Goal: Task Accomplishment & Management: Complete application form

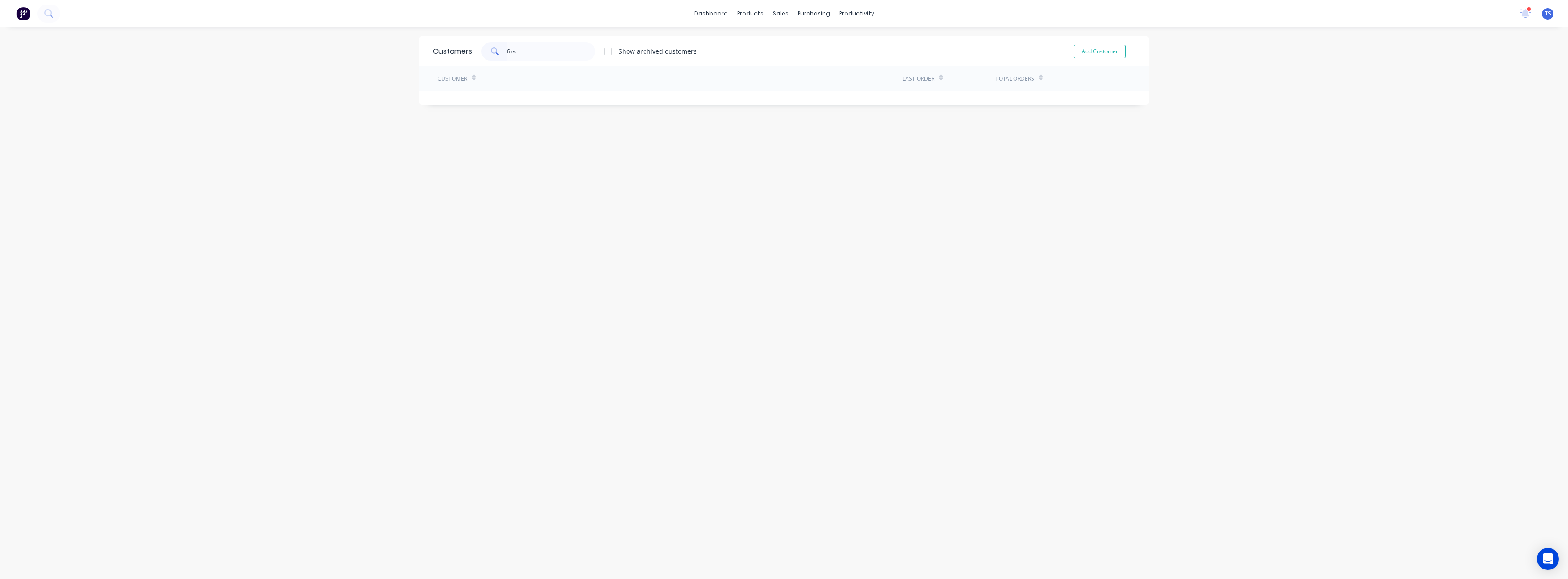
click at [527, 47] on input "firs" at bounding box center [551, 52] width 89 height 18
drag, startPoint x: 542, startPoint y: 53, endPoint x: 488, endPoint y: 57, distance: 54.1
click at [489, 57] on div "firs" at bounding box center [538, 52] width 114 height 18
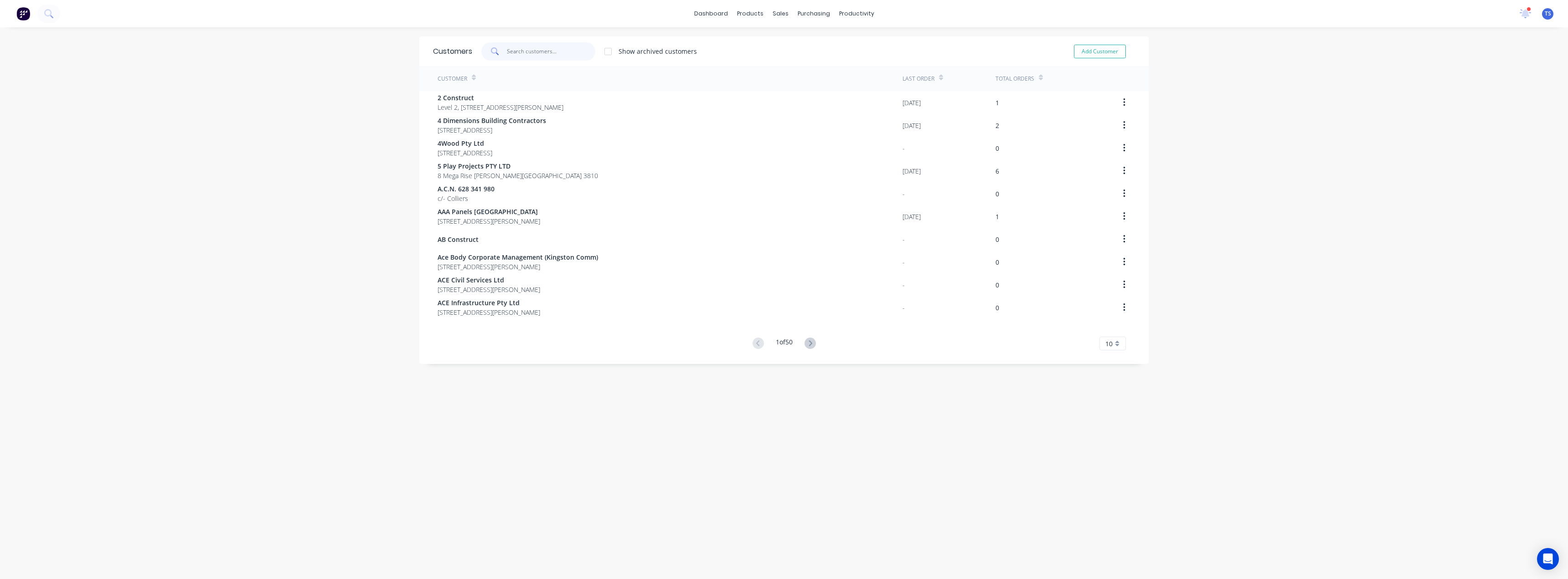
click at [511, 52] on input "text" at bounding box center [551, 52] width 89 height 18
click at [789, 59] on div at bounding box center [783, 61] width 13 height 8
click at [534, 58] on input "text" at bounding box center [551, 52] width 89 height 18
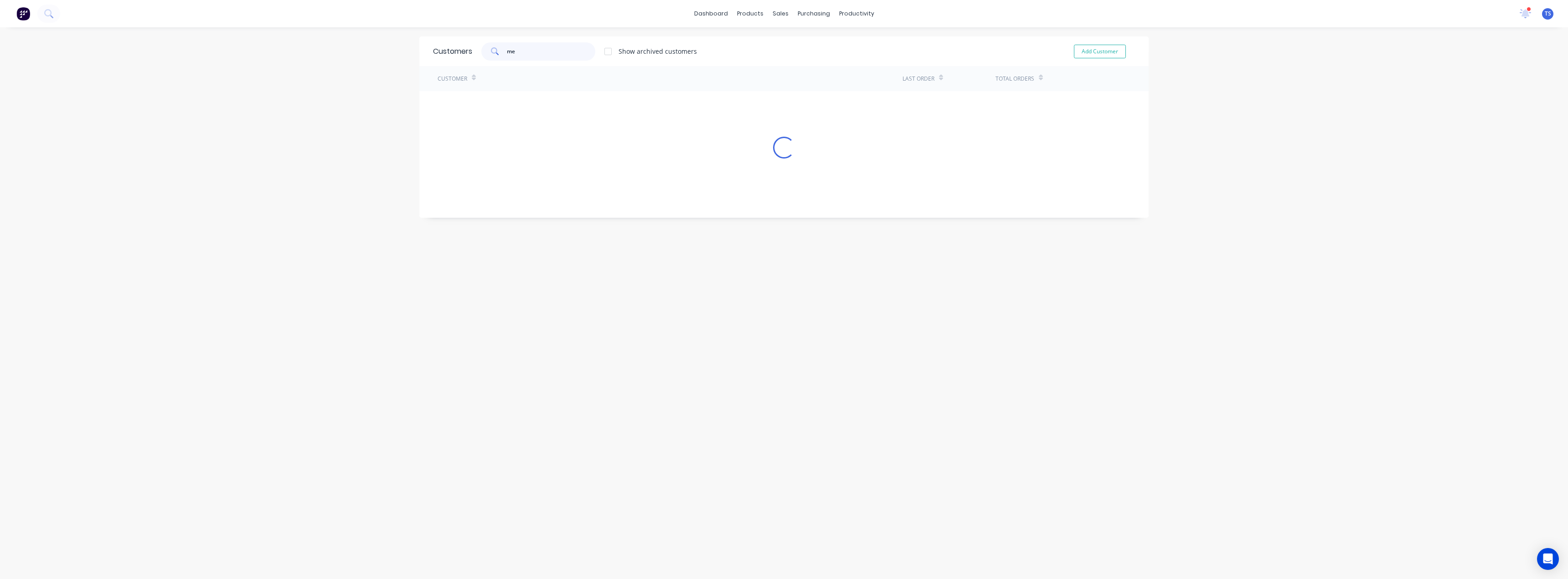
type input "m"
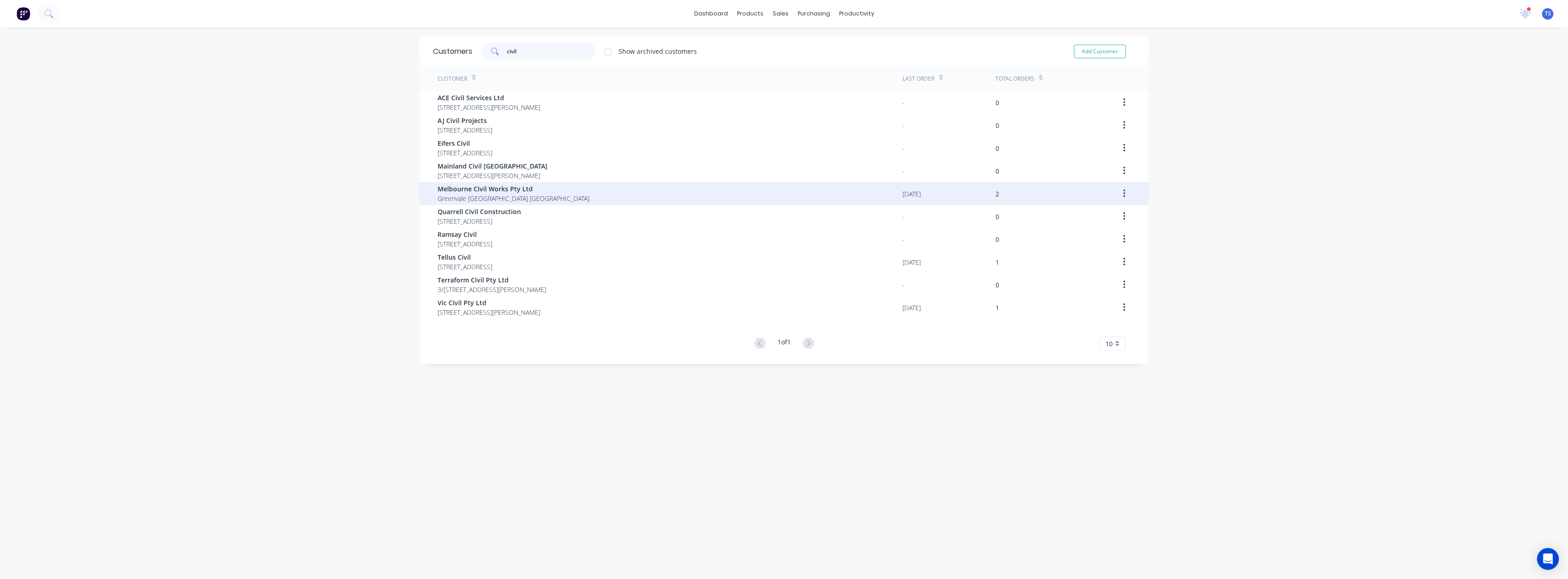
type input "civil"
click at [502, 190] on span "Melbourne Civil Works Pty Ltd" at bounding box center [513, 189] width 152 height 10
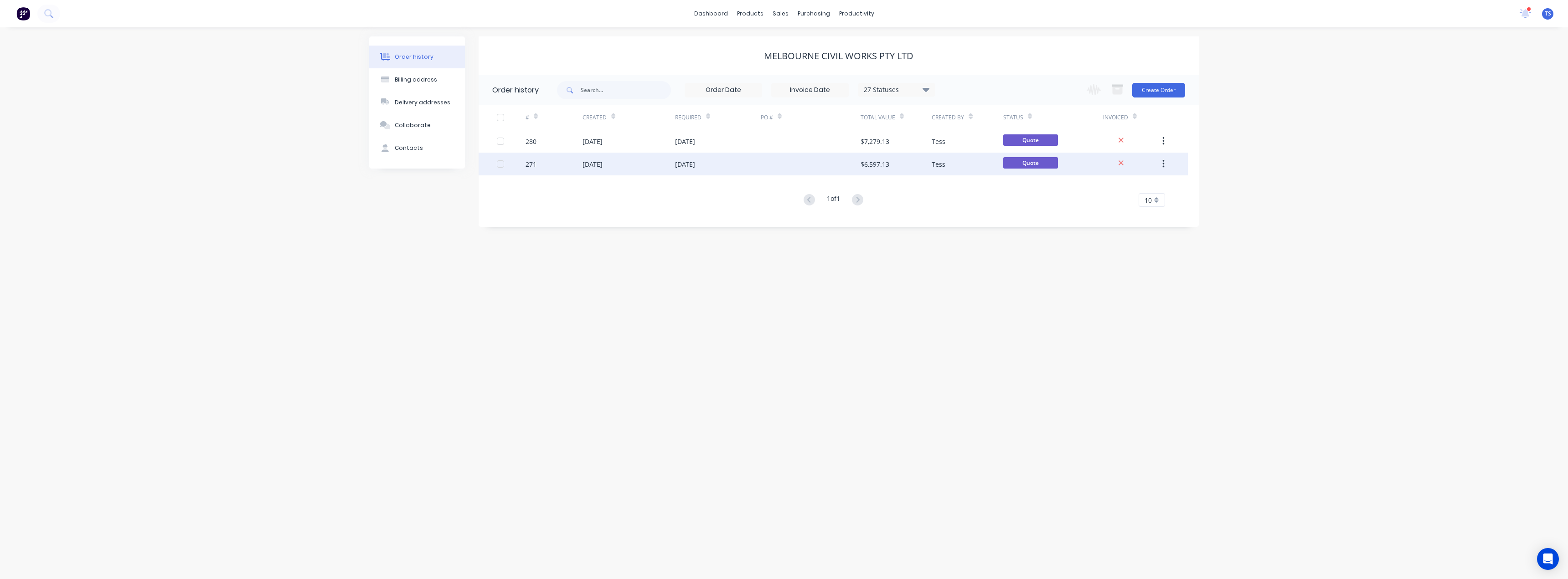
click at [667, 164] on div "[DATE]" at bounding box center [629, 164] width 93 height 23
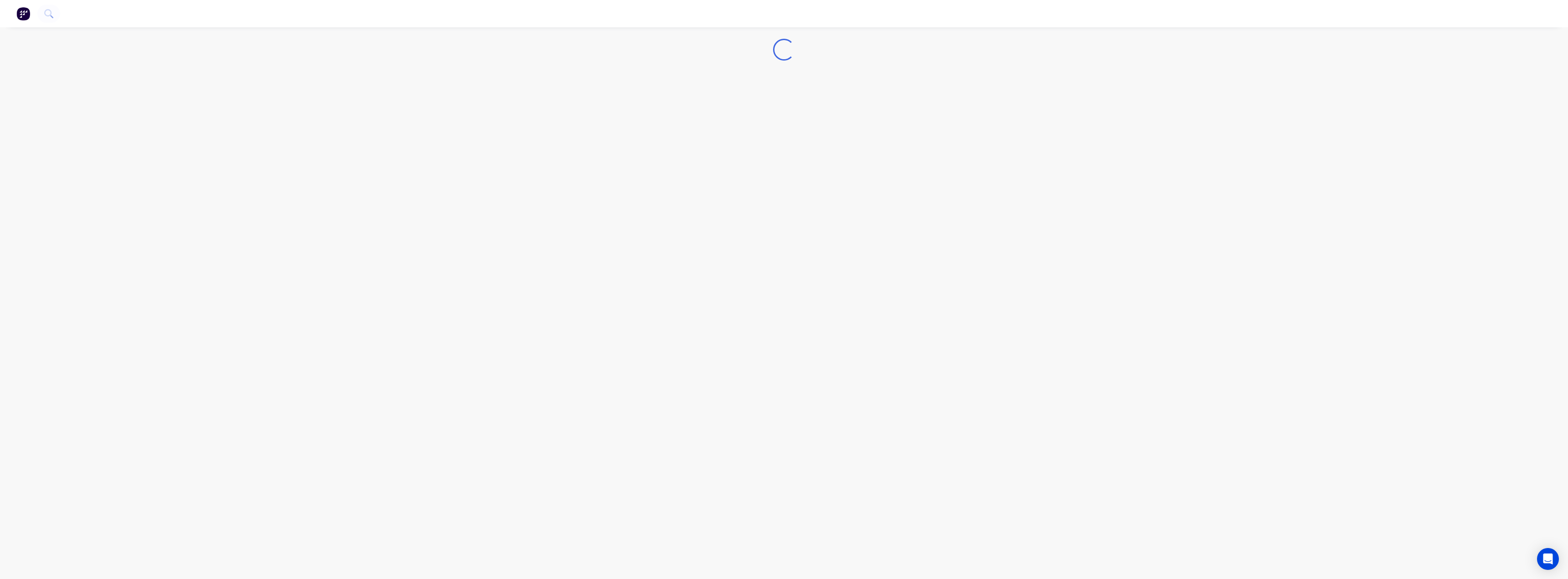
click at [667, 164] on div "Loading..." at bounding box center [784, 290] width 1568 height 579
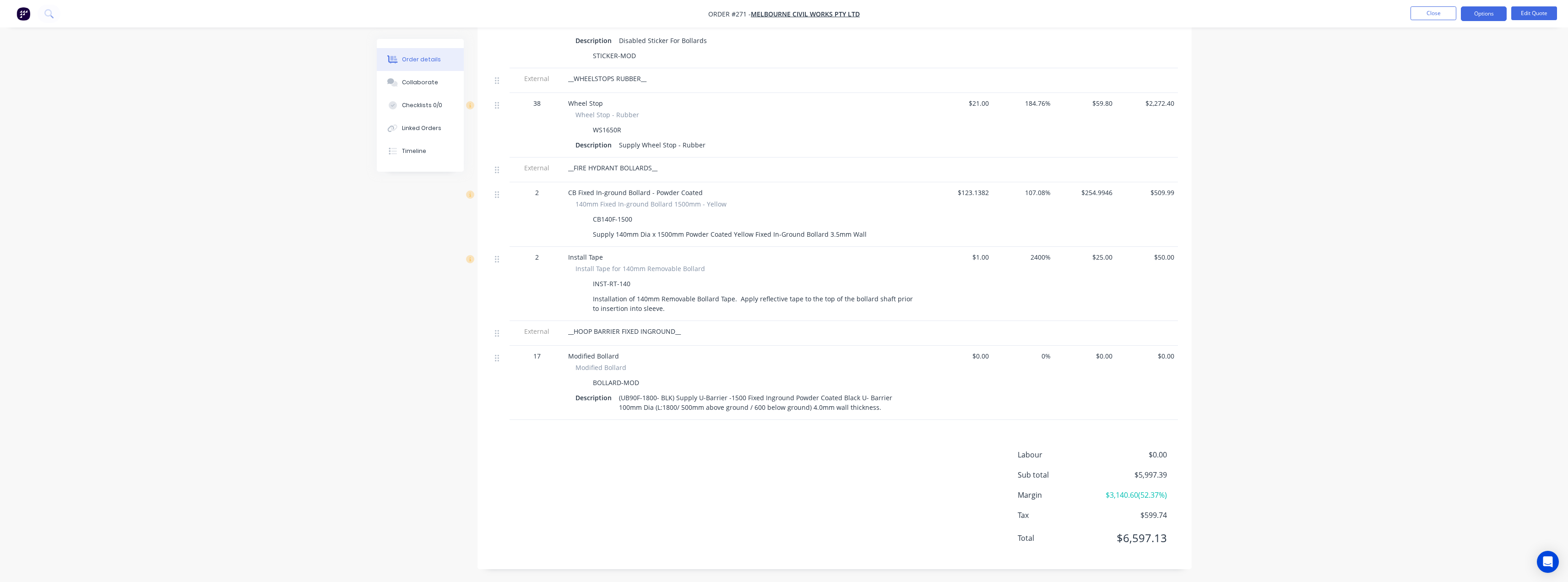
scroll to position [766, 0]
click at [1539, 13] on button "Edit Quote" at bounding box center [1534, 13] width 46 height 13
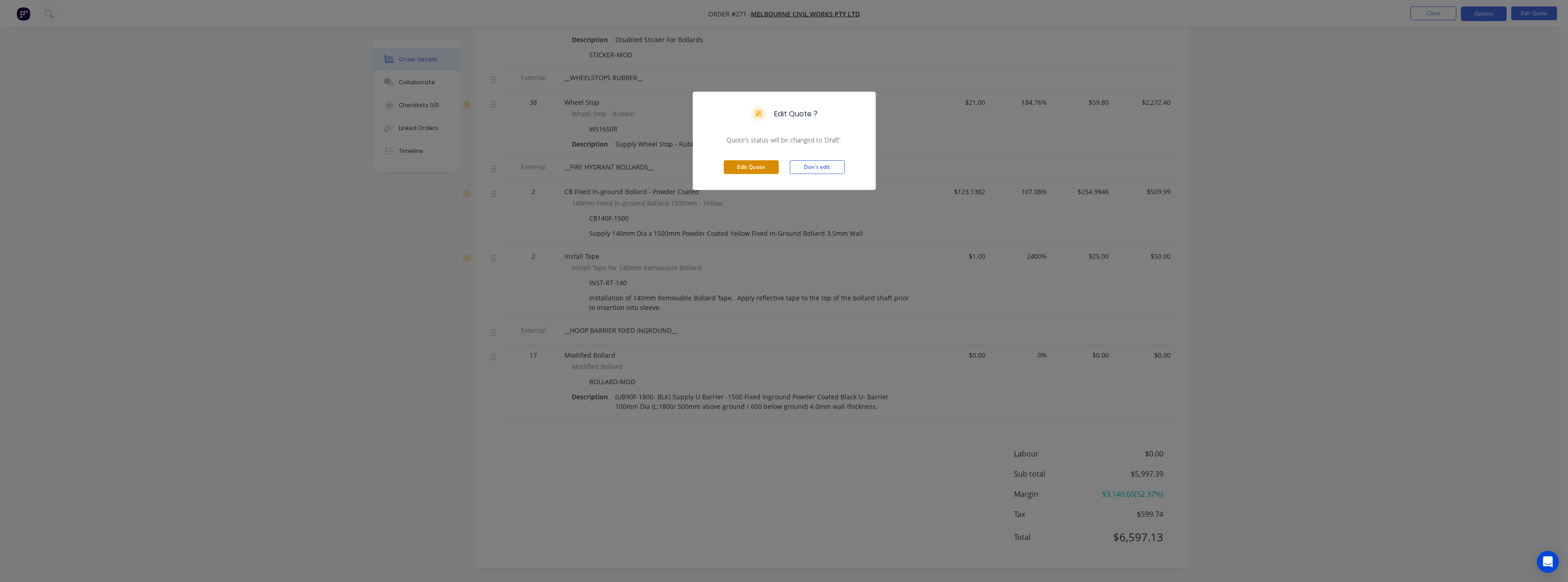
click at [750, 165] on button "Edit Quote" at bounding box center [751, 167] width 55 height 13
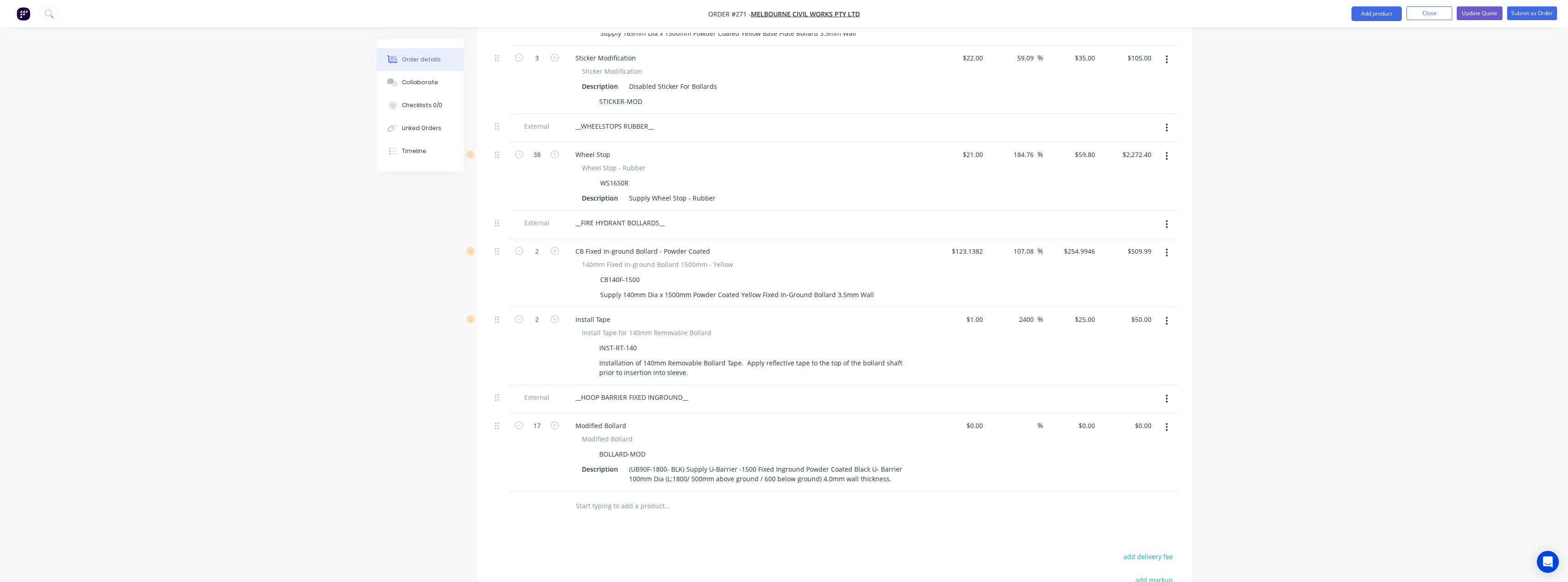
scroll to position [778, 0]
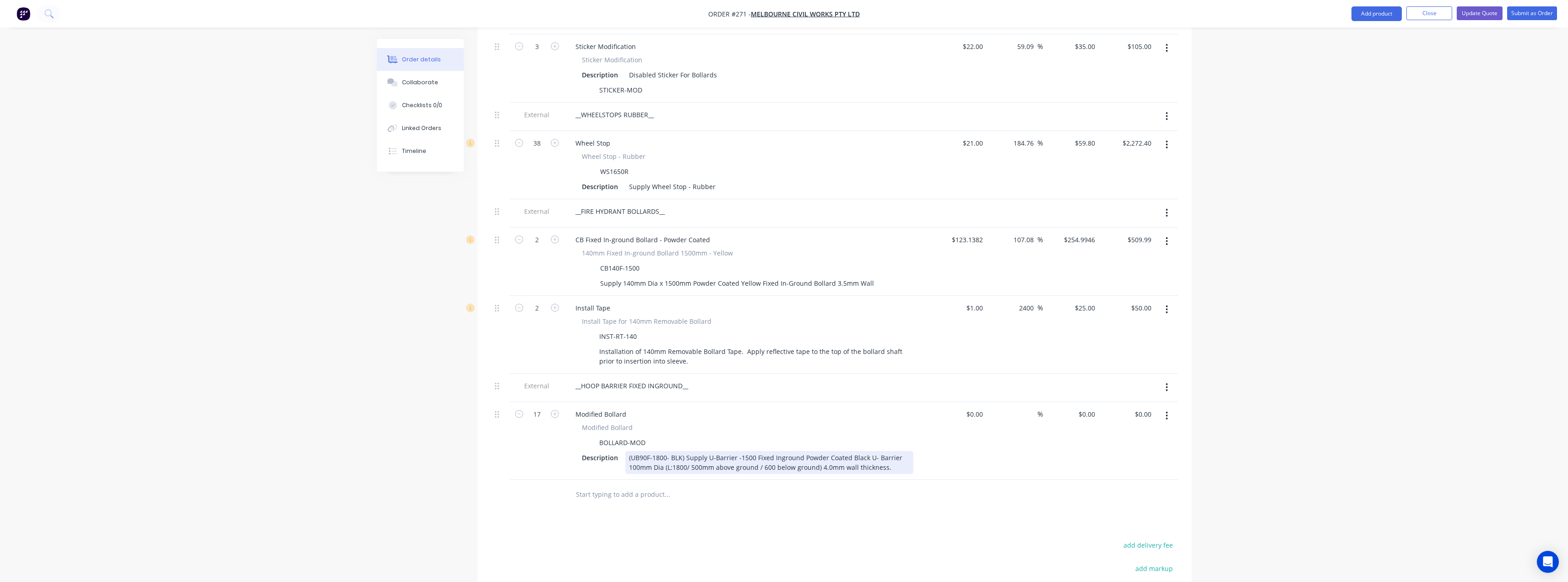
click at [679, 455] on div "(UB90F-1800- BLK) Supply U-Barrier -1500 Fixed Inground Powder Coated Black U- …" at bounding box center [769, 462] width 288 height 23
click at [897, 458] on div "(UB90F-1800- BLK) Supply U-Barrier -1500 Fixed Inground Powder Coated Black U- …" at bounding box center [769, 462] width 288 height 23
drag, startPoint x: 892, startPoint y: 456, endPoint x: 626, endPoint y: 443, distance: 266.3
click at [626, 451] on div "(UB90F-1800- BLK) Supply U-Barrier -1500 Fixed Inground Powder Coated Black U- …" at bounding box center [769, 462] width 288 height 23
copy div "(UB90F-1800- BLK) Supply U-Barrier -1500 Fixed Inground Powder Coated Black U- …"
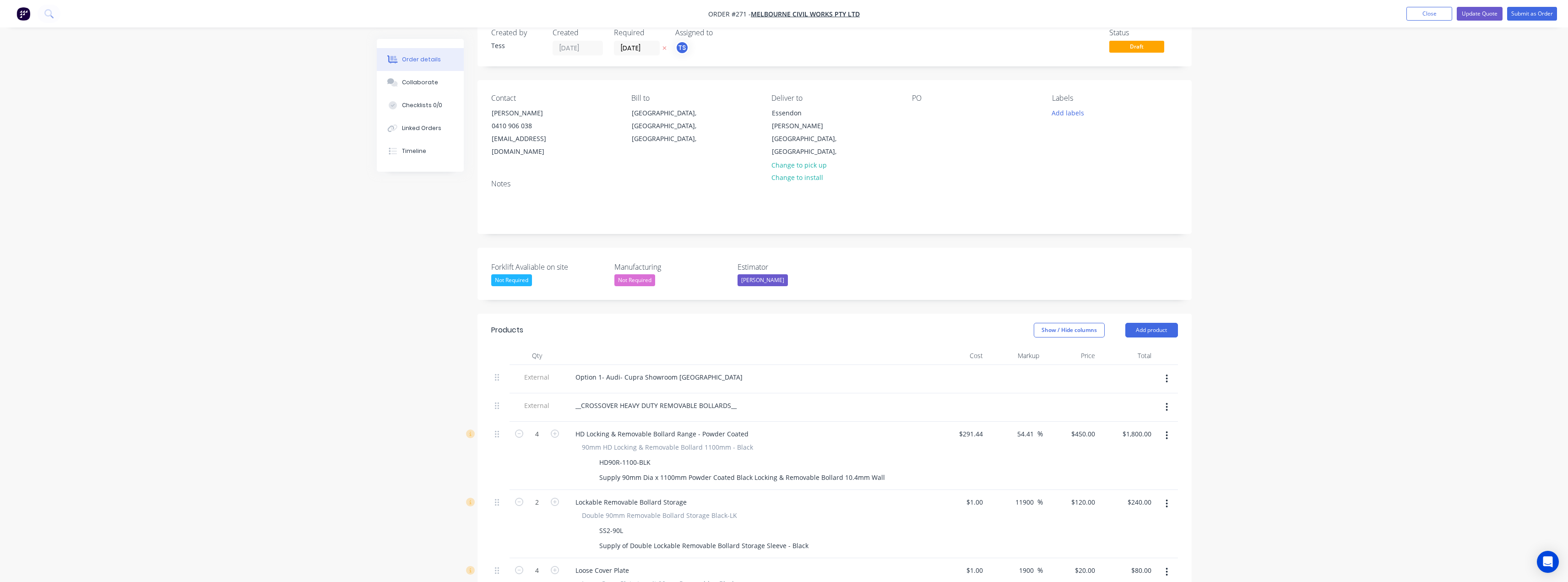
scroll to position [0, 0]
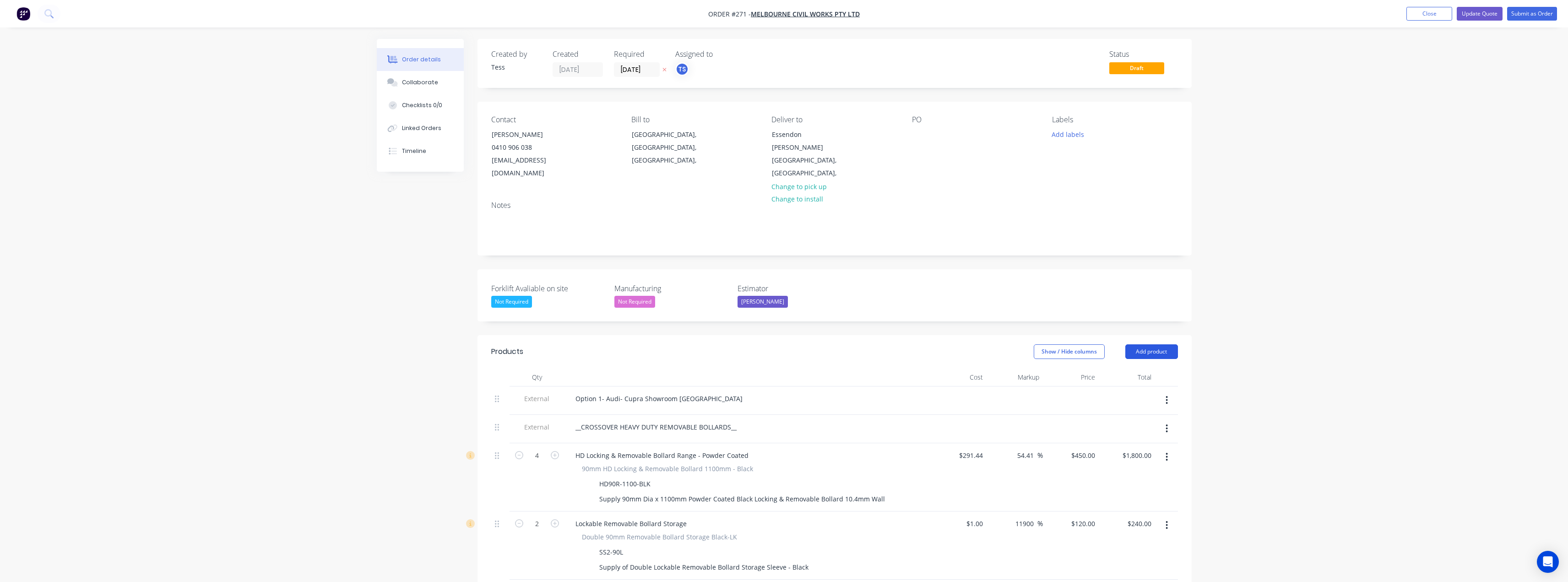
click at [1149, 344] on button "Add product" at bounding box center [1152, 352] width 53 height 15
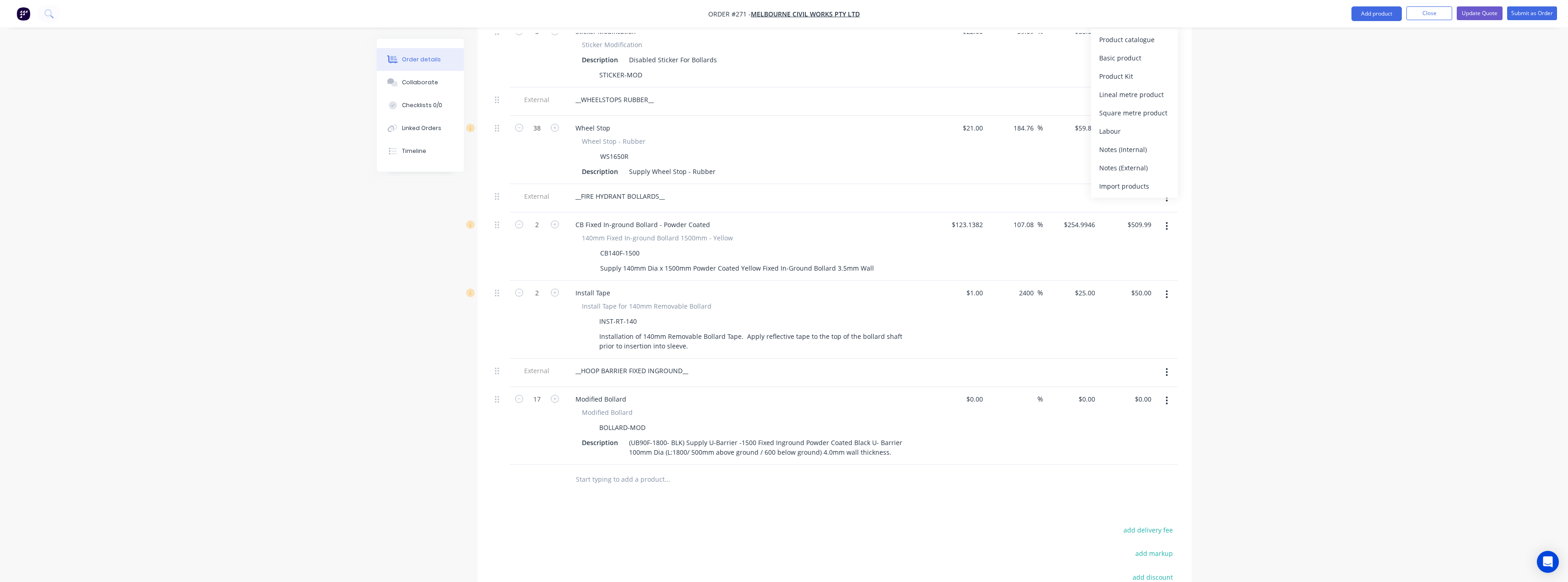
scroll to position [927, 0]
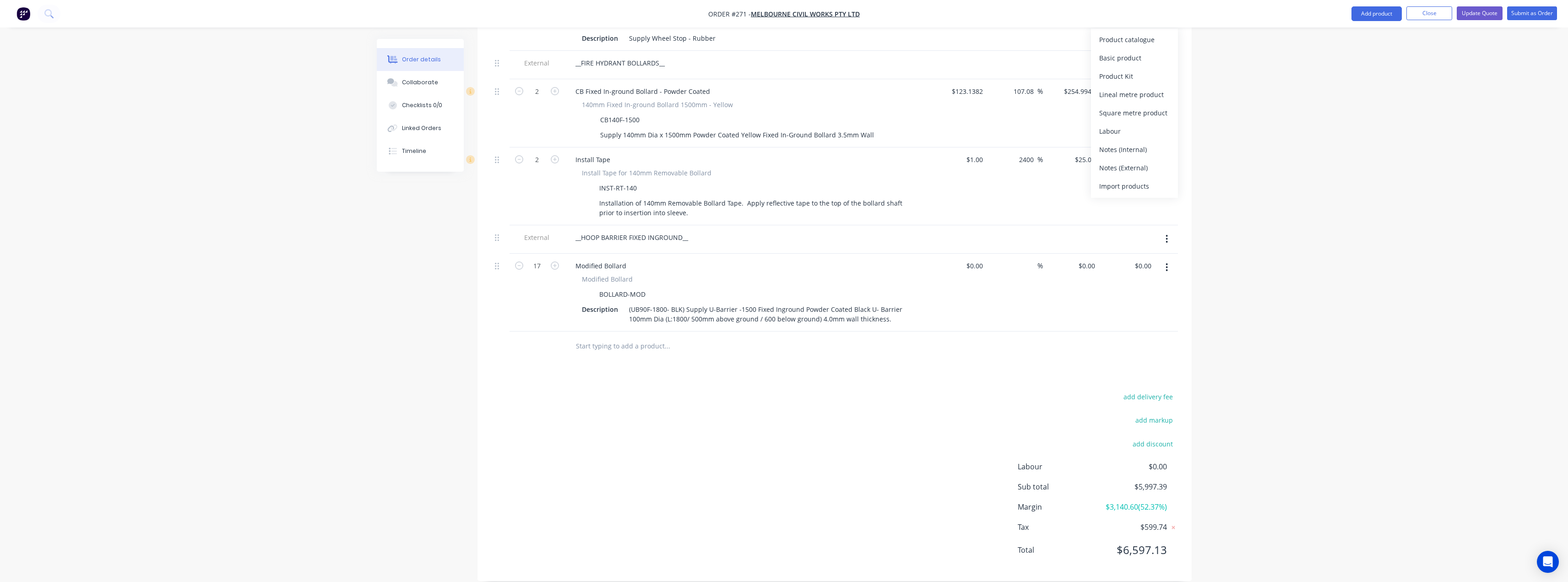
click at [627, 339] on input "text" at bounding box center [667, 346] width 183 height 18
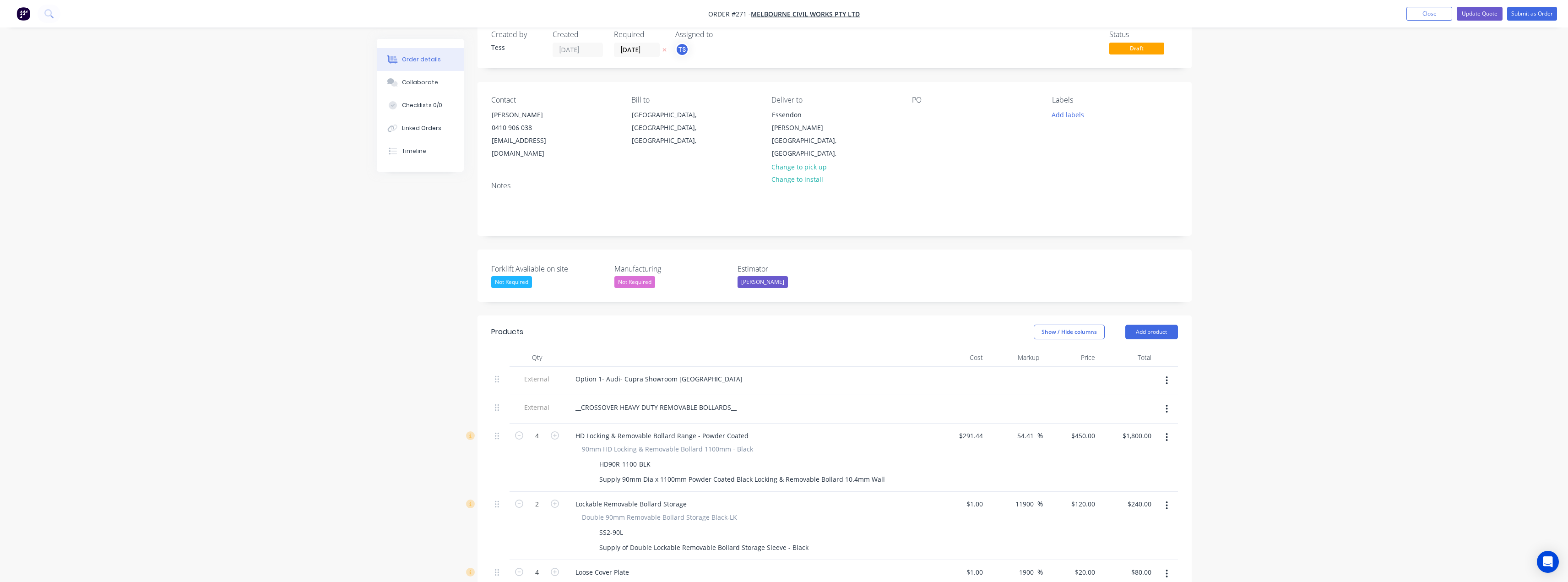
scroll to position [0, 0]
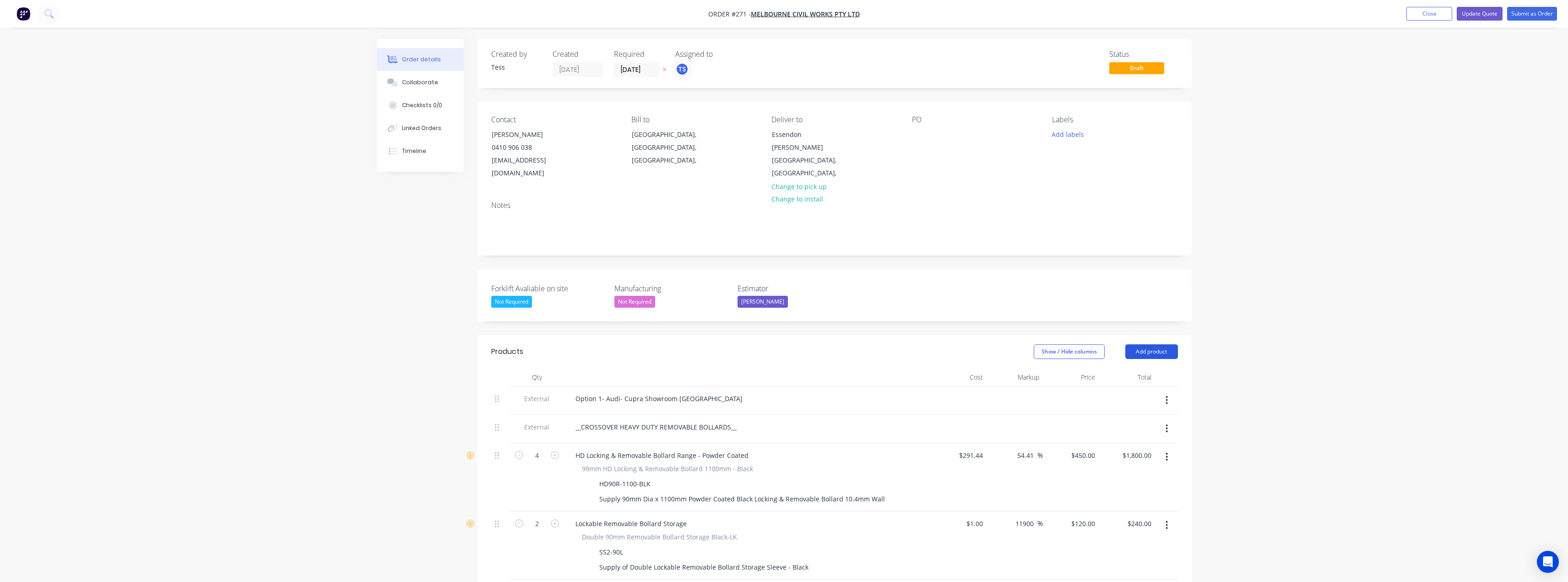
click at [1162, 344] on button "Add product" at bounding box center [1152, 352] width 53 height 15
click at [1127, 369] on button "Product catalogue" at bounding box center [1134, 375] width 87 height 18
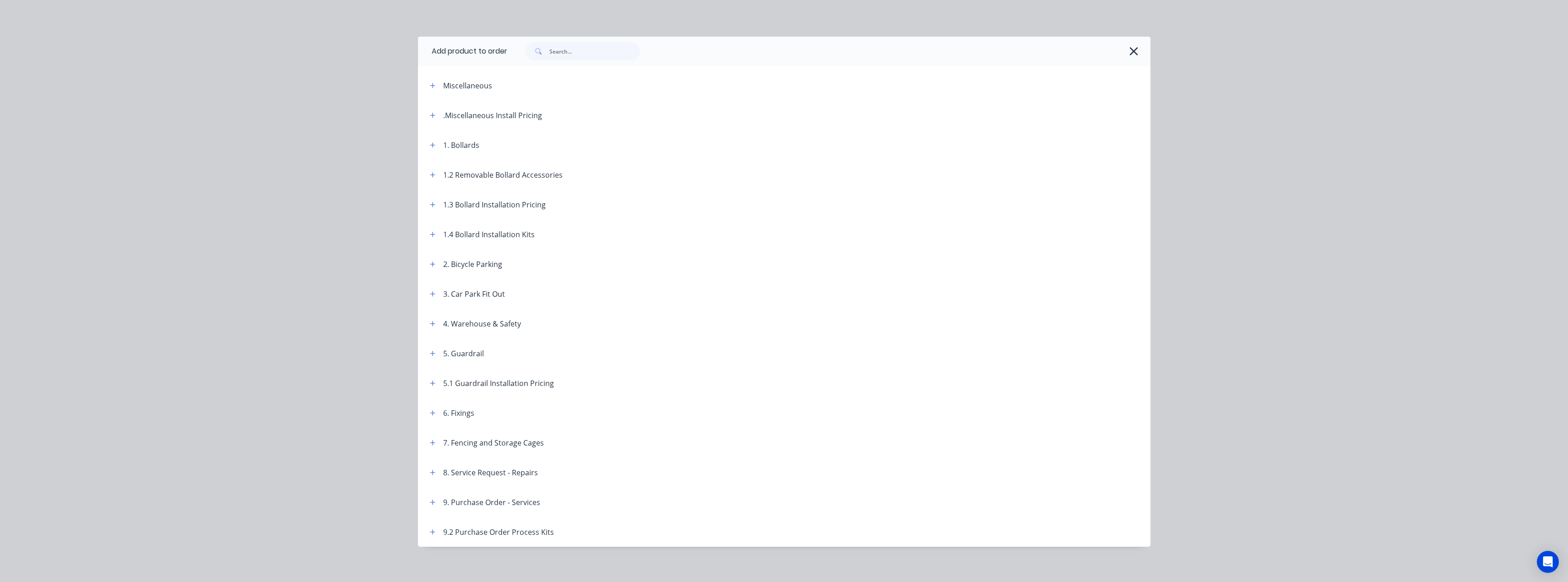
click at [468, 147] on div "1. Bollards" at bounding box center [461, 145] width 36 height 11
click at [430, 144] on icon "button" at bounding box center [432, 145] width 6 height 6
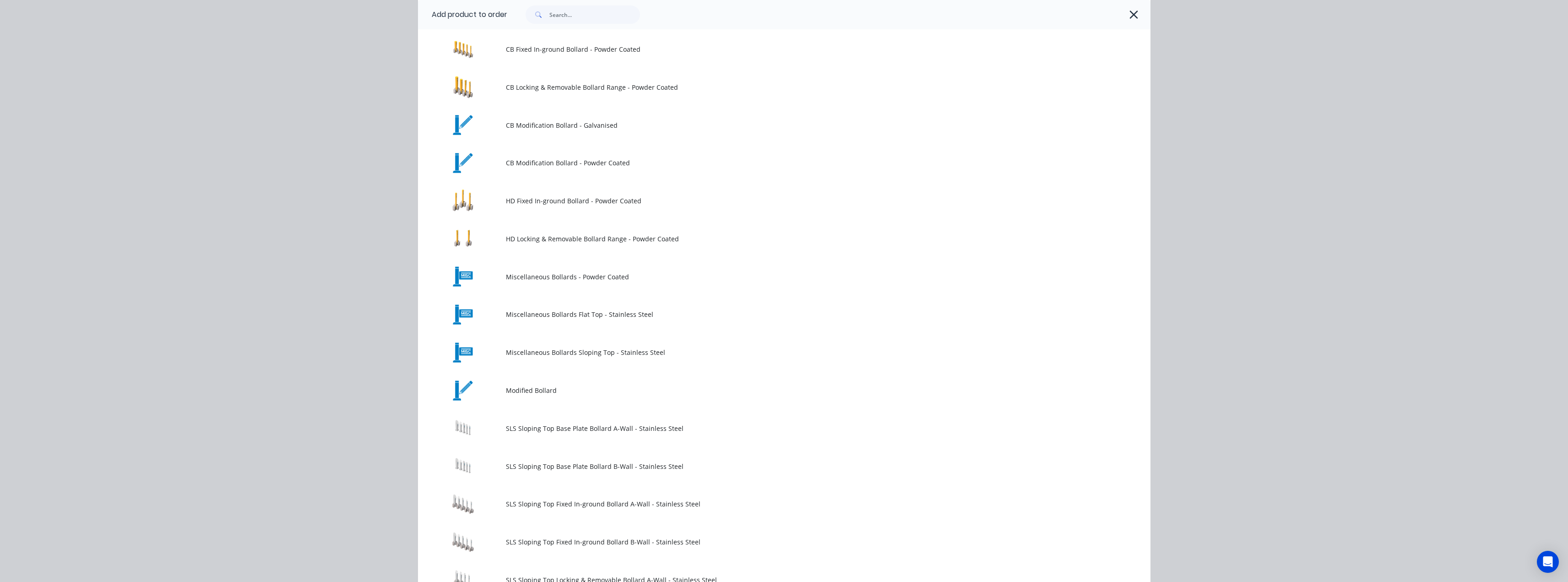
scroll to position [366, 0]
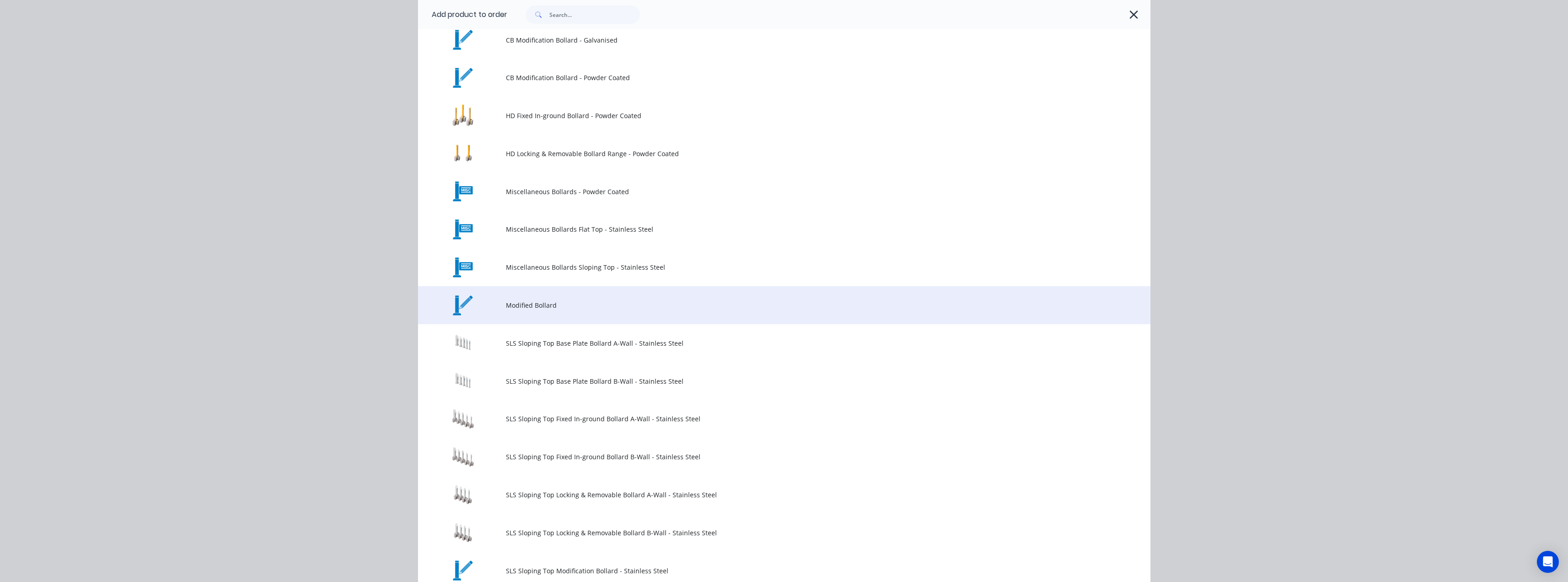
click at [522, 307] on span "Modified Bollard" at bounding box center [763, 305] width 515 height 10
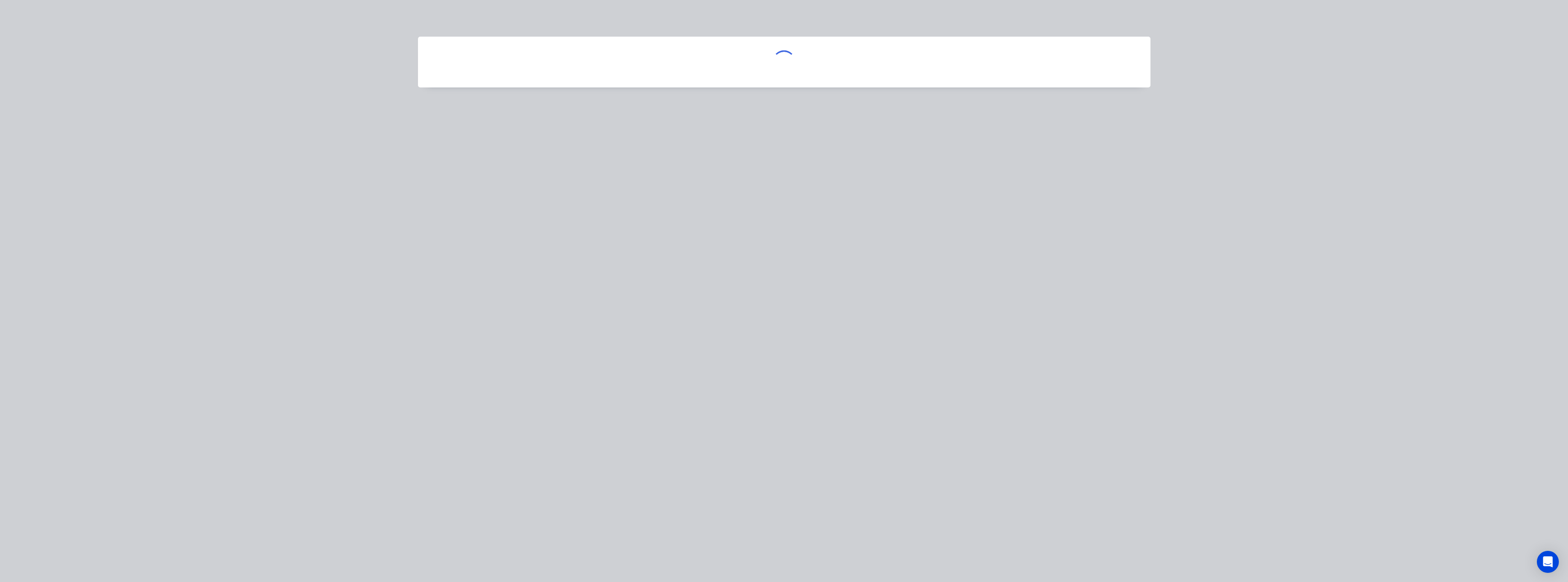
scroll to position [0, 0]
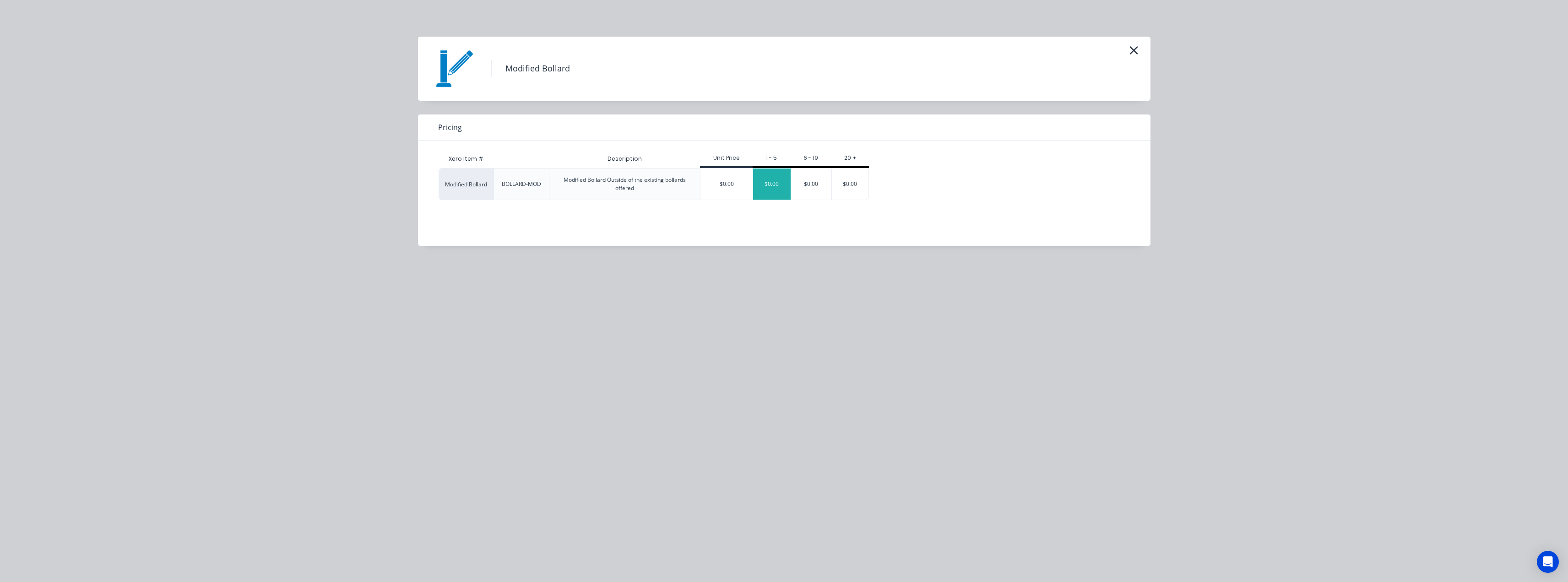
click at [767, 183] on div "$0.00" at bounding box center [771, 184] width 37 height 31
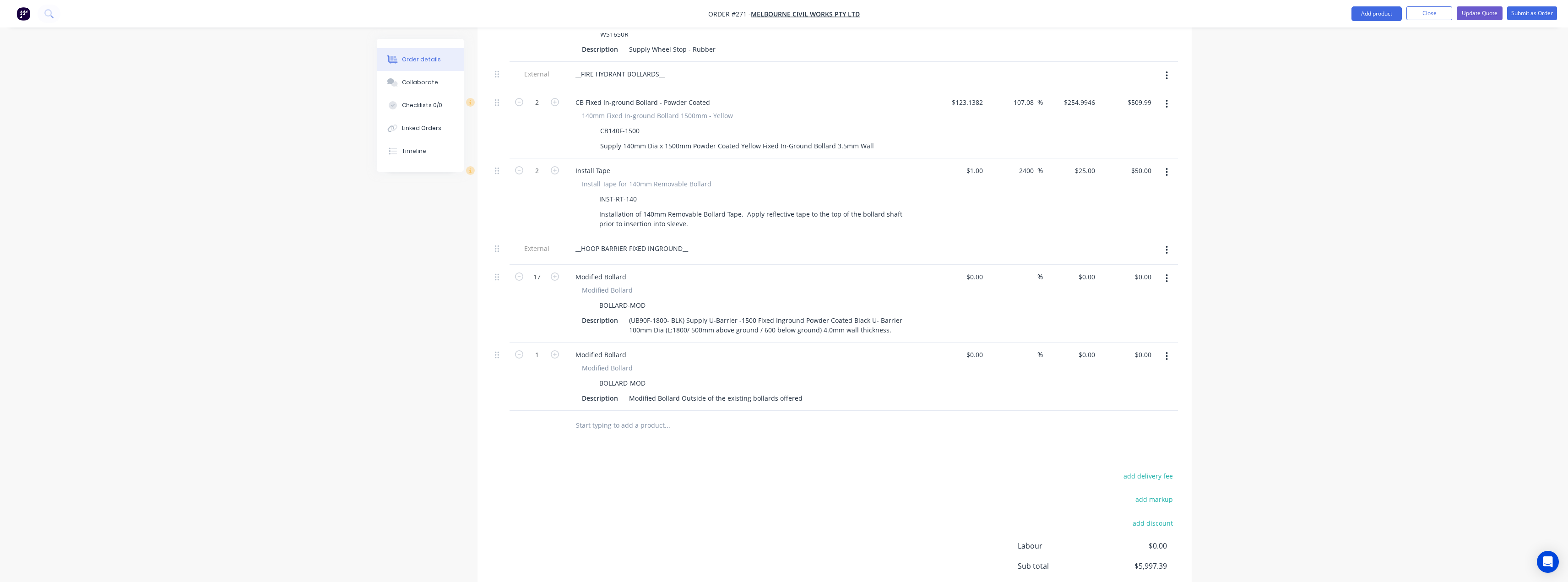
scroll to position [962, 0]
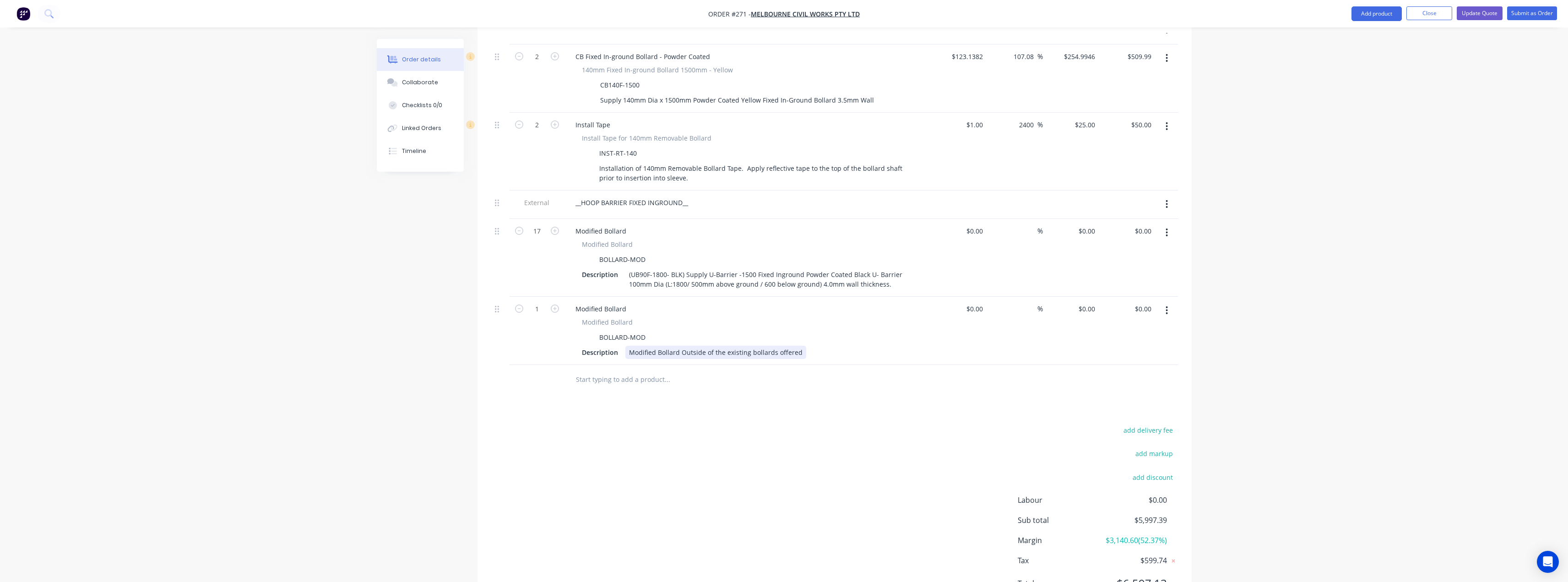
click at [673, 345] on div "Modified Bollard Outside of the existing bollards offered" at bounding box center [716, 352] width 181 height 13
drag, startPoint x: 797, startPoint y: 337, endPoint x: 638, endPoint y: 338, distance: 159.0
click at [627, 345] on div "Modified Bollard Outside of the existing bollards offered" at bounding box center [716, 352] width 181 height 13
paste div
drag, startPoint x: 699, startPoint y: 349, endPoint x: 724, endPoint y: 349, distance: 25.0
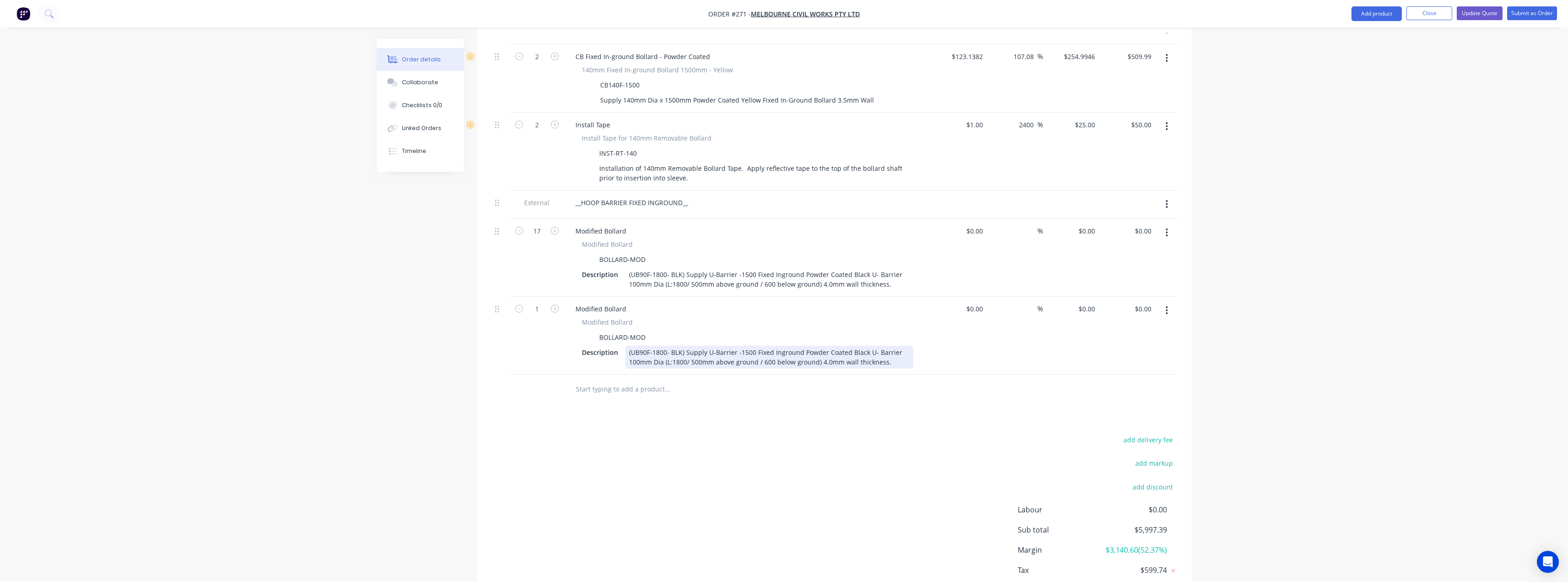
click at [700, 349] on div "(UB90F-1800- BLK) Supply U-Barrier -1500 Fixed Inground Powder Coated Black U- …" at bounding box center [769, 356] width 288 height 23
click at [885, 350] on div "(UB90F-1800- BLK) Supply U-Barrier -1500 Fixed Inground Powder Coated Black U- …" at bounding box center [769, 356] width 288 height 23
click at [638, 351] on div "(UB90F-1800- BLK) Supply U-Barrier -1500 Fixed Inground Powder Coated Black U- …" at bounding box center [769, 356] width 288 height 23
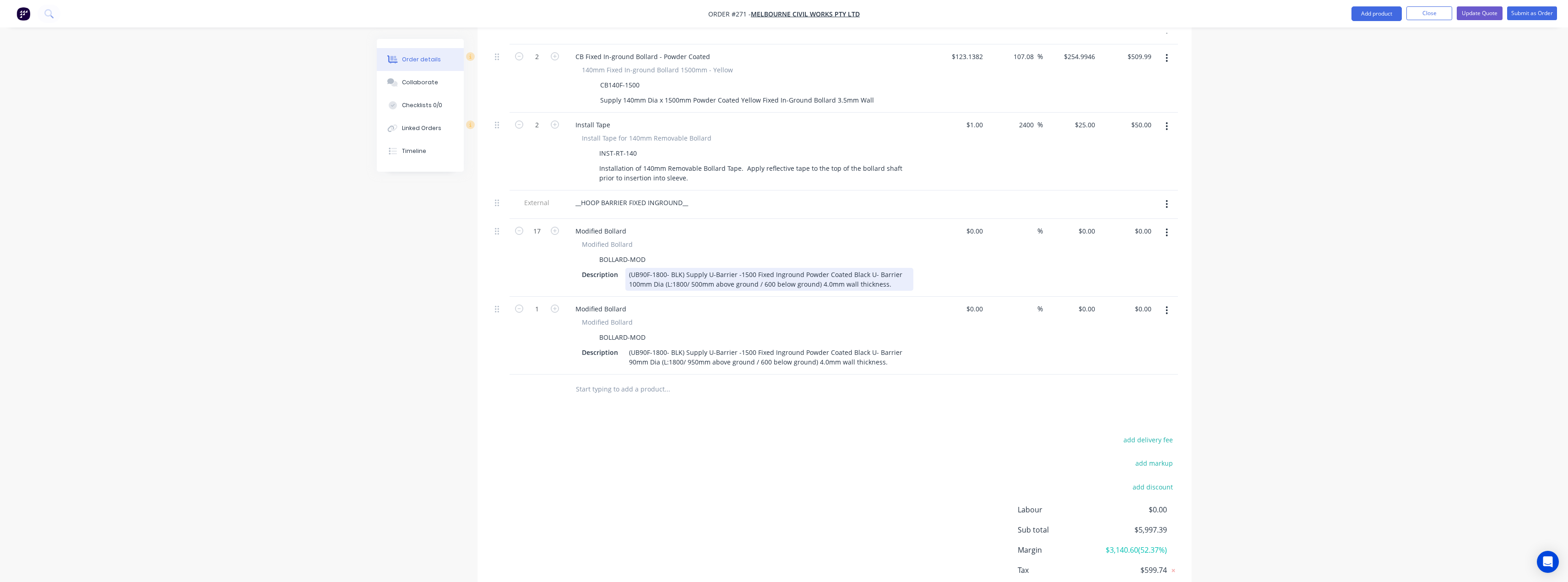
click at [667, 268] on div "(UB90F-1800- BLK) Supply U-Barrier -1500 Fixed Inground Powder Coated Black U- …" at bounding box center [769, 279] width 288 height 23
click at [638, 271] on div "(UB90F-1800- BLK) Supply U-Barrier -1500 Fixed Inground Powder Coated Black U- …" at bounding box center [769, 279] width 288 height 23
click at [633, 273] on div "(UB90F-1800- BLK) Supply U-Barrier -1500 Fixed Inground Powder Coated Black U- …" at bounding box center [769, 279] width 288 height 23
click at [710, 268] on div "(UB90F-1800- BLK) Supply U-Barrier -1500 Fixed Inground Powder Coated Black U- …" at bounding box center [769, 279] width 288 height 23
click at [556, 304] on icon "button" at bounding box center [554, 308] width 8 height 8
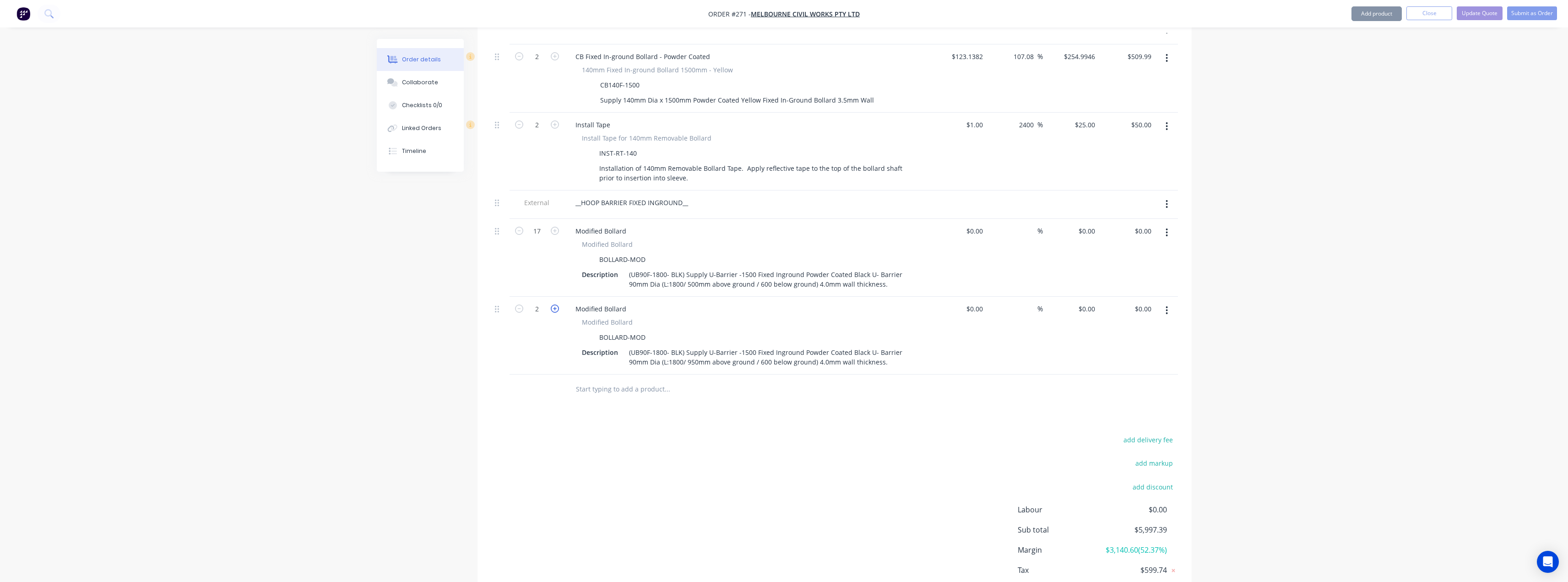
click at [556, 304] on icon "button" at bounding box center [554, 308] width 8 height 8
click at [518, 304] on icon "button" at bounding box center [518, 308] width 8 height 8
type input "4"
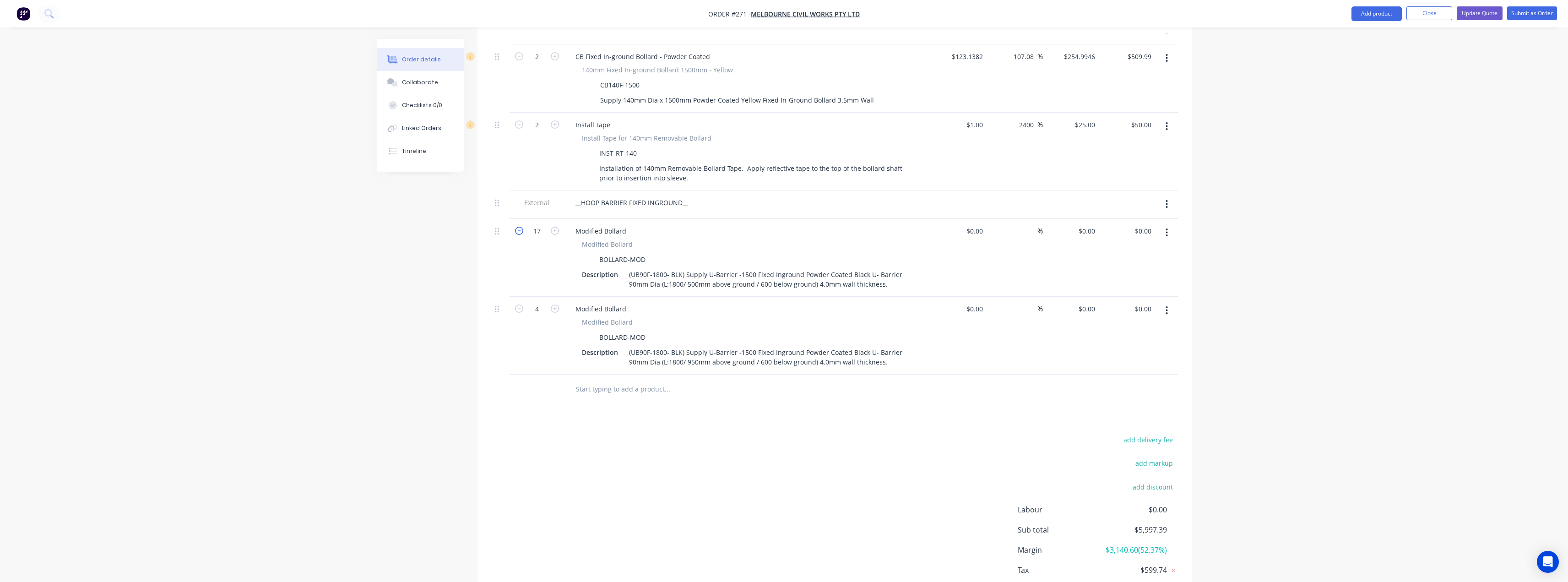
click at [518, 227] on icon "button" at bounding box center [518, 230] width 8 height 8
type input "13"
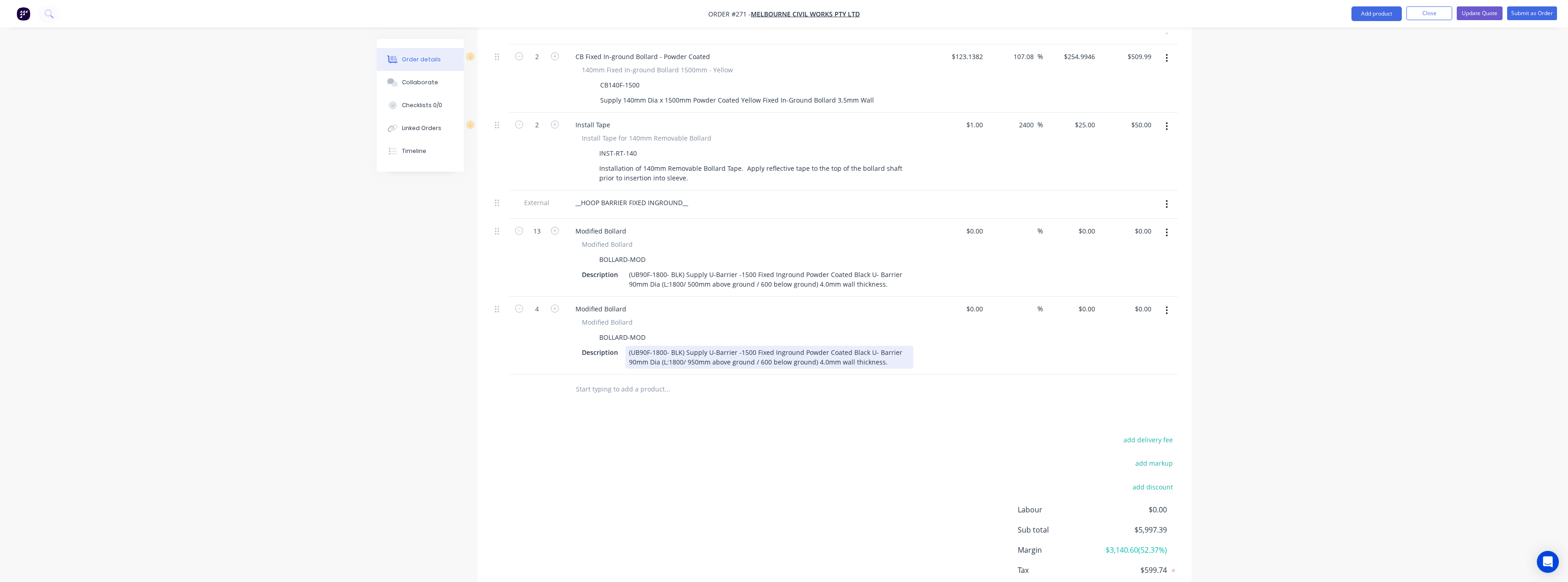
click at [680, 345] on div "(UB90F-1800- BLK) Supply U-Barrier -1500 Fixed Inground Powder Coated Black U- …" at bounding box center [769, 356] width 288 height 23
click at [723, 350] on div "(UB90F-1800- BLK) Supply U-Barrier -1500 Fixed Inground Powder Coated Black U- …" at bounding box center [769, 356] width 288 height 23
drag, startPoint x: 800, startPoint y: 339, endPoint x: 754, endPoint y: 338, distance: 46.0
click at [755, 345] on div "(UB90F-1800- BLK) Supply U-Barrier -1500 Fixed Inground Powder Coated Black U- …" at bounding box center [769, 356] width 288 height 23
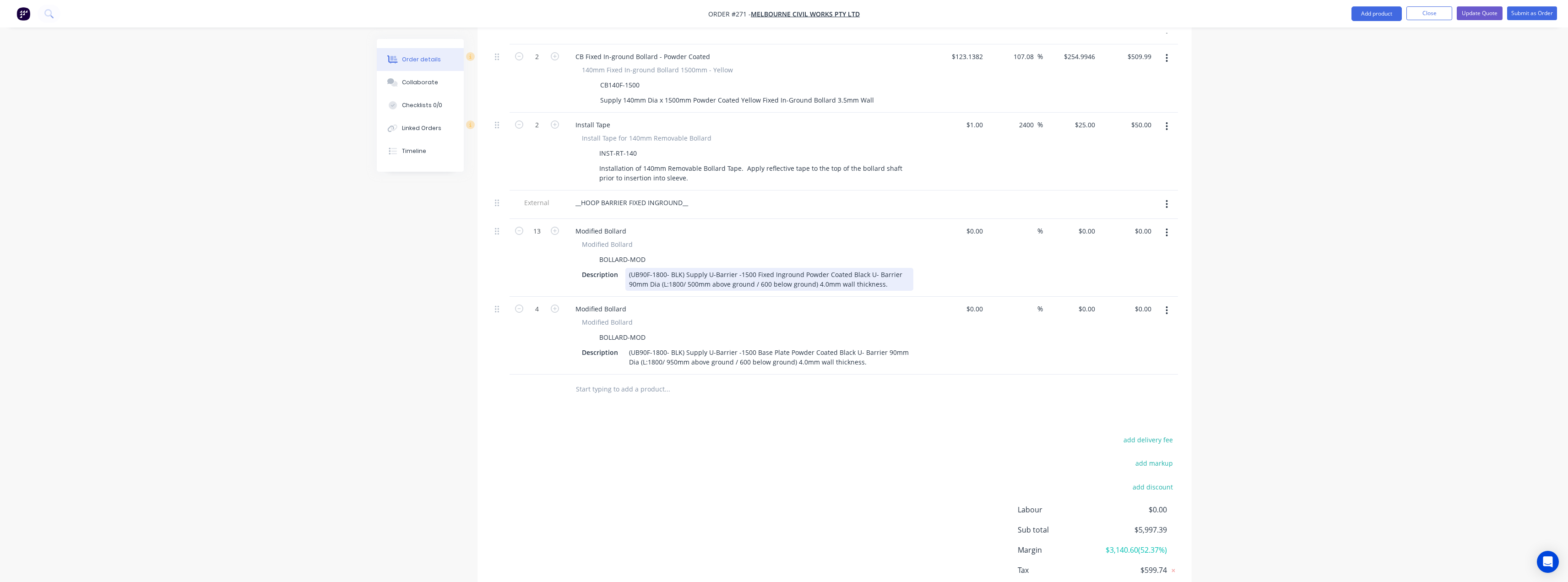
click at [773, 268] on div "(UB90F-1800- BLK) Supply U-Barrier -1500 Fixed Inground Powder Coated Black U- …" at bounding box center [769, 279] width 288 height 23
drag, startPoint x: 771, startPoint y: 262, endPoint x: 756, endPoint y: 260, distance: 15.1
click at [756, 268] on div "(UB90F-1800- BLK) Supply U-Barrier -1500 Fixed Inground Powder Coated Black U- …" at bounding box center [769, 279] width 288 height 23
drag, startPoint x: 817, startPoint y: 261, endPoint x: 788, endPoint y: 259, distance: 29.1
click at [788, 268] on div "(UB90F-1800- BLK) Supply U-Barrier -1500 Base Plate Inground Powder Coated Blac…" at bounding box center [769, 284] width 288 height 32
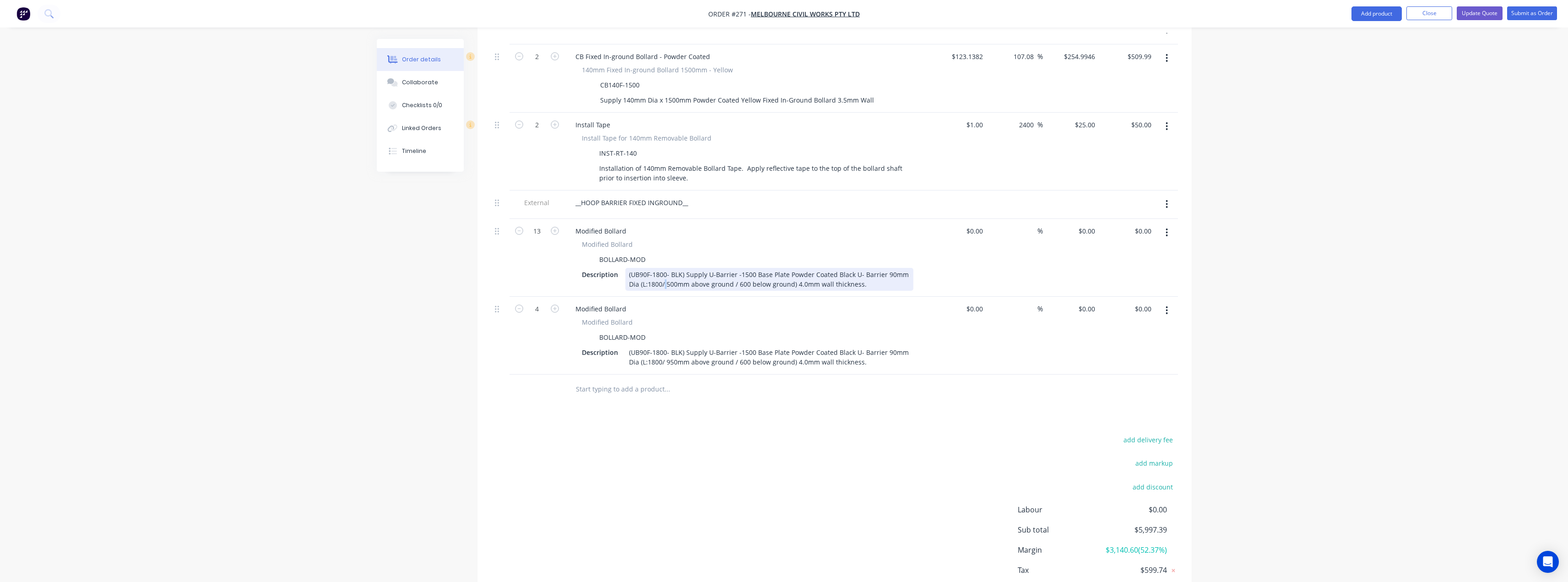
click at [663, 271] on div "(UB90F-1800- BLK) Supply U-Barrier -1500 Base Plate Powder Coated Black U- Barr…" at bounding box center [769, 279] width 288 height 23
drag, startPoint x: 792, startPoint y: 270, endPoint x: 732, endPoint y: 273, distance: 60.1
click at [732, 273] on div "(UB90F-1800- BLK) Supply U-Barrier -1500 Base Plate Powder Coated Black U- Barr…" at bounding box center [769, 279] width 288 height 23
click at [663, 273] on div "(UB90F-1800- BLK) Supply U-Barrier -1500 Base Plate Powder Coated Black U- Barr…" at bounding box center [769, 279] width 288 height 23
click at [691, 272] on div "(UB90F-1800- BLK) Supply U-Barrier -1500 Base Plate Powder Coated Black U- Barr…" at bounding box center [769, 279] width 288 height 23
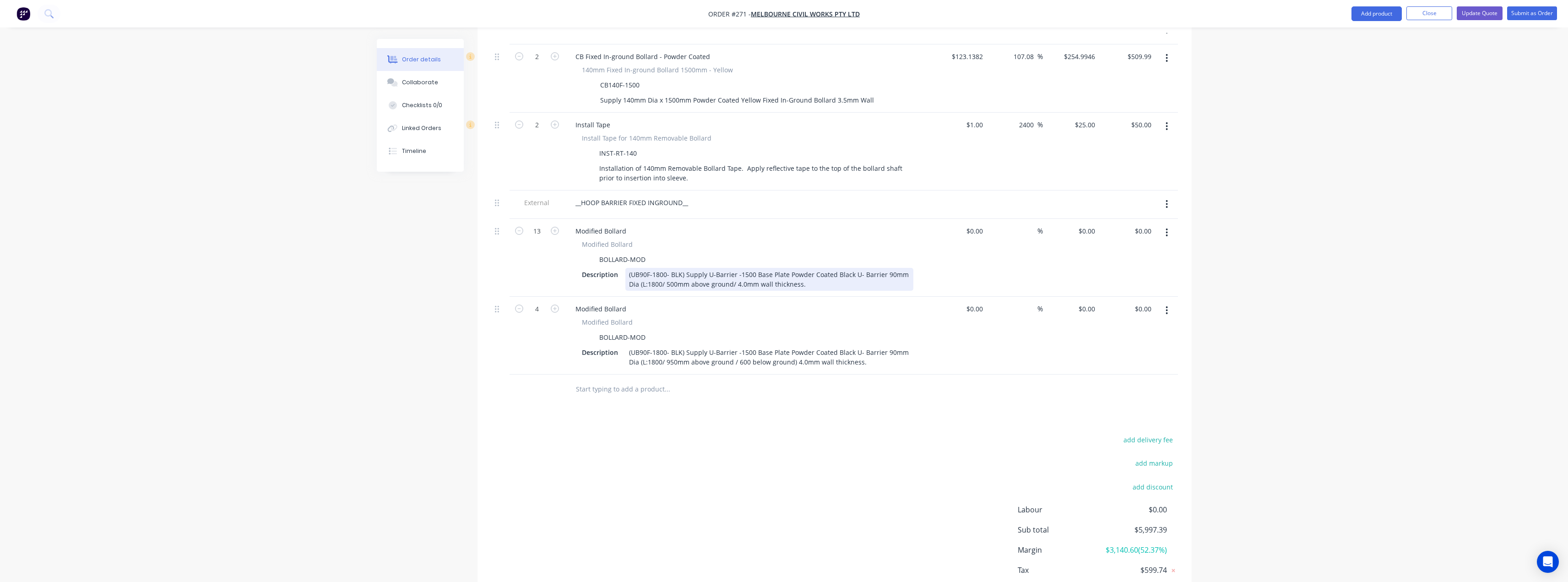
click at [803, 273] on div "(UB90F-1800- BLK) Supply U-Barrier -1500 Base Plate Powder Coated Black U- Barr…" at bounding box center [769, 279] width 288 height 23
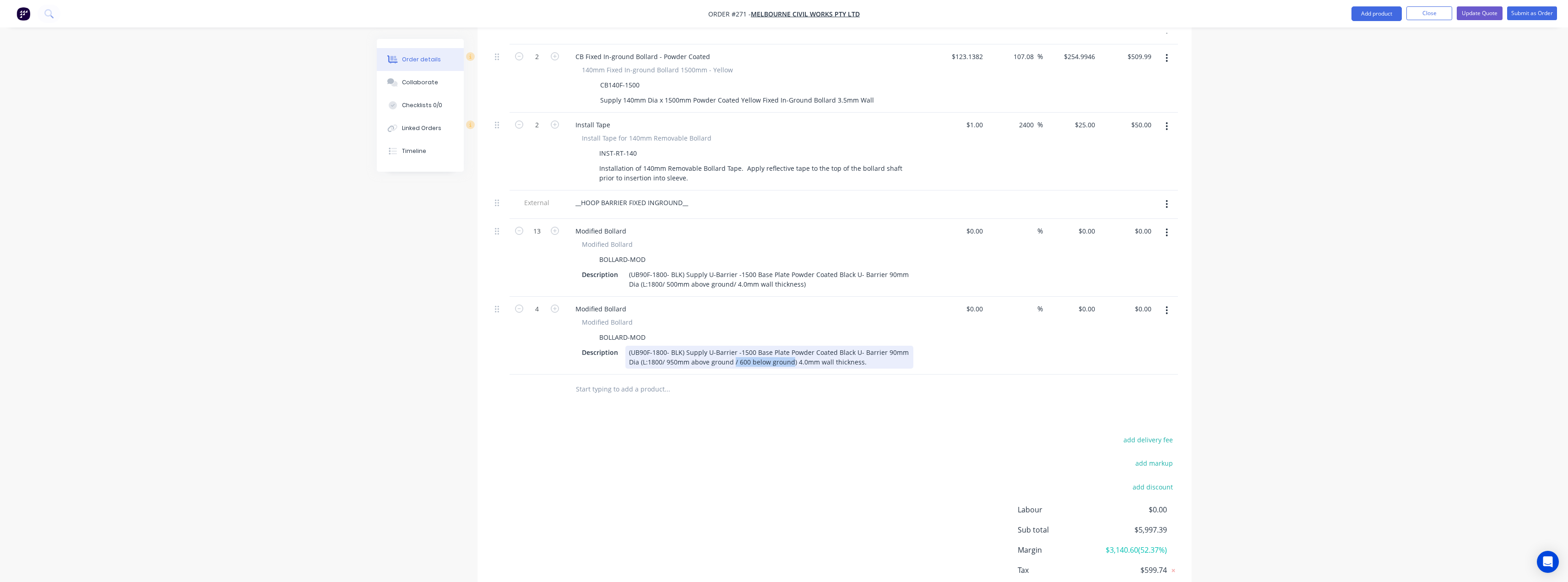
drag, startPoint x: 790, startPoint y: 349, endPoint x: 734, endPoint y: 351, distance: 56.0
click at [734, 351] on div "(UB90F-1800- BLK) Supply U-Barrier -1500 Base Plate Powder Coated Black U- Barr…" at bounding box center [769, 356] width 288 height 23
click at [732, 350] on div "(UB90F-1800- BLK) Supply U-Barrier -1500 Base Plate Powder Coated Black U- Barr…" at bounding box center [769, 356] width 288 height 23
click at [734, 350] on div "(UB90F-1800- BLK) Supply U-Barrier -1500 Base Plate Powder Coated Black U- Barr…" at bounding box center [769, 356] width 288 height 23
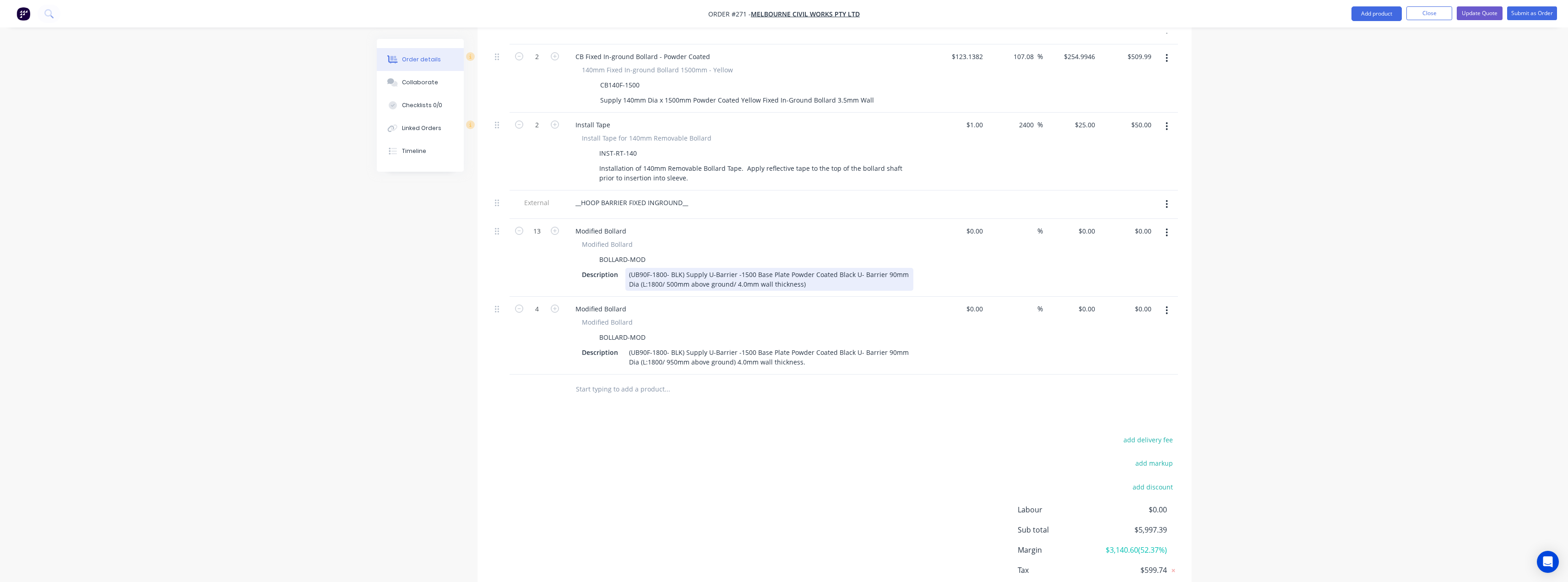
click at [801, 271] on div "(UB90F-1800- BLK) Supply U-Barrier -1500 Base Plate Powder Coated Black U- Barr…" at bounding box center [769, 279] width 288 height 23
click at [734, 272] on div "(UB90F-1800- BLK) Supply U-Barrier -1500 Base Plate Powder Coated Black U- Barr…" at bounding box center [769, 279] width 288 height 23
click at [978, 224] on input "0" at bounding box center [981, 231] width 10 height 13
type input "$371.00"
type input "371"
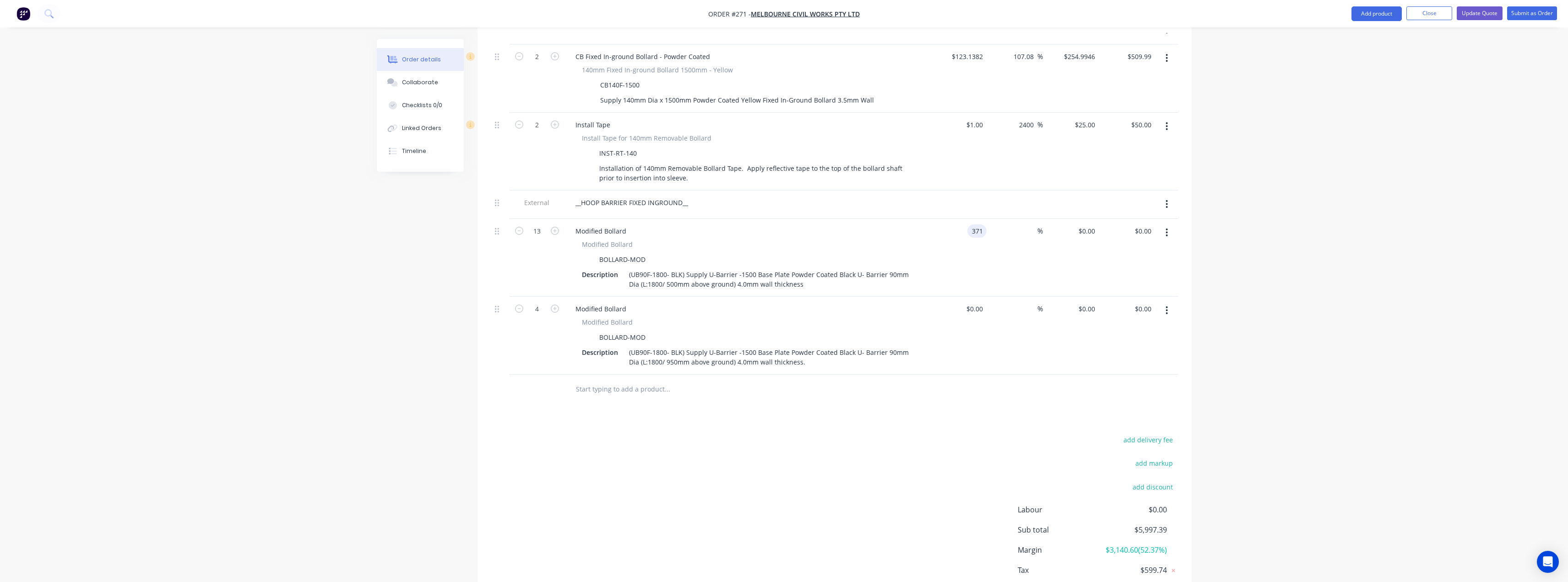
type input "$4,823.00"
click at [1078, 219] on div "371 $0.00" at bounding box center [1071, 257] width 56 height 78
click at [1092, 224] on input "371" at bounding box center [1091, 231] width 15 height 13
type input "550"
type input "48.25"
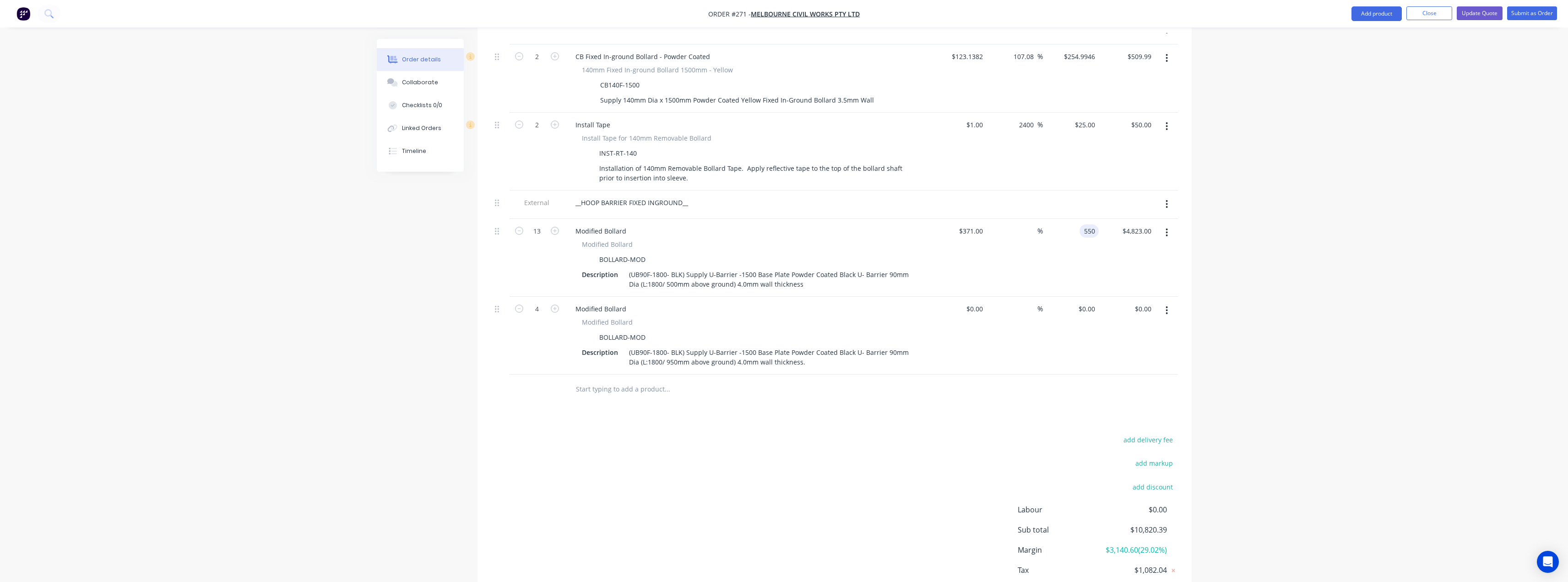
type input "$550.00"
type input "$7,150.00"
click at [1082, 224] on div "550 $550.00" at bounding box center [1083, 231] width 32 height 13
type input "580"
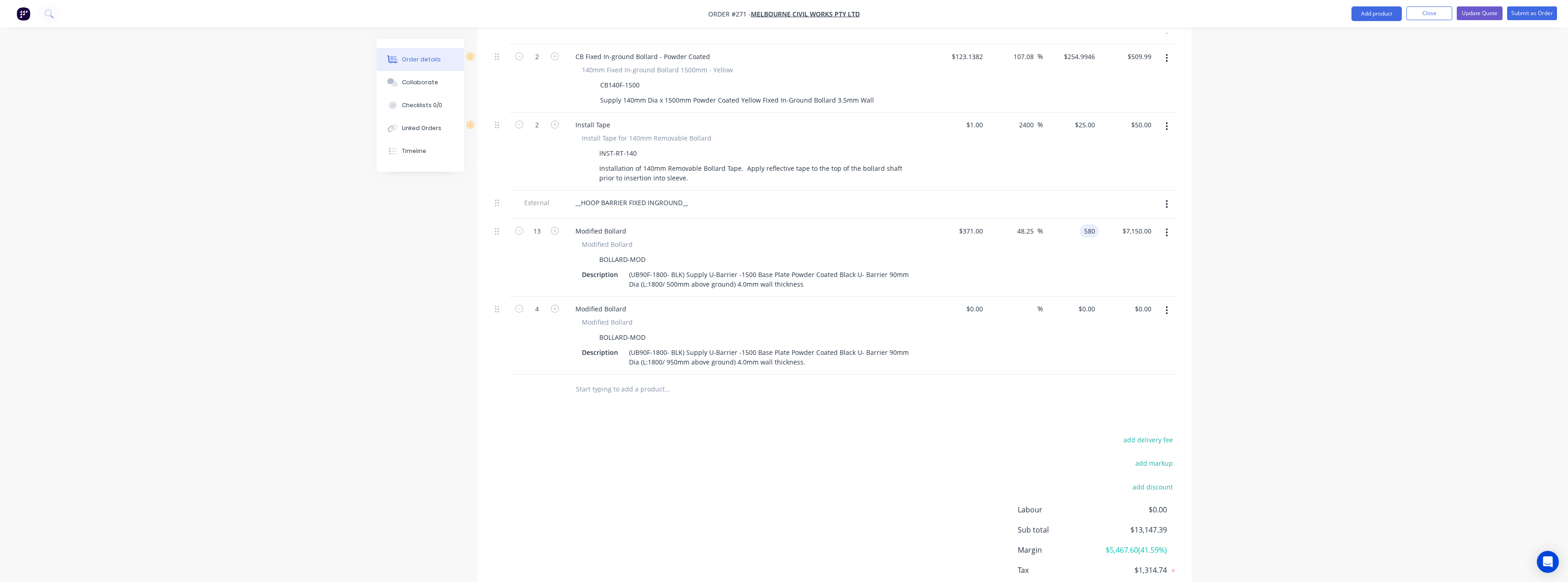
type input "56.33"
type input "$580.00"
type input "$7,540.00"
click at [877, 459] on div "add delivery fee add markup add discount Labour $0.00 Sub total $13,147.39 Marg…" at bounding box center [834, 521] width 686 height 177
click at [982, 302] on input at bounding box center [981, 309] width 10 height 13
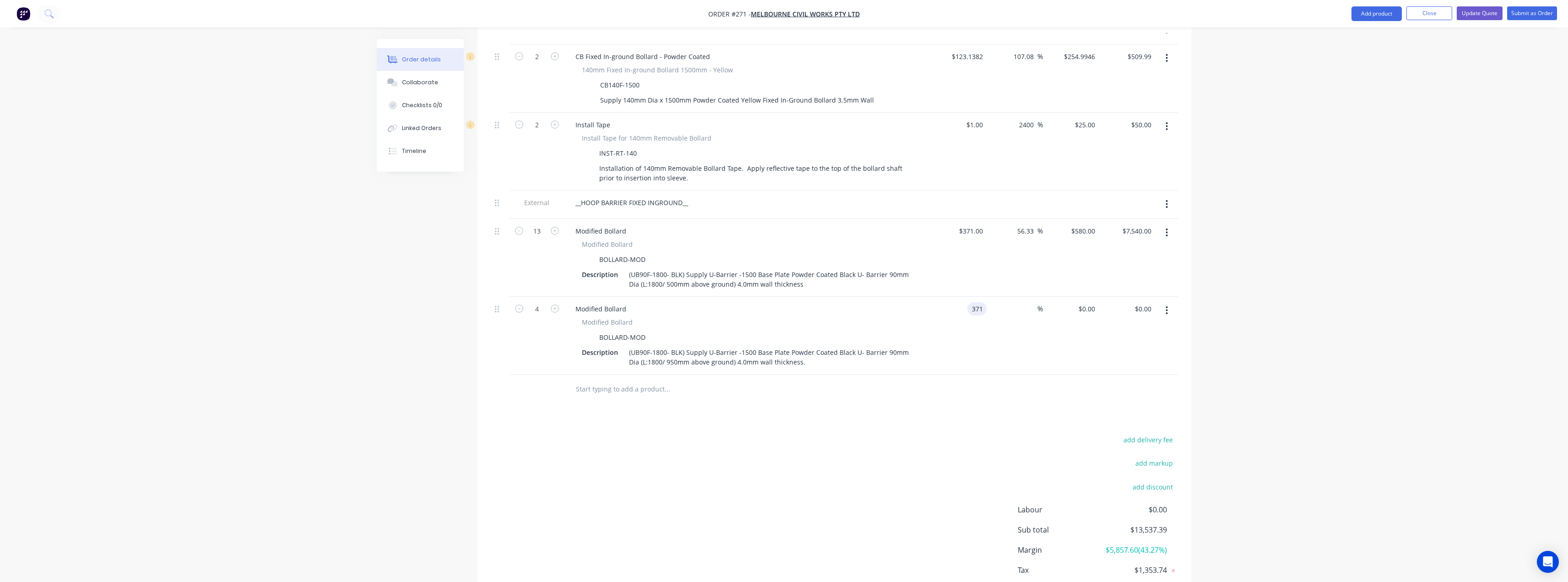
click at [979, 302] on input "371" at bounding box center [978, 309] width 15 height 13
type input "$391.00"
type input "391"
type input "$1,564.00"
click at [1092, 302] on input "391" at bounding box center [1091, 309] width 15 height 13
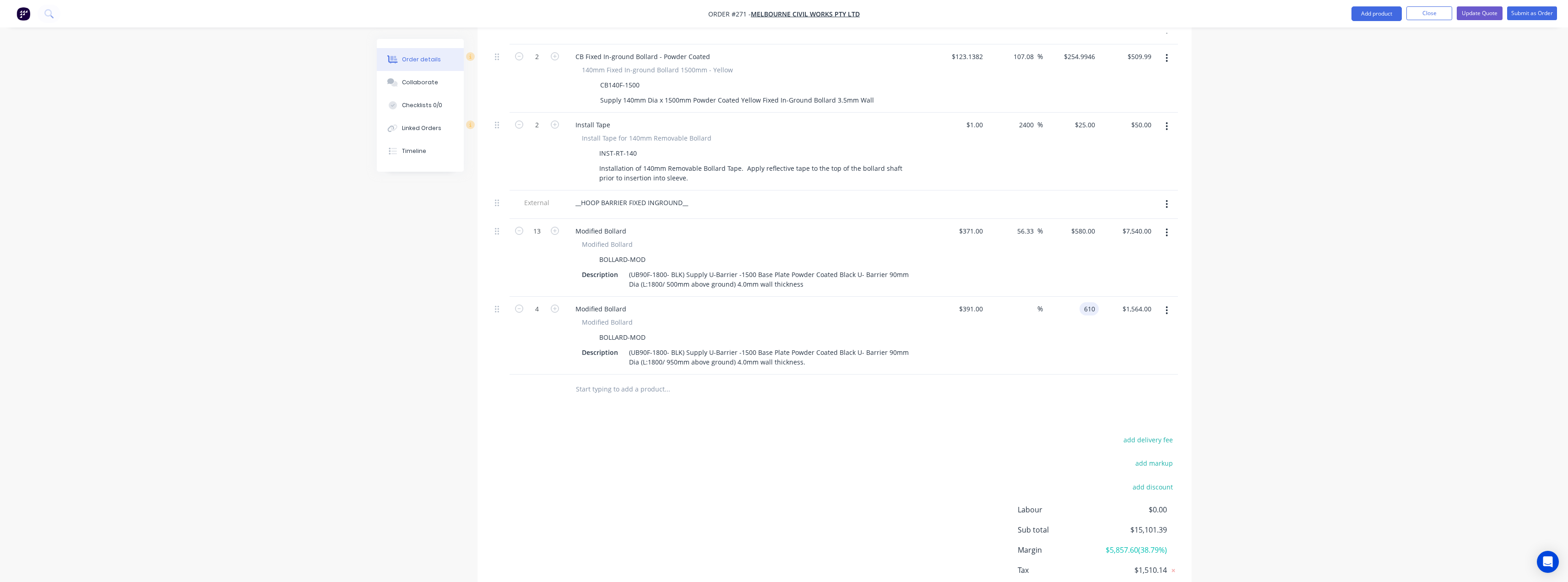
type input "610"
type input "56.01"
type input "$610.00"
type input "$2,440.00"
click at [848, 444] on div "add delivery fee add markup add discount Labour $0.00 Sub total $15,977.39 Marg…" at bounding box center [834, 521] width 686 height 177
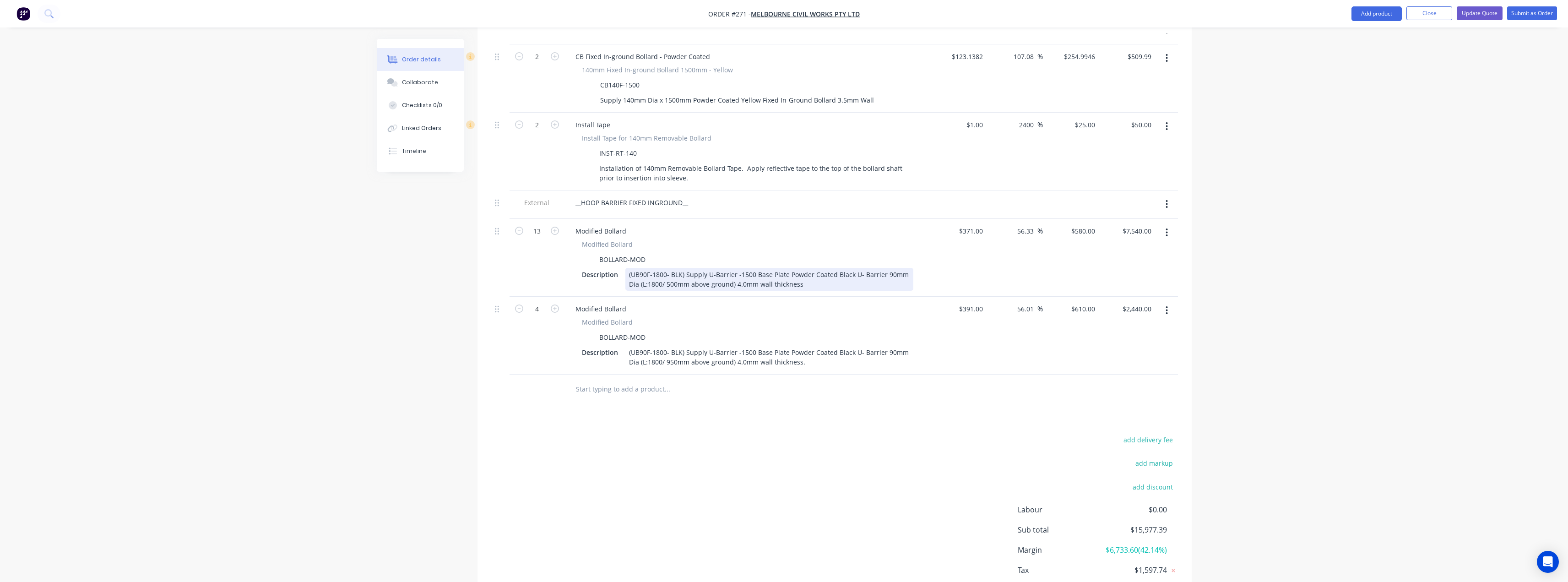
click at [739, 268] on div "(UB90F-1800- BLK) Supply U-Barrier -1500 Base Plate Powder Coated Black U- Barr…" at bounding box center [769, 279] width 288 height 23
click at [753, 268] on div "(UB90F-1800- BLK) Supply U-Barrier -1500 Base Plate Powder Coated Black U- Barr…" at bounding box center [769, 279] width 288 height 23
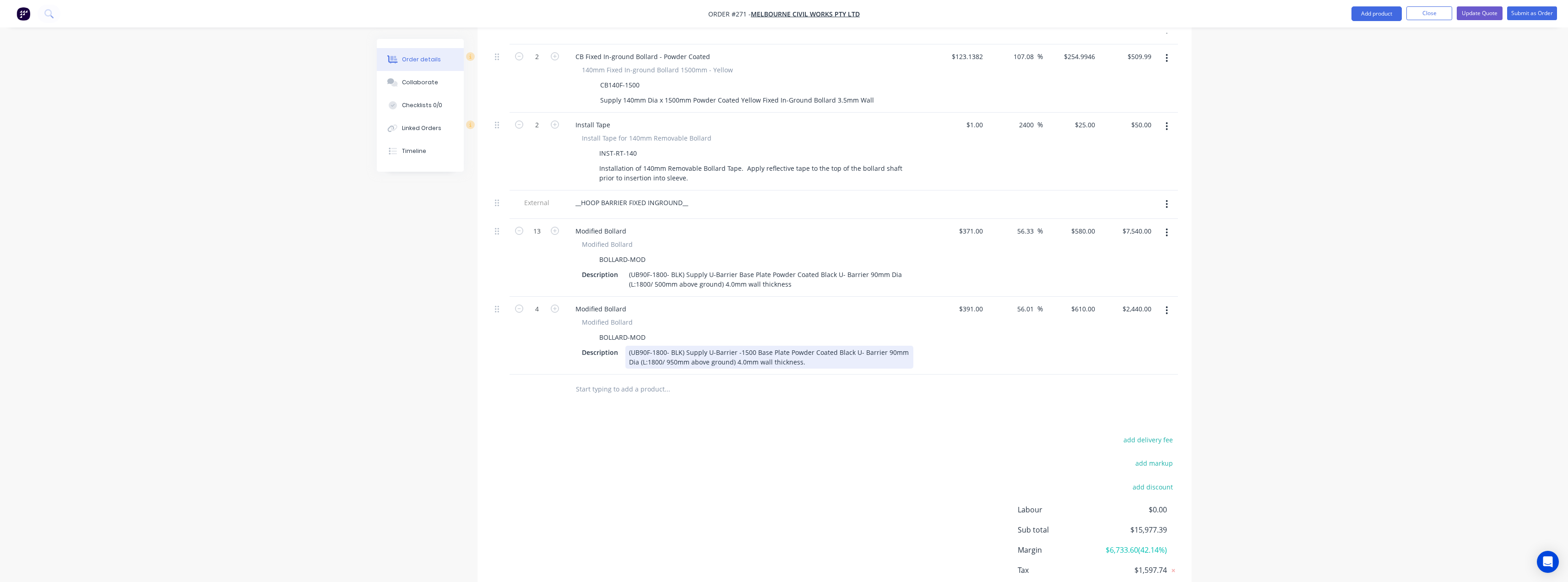
click at [719, 345] on div "(UB90F-1800- BLK) Supply U-Barrier -1500 Base Plate Powder Coated Black U- Barr…" at bounding box center [769, 356] width 288 height 23
drag, startPoint x: 754, startPoint y: 338, endPoint x: 734, endPoint y: 339, distance: 20.0
click at [734, 345] on div "(UB90F-1800- BLK) Supply U-Barrier -1500 Base Plate Powder Coated Black U- Barr…" at bounding box center [769, 356] width 288 height 23
click at [792, 349] on div "(UB90F-1800- BLK) Supply U-Barrier Base Plate Powder Coated Black U- Barrier 90…" at bounding box center [769, 356] width 288 height 23
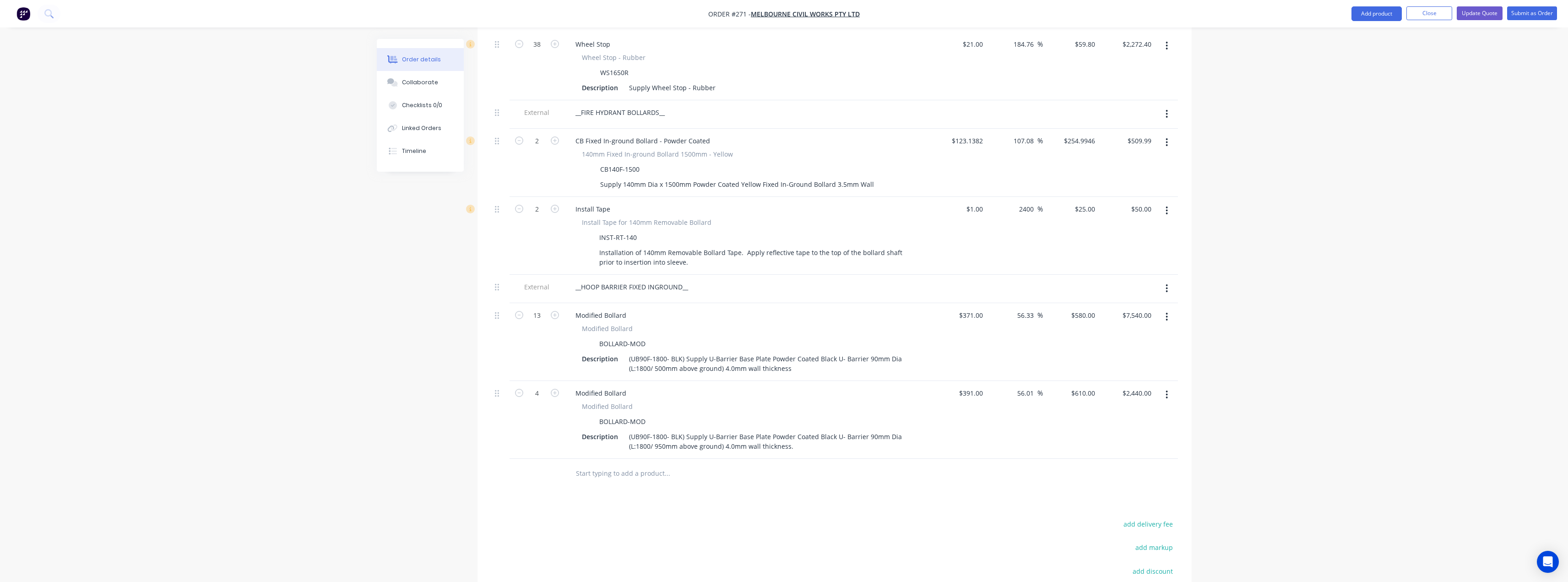
scroll to position [824, 0]
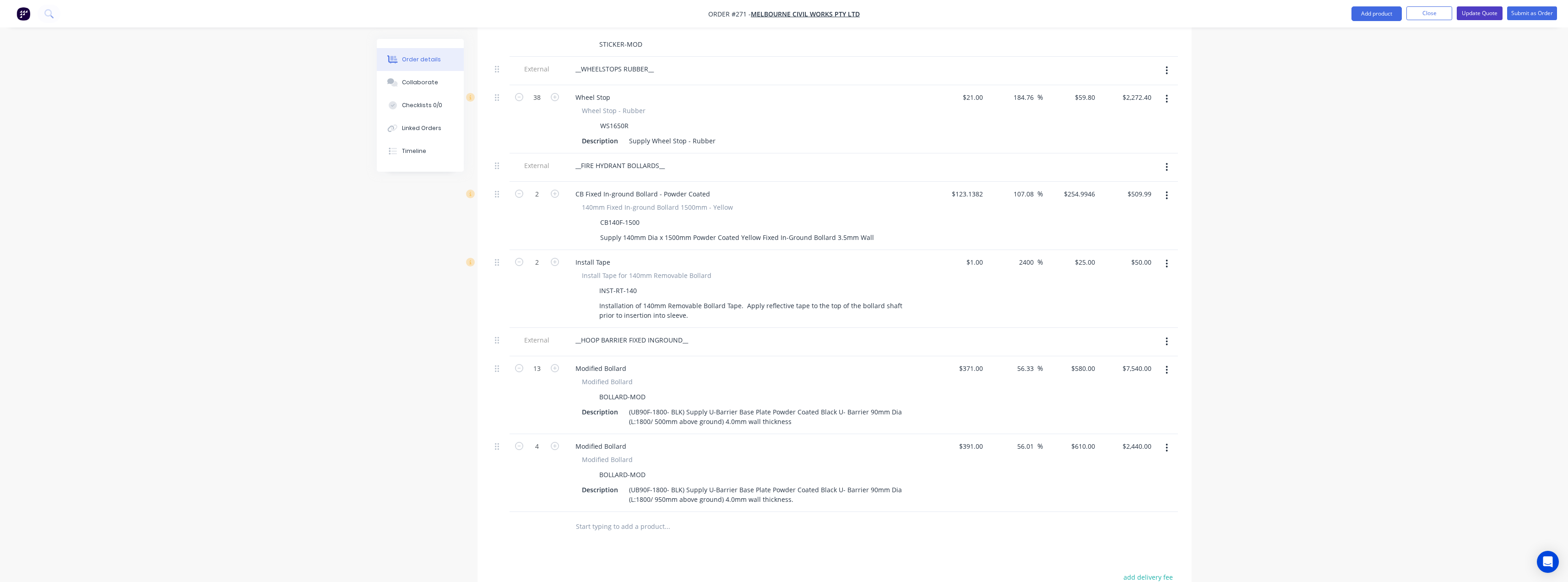
click at [1474, 11] on button "Update Quote" at bounding box center [1479, 13] width 46 height 13
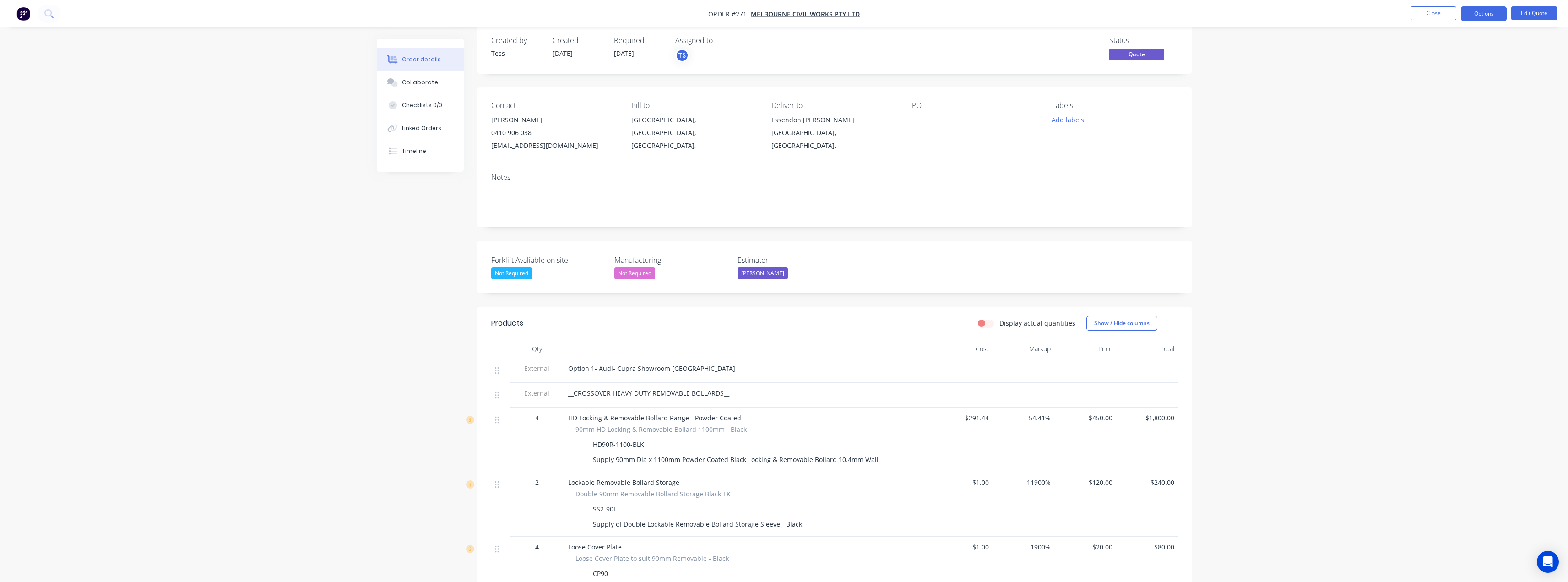
scroll to position [0, 0]
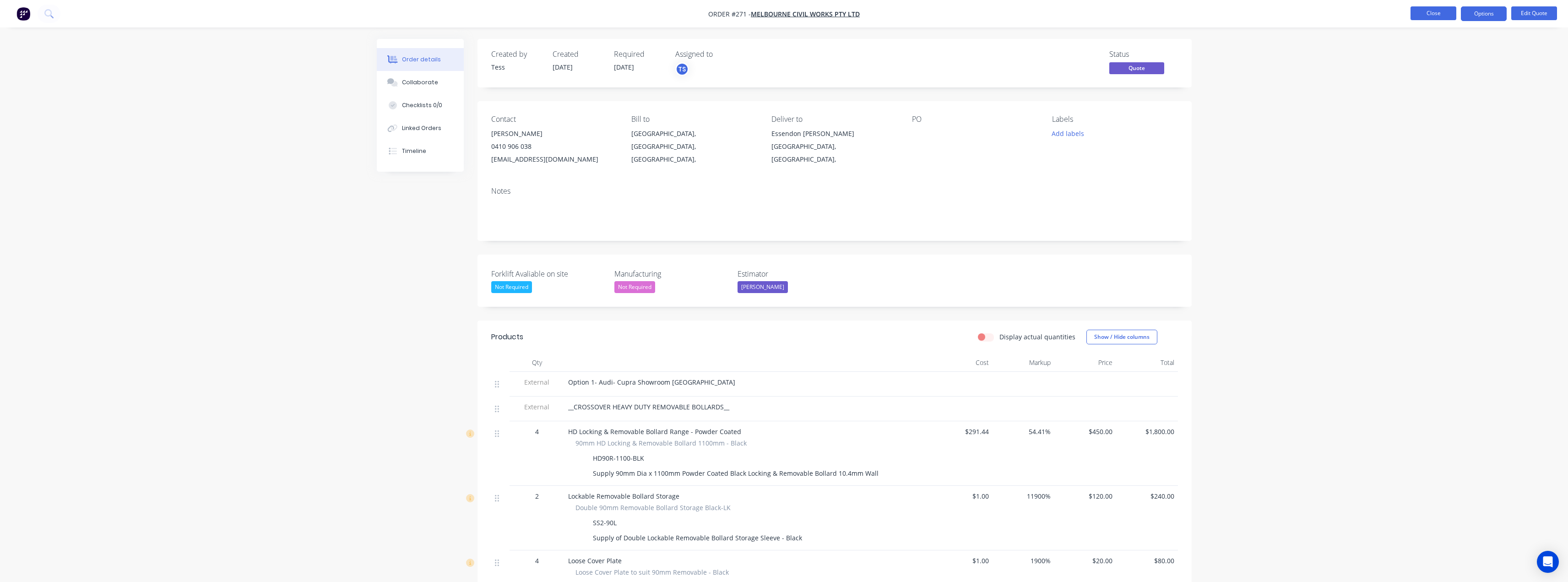
click at [1439, 12] on button "Close" at bounding box center [1433, 13] width 46 height 13
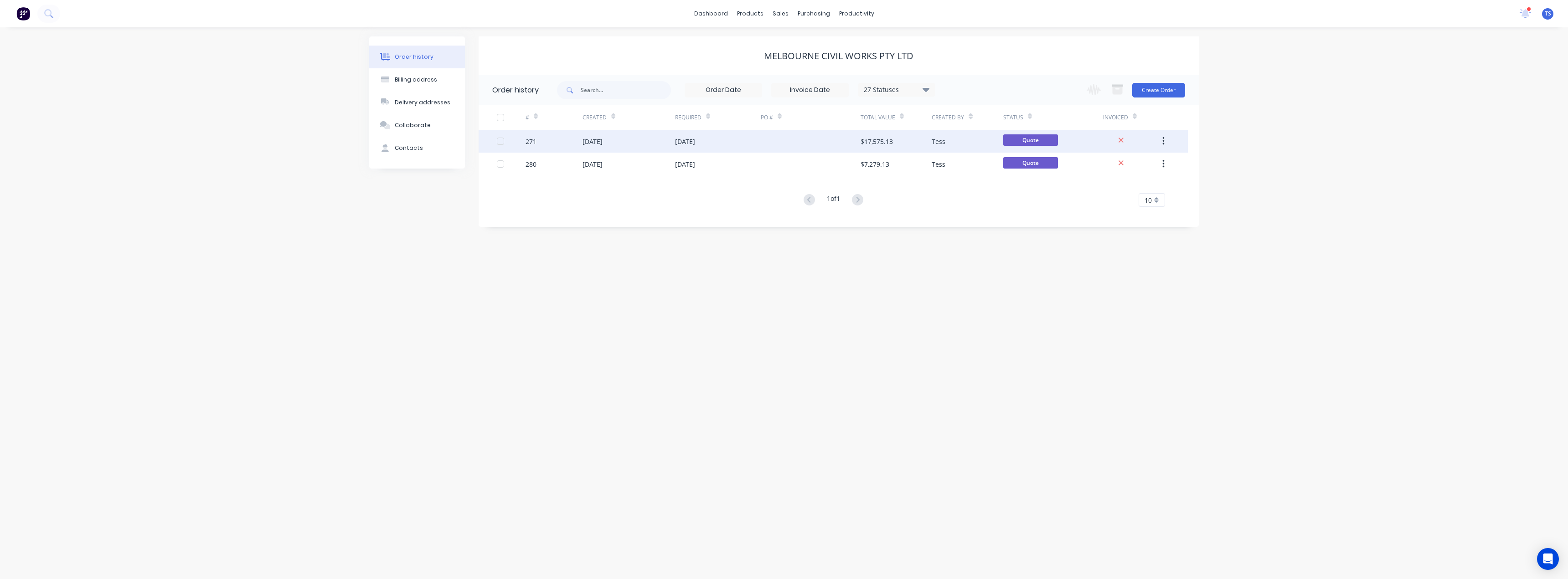
click at [871, 142] on div "$17,575.13" at bounding box center [877, 142] width 32 height 10
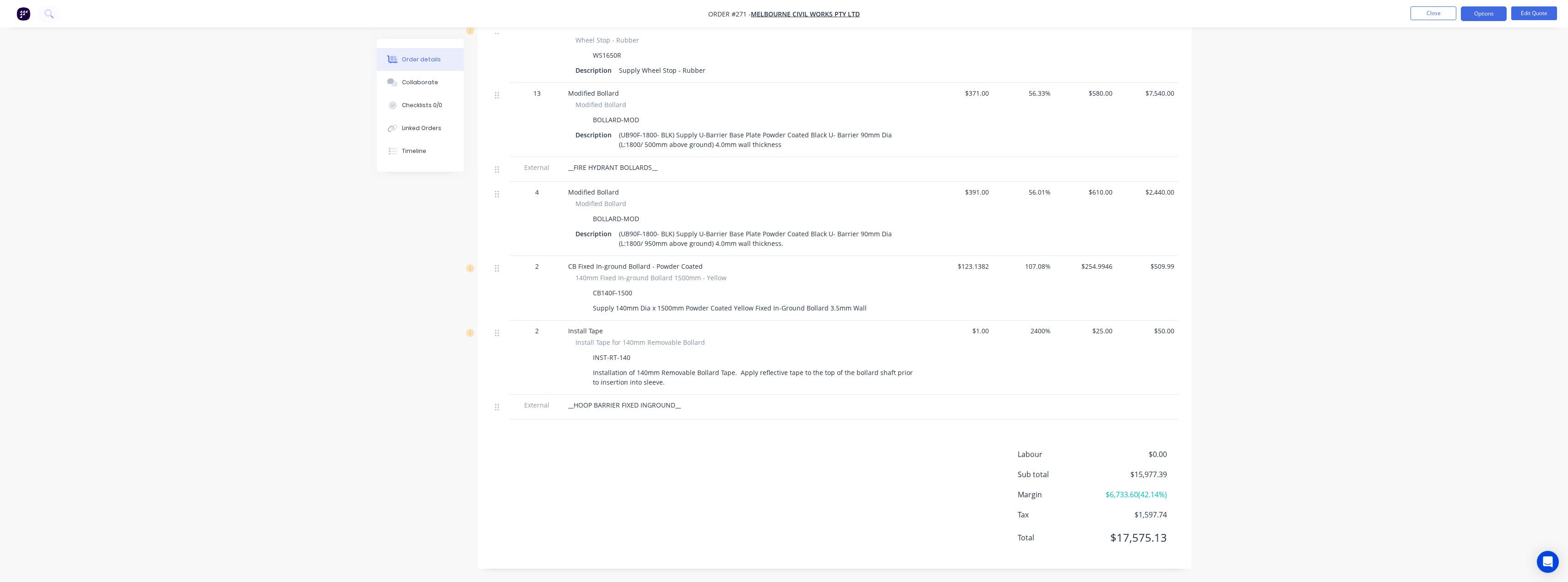
scroll to position [840, 0]
click at [591, 435] on div "Products Display actual quantities Show / Hide columns Qty Cost Markup Price To…" at bounding box center [834, 24] width 714 height 1088
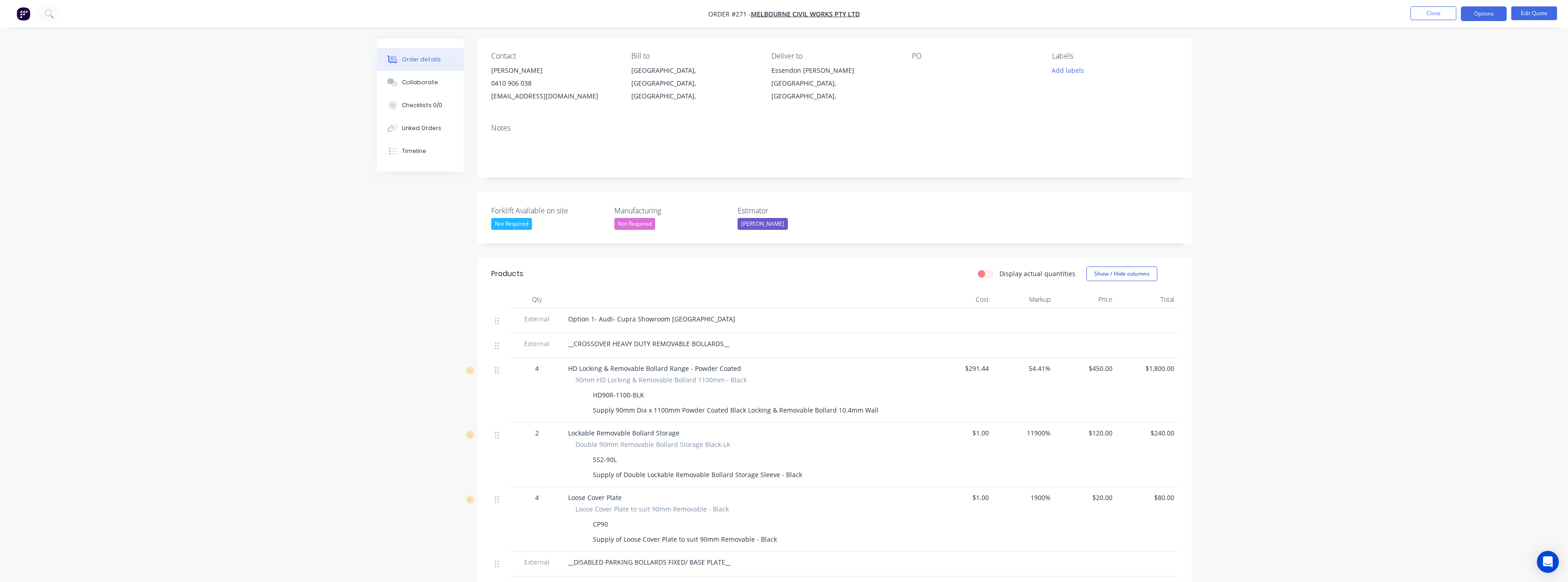
scroll to position [62, 0]
click at [1434, 10] on button "Close" at bounding box center [1433, 13] width 46 height 13
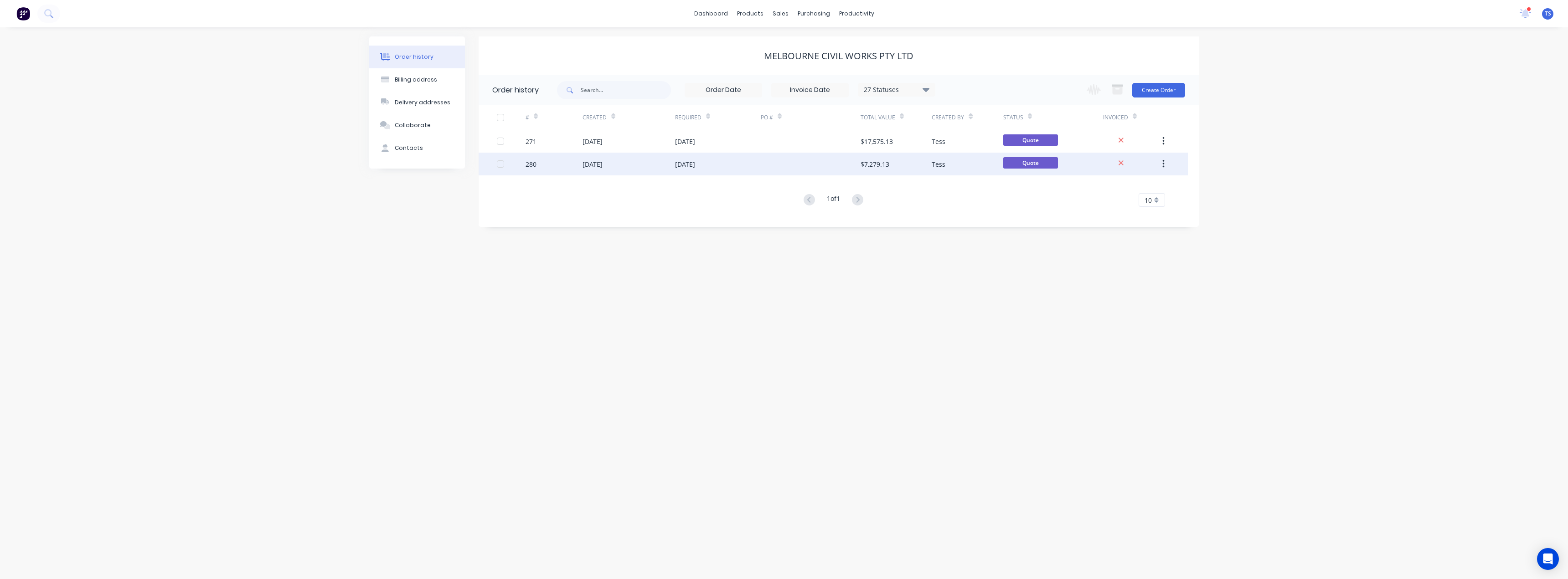
click at [695, 162] on div "[DATE]" at bounding box center [685, 164] width 20 height 10
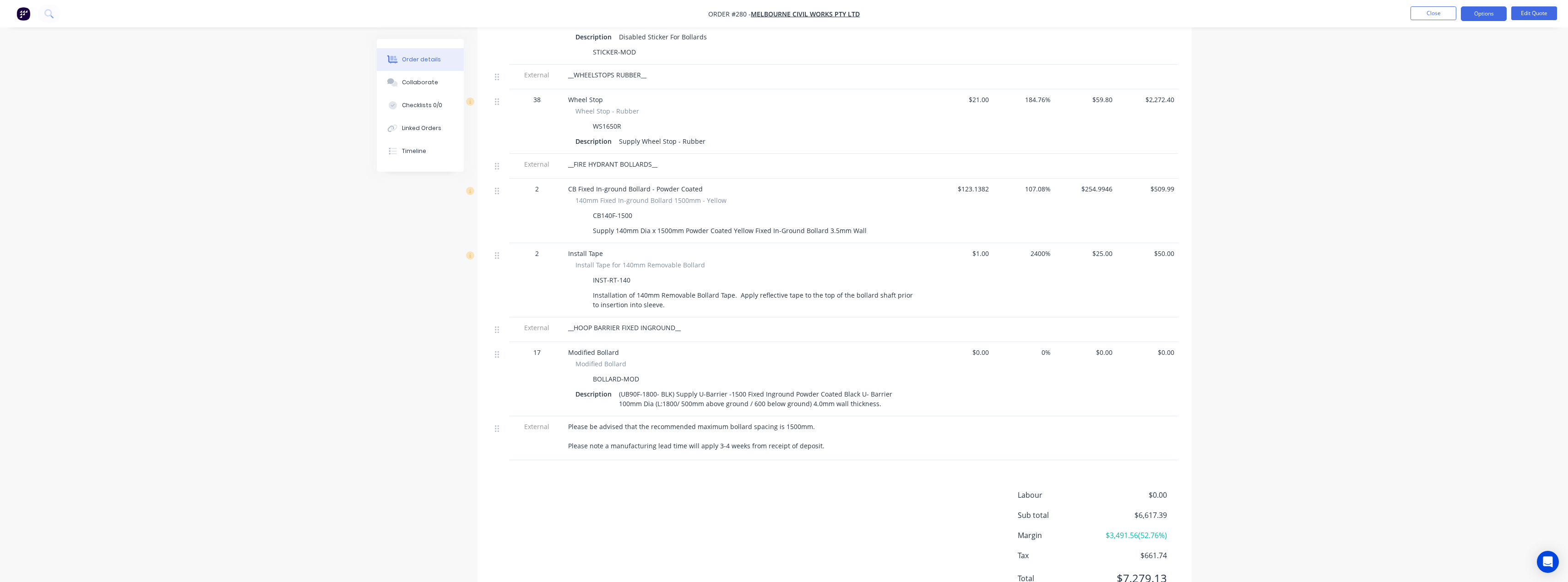
scroll to position [819, 0]
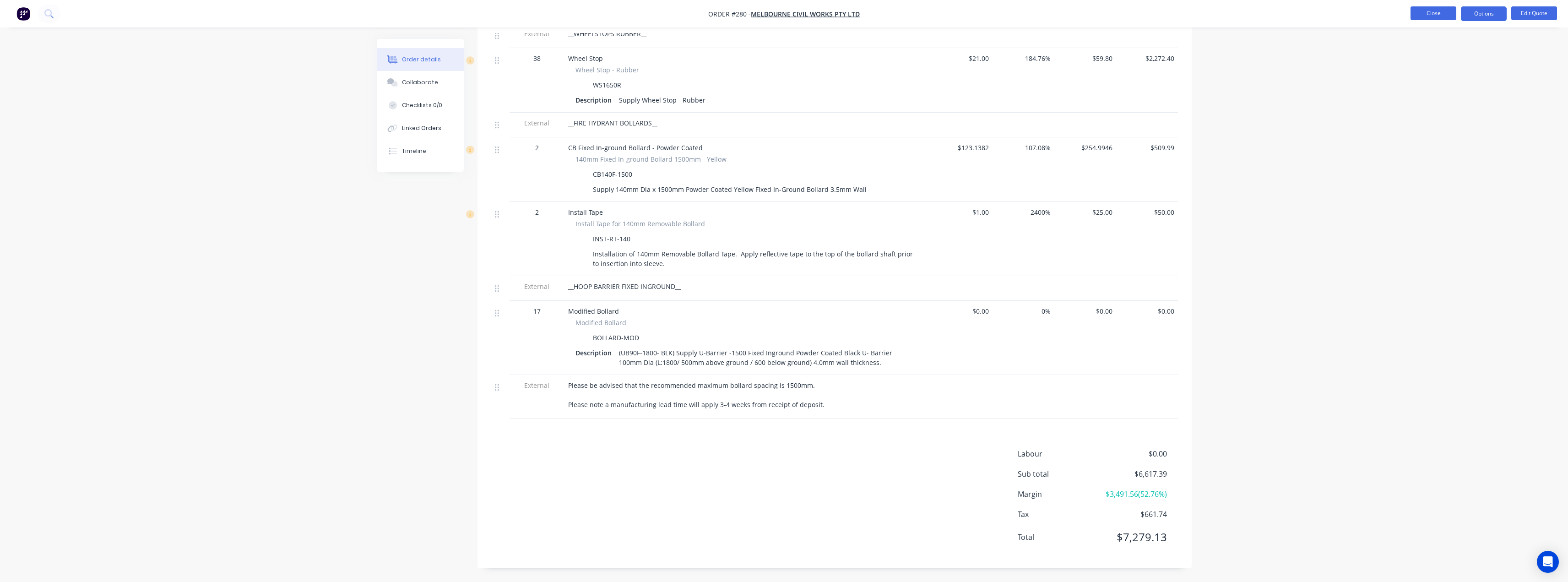
click at [1437, 14] on button "Close" at bounding box center [1433, 13] width 46 height 13
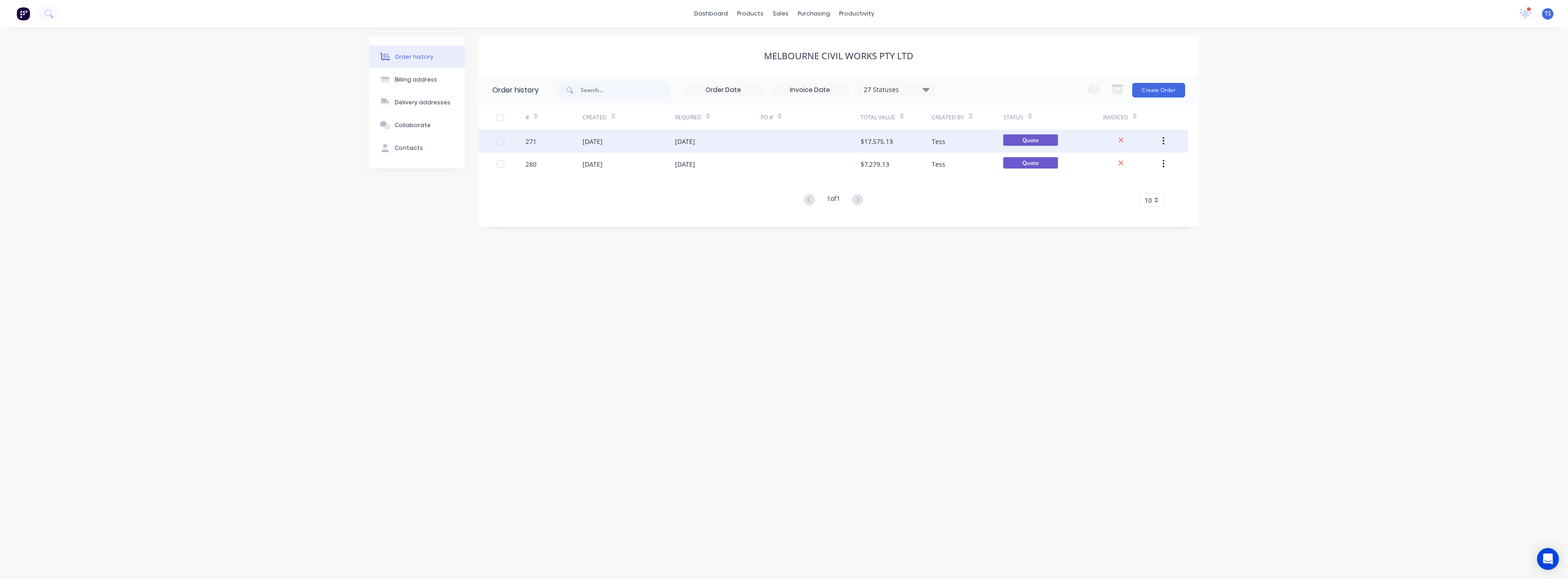
click at [695, 142] on div "[DATE]" at bounding box center [685, 142] width 20 height 10
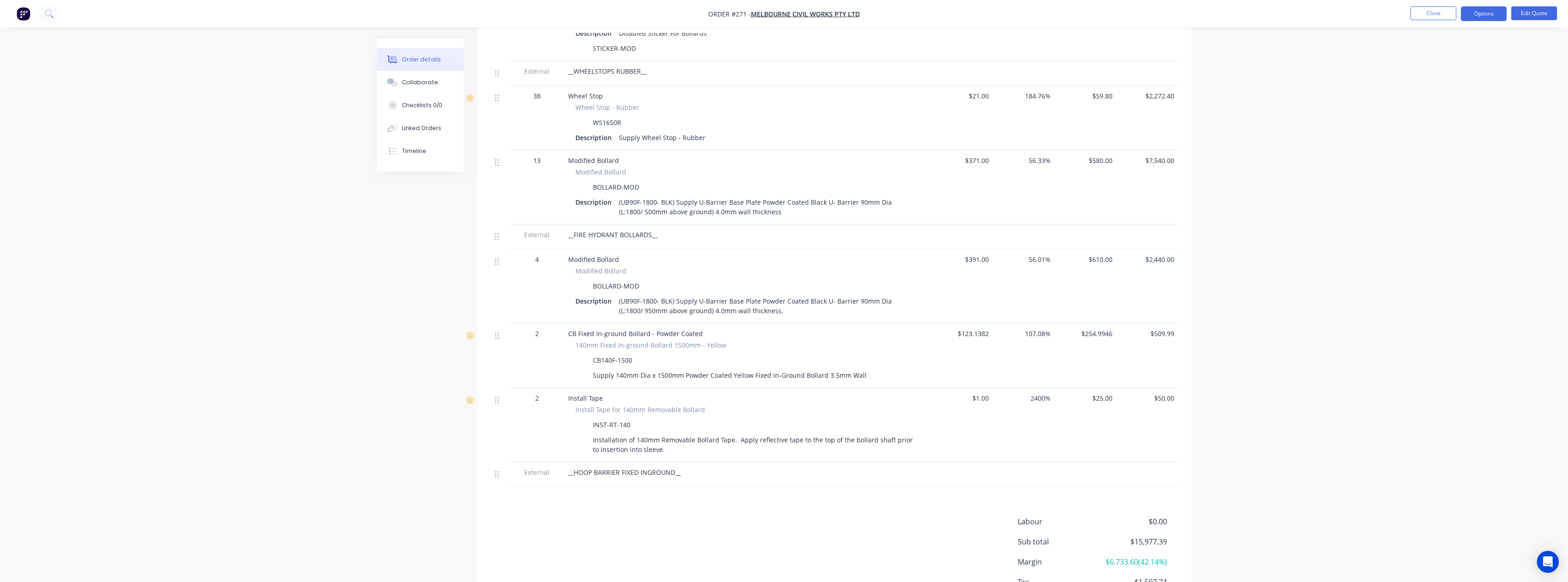
scroll to position [778, 0]
click at [596, 474] on div at bounding box center [747, 474] width 359 height 2
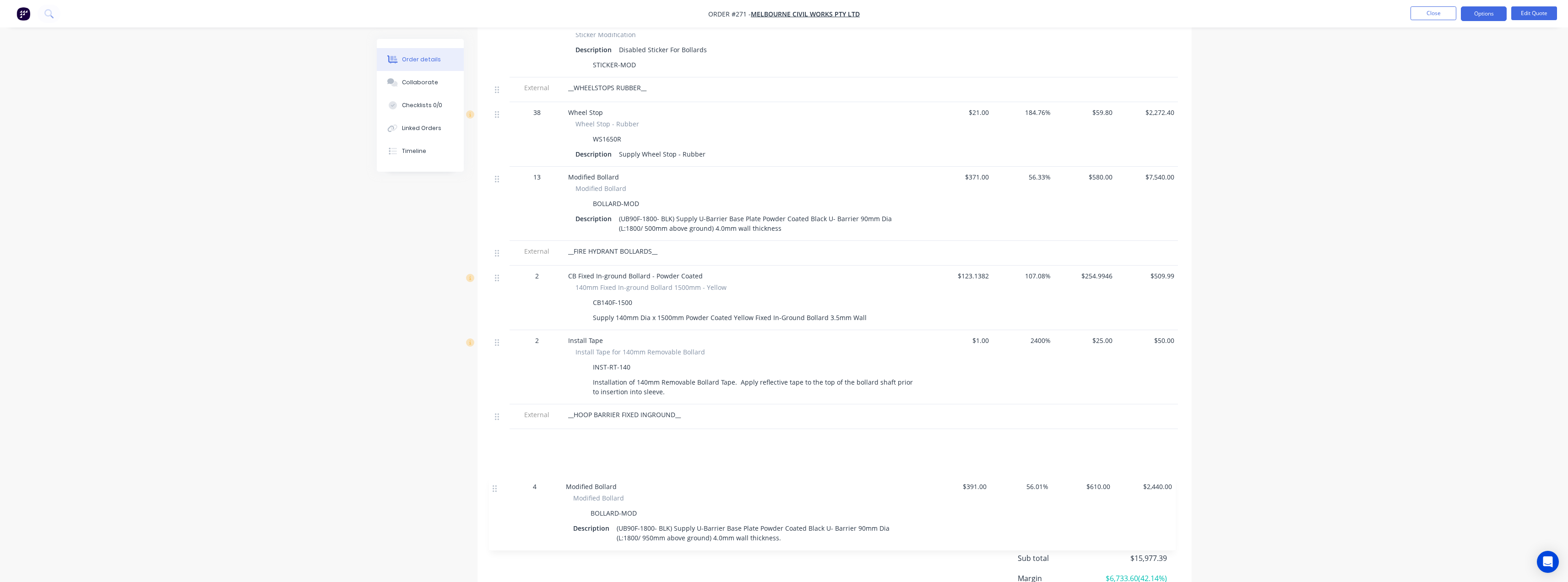
scroll to position [840, 0]
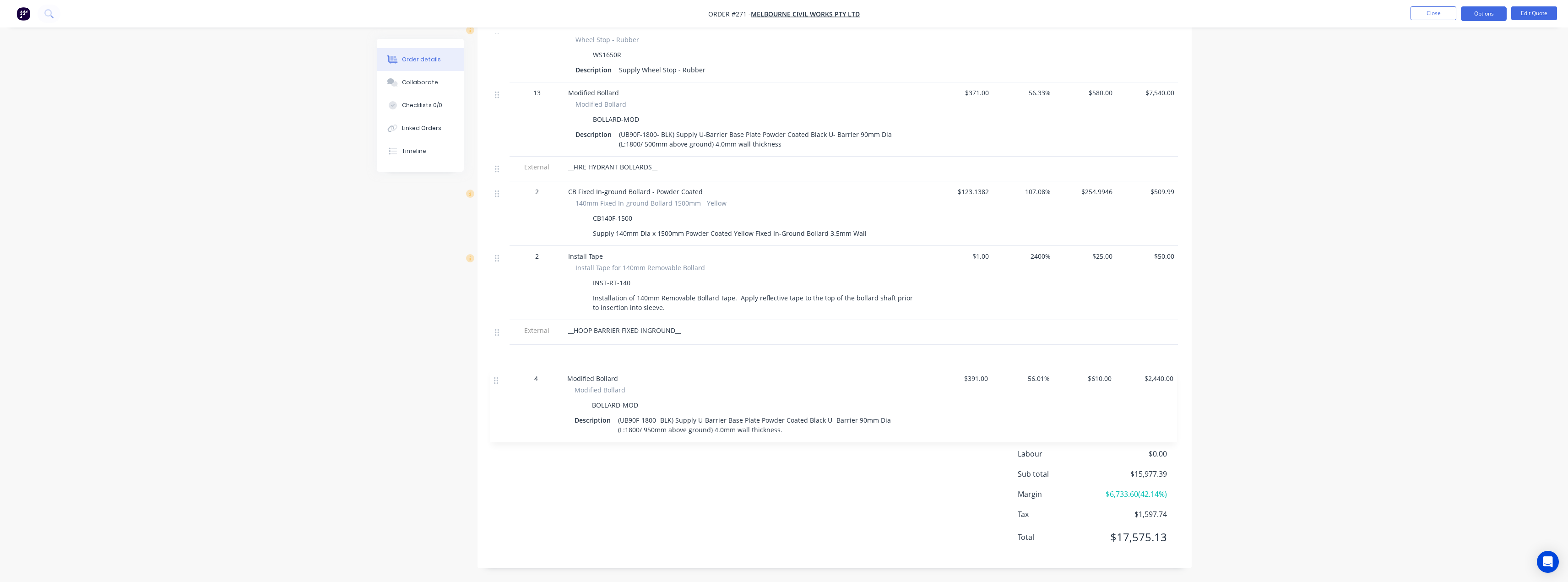
drag, startPoint x: 496, startPoint y: 302, endPoint x: 496, endPoint y: 382, distance: 80.0
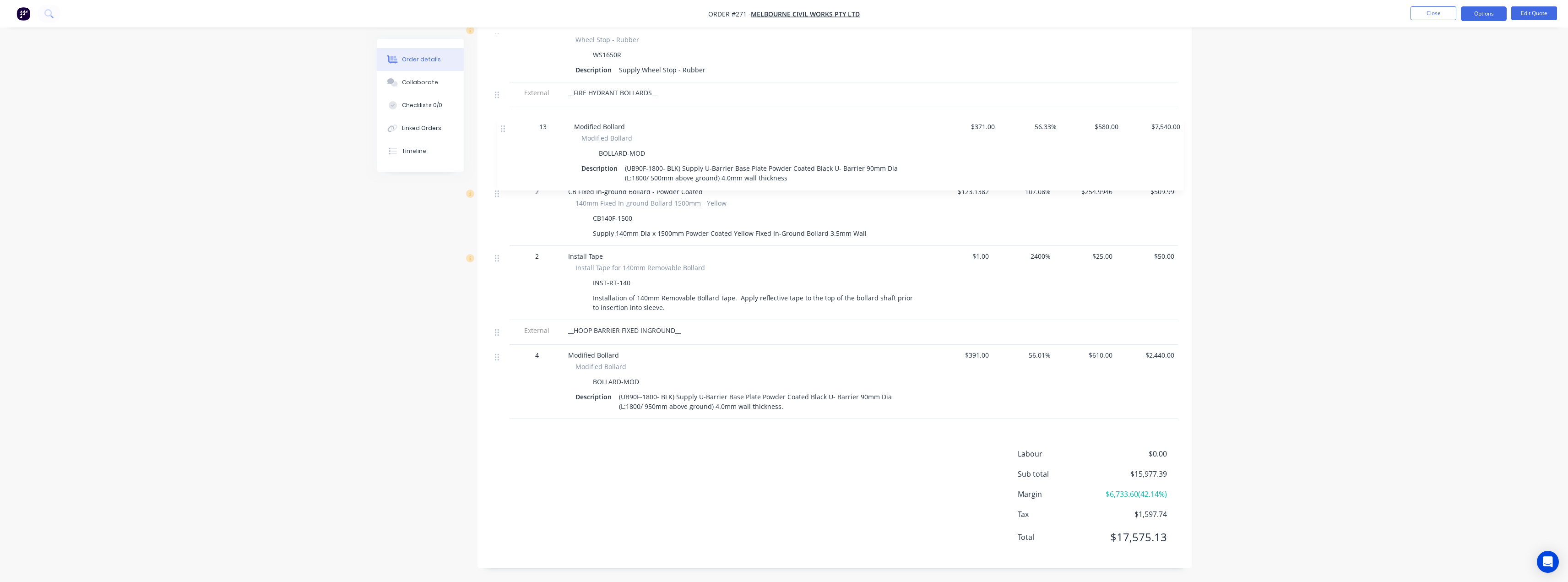
scroll to position [838, 0]
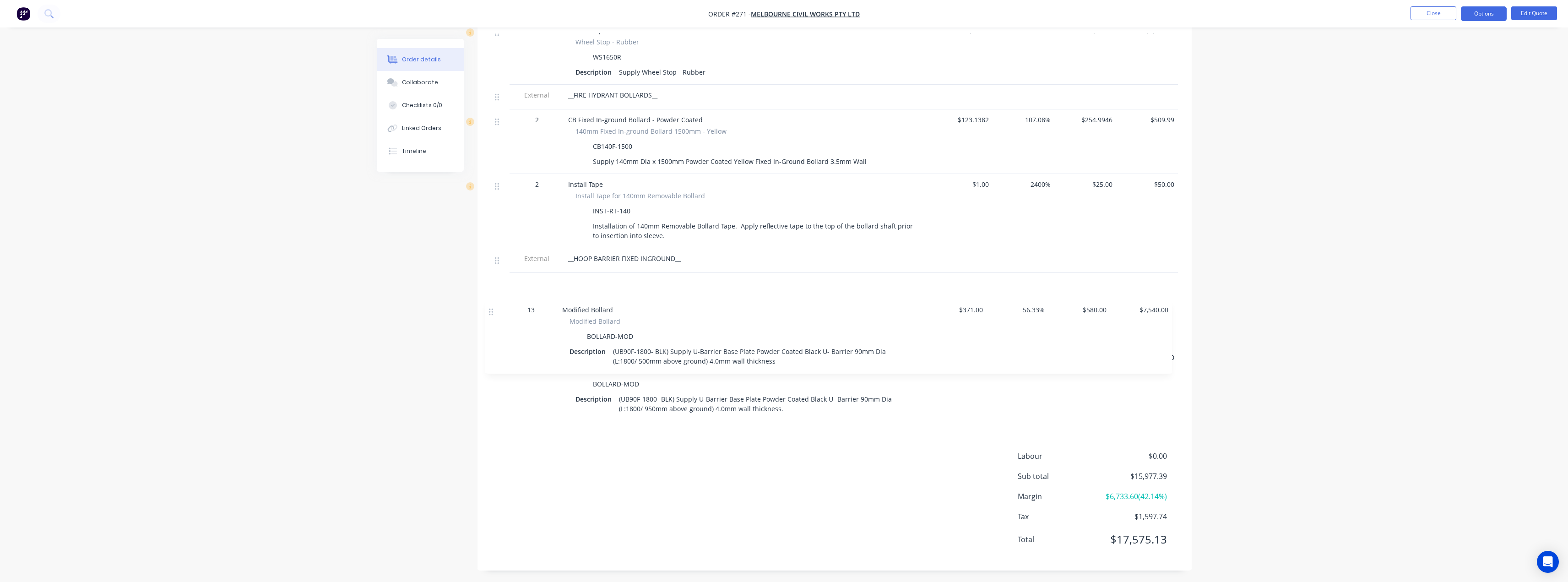
drag, startPoint x: 496, startPoint y: 94, endPoint x: 491, endPoint y: 315, distance: 221.1
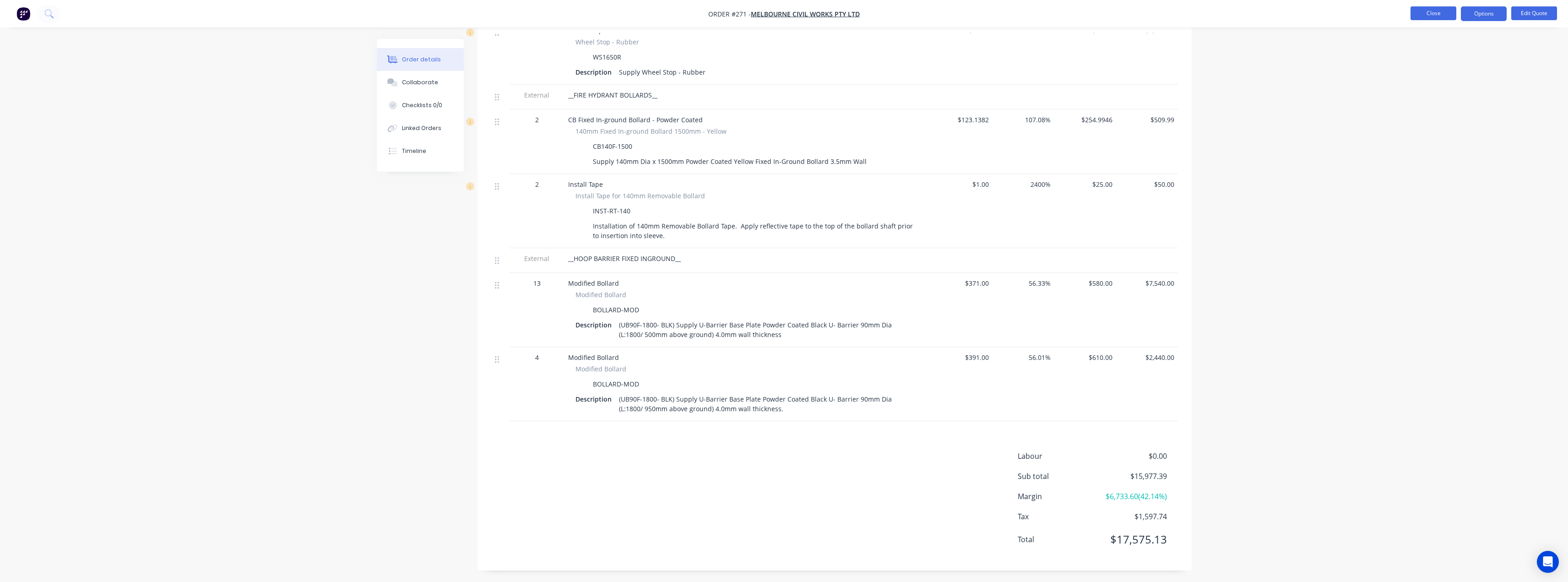
click at [1445, 13] on button "Close" at bounding box center [1433, 13] width 46 height 13
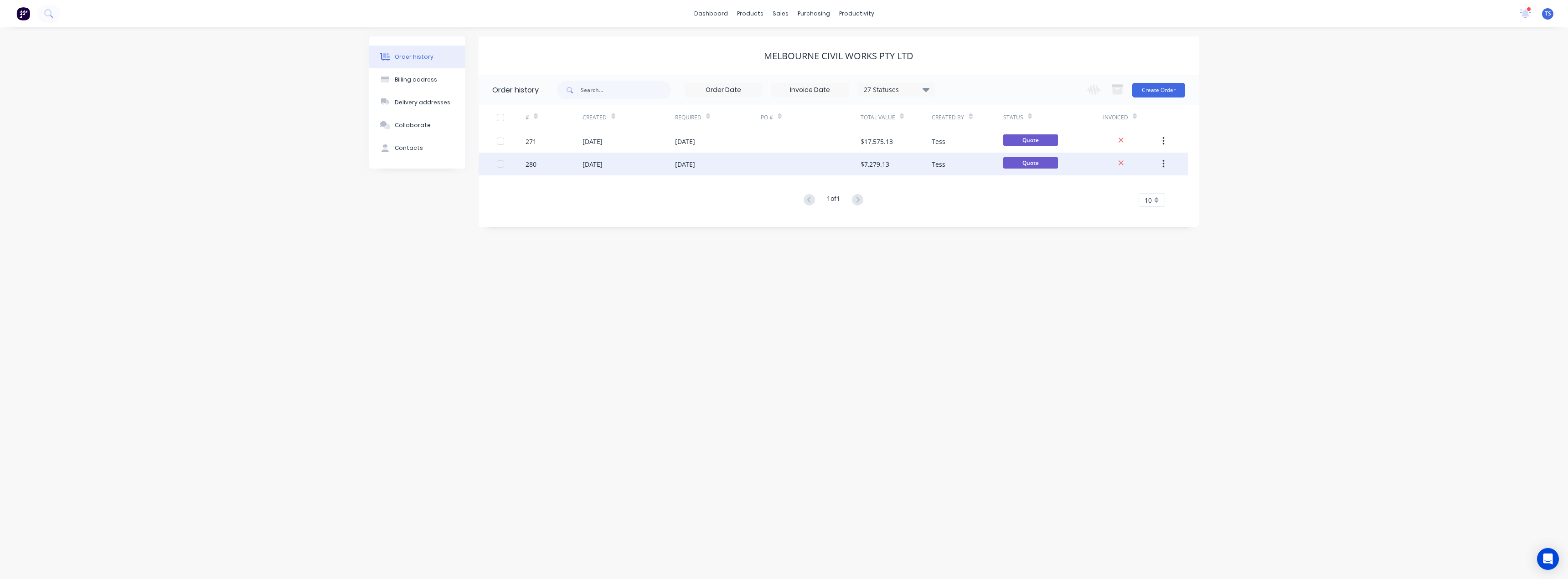
click at [578, 166] on div "280" at bounding box center [554, 164] width 57 height 23
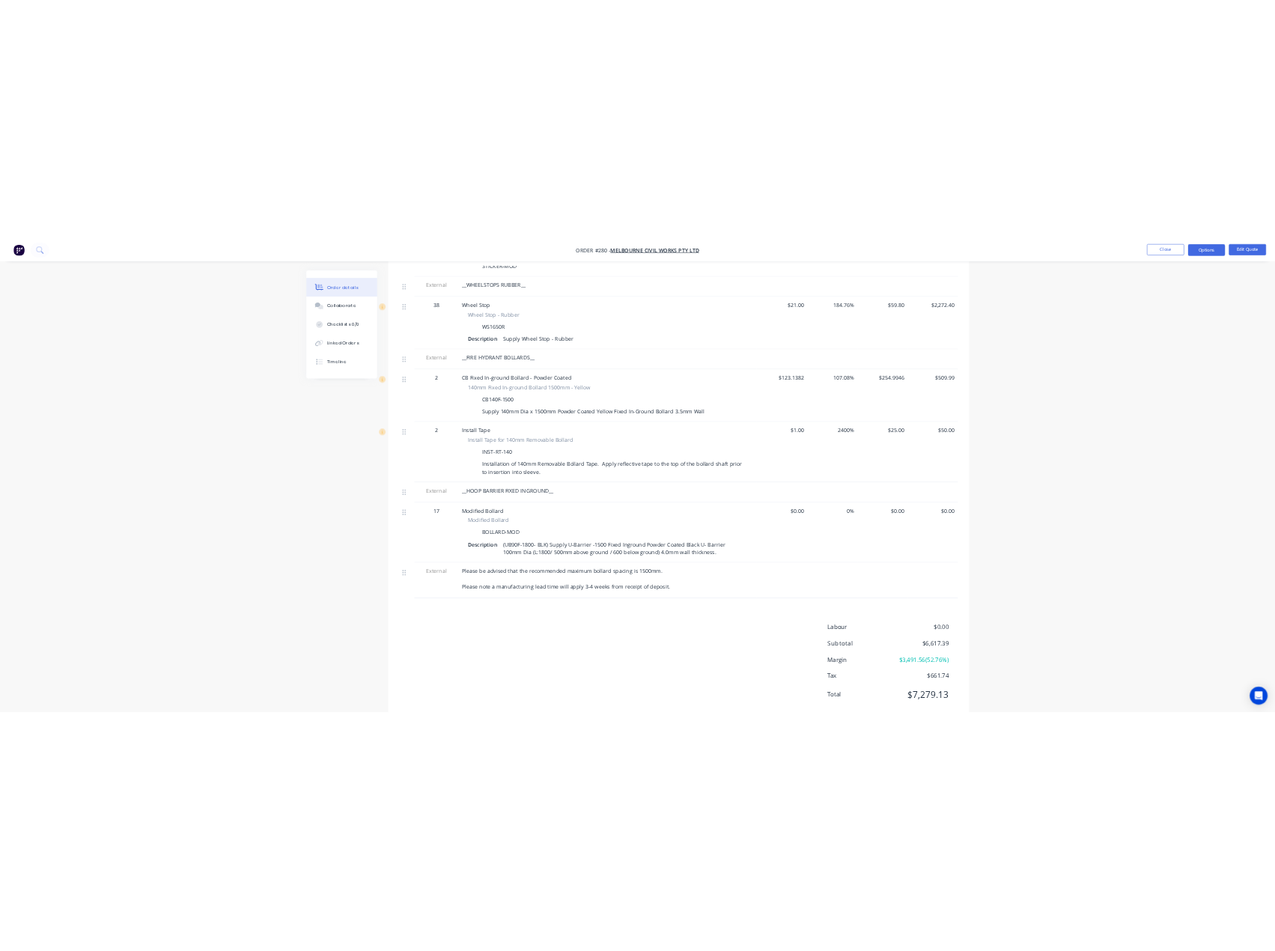
scroll to position [1266, 0]
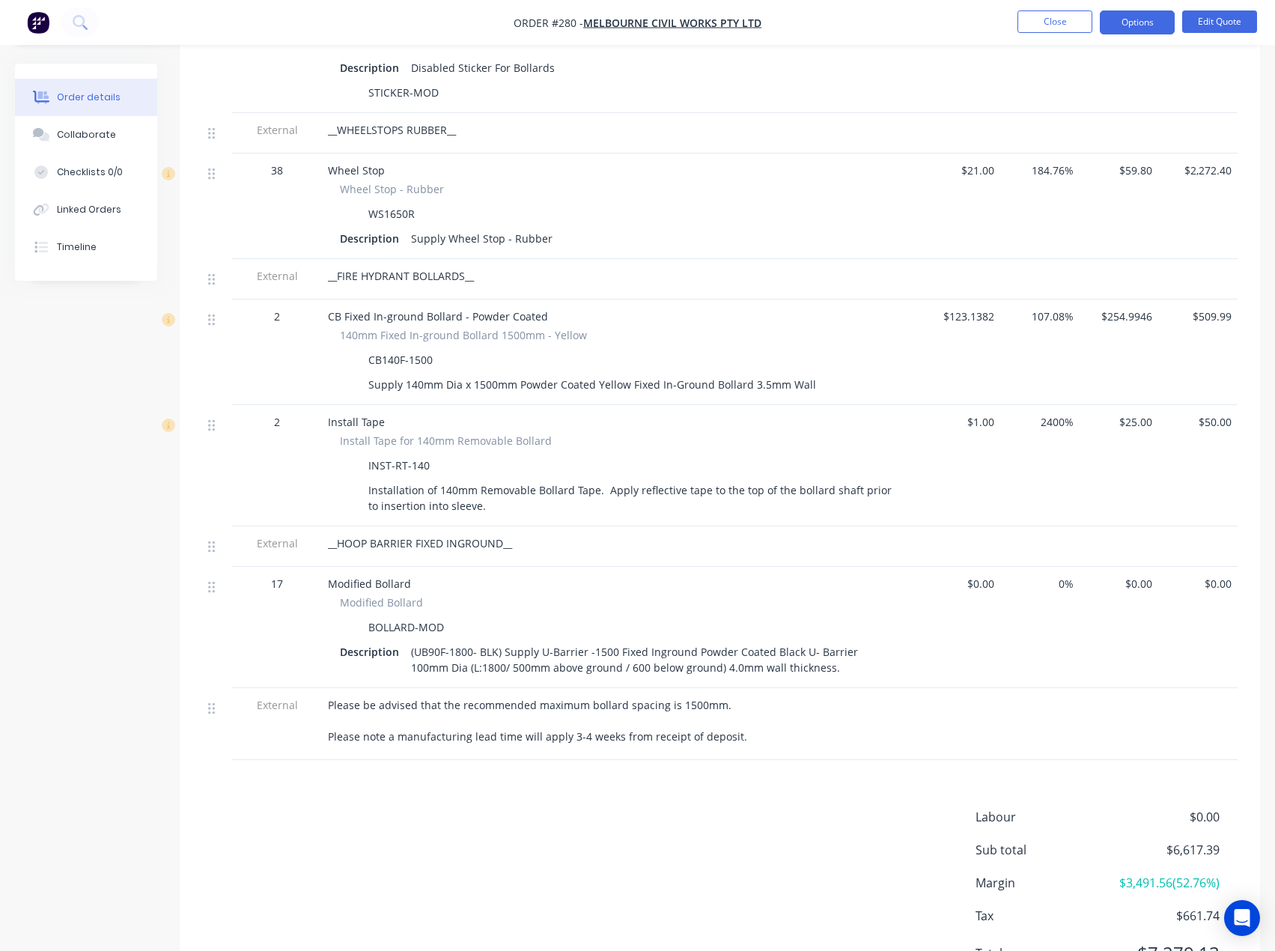
click at [493, 662] on div "(UB90F-1800- BLK) Supply U-Barrier -1500 Fixed Inground Powder Coated Black U- …" at bounding box center [654, 659] width 498 height 37
drag, startPoint x: 618, startPoint y: 653, endPoint x: 586, endPoint y: 651, distance: 31.5
click at [586, 651] on div "(UB90F-1800- BLK) Supply U-Barrier -1500 Fixed Inground Powder Coated Black U- …" at bounding box center [654, 659] width 498 height 37
click at [587, 651] on div "(UB90F-1800- BLK) Supply U-Barrier -1500 Fixed Inground Powder Coated Black U- …" at bounding box center [654, 659] width 498 height 37
click at [1217, 19] on button "Edit Quote" at bounding box center [1219, 21] width 75 height 22
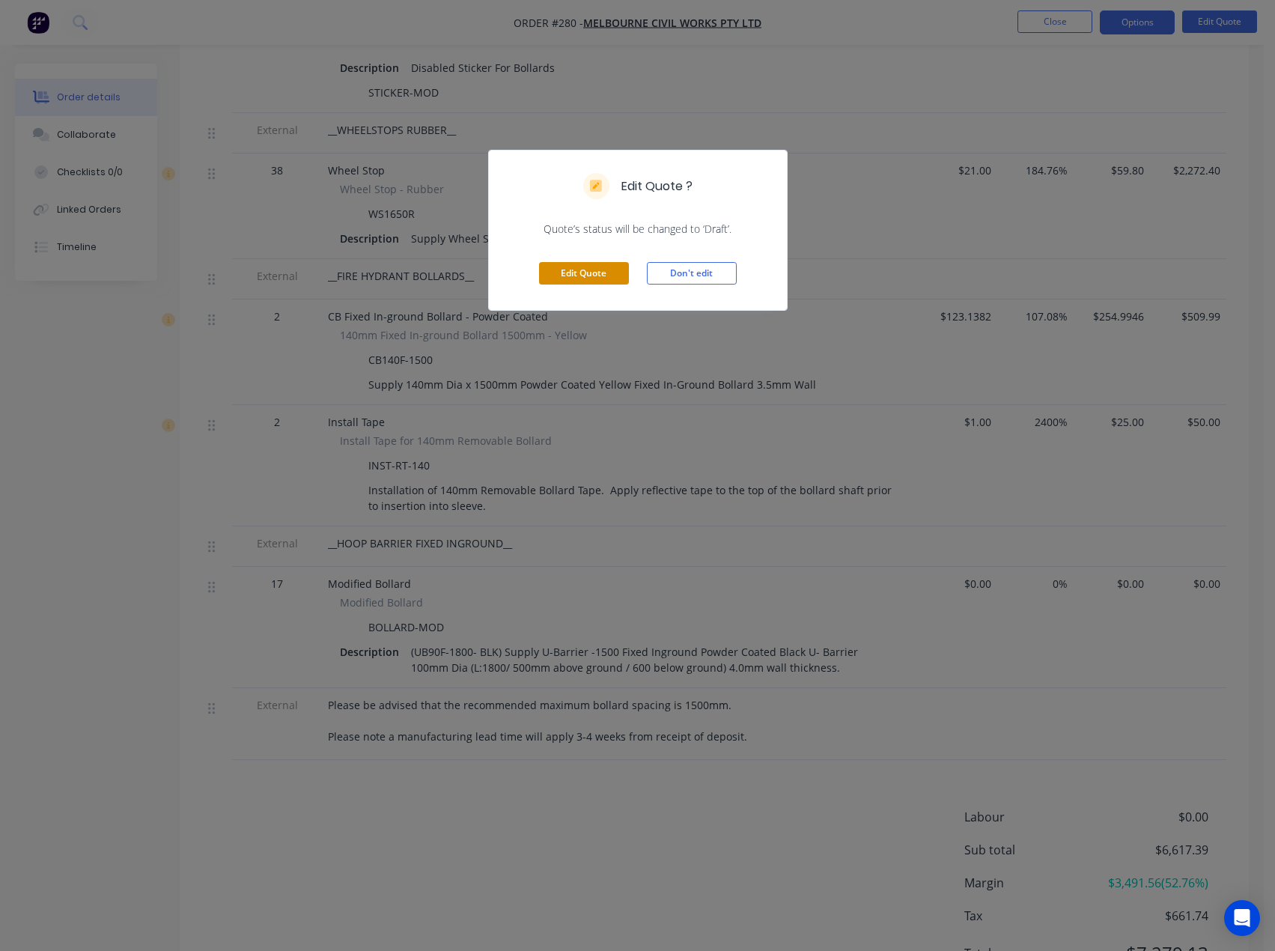
click at [601, 281] on button "Edit Quote" at bounding box center [584, 273] width 90 height 22
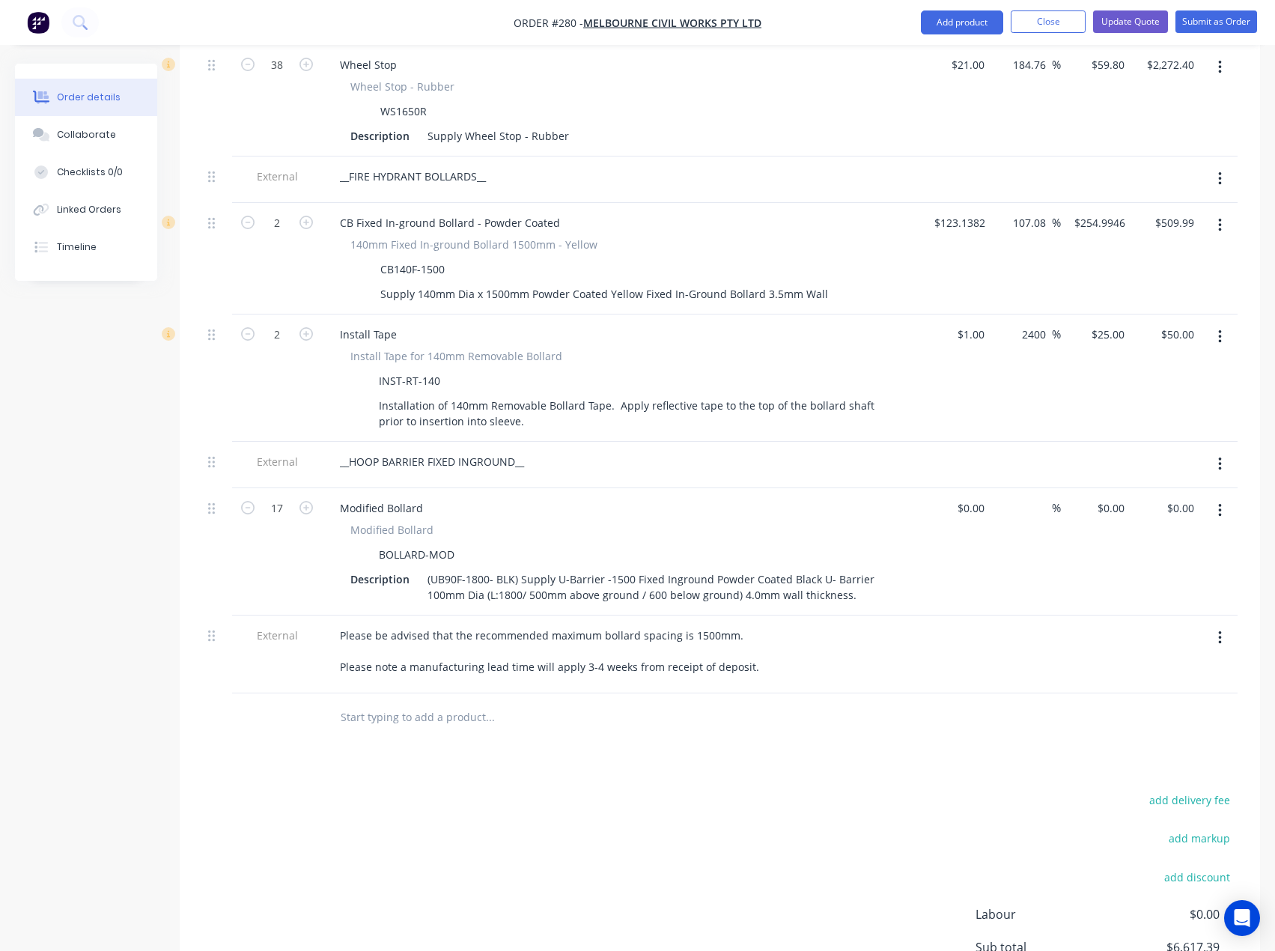
scroll to position [1573, 0]
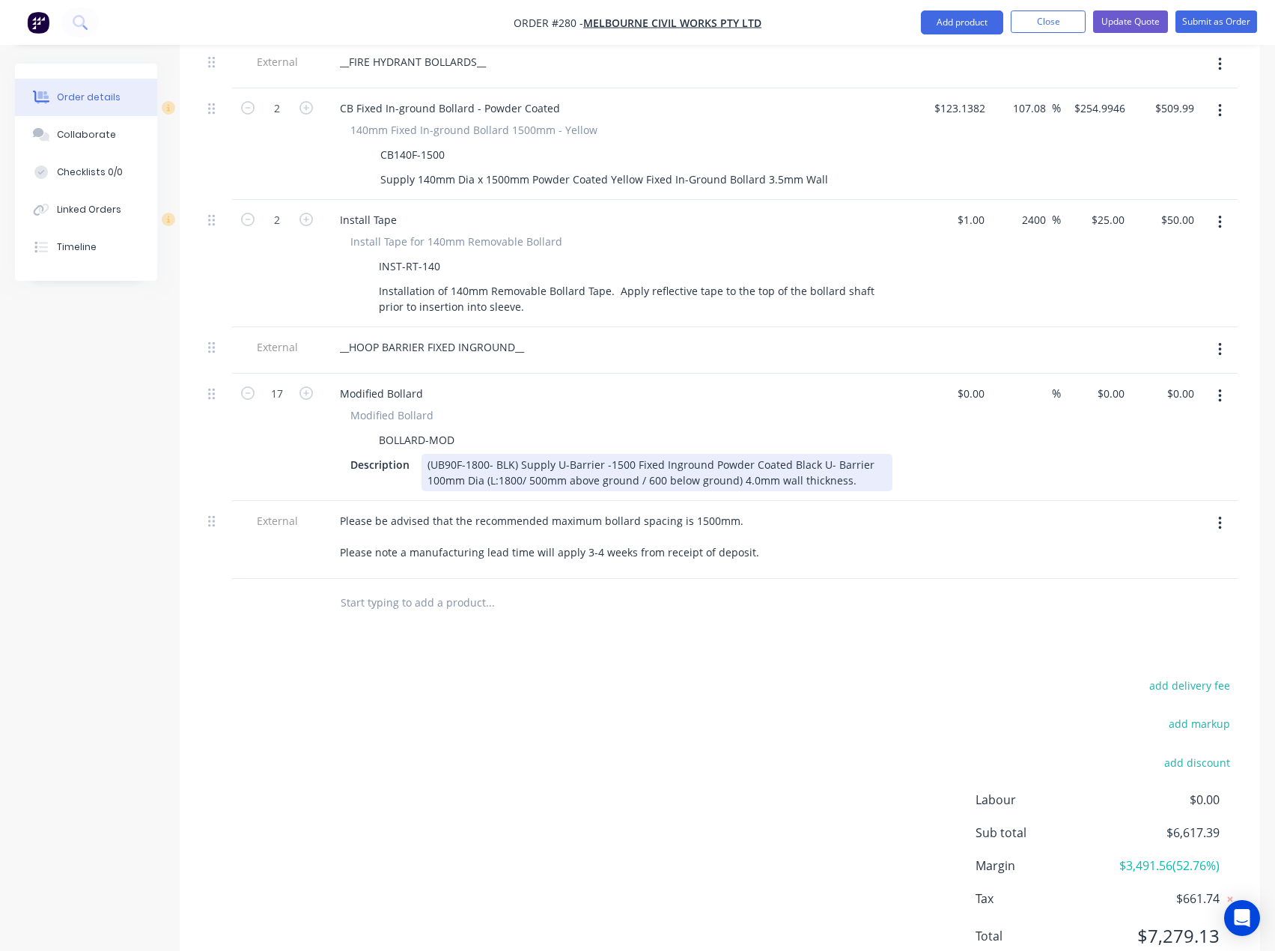
click at [610, 457] on div "(UB90F-1800- BLK) Supply U-Barrier -1500 Fixed Inground Powder Coated Black U- …" at bounding box center [657, 472] width 471 height 37
drag, startPoint x: 630, startPoint y: 443, endPoint x: 604, endPoint y: 444, distance: 25.5
click at [604, 454] on div "(UB90F-1800- BLK) Supply U-Barrier -1500 Fixed Inground Powder Coated Black U- …" at bounding box center [657, 472] width 471 height 37
click at [625, 454] on div "(UB90F-1800- BLK) Supply U-Barrier Fixed Inground Powder Coated Black U- Barrie…" at bounding box center [657, 472] width 471 height 37
drag, startPoint x: 675, startPoint y: 444, endPoint x: 604, endPoint y: 449, distance: 71.3
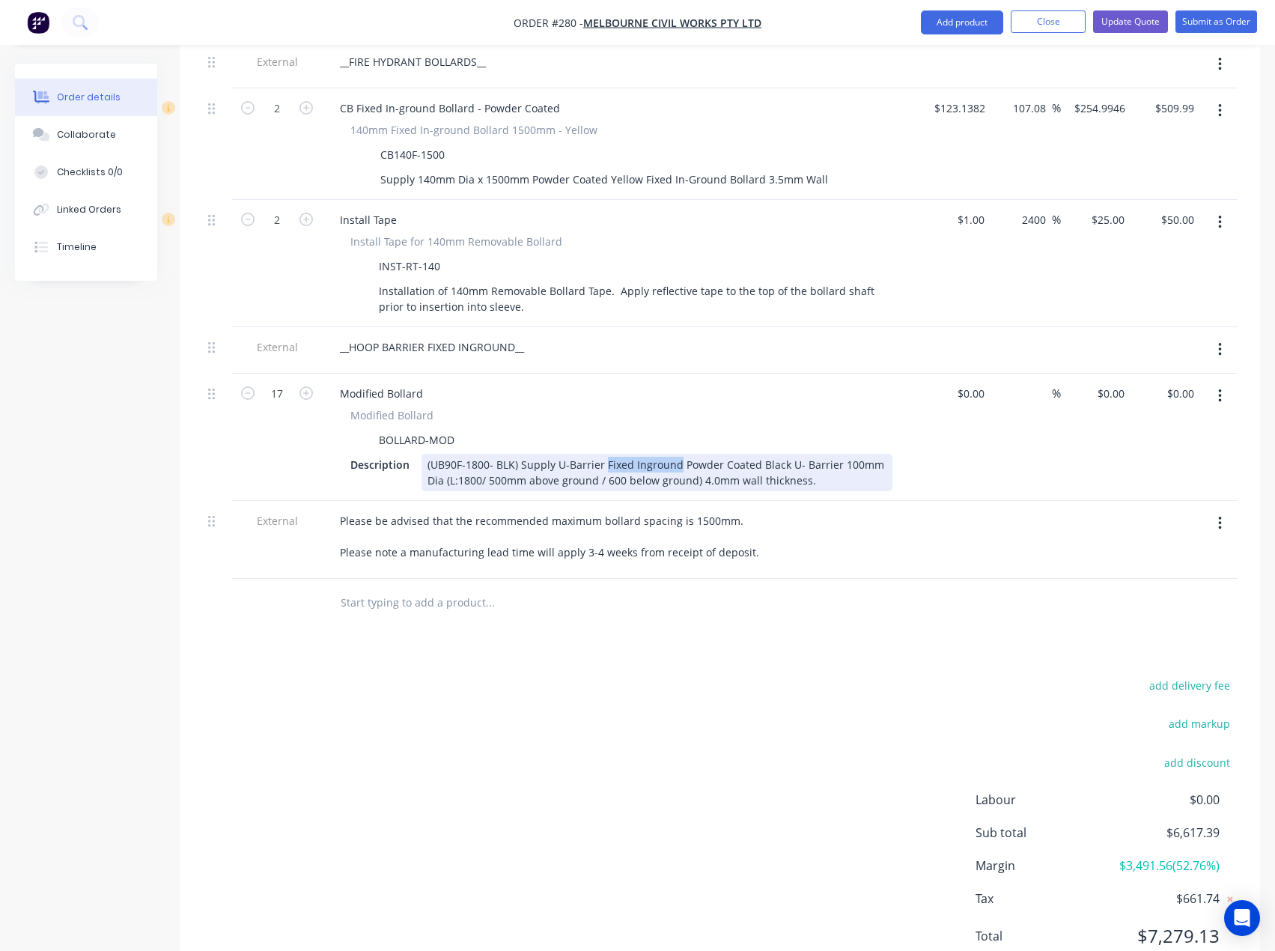
click at [604, 454] on div "(UB90F-1800- BLK) Supply U-Barrier Fixed Inground Powder Coated Black U- Barrie…" at bounding box center [657, 472] width 471 height 37
drag, startPoint x: 677, startPoint y: 458, endPoint x: 579, endPoint y: 456, distance: 98.1
click at [579, 456] on div "(UB90F-1800- BLK) Supply U-Barrier Base Plate Powder Coated Black U- Barrier 10…" at bounding box center [657, 472] width 471 height 37
click at [714, 461] on div "(UB90F-1800- BLK) Supply U-Barrier Base Plate Powder Coated Black U- Barrier 10…" at bounding box center [657, 472] width 471 height 37
click at [829, 454] on div "(UB90F-1800- BLK) Supply U-Barrier Base Plate Powder Coated Black U- Barrier 10…" at bounding box center [657, 472] width 471 height 37
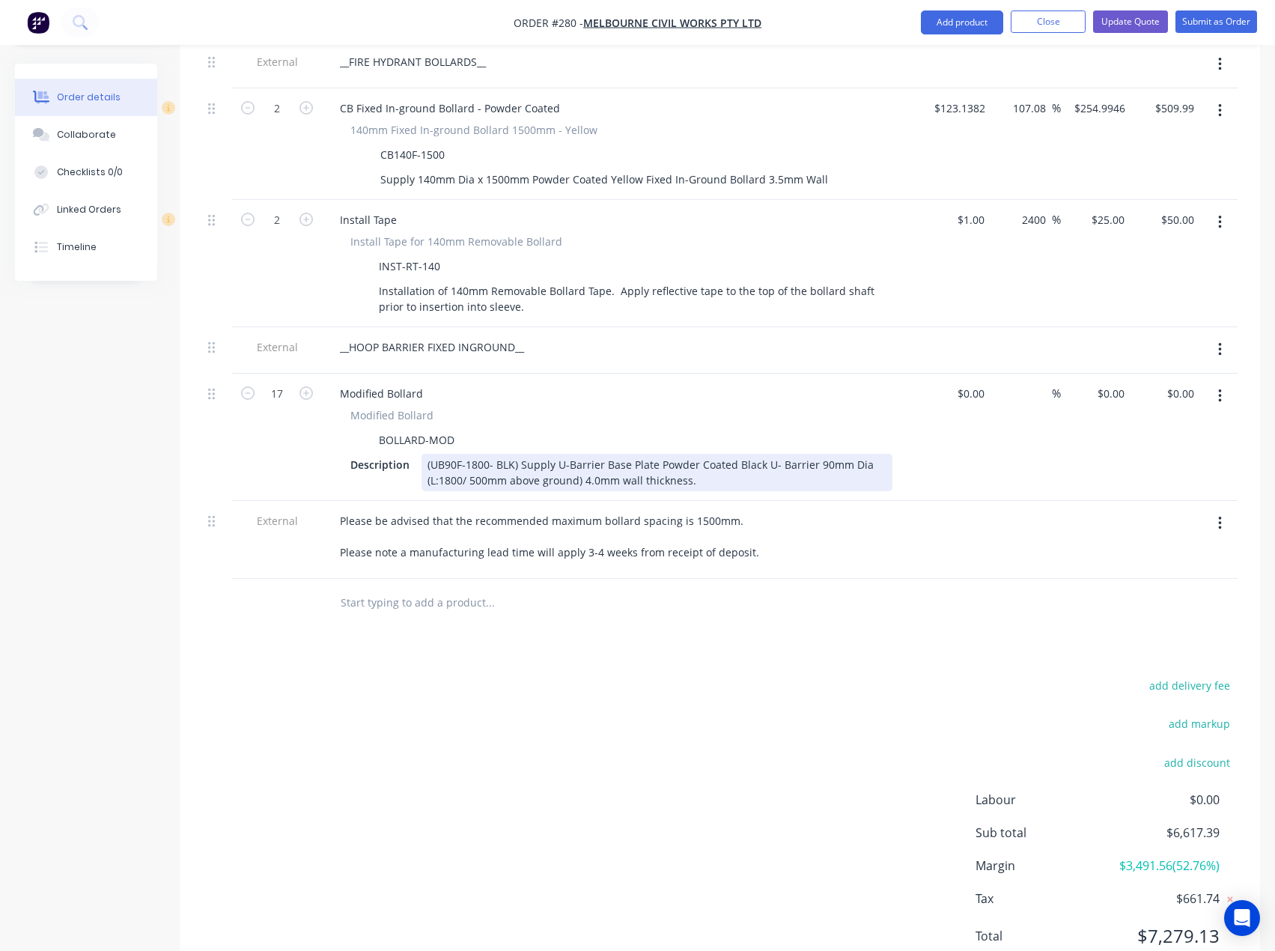
click at [813, 455] on div "(UB90F-1800- BLK) Supply U-Barrier Base Plate Powder Coated Black U- Barrier 90…" at bounding box center [657, 472] width 471 height 37
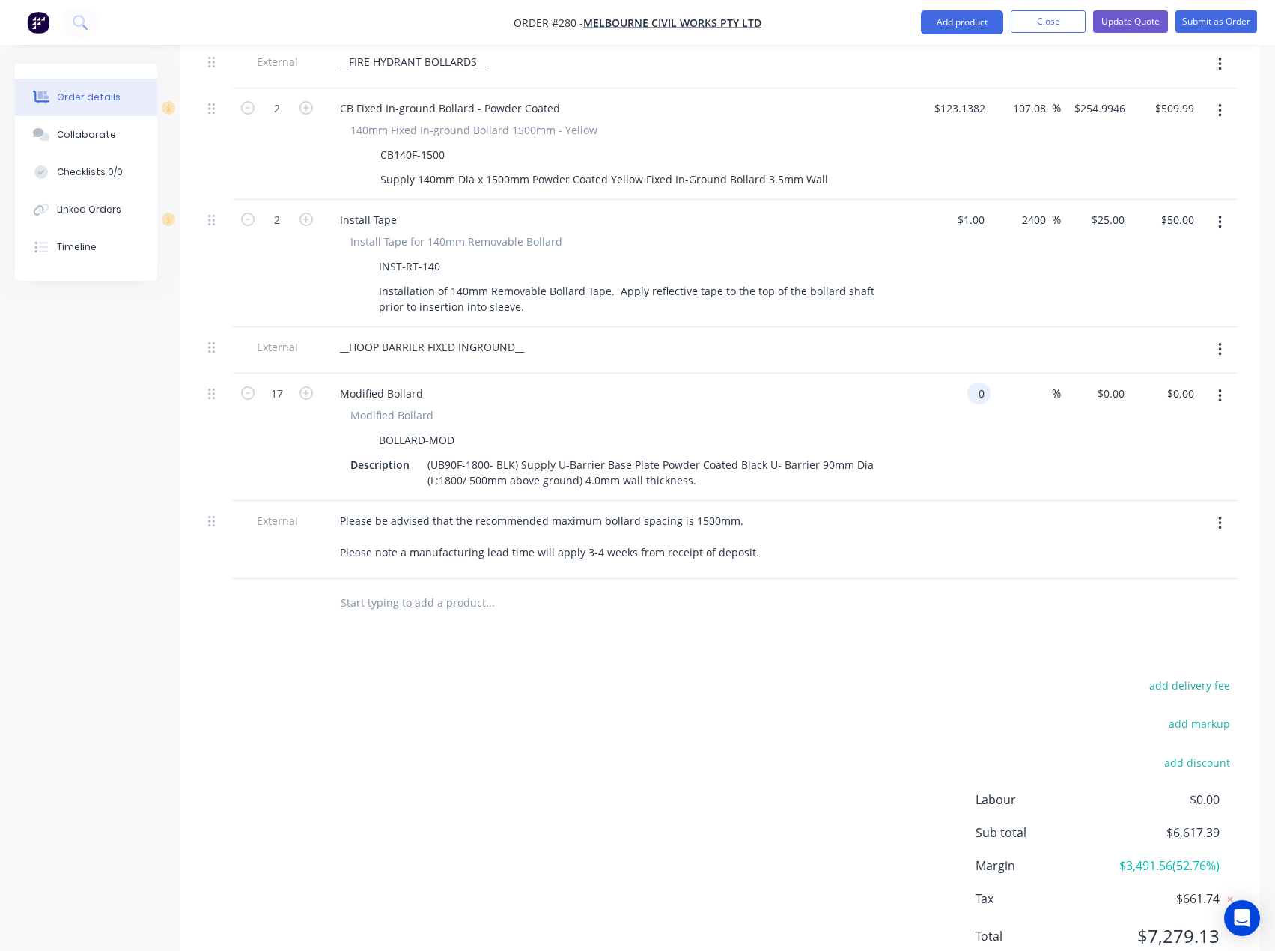
click at [973, 383] on input "0" at bounding box center [981, 394] width 17 height 22
type input "$371.00"
type input "371"
type input "$6,307.00"
click at [1106, 383] on div "371 $0.00" at bounding box center [1113, 394] width 34 height 22
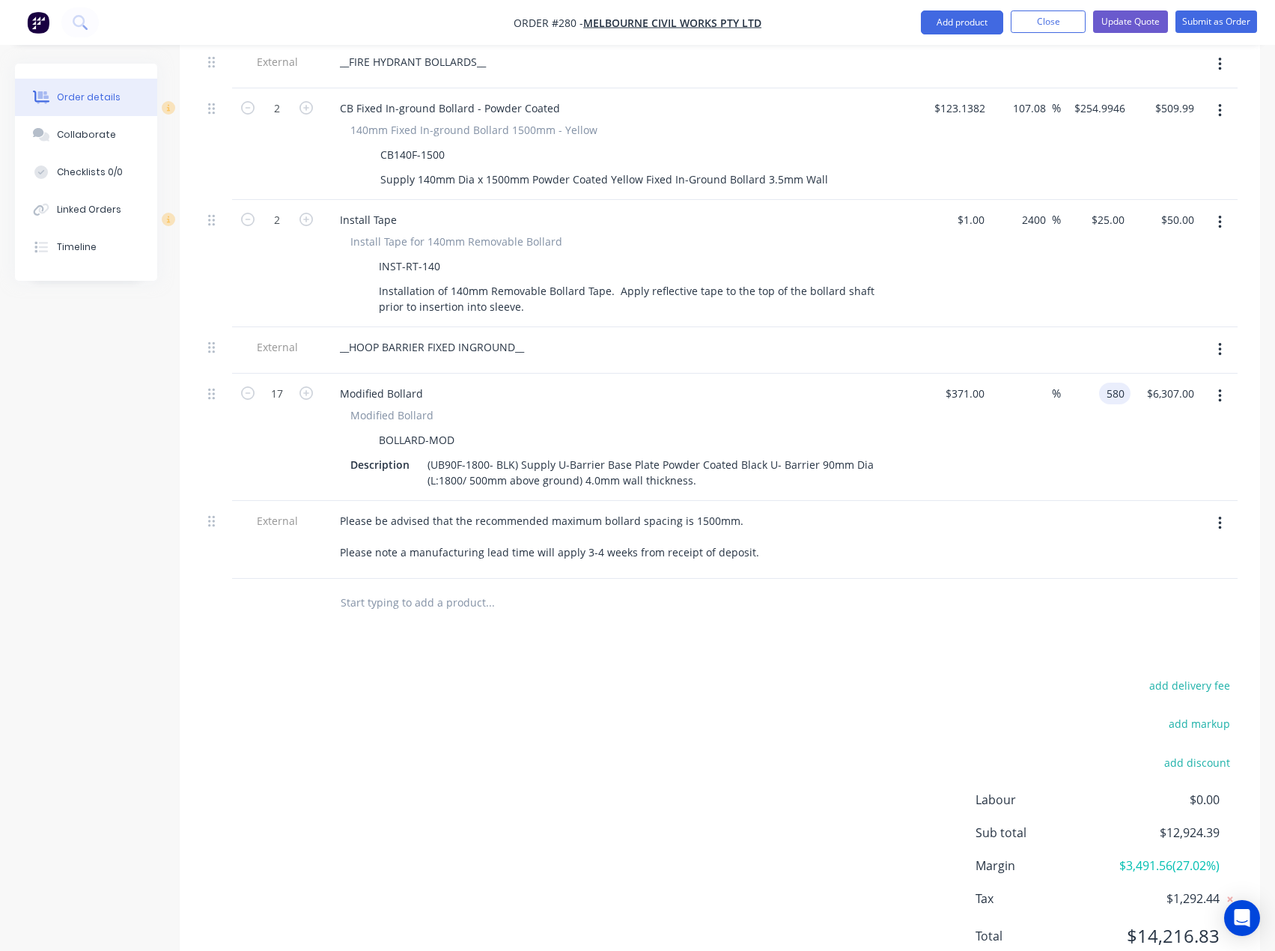
type input "580"
type input "56.33"
type input "$580.00"
type input "$9,860.00"
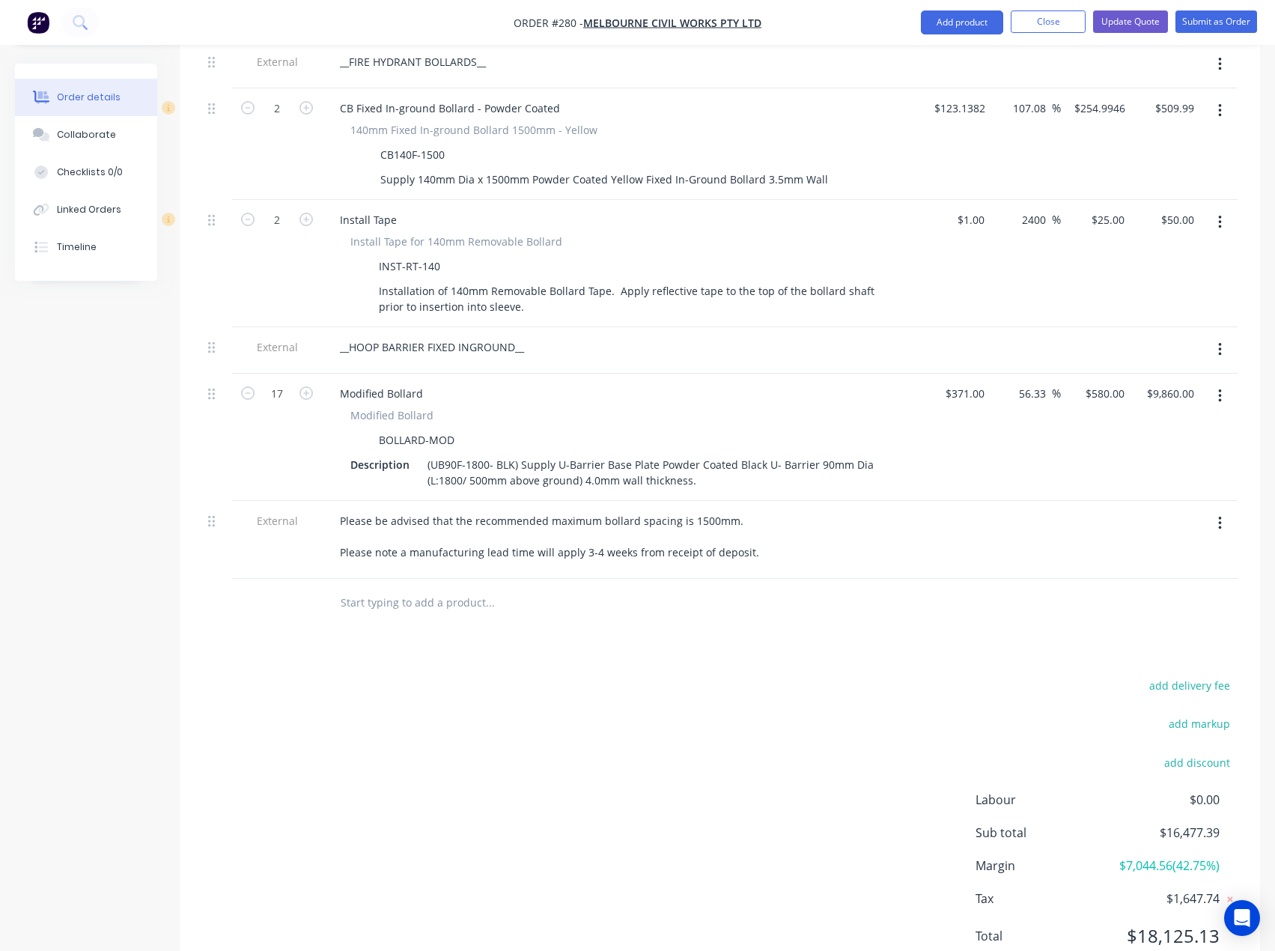
click at [479, 588] on input "text" at bounding box center [490, 603] width 300 height 30
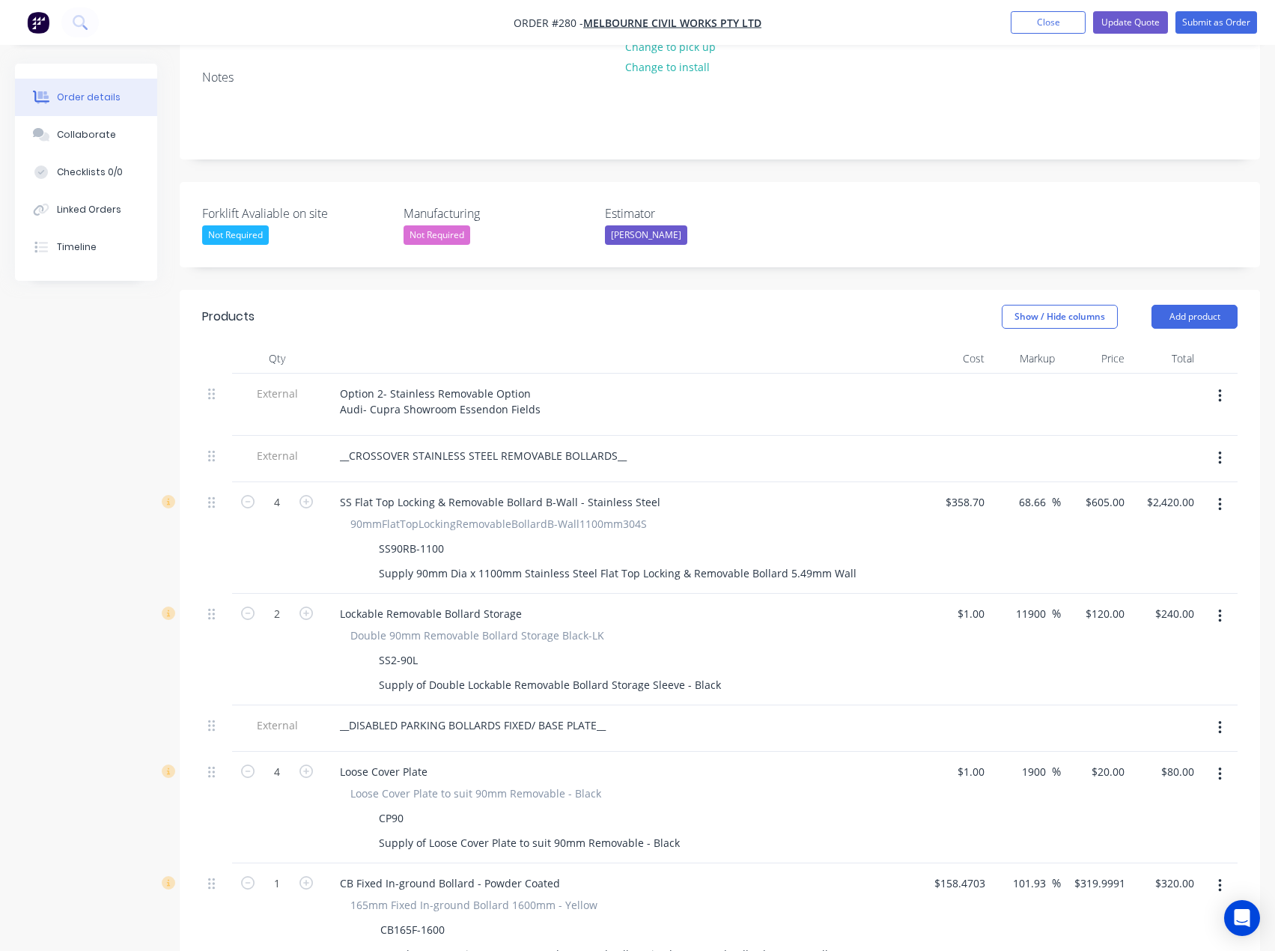
scroll to position [0, 0]
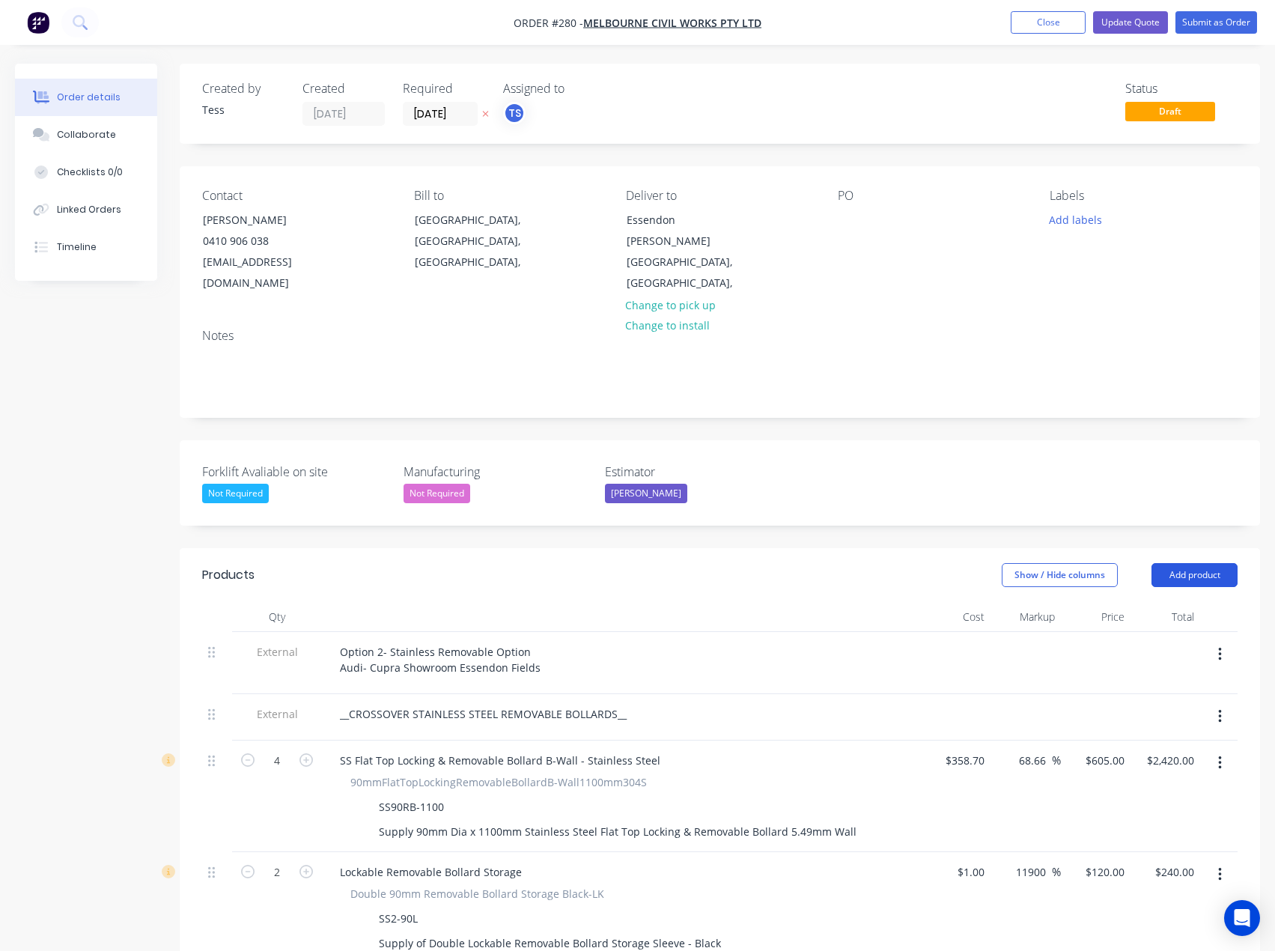
click at [1174, 563] on button "Add product" at bounding box center [1195, 575] width 86 height 24
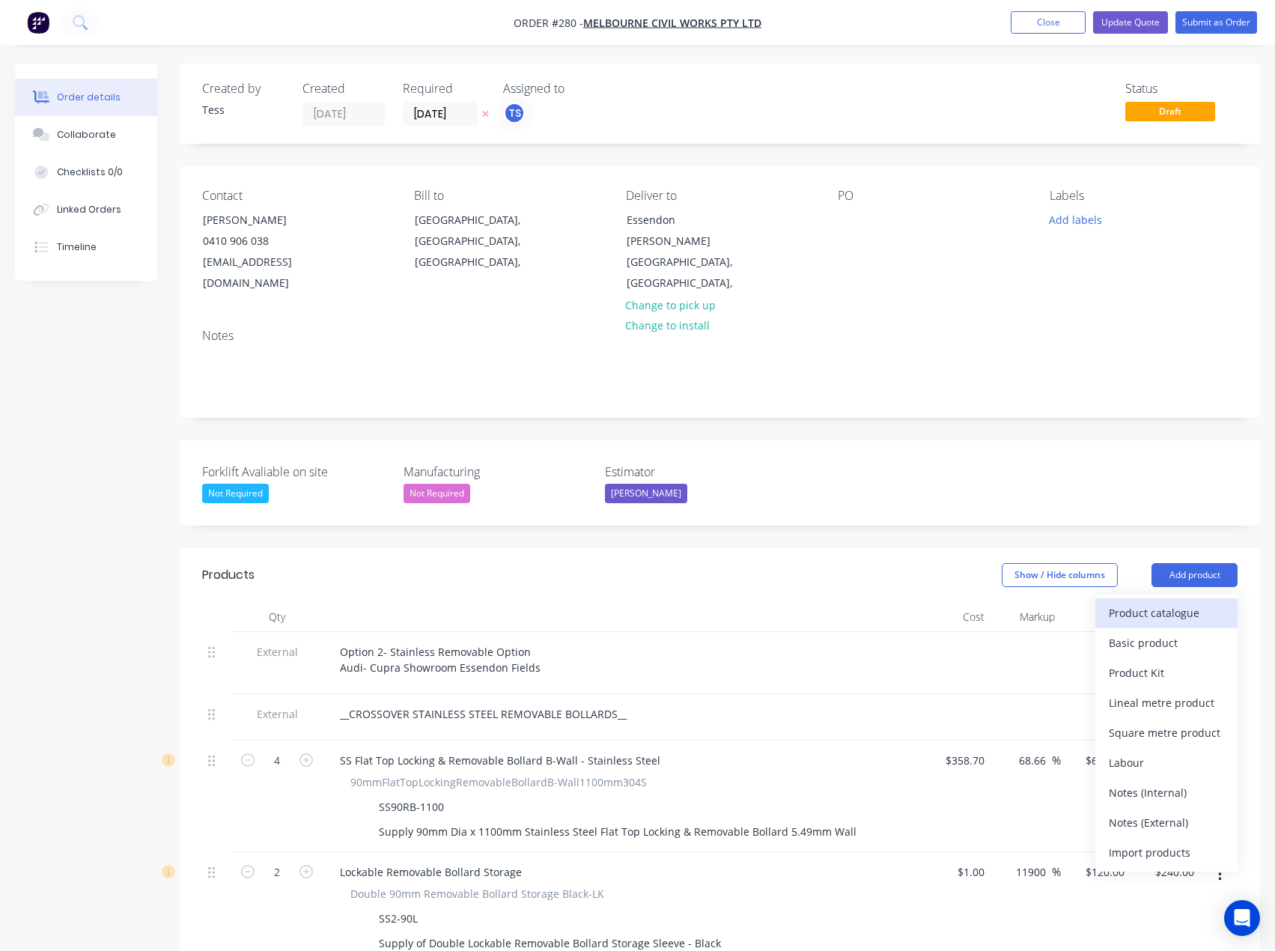
click at [1150, 602] on div "Product catalogue" at bounding box center [1166, 613] width 115 height 22
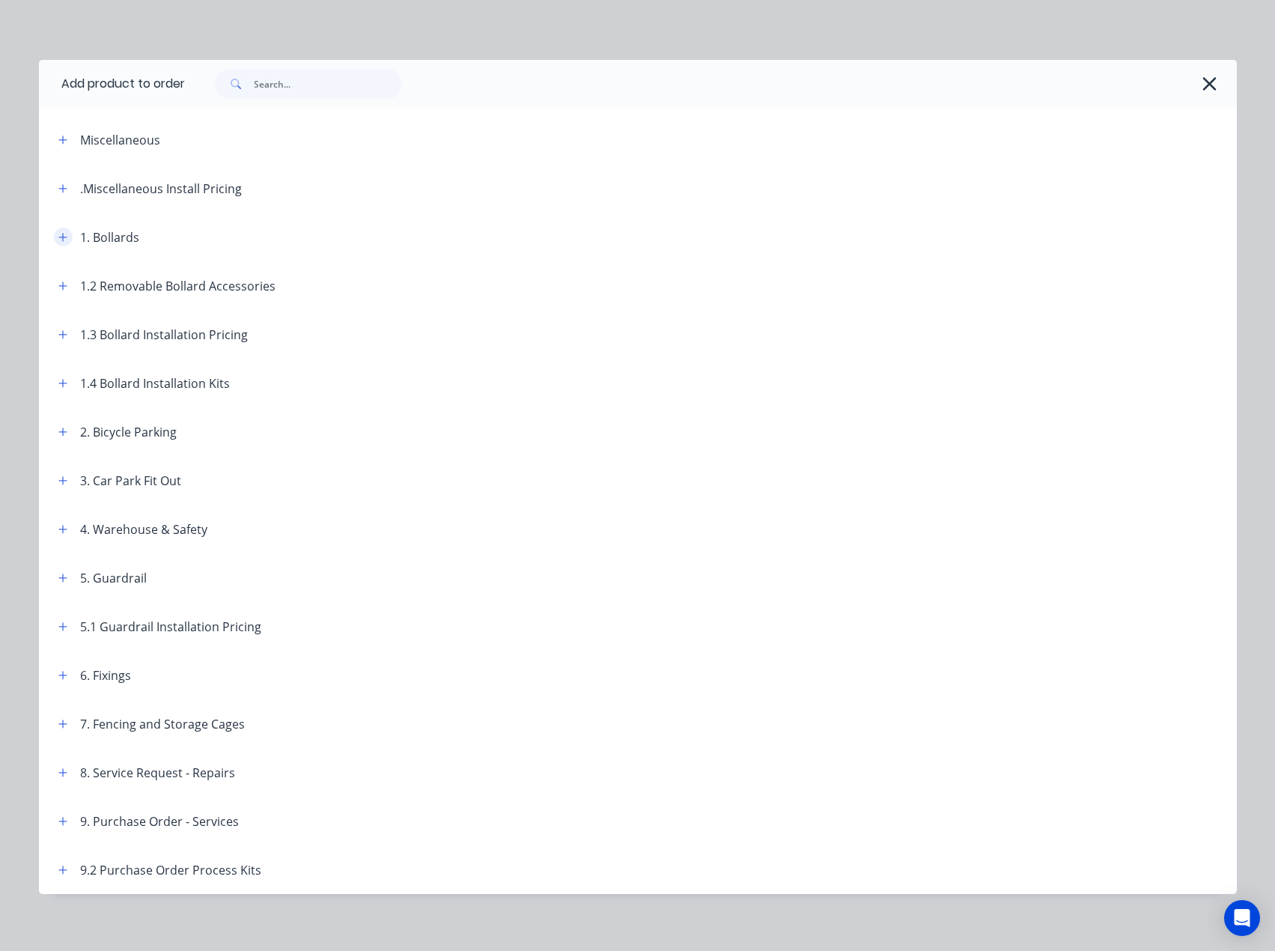
click at [58, 239] on icon "button" at bounding box center [62, 237] width 8 height 8
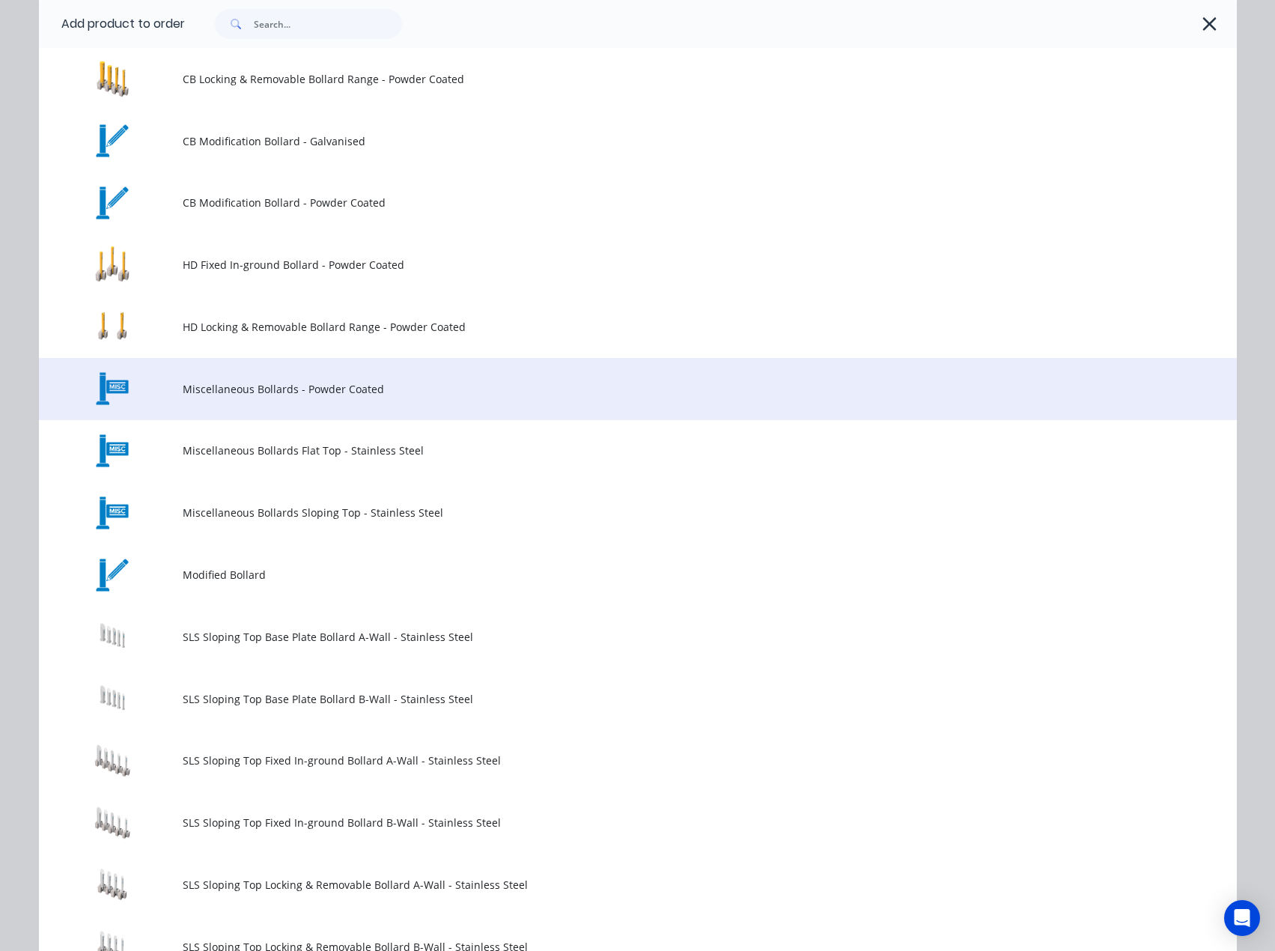
scroll to position [524, 0]
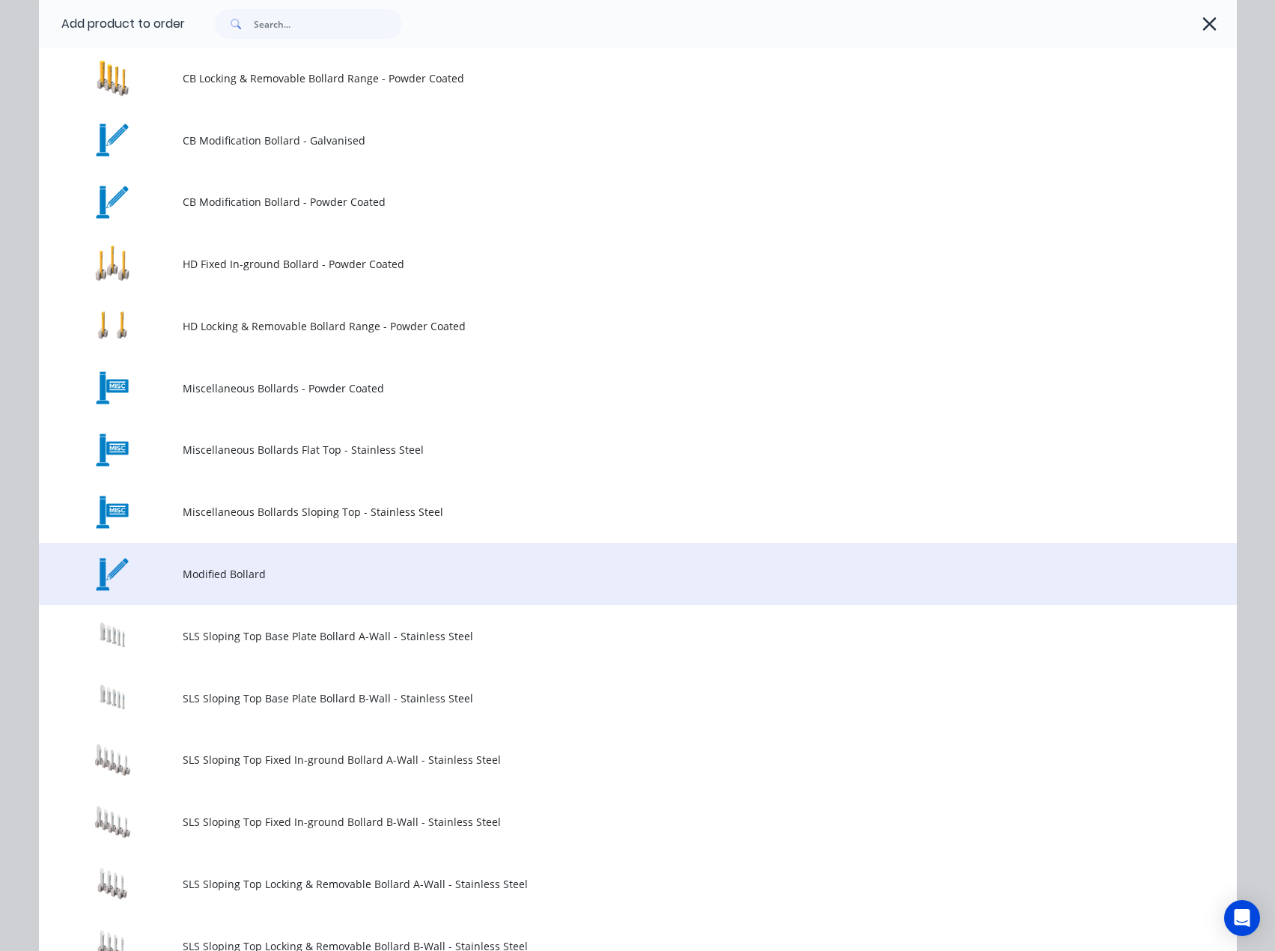
click at [219, 573] on span "Modified Bollard" at bounding box center [604, 574] width 843 height 16
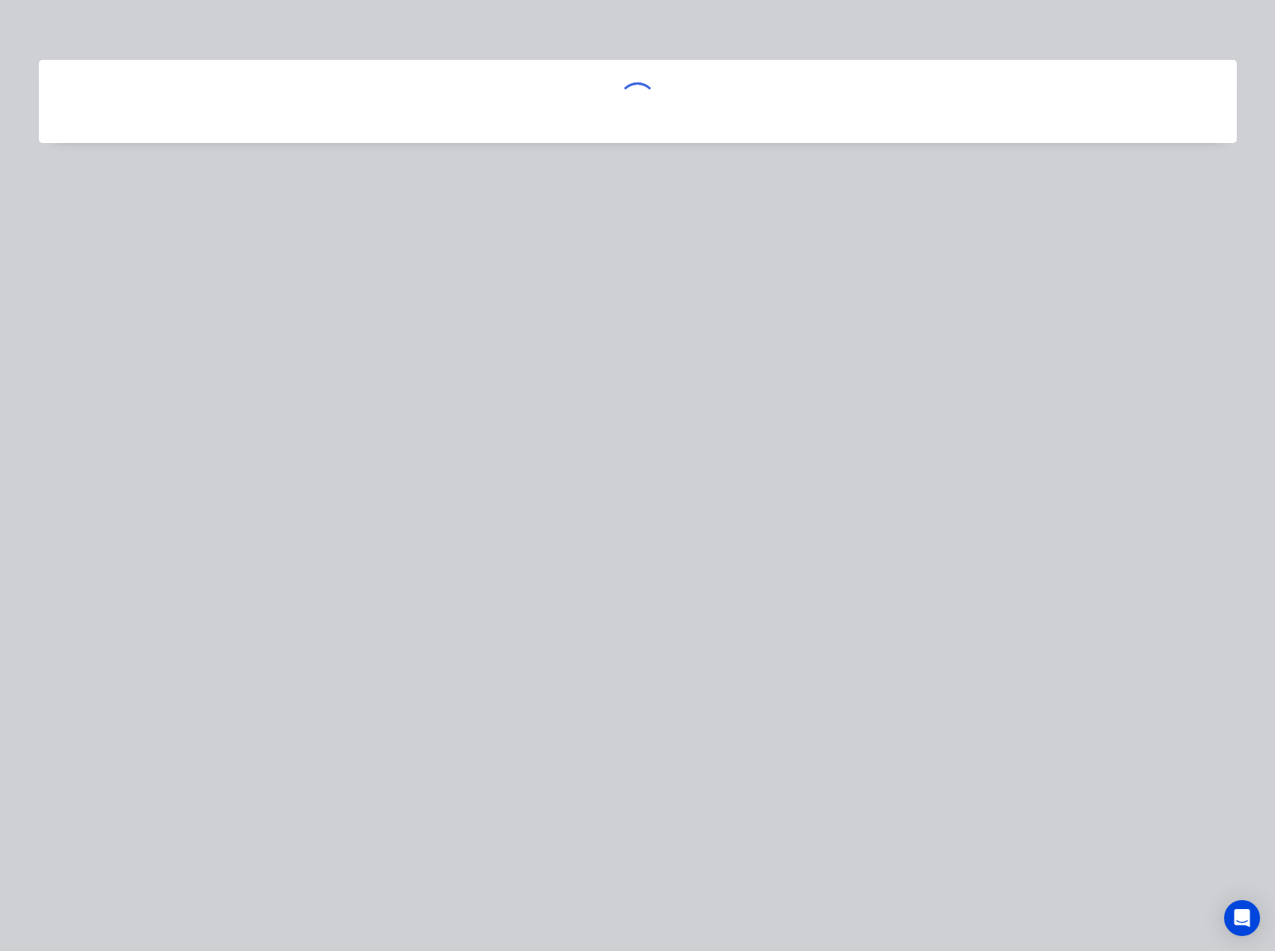
scroll to position [0, 0]
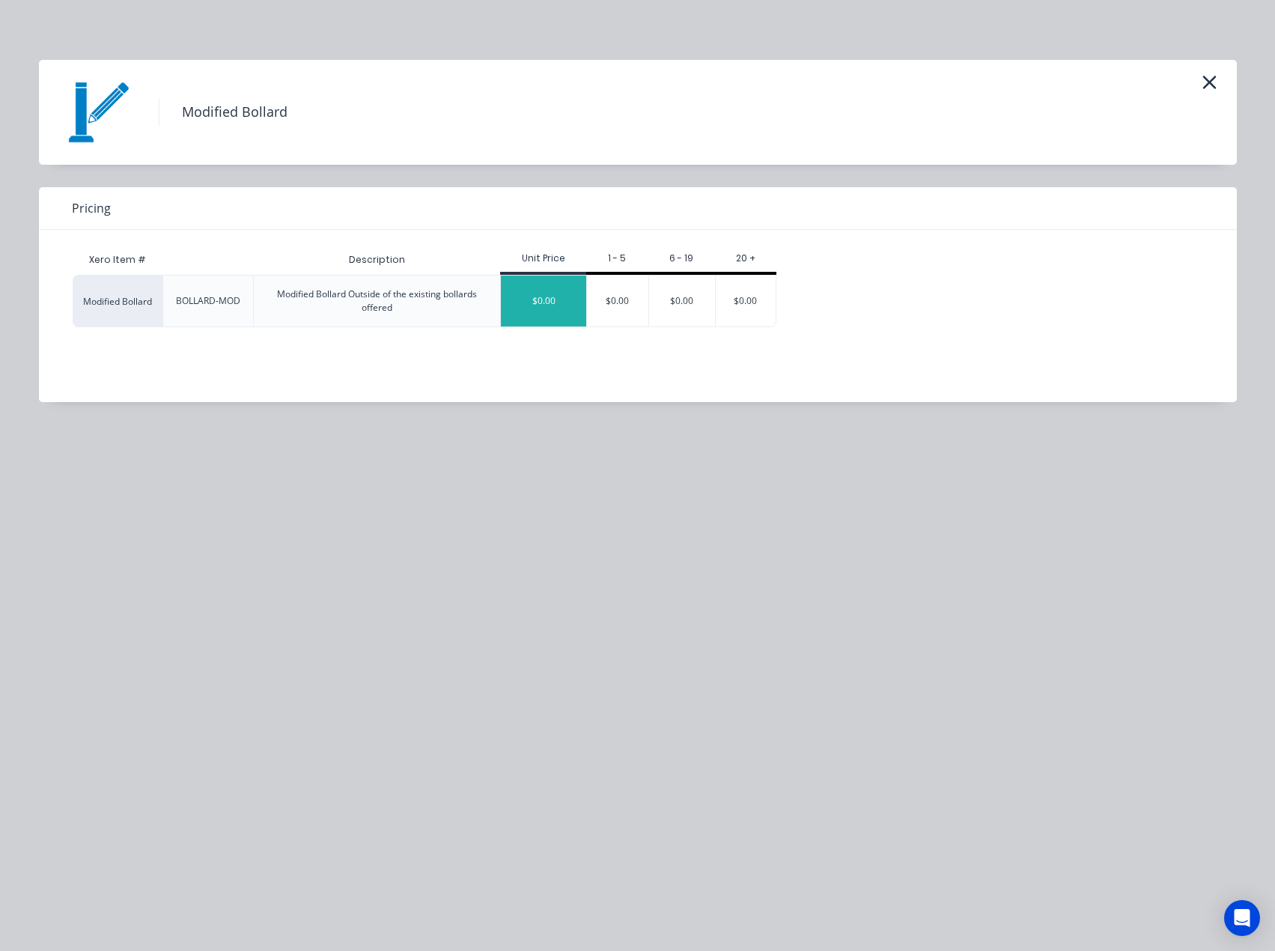
click at [529, 312] on div "$0.00" at bounding box center [543, 301] width 85 height 51
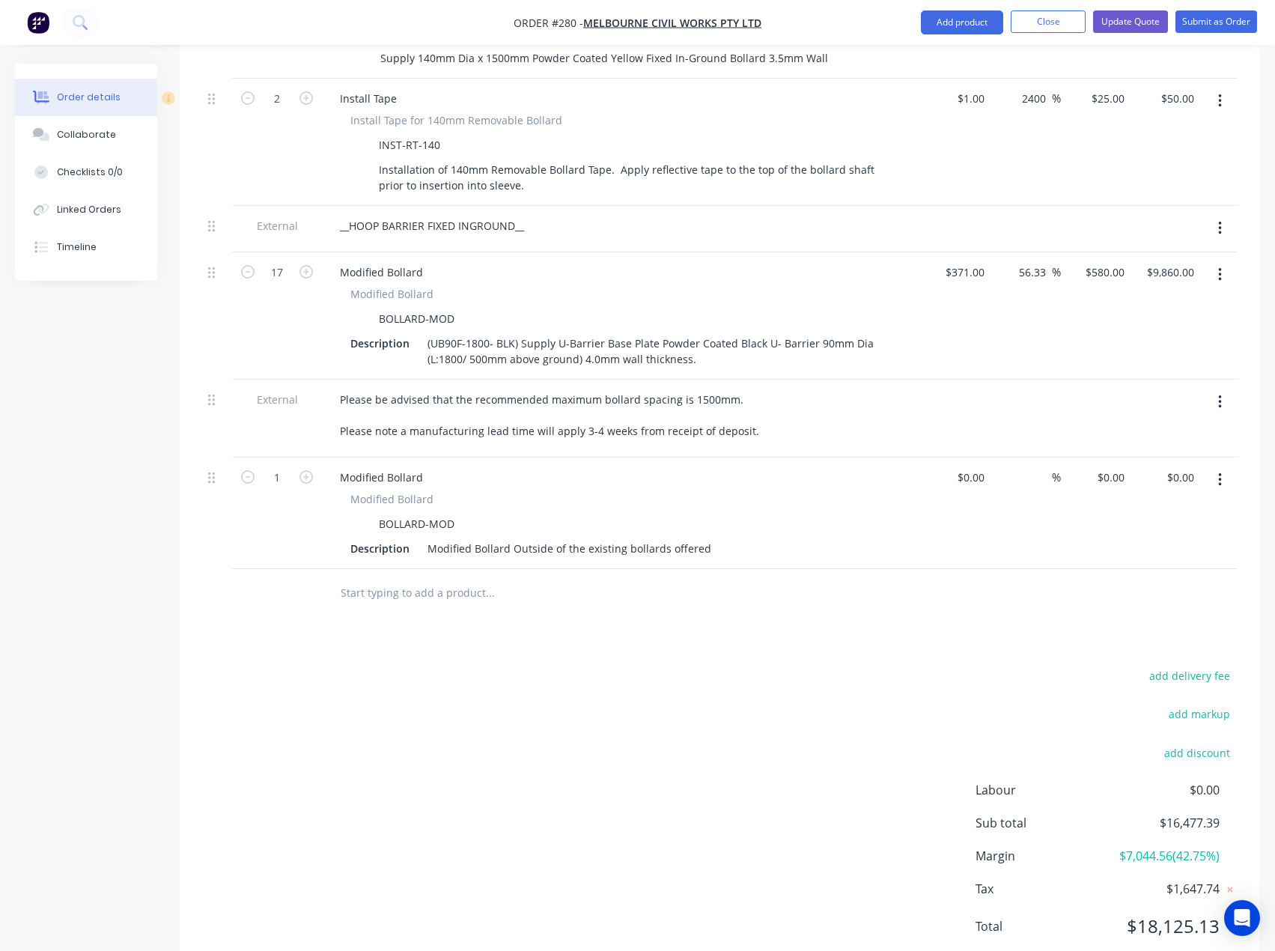
scroll to position [1722, 0]
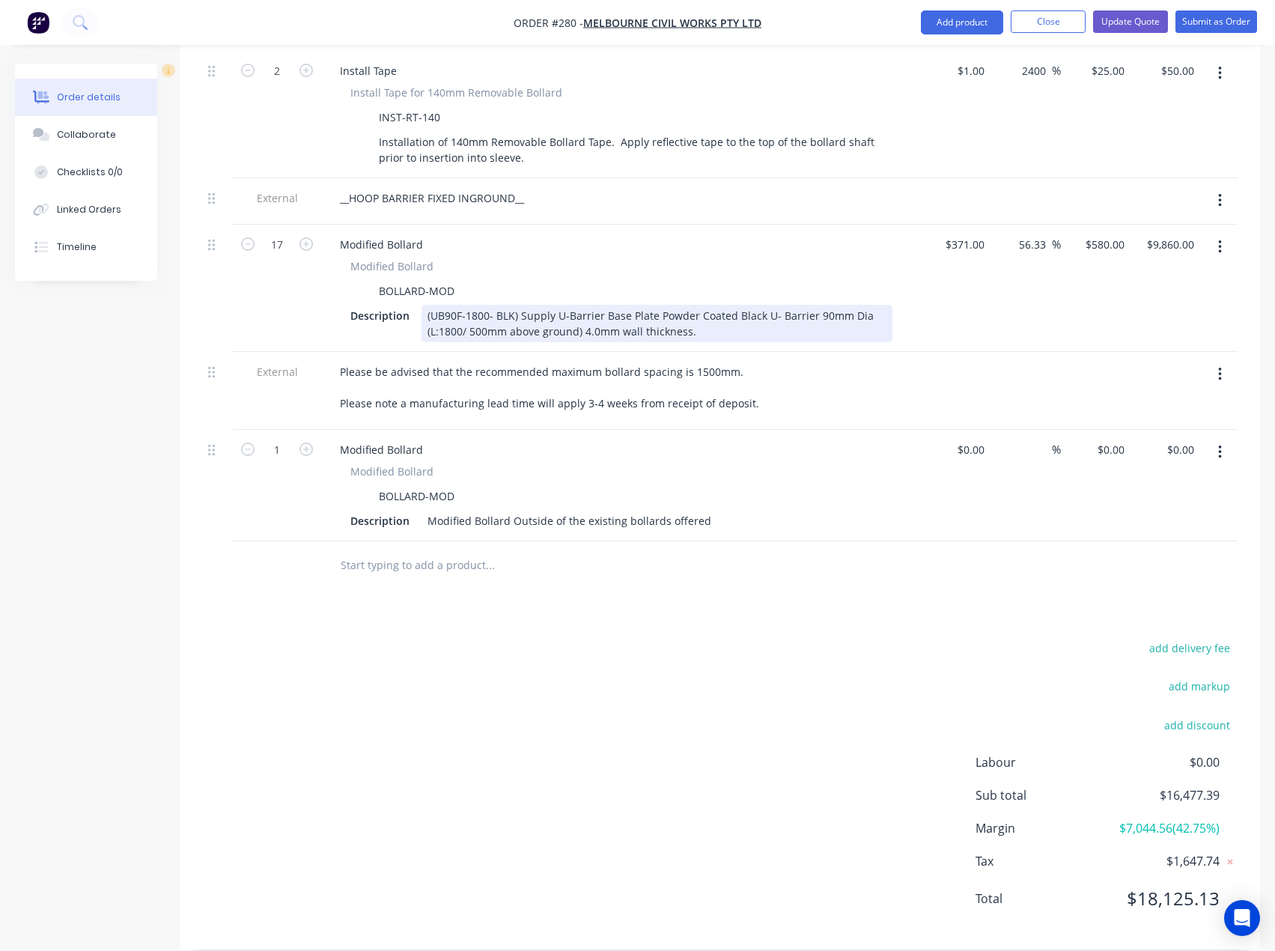
drag, startPoint x: 695, startPoint y: 313, endPoint x: 446, endPoint y: 306, distance: 248.7
click at [422, 305] on div "(UB90F-1800- BLK) Supply U-Barrier Base Plate Powder Coated Black U- Barrier 90…" at bounding box center [657, 323] width 471 height 37
copy div "(UB90F-1800- BLK) Supply U-Barrier Base Plate Powder Coated Black U- Barrier 90…"
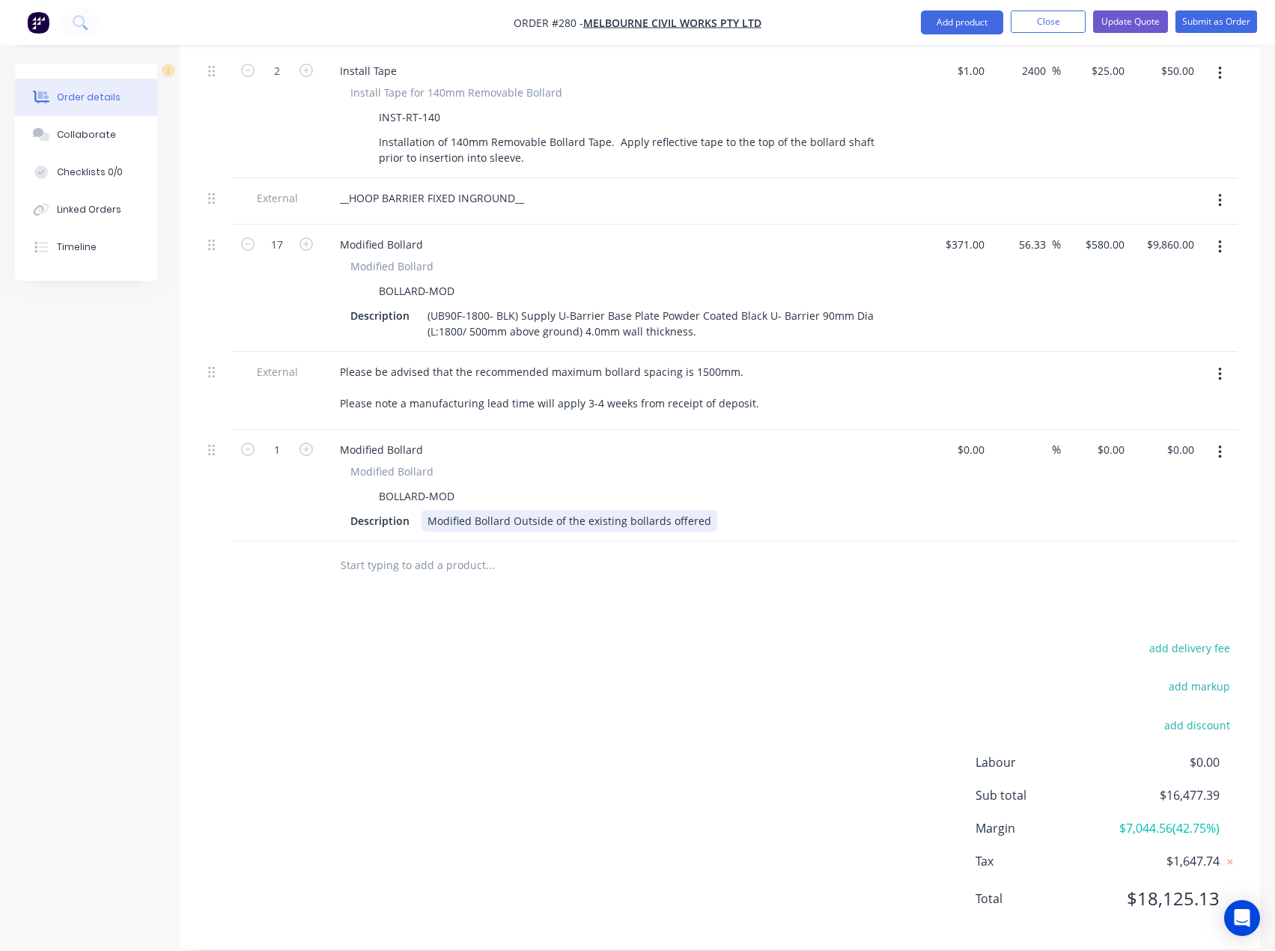
click at [458, 510] on div "Modified Bollard Outside of the existing bollards offered" at bounding box center [570, 521] width 296 height 22
drag, startPoint x: 702, startPoint y: 502, endPoint x: 421, endPoint y: 504, distance: 281.6
click at [422, 510] on div "Modified Bollard Outside of the existing bollards offered" at bounding box center [570, 521] width 296 height 22
paste div
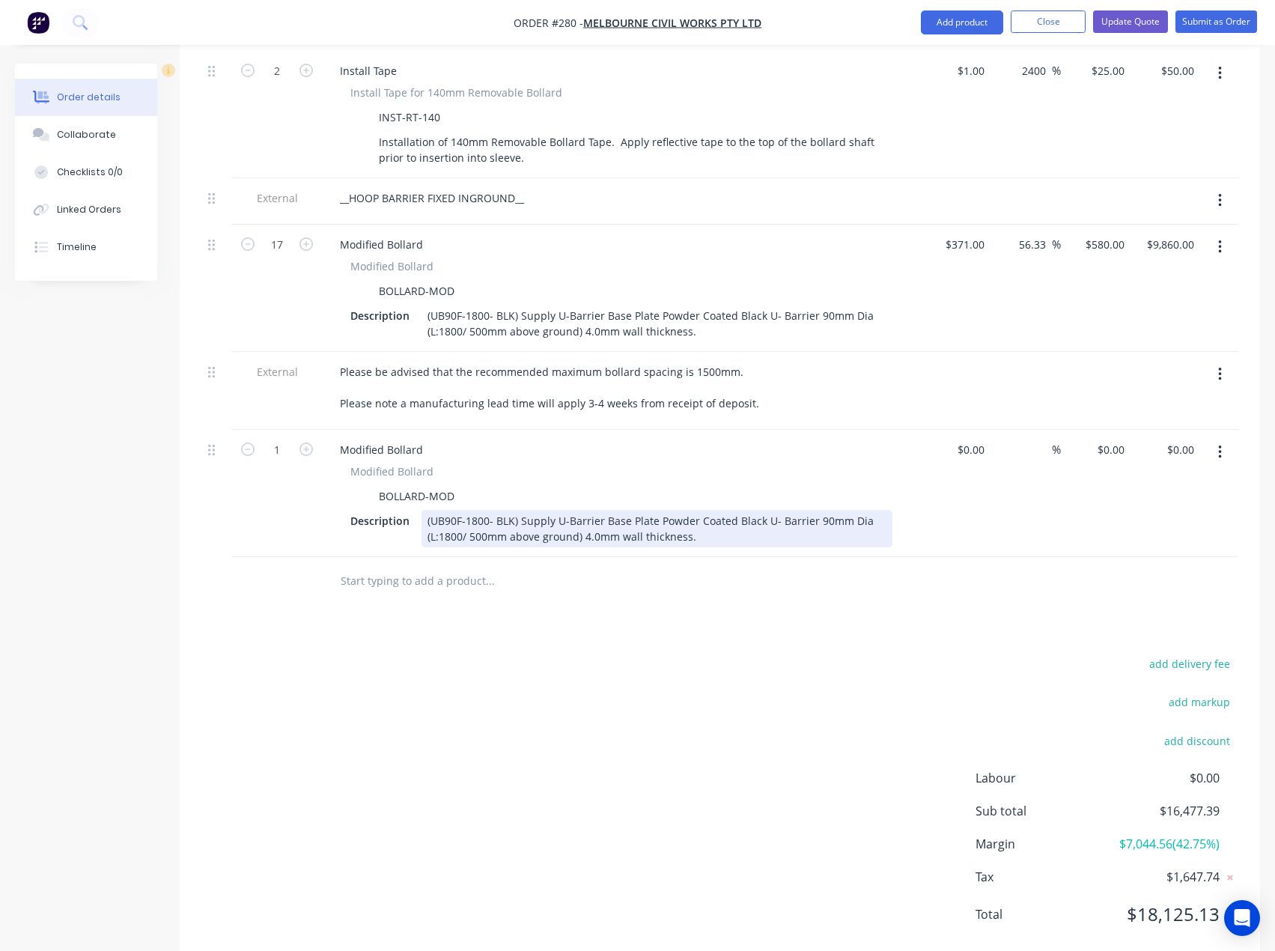
click at [487, 518] on div "(UB90F-1800- BLK) Supply U-Barrier Base Plate Powder Coated Black U- Barrier 90…" at bounding box center [657, 528] width 471 height 37
click at [696, 512] on div "(UB90F-1800- BLK) Supply U-Barrier Base Plate Powder Coated Black U- Barrier 90…" at bounding box center [657, 528] width 471 height 37
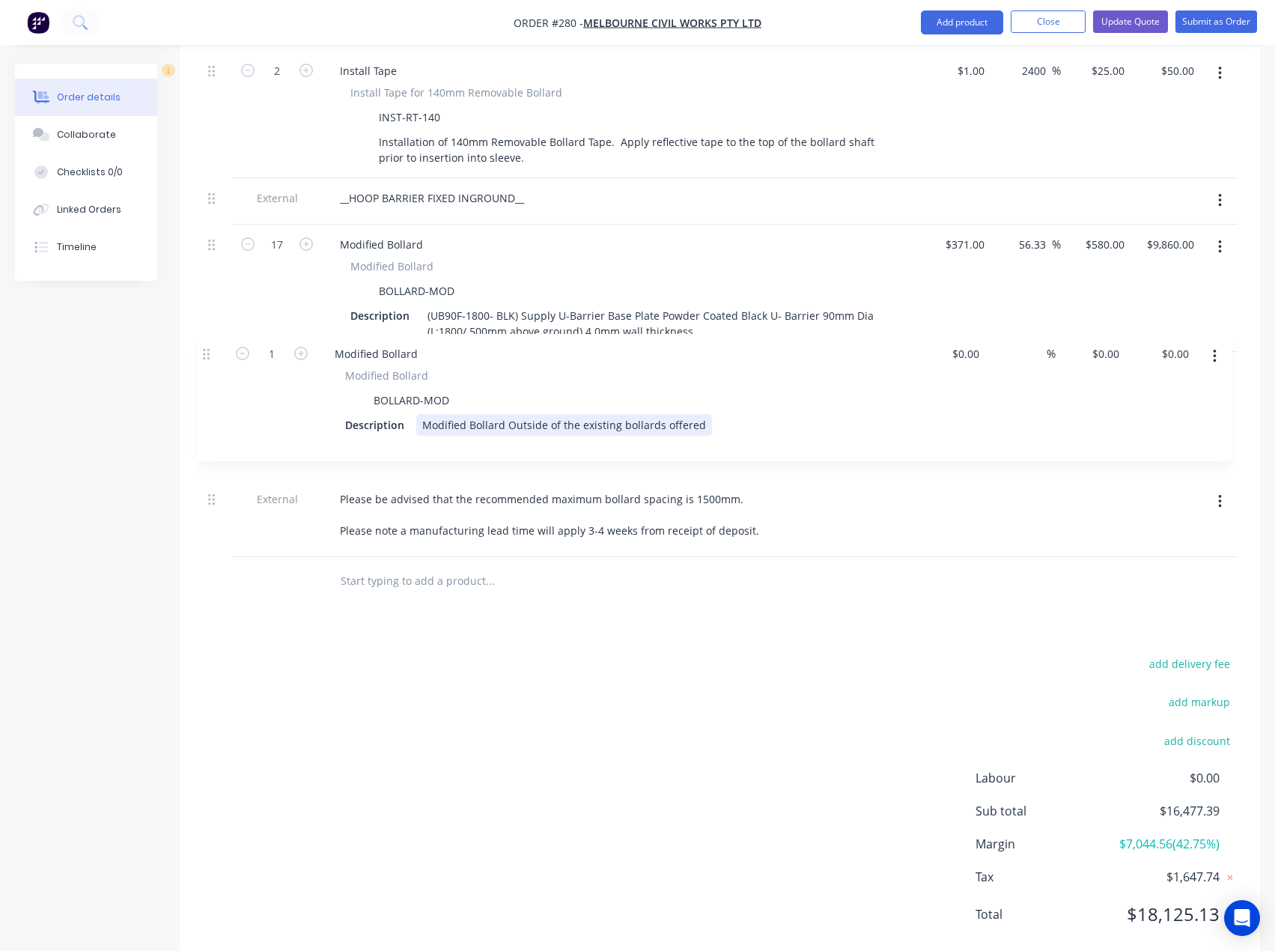
drag, startPoint x: 218, startPoint y: 429, endPoint x: 209, endPoint y: 350, distance: 79.9
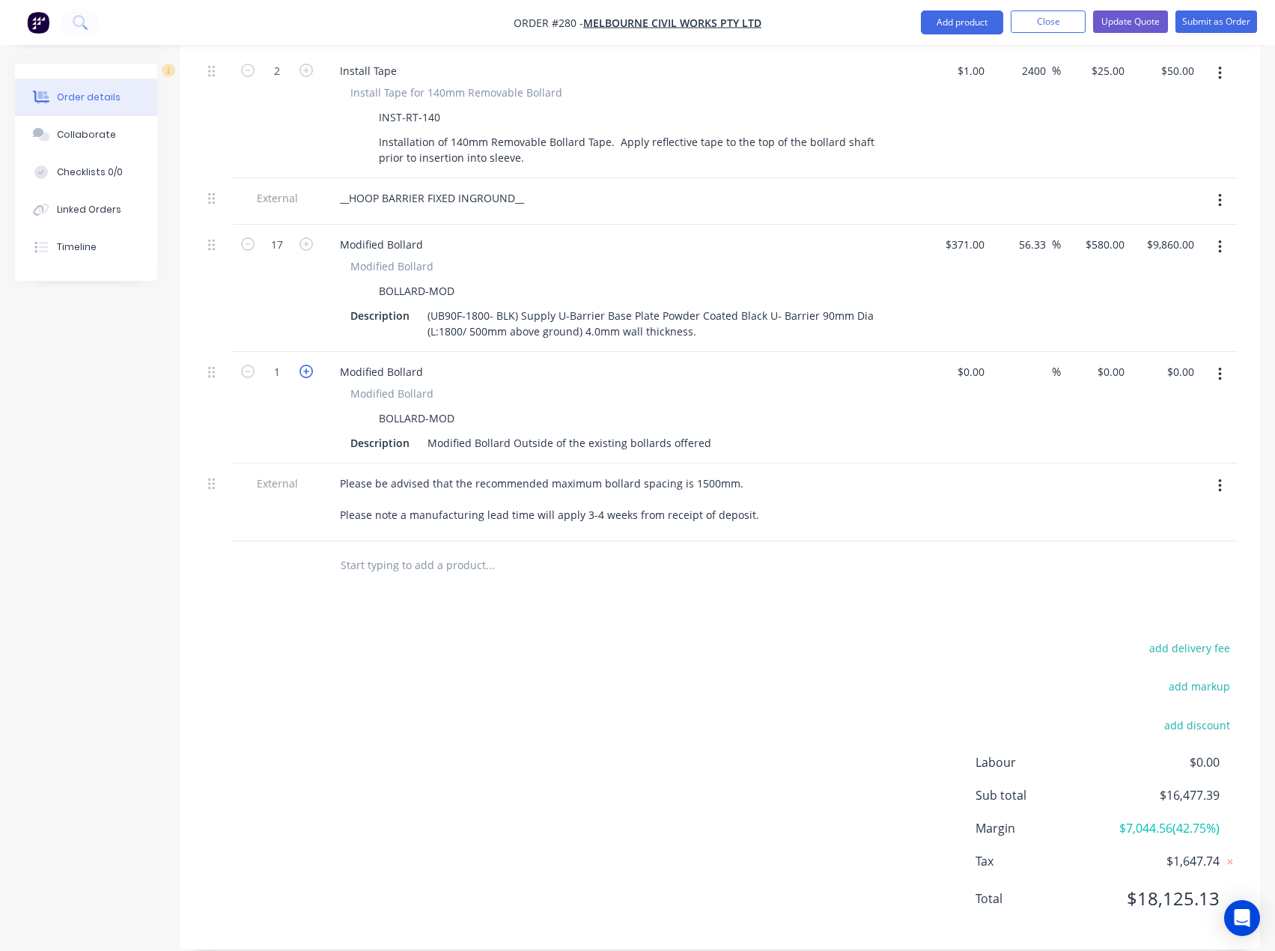
click at [307, 365] on icon "button" at bounding box center [306, 371] width 13 height 13
type input "4"
click at [252, 237] on icon "button" at bounding box center [247, 243] width 13 height 13
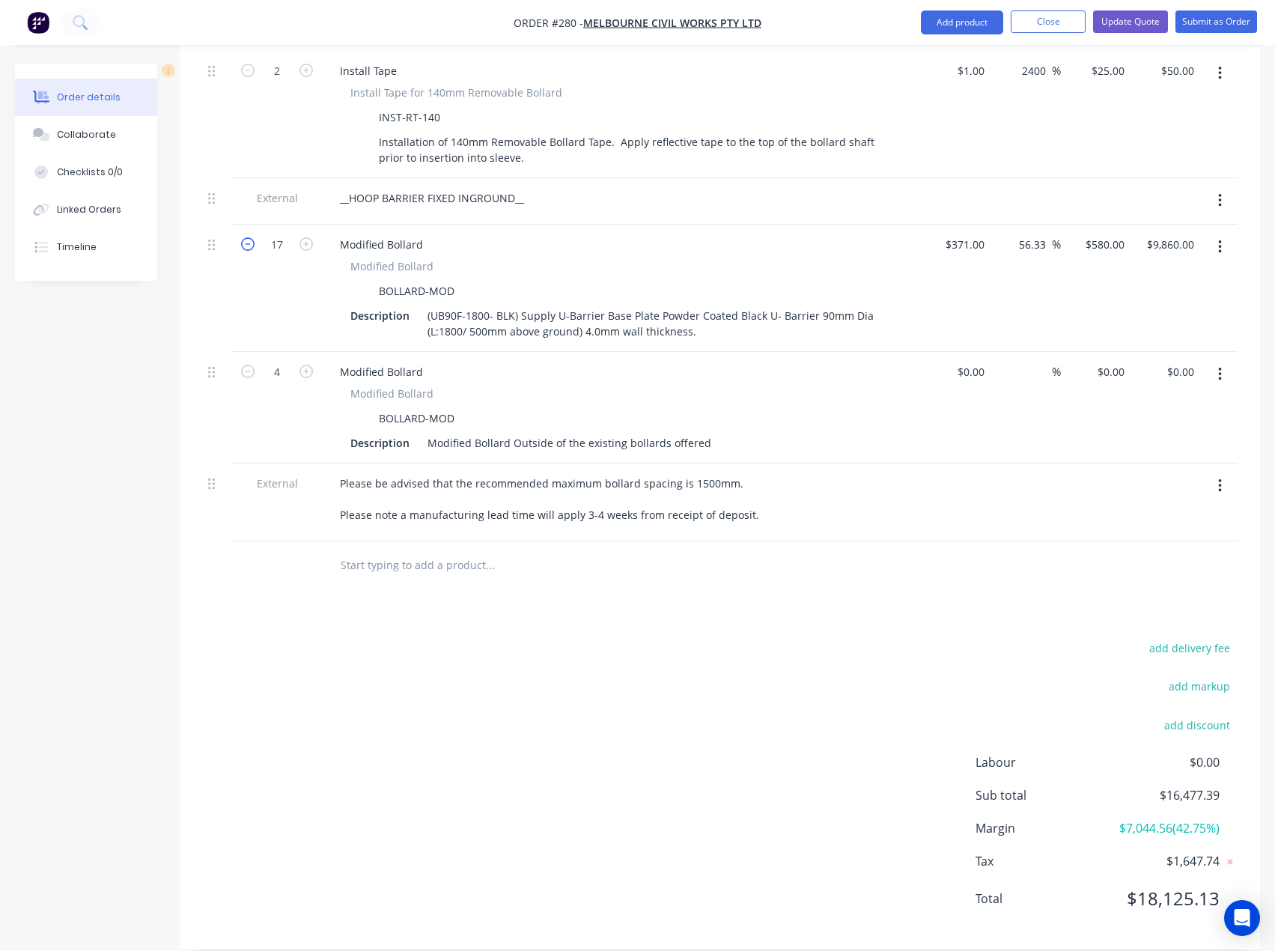
type input "16"
type input "$9,280.00"
click at [252, 237] on icon "button" at bounding box center [247, 243] width 13 height 13
type input "15"
type input "$8,700.00"
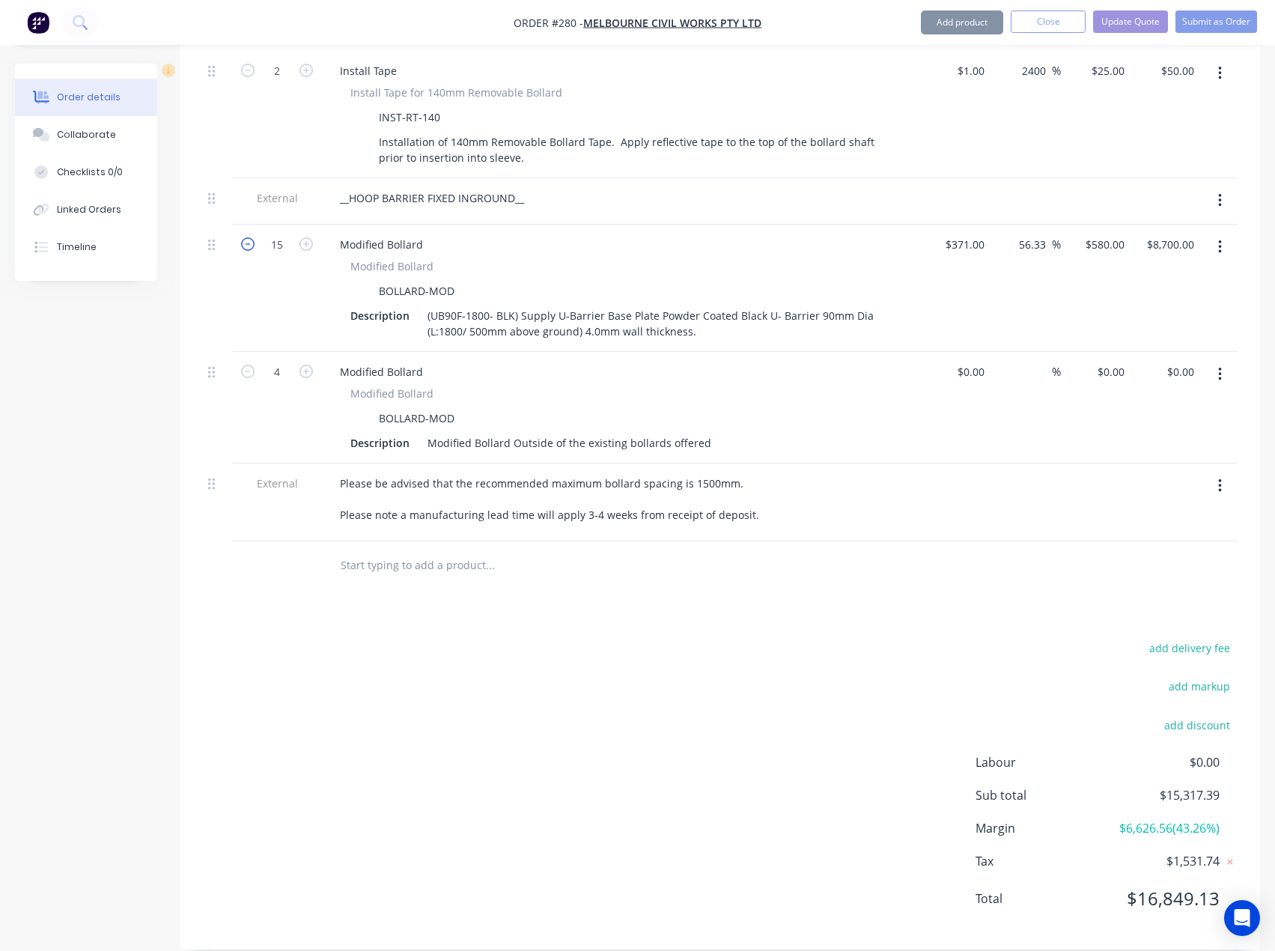
click at [252, 237] on icon "button" at bounding box center [247, 243] width 13 height 13
type input "14"
type input "$8,120.00"
click at [245, 237] on icon "button" at bounding box center [247, 243] width 13 height 13
type input "13"
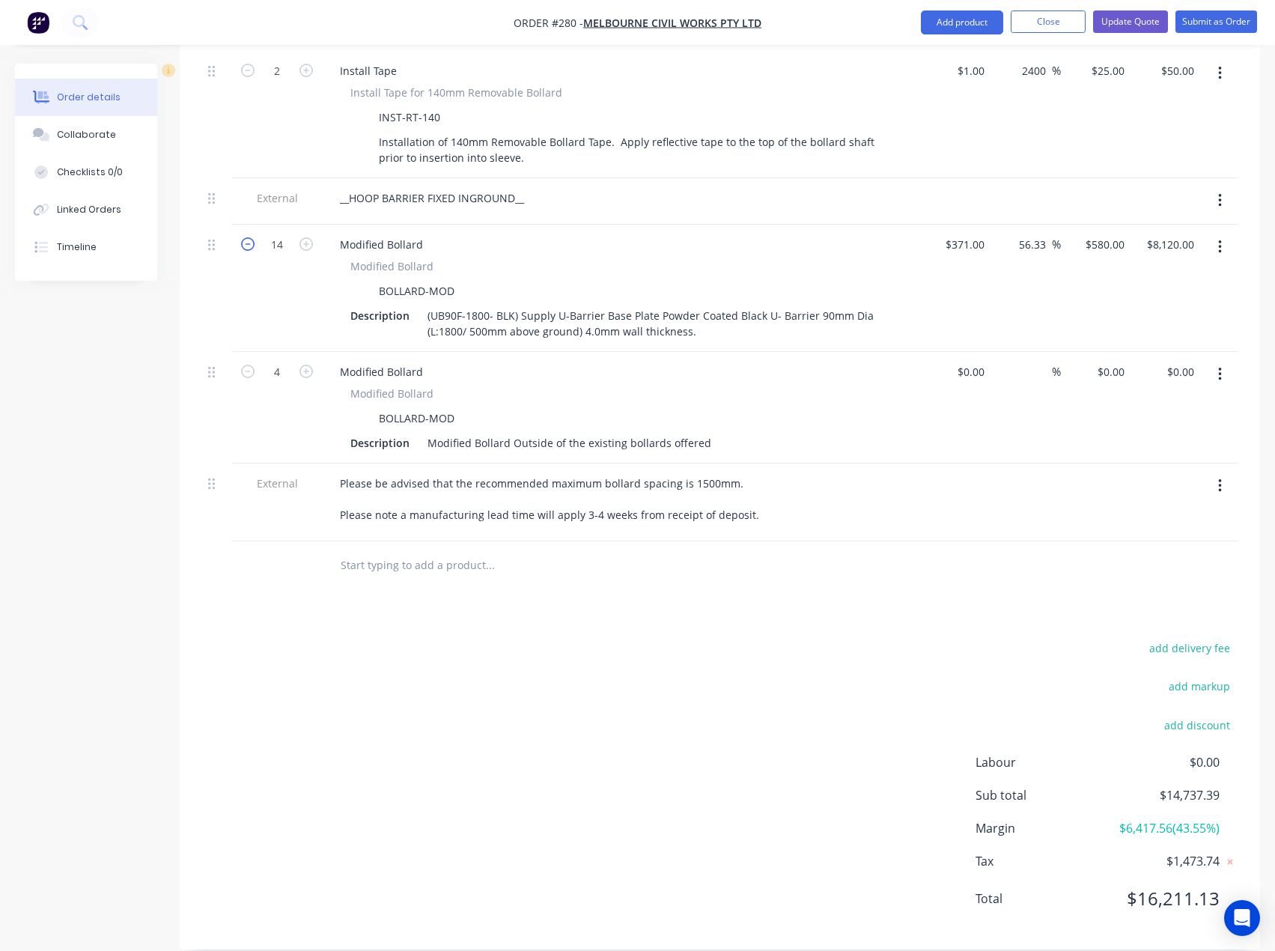
type input "$7,540.00"
click at [973, 361] on input at bounding box center [981, 372] width 17 height 22
type input "$391.00"
type input "391"
type input "$1,564.00"
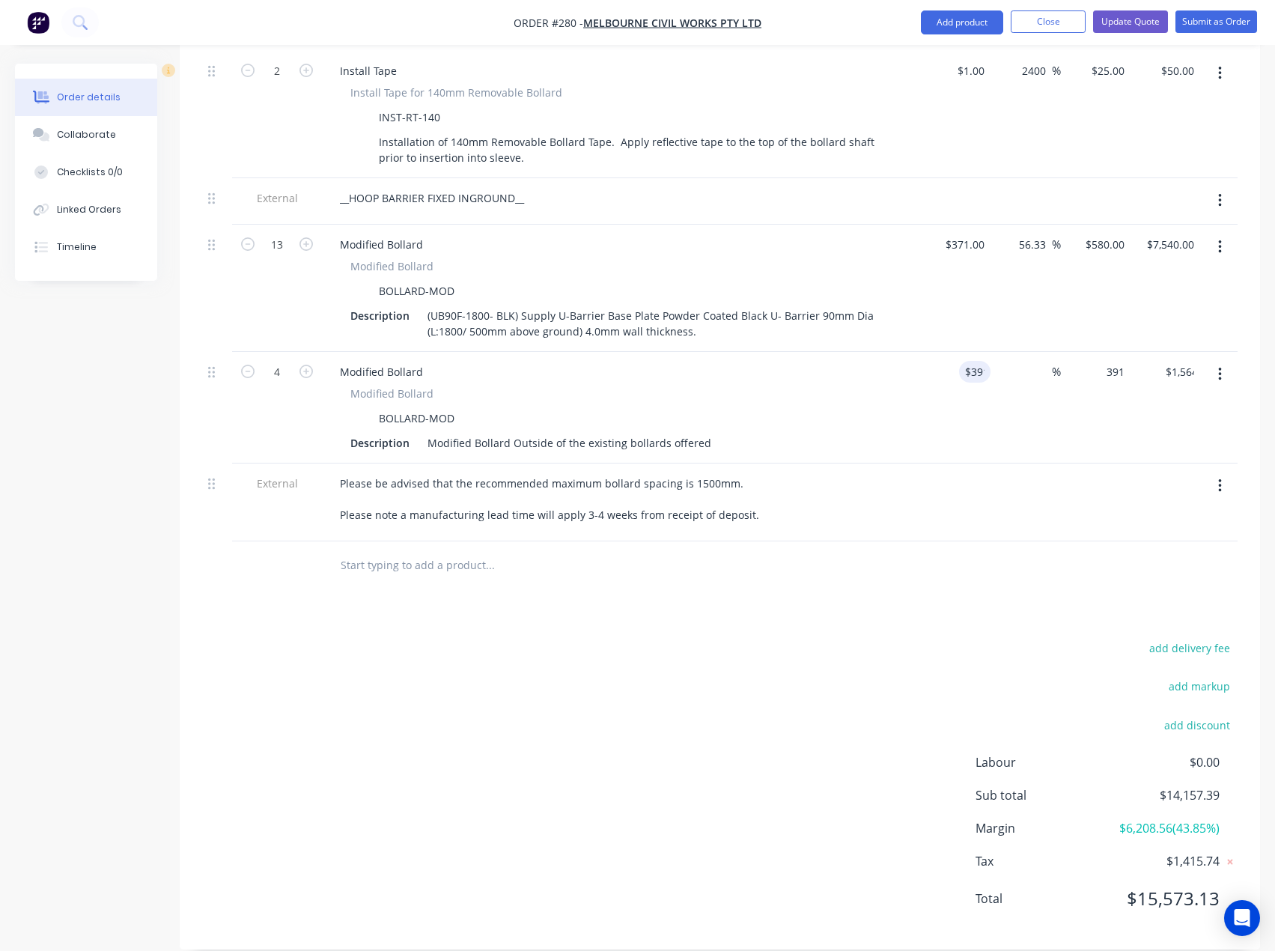
click at [1102, 359] on div "391 $0.00" at bounding box center [1096, 408] width 70 height 112
type input "610"
type input "56.01"
type input "$610.00"
type input "$2,440.00"
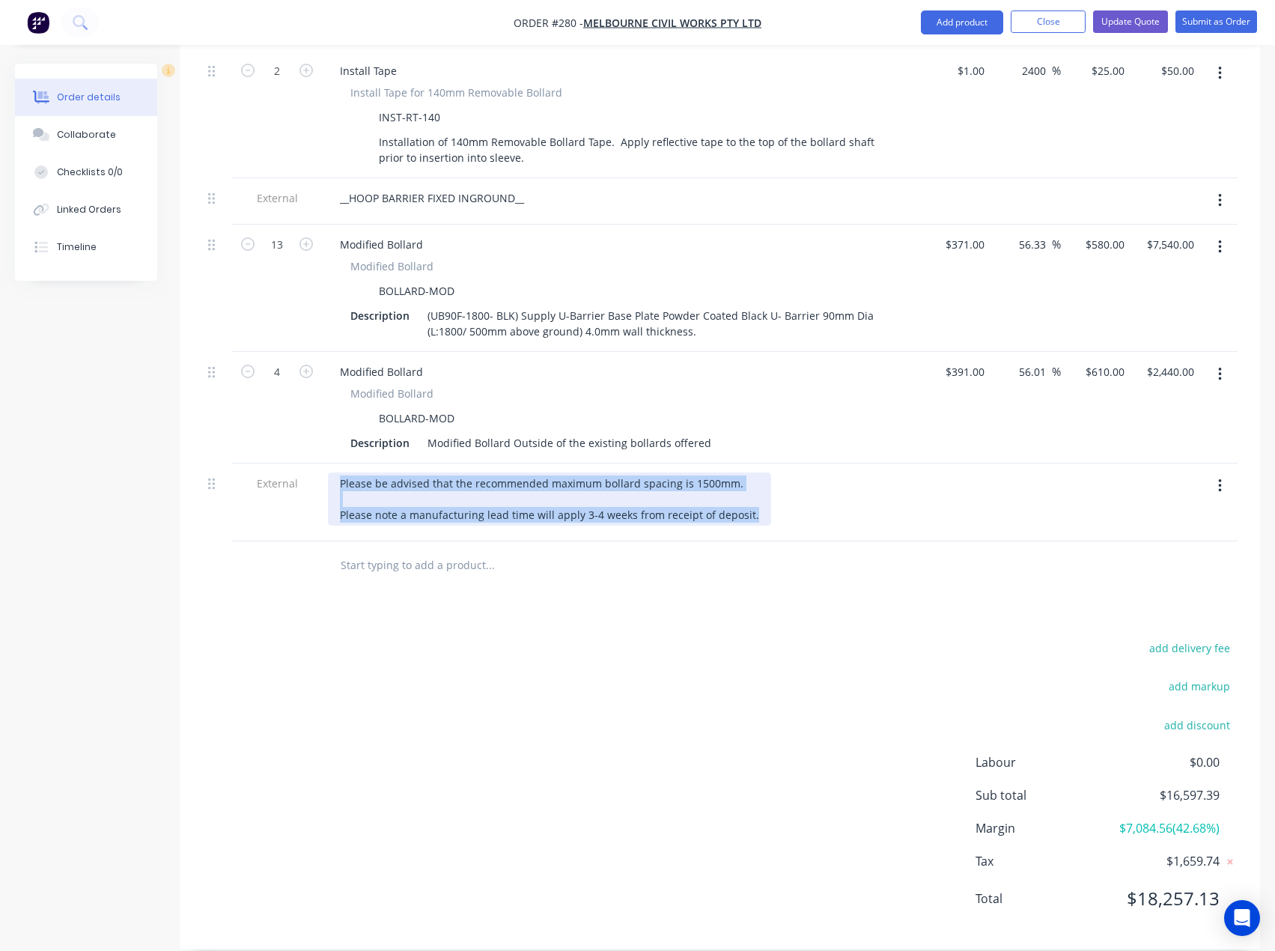
drag, startPoint x: 753, startPoint y: 496, endPoint x: 347, endPoint y: 452, distance: 408.2
click at [330, 464] on div "Please be advised that the recommended maximum bollard spacing is 1500mm. Pleas…" at bounding box center [621, 503] width 599 height 78
copy div "Please be advised that the recommended maximum bollard spacing is 1500mm. Pleas…"
click at [1120, 23] on button "Update Quote" at bounding box center [1130, 21] width 75 height 22
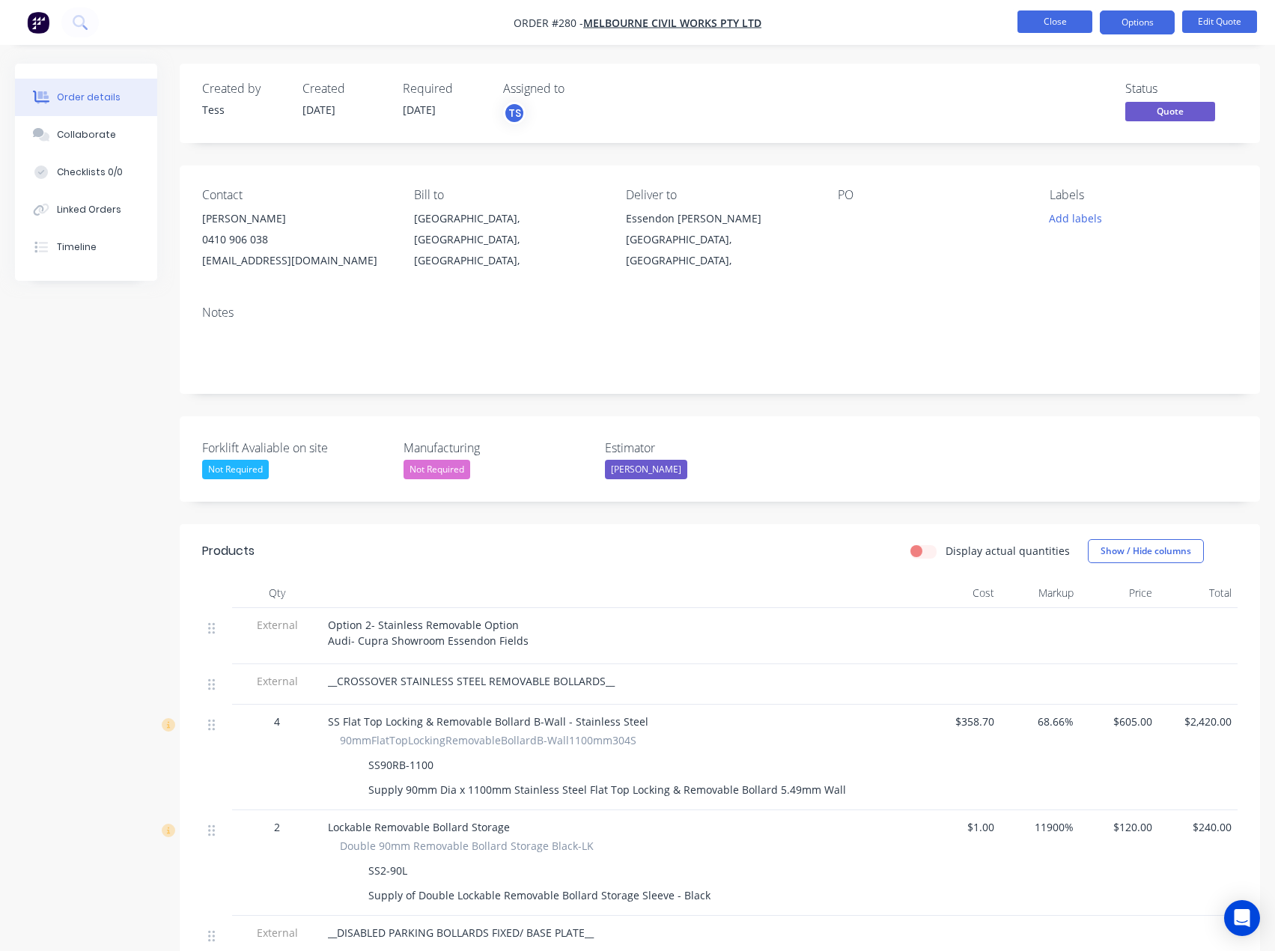
click at [1048, 15] on button "Close" at bounding box center [1055, 21] width 75 height 22
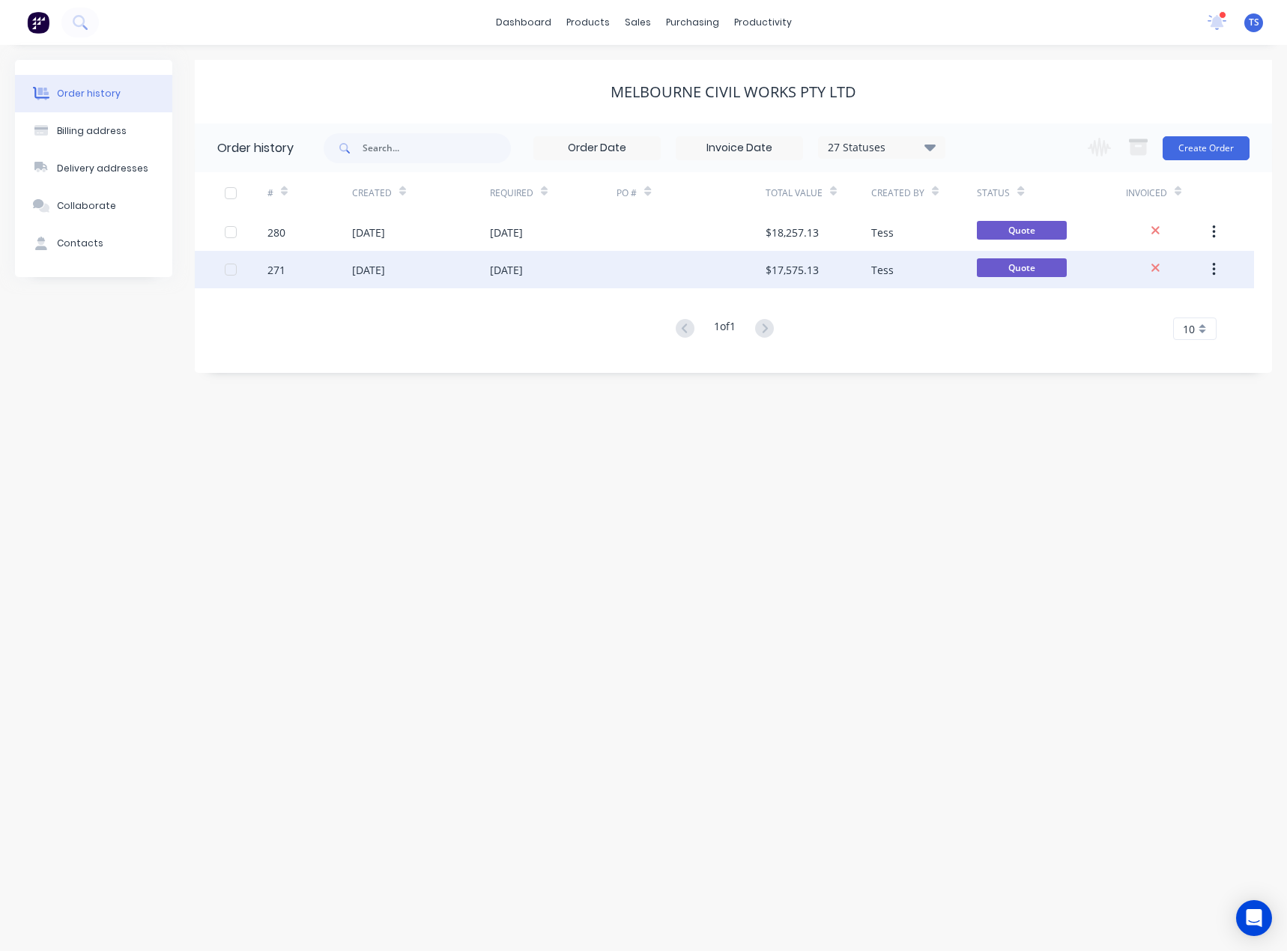
click at [783, 267] on div "$17,575.13" at bounding box center [791, 270] width 53 height 16
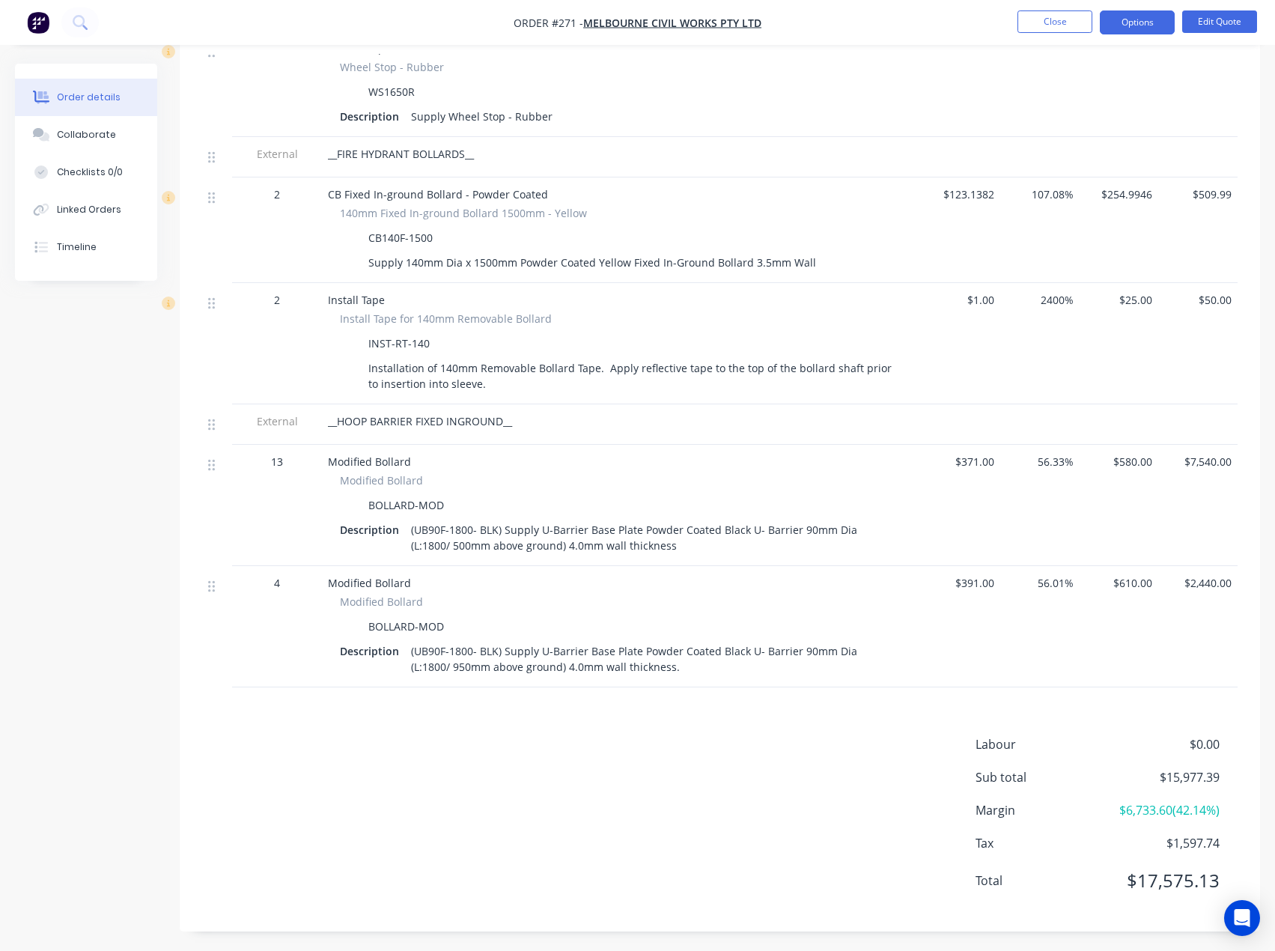
scroll to position [1375, 0]
click at [1144, 18] on button "Options" at bounding box center [1137, 22] width 75 height 24
click at [923, 67] on div "$21.00" at bounding box center [960, 81] width 79 height 106
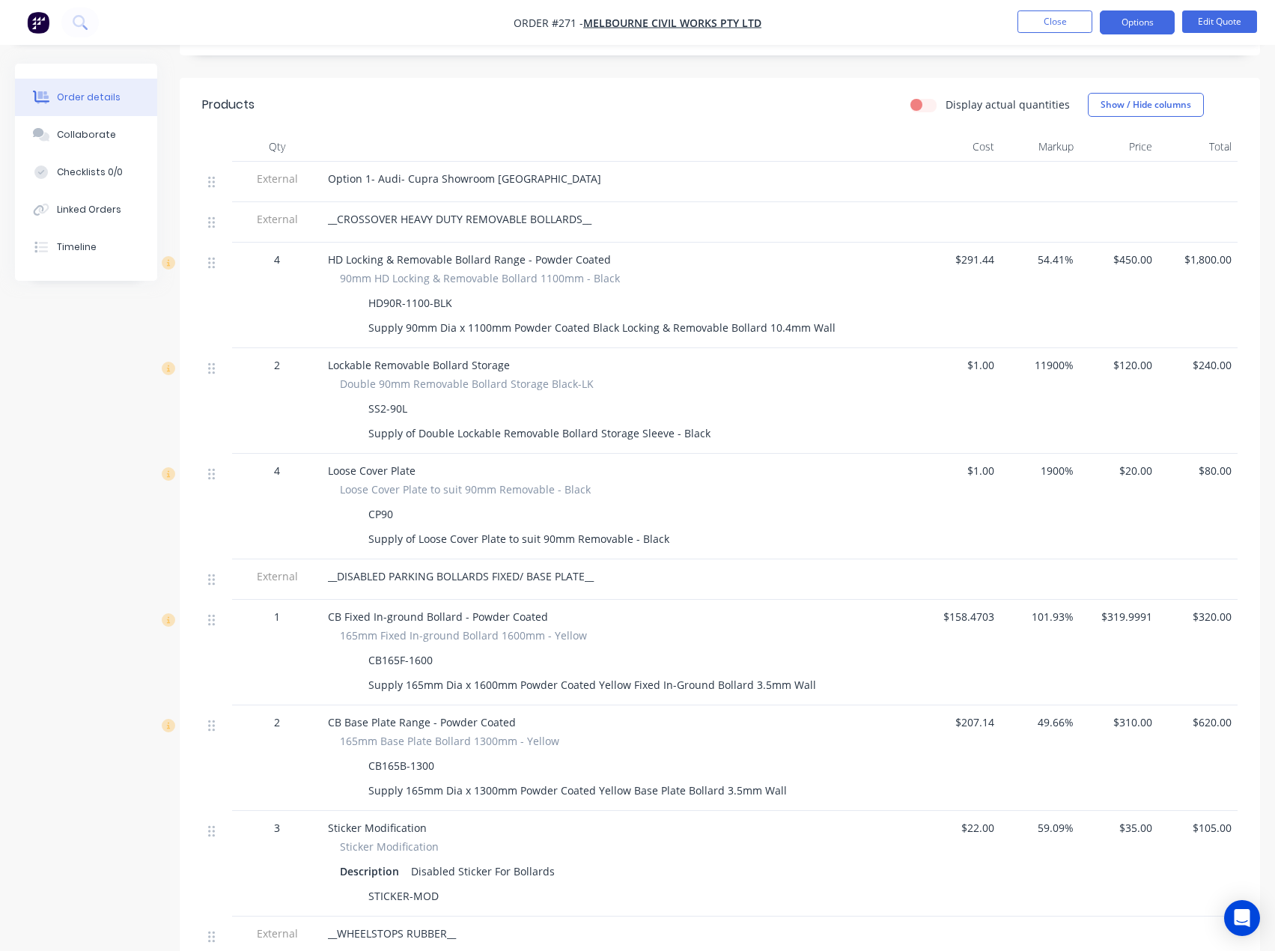
scroll to position [449, 0]
click at [1218, 22] on button "Edit Quote" at bounding box center [1219, 21] width 75 height 22
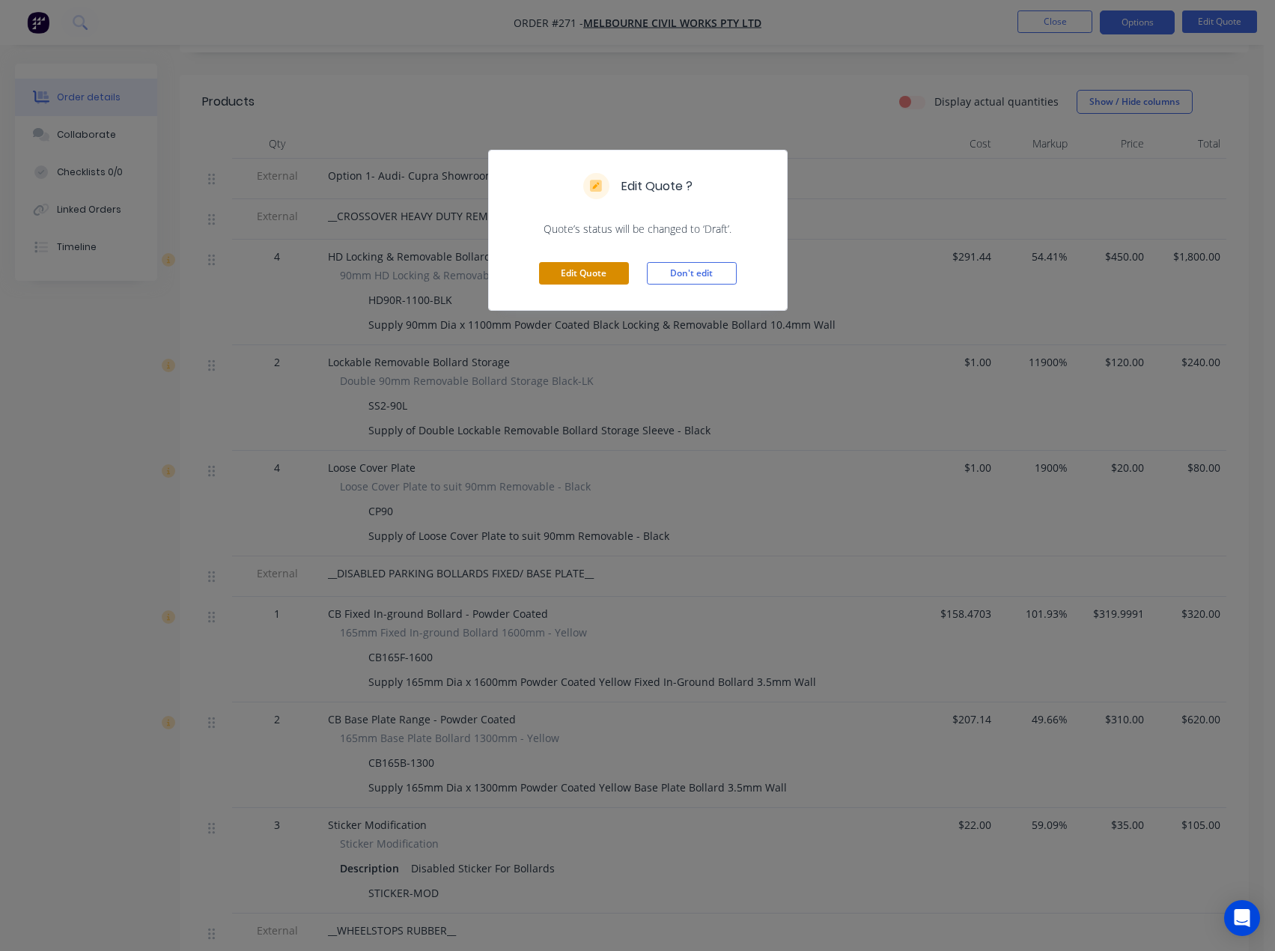
click at [574, 272] on button "Edit Quote" at bounding box center [584, 273] width 90 height 22
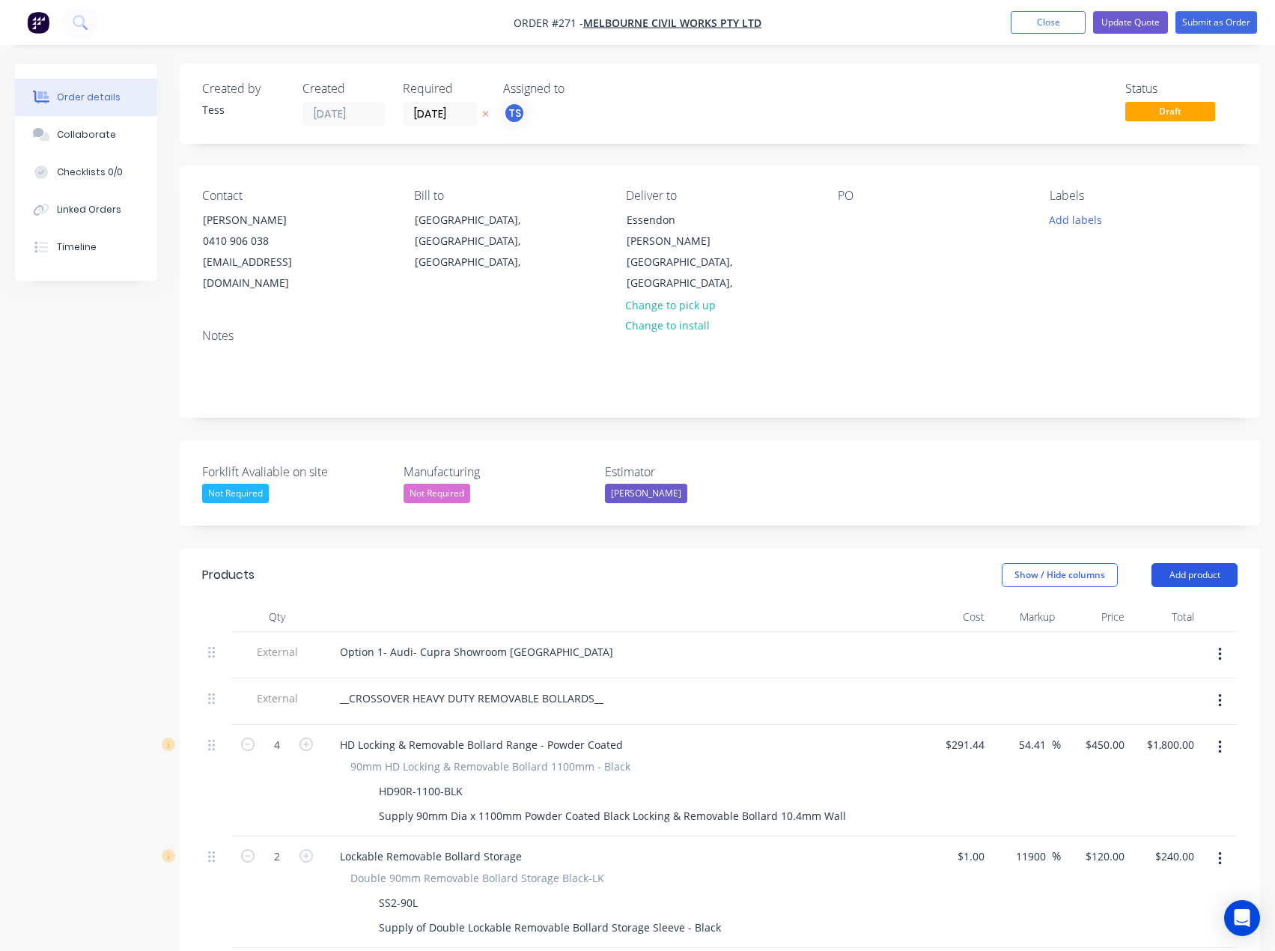
click at [1204, 563] on button "Add product" at bounding box center [1195, 575] width 86 height 24
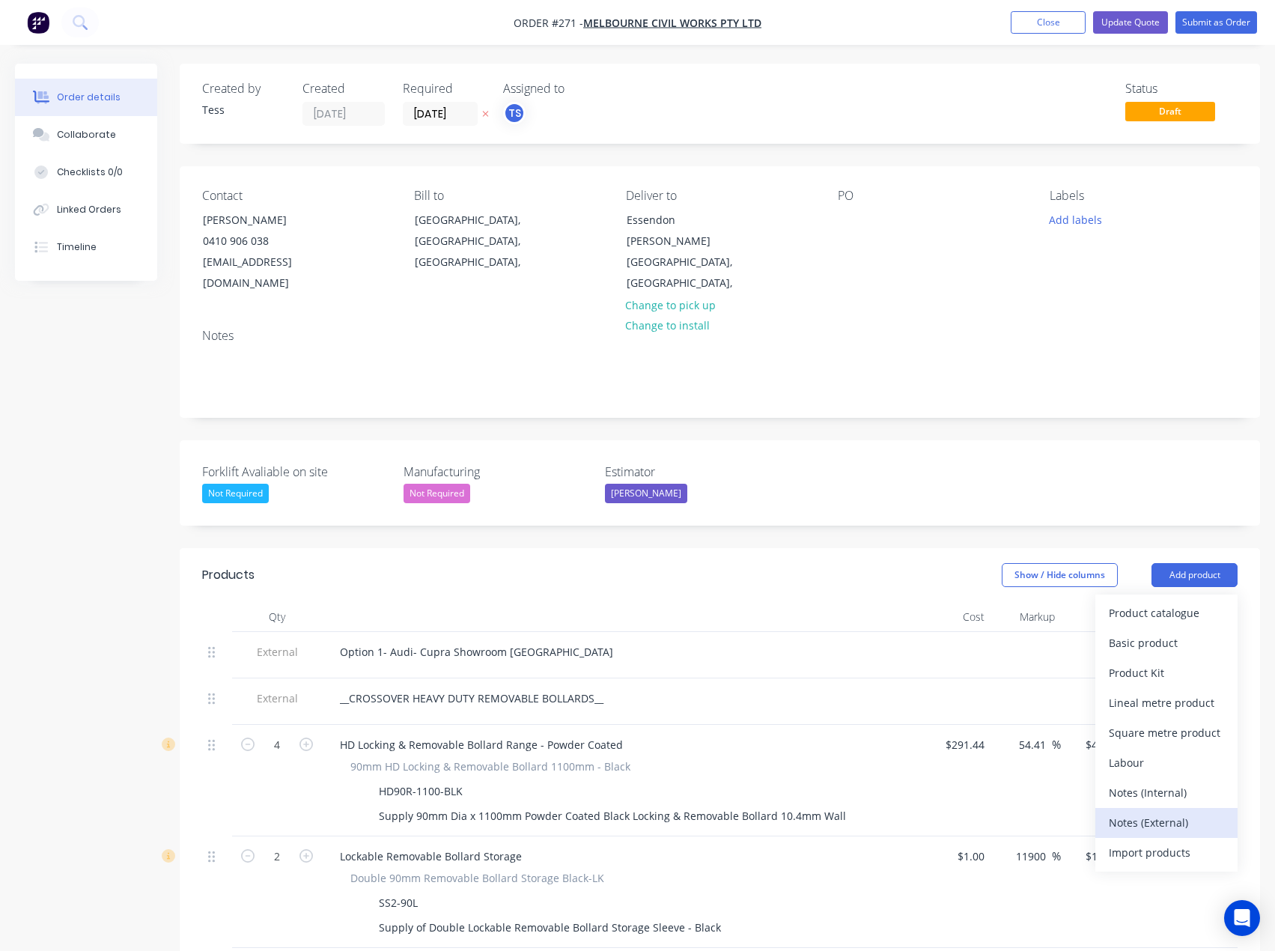
click at [1145, 812] on div "Notes (External)" at bounding box center [1166, 823] width 115 height 22
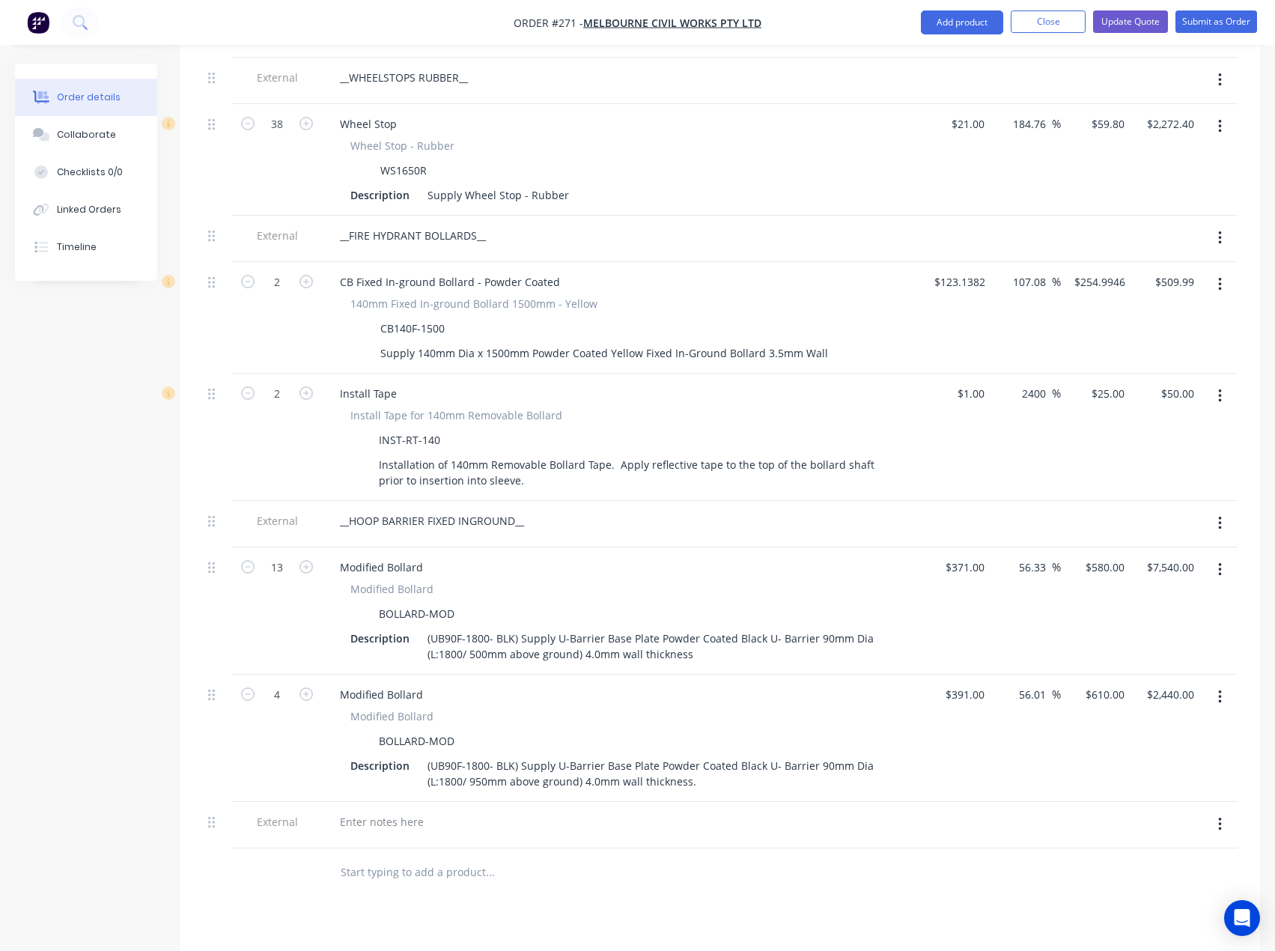
scroll to position [1690, 0]
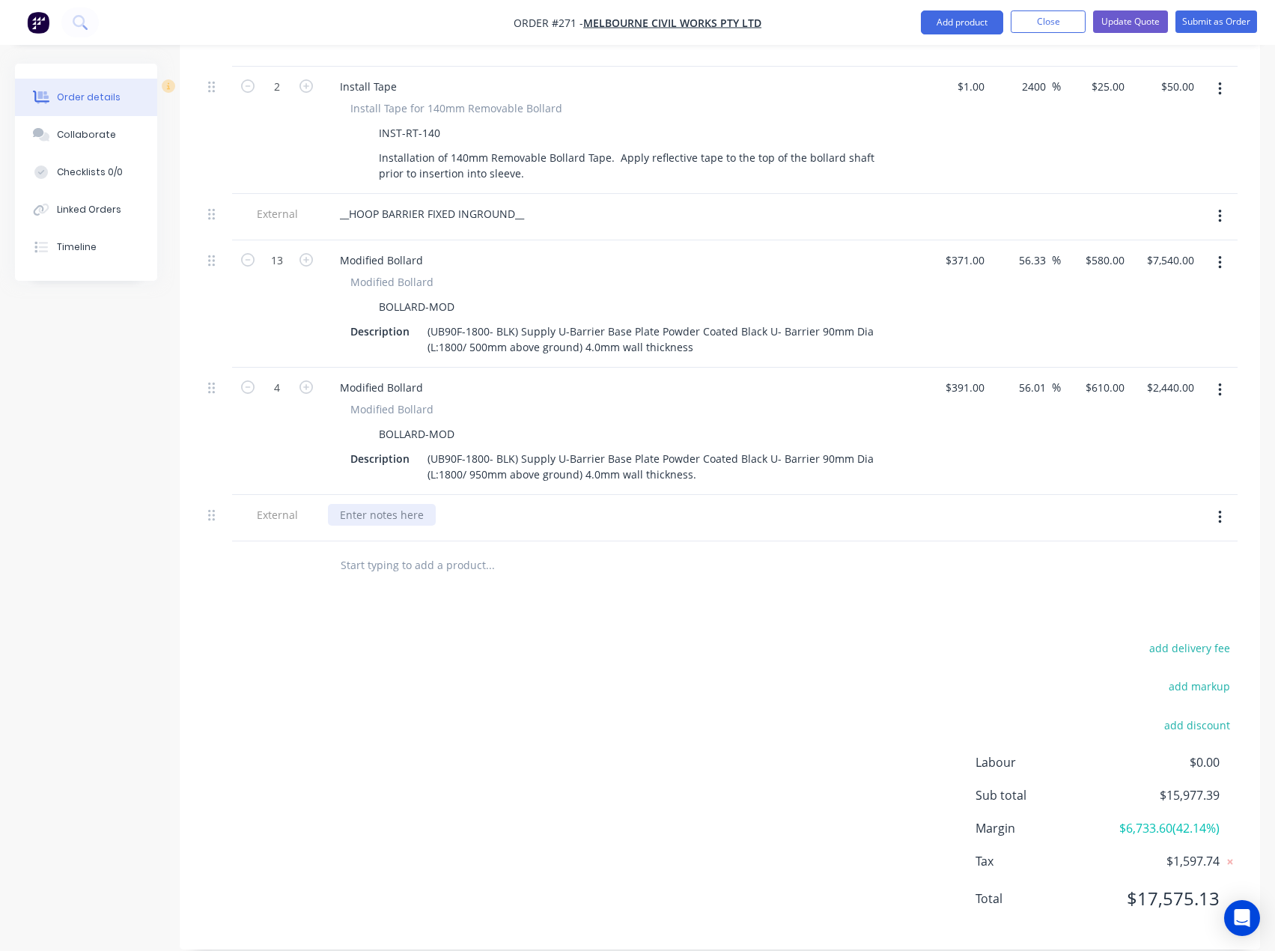
click at [364, 504] on div at bounding box center [382, 515] width 108 height 22
paste div
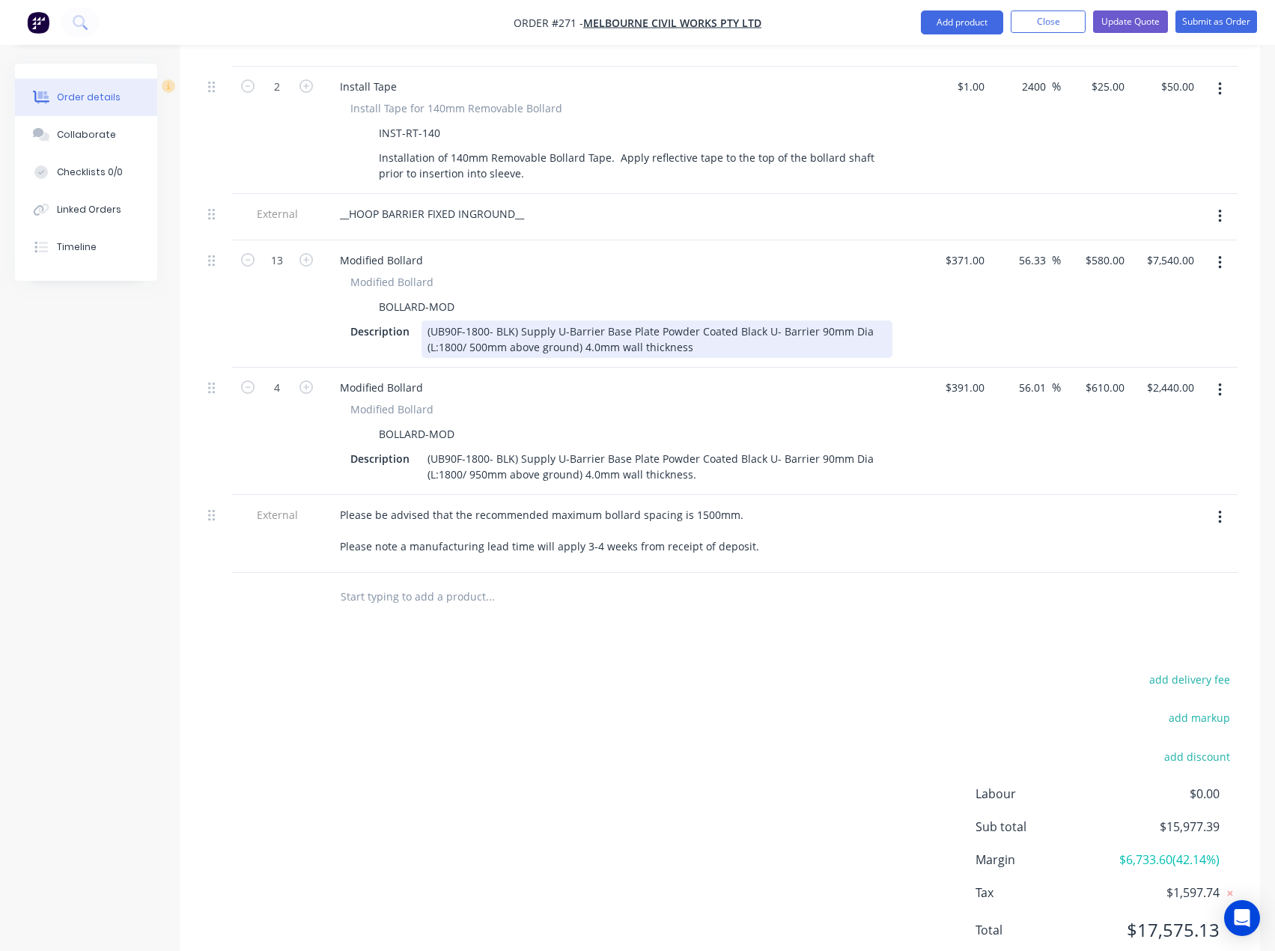
click at [690, 329] on div "(UB90F-1800- BLK) Supply U-Barrier Base Plate Powder Coated Black U- Barrier 90…" at bounding box center [657, 339] width 471 height 37
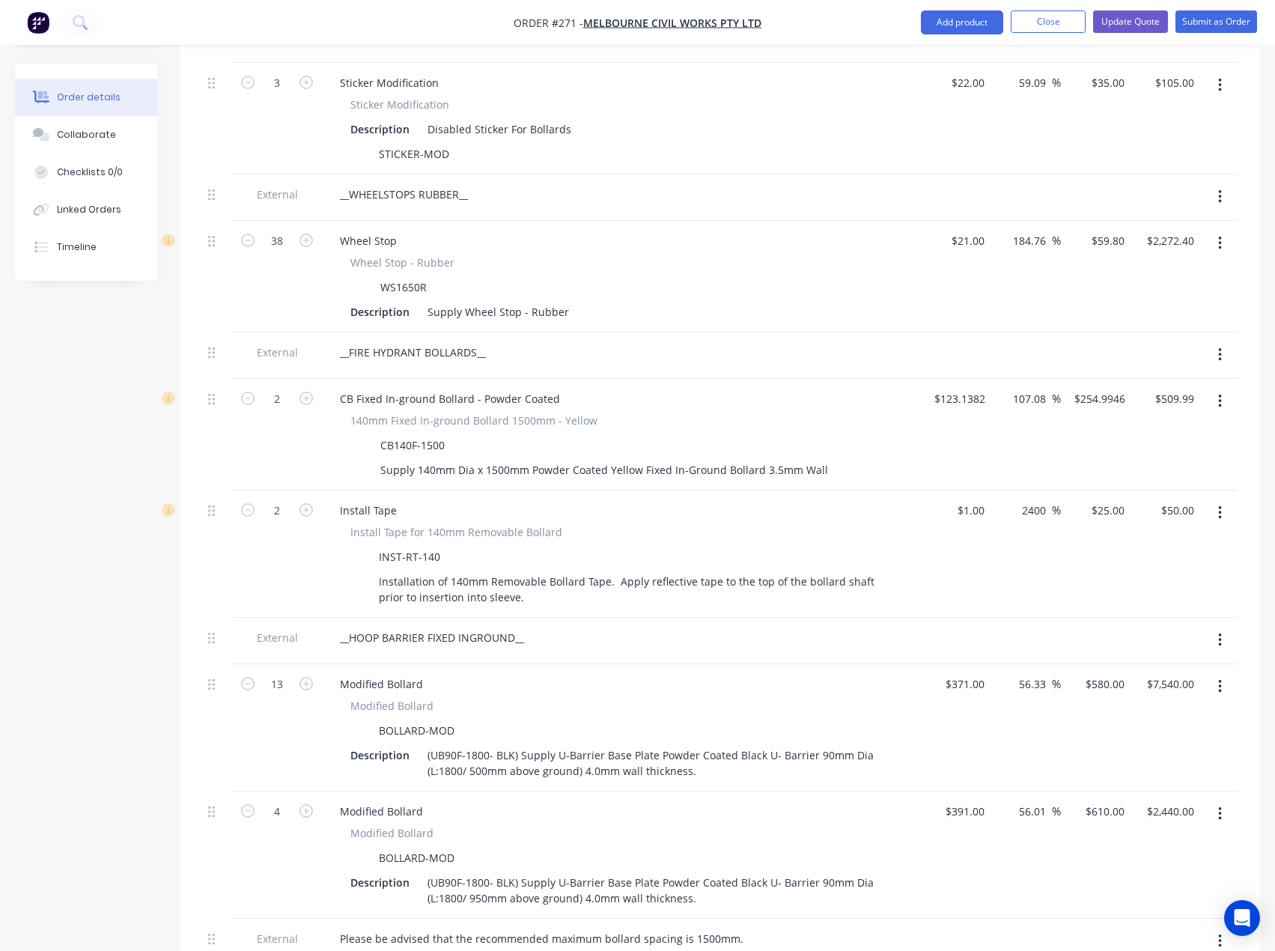
scroll to position [1241, 0]
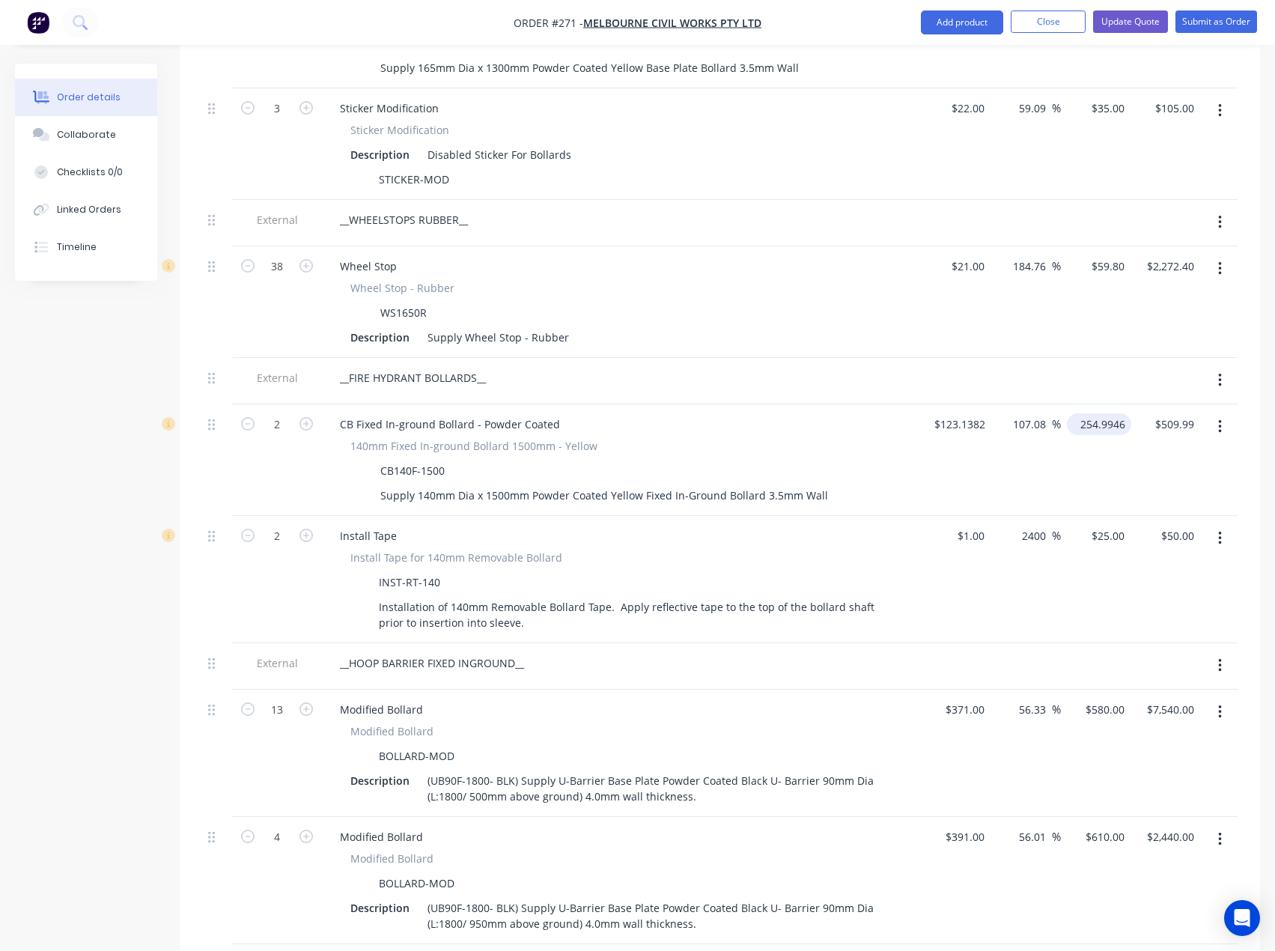
click at [1095, 413] on input "254.9946" at bounding box center [1102, 424] width 58 height 22
type input "250"
type input "103.02"
type input "$250.00"
type input "$500.00"
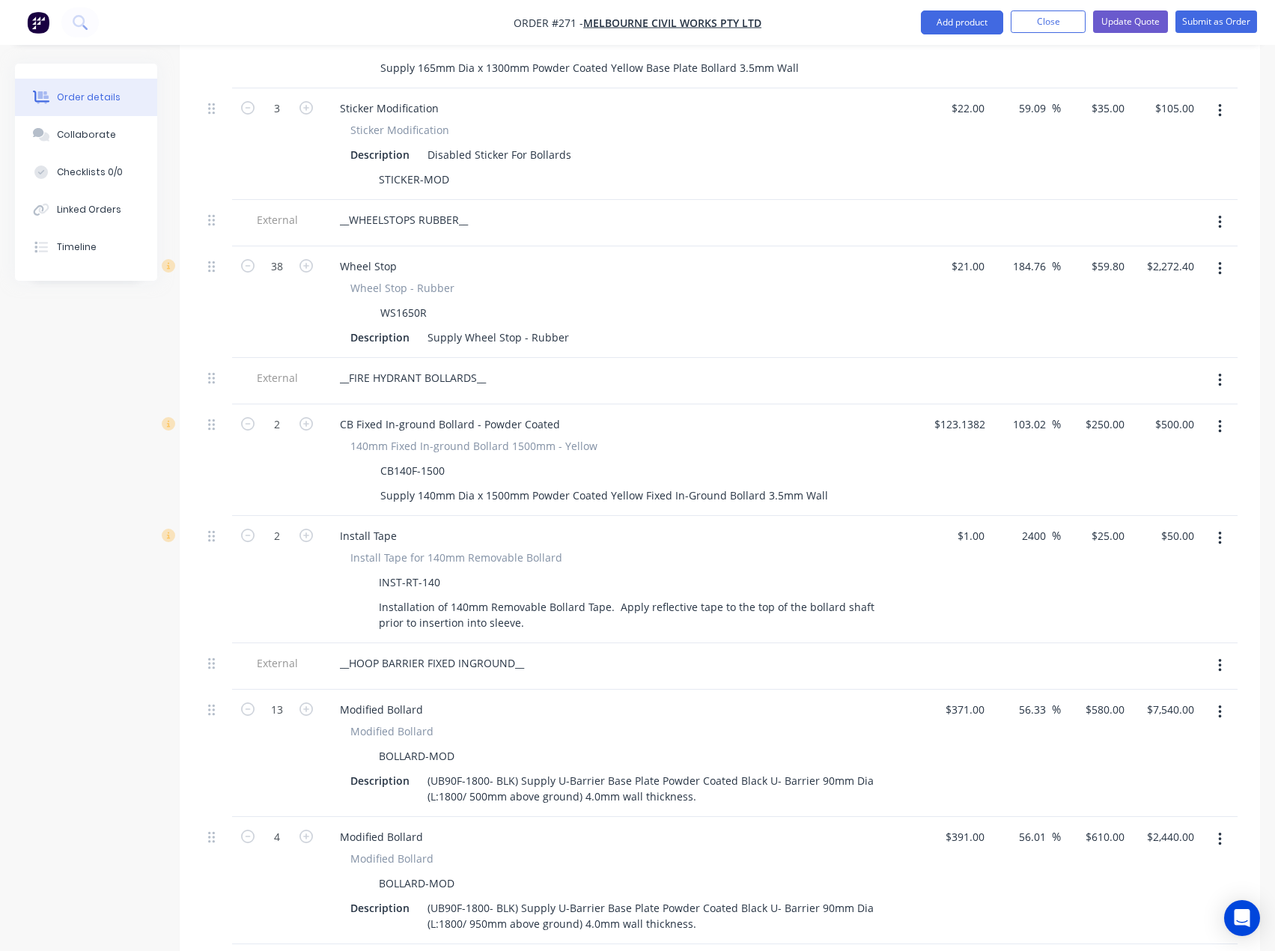
click at [931, 540] on div "$1.00 $1.00" at bounding box center [956, 579] width 70 height 127
click at [1131, 25] on button "Update Quote" at bounding box center [1130, 21] width 75 height 22
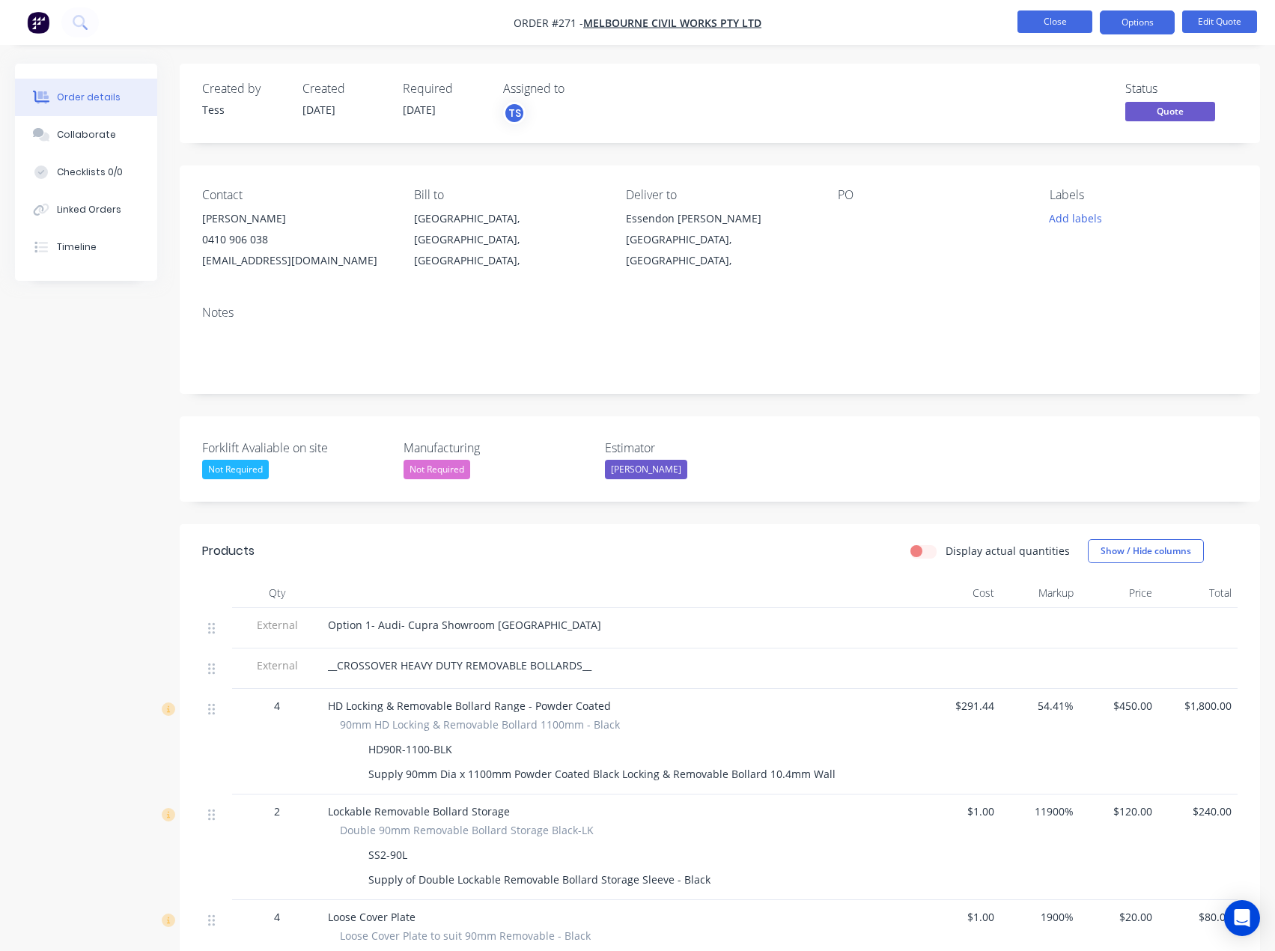
click at [1058, 20] on button "Close" at bounding box center [1055, 21] width 75 height 22
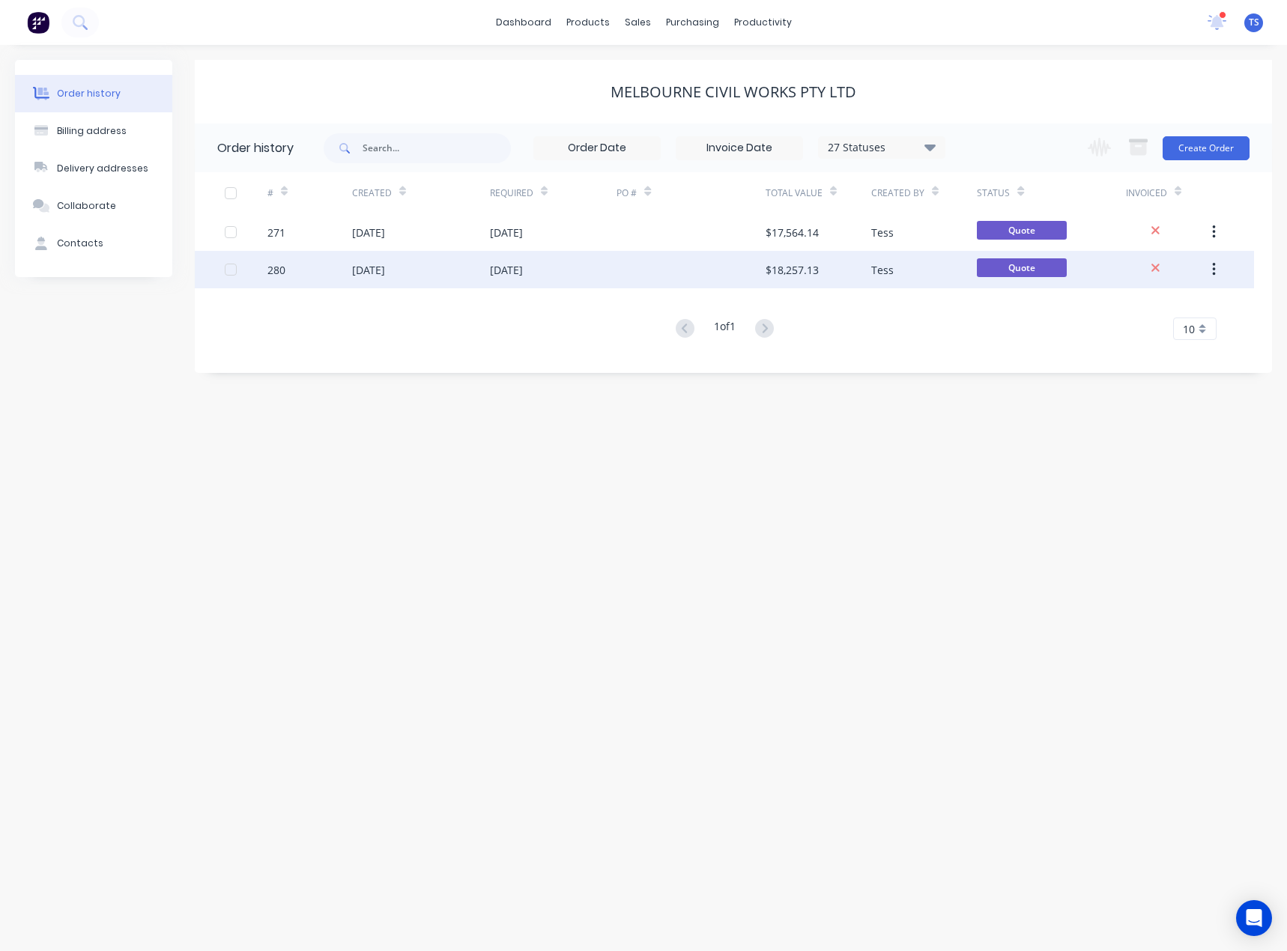
click at [503, 268] on div "[DATE]" at bounding box center [506, 270] width 33 height 16
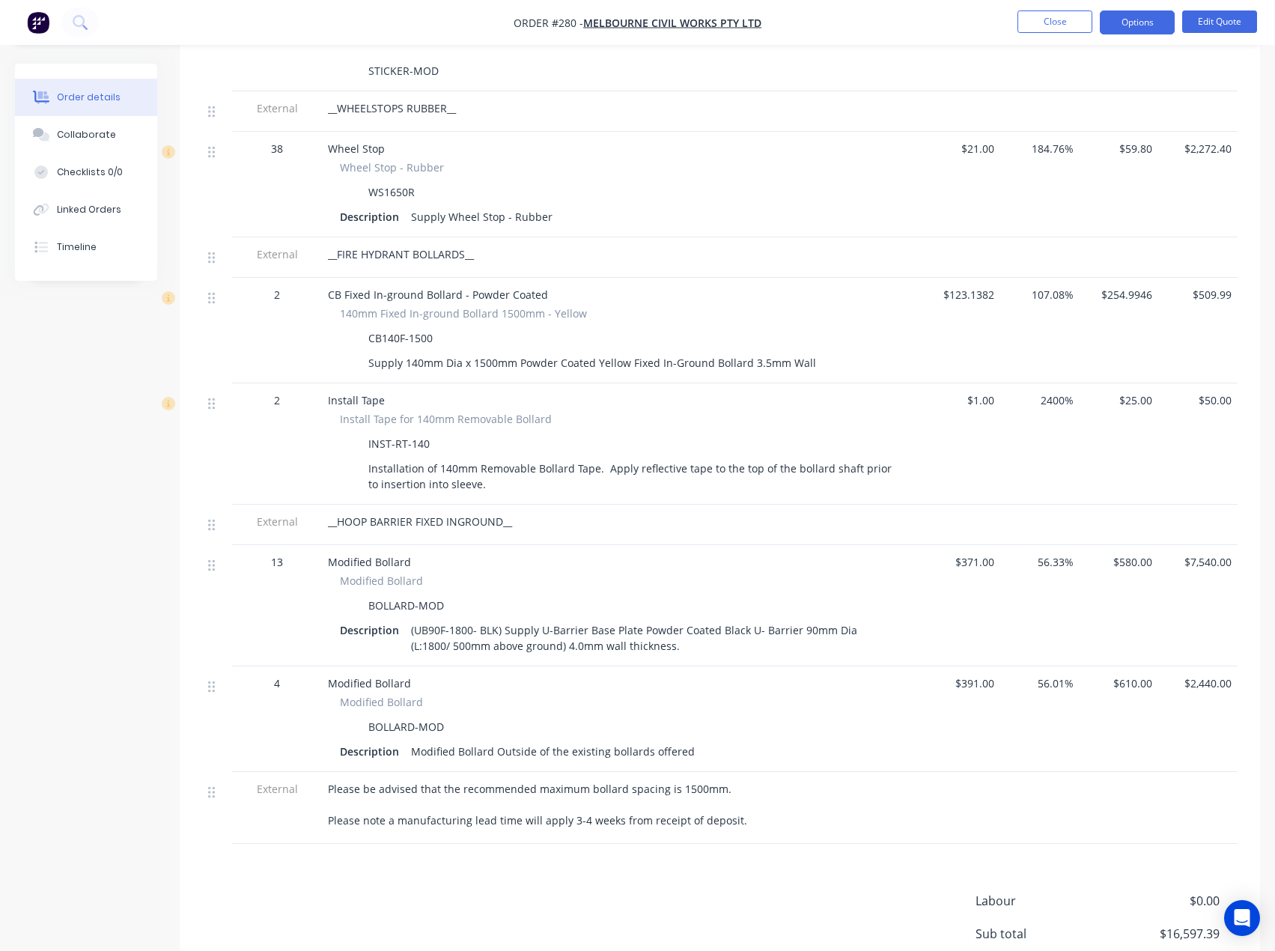
scroll to position [1273, 0]
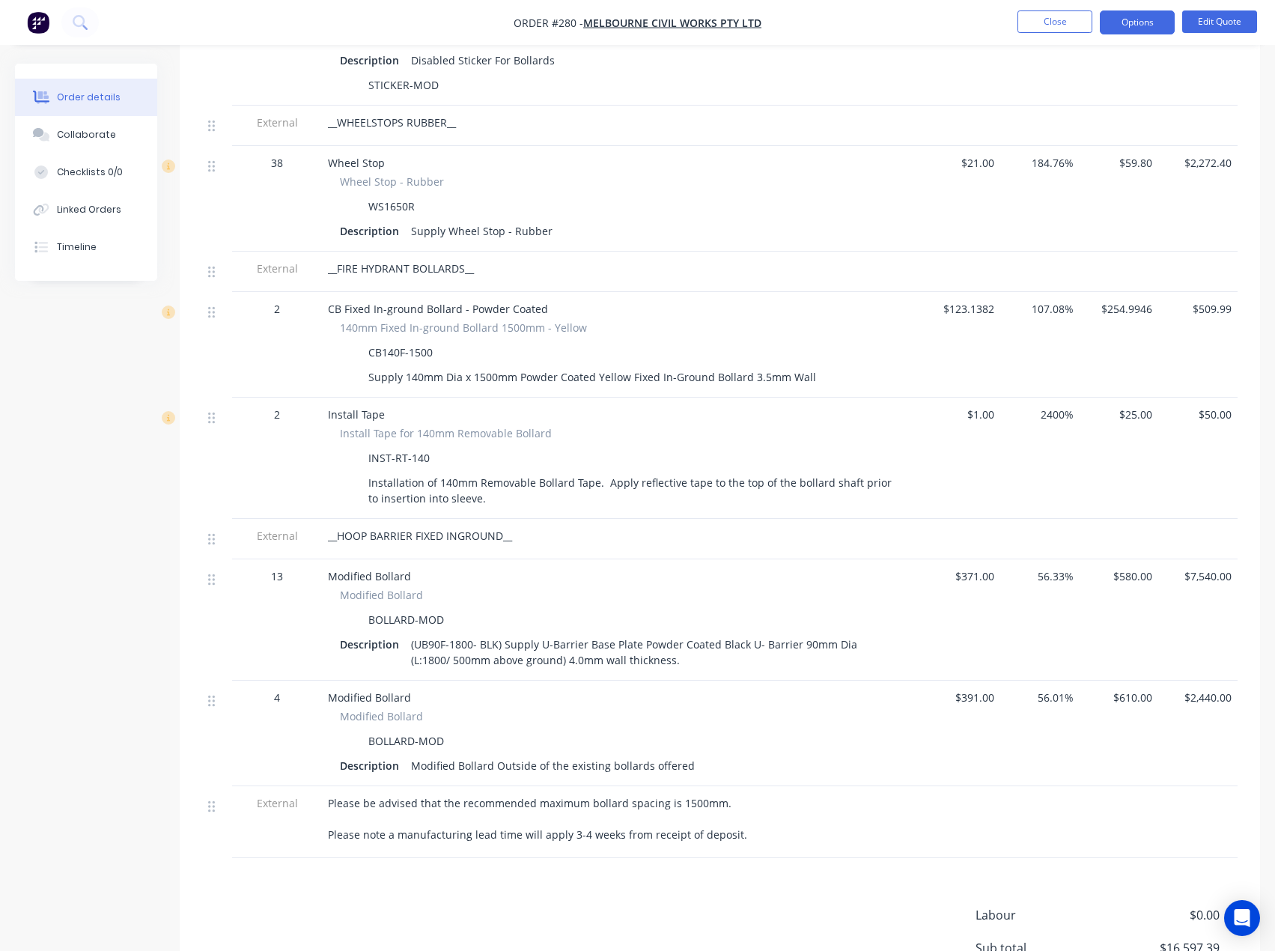
click at [1134, 303] on span "$254.9946" at bounding box center [1119, 309] width 67 height 16
click at [1215, 25] on button "Edit Quote" at bounding box center [1219, 21] width 75 height 22
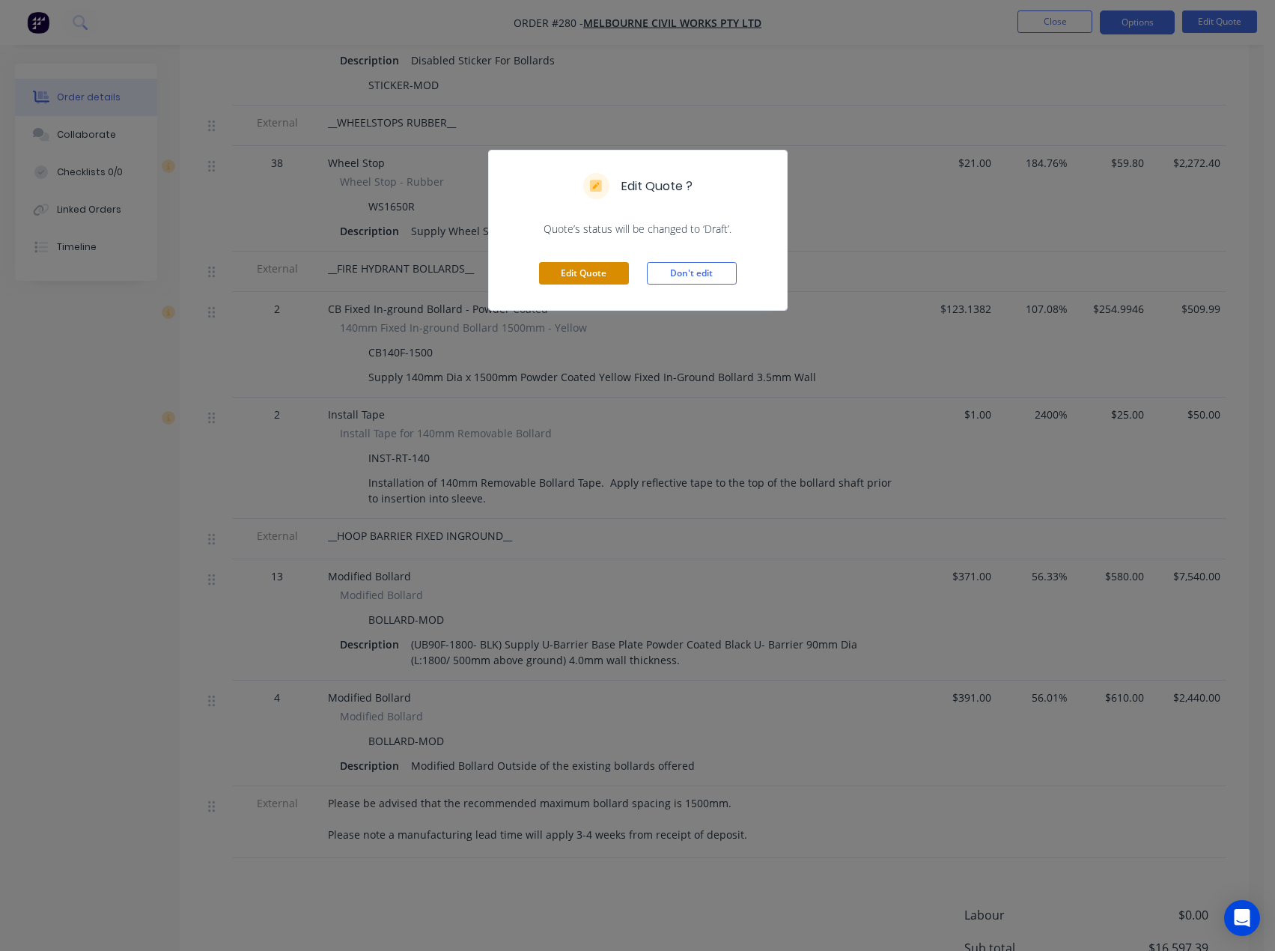
click at [595, 267] on button "Edit Quote" at bounding box center [584, 273] width 90 height 22
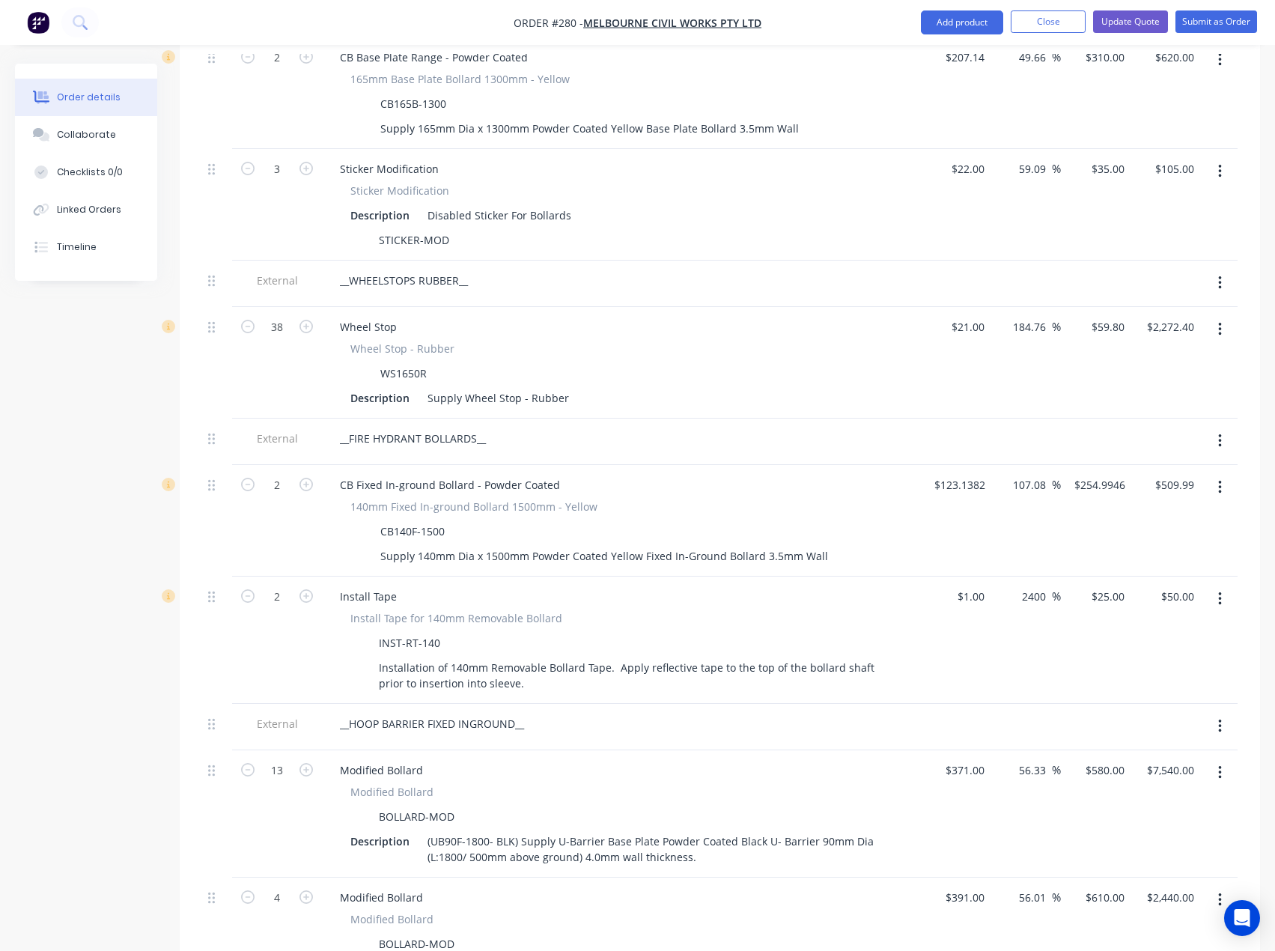
scroll to position [1197, 0]
click at [1086, 473] on input "254.9946" at bounding box center [1102, 484] width 58 height 22
type input "250"
type input "103.02"
type input "$250.00"
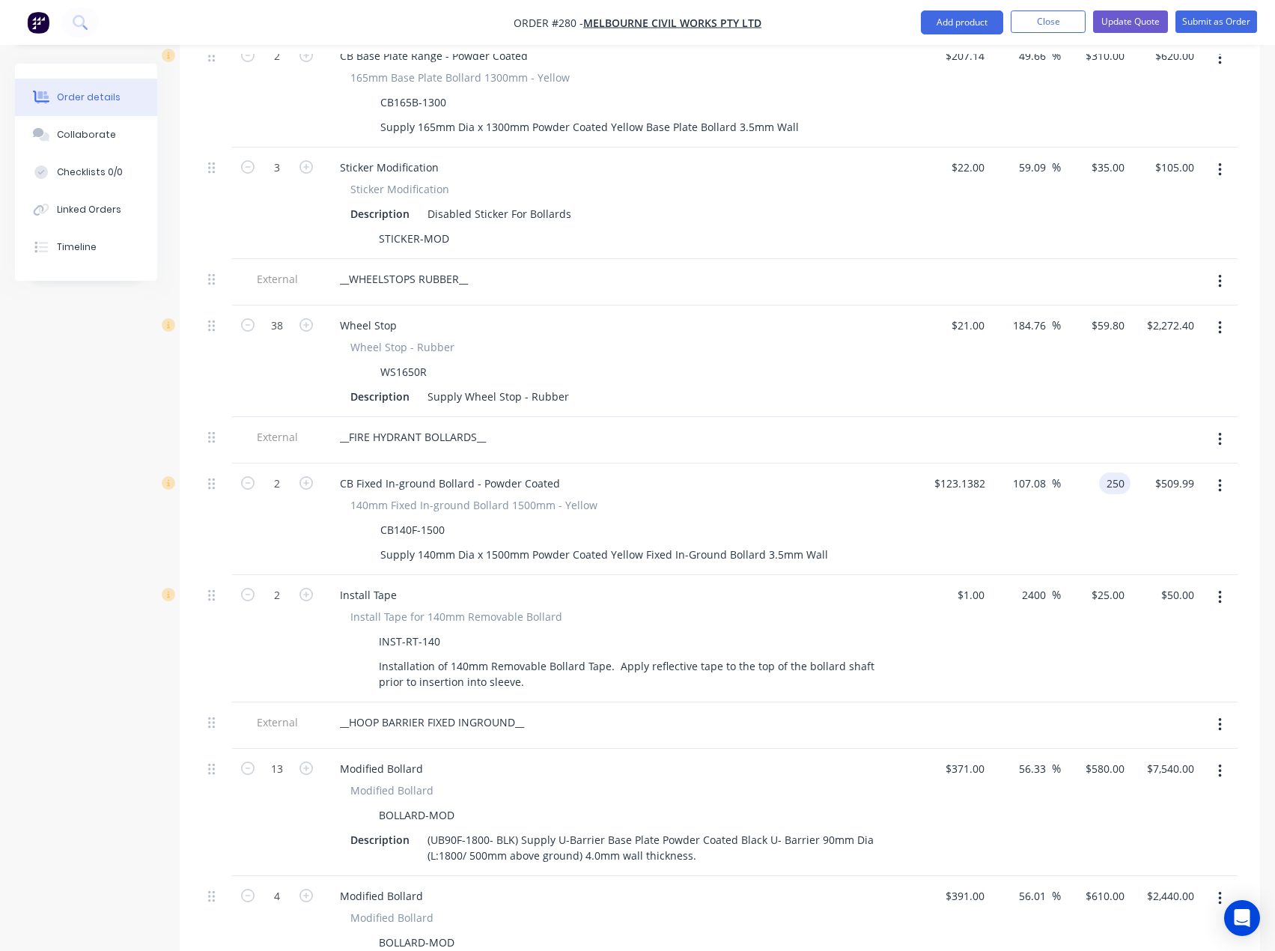
type input "$500.00"
click at [812, 609] on div "Install Tape for 140mm Removable Bollard" at bounding box center [621, 617] width 542 height 16
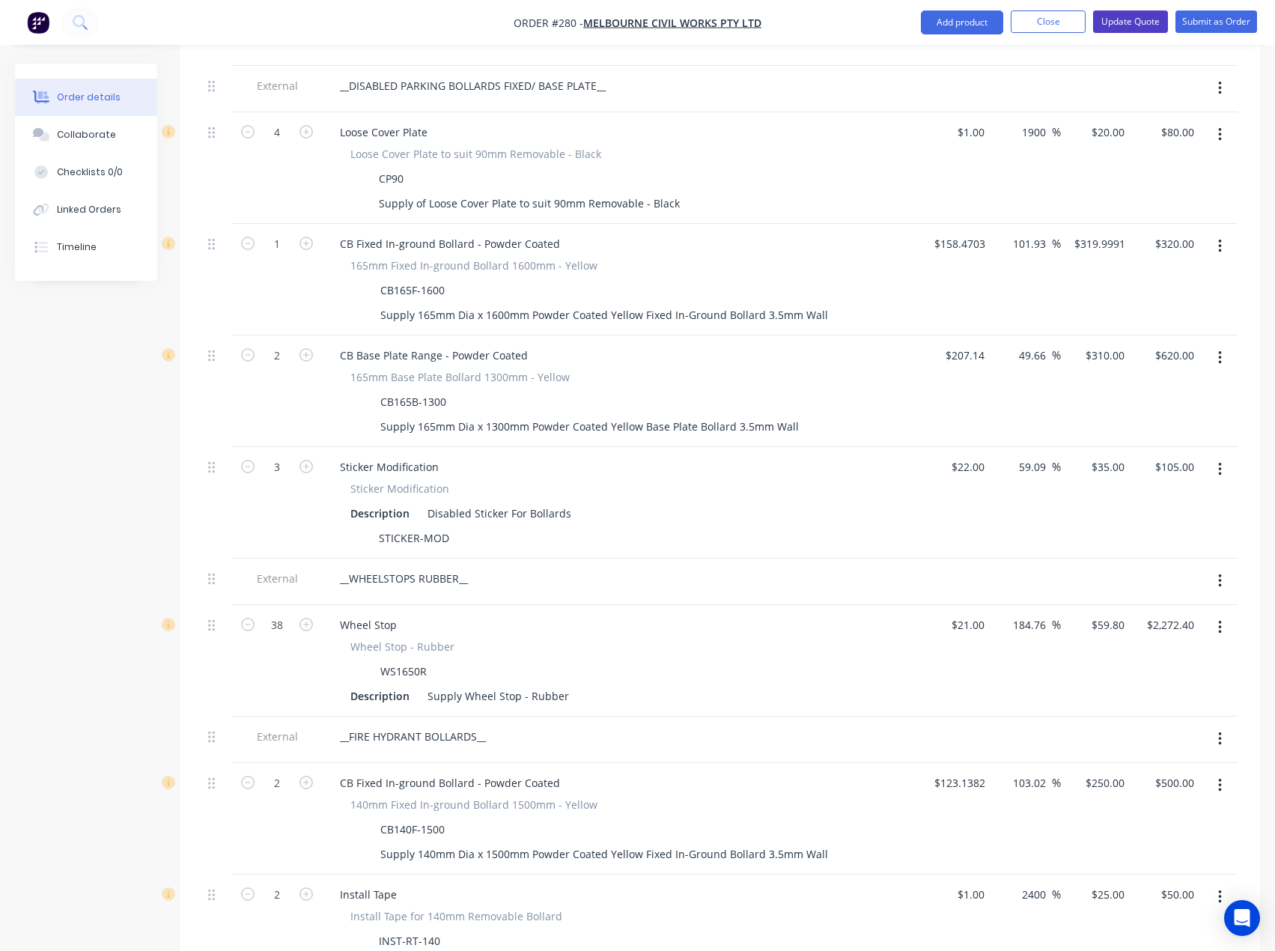
click at [1148, 24] on button "Update Quote" at bounding box center [1130, 21] width 75 height 22
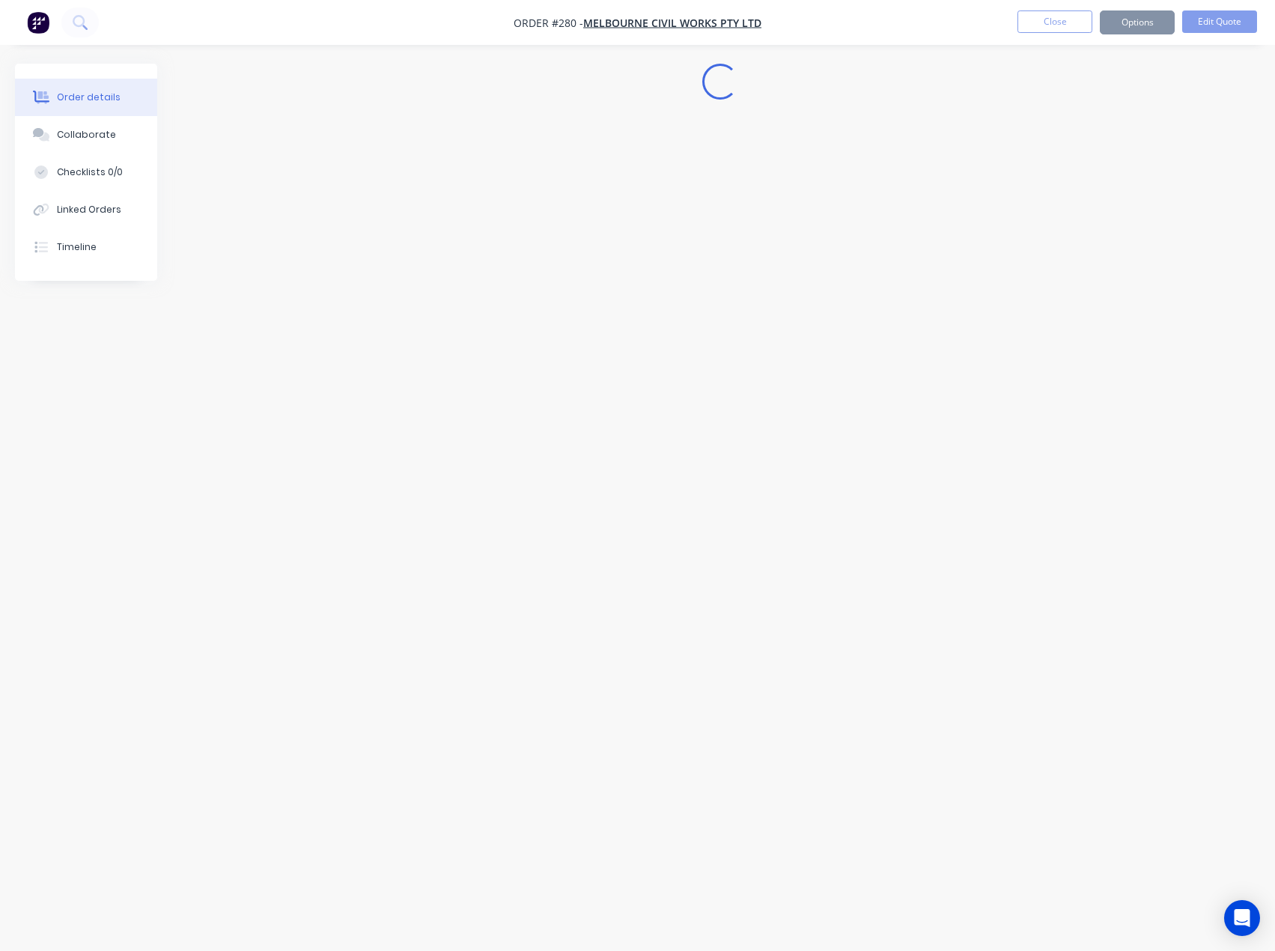
scroll to position [0, 0]
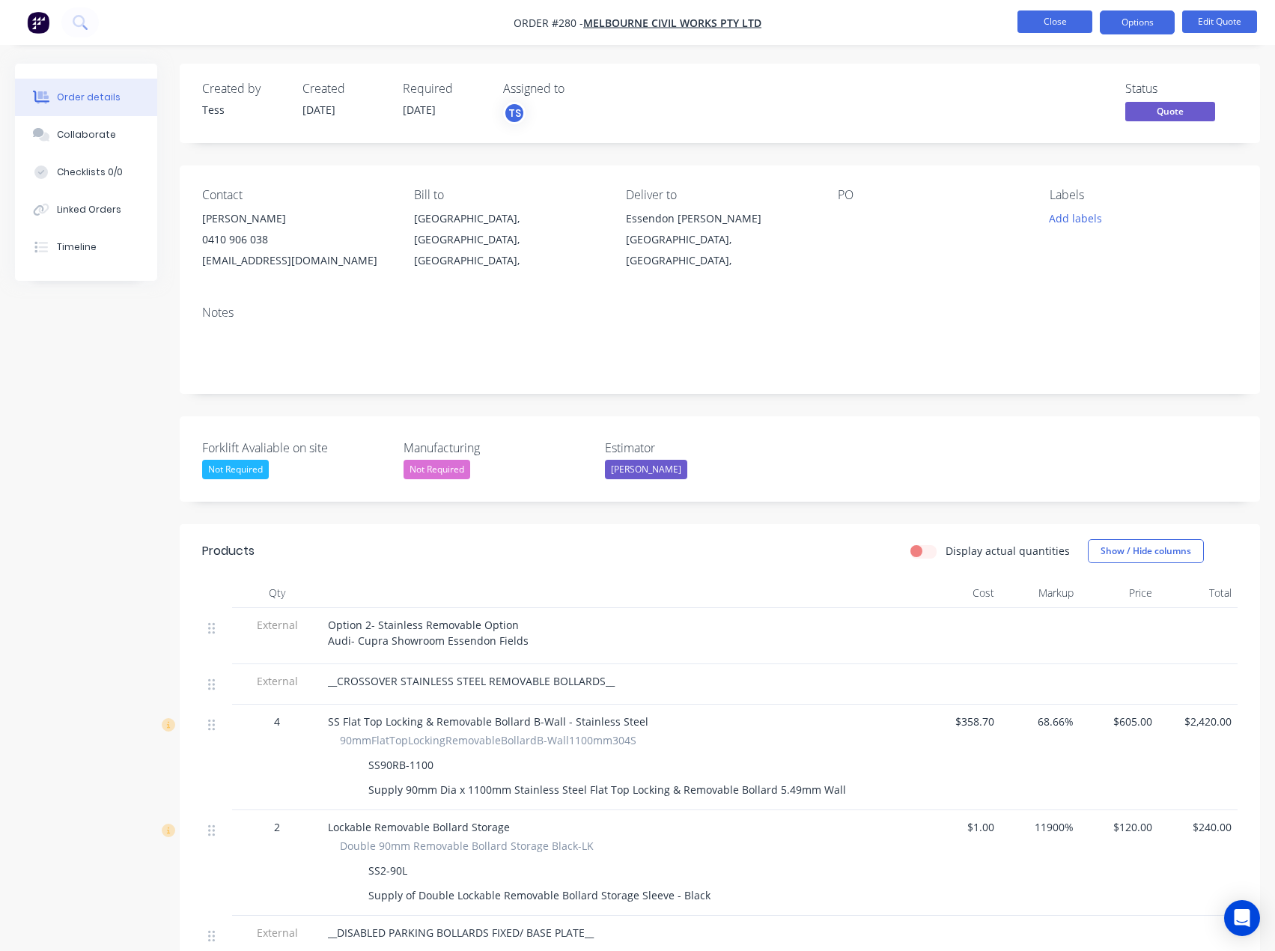
click at [1068, 18] on button "Close" at bounding box center [1055, 21] width 75 height 22
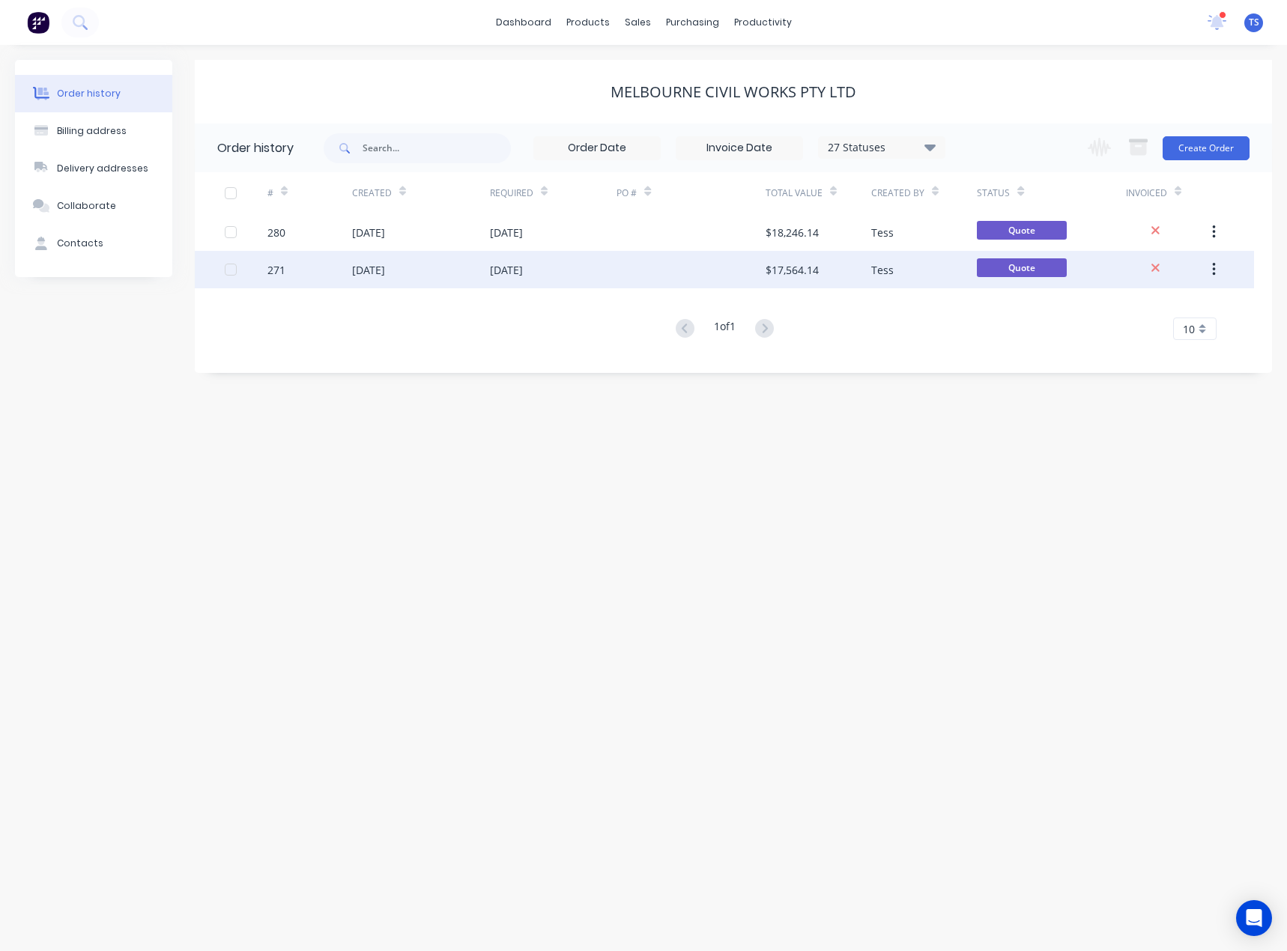
click at [523, 263] on div "[DATE]" at bounding box center [506, 270] width 33 height 16
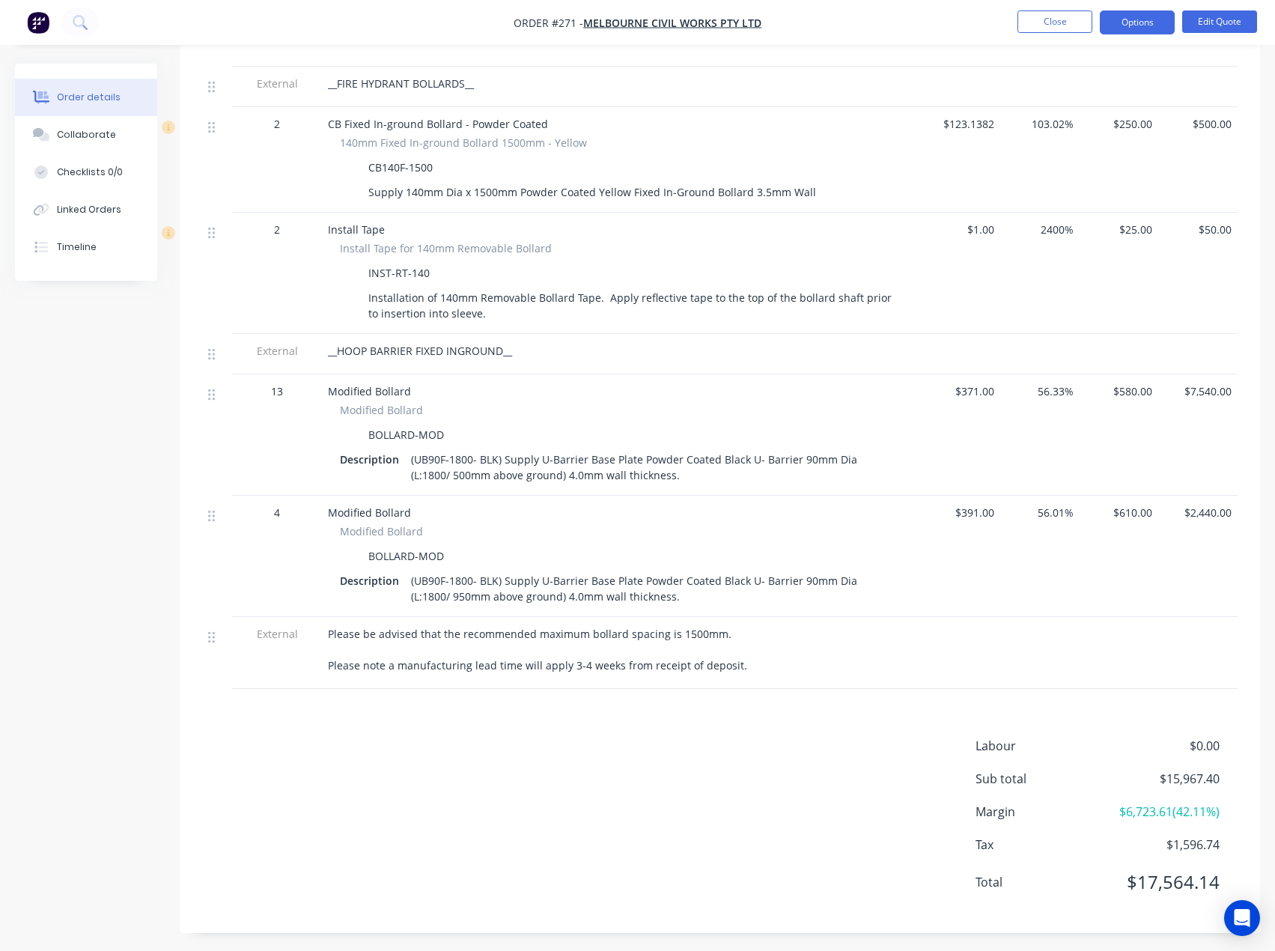
scroll to position [1447, 0]
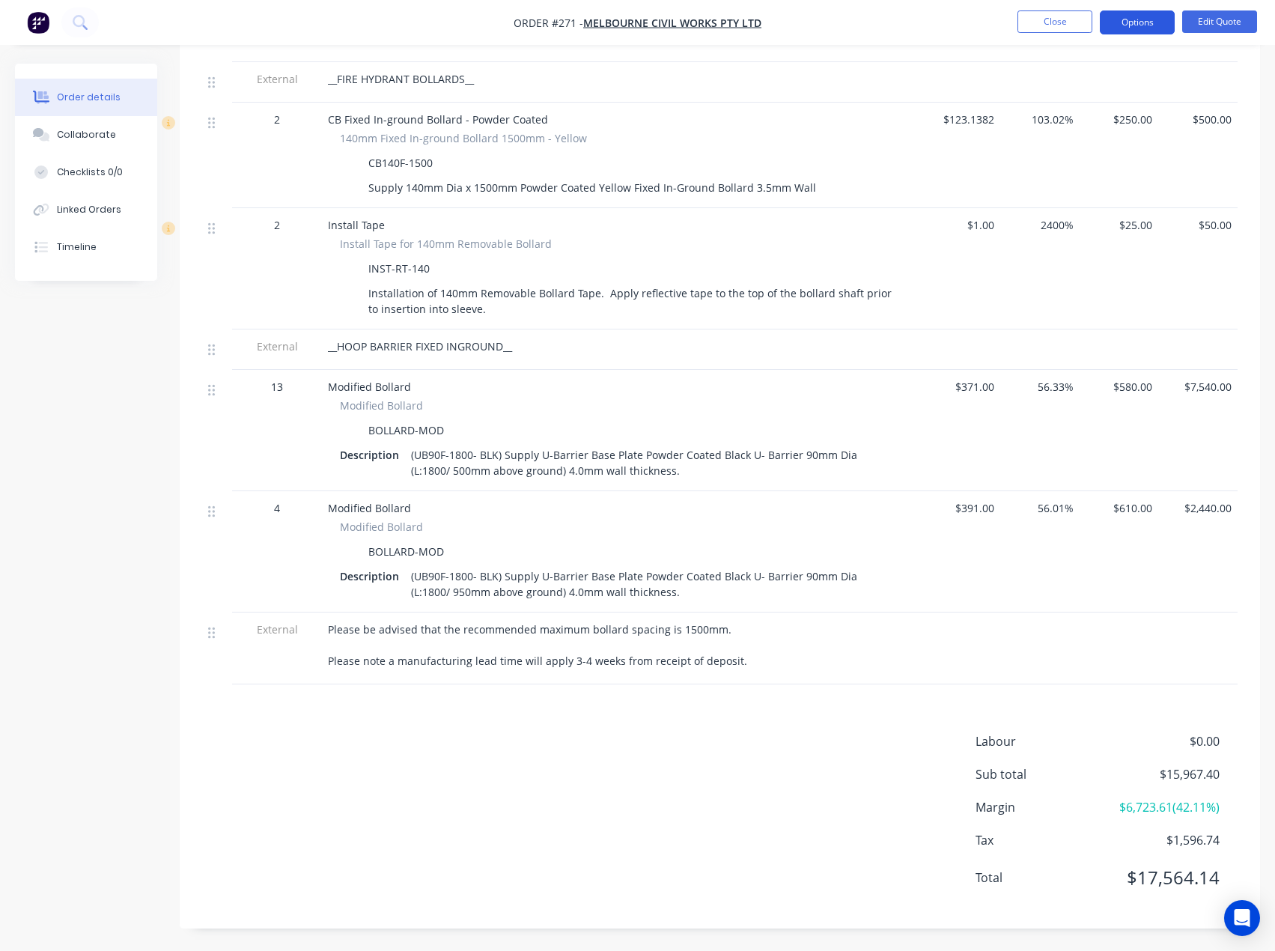
click at [1142, 27] on button "Options" at bounding box center [1137, 22] width 75 height 24
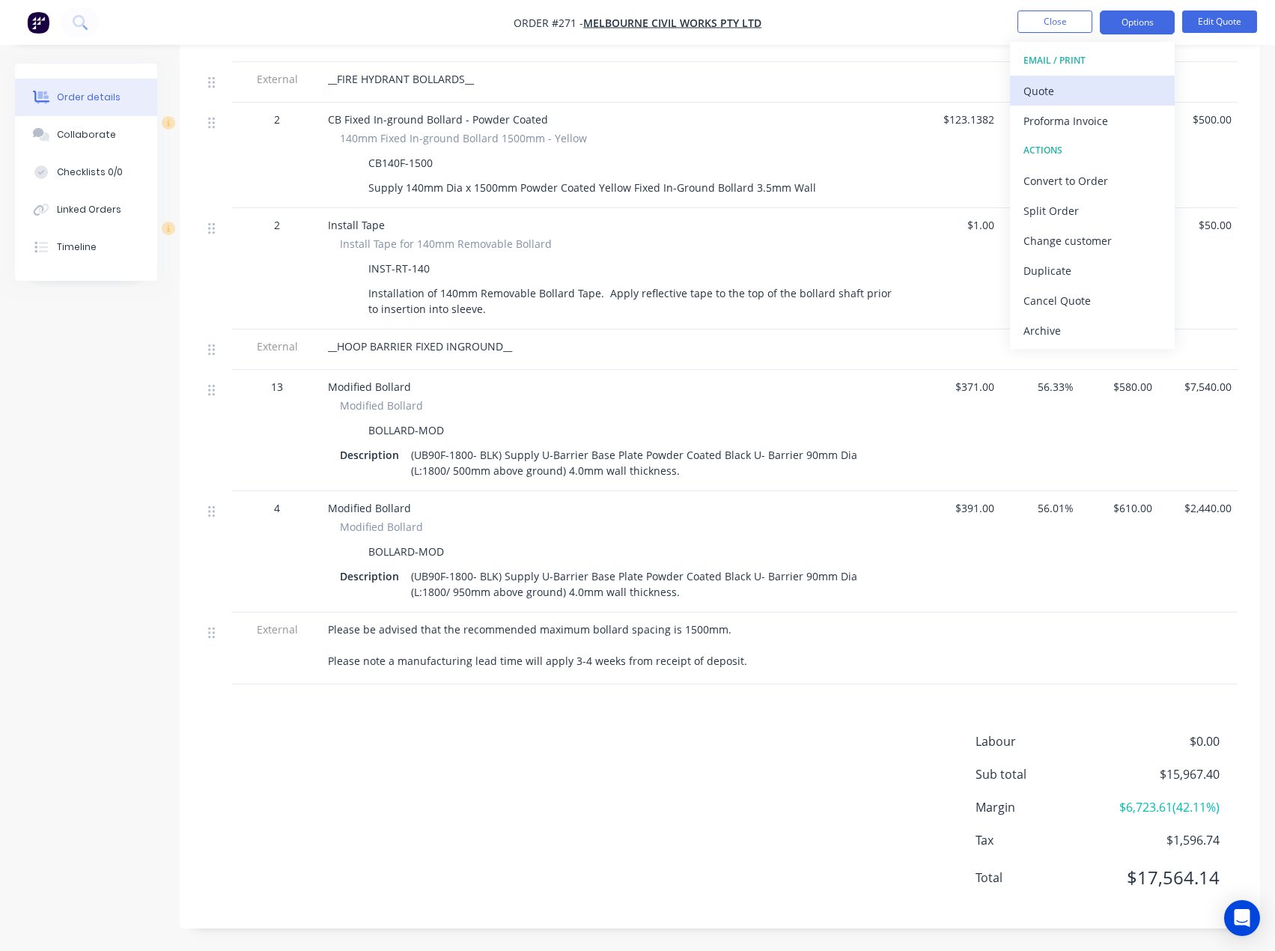
click at [1060, 94] on div "Quote" at bounding box center [1093, 91] width 138 height 22
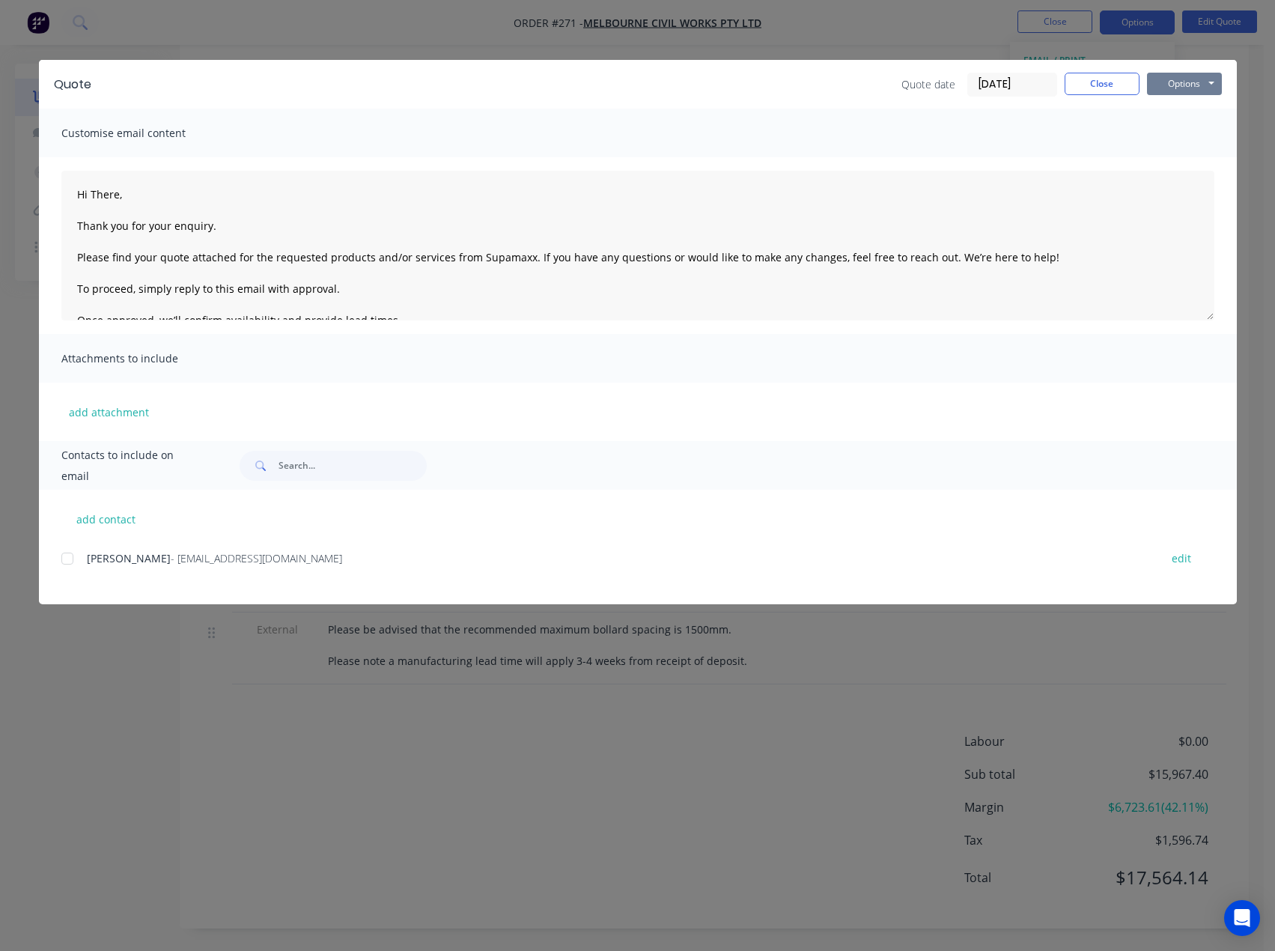
drag, startPoint x: 1150, startPoint y: 76, endPoint x: 1158, endPoint y: 77, distance: 7.6
click at [1152, 76] on button "Options" at bounding box center [1184, 84] width 75 height 22
click at [1176, 106] on button "Preview" at bounding box center [1195, 110] width 96 height 25
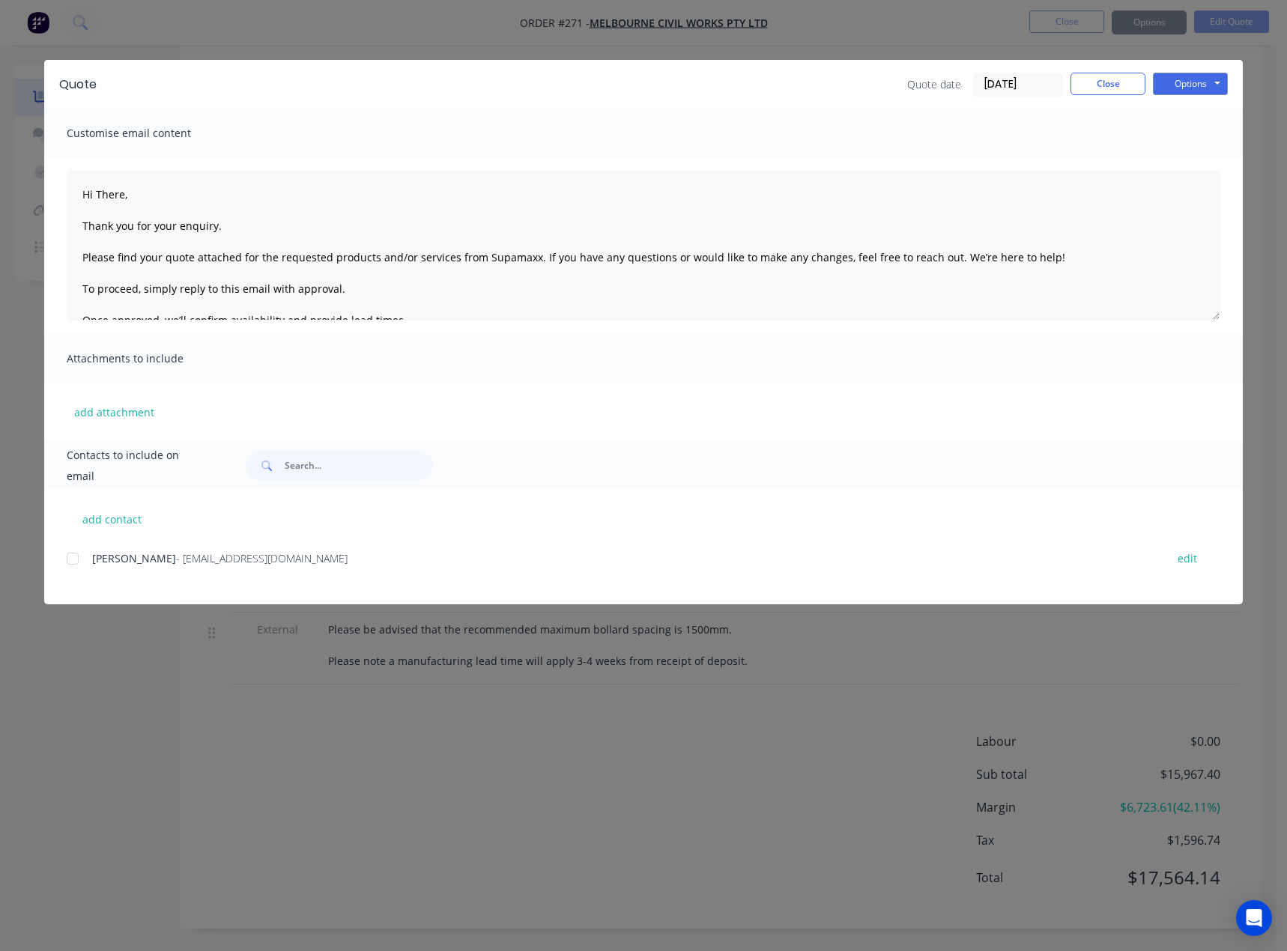
type textarea "Hi There, Thank you for your enquiry. Please find your quote attached for the r…"
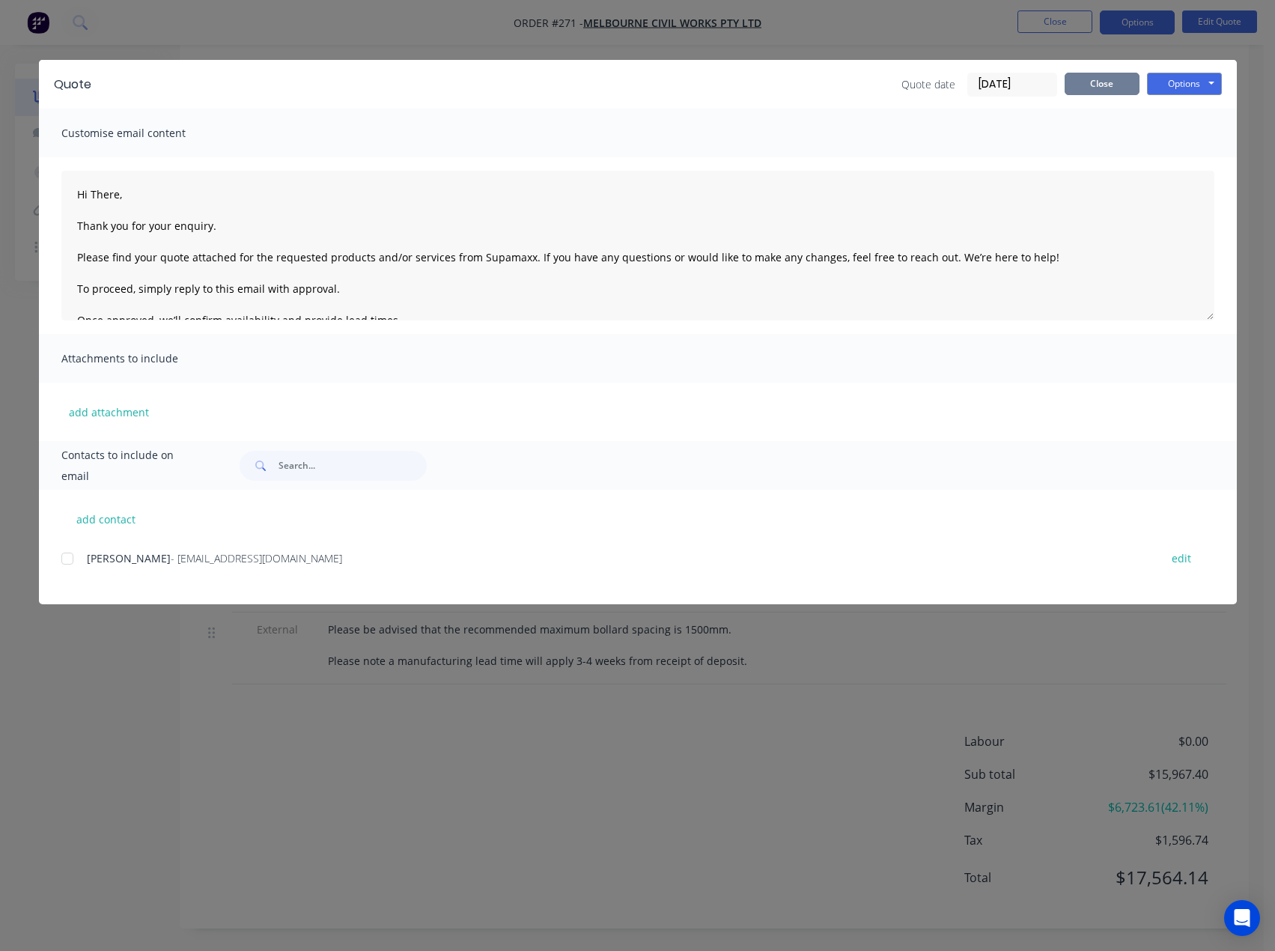
click at [1090, 84] on button "Close" at bounding box center [1102, 84] width 75 height 22
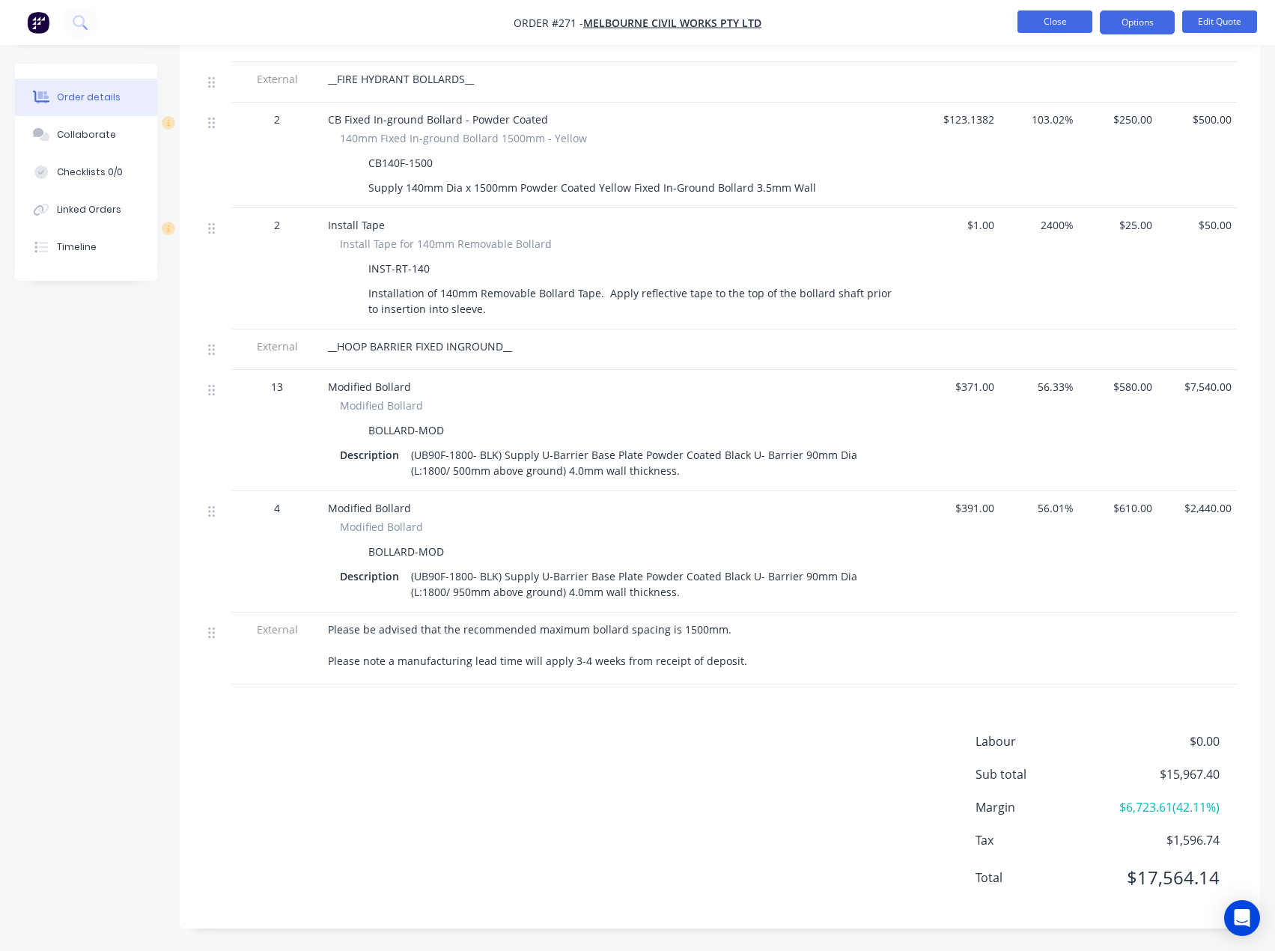
click at [1061, 22] on button "Close" at bounding box center [1055, 21] width 75 height 22
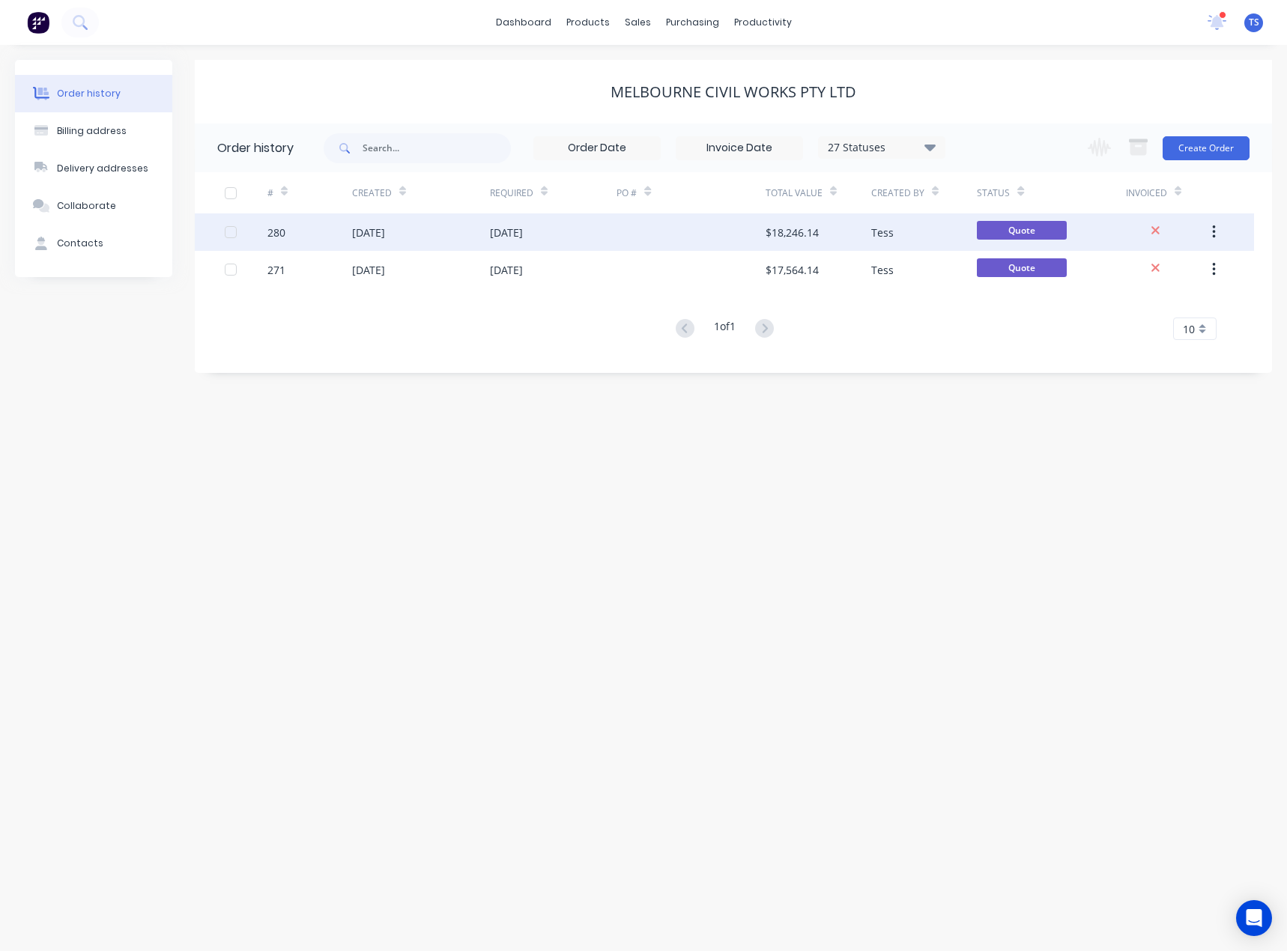
click at [509, 246] on div "[DATE]" at bounding box center [553, 231] width 127 height 37
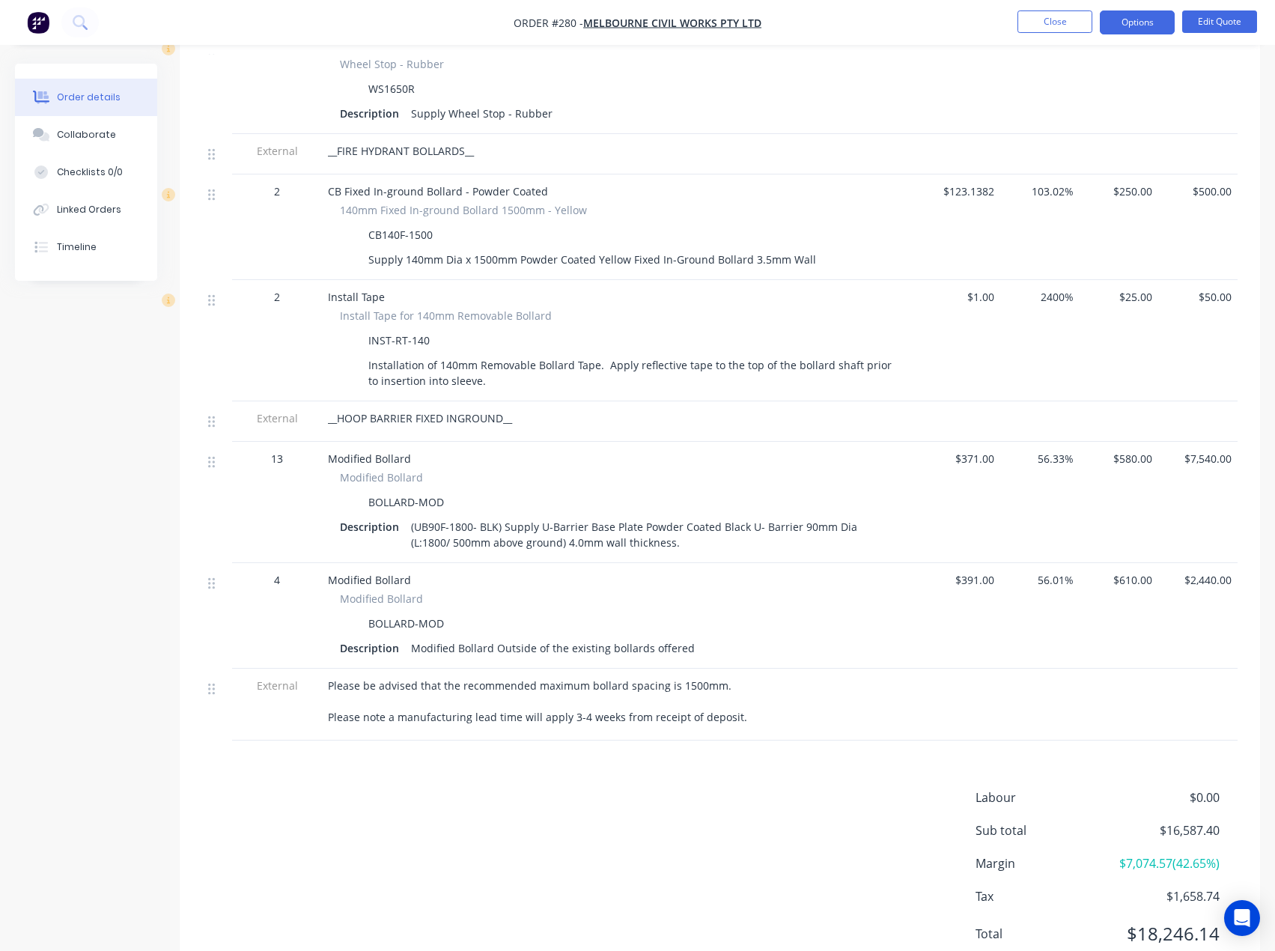
scroll to position [1423, 0]
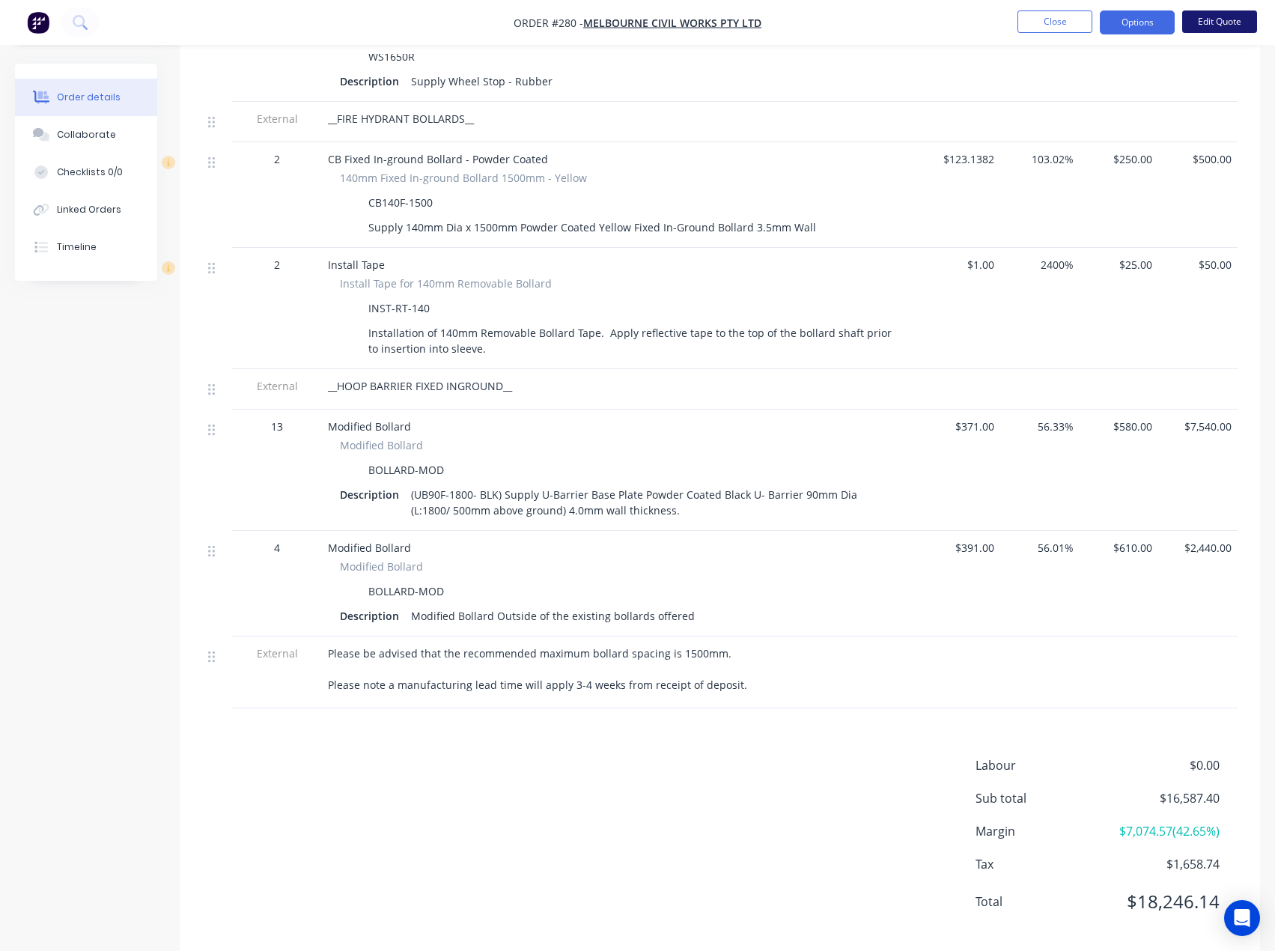
click at [1203, 19] on button "Edit Quote" at bounding box center [1219, 21] width 75 height 22
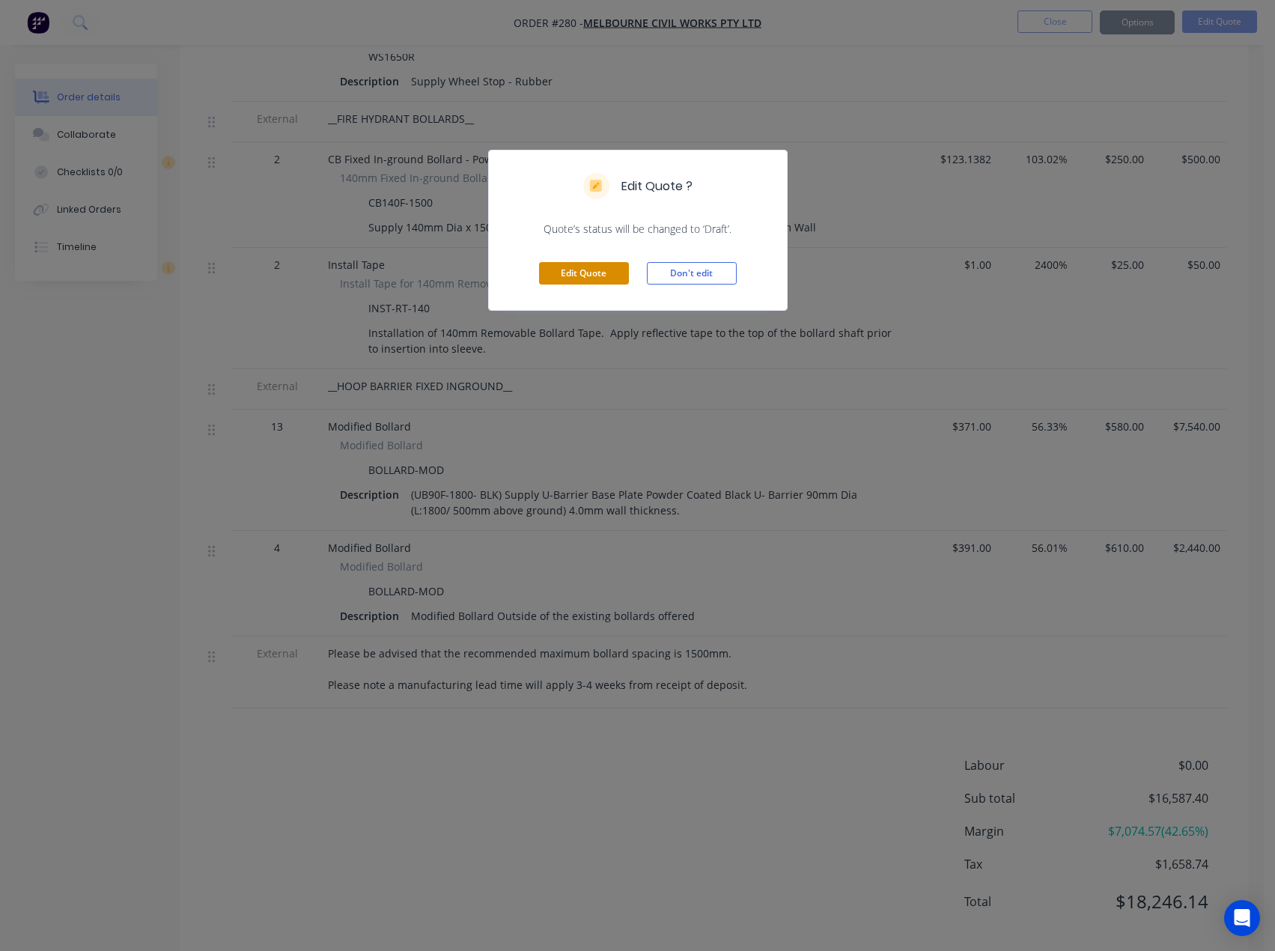
click at [577, 268] on button "Edit Quote" at bounding box center [584, 273] width 90 height 22
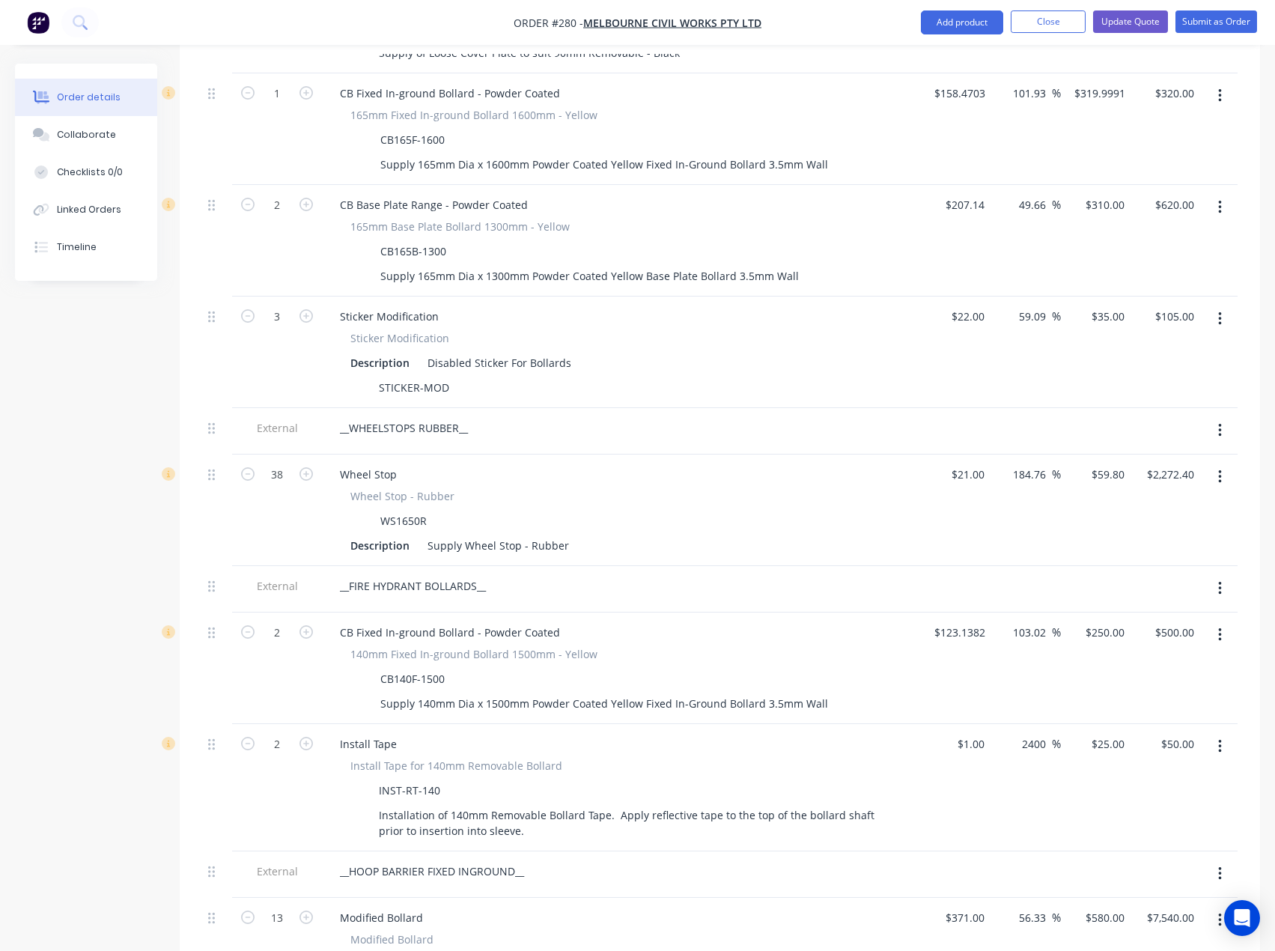
scroll to position [1348, 0]
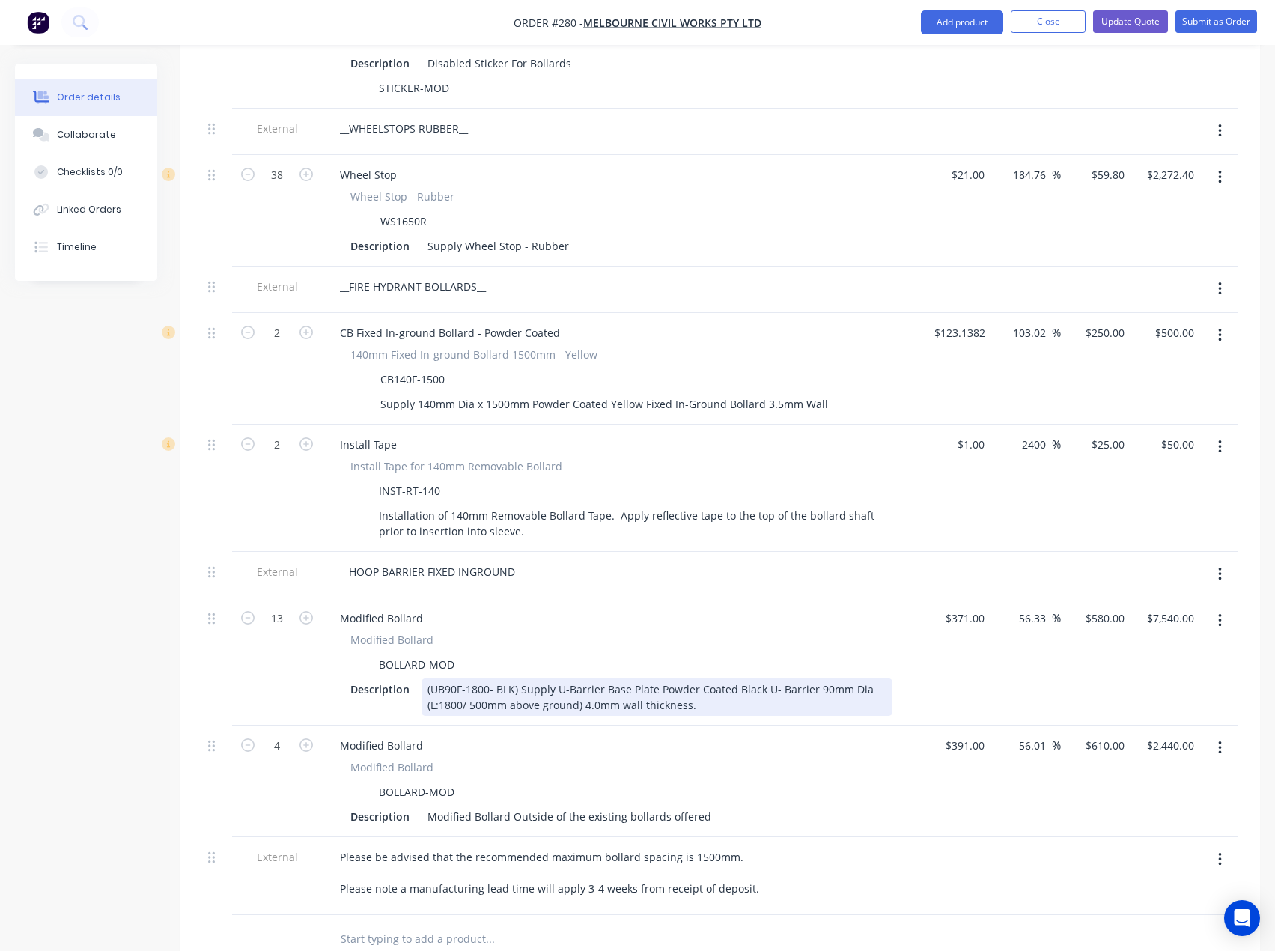
drag, startPoint x: 701, startPoint y: 690, endPoint x: 423, endPoint y: 671, distance: 278.5
click at [423, 678] on div "(UB90F-1800- BLK) Supply U-Barrier Base Plate Powder Coated Black U- Barrier 90…" at bounding box center [657, 696] width 471 height 37
copy div "(UB90F-1800- BLK) Supply U-Barrier Base Plate Powder Coated Black U- Barrier 90…"
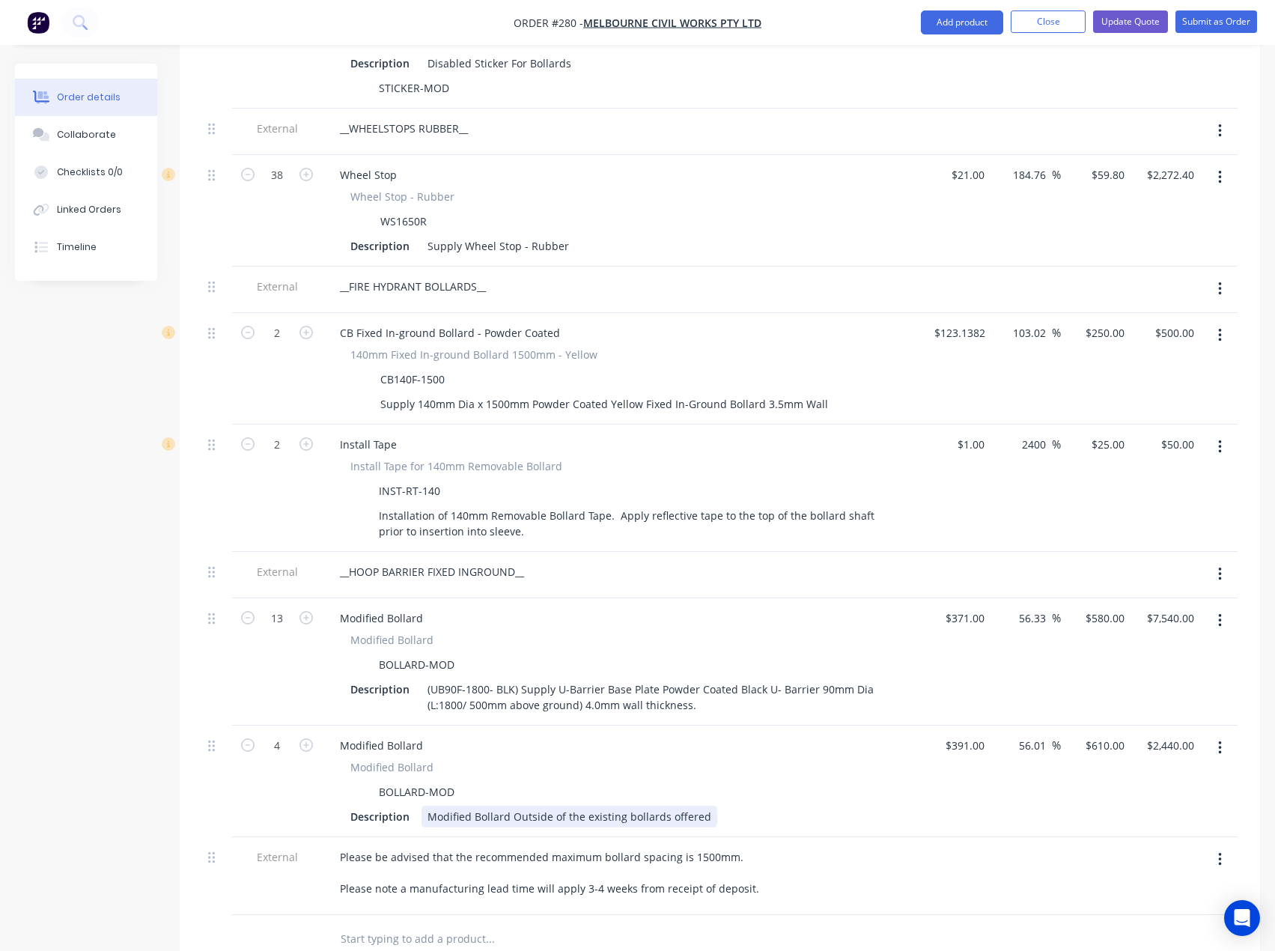
click at [511, 806] on div "Modified Bollard Outside of the existing bollards offered" at bounding box center [570, 817] width 296 height 22
drag, startPoint x: 704, startPoint y: 795, endPoint x: 408, endPoint y: 805, distance: 296.0
click at [408, 806] on div "Description Modified Bollard Outside of the existing bollards offered" at bounding box center [618, 817] width 548 height 22
paste div
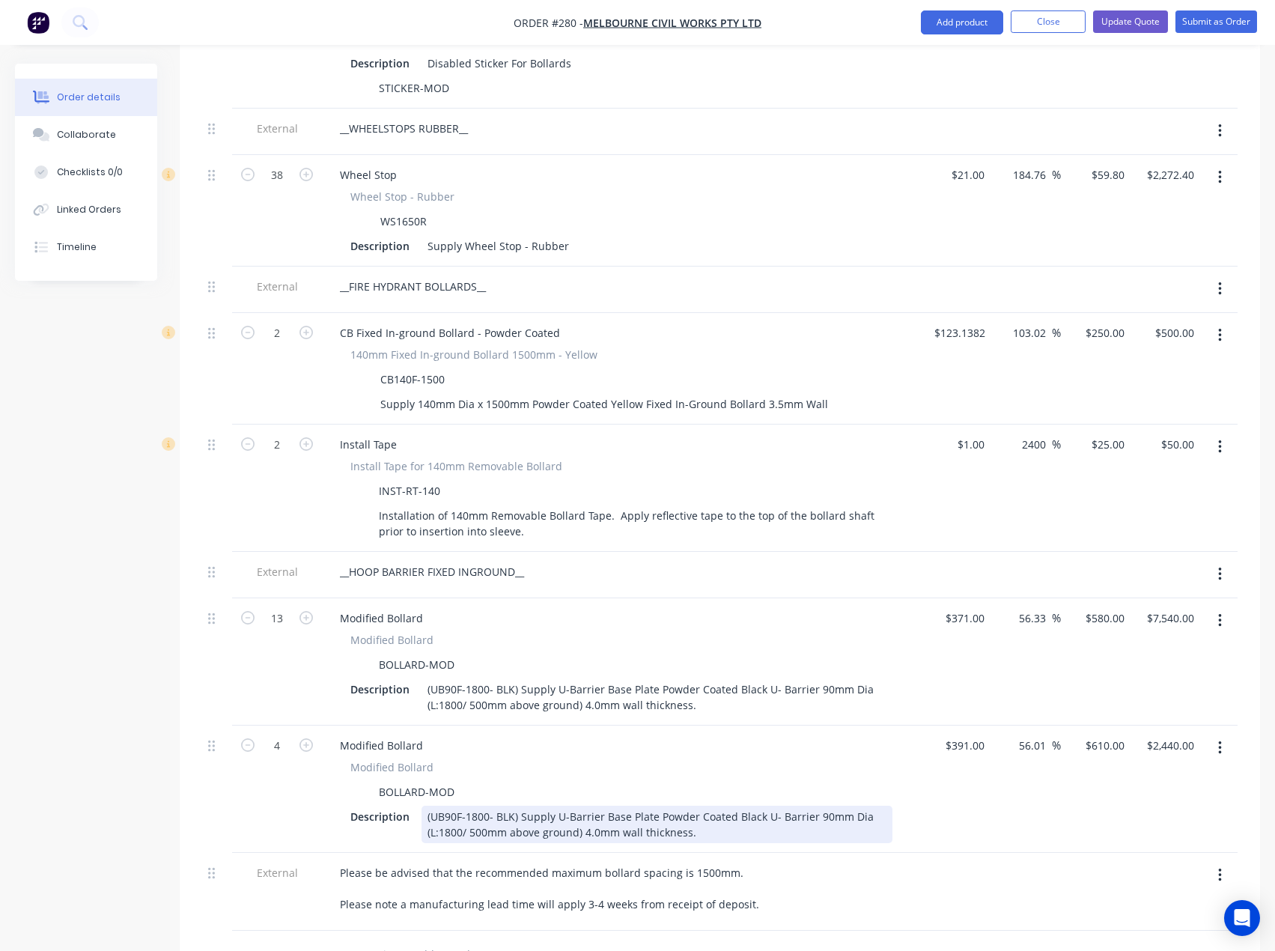
click at [487, 813] on div "(UB90F-1800- BLK) Supply U-Barrier Base Plate Powder Coated Black U- Barrier 90…" at bounding box center [657, 824] width 471 height 37
click at [727, 813] on div "(UB90F-1800- BLK) Supply U-Barrier Base Plate Powder Coated Black U- Barrier 90…" at bounding box center [657, 824] width 471 height 37
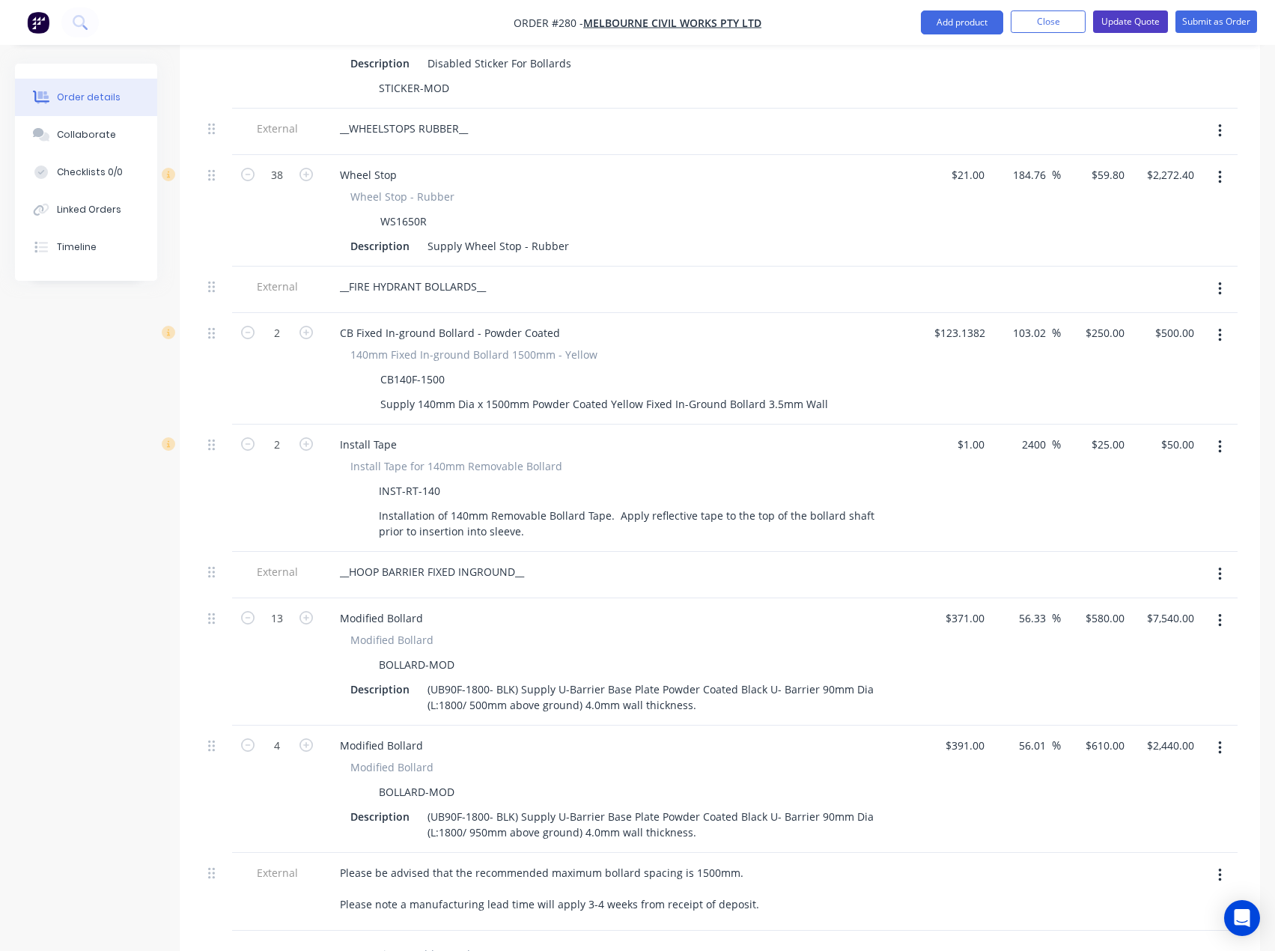
click at [1145, 19] on button "Update Quote" at bounding box center [1130, 21] width 75 height 22
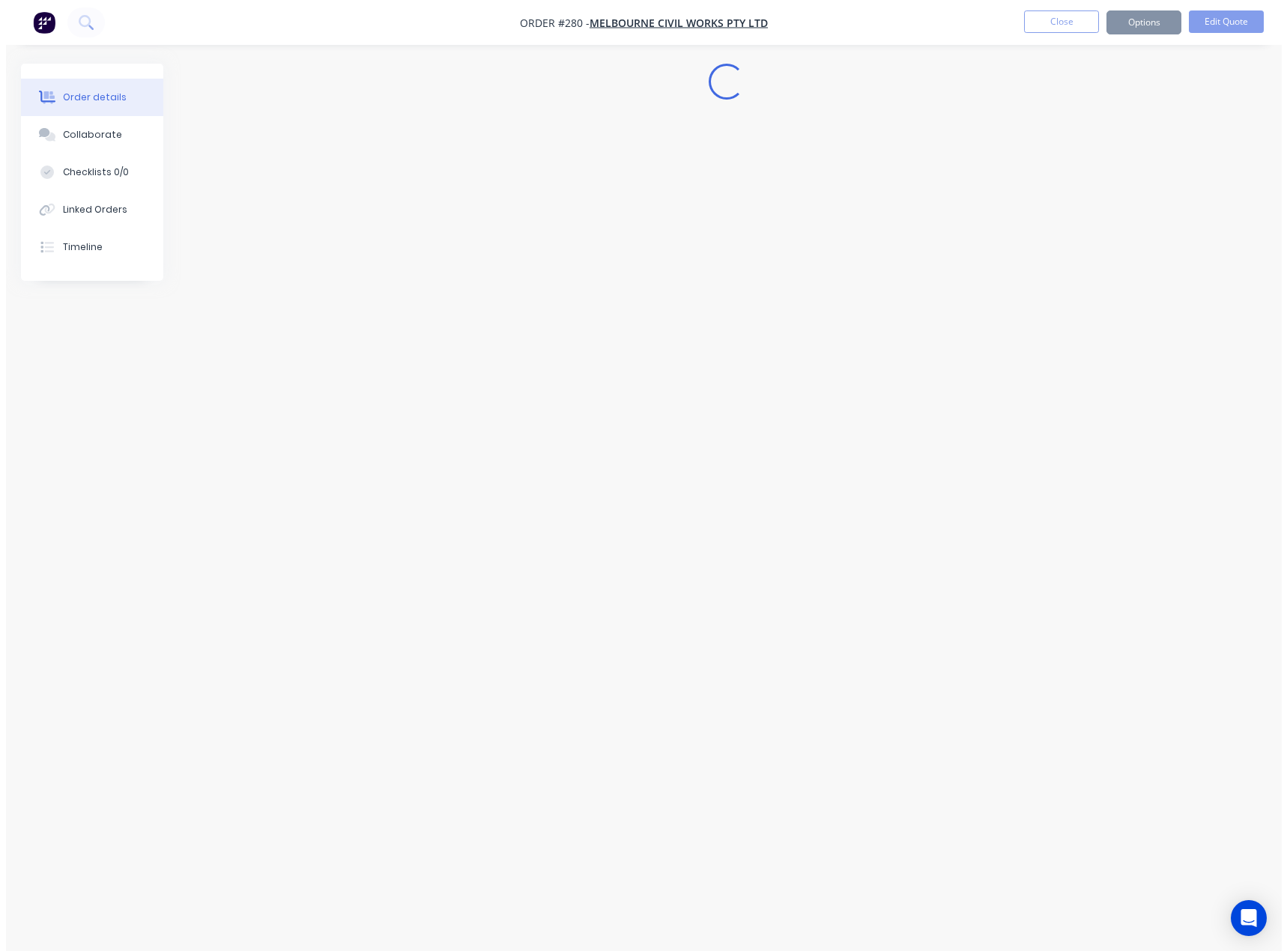
scroll to position [0, 0]
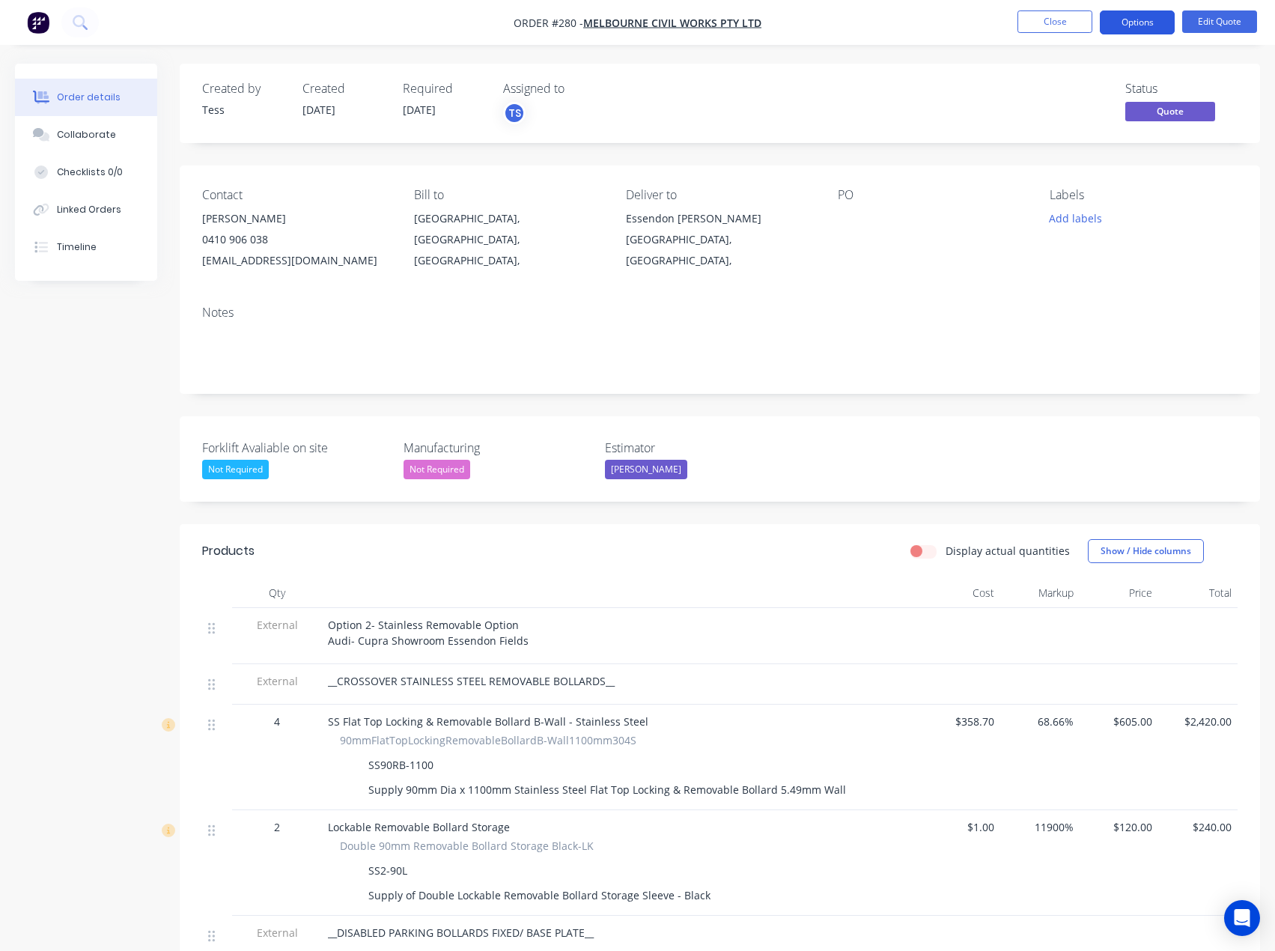
click at [1138, 28] on button "Options" at bounding box center [1137, 22] width 75 height 24
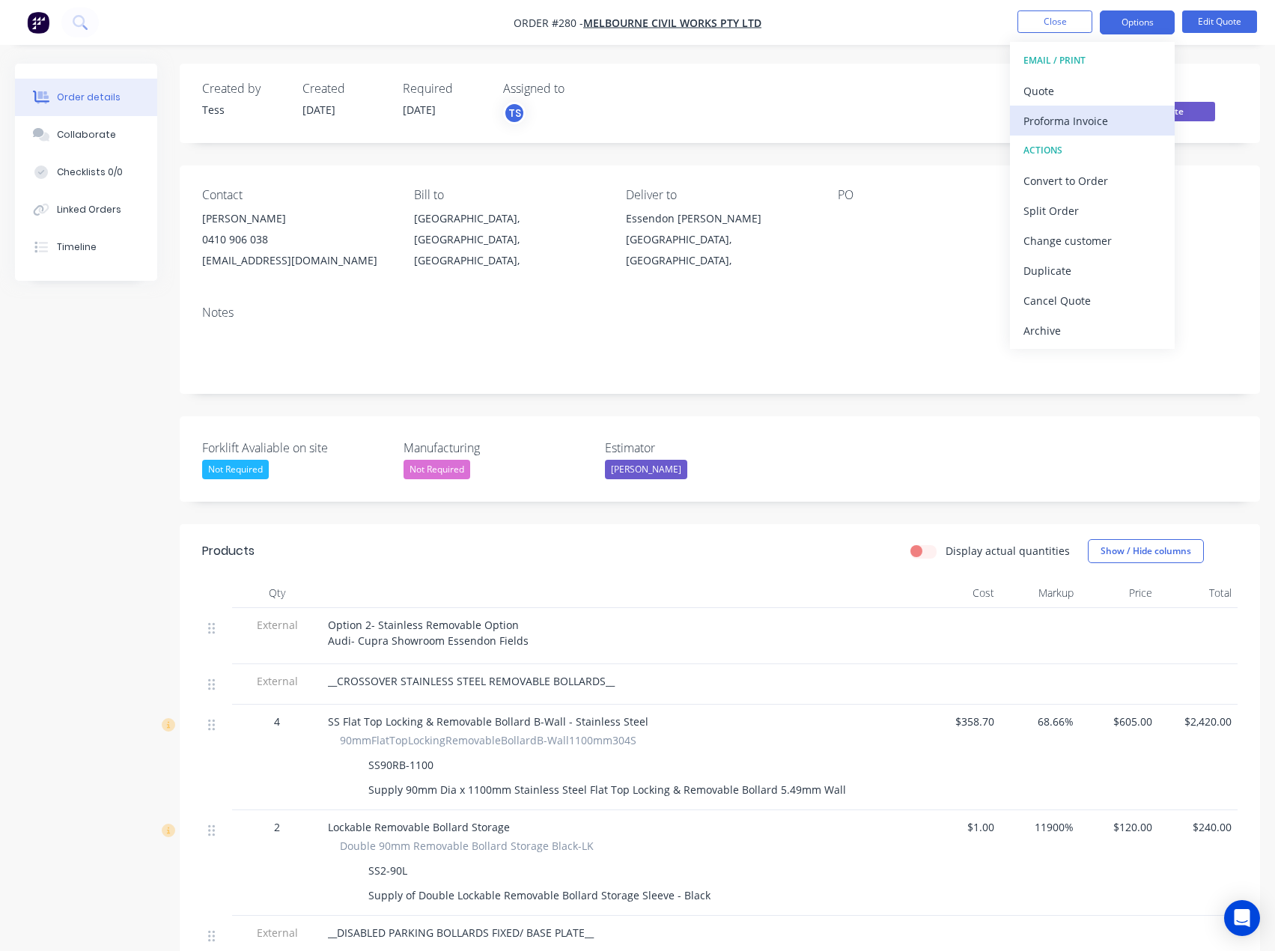
click at [1090, 122] on div "Proforma Invoice" at bounding box center [1093, 121] width 138 height 22
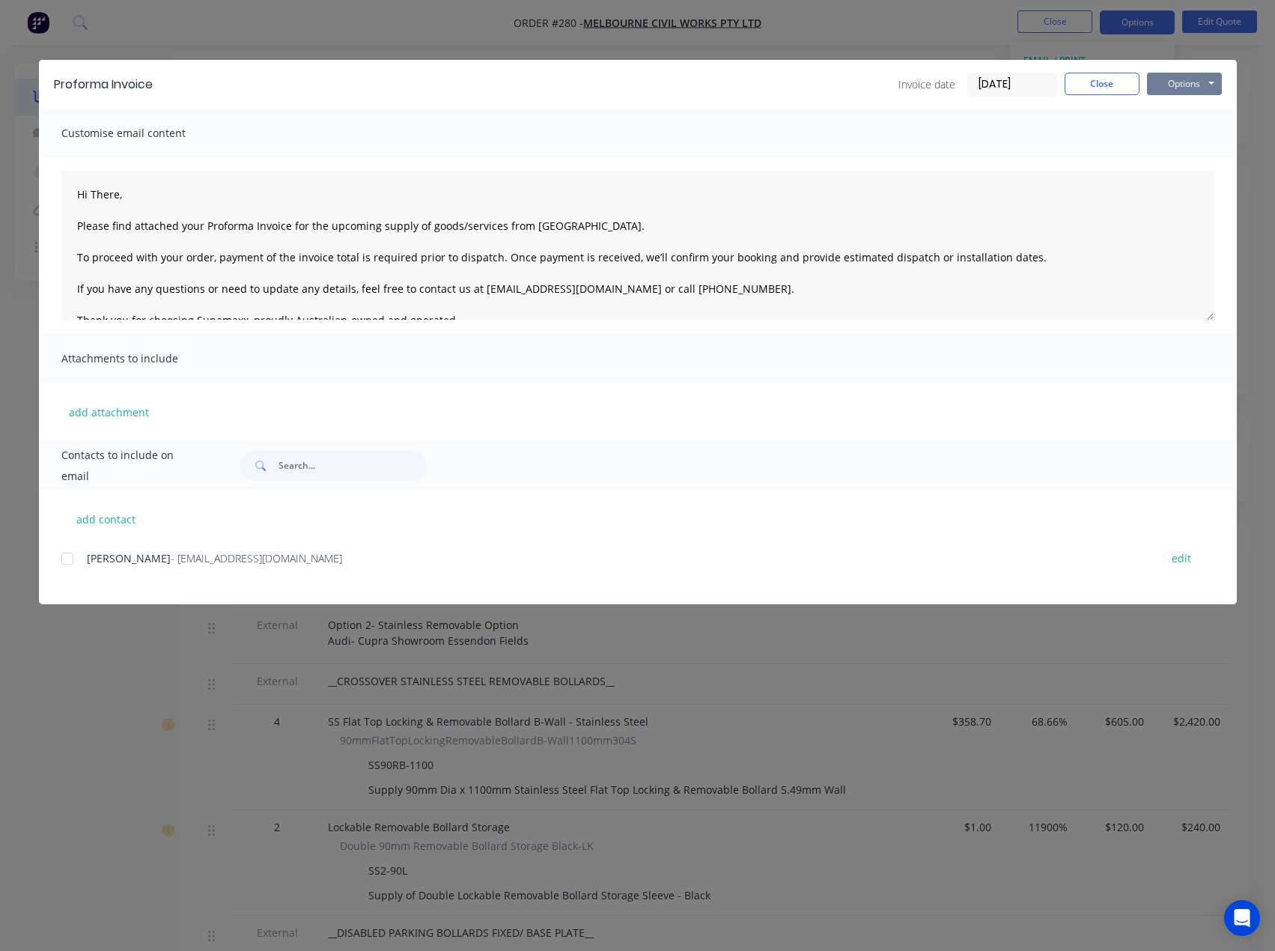
click at [1187, 82] on button "Options" at bounding box center [1184, 84] width 75 height 22
type textarea "Hi There, Please find attached your Proforma Invoice for the upcoming supply of…"
click at [1112, 89] on button "Close" at bounding box center [1102, 84] width 75 height 22
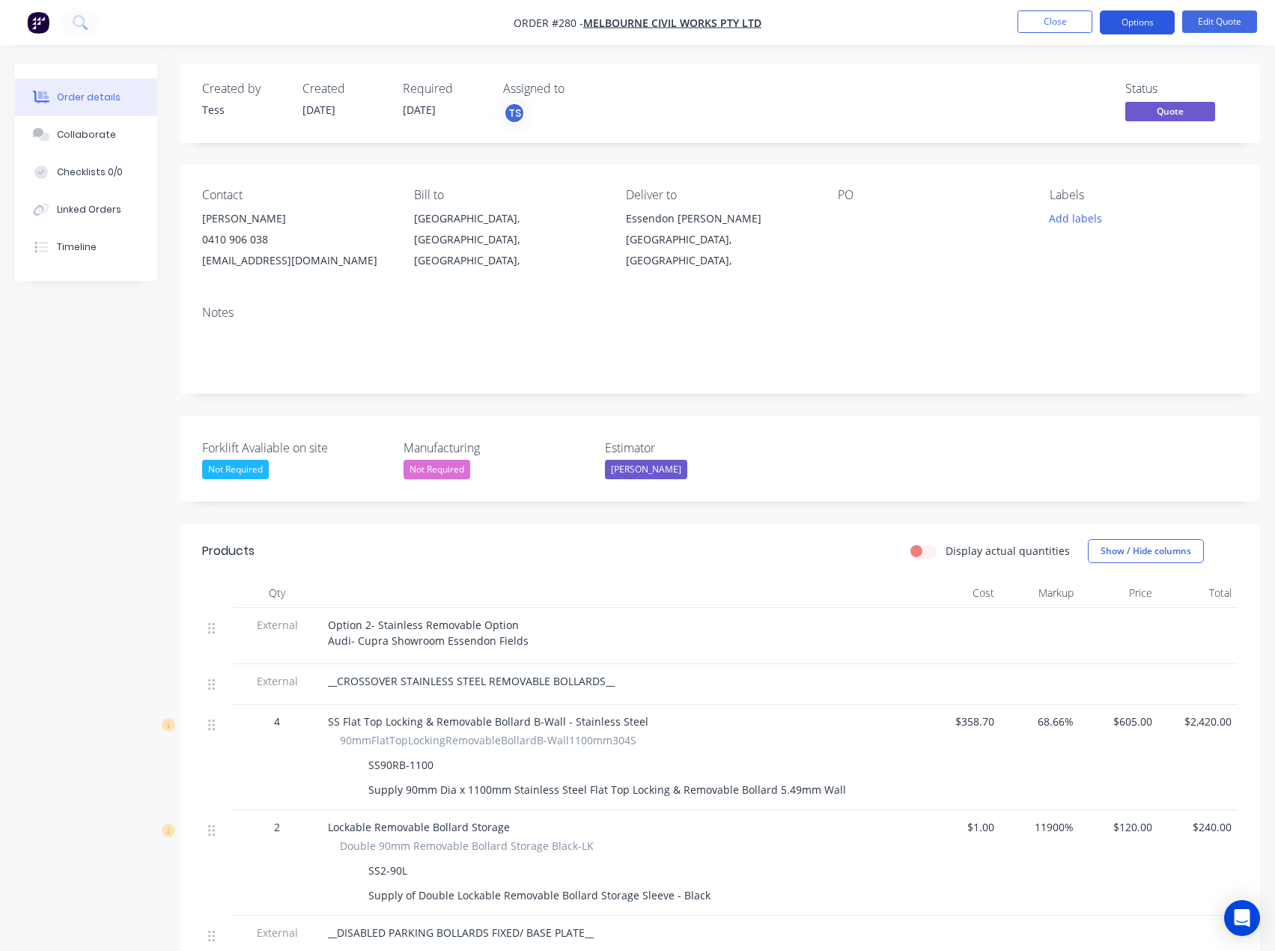
click at [1141, 23] on button "Options" at bounding box center [1137, 22] width 75 height 24
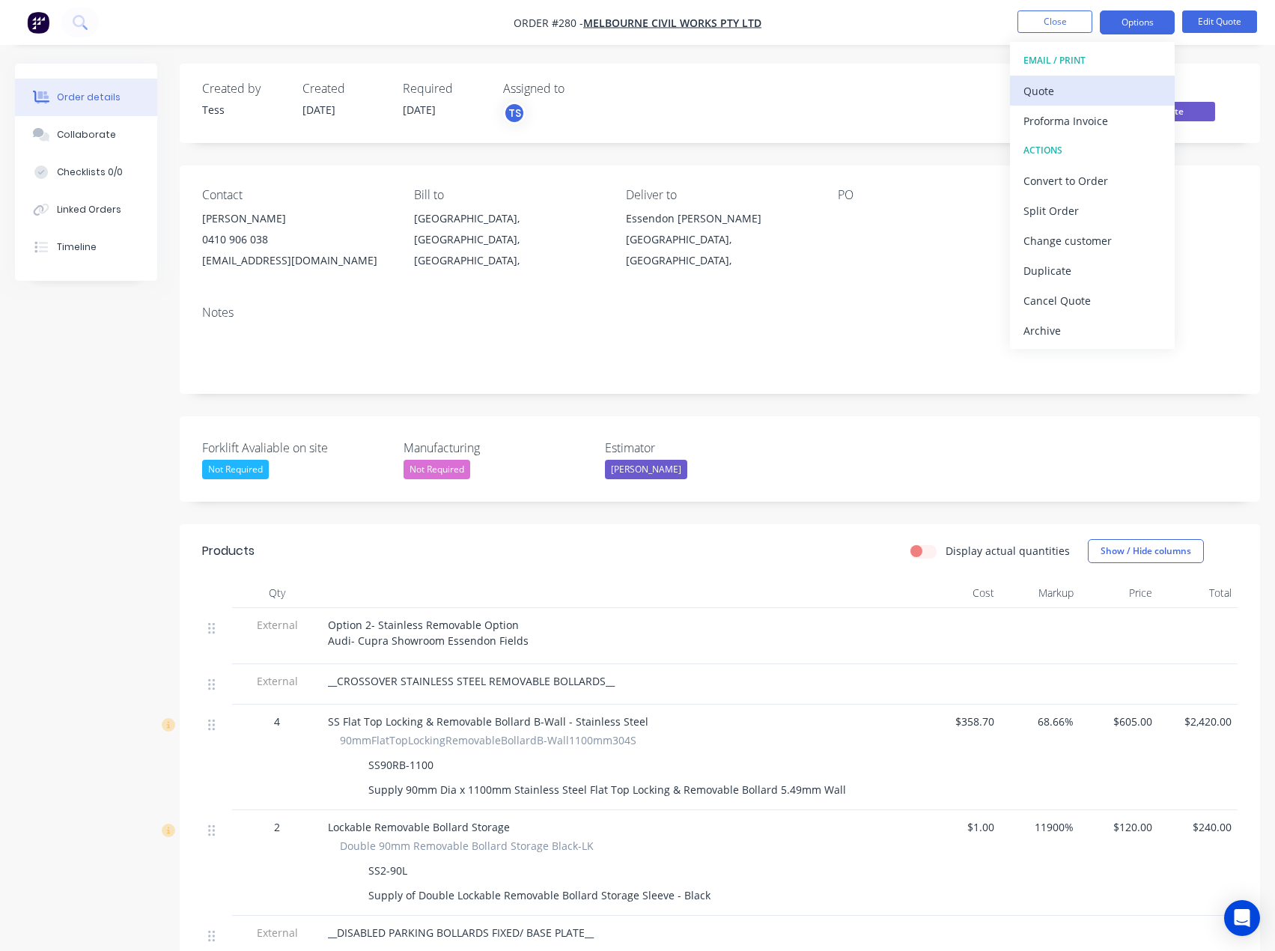
click at [1081, 82] on div "Quote" at bounding box center [1093, 91] width 138 height 22
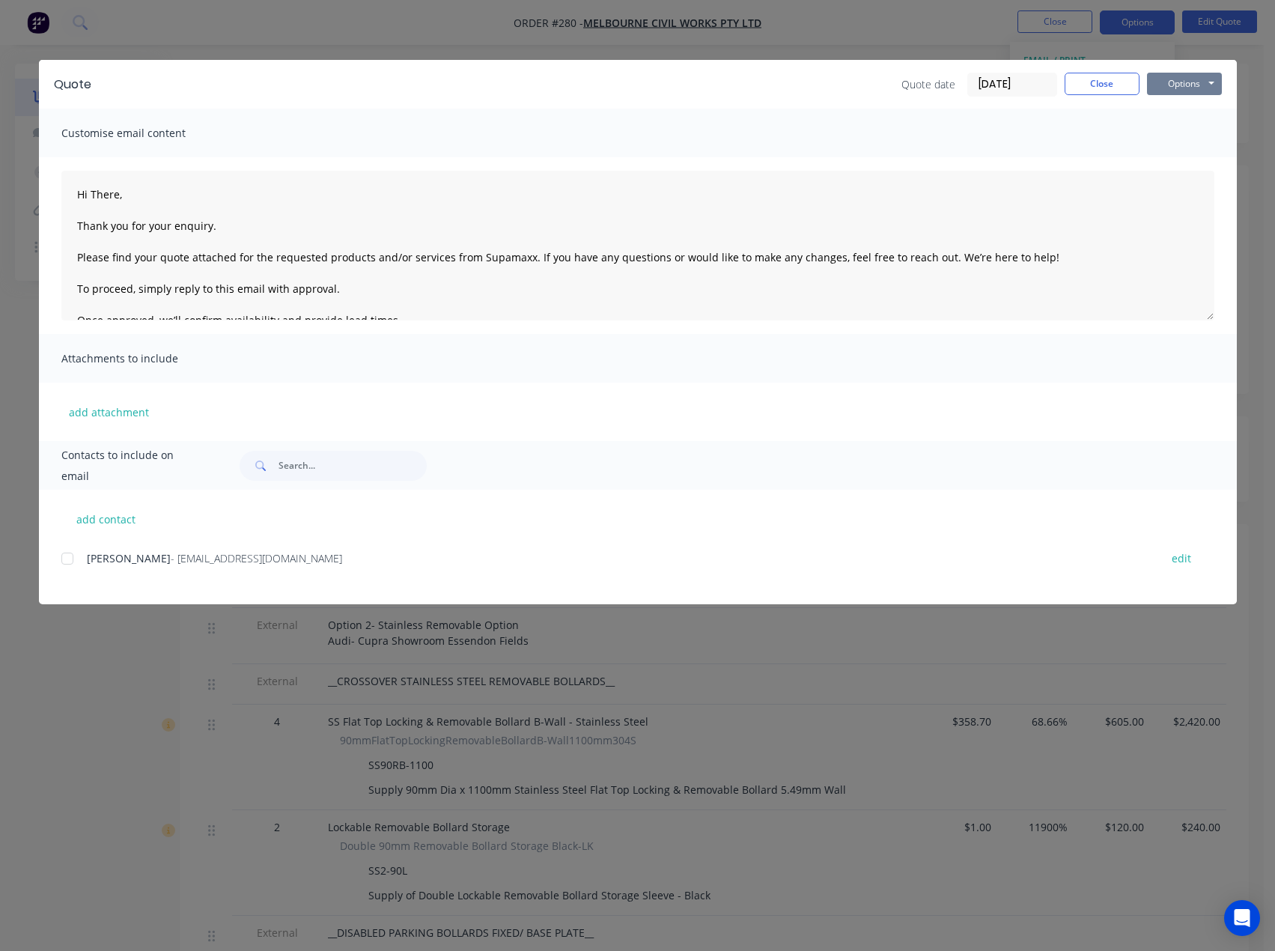
click at [1212, 93] on button "Options" at bounding box center [1184, 84] width 75 height 22
click at [1200, 112] on button "Preview" at bounding box center [1195, 110] width 96 height 25
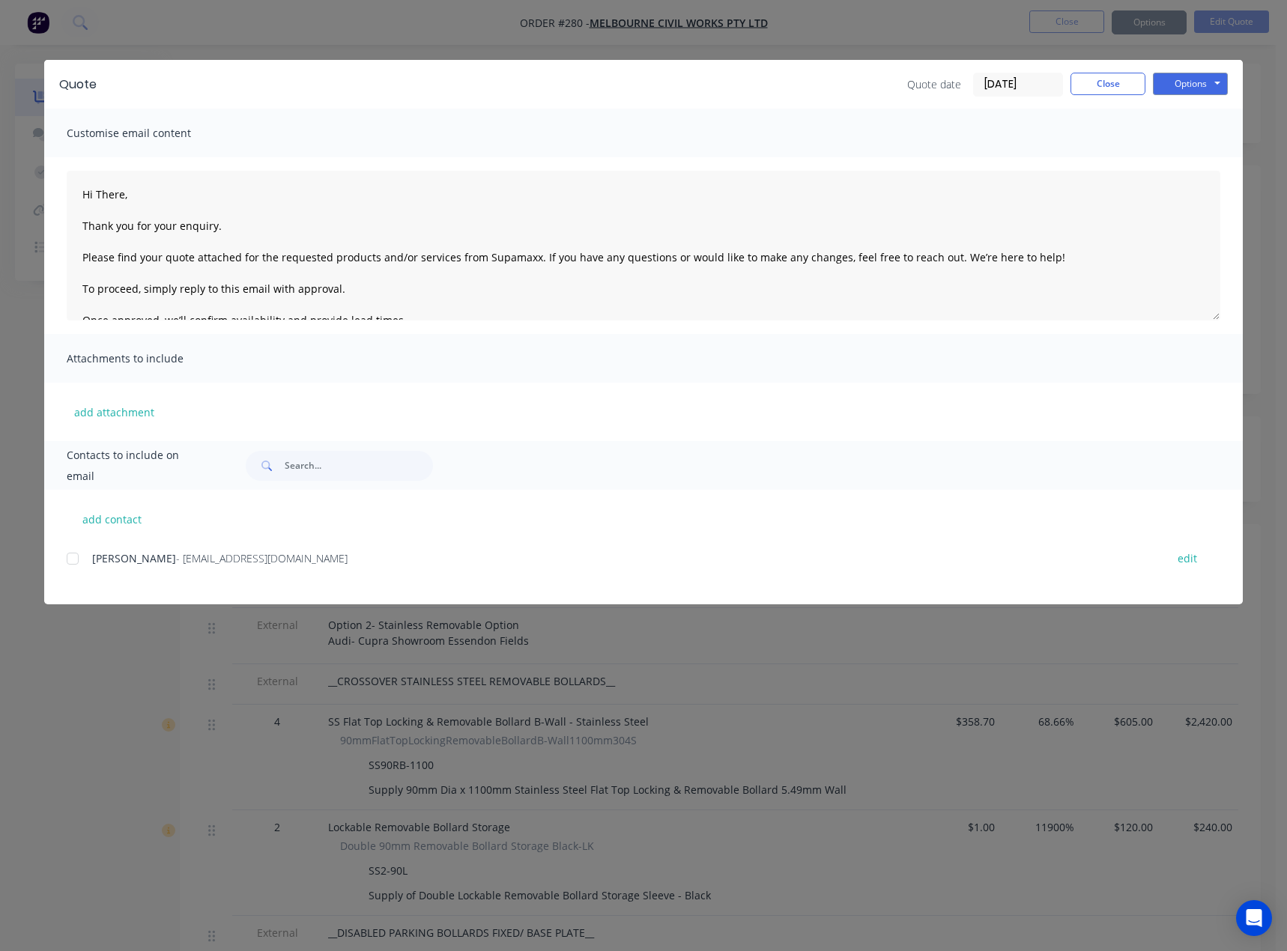
type textarea "Hi There, Thank you for your enquiry. Please find your quote attached for the r…"
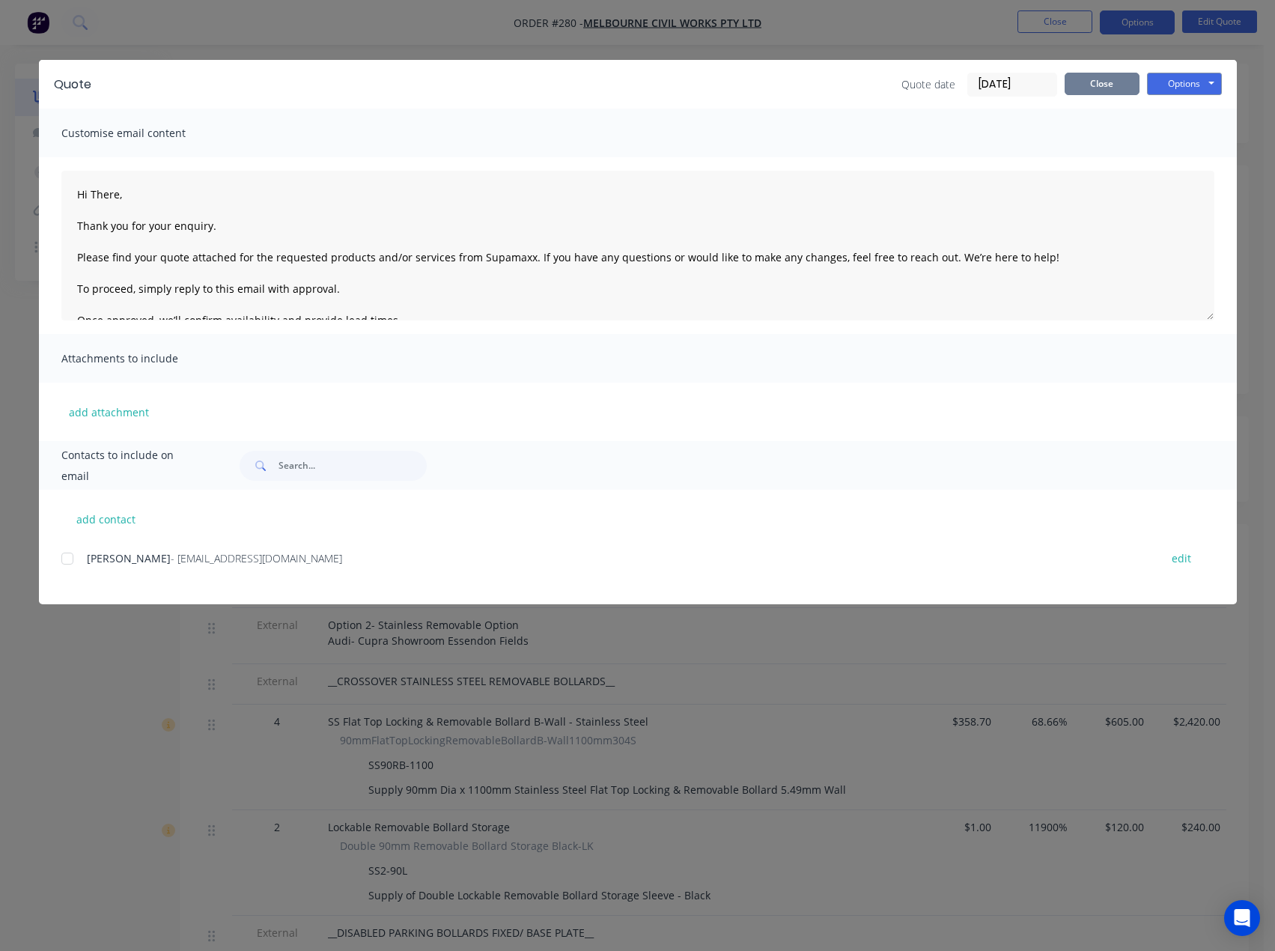
click at [1105, 90] on button "Close" at bounding box center [1102, 84] width 75 height 22
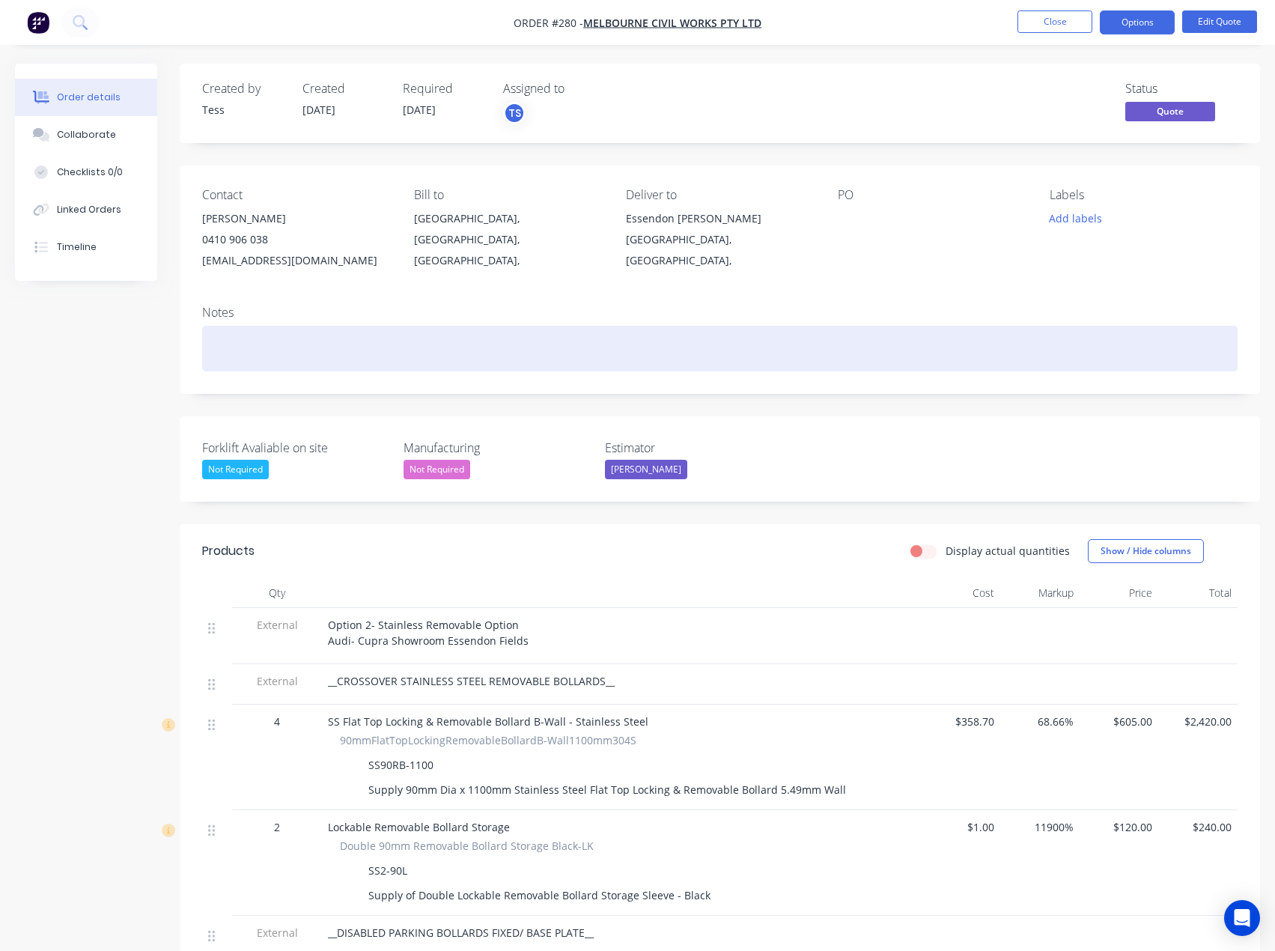
click at [245, 346] on div at bounding box center [720, 349] width 1036 height 46
drag, startPoint x: 359, startPoint y: 358, endPoint x: 201, endPoint y: 350, distance: 157.5
click at [201, 350] on div "Notes Quote emailed [DATE]" at bounding box center [720, 344] width 1081 height 100
copy div "Quote emailed [DATE]"
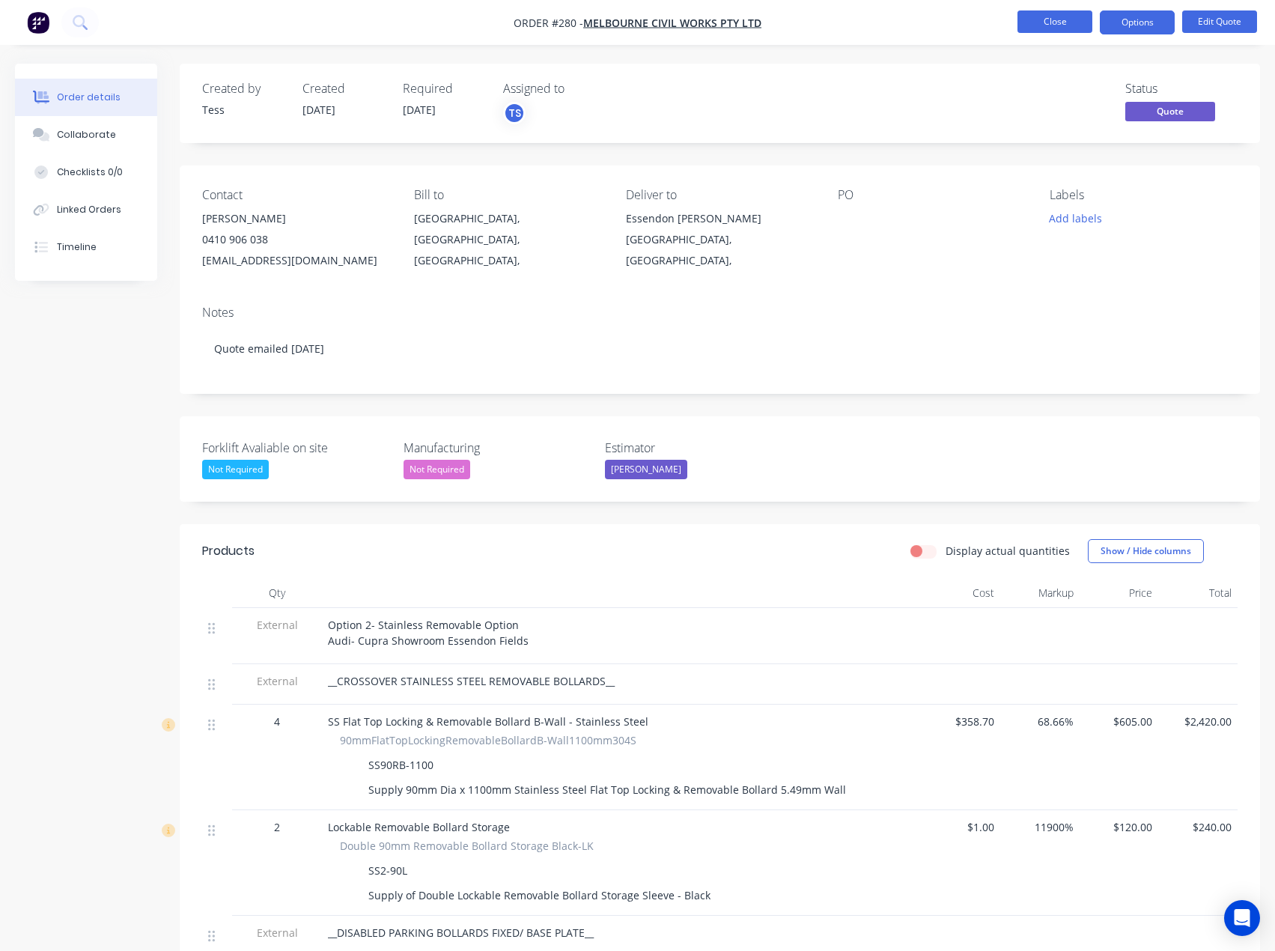
click at [1046, 26] on button "Close" at bounding box center [1055, 21] width 75 height 22
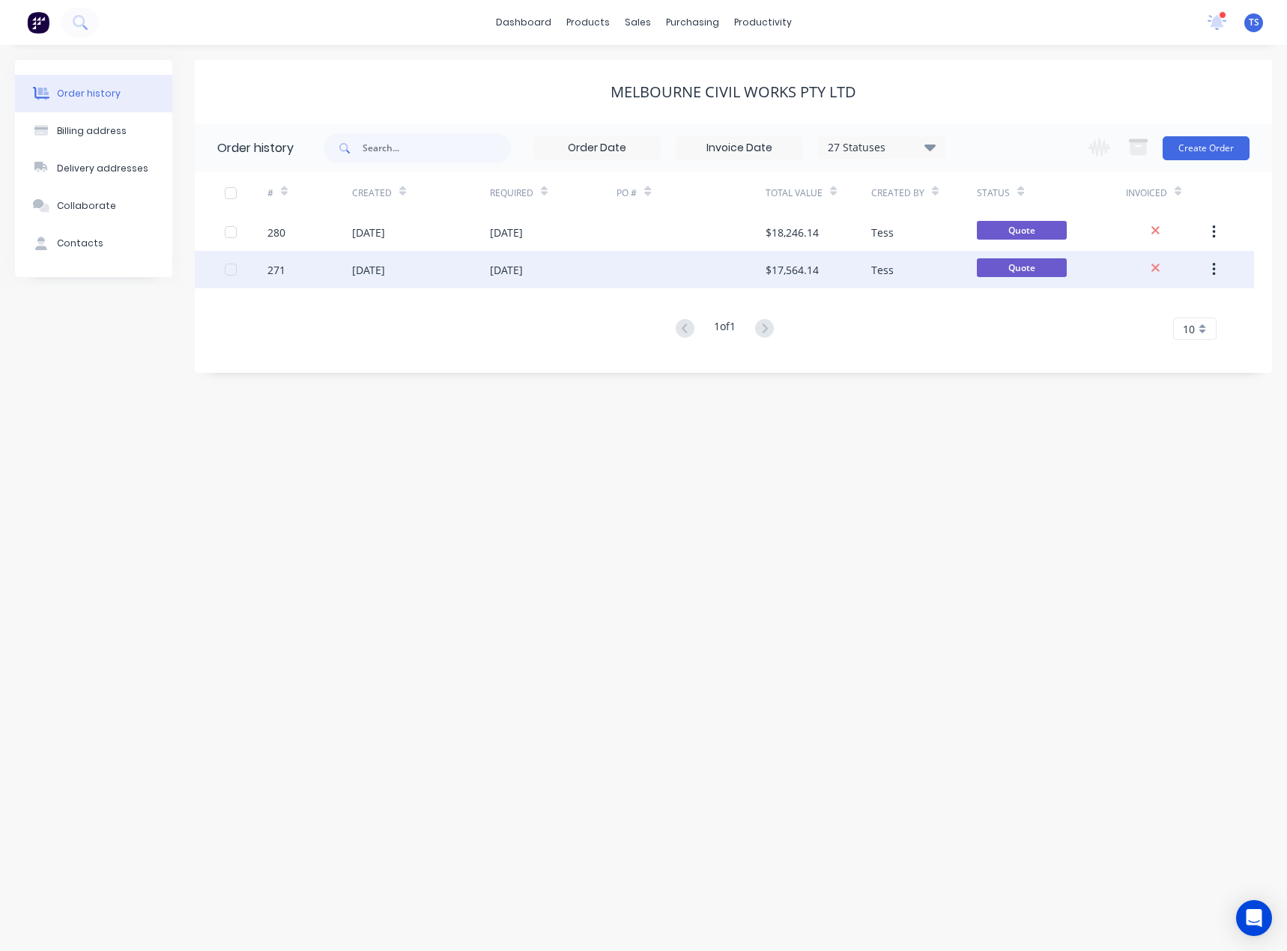
click at [374, 268] on div "[DATE]" at bounding box center [368, 270] width 33 height 16
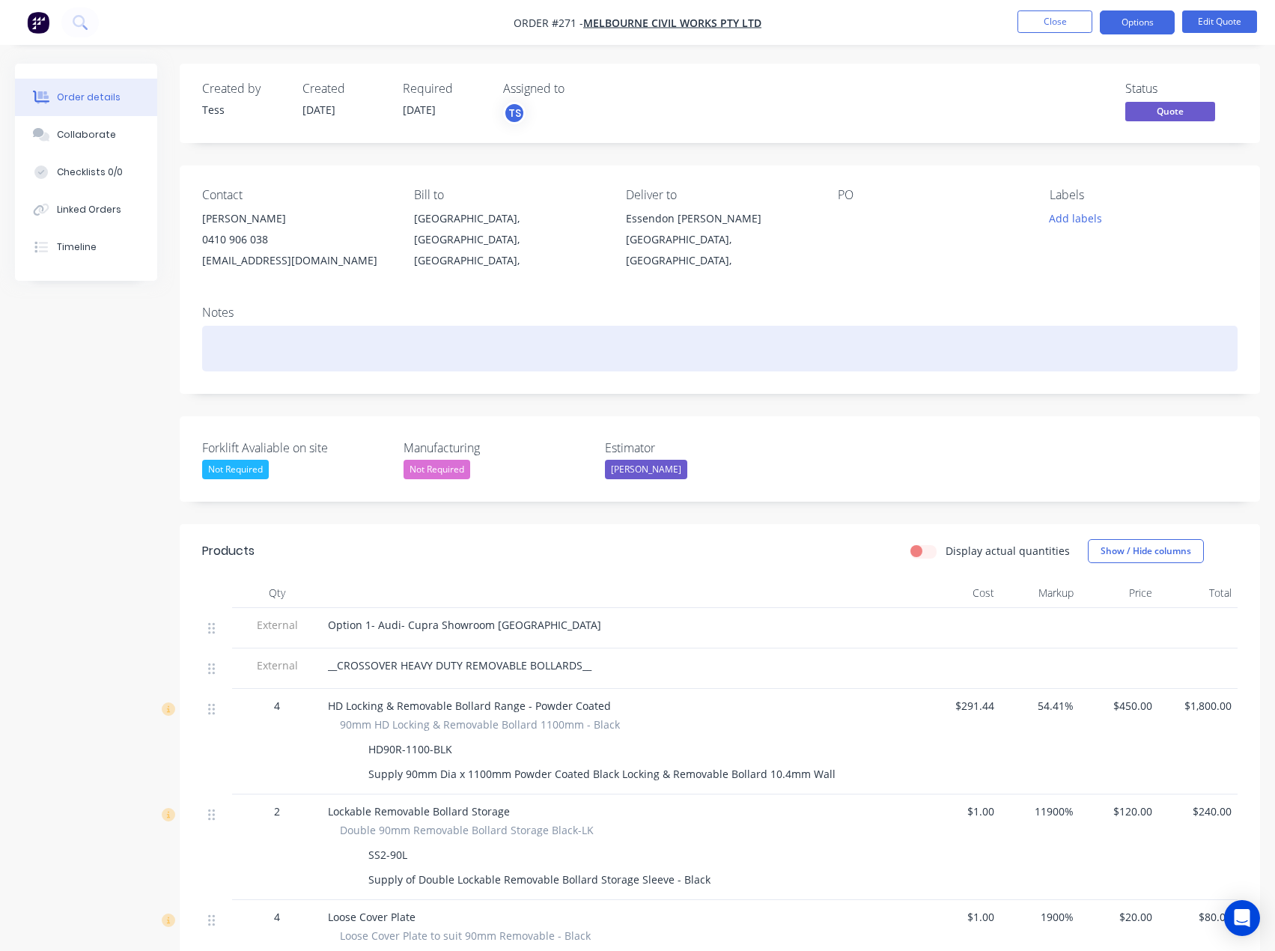
click at [250, 338] on div at bounding box center [720, 349] width 1036 height 46
paste div
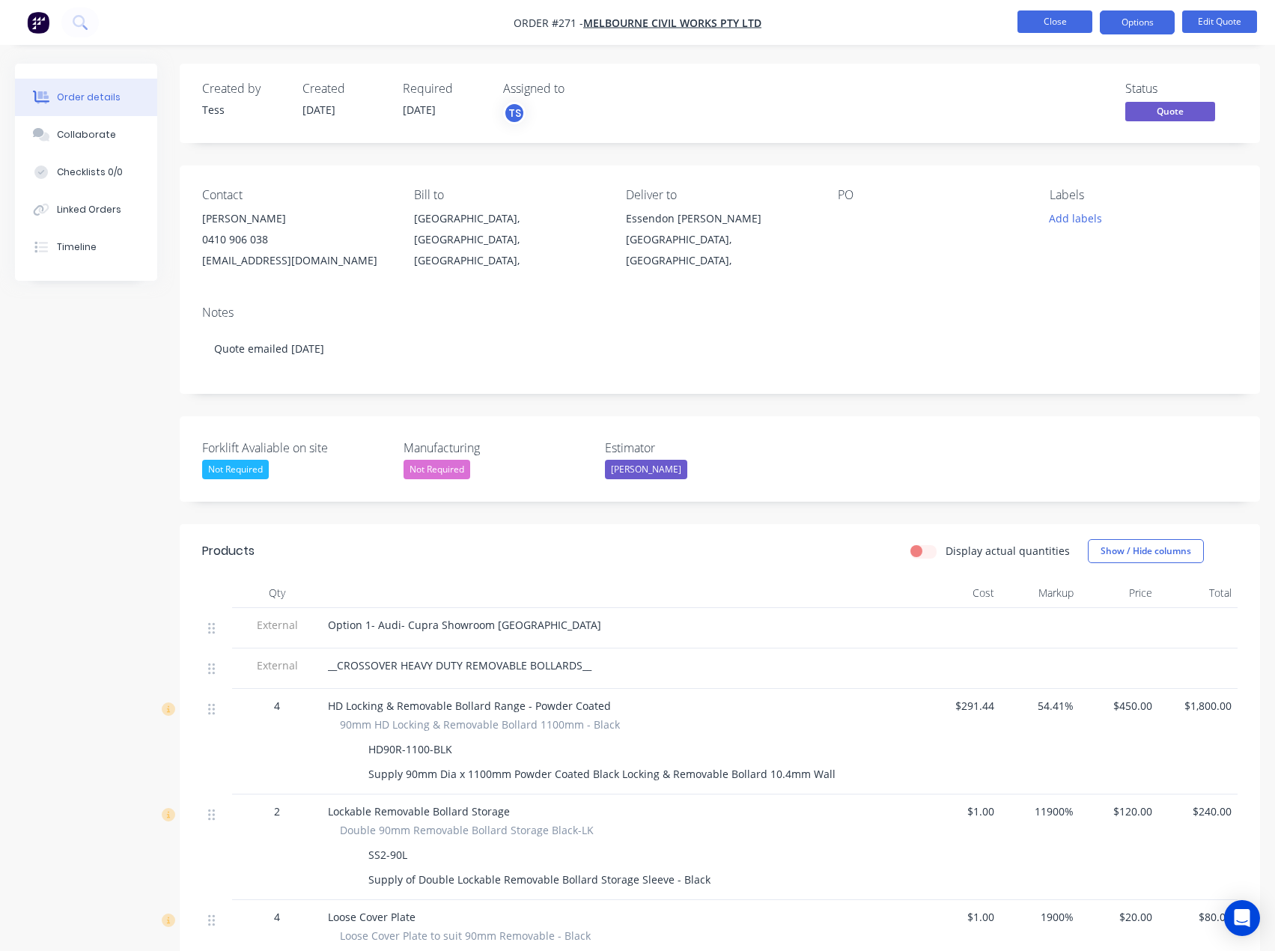
click at [1055, 24] on button "Close" at bounding box center [1055, 21] width 75 height 22
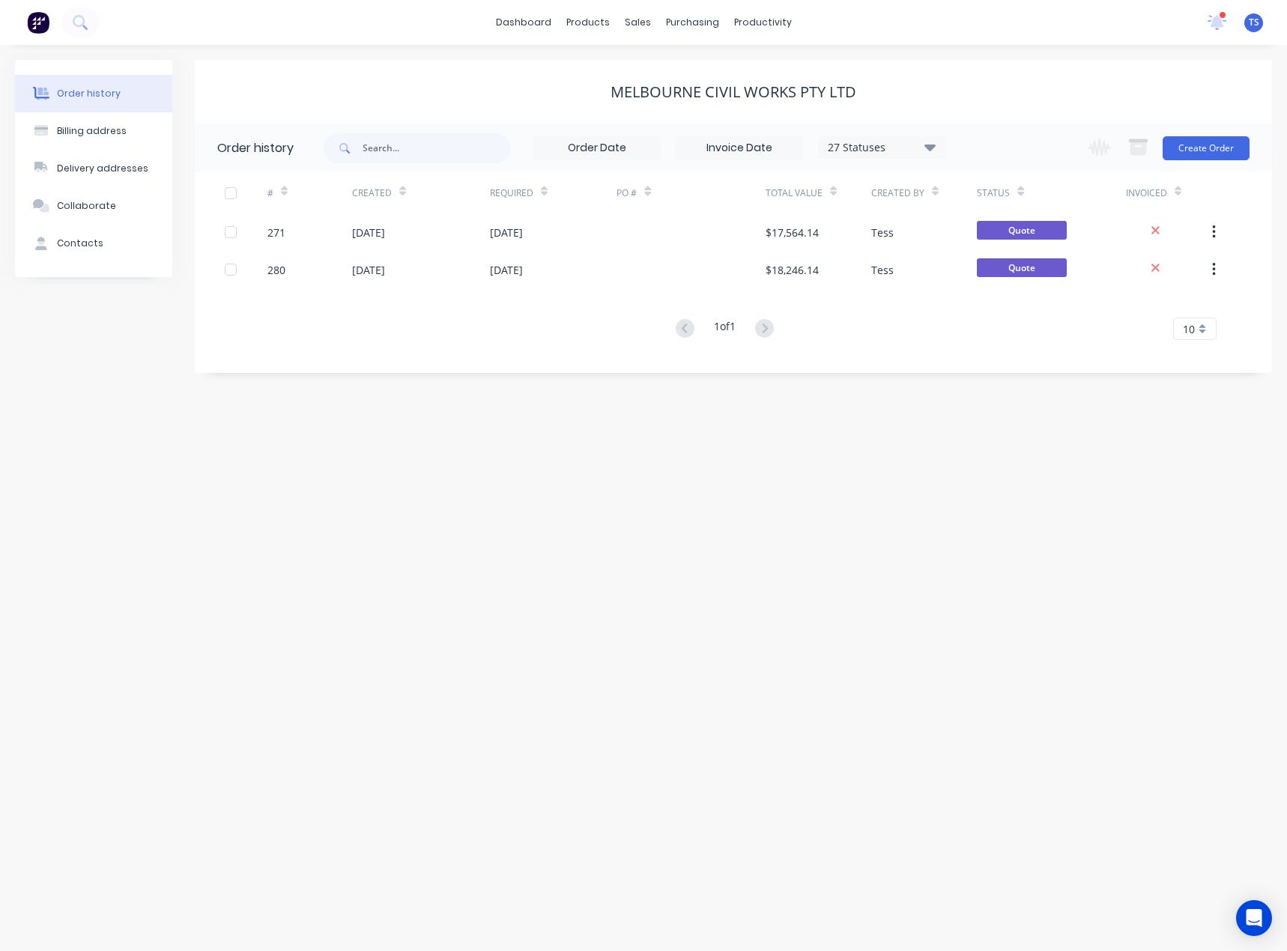
click at [642, 792] on div "Order history Billing address Delivery addresses Collaborate Contacts Melbourne…" at bounding box center [643, 498] width 1287 height 906
click at [665, 104] on div "Customers" at bounding box center [689, 101] width 54 height 13
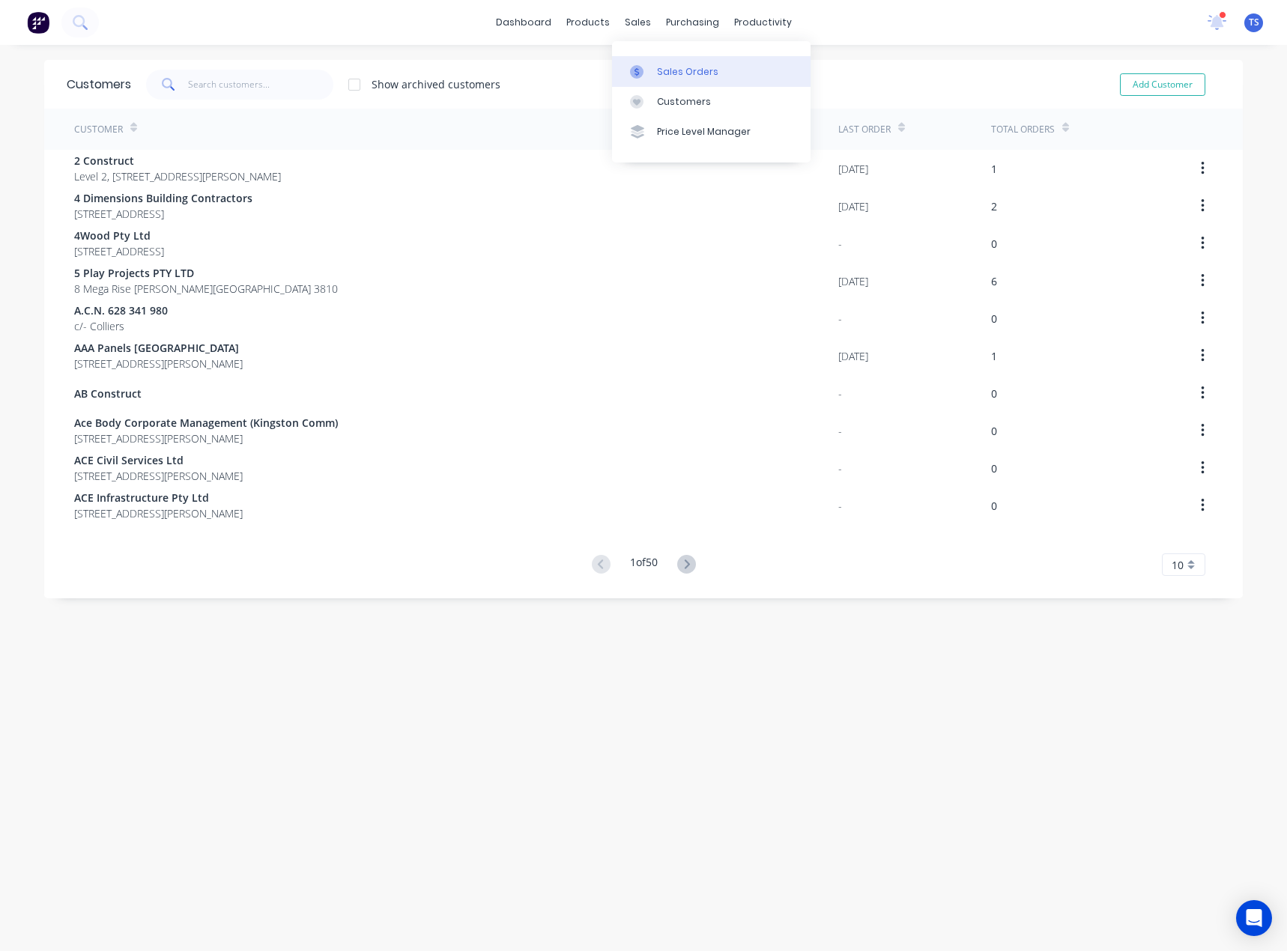
click at [663, 82] on link "Sales Orders" at bounding box center [711, 71] width 198 height 30
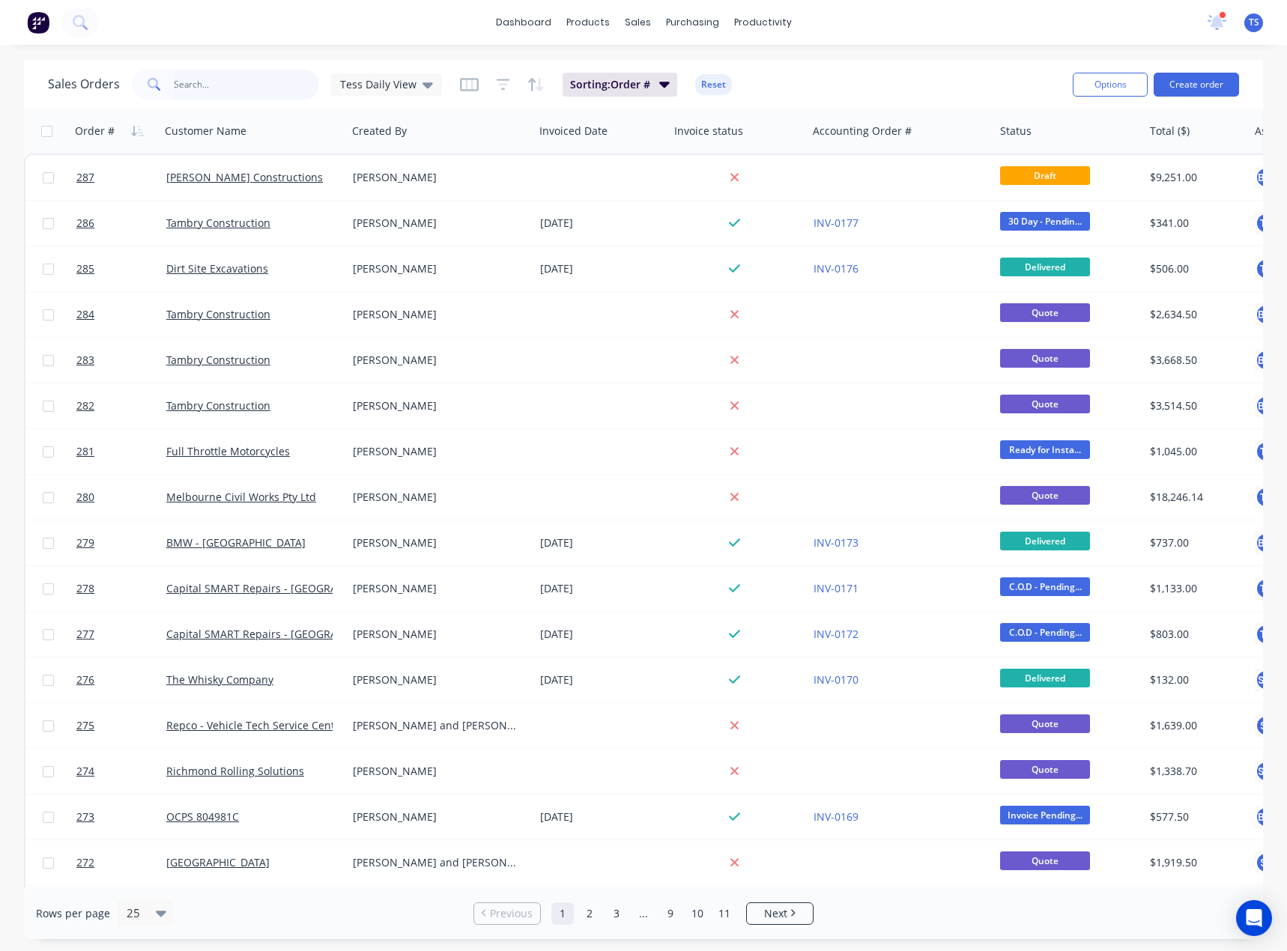
click at [189, 74] on input "text" at bounding box center [247, 85] width 146 height 30
click at [696, 120] on div "Sales Orders Customers Price Level Manager" at bounding box center [716, 101] width 198 height 121
click at [677, 107] on div "Customers" at bounding box center [689, 101] width 54 height 13
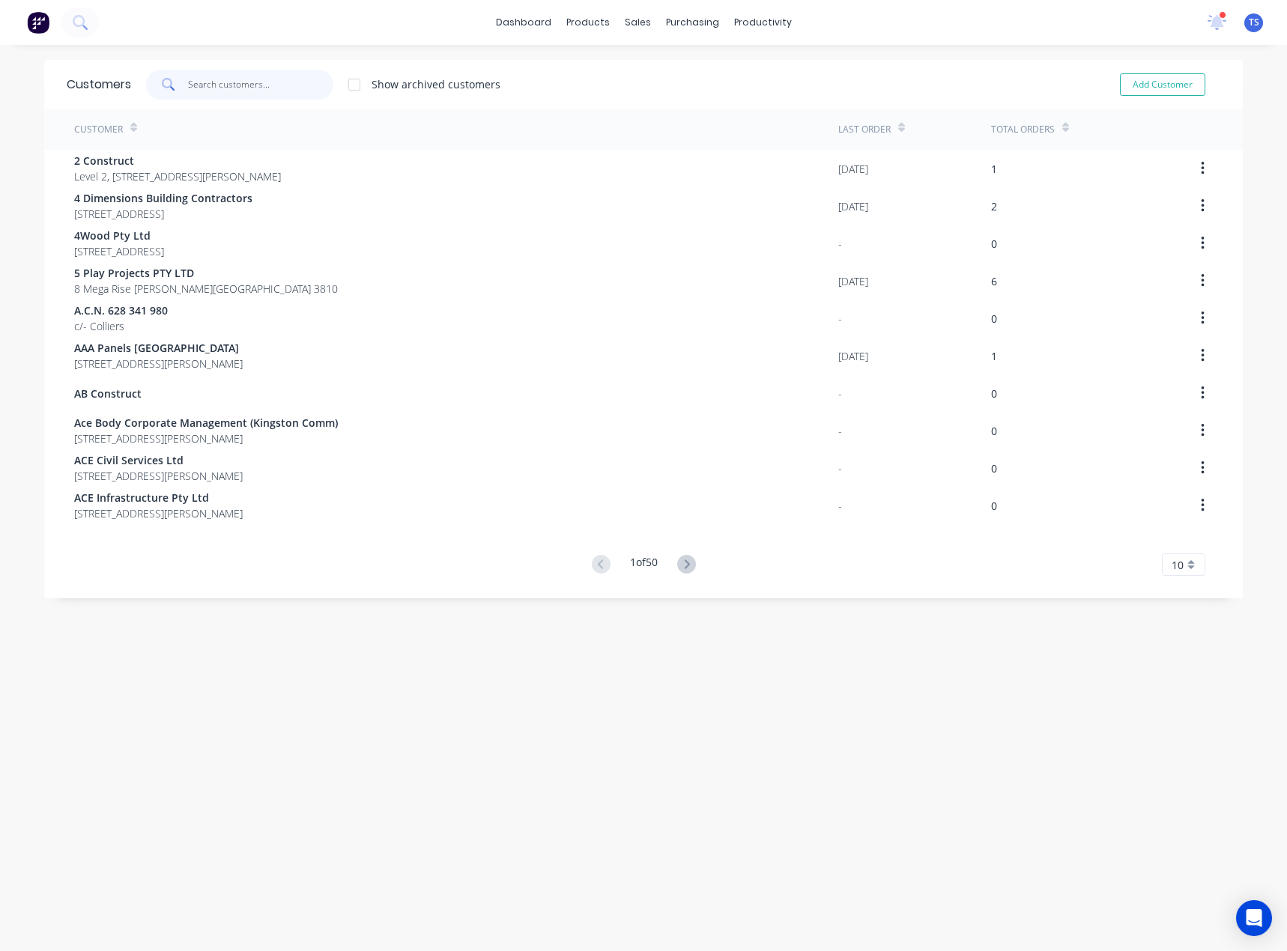
click at [231, 88] on input "text" at bounding box center [261, 85] width 146 height 30
click at [1159, 89] on button "Add Customer" at bounding box center [1162, 84] width 85 height 22
select select "AU"
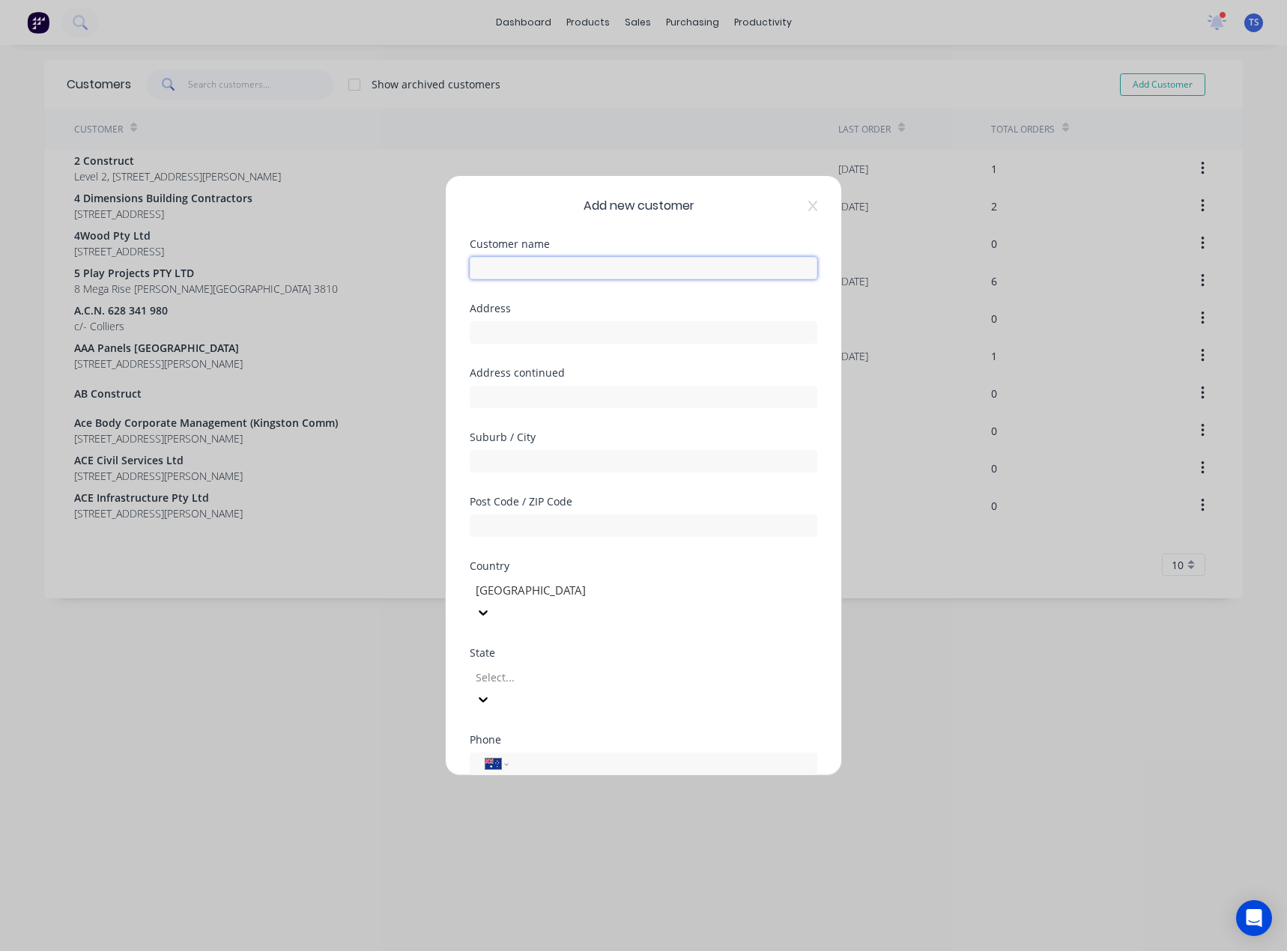
paste input "First Class Motorcycles"
type input "First Class Motorcycles"
click at [545, 332] on input "text" at bounding box center [643, 332] width 347 height 22
paste input "[STREET_ADDRESS][PERSON_NAME]"
type input "[STREET_ADDRESS][PERSON_NAME]"
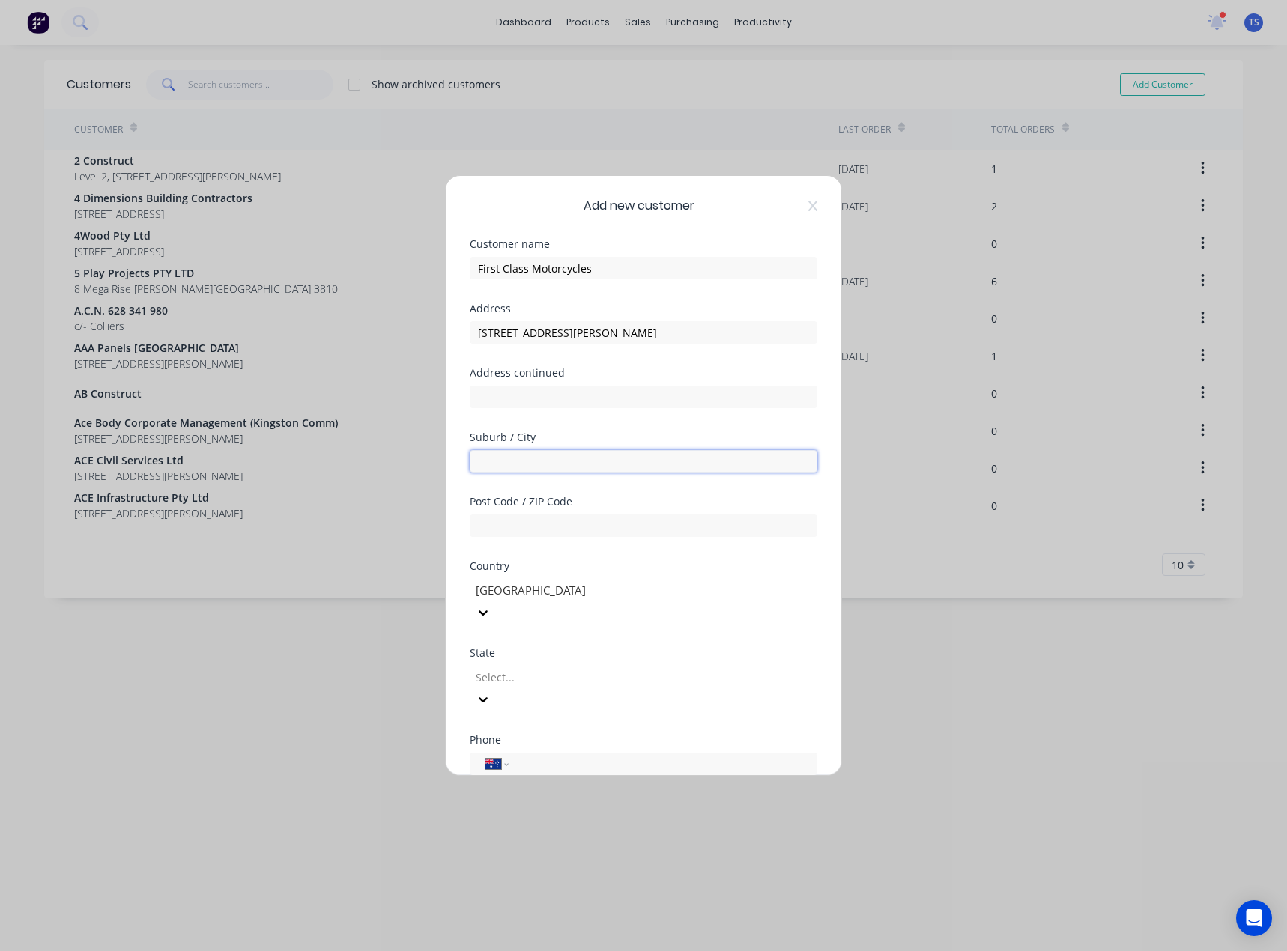
click at [543, 458] on input "text" at bounding box center [643, 461] width 347 height 22
type input "[GEOGRAPHIC_DATA]"
click at [517, 529] on input "text" at bounding box center [643, 525] width 347 height 22
type input "3140"
drag, startPoint x: 623, startPoint y: 329, endPoint x: 542, endPoint y: 333, distance: 81.0
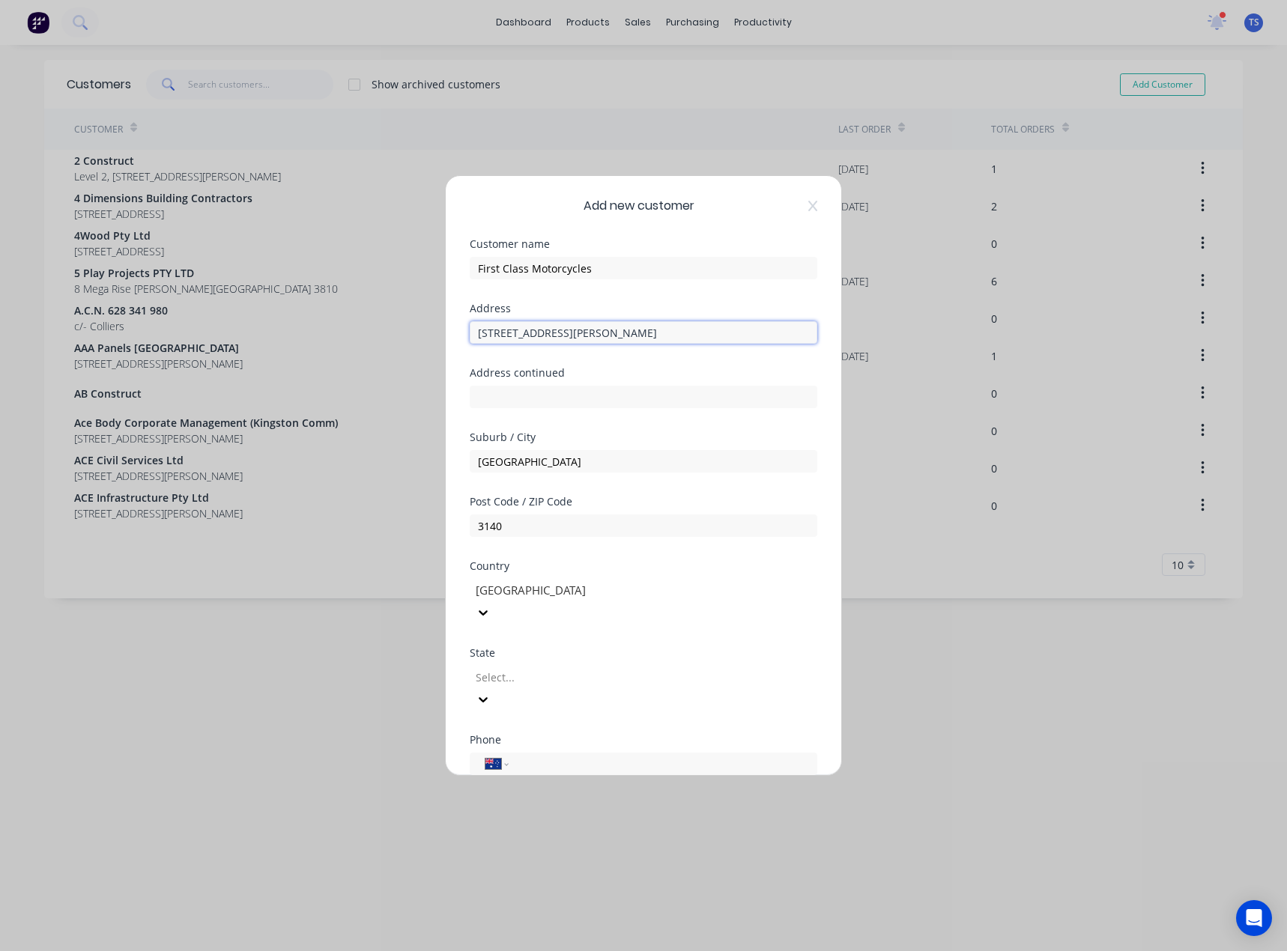
click at [542, 333] on input "[STREET_ADDRESS][PERSON_NAME]" at bounding box center [643, 332] width 347 height 22
type input "[STREET_ADDRESS][PERSON_NAME]"
click at [505, 668] on div at bounding box center [582, 677] width 216 height 19
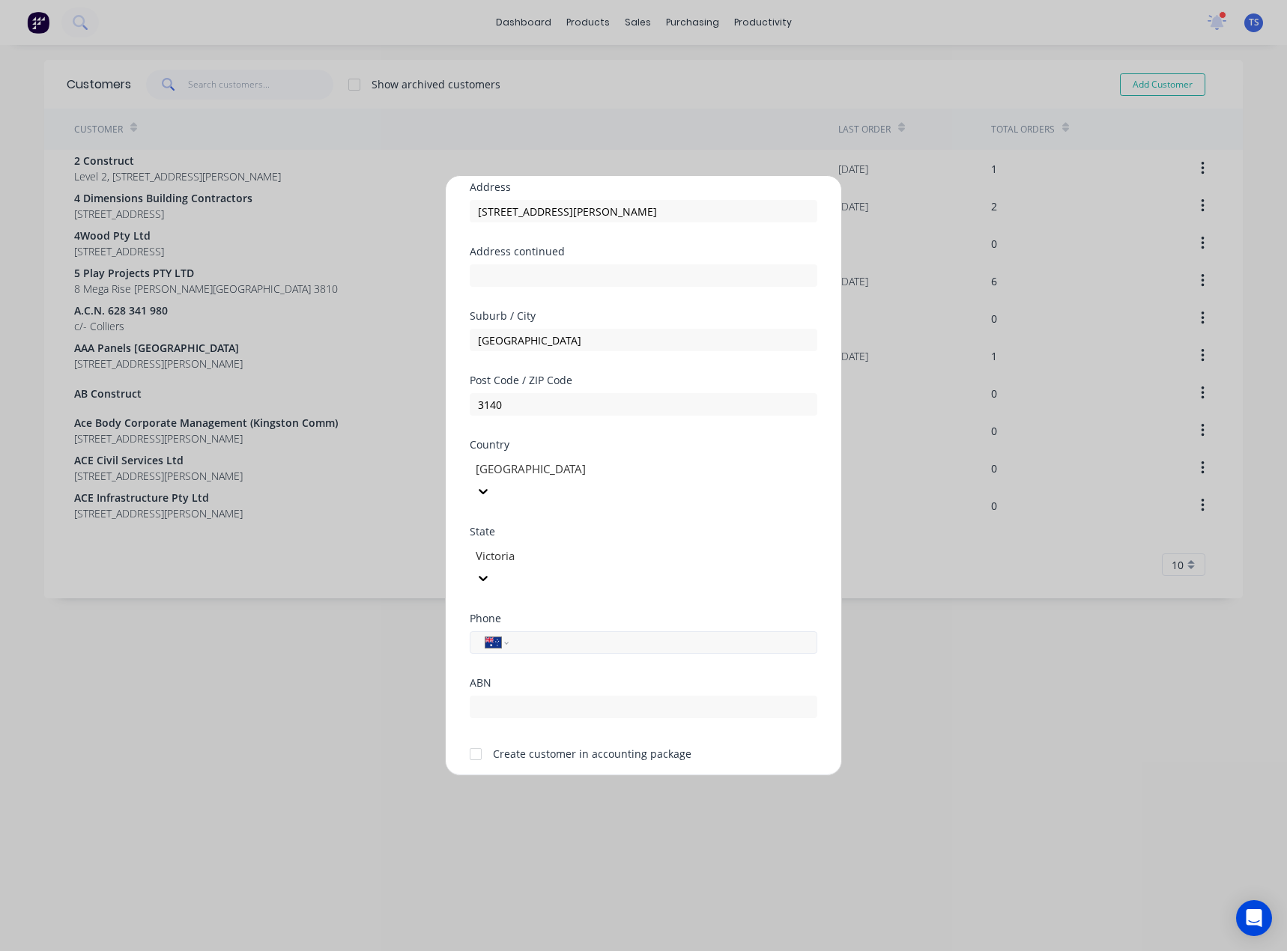
scroll to position [132, 0]
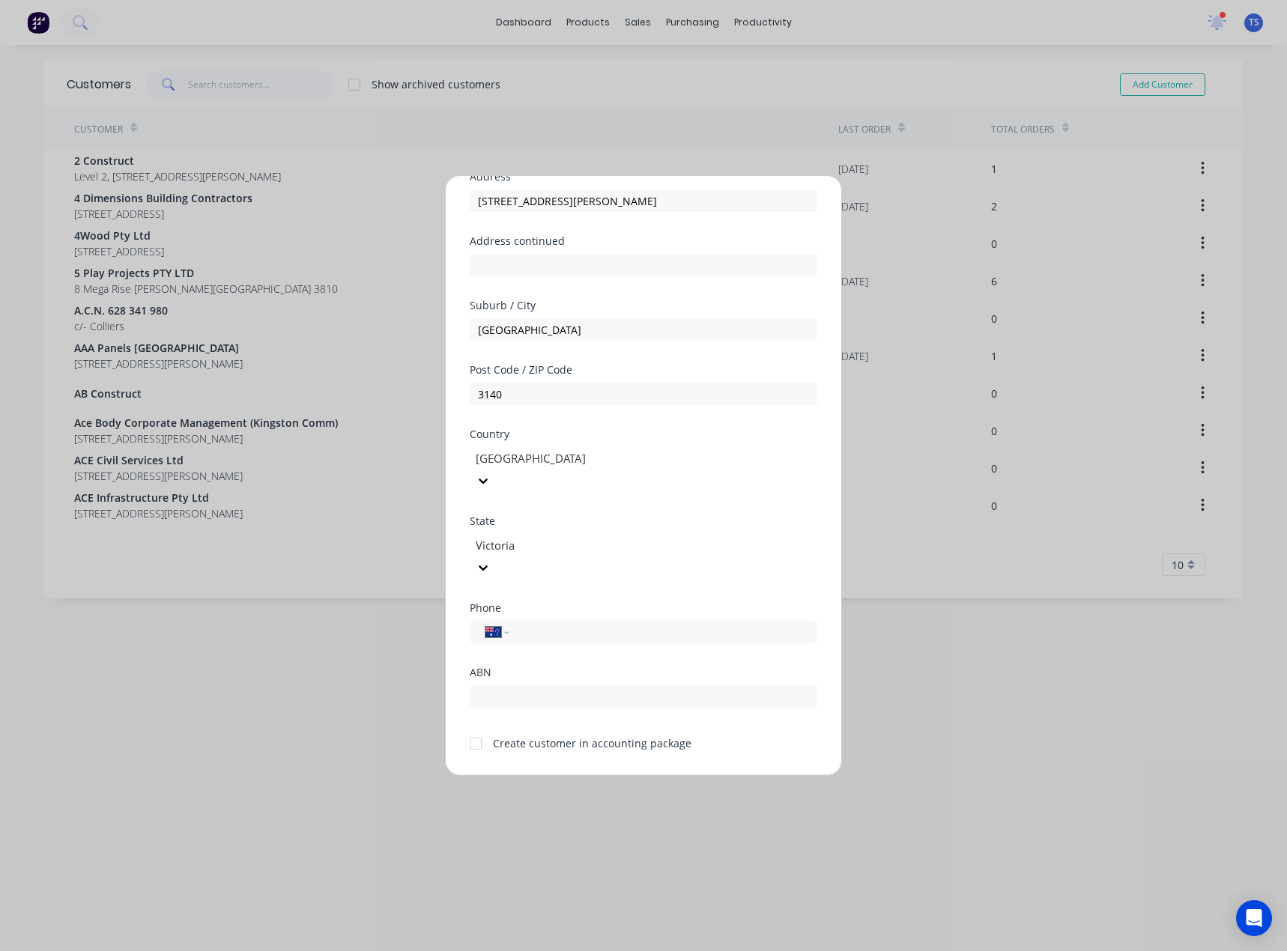
click at [476, 729] on div at bounding box center [476, 744] width 30 height 30
click at [597, 775] on button "Save" at bounding box center [596, 787] width 82 height 24
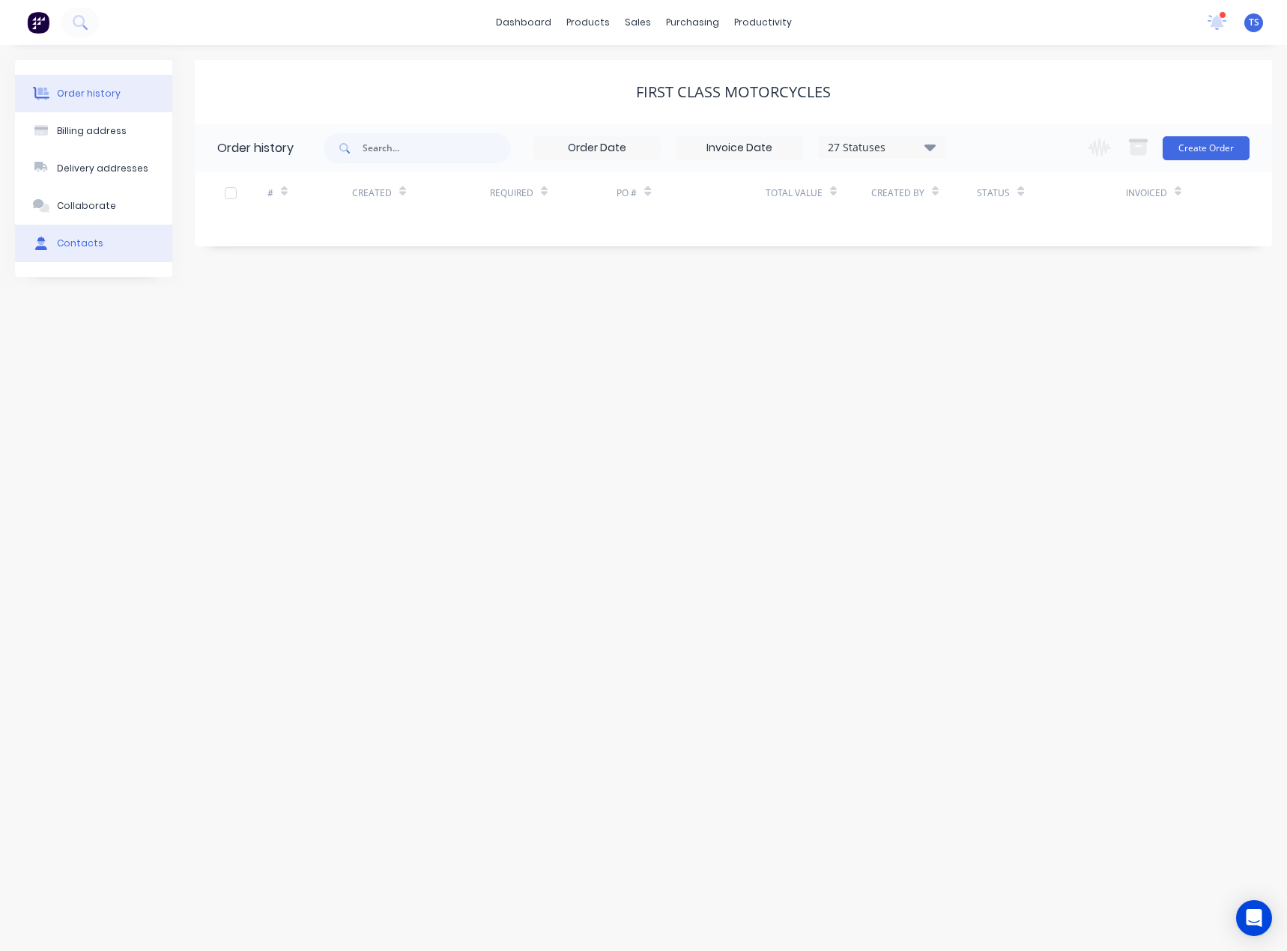
click at [73, 241] on div "Contacts" at bounding box center [80, 243] width 46 height 13
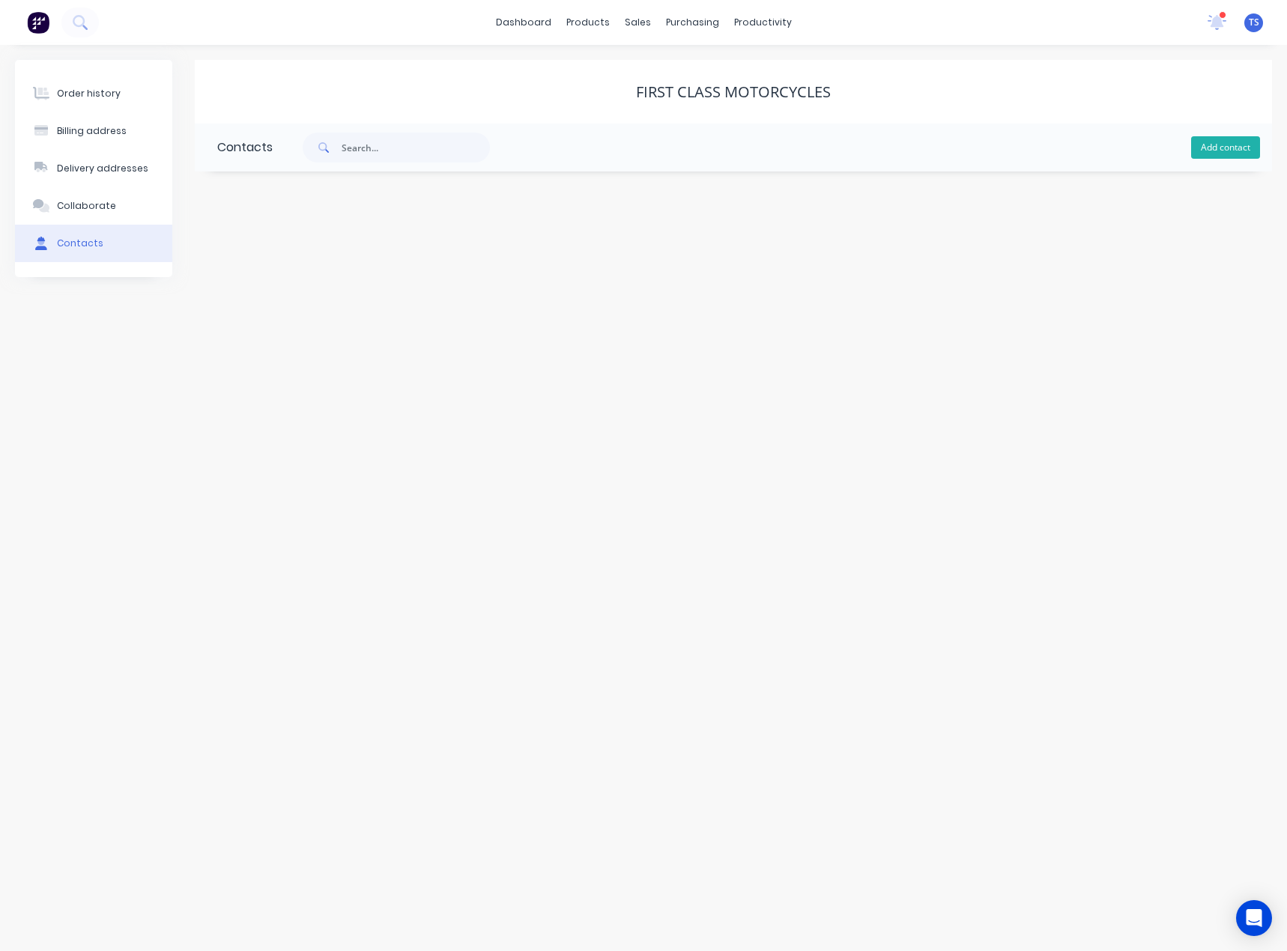
click at [1245, 150] on button "Add contact" at bounding box center [1225, 147] width 69 height 22
select select "AU"
click at [308, 258] on input "text" at bounding box center [339, 257] width 245 height 22
type input "[PERSON_NAME]"
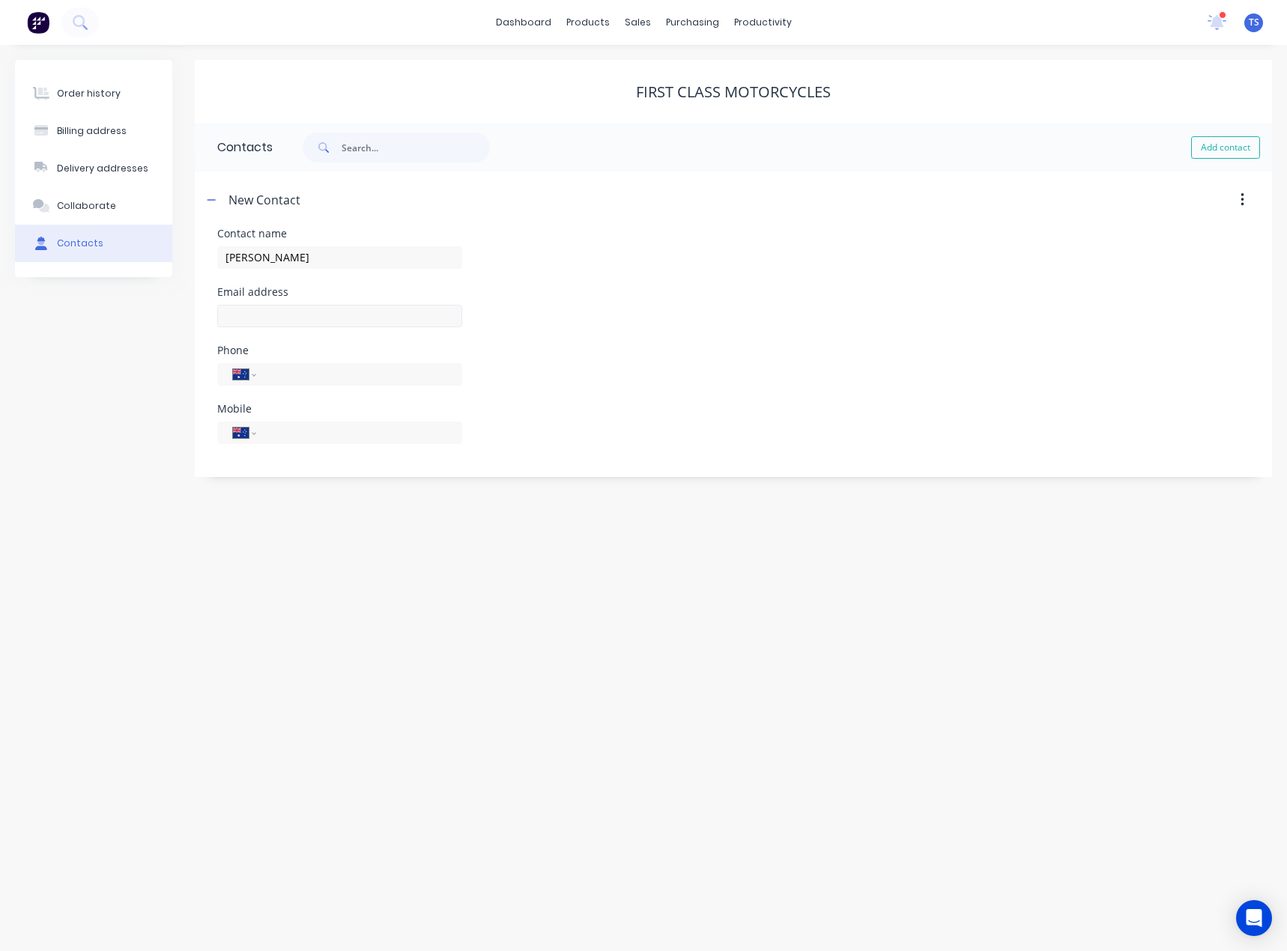
select select "AU"
click at [255, 312] on input "text" at bounding box center [339, 316] width 245 height 22
drag, startPoint x: 291, startPoint y: 322, endPoint x: 206, endPoint y: 315, distance: 85.6
click at [206, 315] on div "Contact name [PERSON_NAME] Email address 97397277 Phone International [GEOGRAPH…" at bounding box center [733, 352] width 1077 height 249
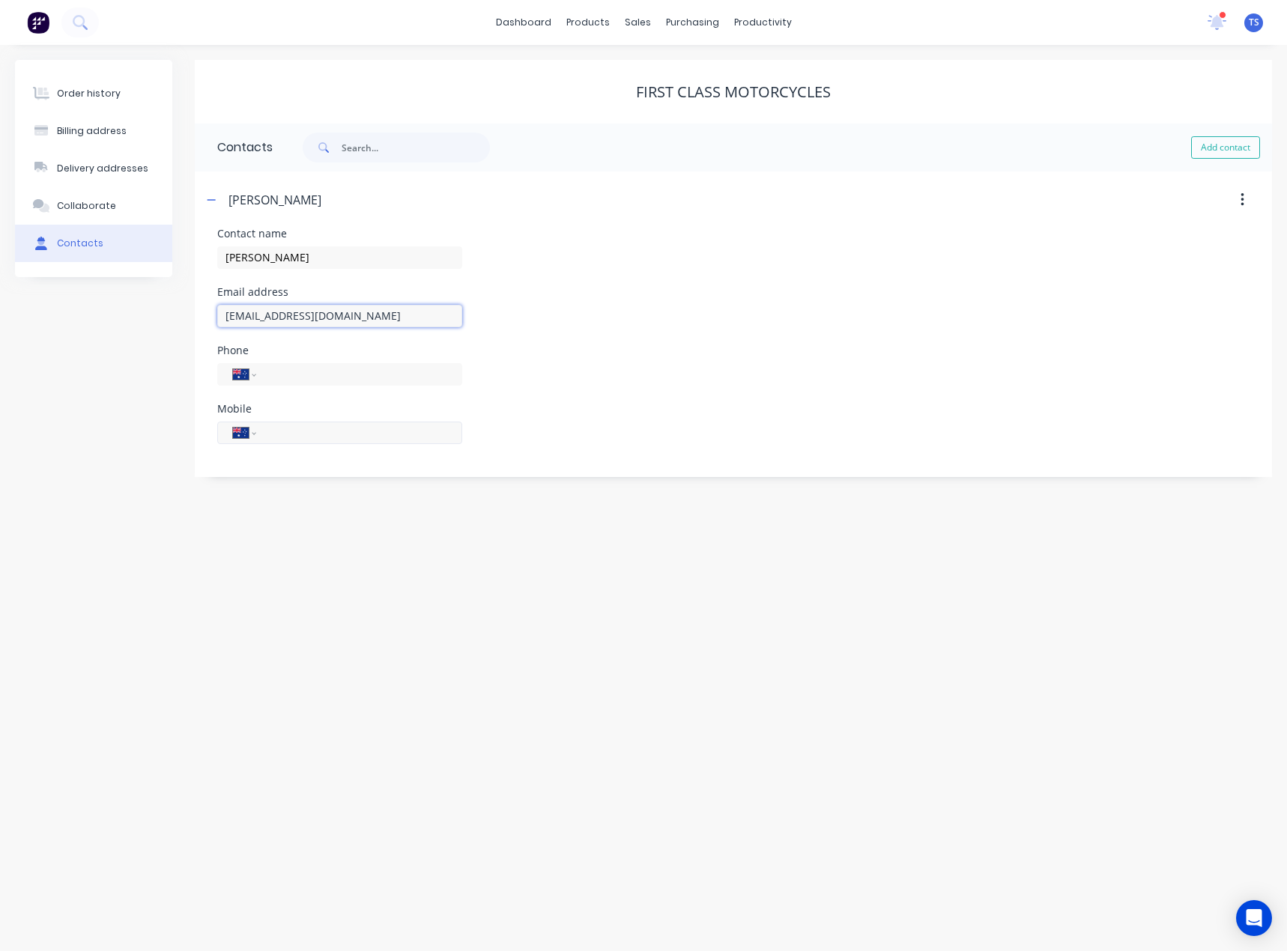
type input "[EMAIL_ADDRESS][DOMAIN_NAME]"
click at [273, 428] on input "tel" at bounding box center [357, 432] width 180 height 17
click at [303, 372] on input "tel" at bounding box center [357, 373] width 180 height 17
type input "[PHONE_NUMBER]"
click at [272, 482] on div "Order history Billing address Delivery addresses Collaborate Contacts First Cla…" at bounding box center [643, 498] width 1287 height 906
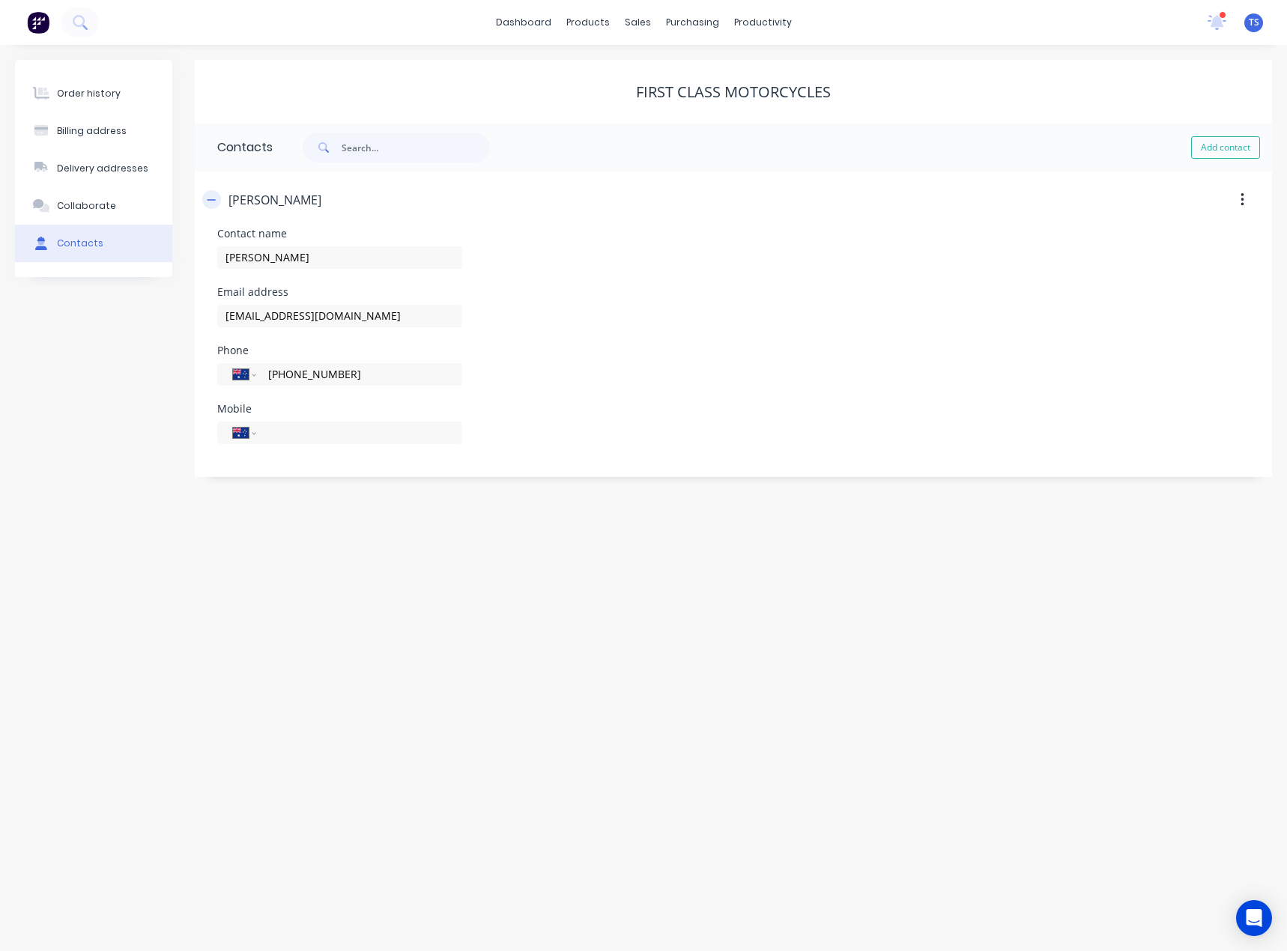
click at [213, 198] on icon "button" at bounding box center [211, 200] width 9 height 10
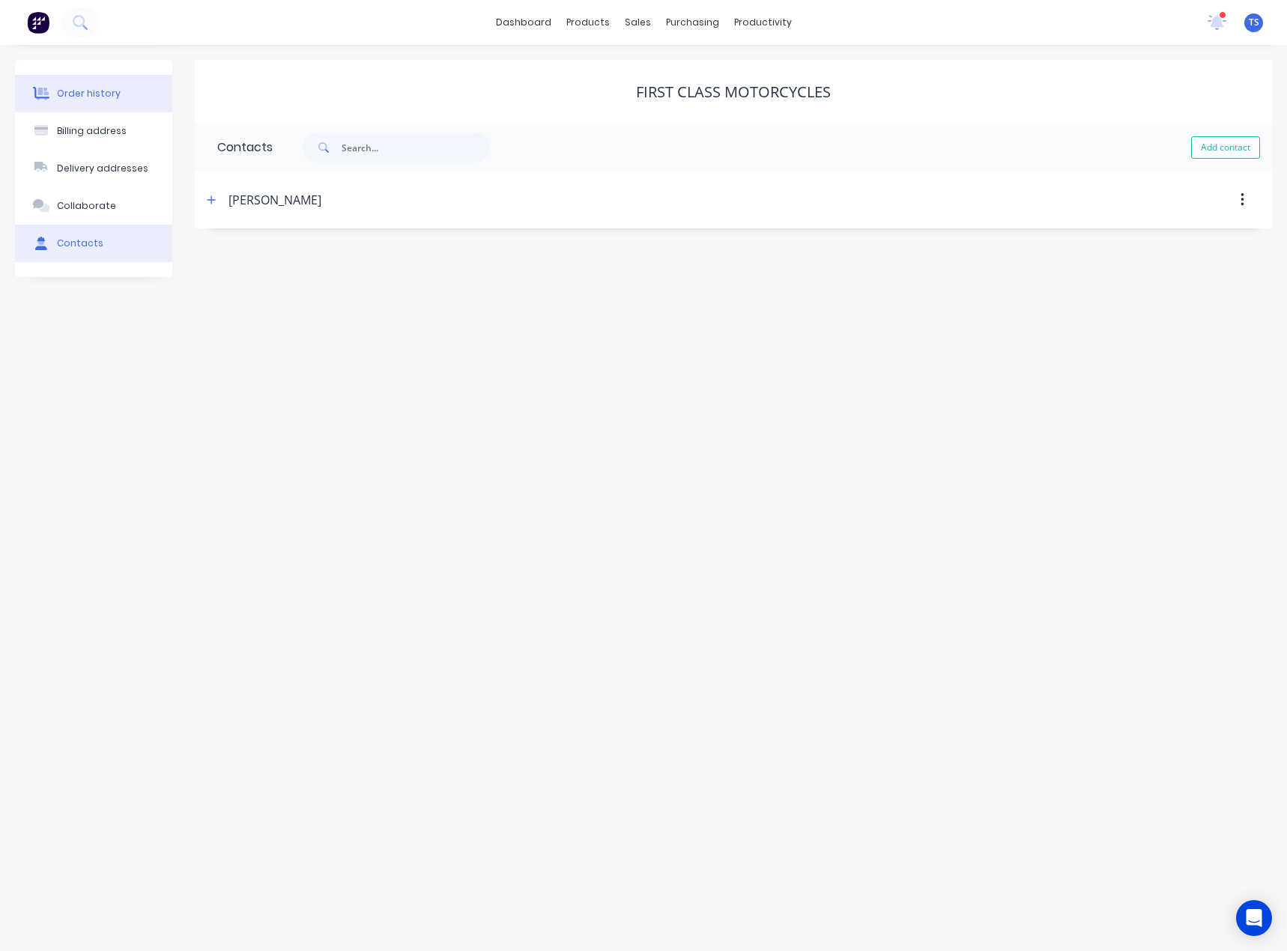
click at [125, 91] on button "Order history" at bounding box center [93, 93] width 157 height 37
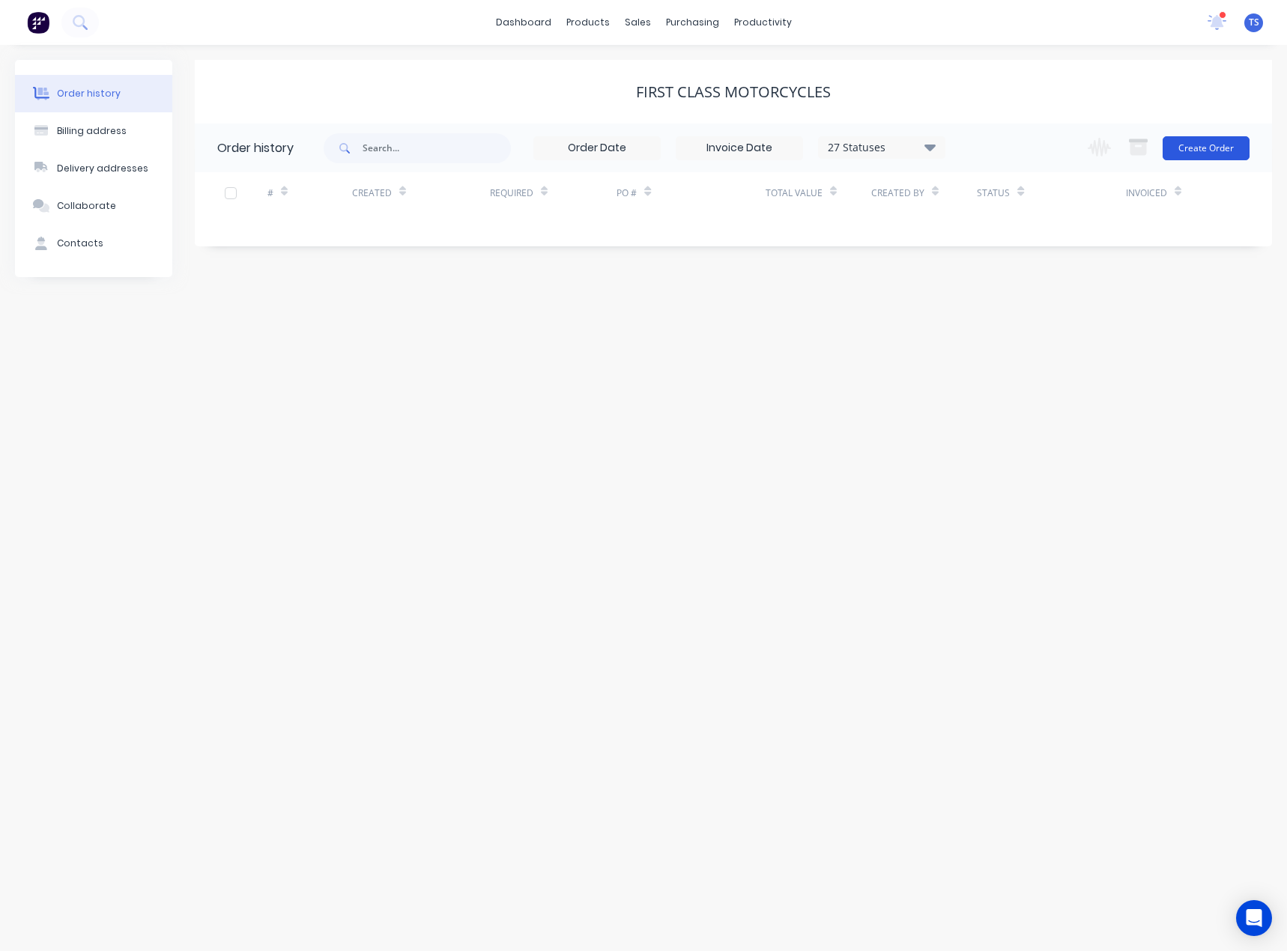
click at [1218, 147] on button "Create Order" at bounding box center [1205, 148] width 87 height 24
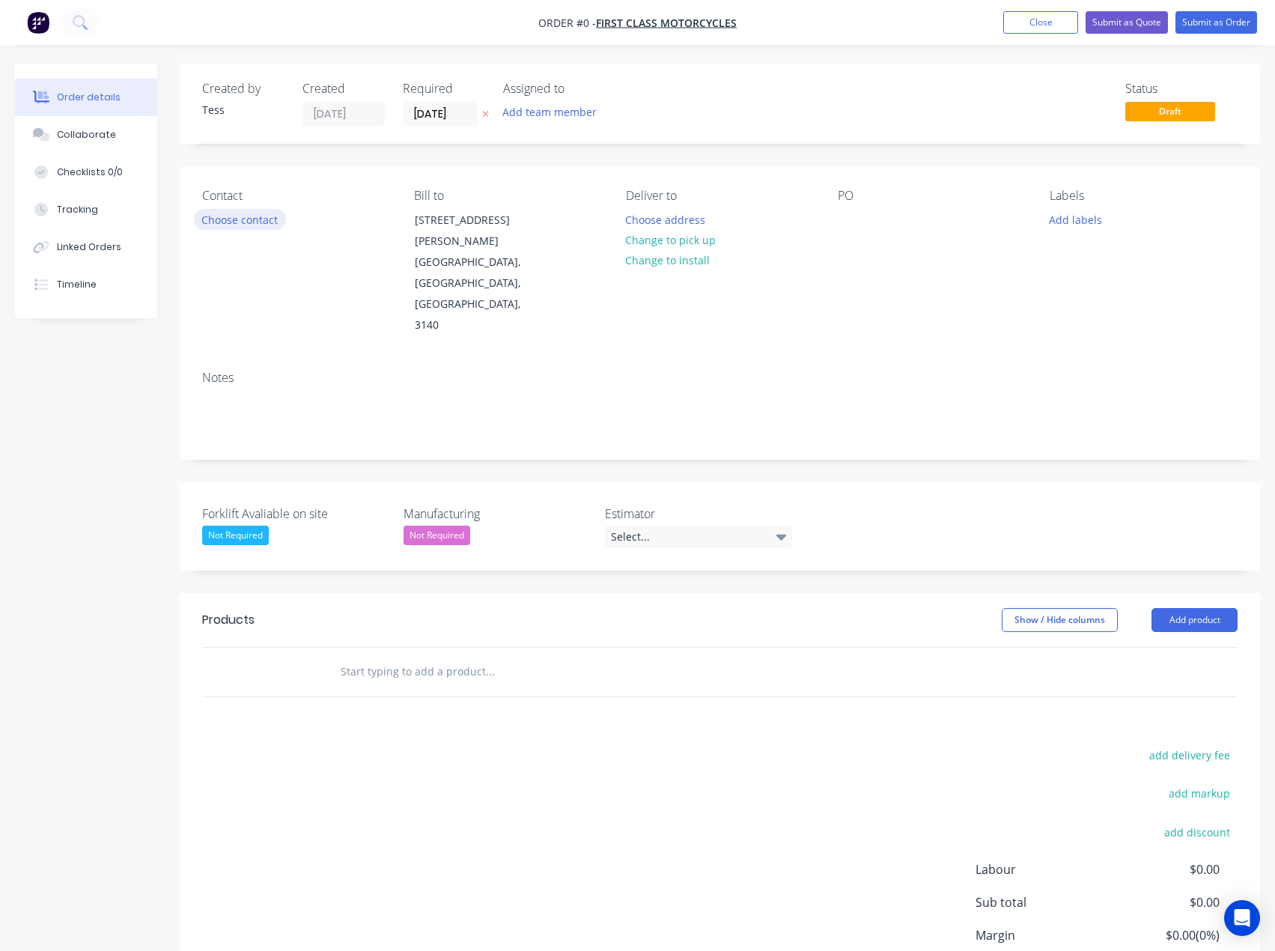
click at [246, 222] on button "Choose contact" at bounding box center [240, 219] width 92 height 20
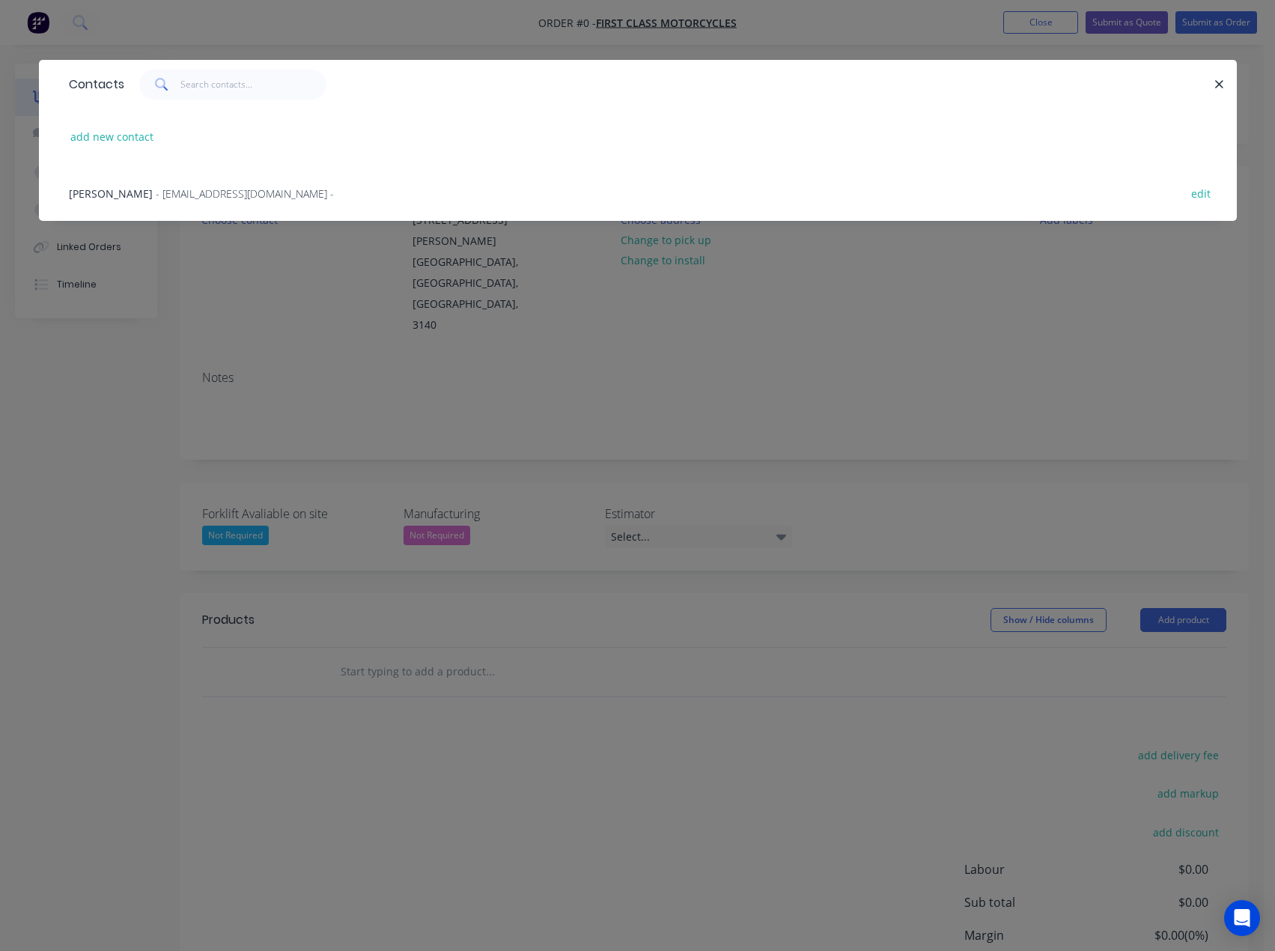
click at [132, 190] on span "[PERSON_NAME]" at bounding box center [111, 193] width 84 height 14
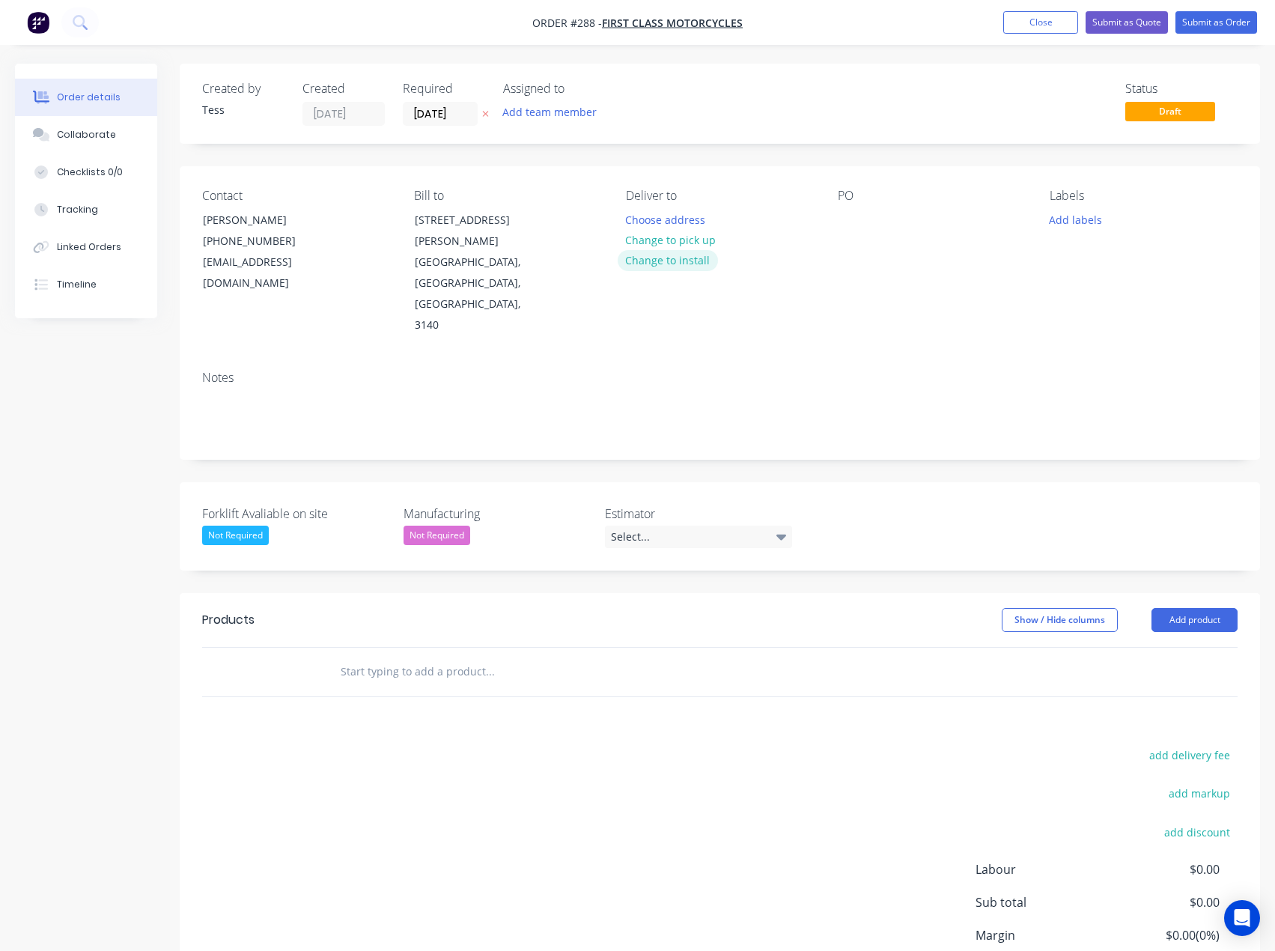
click at [647, 257] on button "Change to install" at bounding box center [668, 260] width 100 height 20
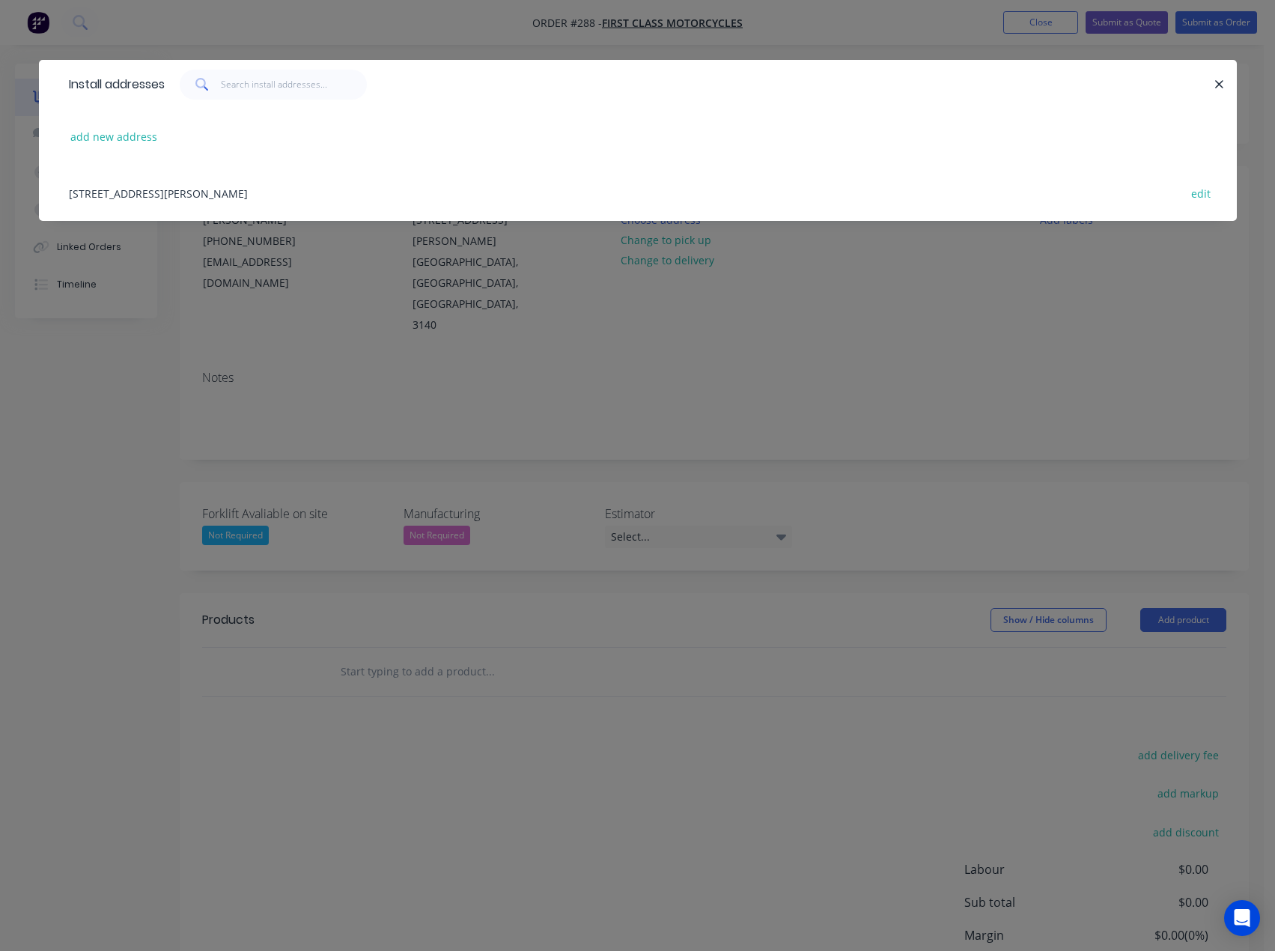
click at [161, 192] on div "[STREET_ADDRESS][PERSON_NAME] edit" at bounding box center [637, 193] width 1153 height 56
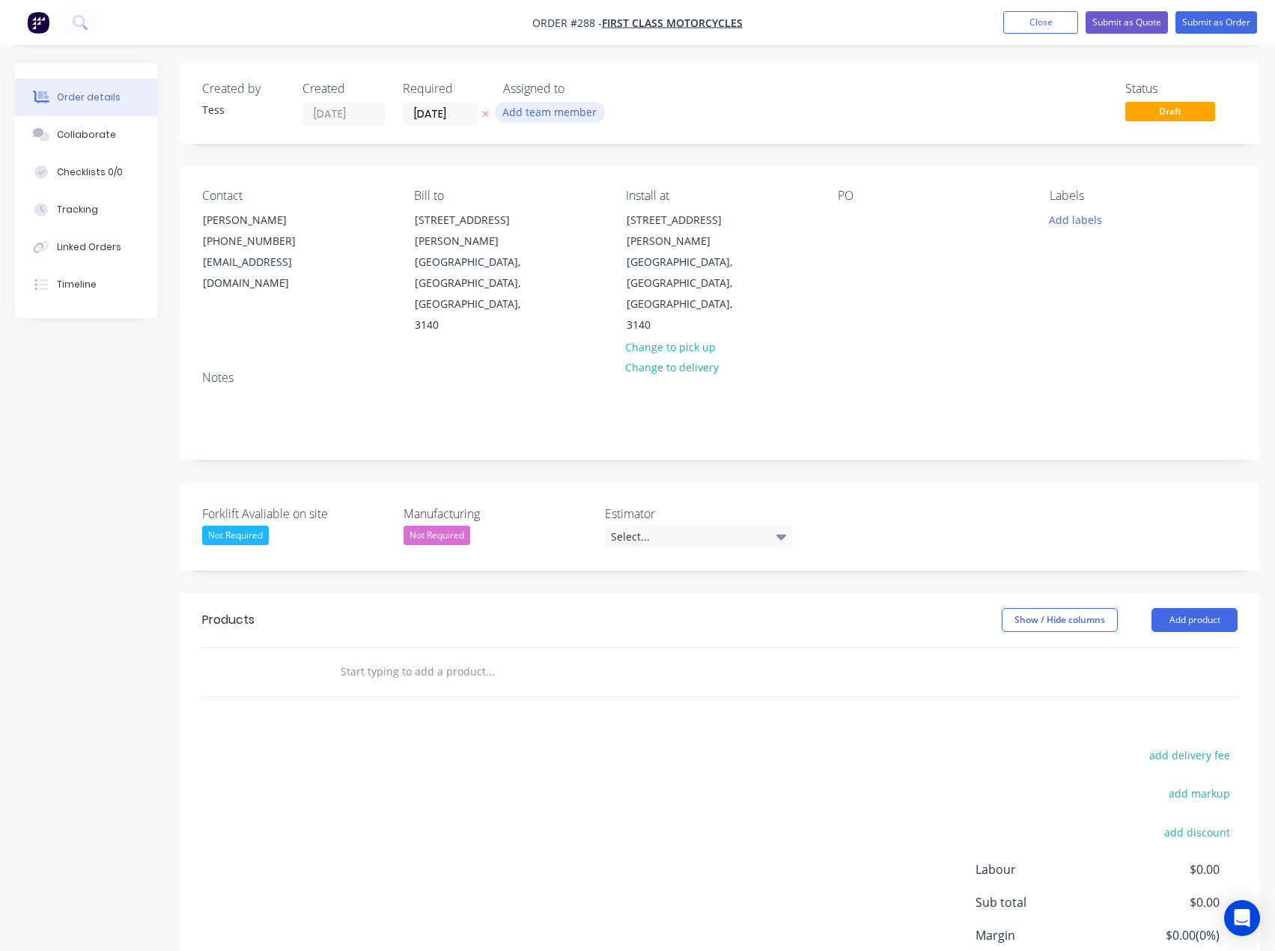
click at [564, 111] on button "Add team member" at bounding box center [550, 112] width 110 height 20
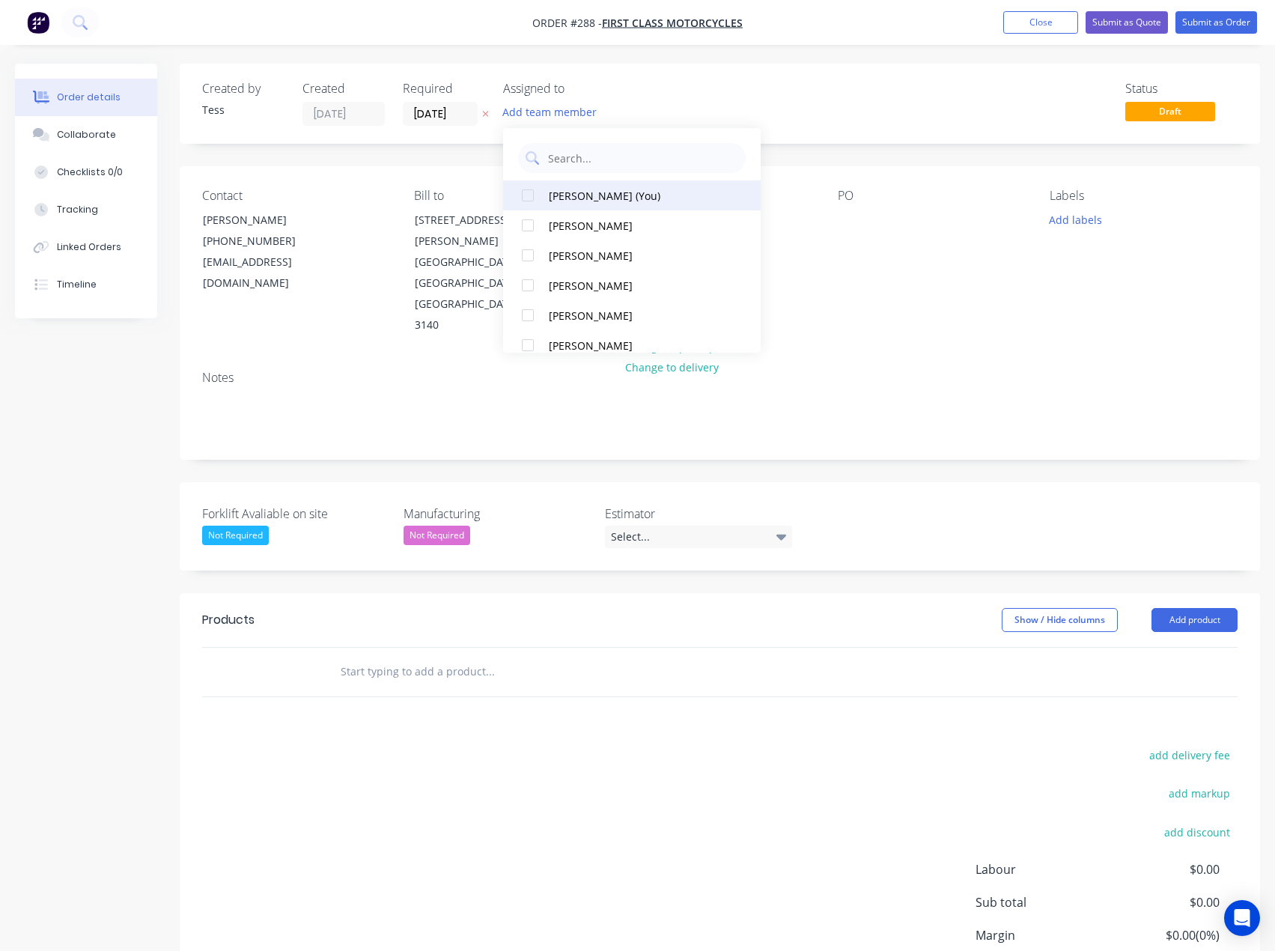
click at [572, 192] on div "[PERSON_NAME] (You)" at bounding box center [637, 196] width 176 height 16
click at [650, 103] on div "TS" at bounding box center [578, 113] width 150 height 22
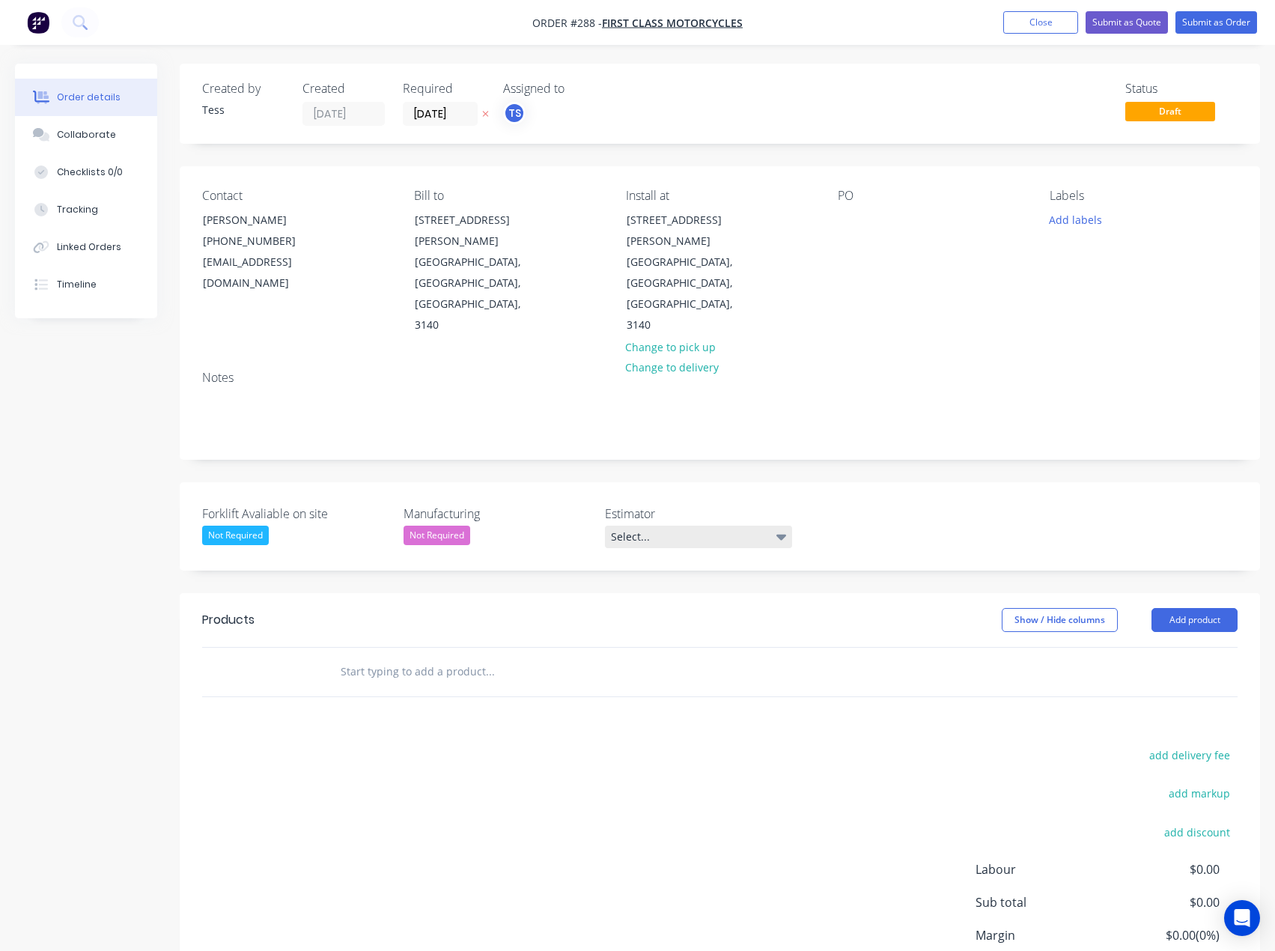
click at [699, 526] on div "Select..." at bounding box center [698, 537] width 187 height 22
click at [644, 560] on div "[PERSON_NAME]" at bounding box center [657, 565] width 82 height 19
click at [428, 654] on input "text" at bounding box center [490, 669] width 300 height 30
click at [1185, 605] on button "Add product" at bounding box center [1195, 617] width 86 height 24
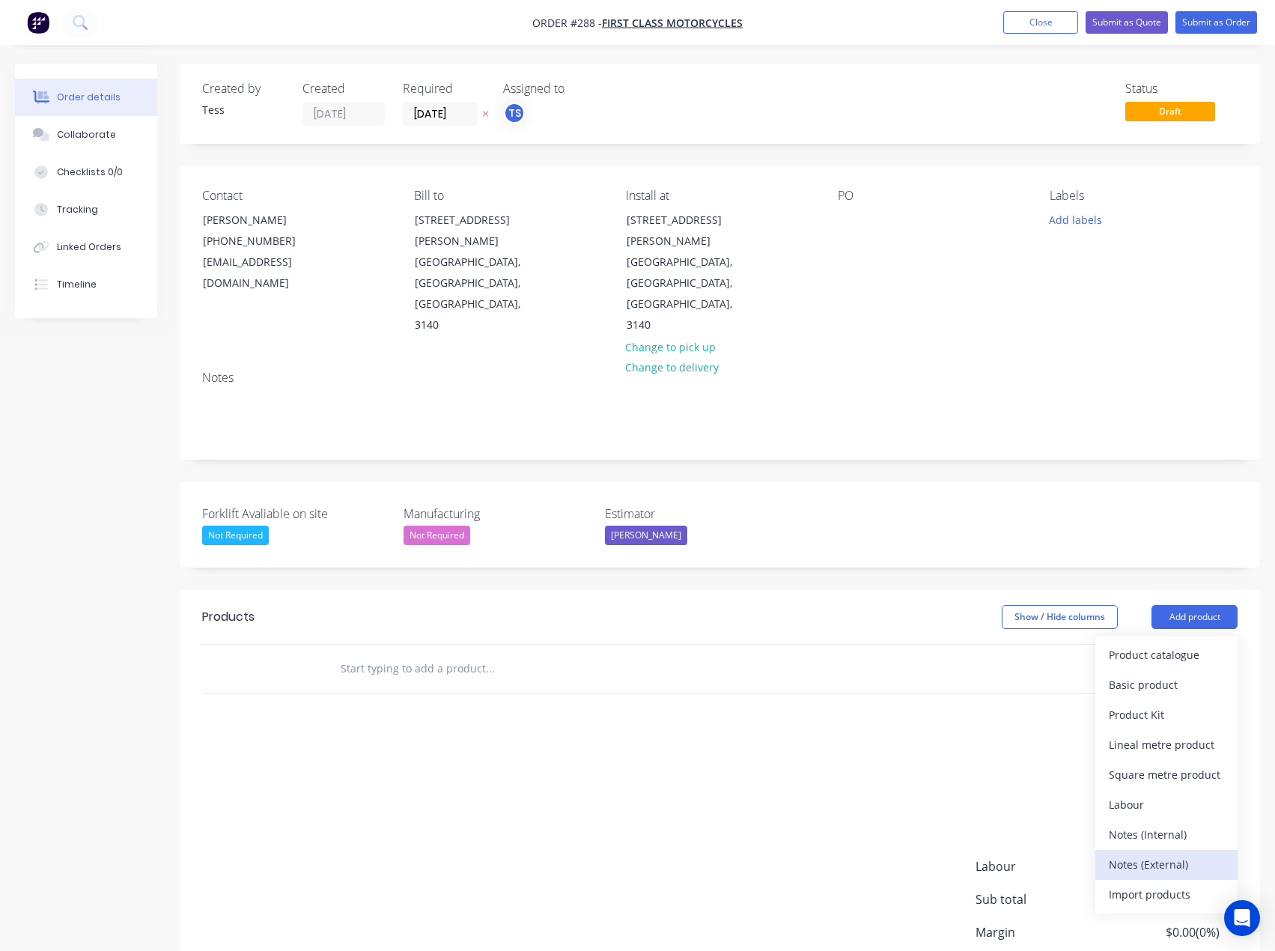
click at [1139, 854] on div "Notes (External)" at bounding box center [1166, 865] width 115 height 22
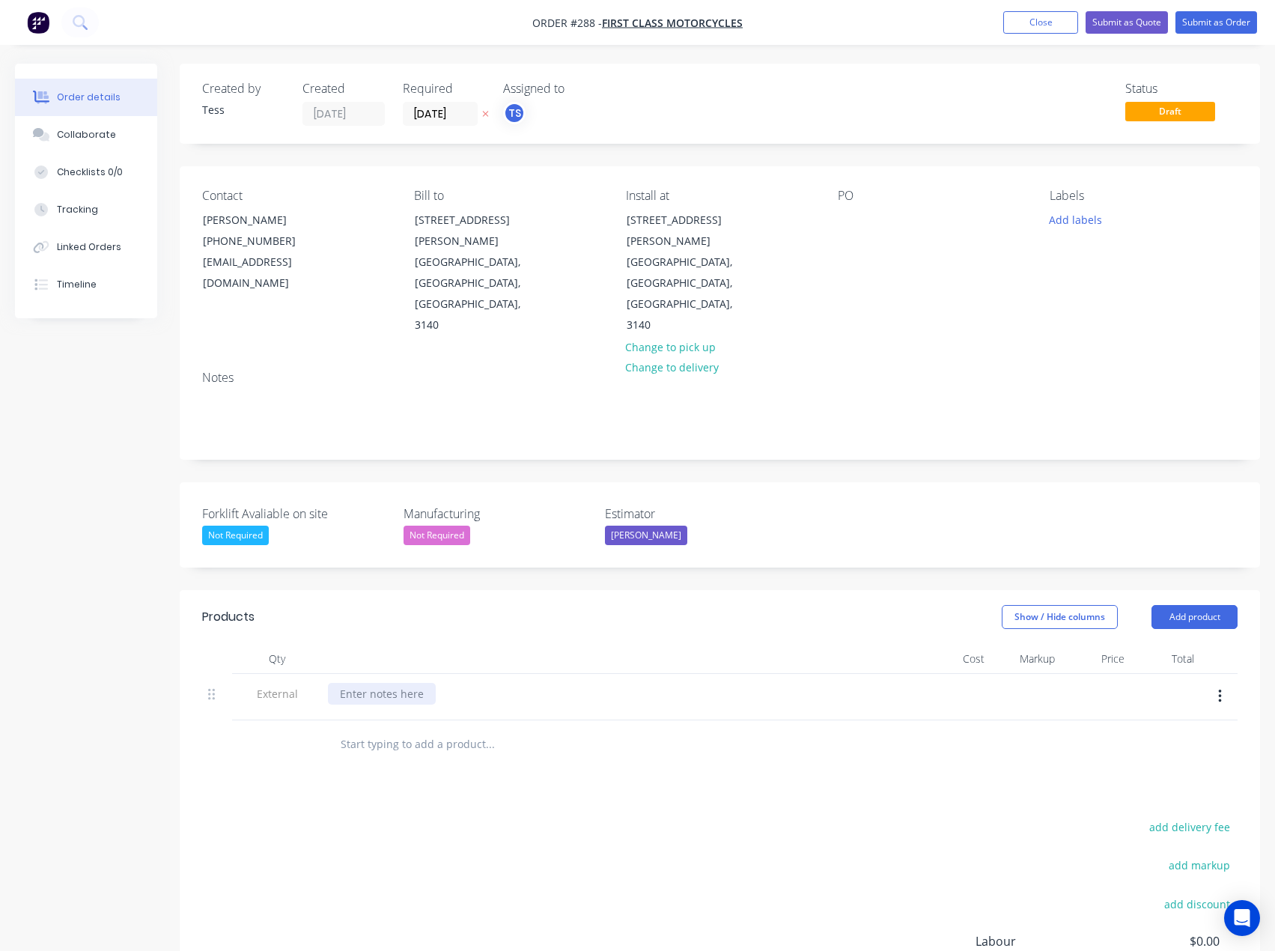
click at [398, 683] on div at bounding box center [382, 694] width 108 height 22
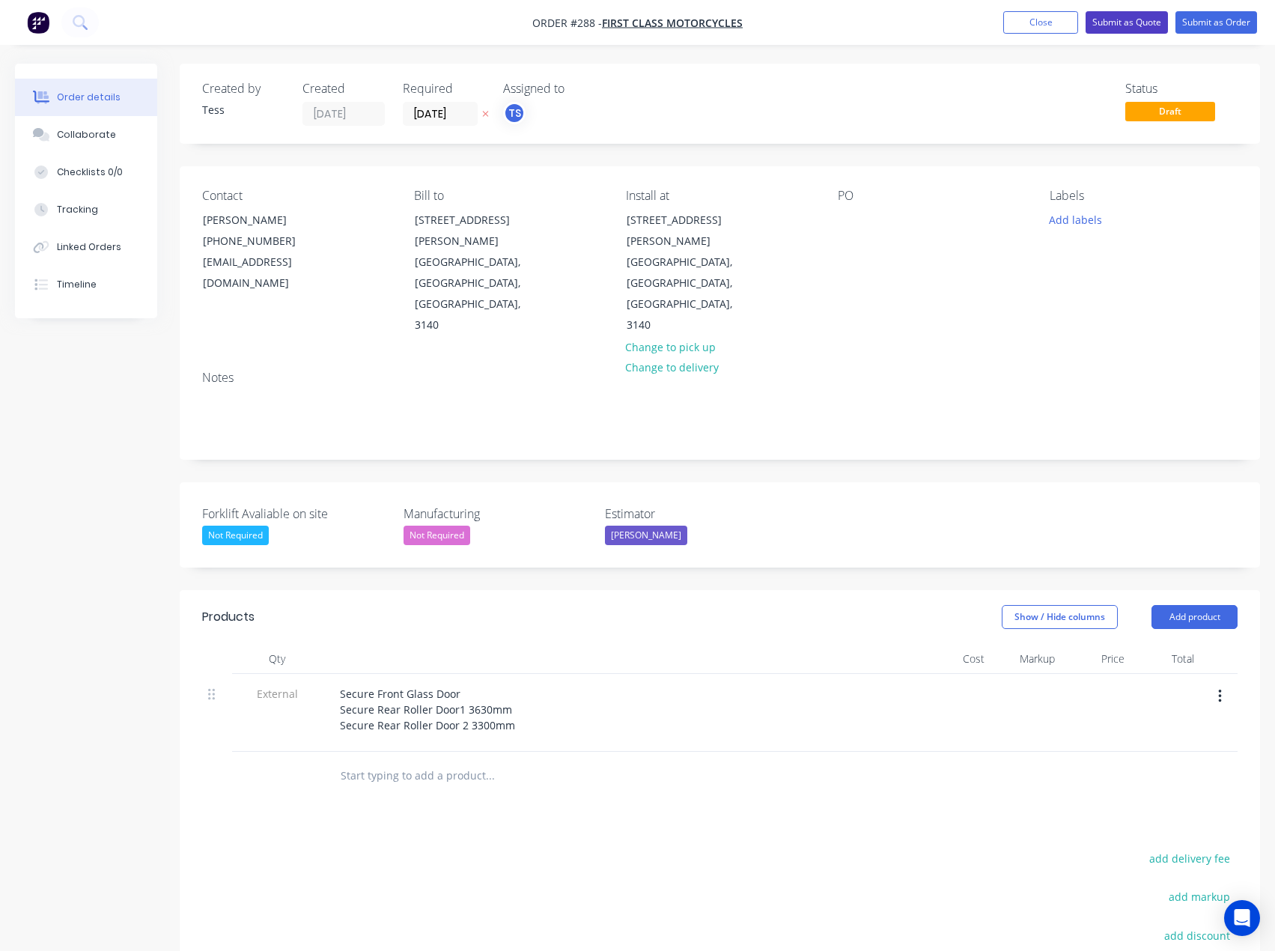
click at [1139, 20] on button "Submit as Quote" at bounding box center [1127, 22] width 82 height 22
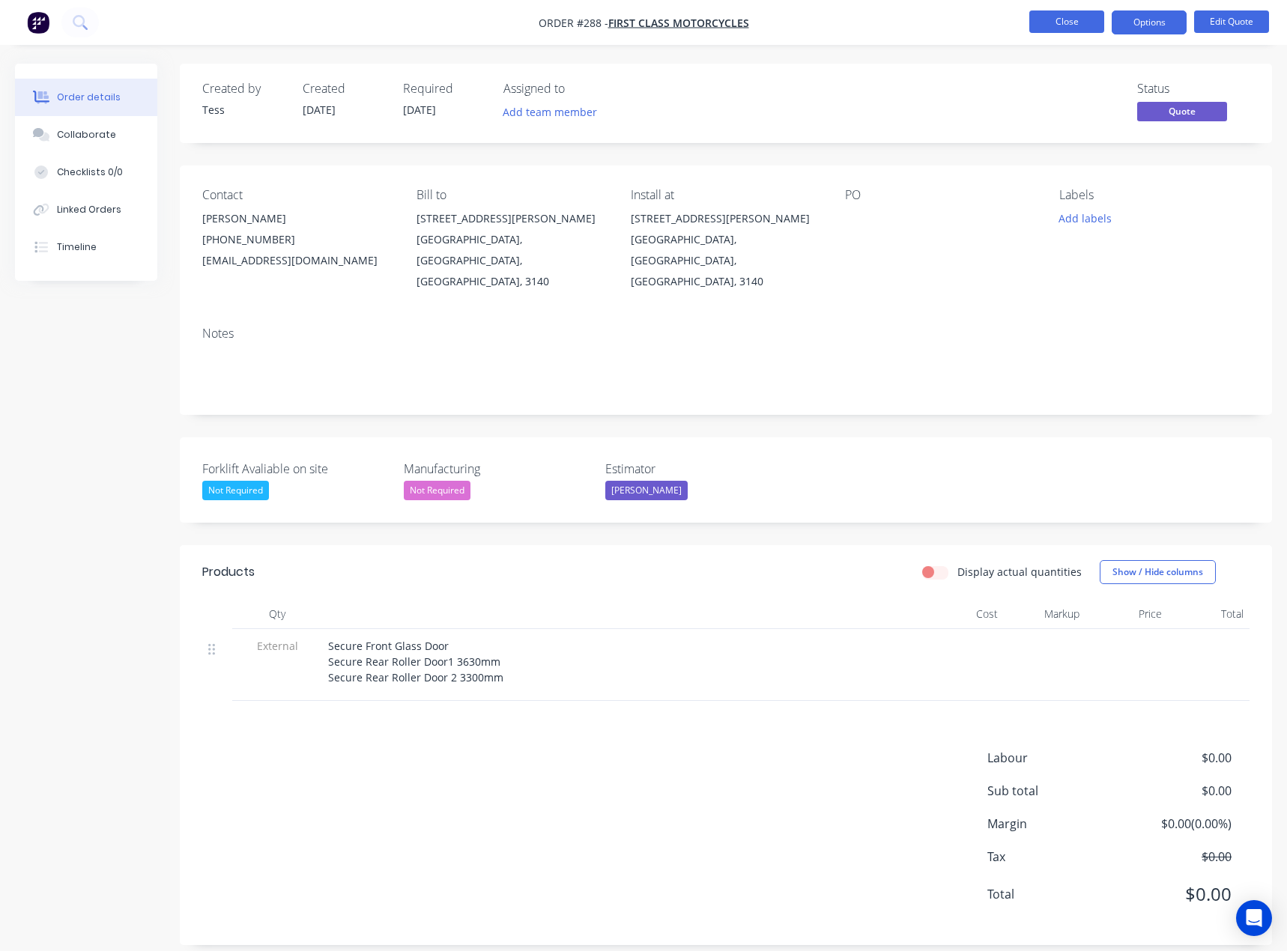
click at [1051, 16] on button "Close" at bounding box center [1066, 21] width 75 height 22
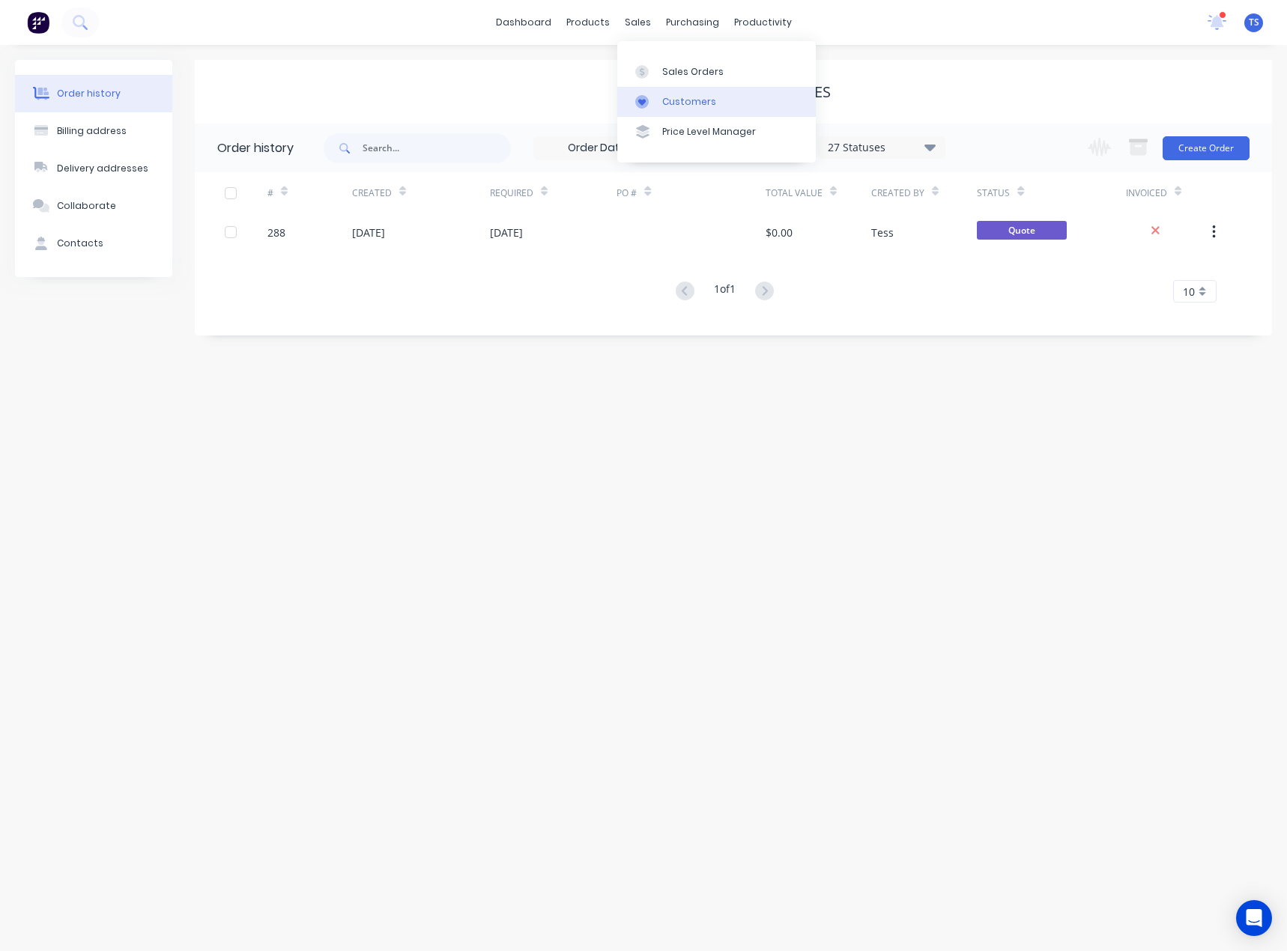
click at [663, 109] on link "Customers" at bounding box center [716, 102] width 198 height 30
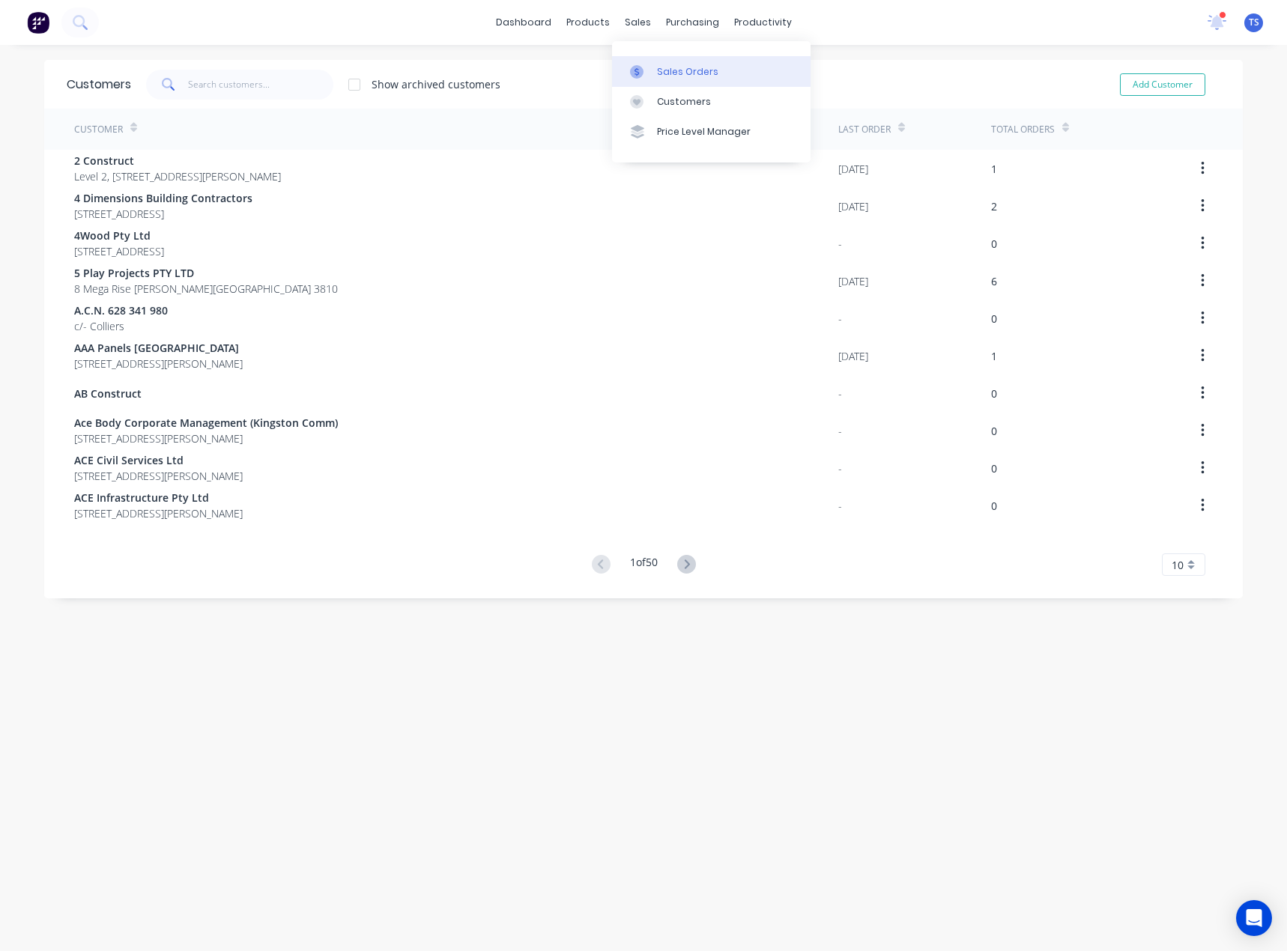
click at [660, 73] on div "Sales Orders" at bounding box center [687, 71] width 61 height 13
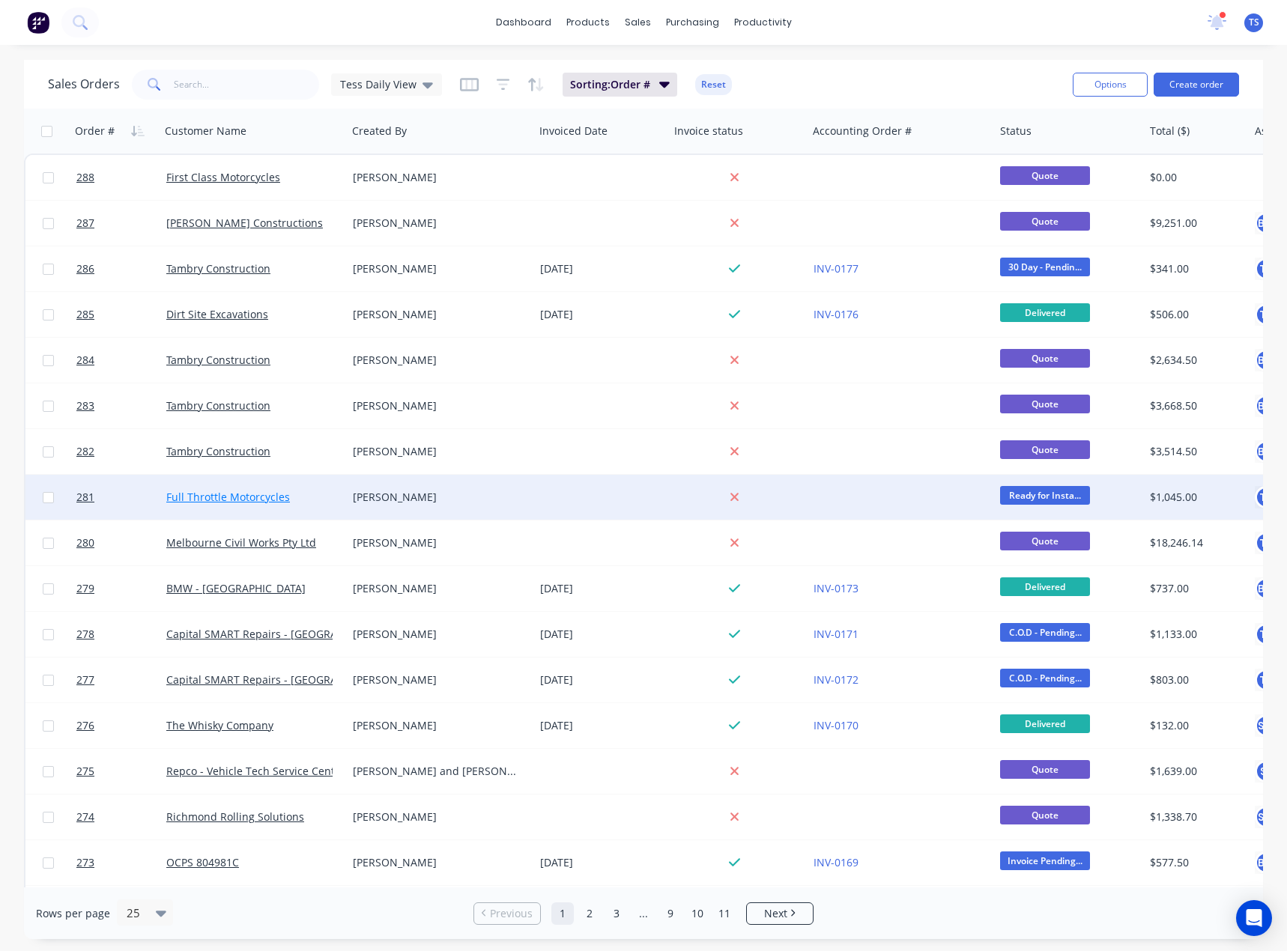
click at [210, 490] on link "Full Throttle Motorcycles" at bounding box center [228, 497] width 124 height 14
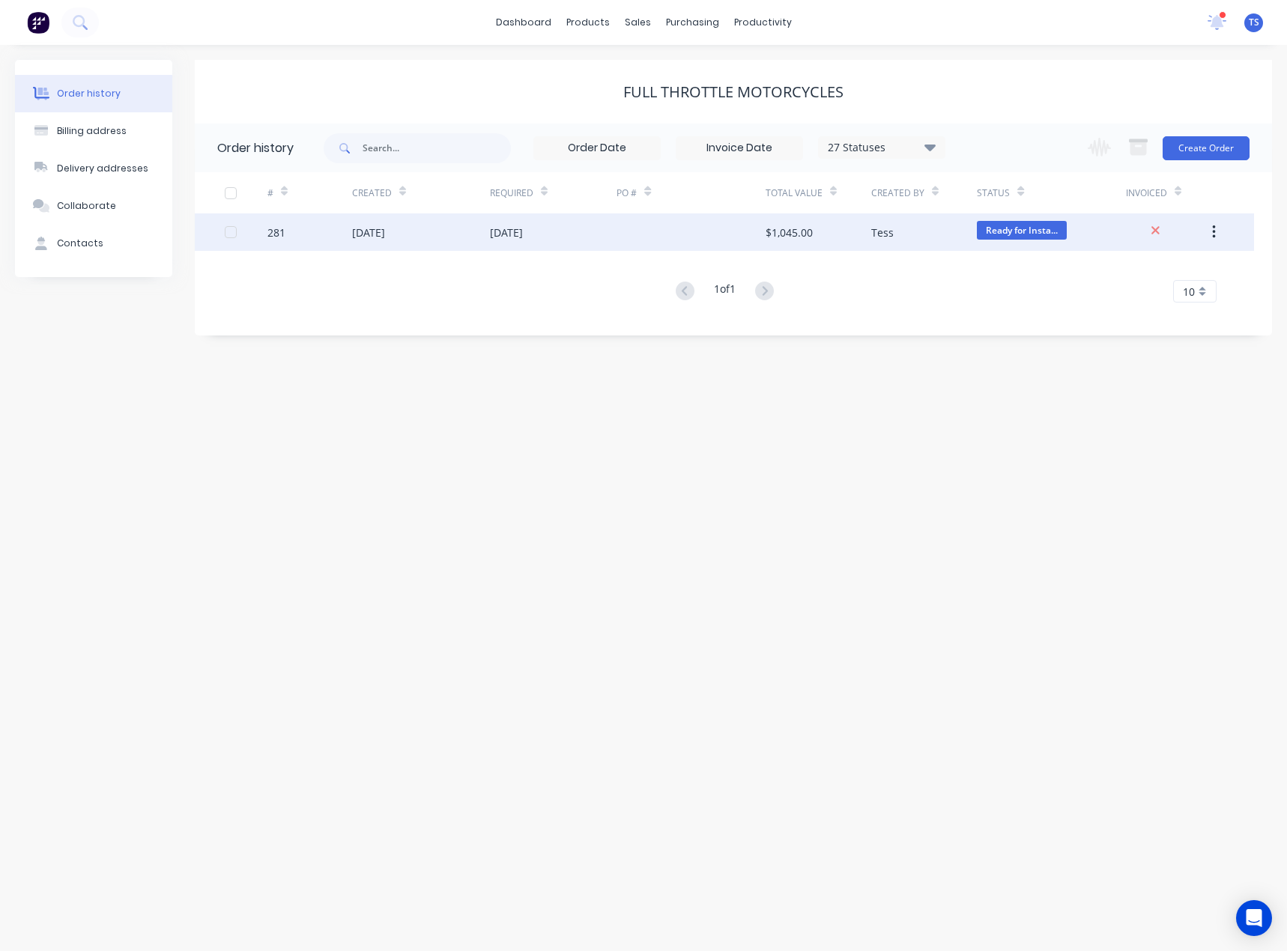
click at [519, 245] on div "[DATE]" at bounding box center [553, 231] width 127 height 37
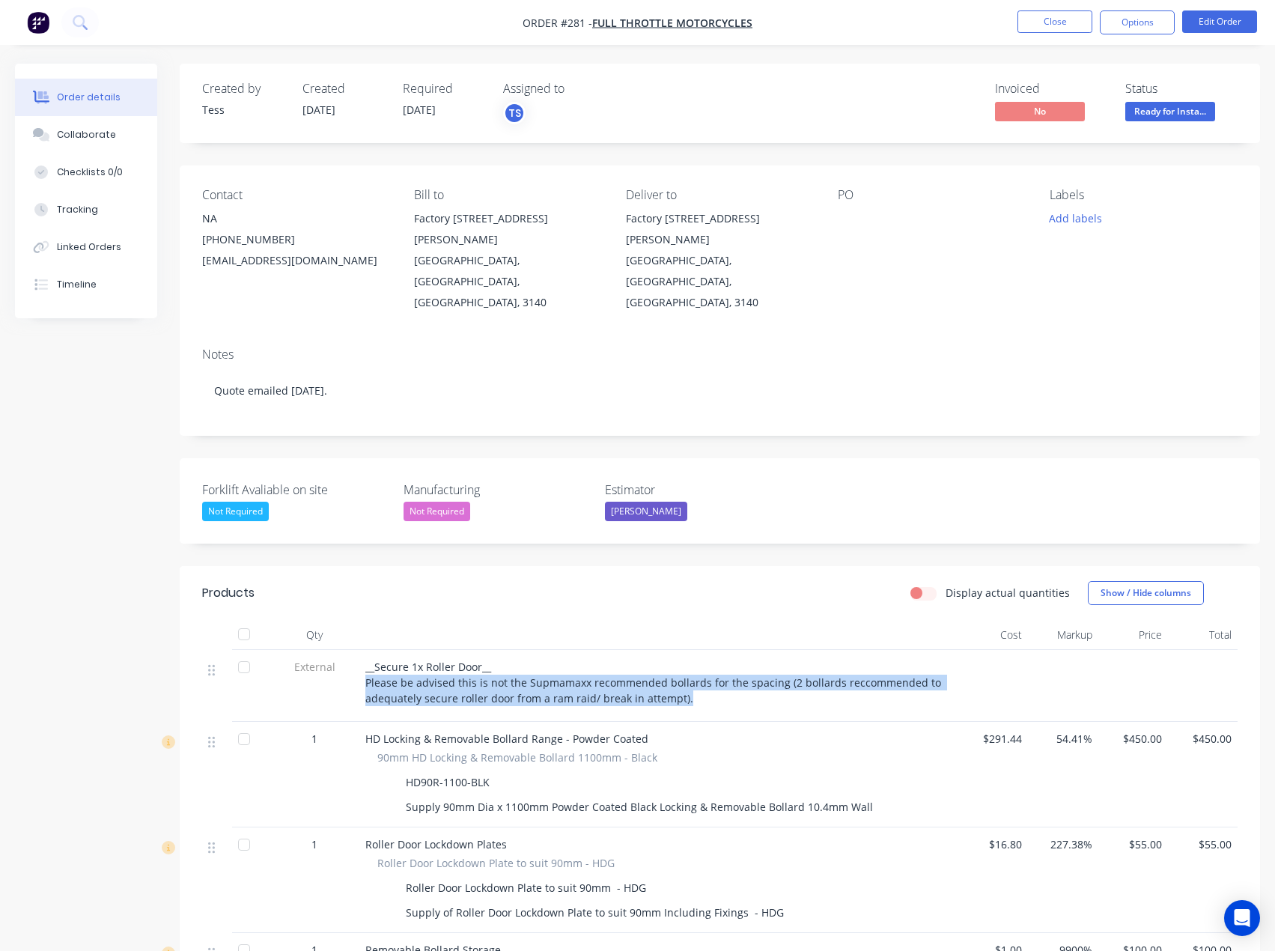
drag, startPoint x: 694, startPoint y: 658, endPoint x: 363, endPoint y: 643, distance: 331.3
click at [363, 650] on div "__Secure 1x Roller Door__ Please be advised this is not the Supmamaxx recommend…" at bounding box center [658, 686] width 599 height 72
copy span "Please be advised this is not the Supmamaxx recommended bollards for the spacin…"
click at [1043, 13] on button "Close" at bounding box center [1055, 21] width 75 height 22
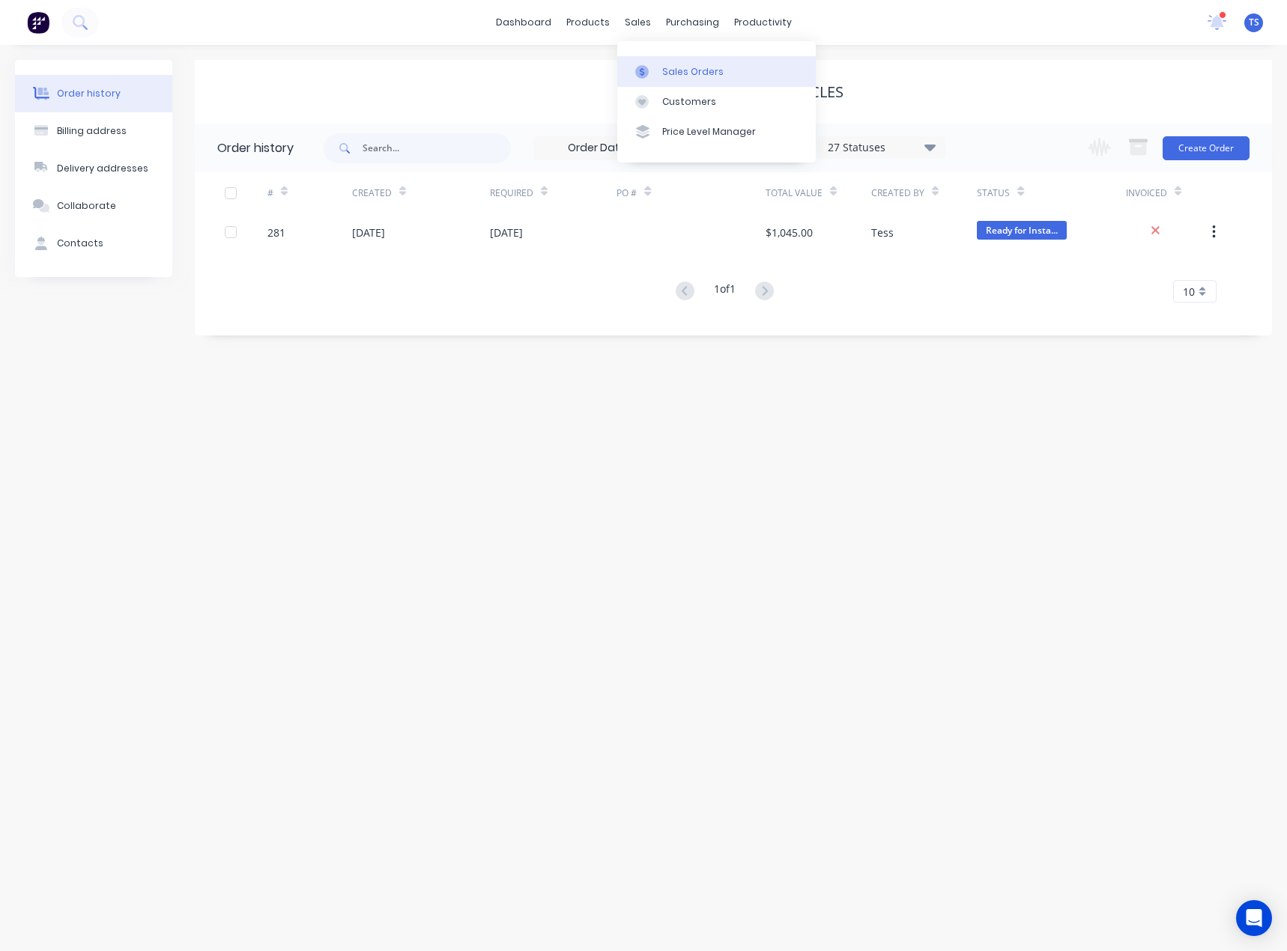
click at [663, 67] on div "Sales Orders" at bounding box center [692, 71] width 61 height 13
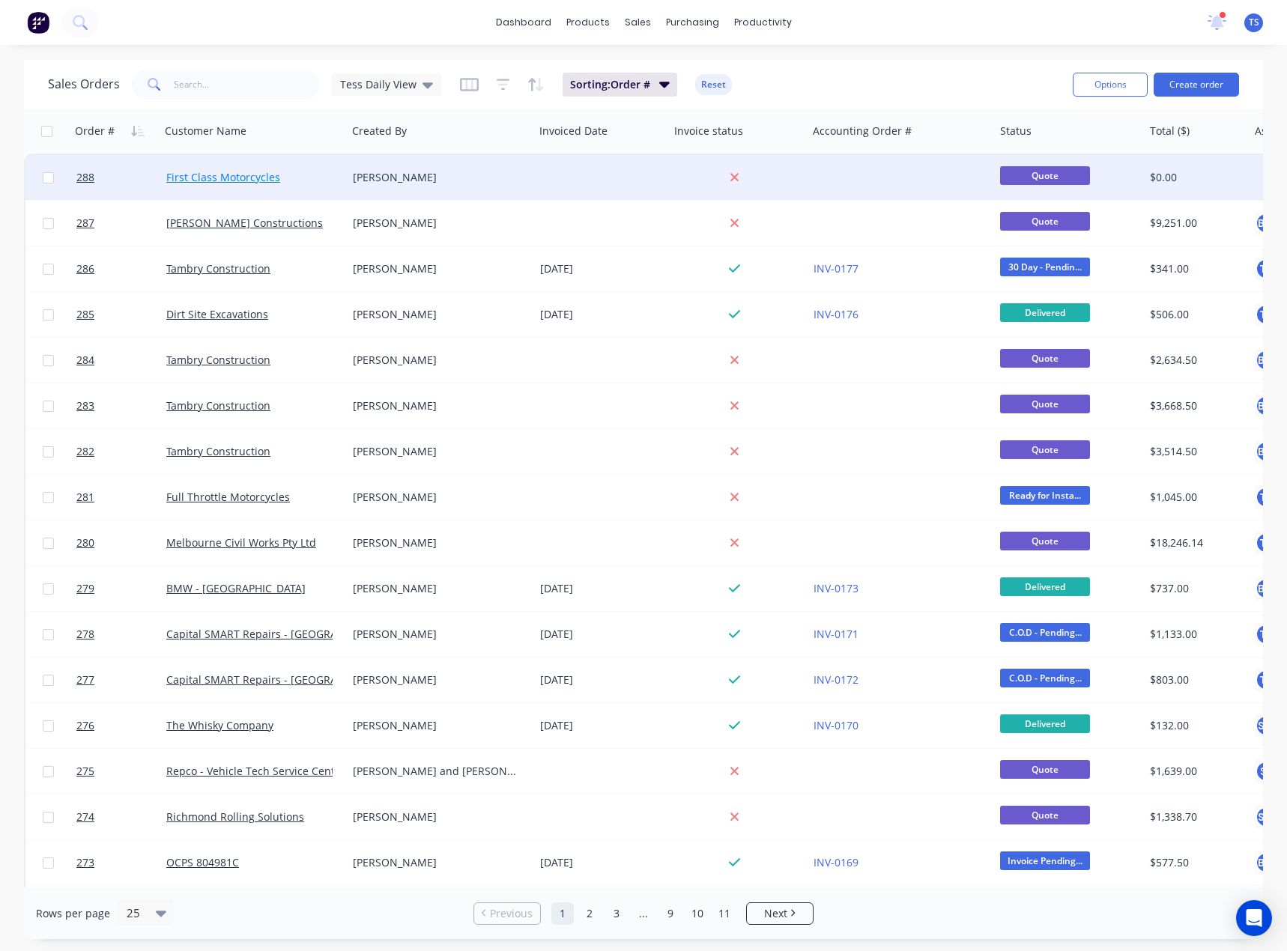
click at [204, 179] on link "First Class Motorcycles" at bounding box center [223, 177] width 114 height 14
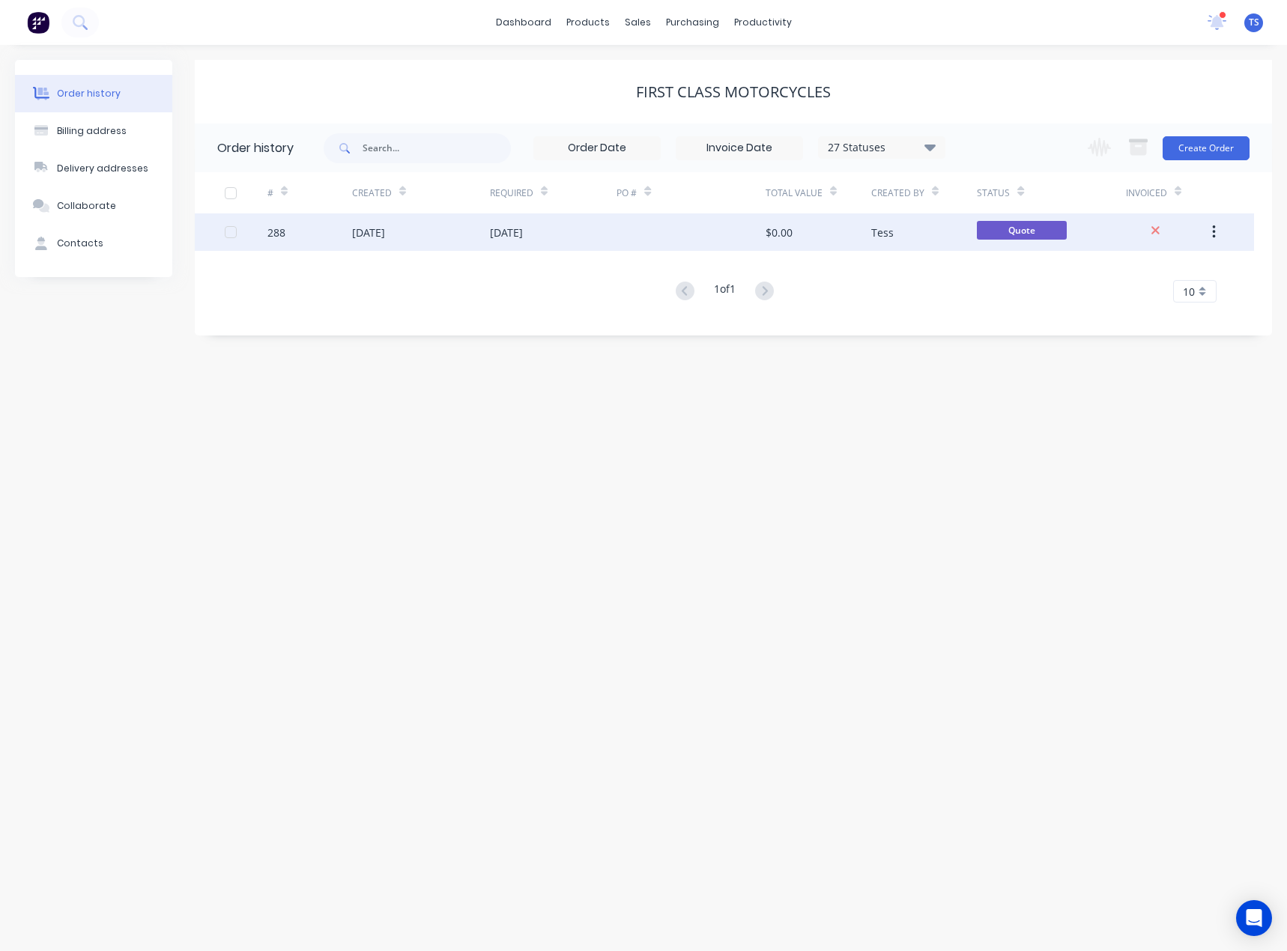
click at [532, 244] on div "[DATE]" at bounding box center [553, 231] width 127 height 37
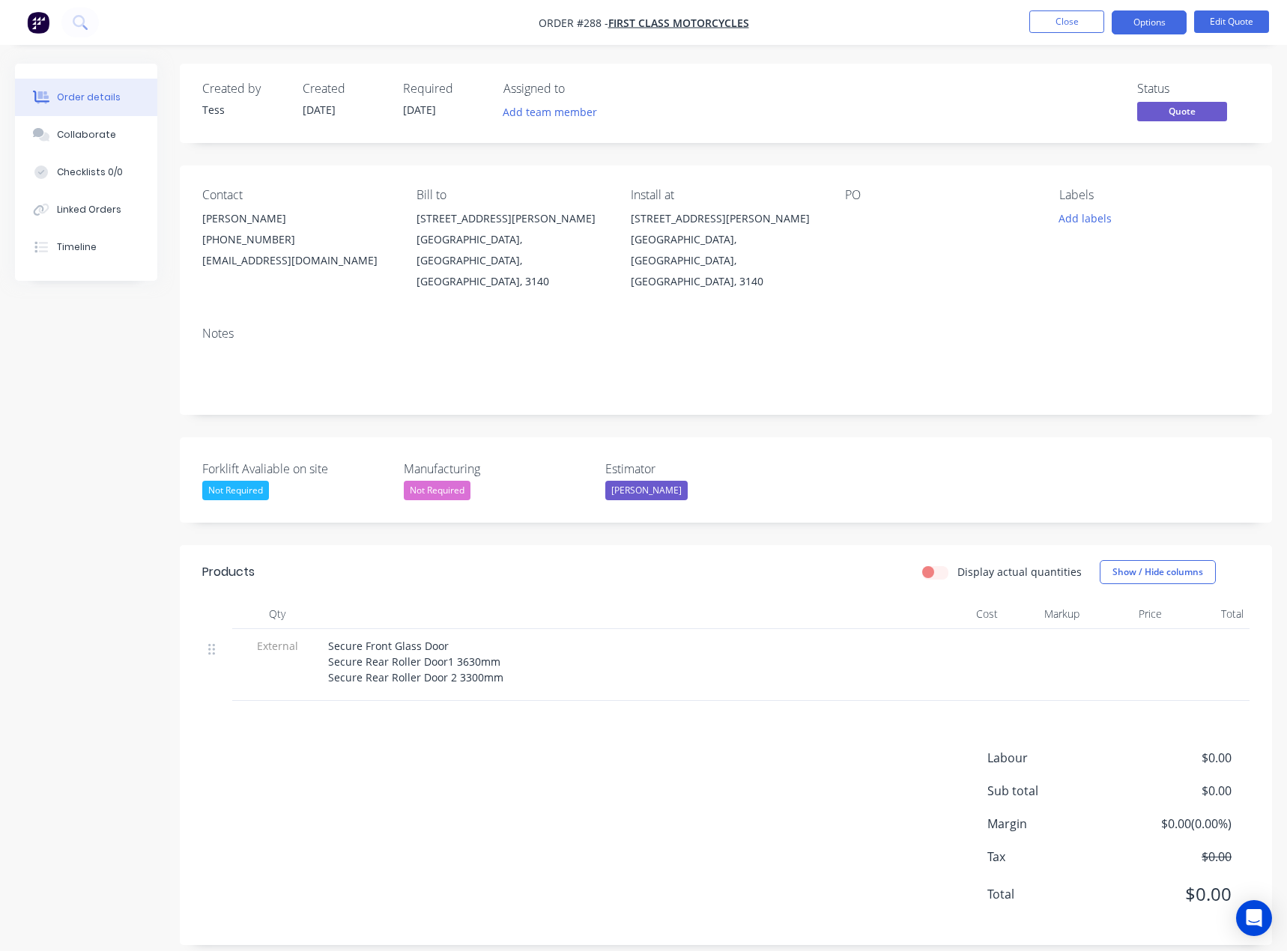
click at [503, 661] on div "Secure Front Glass Door Secure Rear Roller Door1 3630mm Secure Rear Roller Door…" at bounding box center [621, 661] width 587 height 47
click at [497, 657] on span "Secure Front Glass Door Secure Rear Roller Door1 3630mm Secure Rear Roller Door…" at bounding box center [415, 662] width 175 height 46
click at [1216, 16] on button "Edit Quote" at bounding box center [1231, 21] width 75 height 22
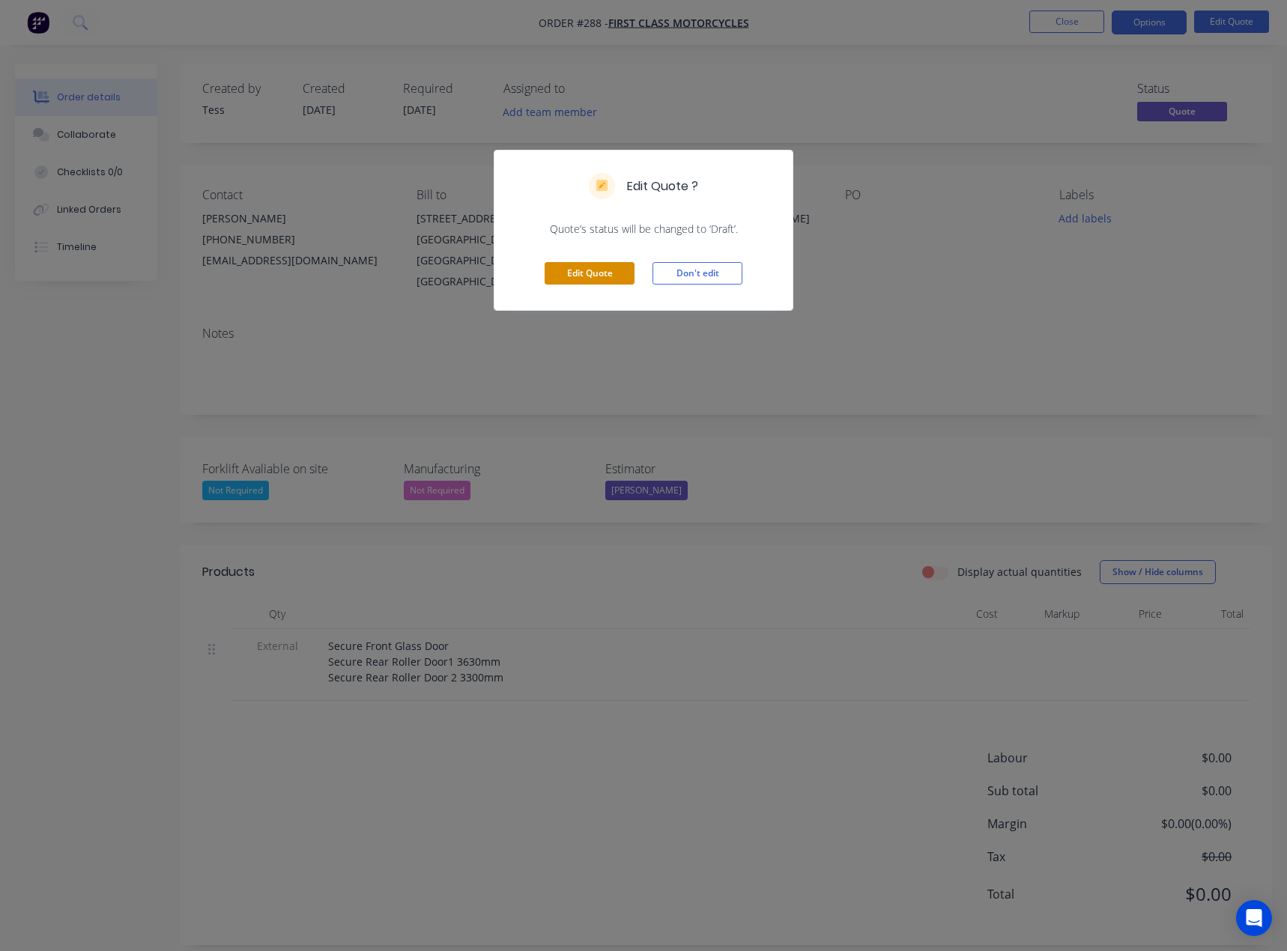
click at [568, 270] on button "Edit Quote" at bounding box center [589, 273] width 90 height 22
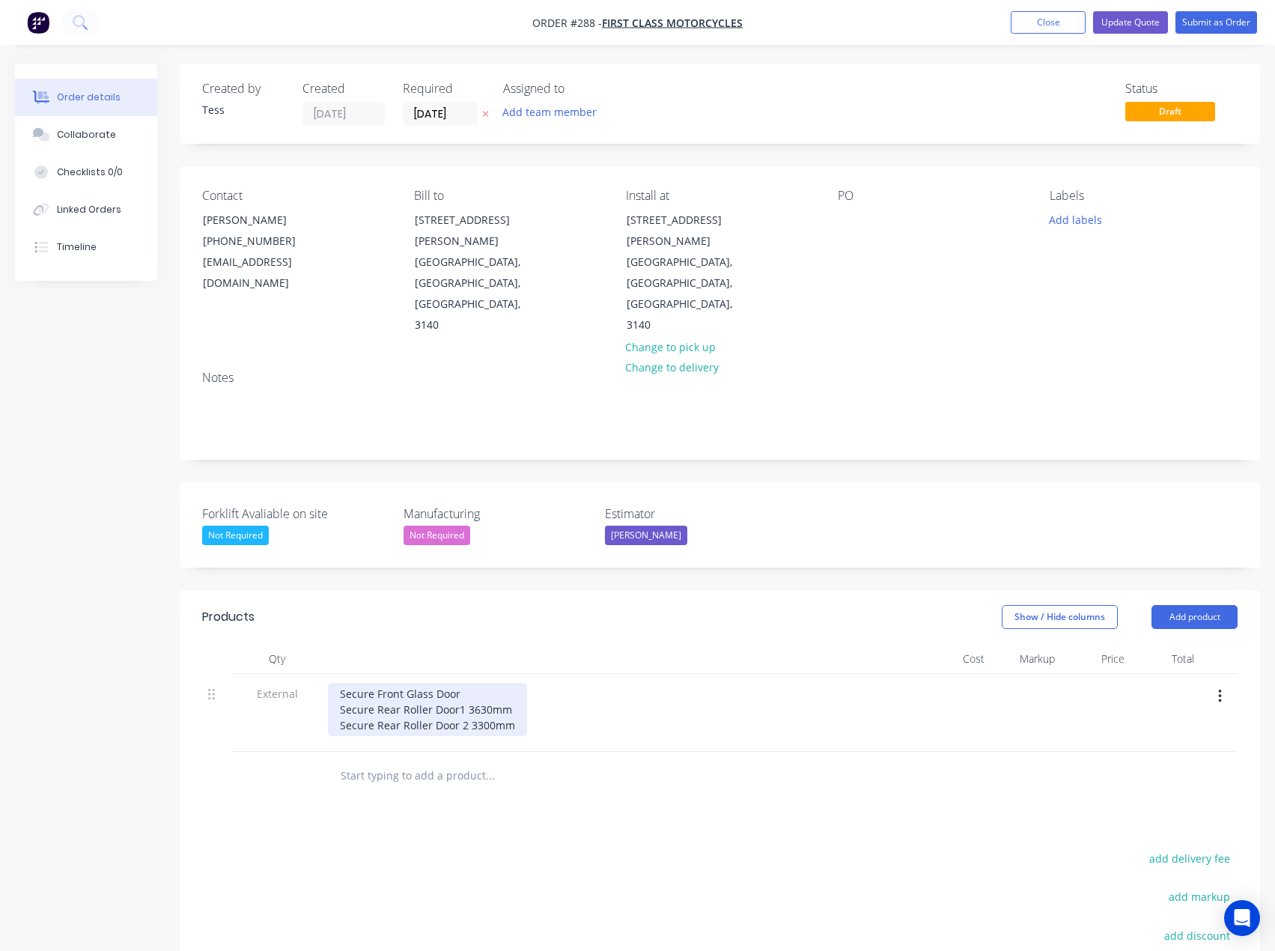
click at [513, 683] on div "Secure Front Glass Door Secure Rear Roller Door1 3630mm Secure Rear Roller Door…" at bounding box center [427, 709] width 199 height 53
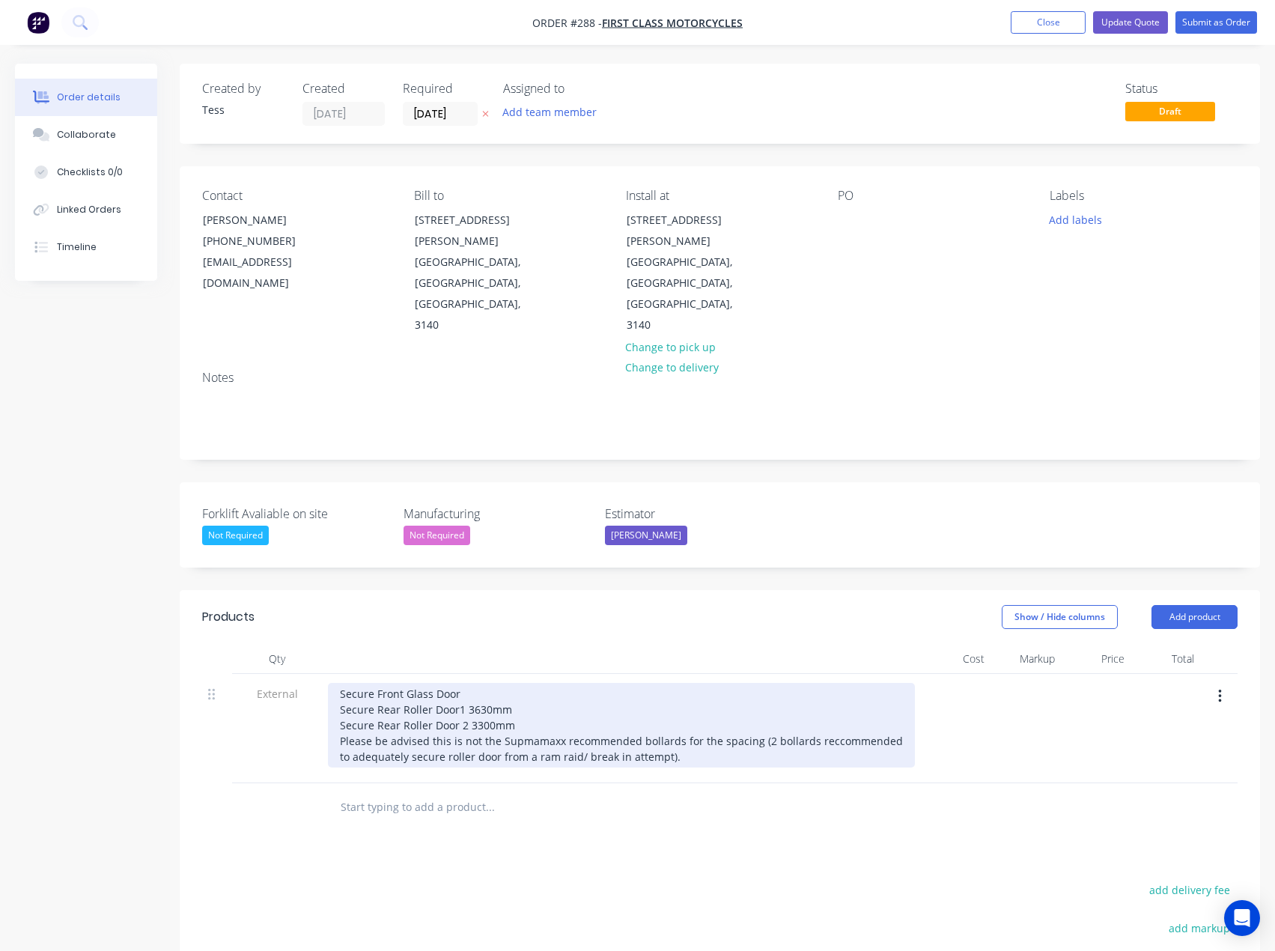
click at [514, 683] on div "Secure Front Glass Door Secure Rear Roller Door1 3630mm Secure Rear Roller Door…" at bounding box center [621, 725] width 587 height 85
click at [337, 683] on div "Secure Front Glass Door Secure Rear Roller Door1 3630mm Secure Rear Roller Door…" at bounding box center [621, 725] width 587 height 85
click at [523, 683] on div "Secure Front Glass Door Secure Rear Roller Door1 3630mm Secure Rear Roller Door…" at bounding box center [621, 725] width 587 height 85
click at [477, 683] on div "Secure Front Glass Door Secure Rear Roller Door1 3630mm Secure Rear Roller Door…" at bounding box center [621, 725] width 587 height 85
click at [457, 683] on div "Secure Front Glass Door Secure Rear Roller Door1 3630mm Secure Rear Roller Door…" at bounding box center [621, 725] width 587 height 85
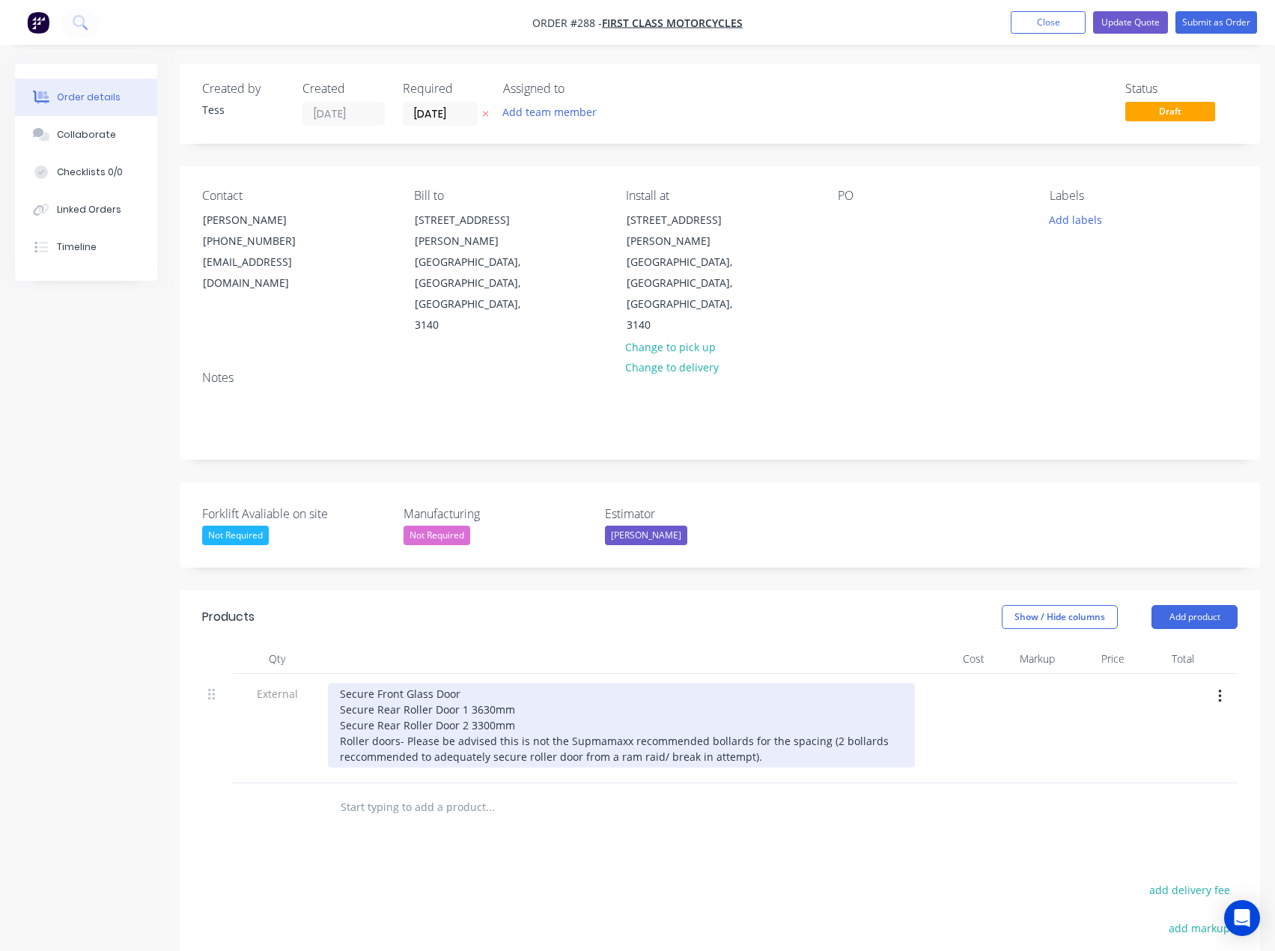
click at [535, 683] on div "Secure Front Glass Door Secure Rear Roller Door 1 3630mm Secure Rear Roller Doo…" at bounding box center [621, 725] width 587 height 85
click at [534, 683] on div "Secure Front Glass Door Secure Rear Roller Door 1 3630mm Secure Rear Roller Doo…" at bounding box center [621, 725] width 587 height 85
click at [521, 683] on div "Secure Front Glass Door Secure Rear Roller Door 1 3630mm - 1 bollard Secure Rea…" at bounding box center [621, 725] width 587 height 85
click at [487, 683] on div "Secure Front Glass Door Secure Rear Roller Door 1 3630mm - 1 bollard Secure Rea…" at bounding box center [621, 725] width 587 height 85
click at [567, 683] on div "Secure Front Glass Door -2 bollards Secure Rear Roller Door 1 3630mm - 1 bollar…" at bounding box center [621, 725] width 587 height 85
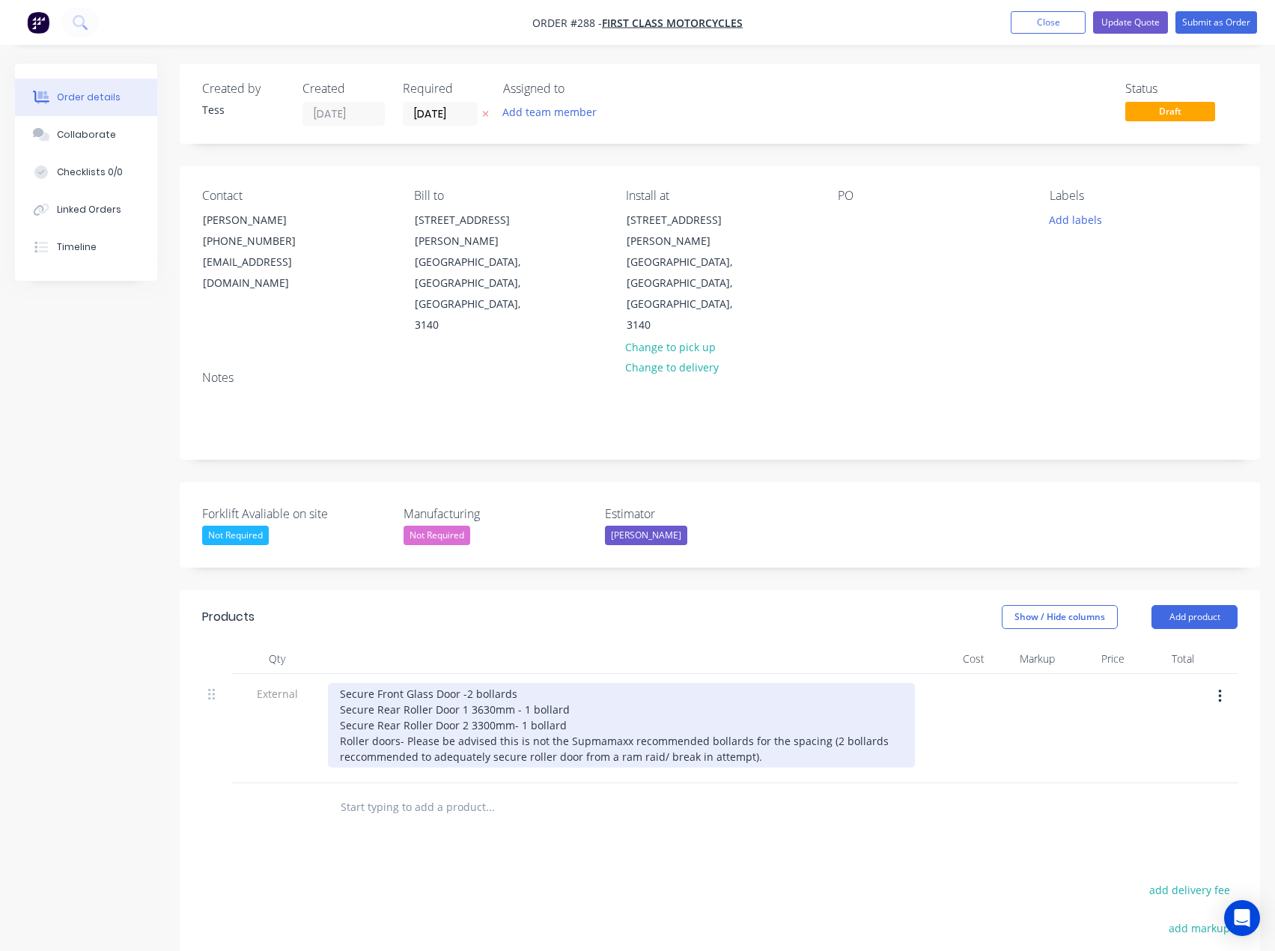
click at [779, 700] on div "Secure Front Glass Door -2 bollards Secure Rear Roller Door 1 3630mm - 1 bollar…" at bounding box center [621, 725] width 587 height 85
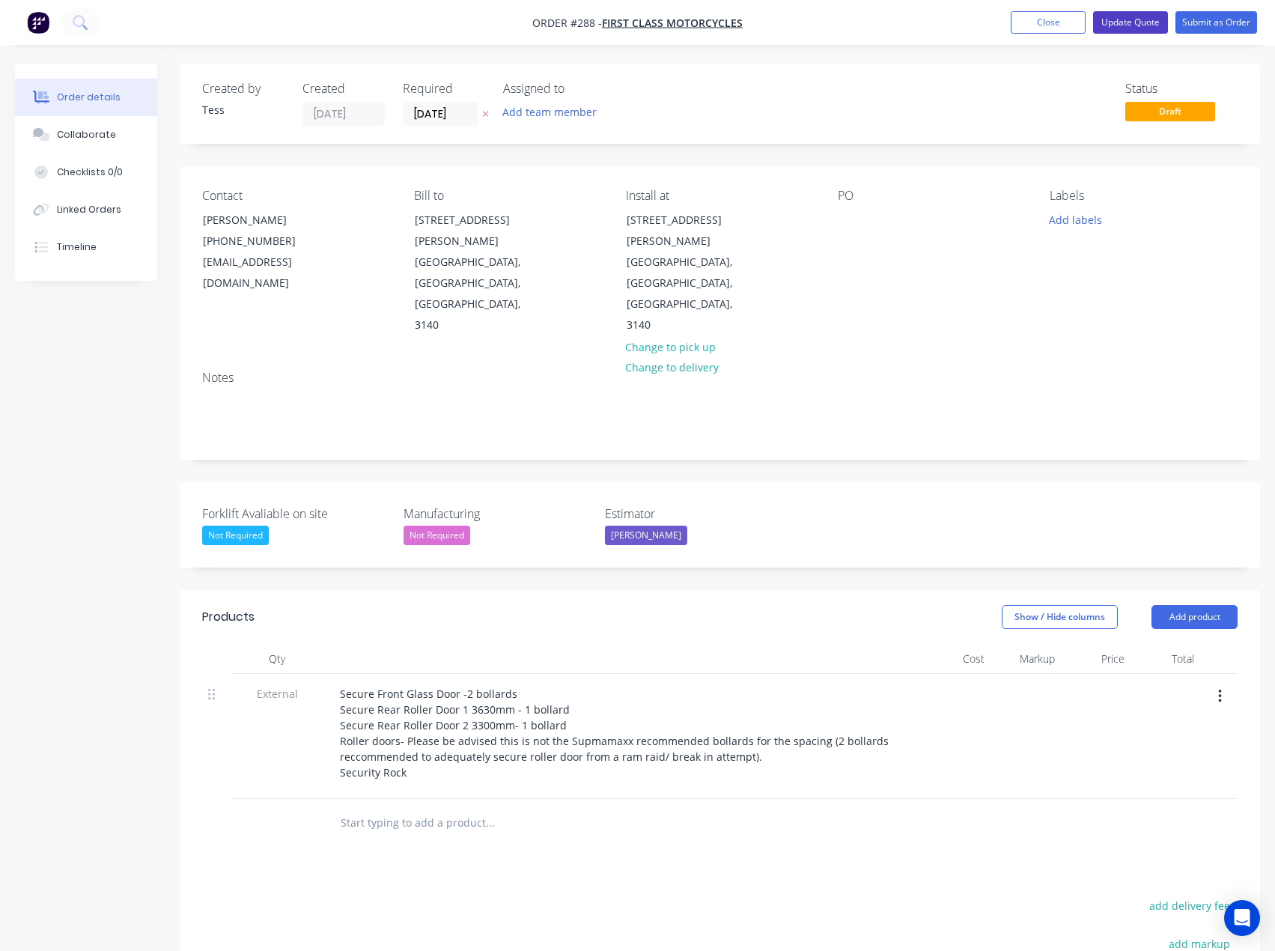
click at [1126, 30] on button "Update Quote" at bounding box center [1130, 22] width 75 height 22
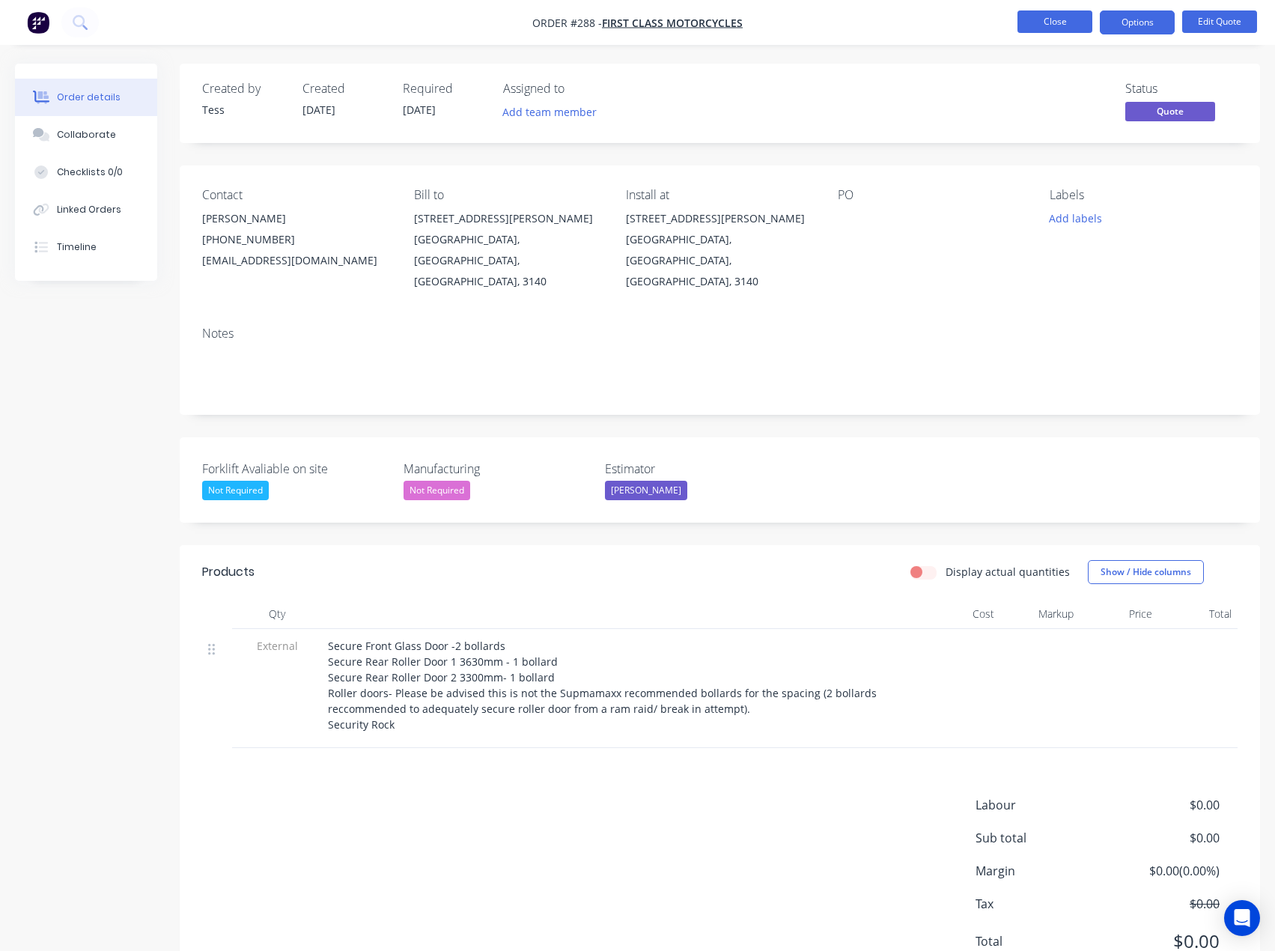
click at [1055, 22] on button "Close" at bounding box center [1055, 21] width 75 height 22
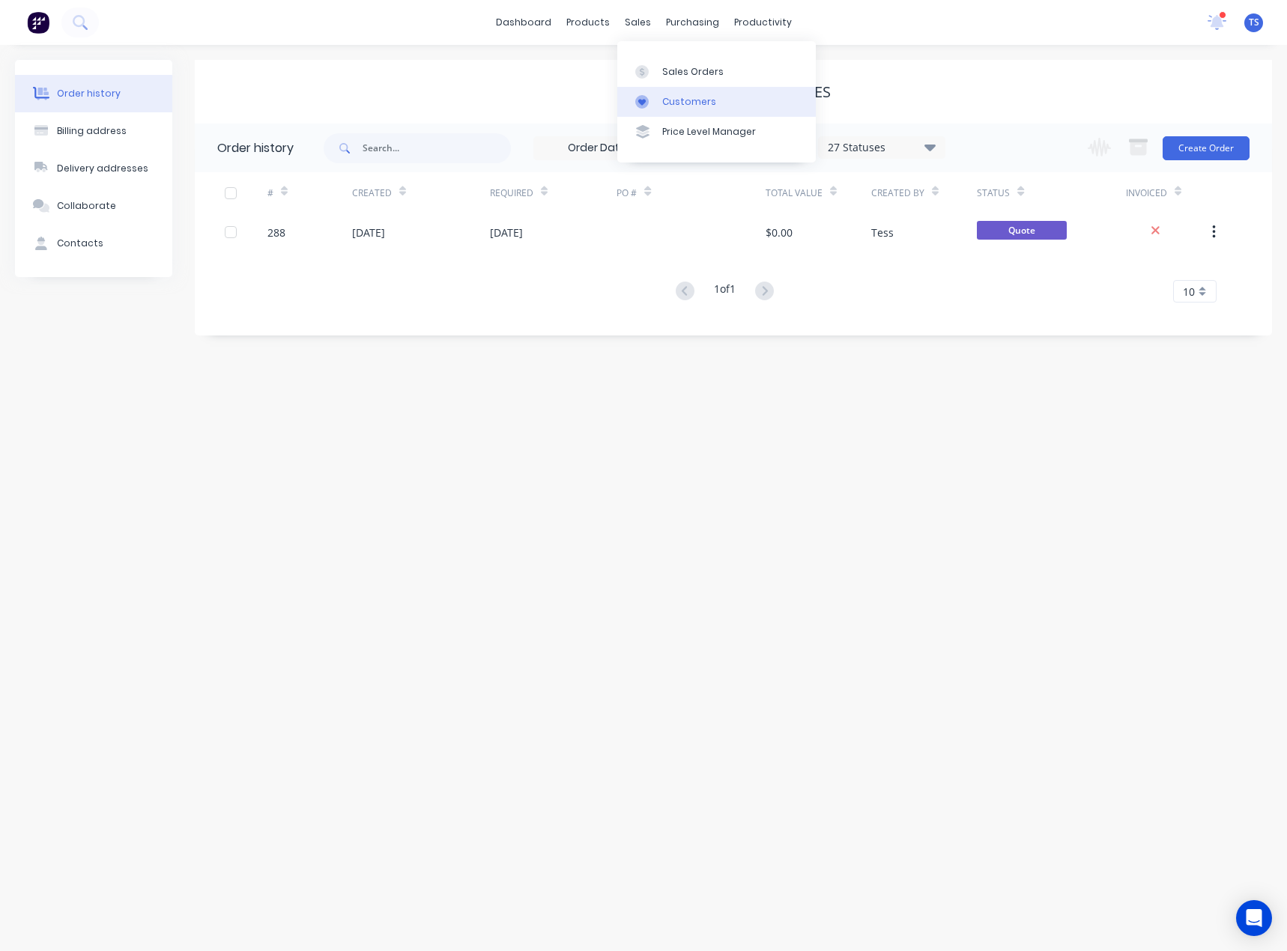
click at [660, 97] on link "Customers" at bounding box center [716, 102] width 198 height 30
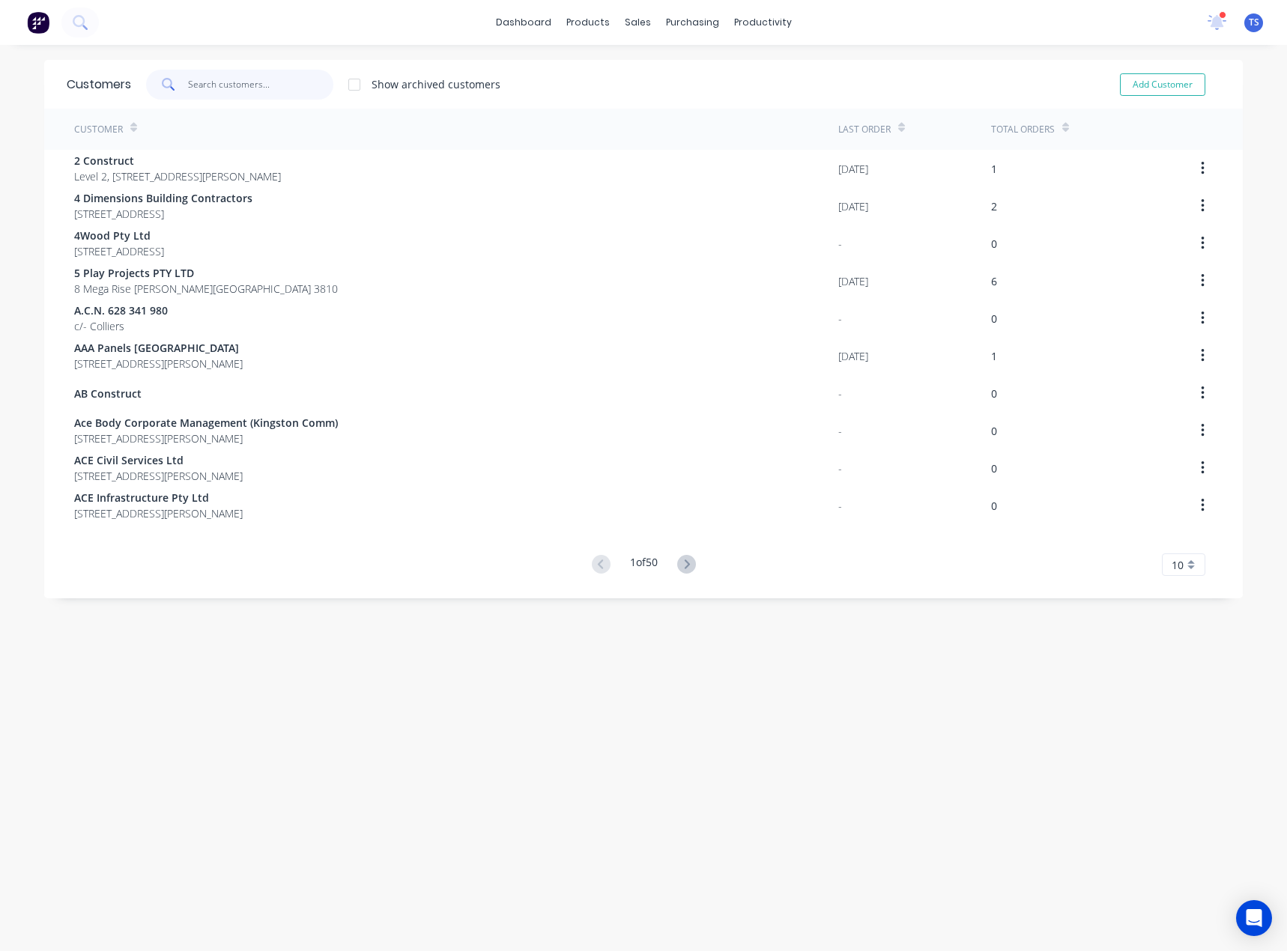
click at [255, 84] on input "text" at bounding box center [261, 85] width 146 height 30
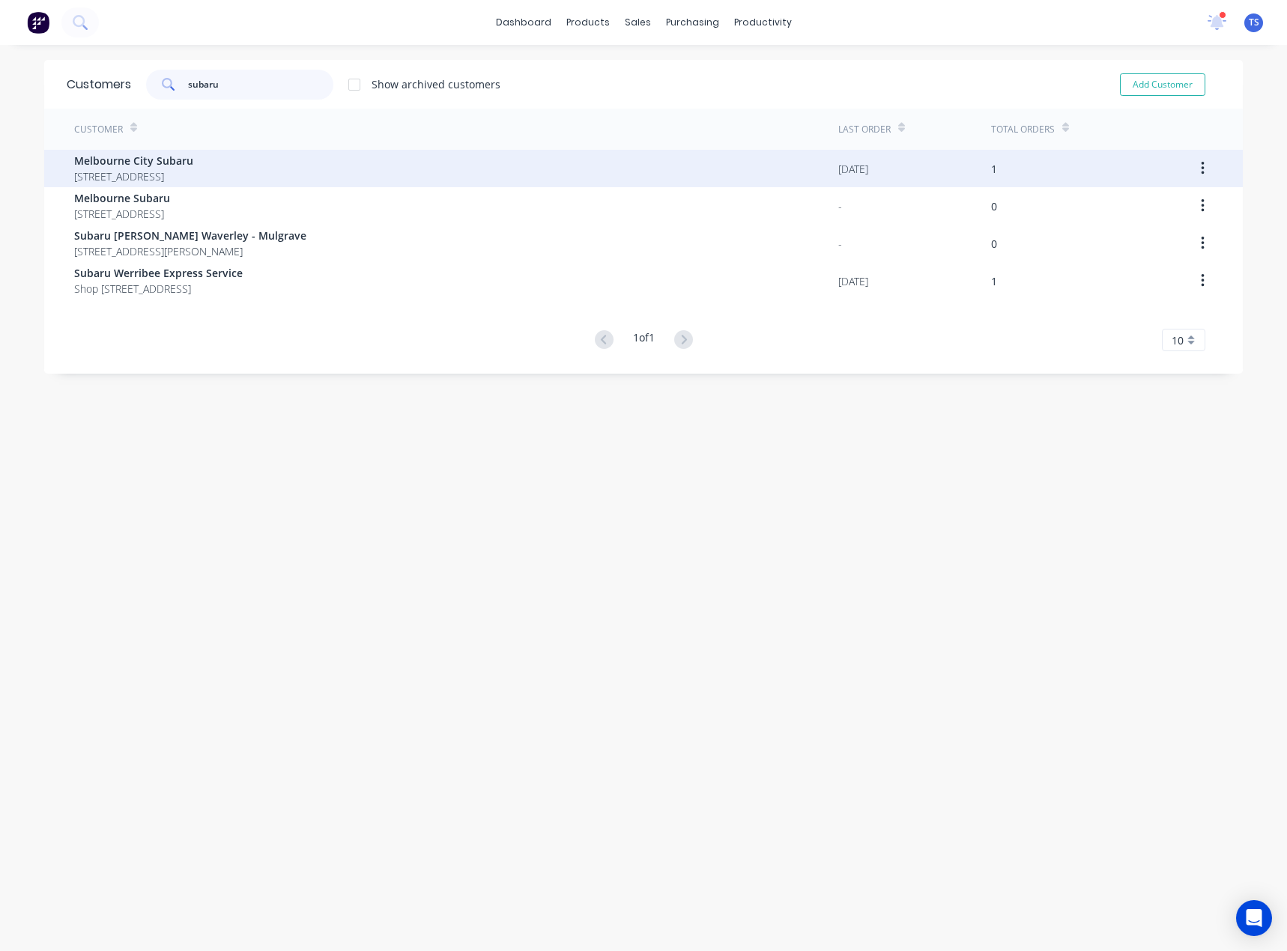
type input "subaru"
click at [193, 168] on span "Melbourne City Subaru" at bounding box center [133, 161] width 119 height 16
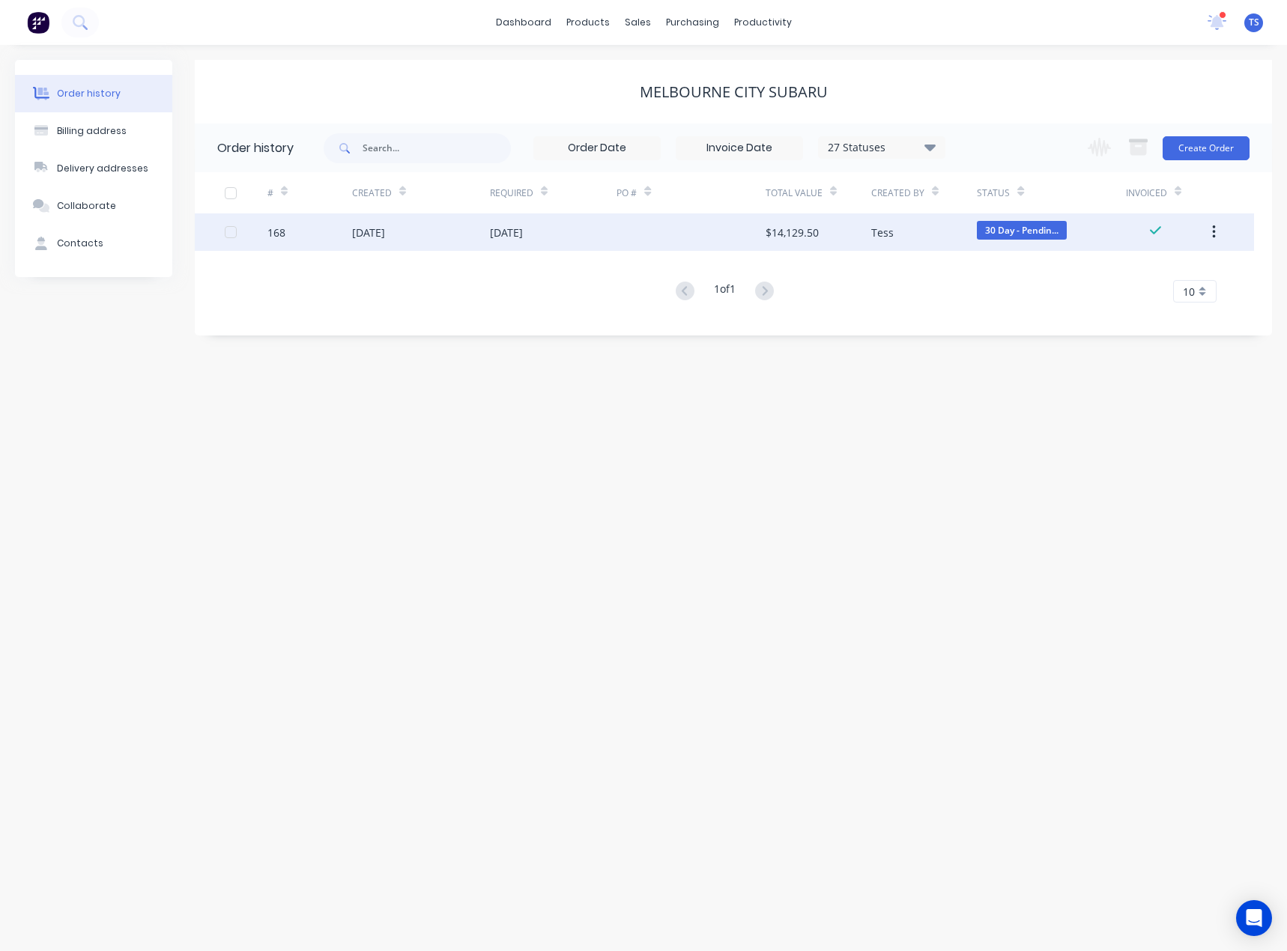
click at [483, 234] on div "[DATE]" at bounding box center [421, 231] width 138 height 37
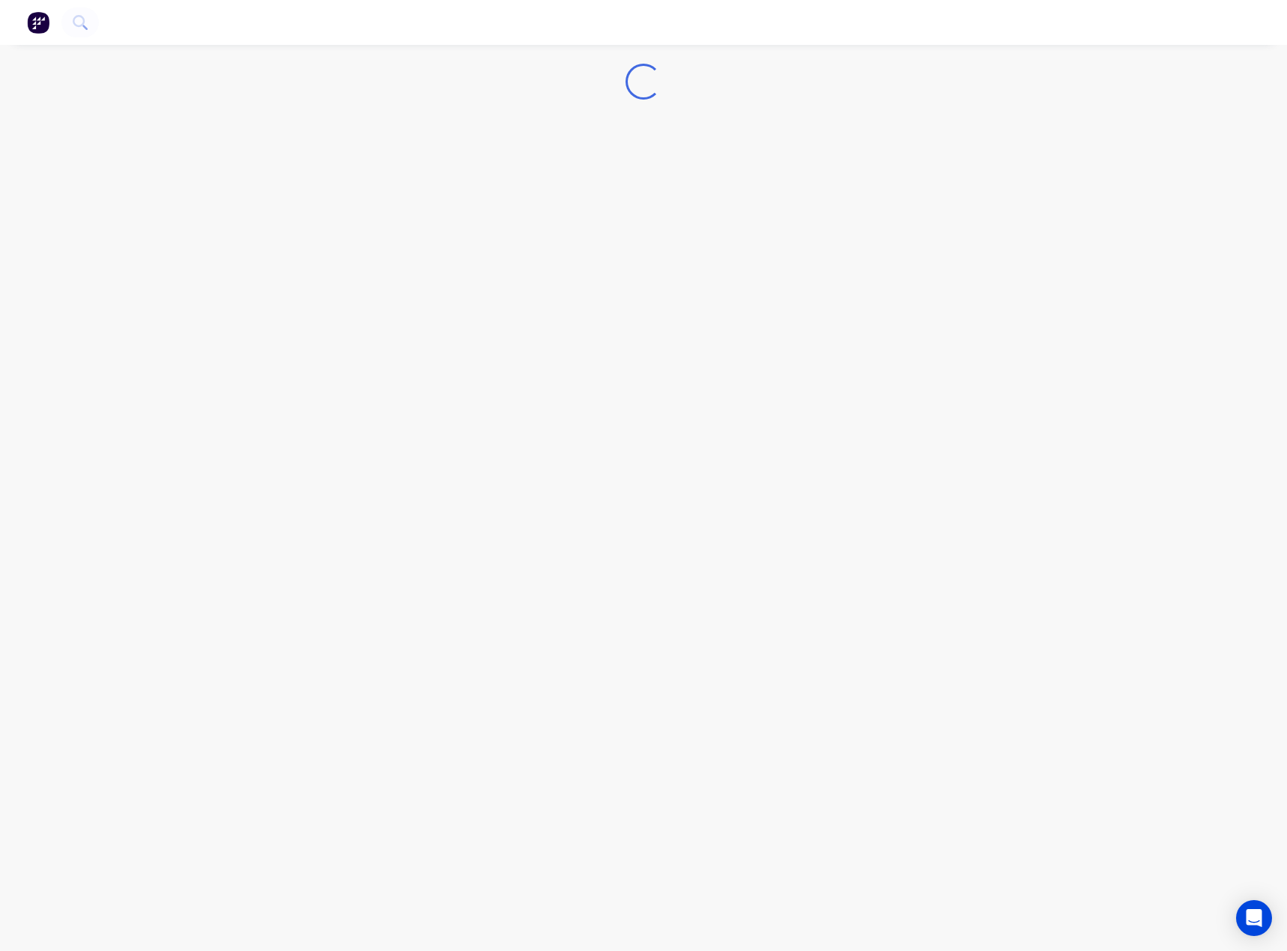
click at [483, 234] on div "Loading..." at bounding box center [643, 475] width 1287 height 951
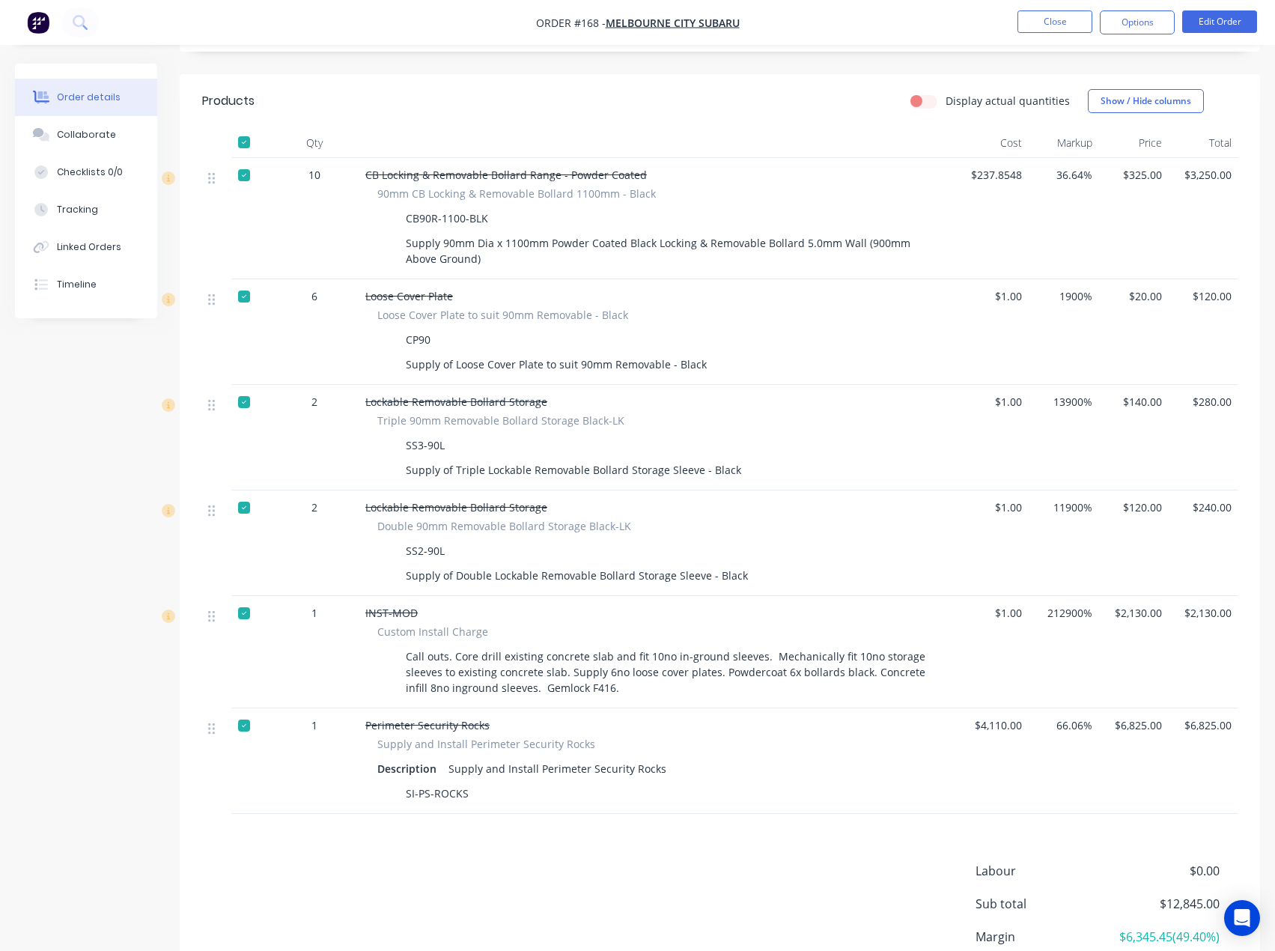
scroll to position [598, 0]
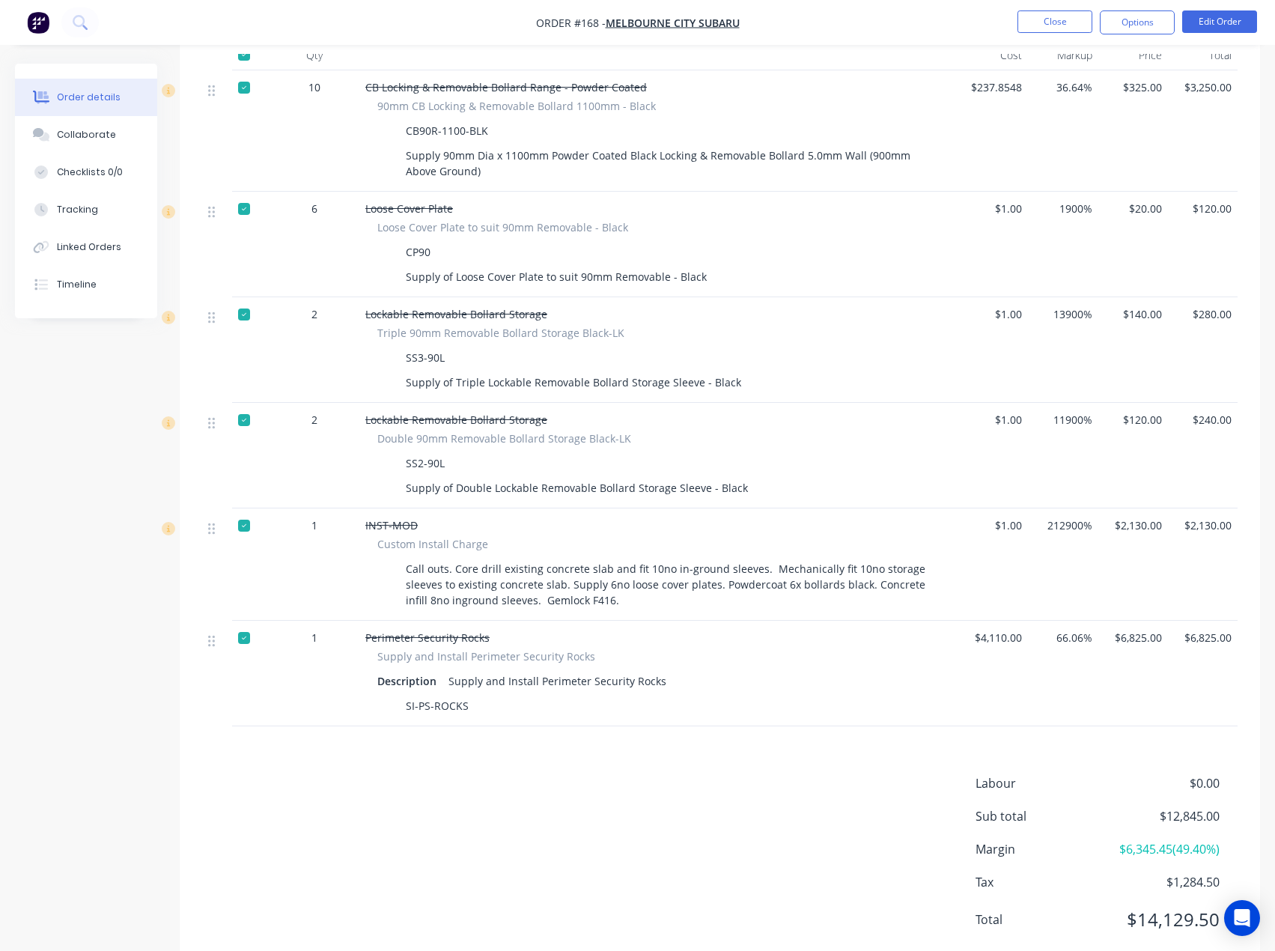
drag, startPoint x: 660, startPoint y: 641, endPoint x: 448, endPoint y: 642, distance: 212.7
click at [448, 670] on div "Supply and Install Perimeter Security Rocks" at bounding box center [558, 681] width 230 height 22
copy div "Supply and Install Perimeter Security Rocks"
click at [1060, 25] on button "Close" at bounding box center [1055, 21] width 75 height 22
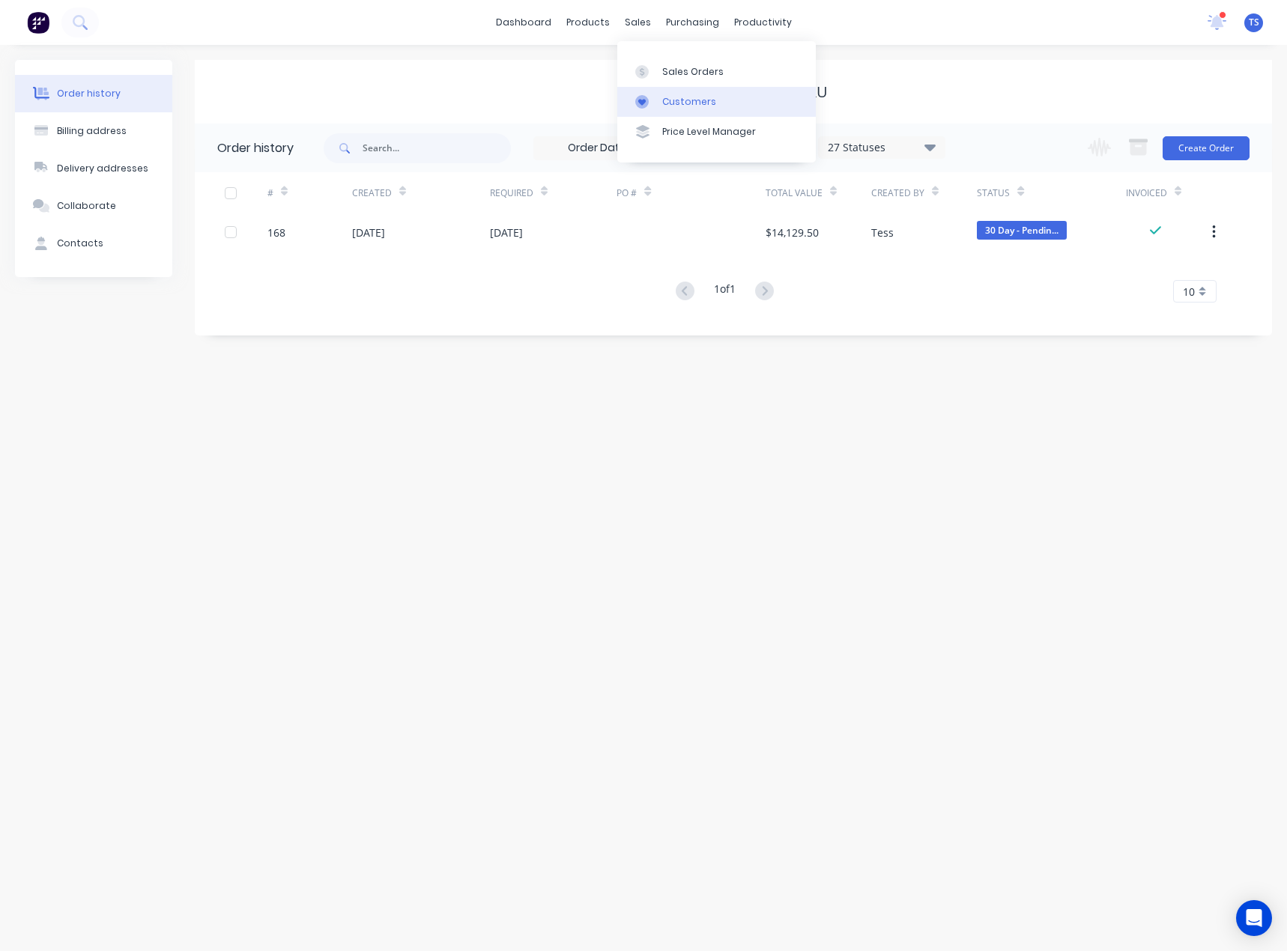
click at [655, 96] on div at bounding box center [646, 101] width 22 height 13
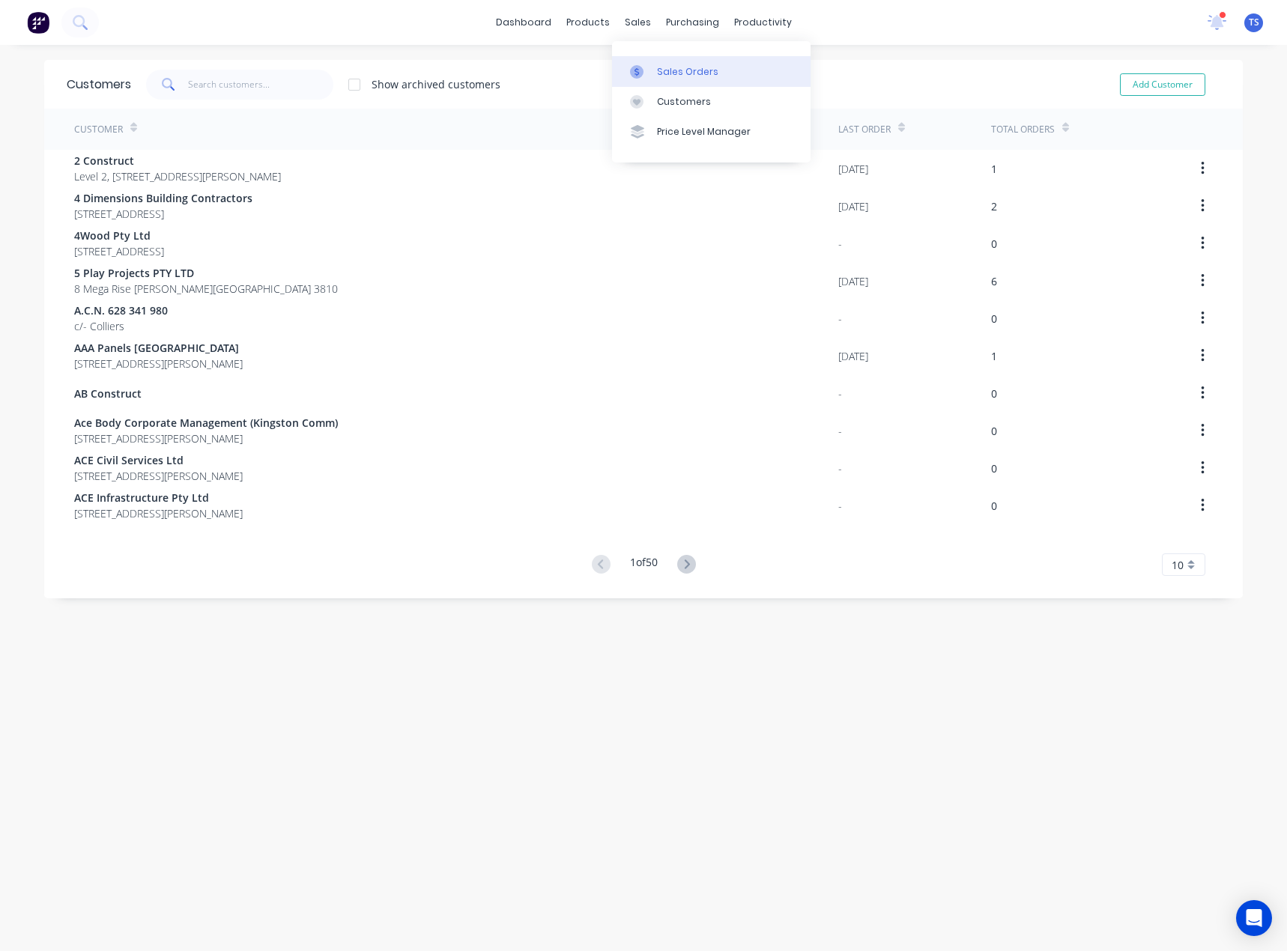
click at [664, 67] on div "Sales Orders" at bounding box center [687, 71] width 61 height 13
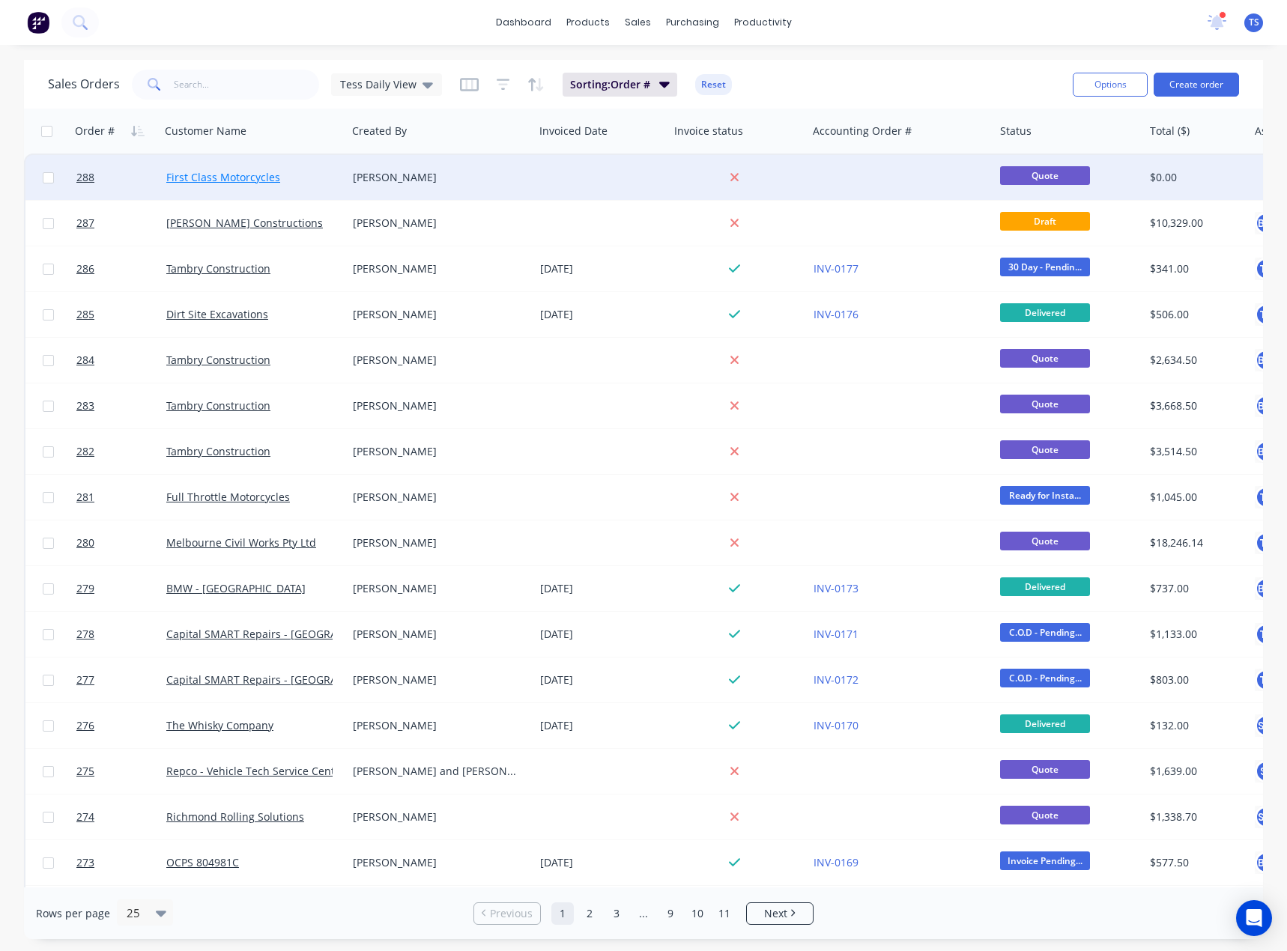
click at [249, 178] on link "First Class Motorcycles" at bounding box center [223, 177] width 114 height 14
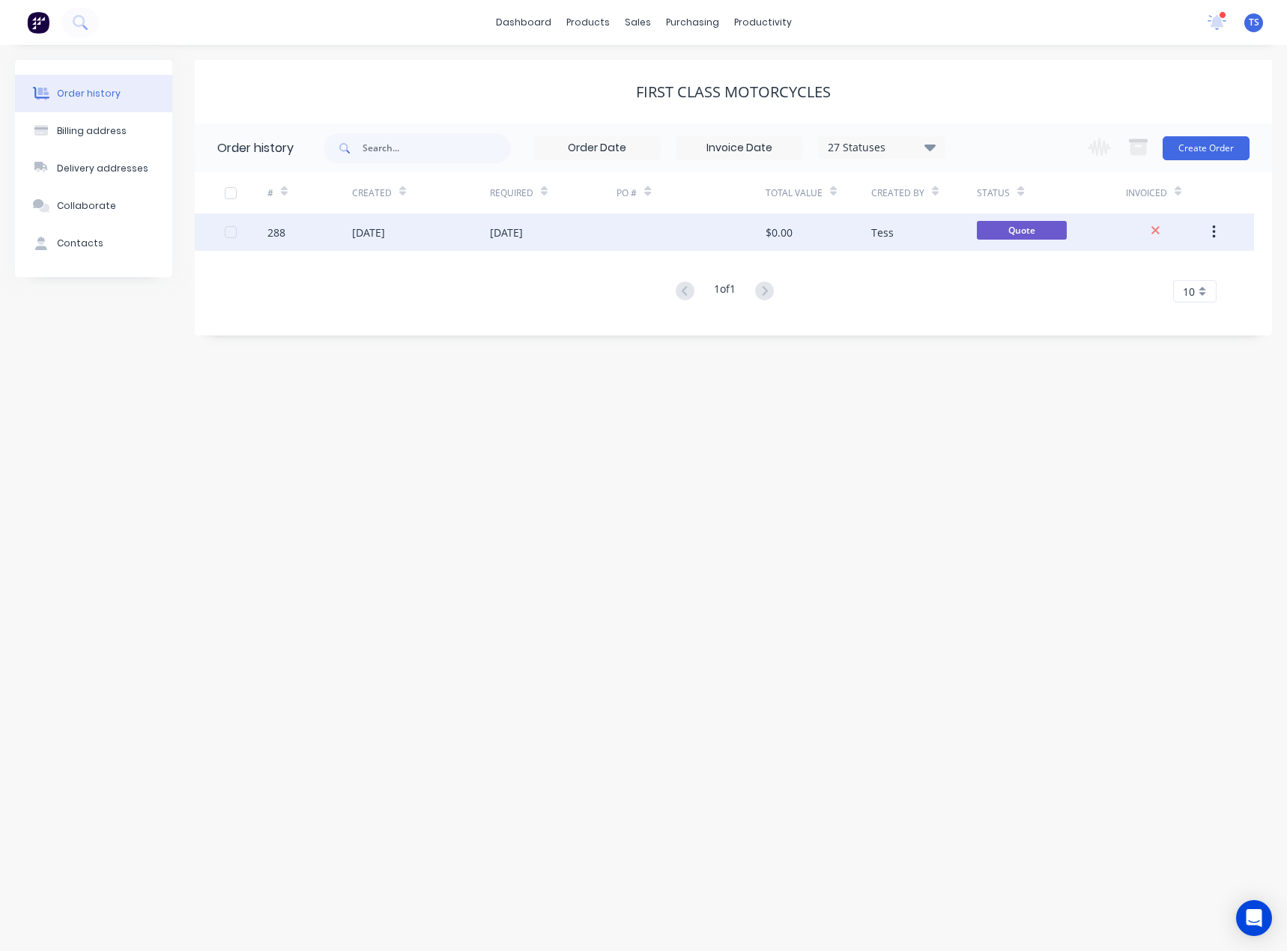
click at [544, 240] on div "[DATE]" at bounding box center [553, 231] width 127 height 37
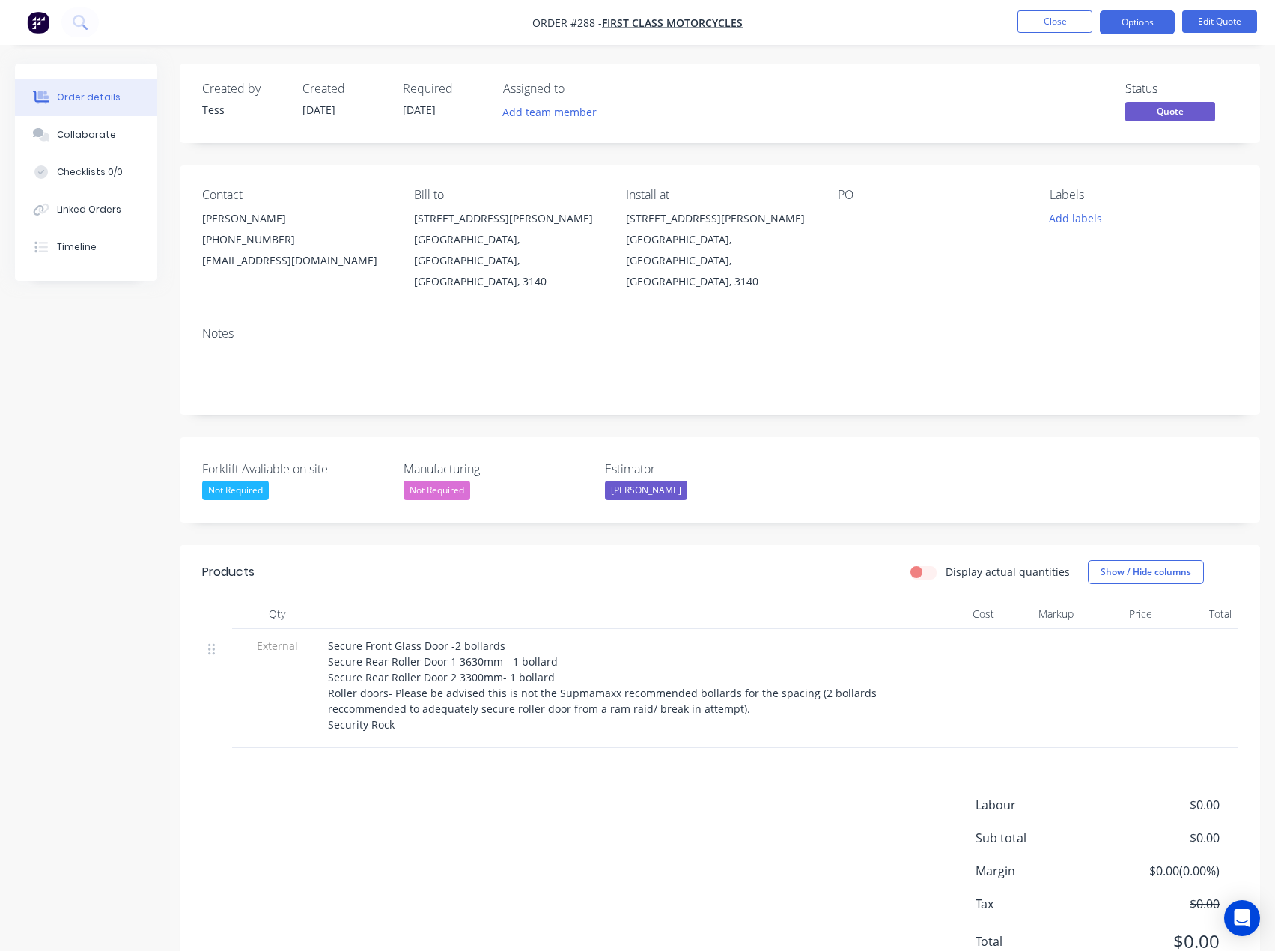
click at [476, 705] on div "Secure Front Glass Door -2 bollards Secure Rear Roller Door 1 3630mm - 1 bollar…" at bounding box center [621, 685] width 587 height 94
click at [1149, 25] on button "Options" at bounding box center [1137, 22] width 75 height 24
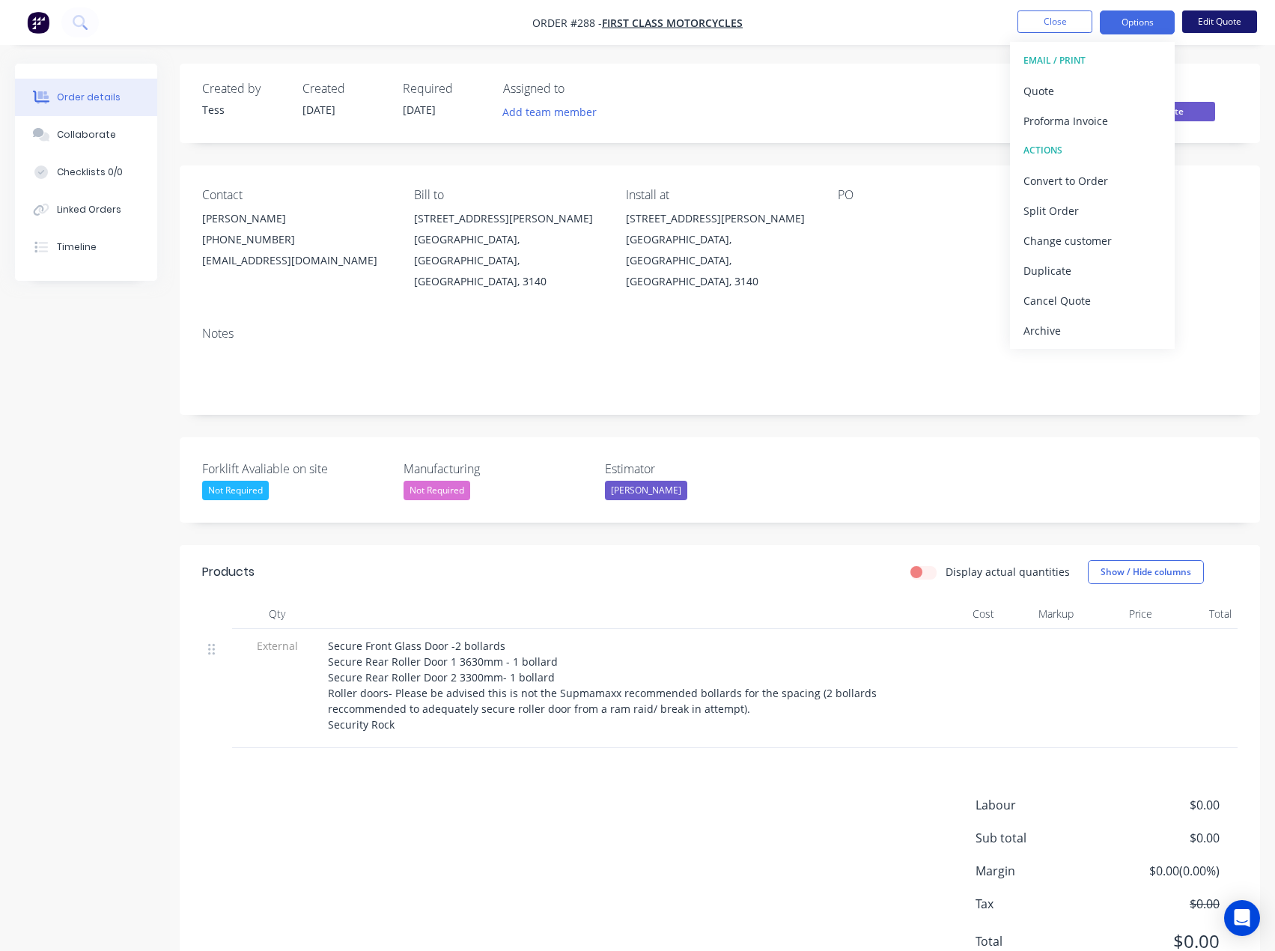
click at [1205, 25] on button "Edit Quote" at bounding box center [1219, 21] width 75 height 22
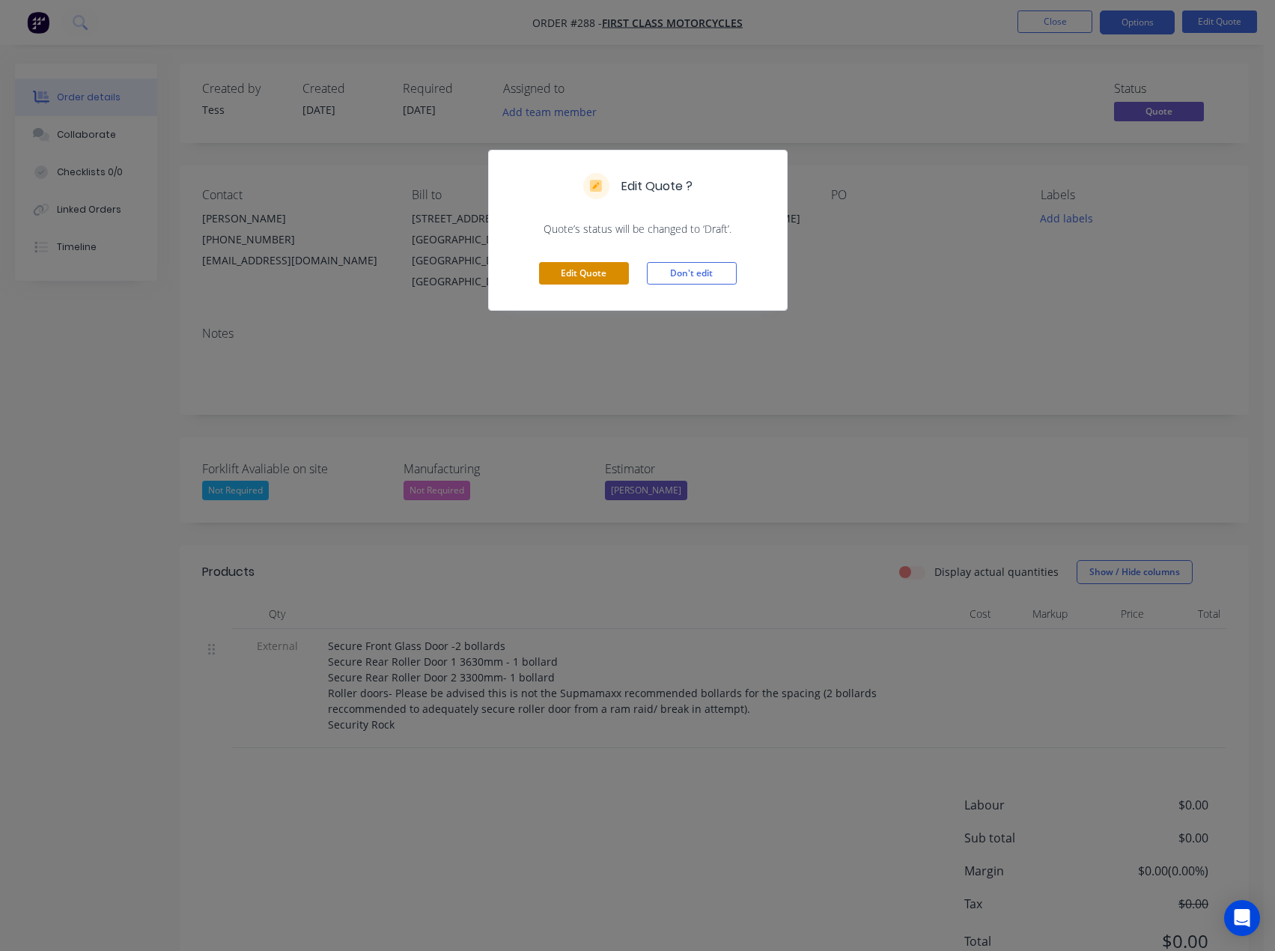
click at [604, 270] on button "Edit Quote" at bounding box center [584, 273] width 90 height 22
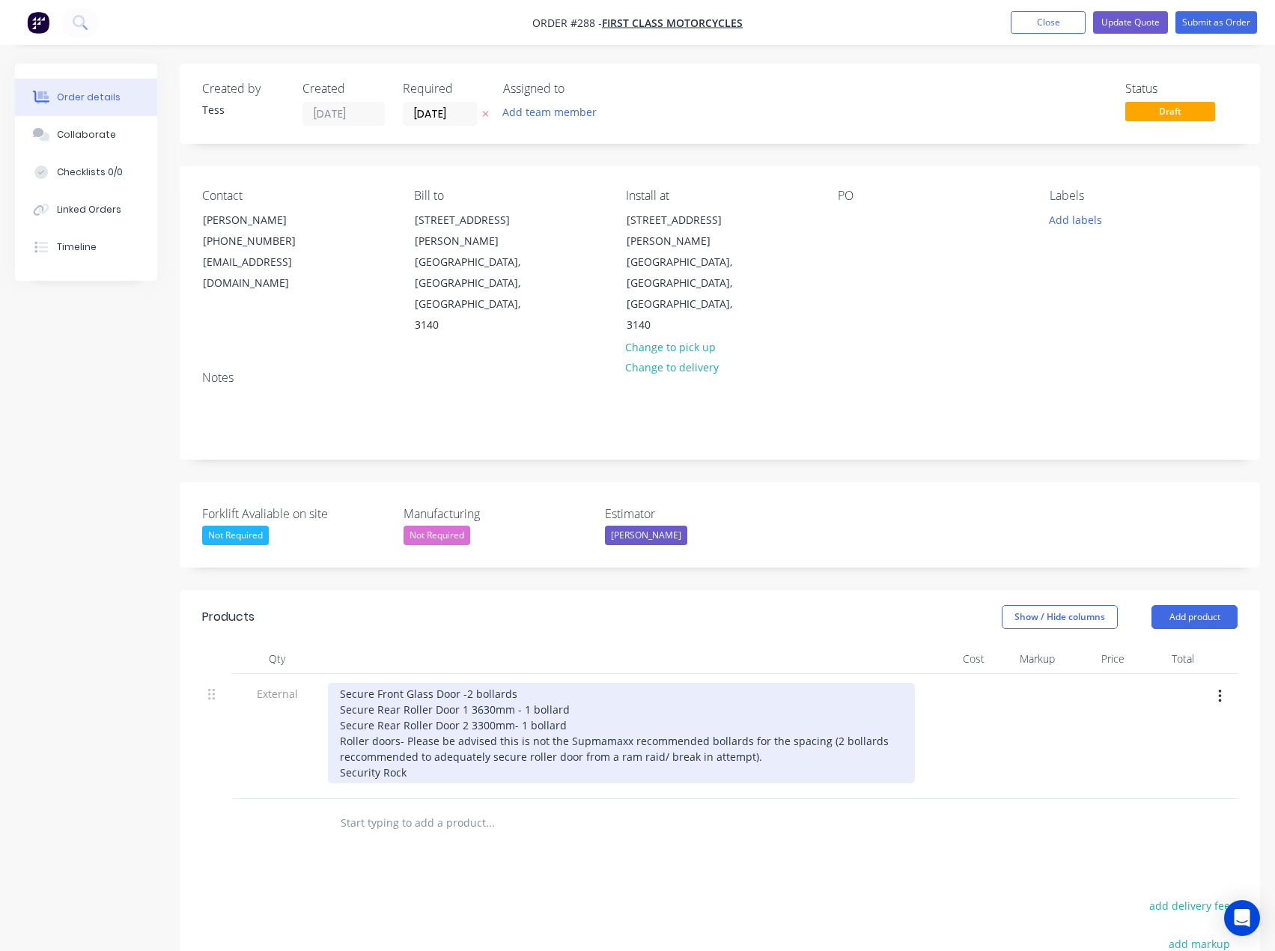
click at [416, 711] on div "Secure Front Glass Door -2 bollards Secure Rear Roller Door 1 3630mm - 1 bollar…" at bounding box center [621, 733] width 587 height 100
click at [341, 711] on div "Secure Front Glass Door -2 bollards Secure Rear Roller Door 1 3630mm - 1 bollar…" at bounding box center [621, 733] width 587 height 100
click at [433, 708] on div "Secure Front Glass Door -2 bollards Secure Rear Roller Door 1 3630mm - 1 bollar…" at bounding box center [621, 733] width 587 height 100
click at [422, 713] on div "Secure Front Glass Door -2 bollards Secure Rear Roller Door 1 3630mm - 1 bollar…" at bounding box center [621, 733] width 587 height 100
click at [700, 711] on div "Secure Front Glass Door -2 bollards Secure Rear Roller Door 1 3630mm - 1 bollar…" at bounding box center [621, 733] width 587 height 100
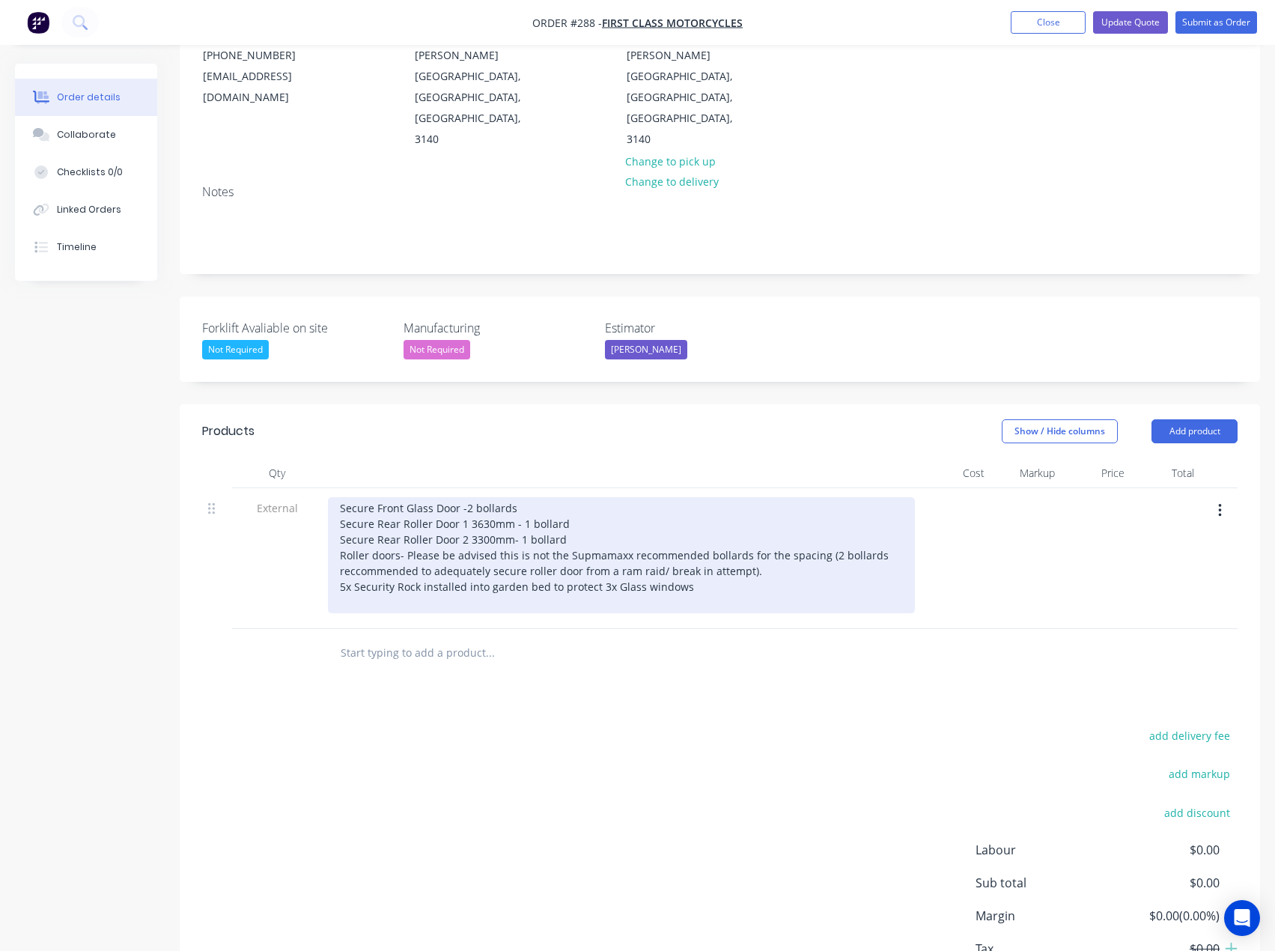
scroll to position [225, 0]
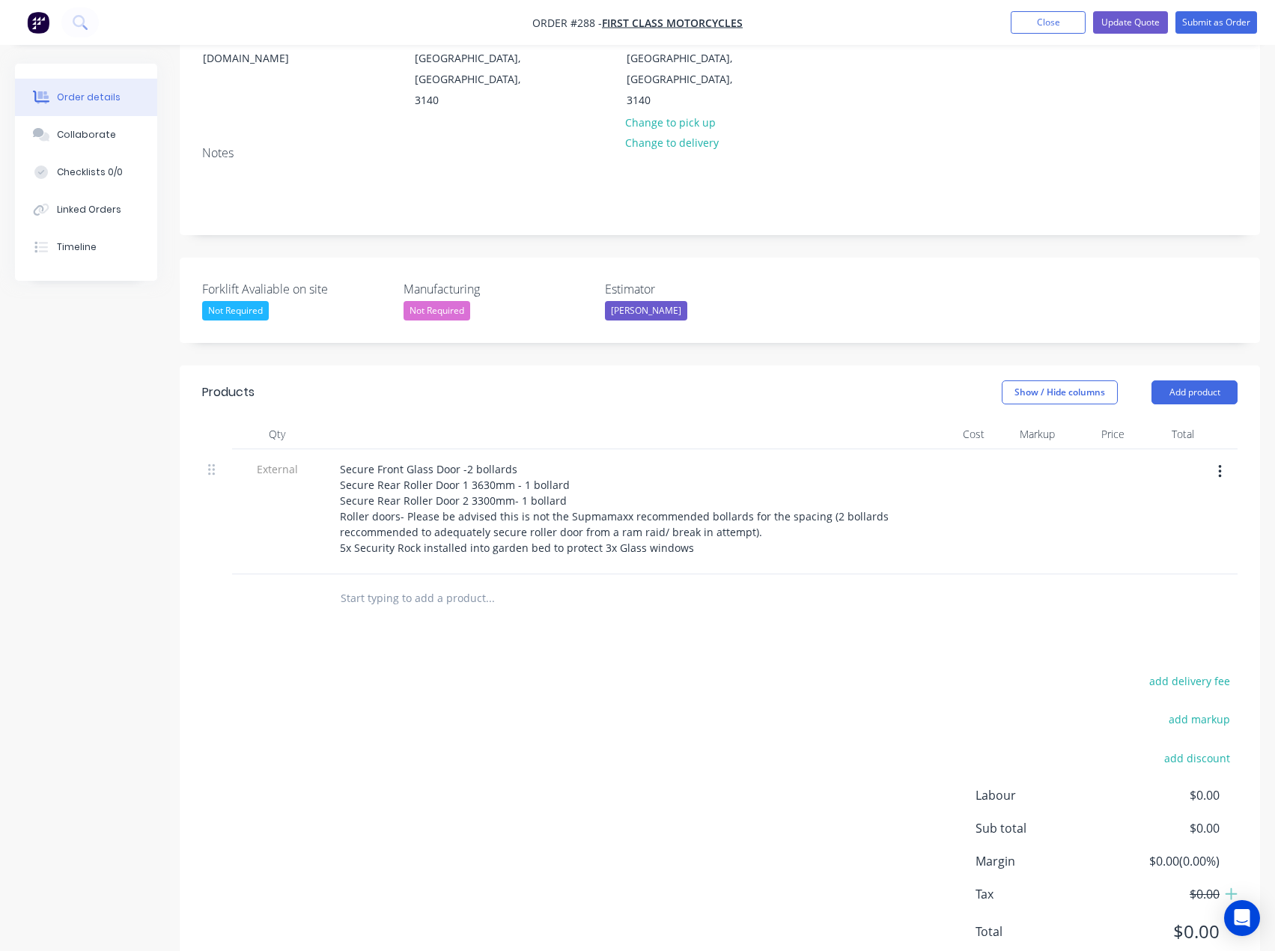
click at [437, 583] on input "text" at bounding box center [490, 598] width 300 height 30
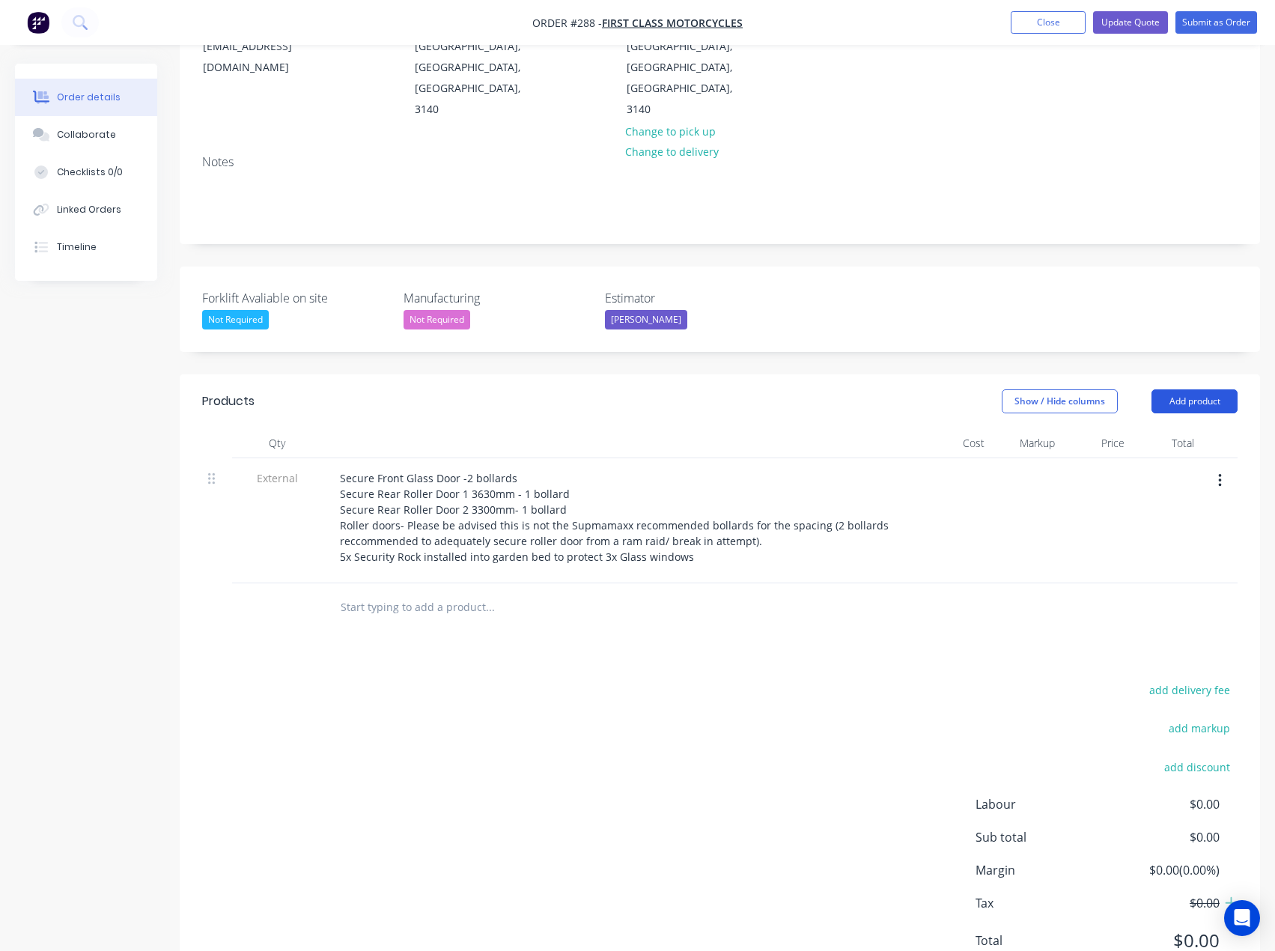
click at [1188, 389] on button "Add product" at bounding box center [1195, 401] width 86 height 24
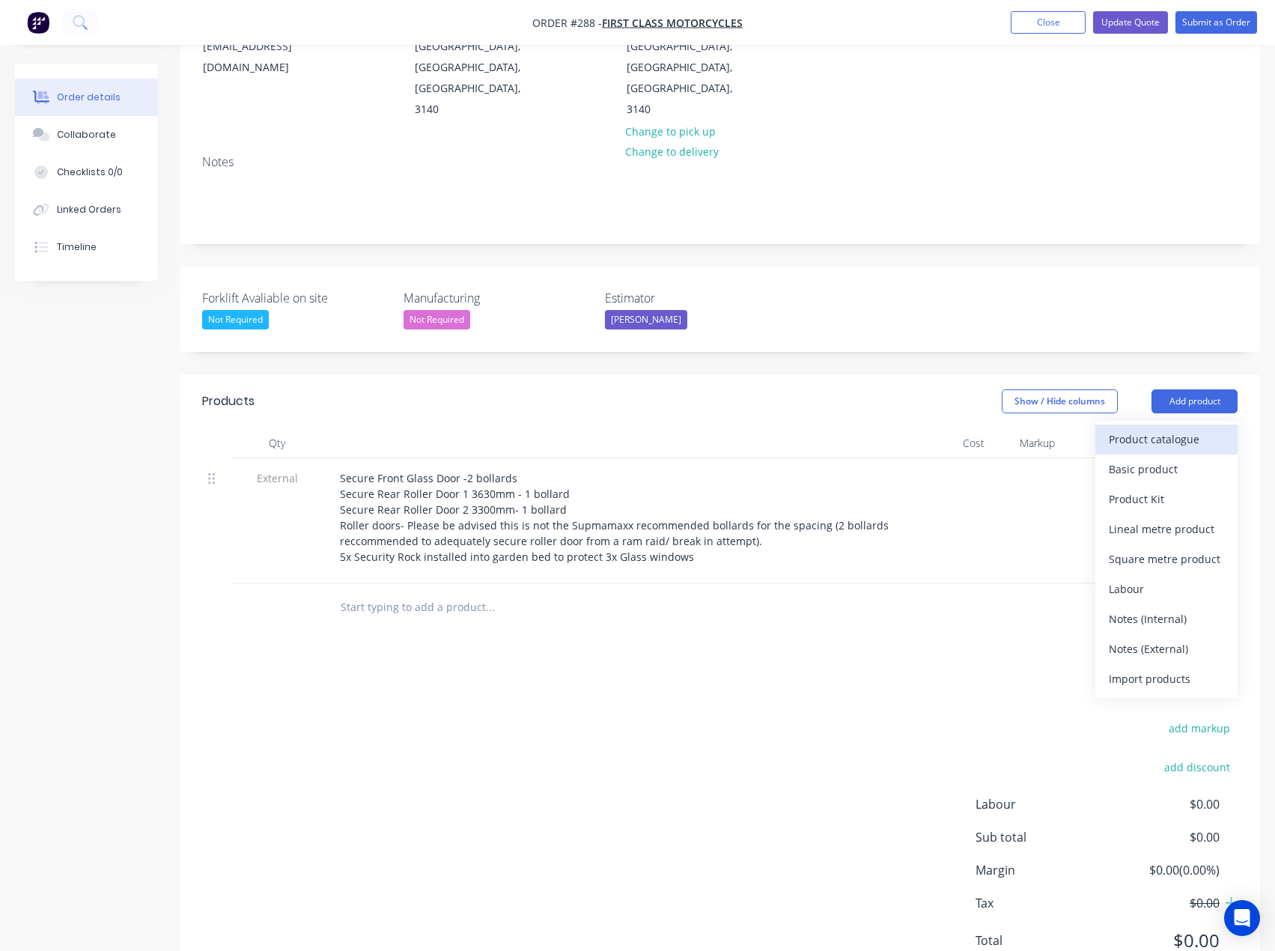
click at [1136, 428] on div "Product catalogue" at bounding box center [1166, 439] width 115 height 22
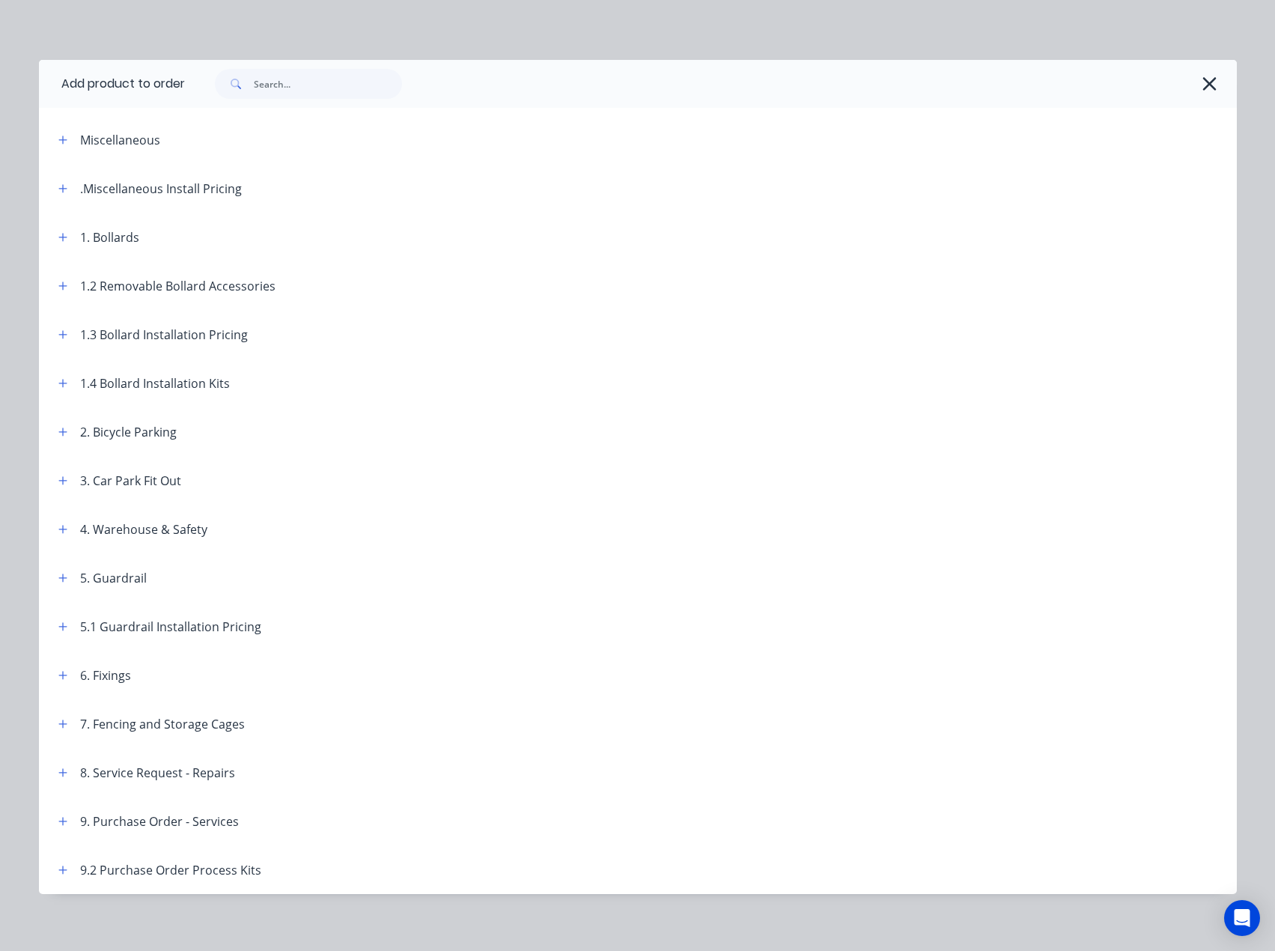
click at [87, 240] on div "1. Bollards" at bounding box center [109, 237] width 59 height 18
click at [58, 237] on icon "button" at bounding box center [62, 237] width 8 height 8
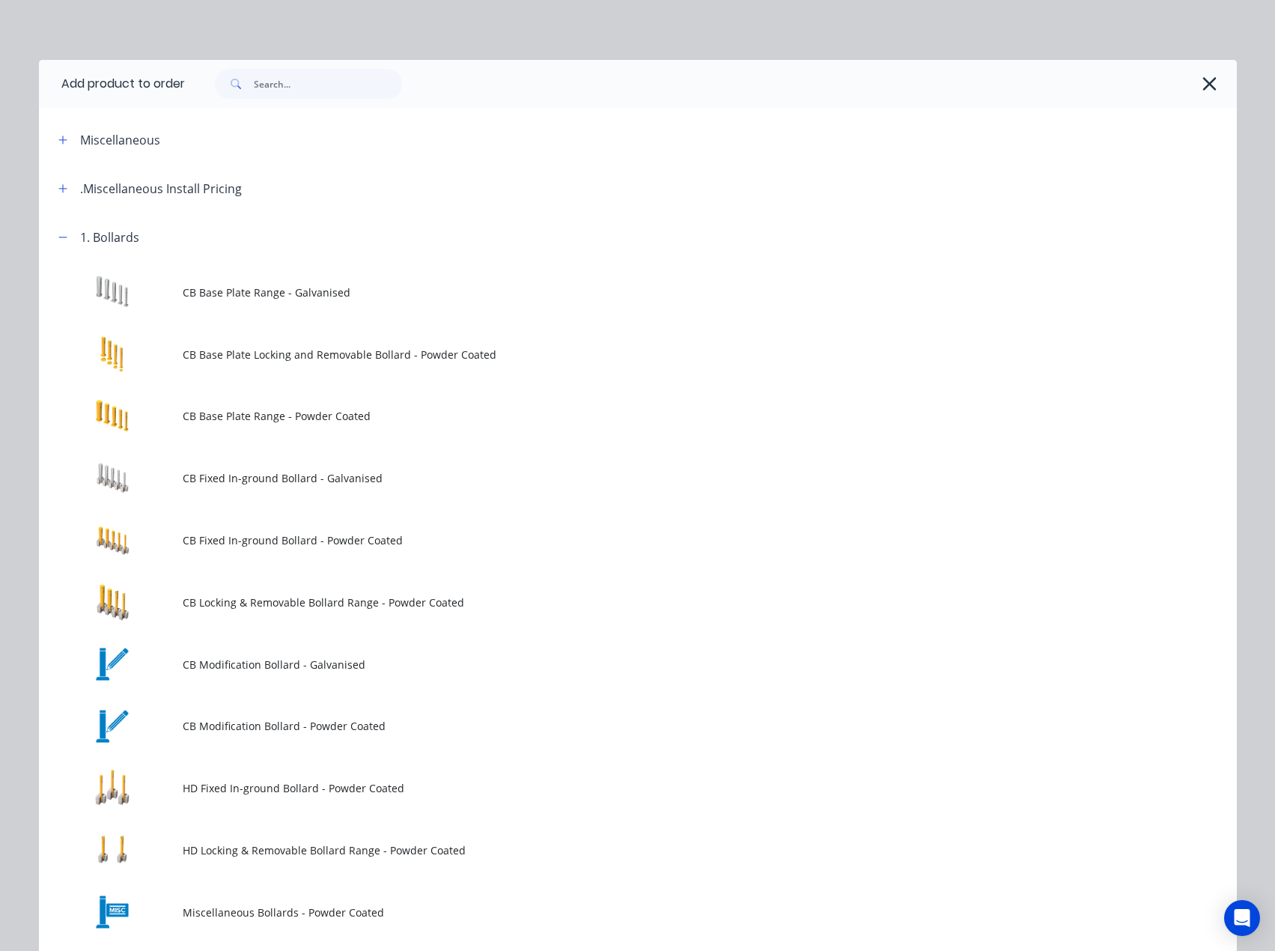
drag, startPoint x: 1203, startPoint y: 83, endPoint x: 668, endPoint y: 424, distance: 634.0
click at [1202, 83] on icon "button" at bounding box center [1210, 83] width 16 height 21
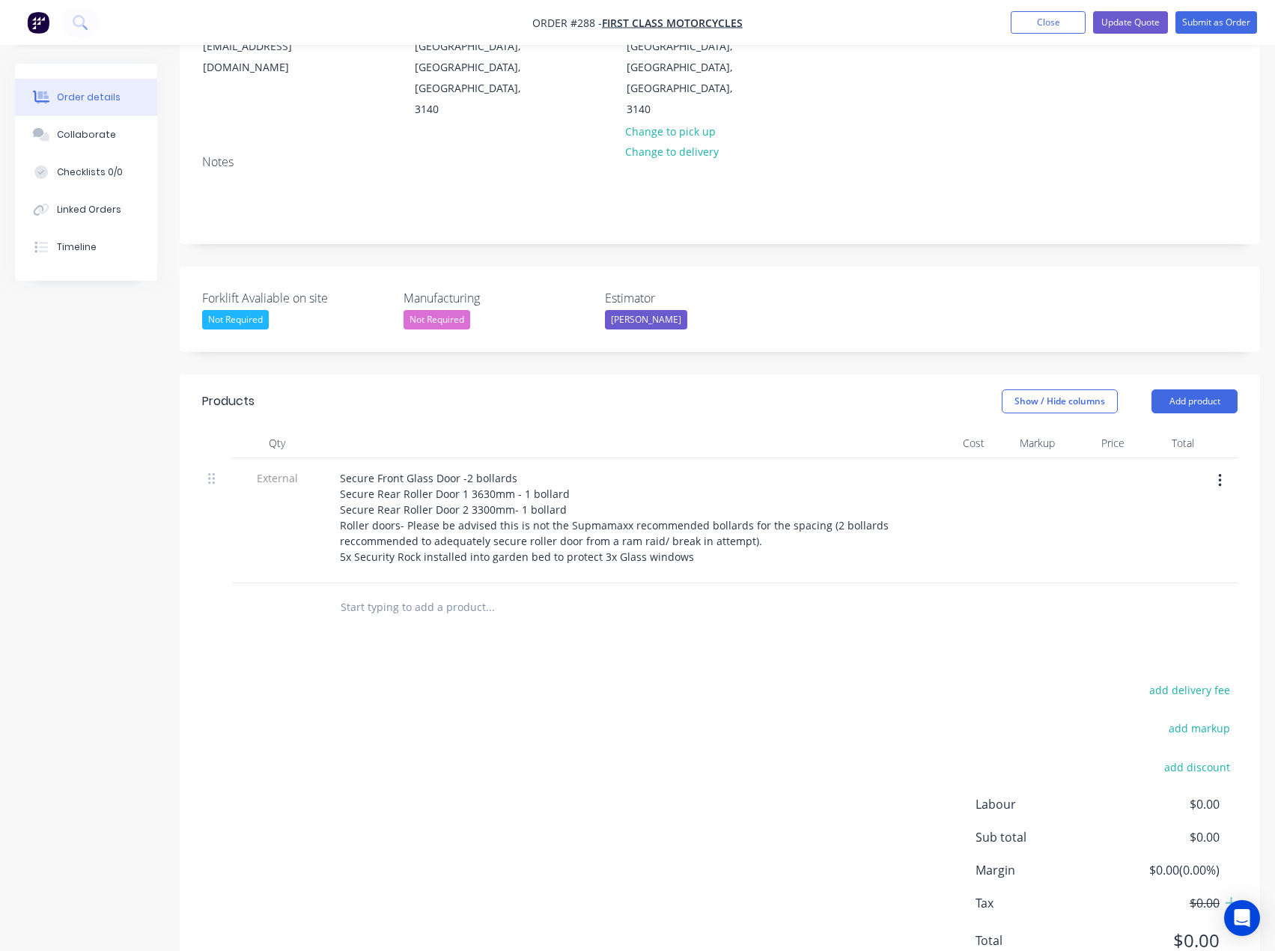
click at [421, 592] on input "text" at bounding box center [490, 607] width 300 height 30
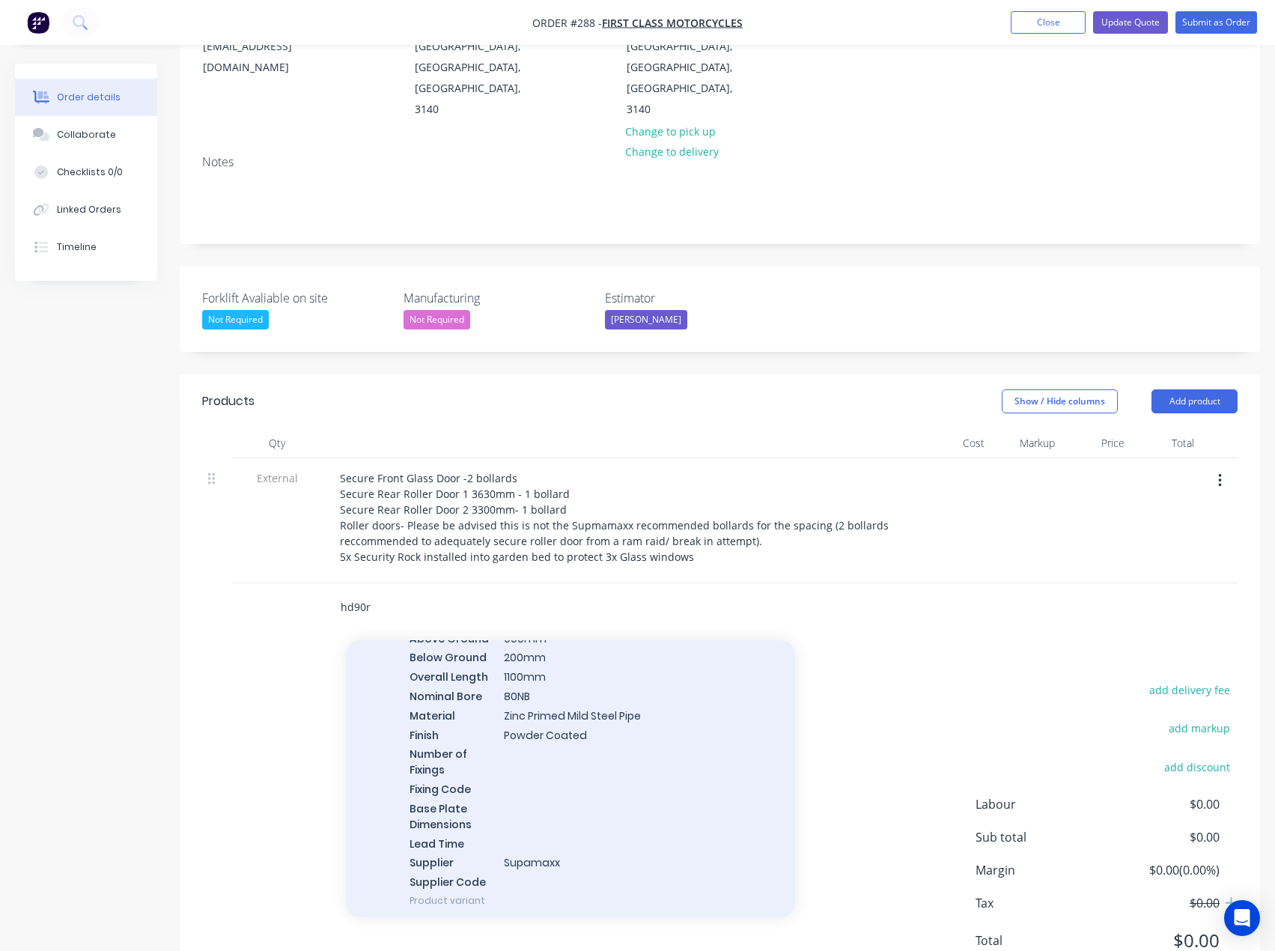
scroll to position [524, 0]
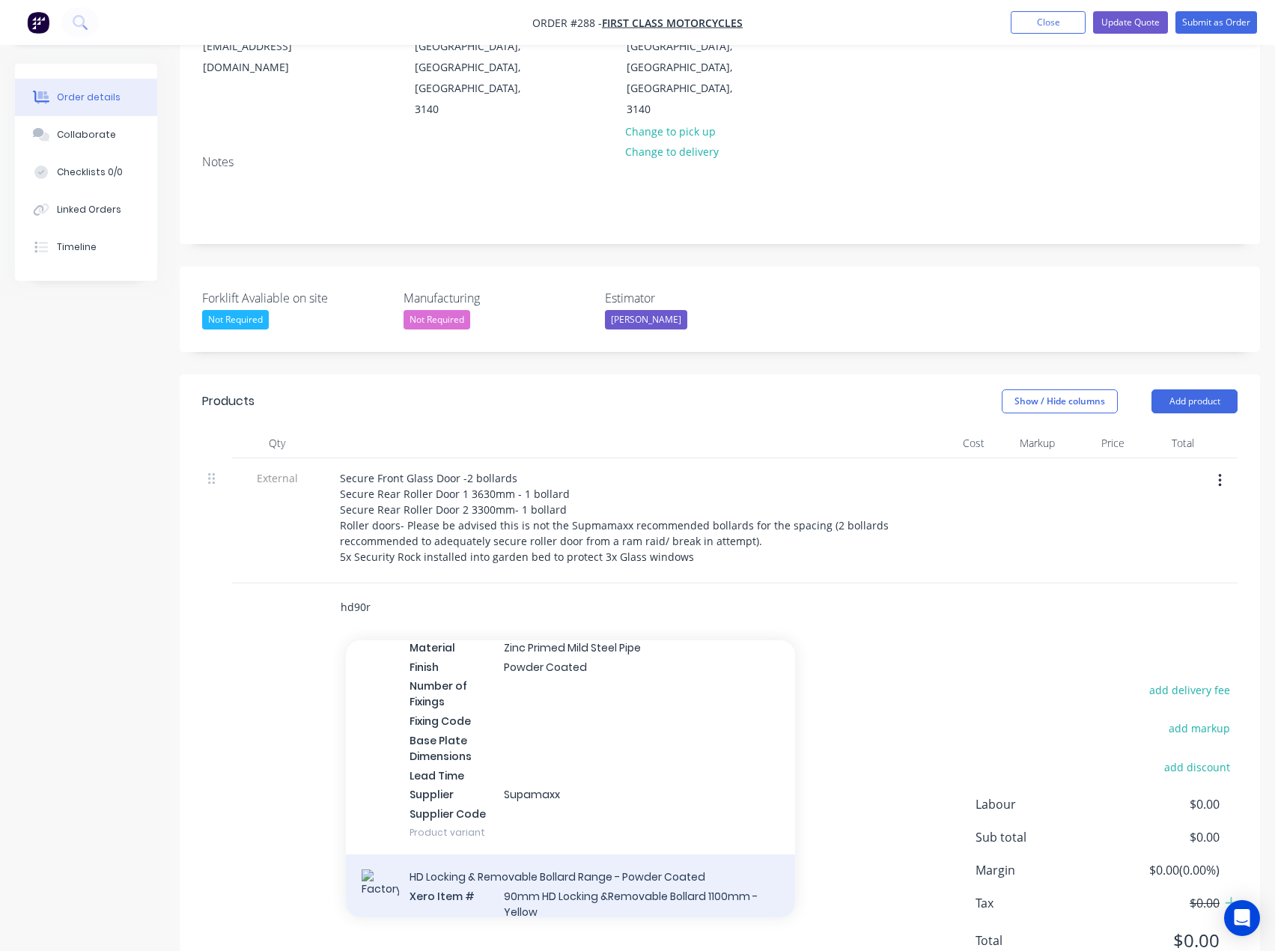
type input "hd90r"
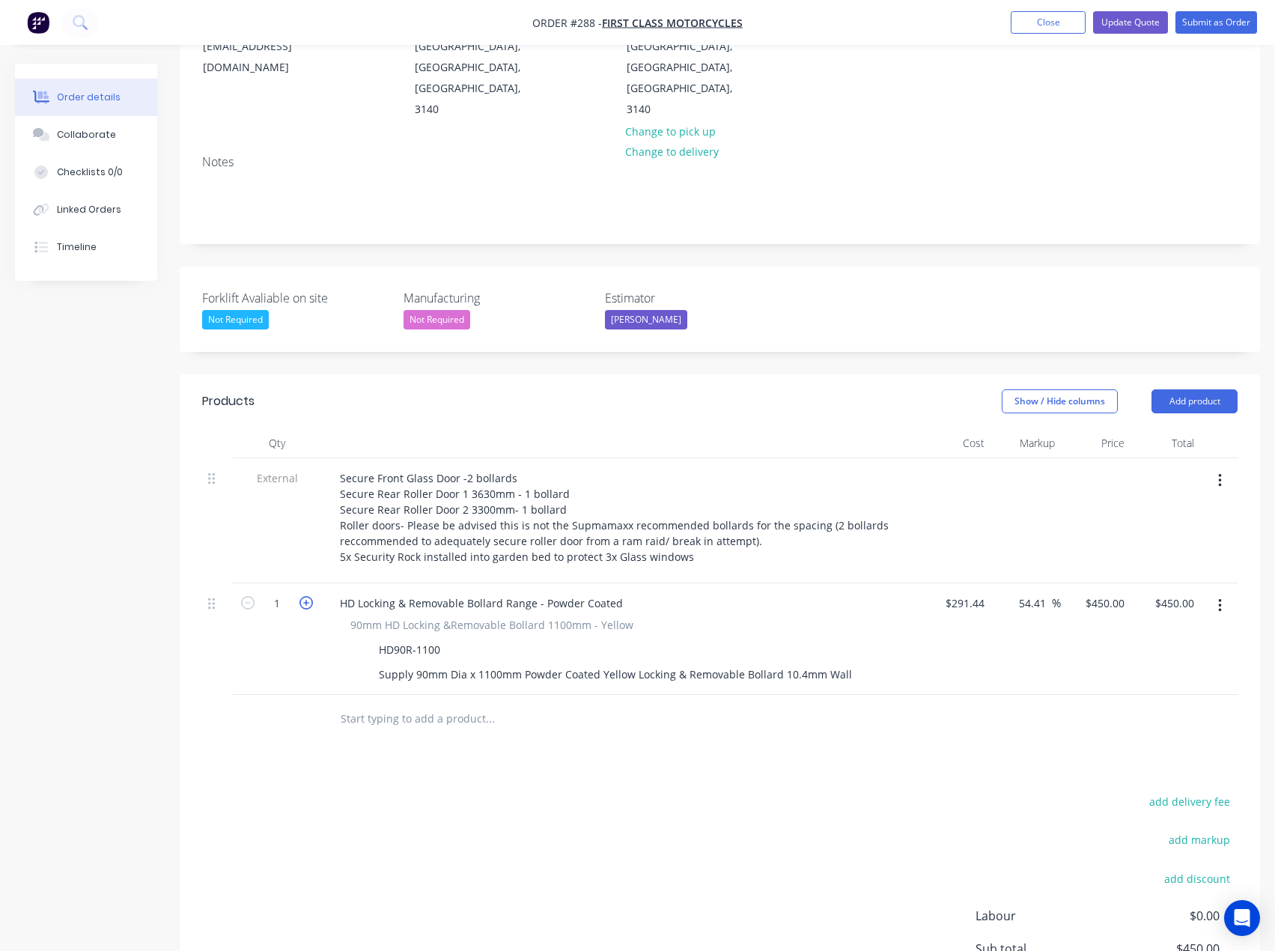
click at [303, 596] on icon "button" at bounding box center [306, 602] width 13 height 13
type input "2"
type input "$900.00"
click at [411, 704] on input "text" at bounding box center [490, 719] width 300 height 30
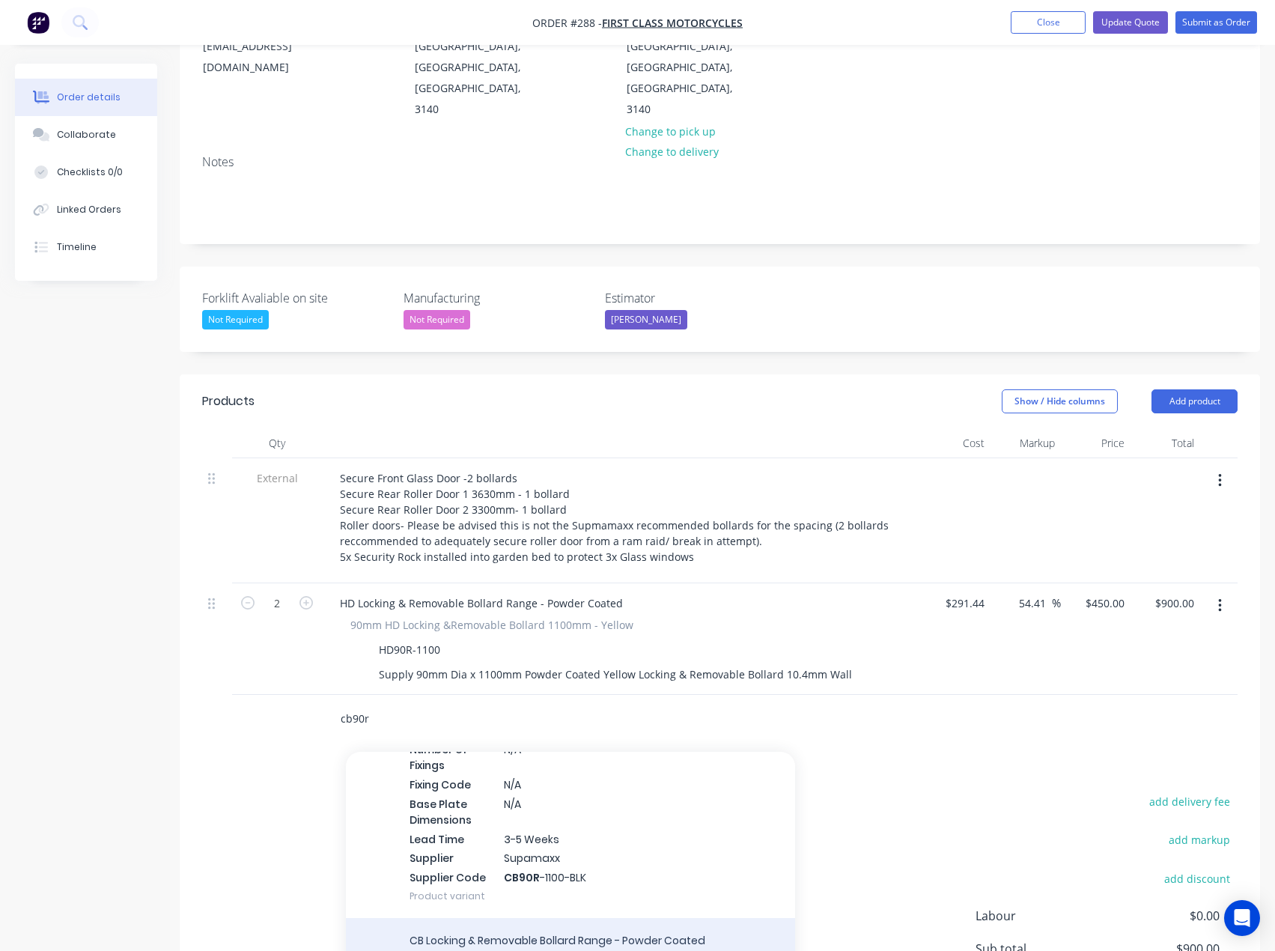
scroll to position [674, 0]
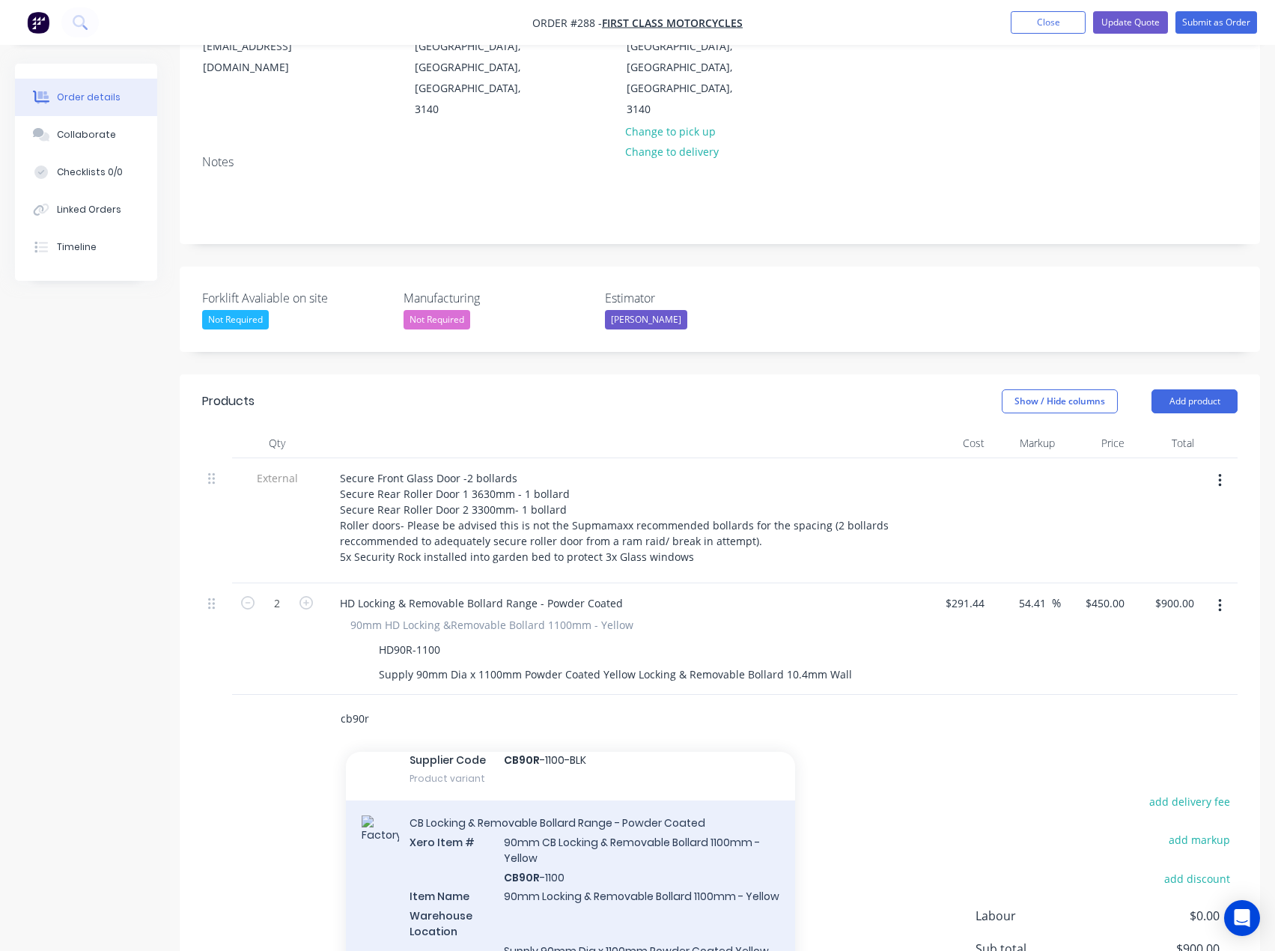
type input "cb90r"
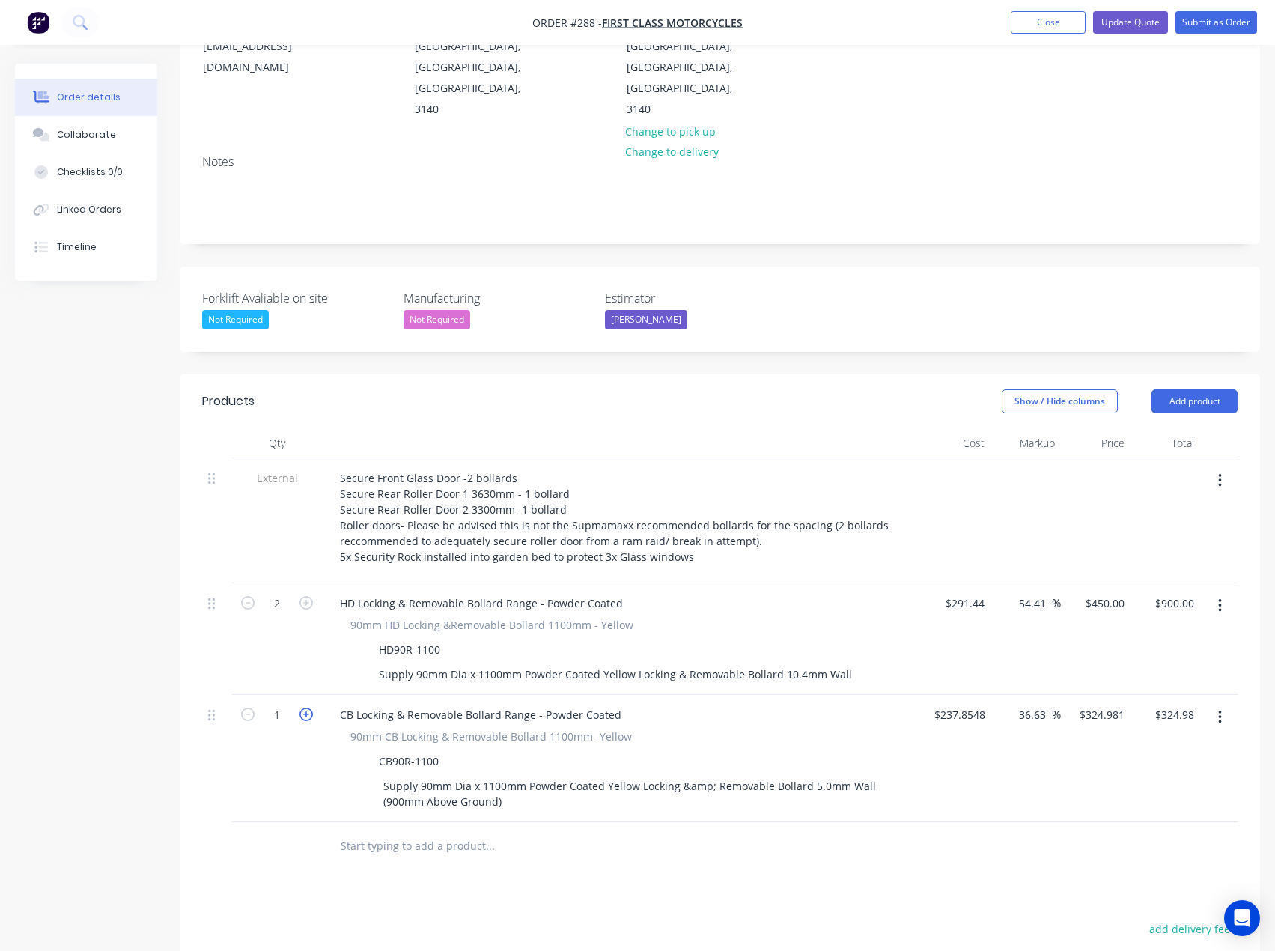
click at [310, 708] on icon "button" at bounding box center [306, 714] width 13 height 13
type input "2"
type input "$649.96"
click at [390, 831] on input "text" at bounding box center [490, 846] width 300 height 30
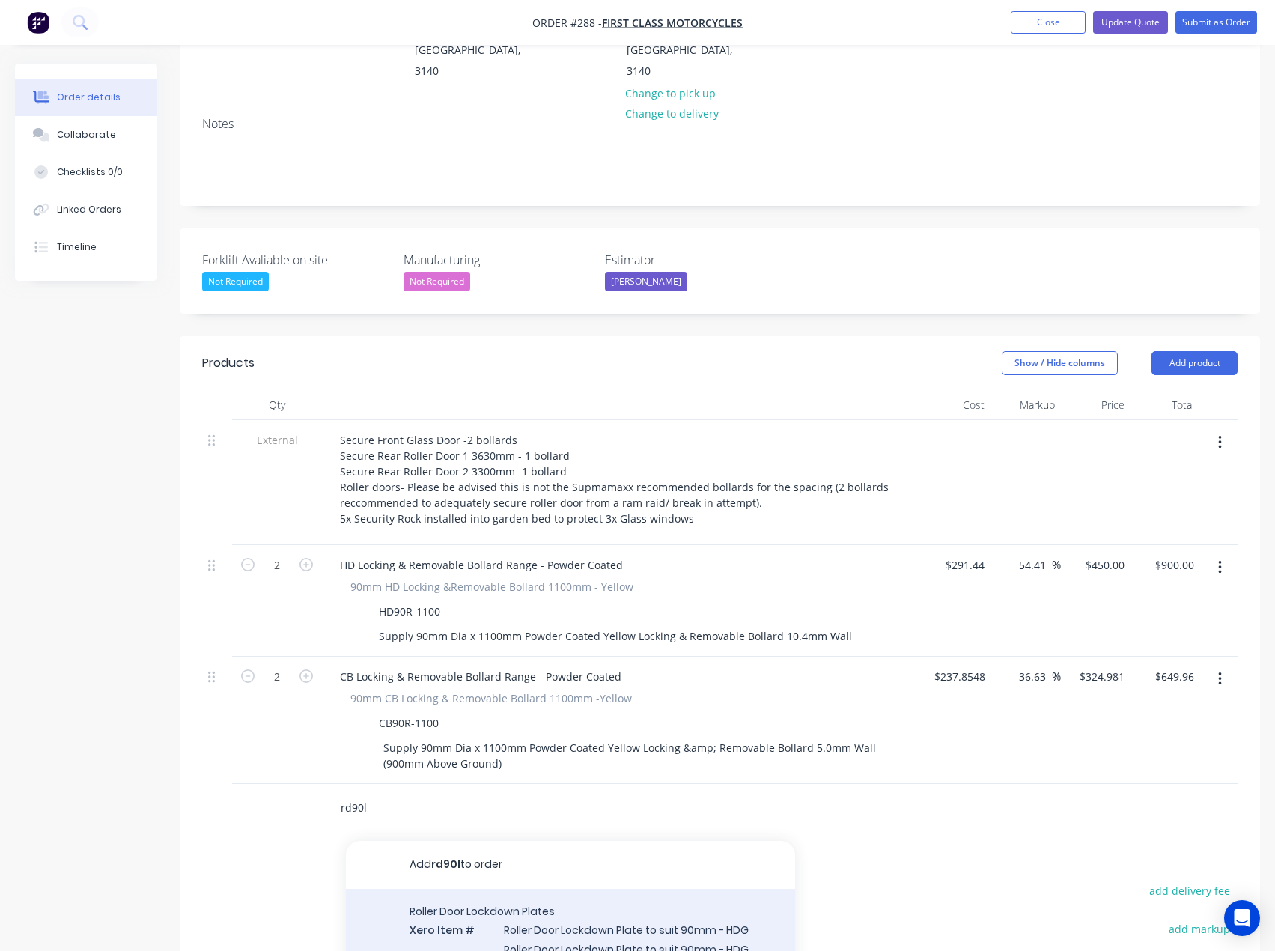
scroll to position [291, 0]
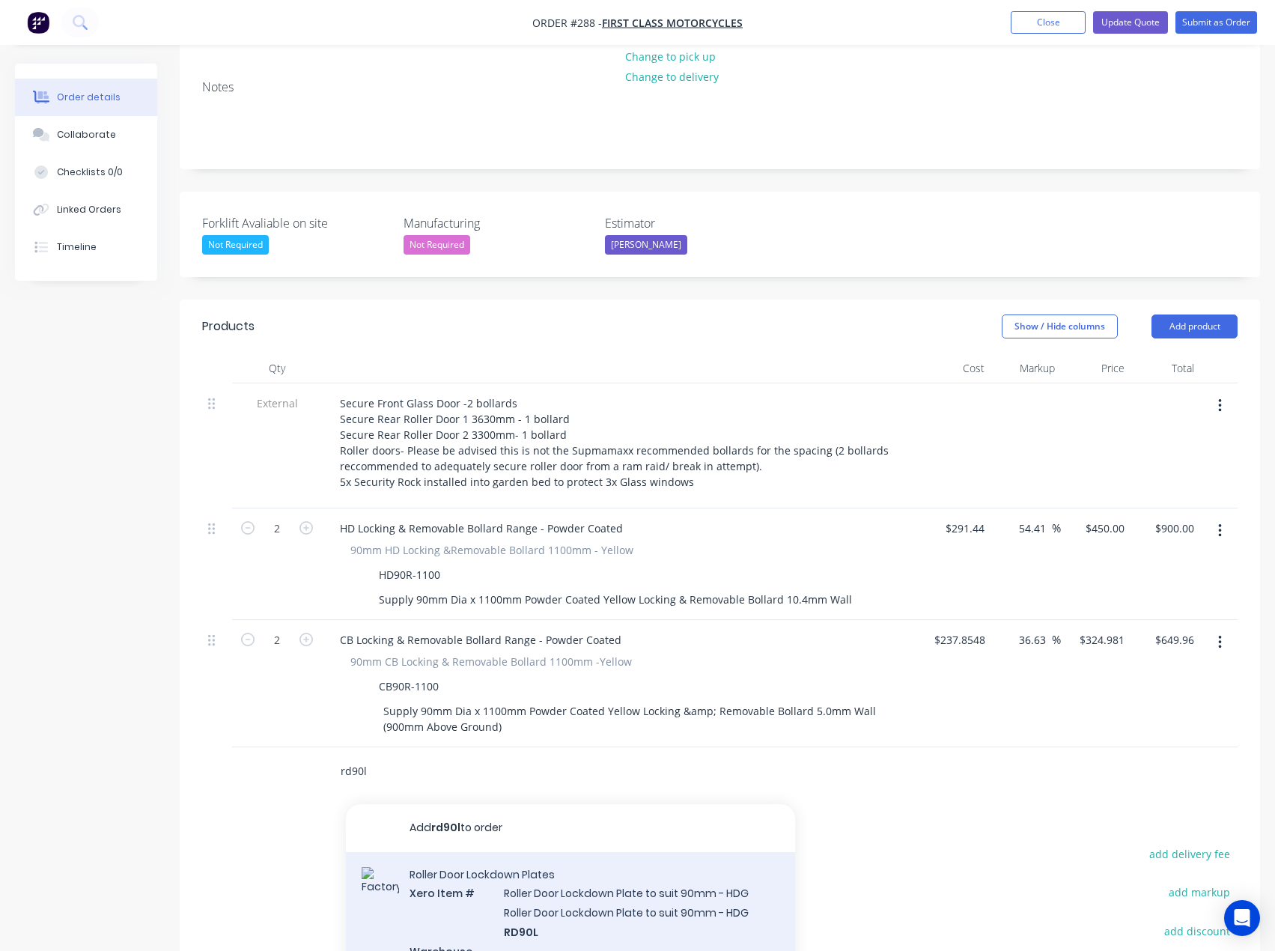
type input "rd90l"
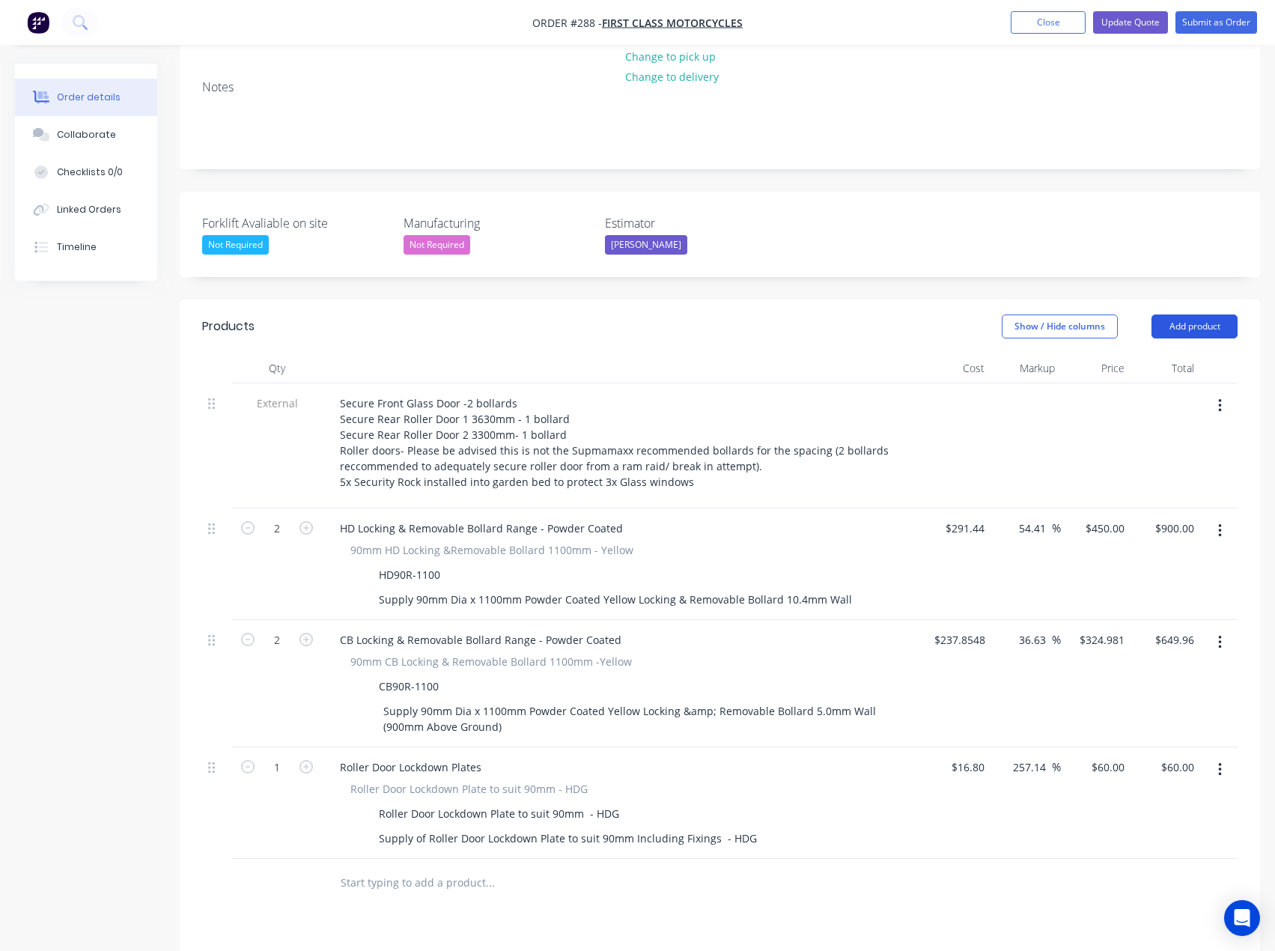
click at [1221, 315] on button "Add product" at bounding box center [1195, 327] width 86 height 24
click at [304, 760] on icon "button" at bounding box center [306, 766] width 13 height 13
type input "2"
type input "$120.00"
click at [387, 868] on input "text" at bounding box center [490, 883] width 300 height 30
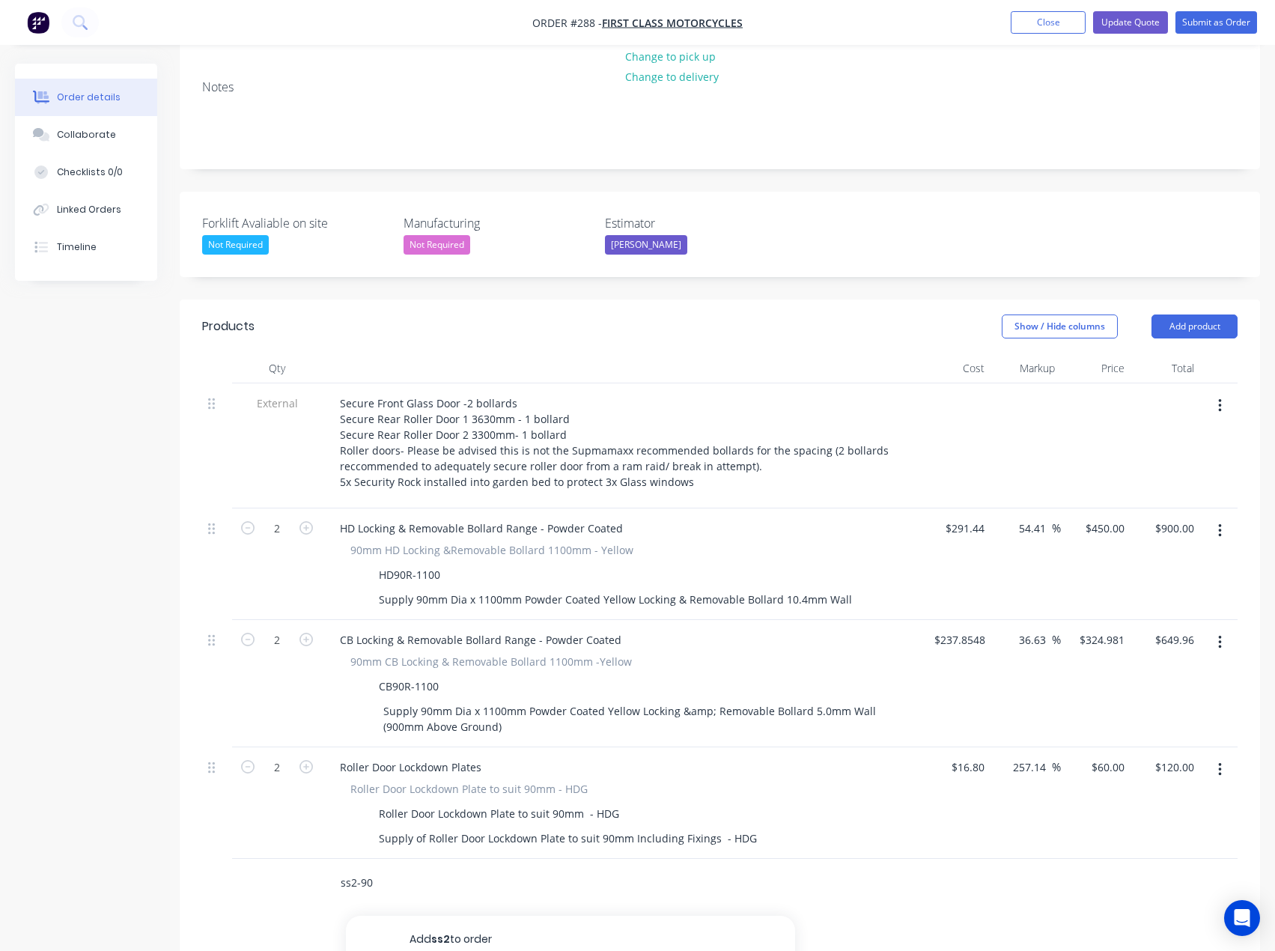
click at [384, 868] on input "ss2-90" at bounding box center [490, 883] width 300 height 30
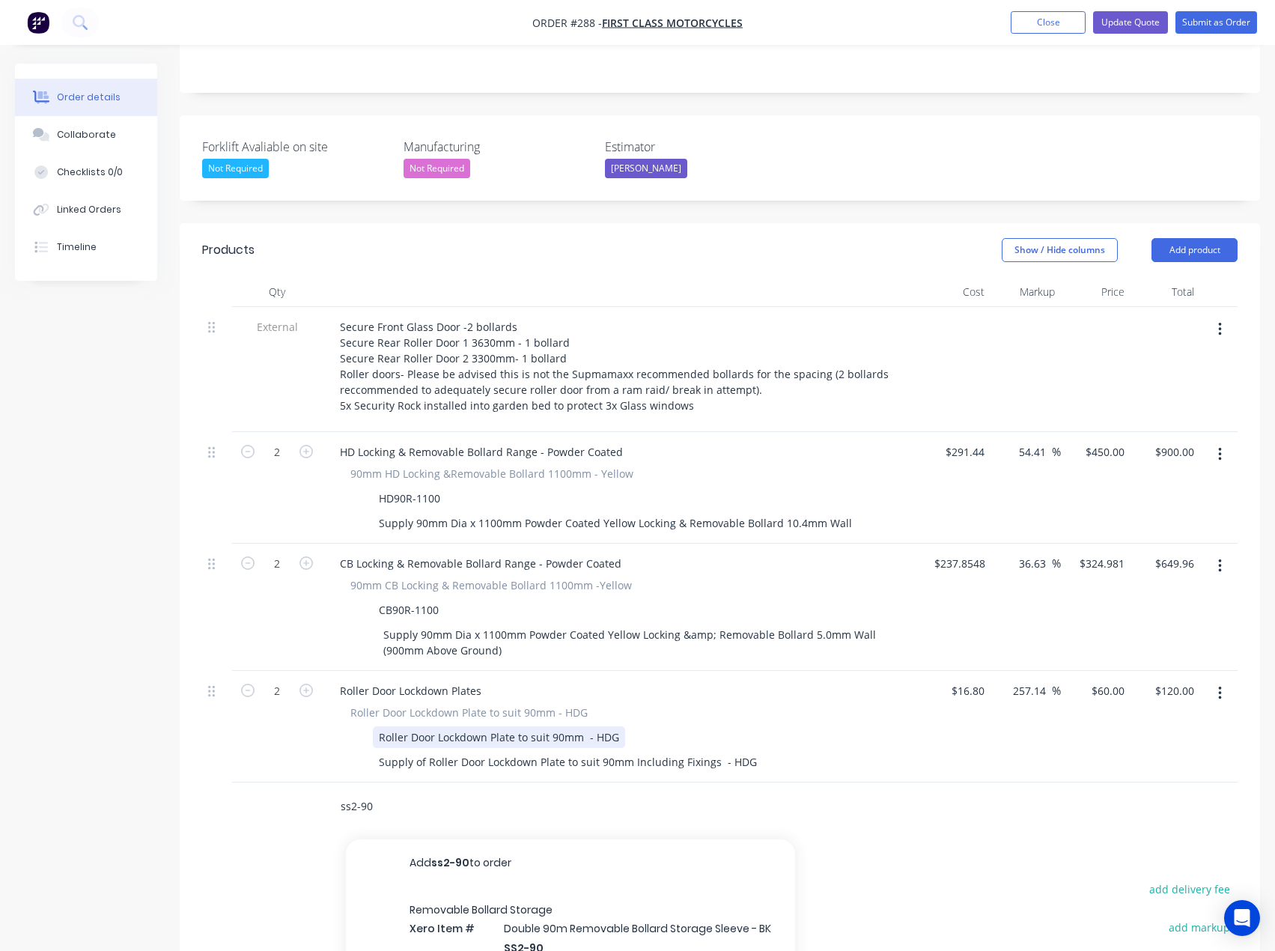
scroll to position [515, 0]
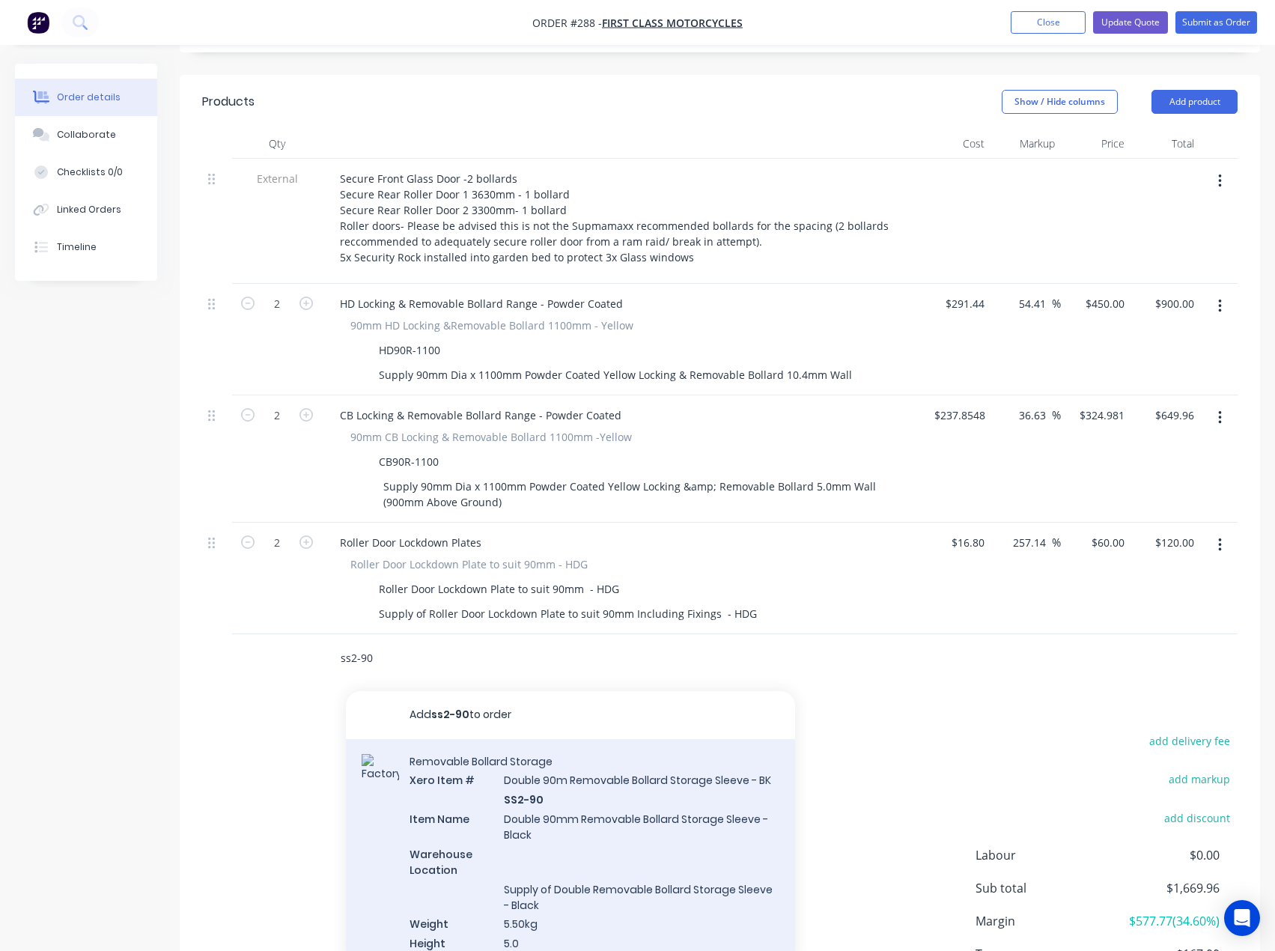
type input "ss2-90"
click at [544, 766] on div "Removable Bollard Storage Xero Item # Double 90m Removable Bollard Storage Slee…" at bounding box center [570, 898] width 449 height 319
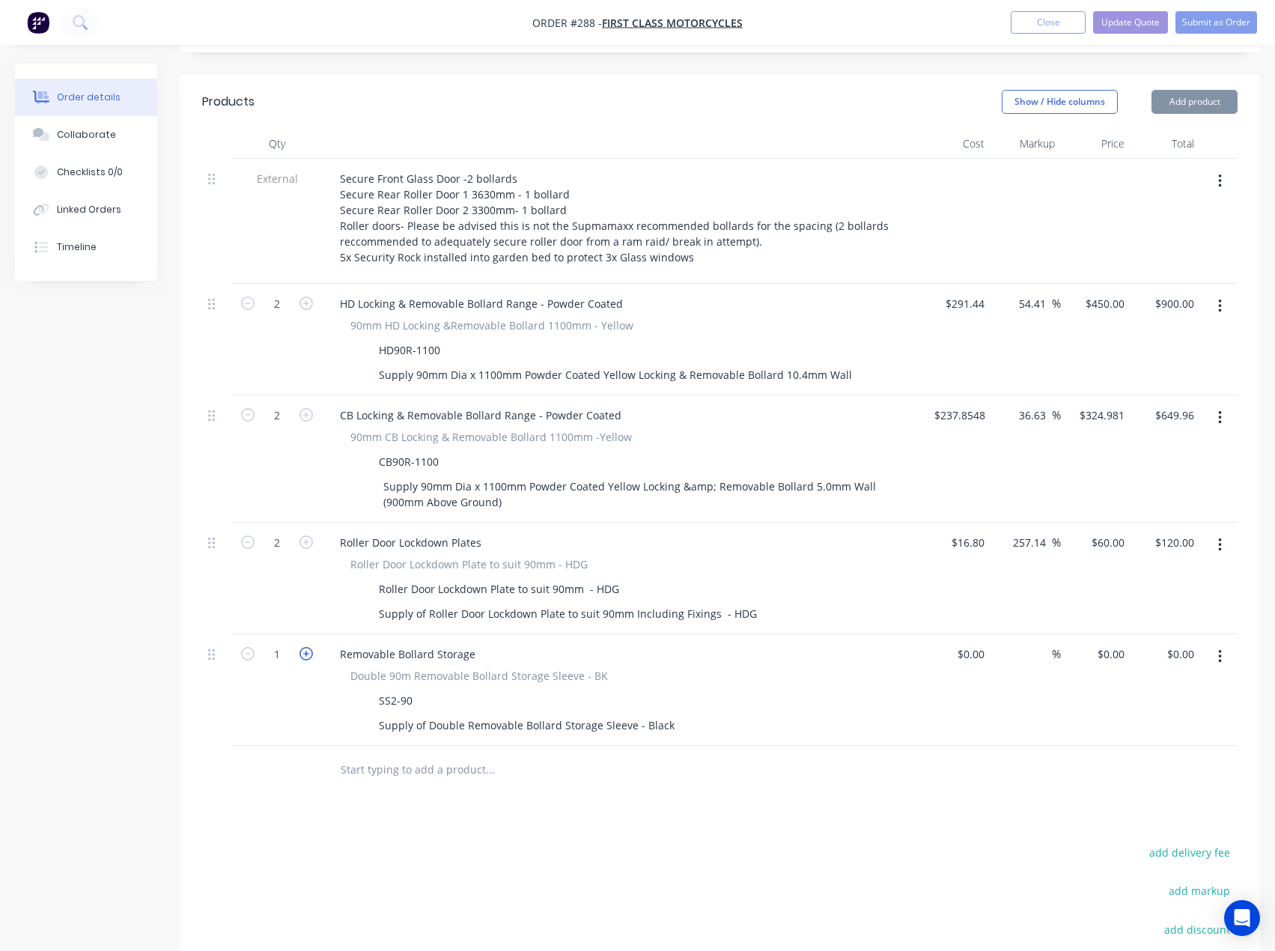
type input "$125.00"
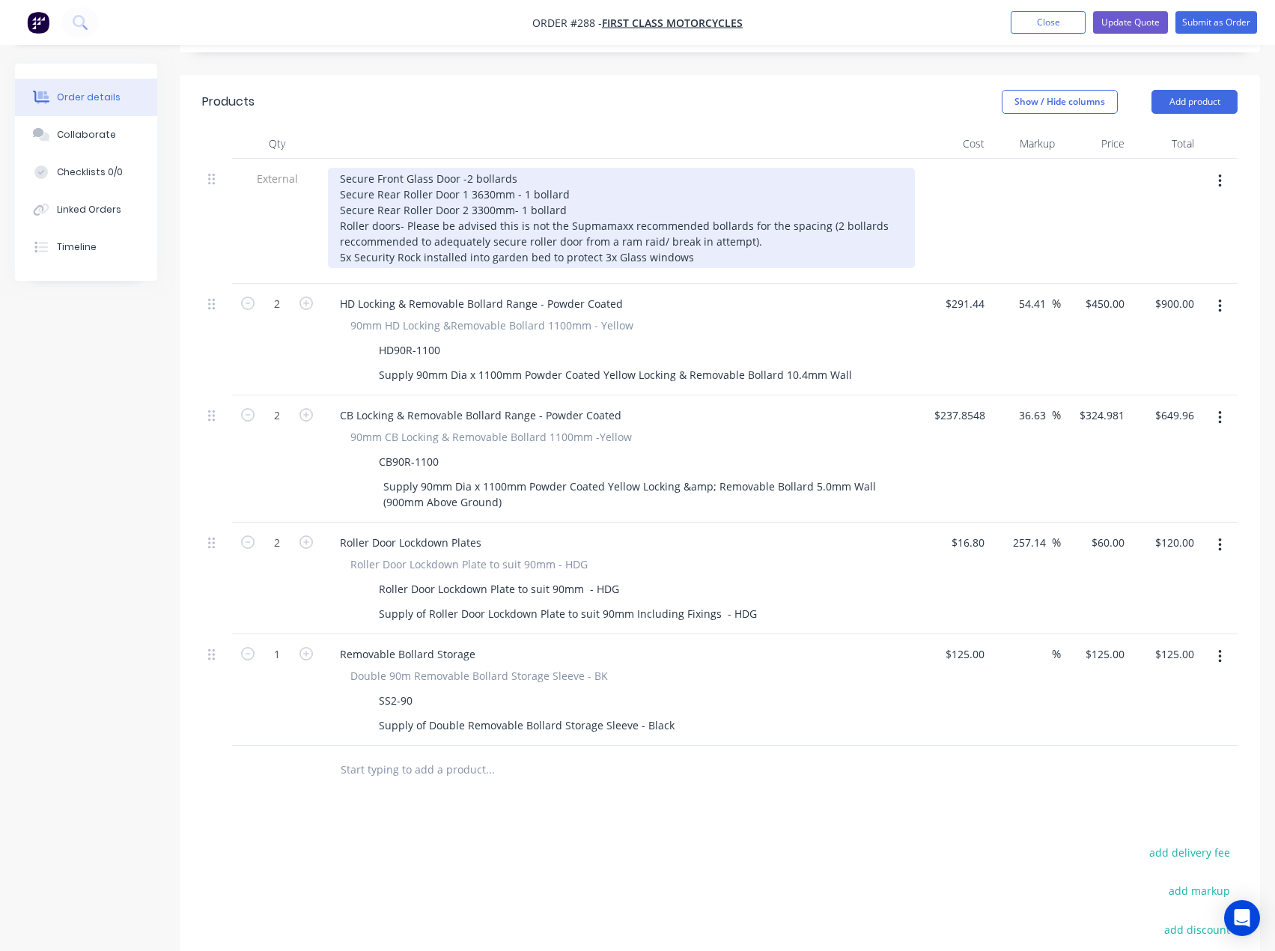
click at [512, 168] on div "Secure Front Glass Door -2 bollards Secure Rear Roller Door 1 3630mm - 1 bollar…" at bounding box center [621, 218] width 587 height 100
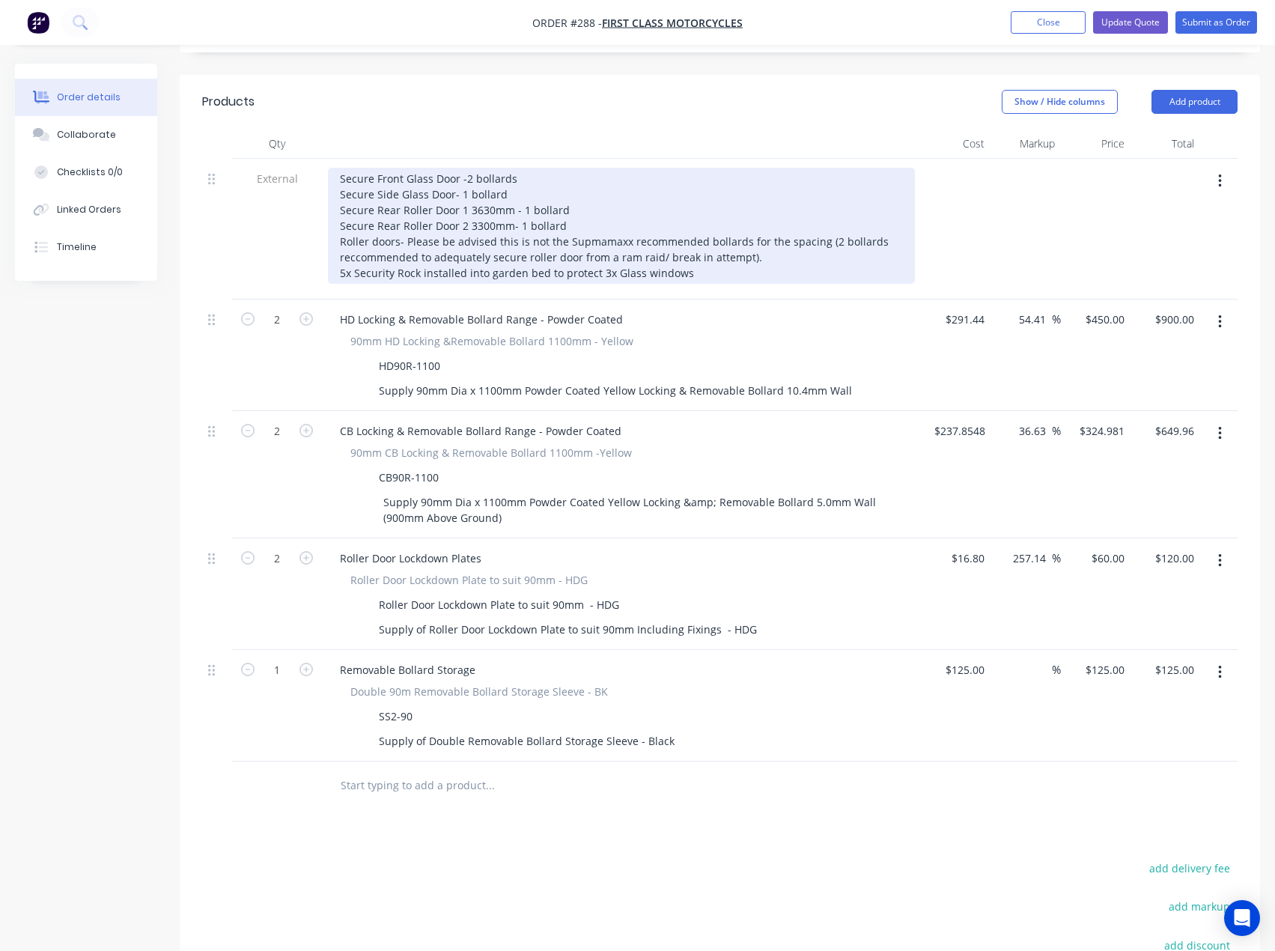
click at [514, 168] on div "Secure Front Glass Door -2 bollards Secure Side Glass Door- 1 bollard Secure Re…" at bounding box center [621, 226] width 587 height 116
click at [521, 168] on div "Secure Front Glass Door -2 bollards Secure Side Glass Door- 1 bollard Secure Re…" at bounding box center [621, 226] width 587 height 116
click at [574, 168] on div "Secure Front Glass Door -2 bollards Secure Side Glass Door- 1 bollard Secure Re…" at bounding box center [621, 226] width 587 height 116
click at [576, 168] on div "Secure Front Glass Door -2 bollards Secure Side Glass Door- 1 bollard Secure Re…" at bounding box center [621, 226] width 587 height 116
click at [749, 193] on div "Secure Front Glass Door -2 bollards Secure Side Glass Door- 1 bollard Secure Re…" at bounding box center [621, 226] width 587 height 116
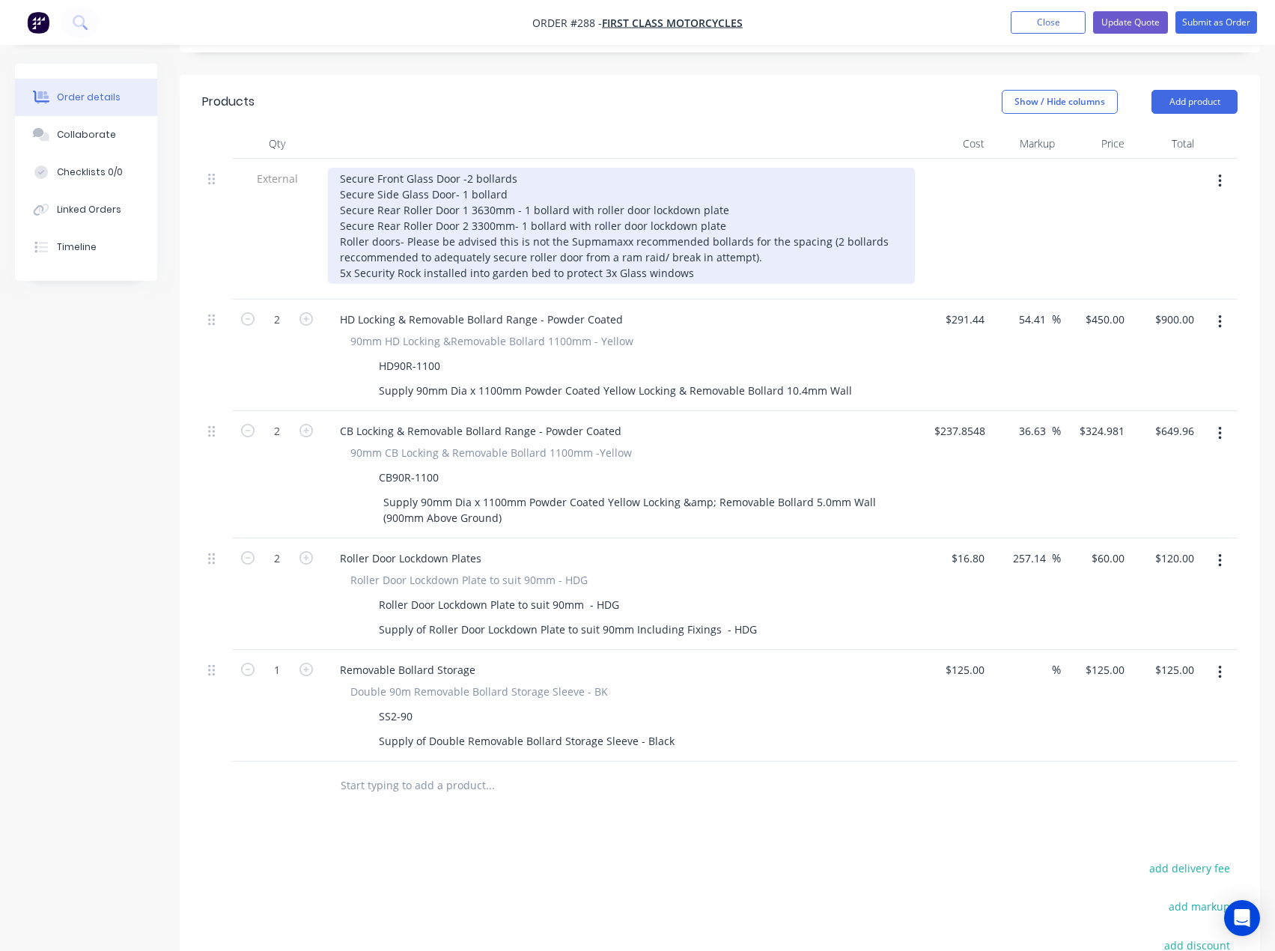
click at [616, 208] on div "Secure Front Glass Door -2 bollards Secure Side Glass Door- 1 bollard Secure Re…" at bounding box center [621, 226] width 587 height 116
click at [637, 213] on div "Secure Front Glass Door -2 bollards Secure Side Glass Door- 1 bollard Secure Re…" at bounding box center [621, 226] width 587 height 116
click at [612, 210] on div "Secure Front Glass Door -2 bollards Secure Side Glass Door- 1 bollard Secure Re…" at bounding box center [621, 226] width 587 height 116
click at [621, 207] on div "Secure Front Glass Door -2 bollards Secure Side Glass Door- 1 bollard Secure Re…" at bounding box center [621, 226] width 587 height 116
click at [543, 208] on div "Secure Front Glass Door -2 bollards Secure Side Glass Door- 1 bollard Secure Re…" at bounding box center [621, 226] width 587 height 116
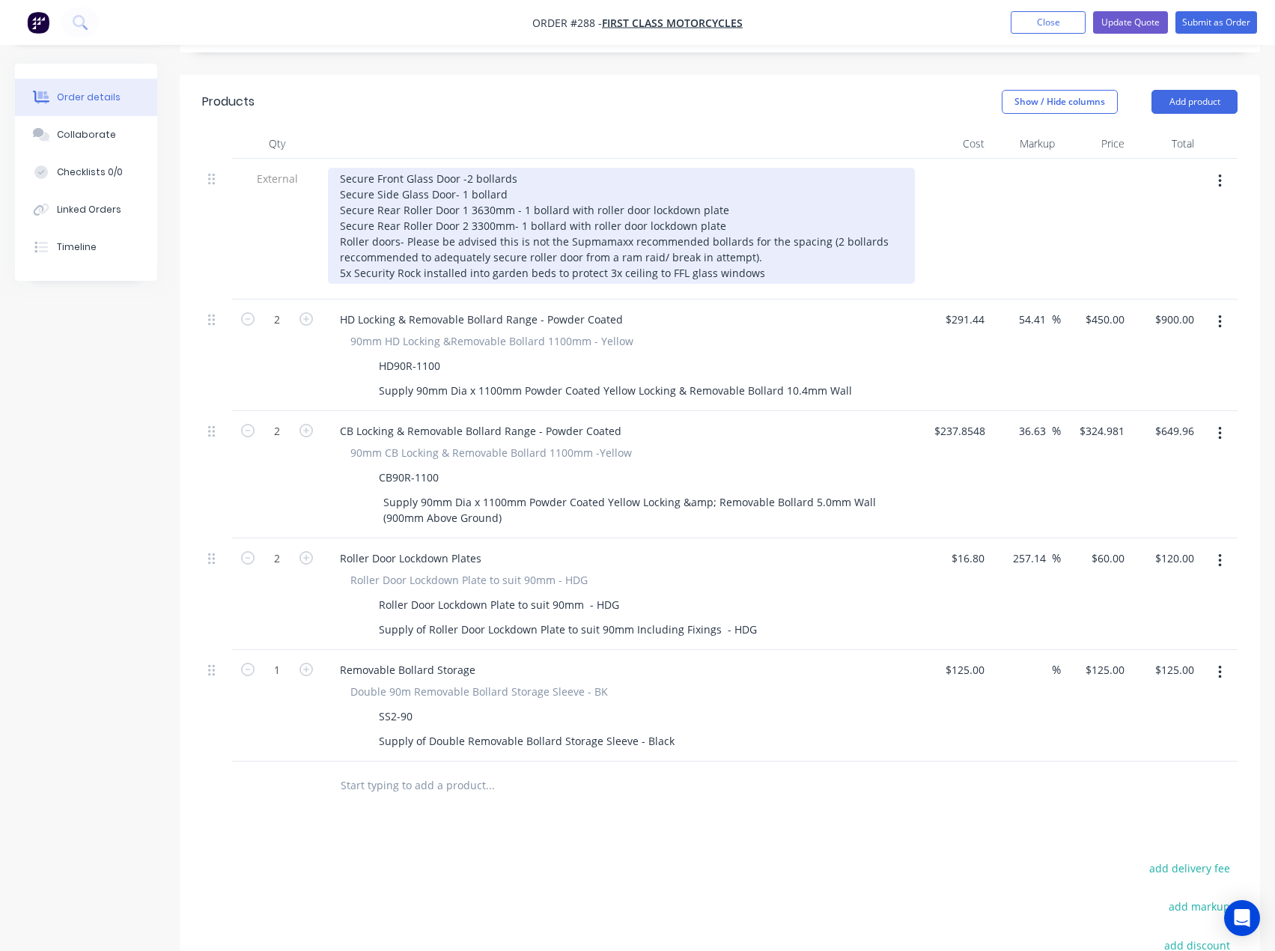
click at [759, 210] on div "Secure Front Glass Door -2 bollards Secure Side Glass Door- 1 bollard Secure Re…" at bounding box center [621, 226] width 587 height 116
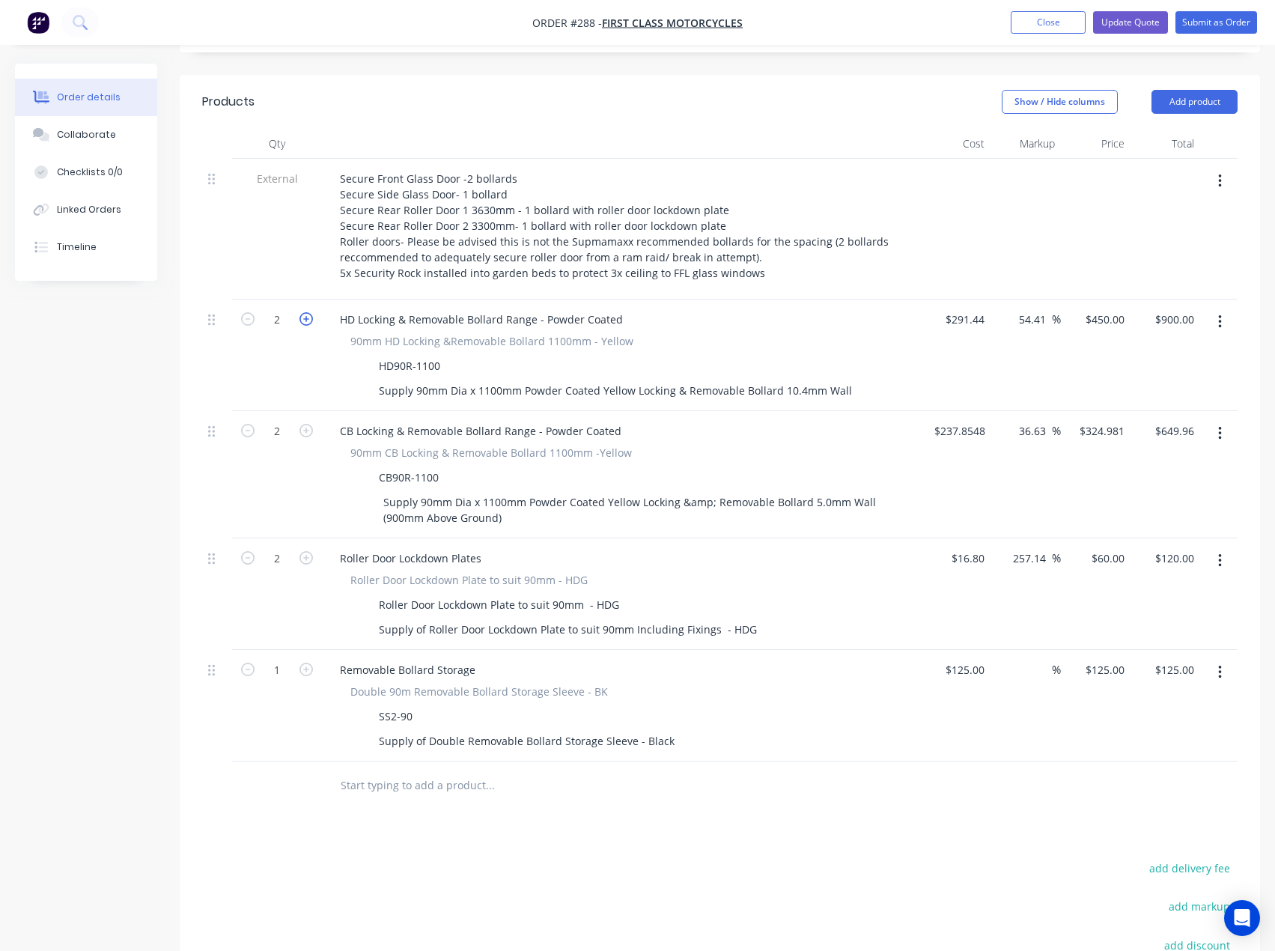
click at [310, 312] on icon "button" at bounding box center [306, 318] width 13 height 13
type input "3"
type input "$1,350.00"
click at [386, 771] on input "text" at bounding box center [490, 786] width 300 height 30
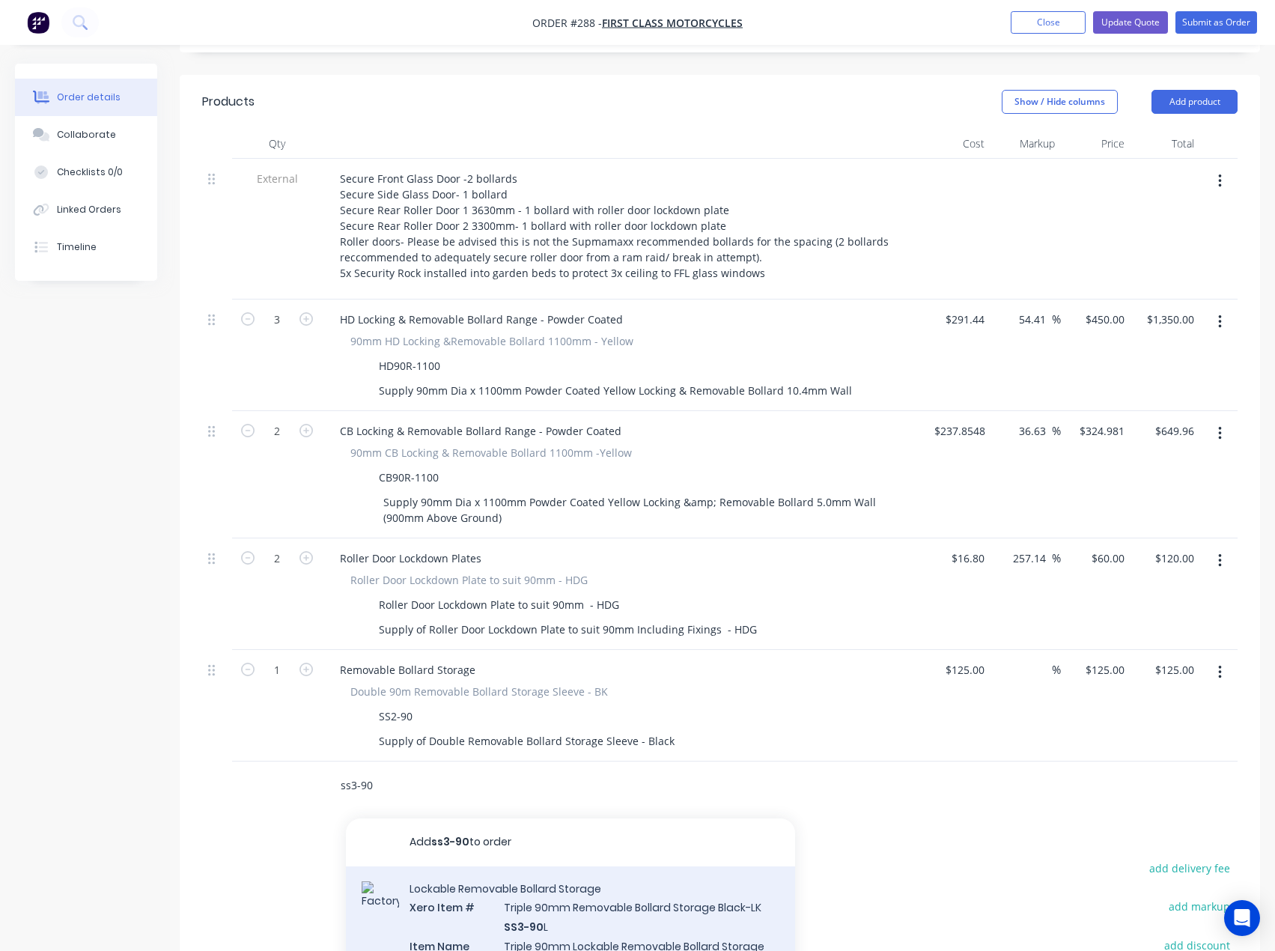
type input "ss3-90"
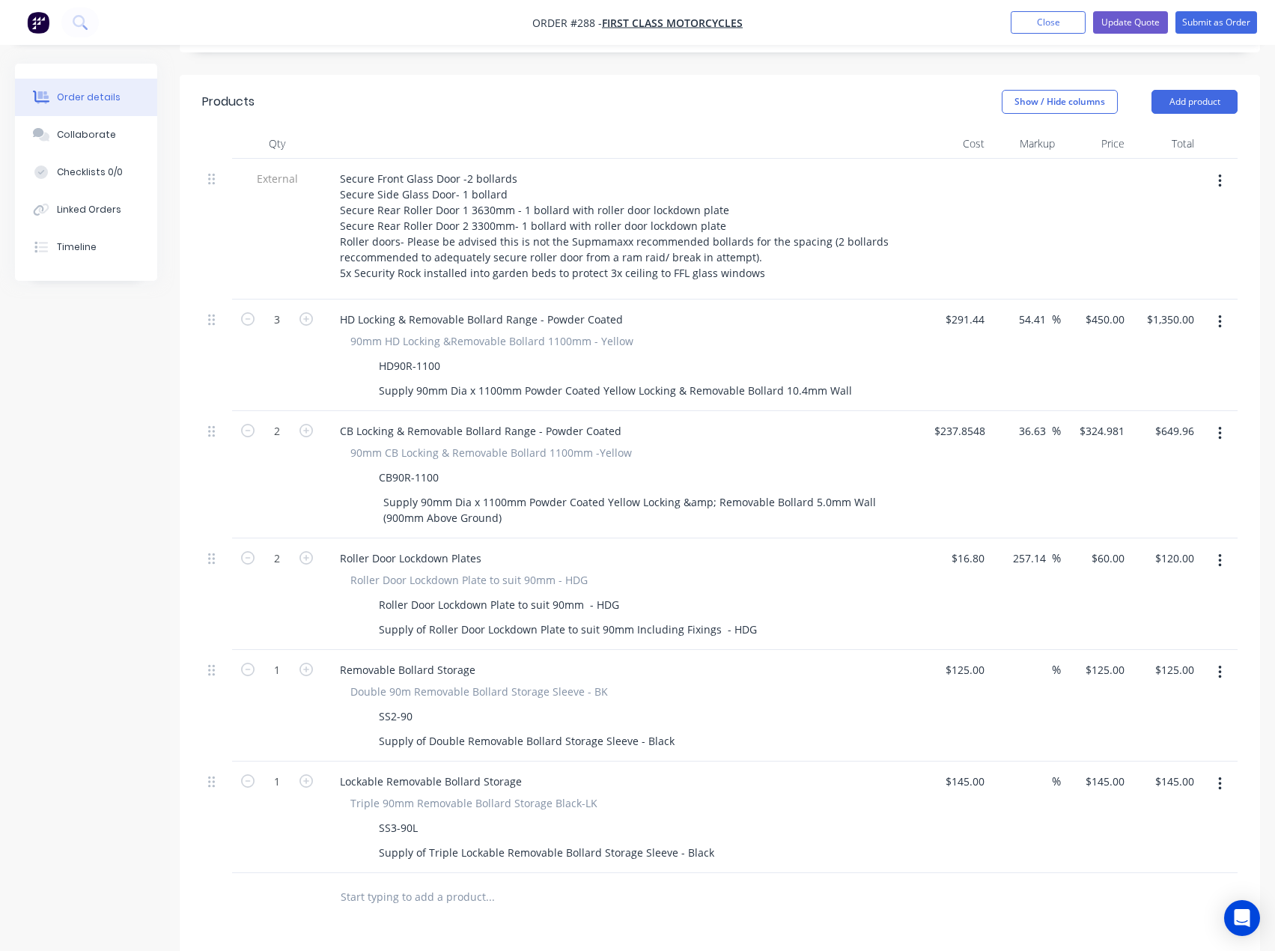
scroll to position [521, 0]
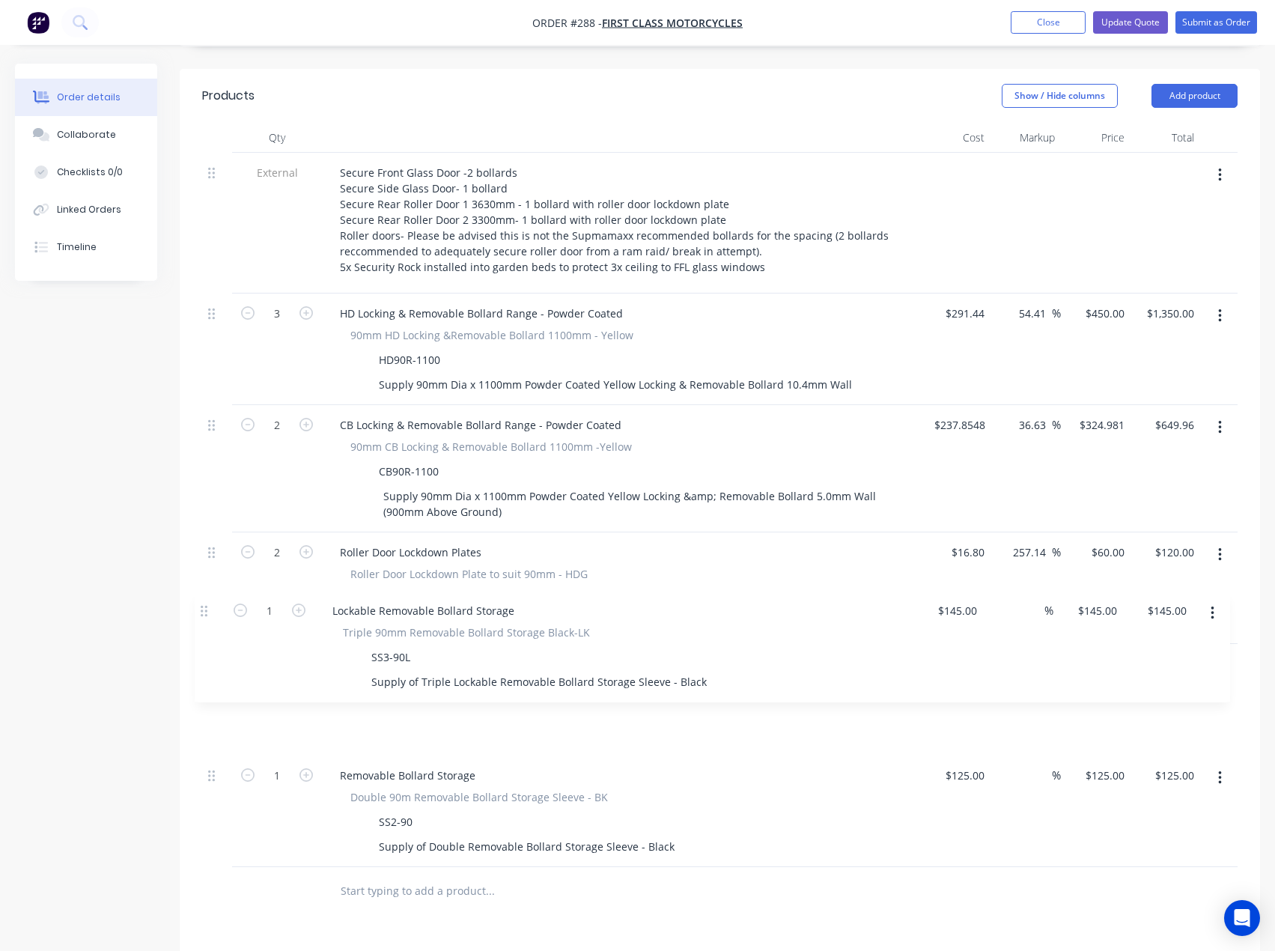
drag, startPoint x: 216, startPoint y: 722, endPoint x: 209, endPoint y: 610, distance: 111.8
click at [209, 610] on div "External Secure Front Glass Door -2 bollards Secure Side Glass Door- 1 bollard …" at bounding box center [720, 510] width 1036 height 714
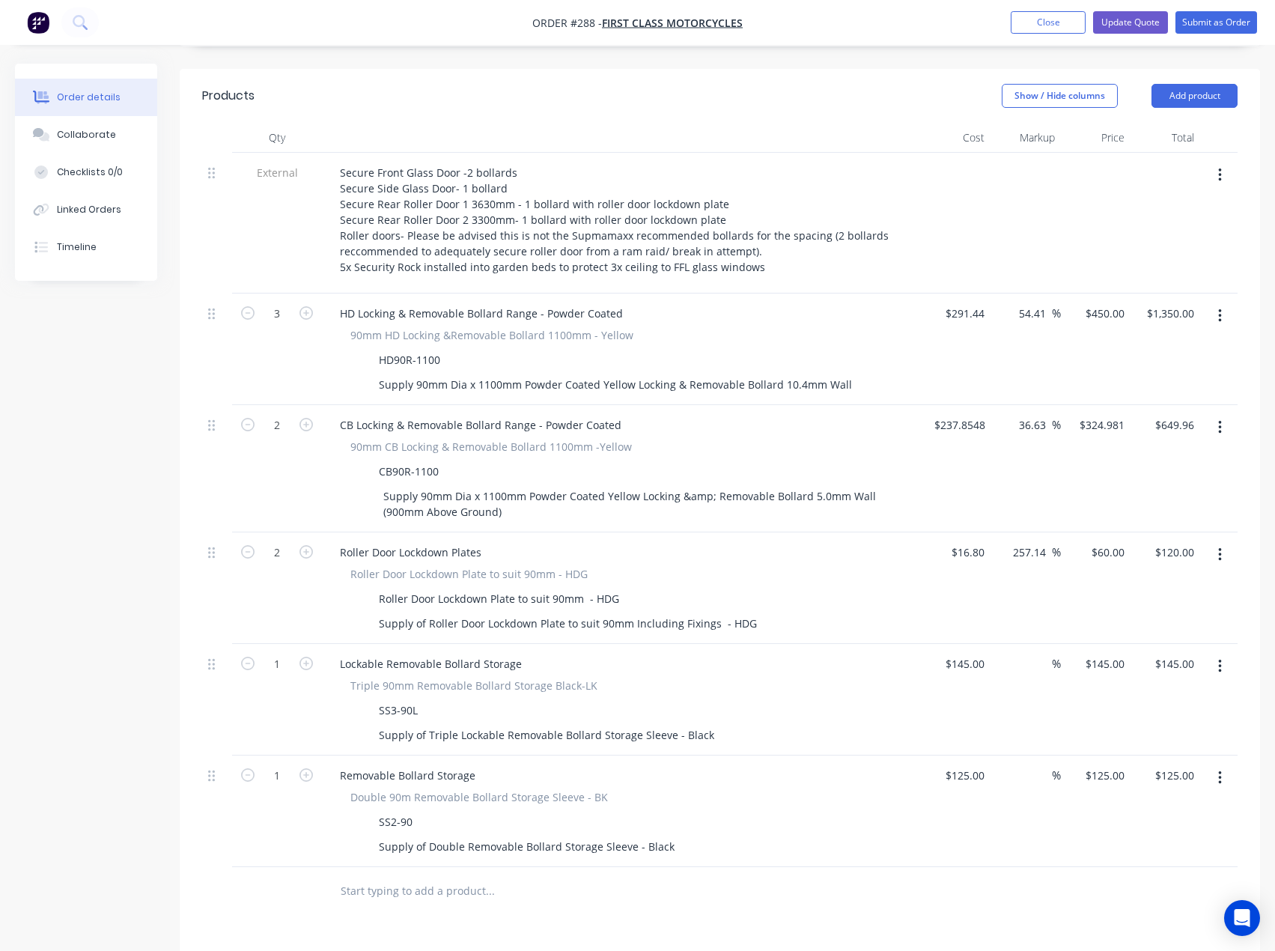
click at [1219, 770] on icon "button" at bounding box center [1220, 778] width 4 height 16
click at [1143, 896] on div "Delete" at bounding box center [1166, 907] width 115 height 22
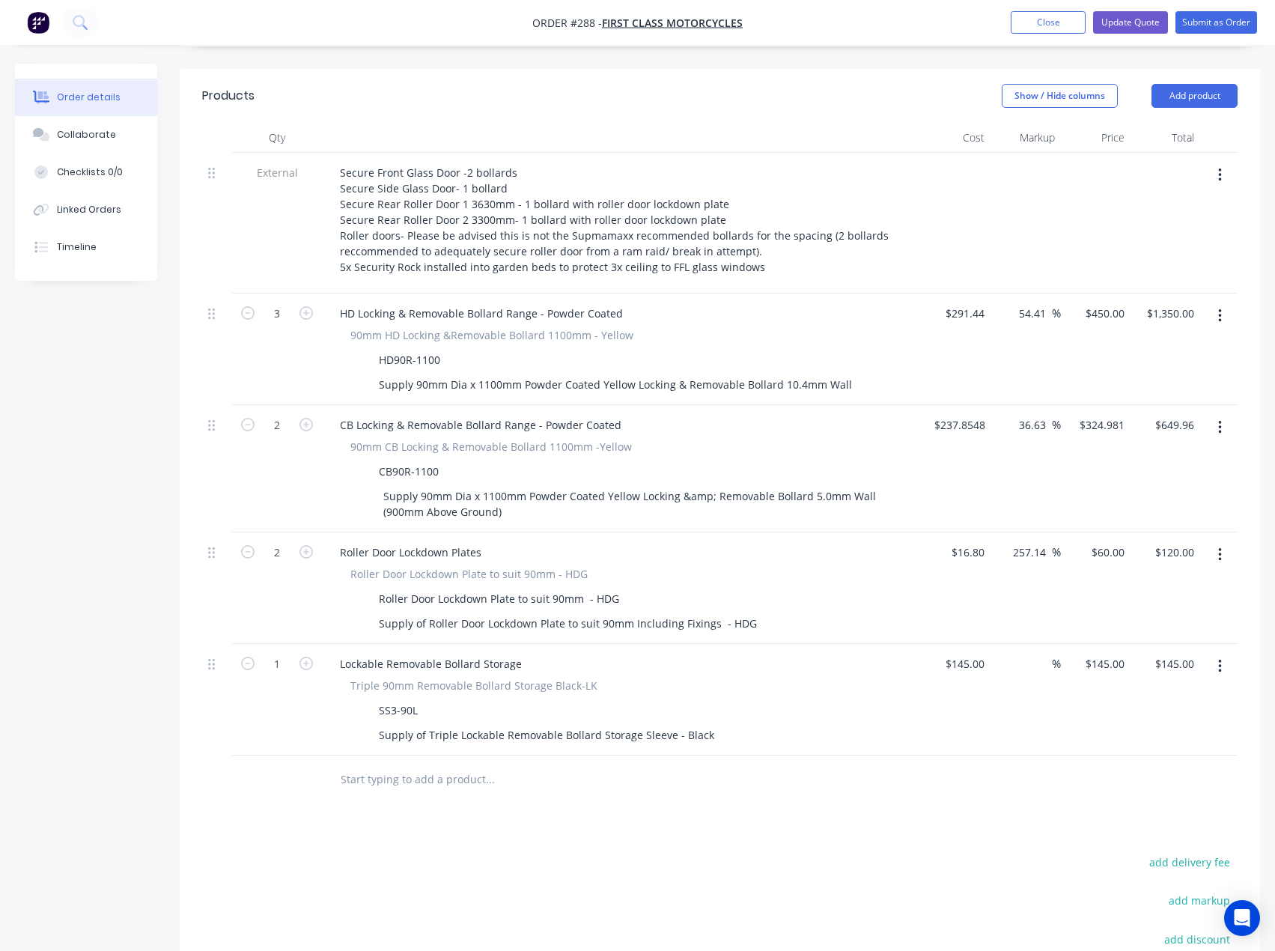
click at [476, 765] on input "text" at bounding box center [490, 780] width 300 height 30
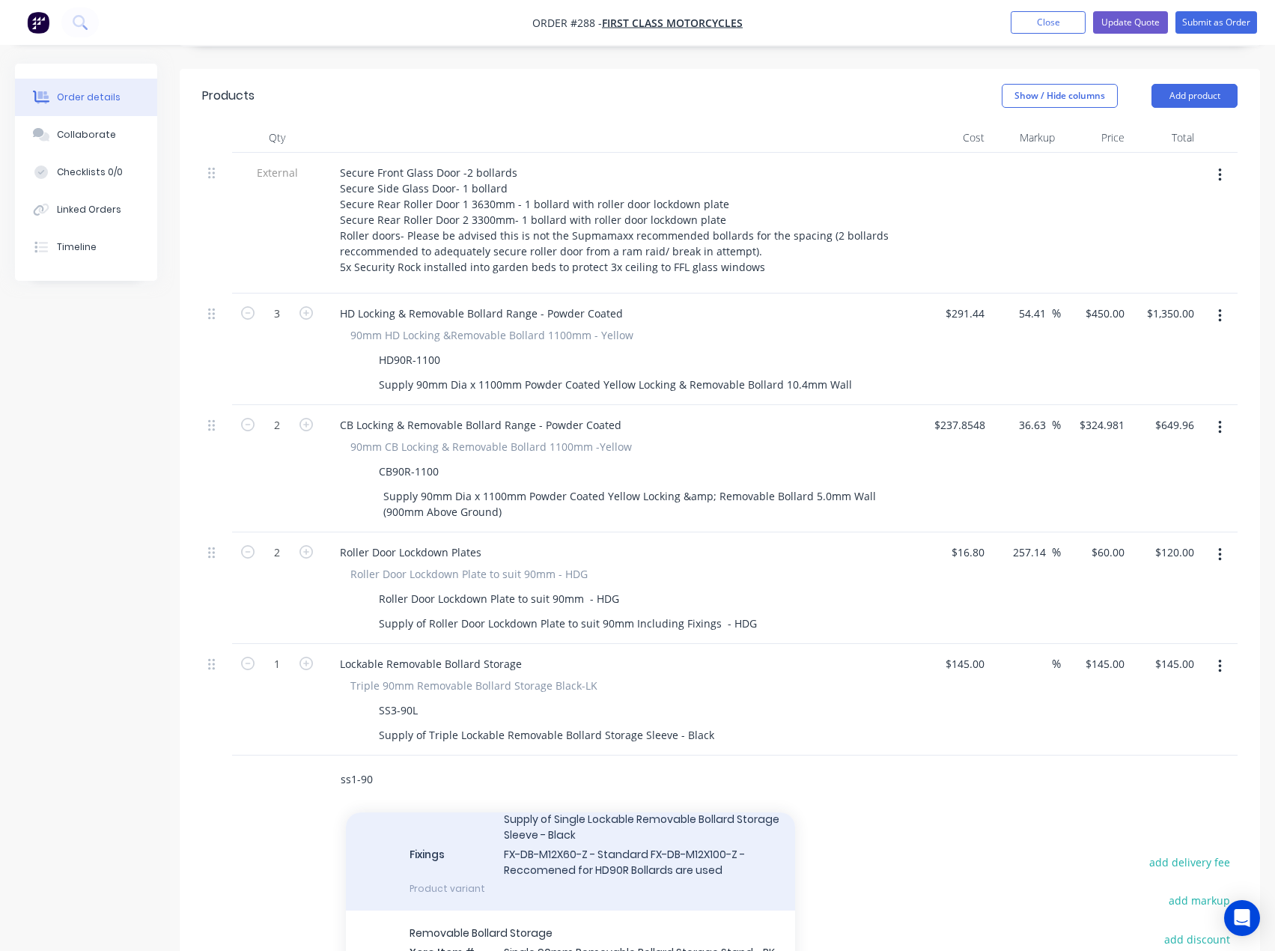
scroll to position [824, 0]
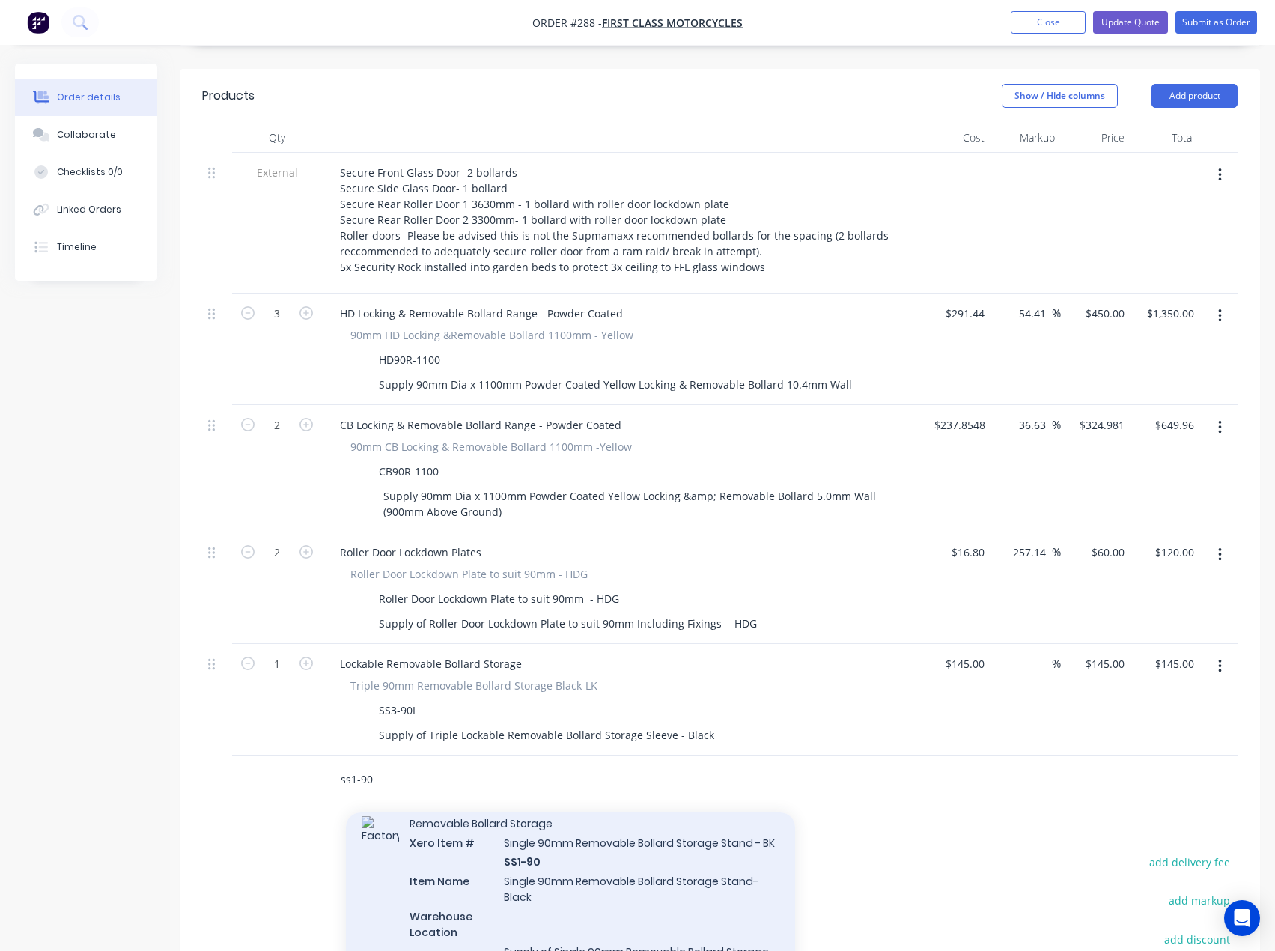
type input "ss1-90"
click at [561, 828] on div "Removable Bollard Storage Xero Item # Single 90mm Removable Bollard Storage Sta…" at bounding box center [570, 960] width 449 height 319
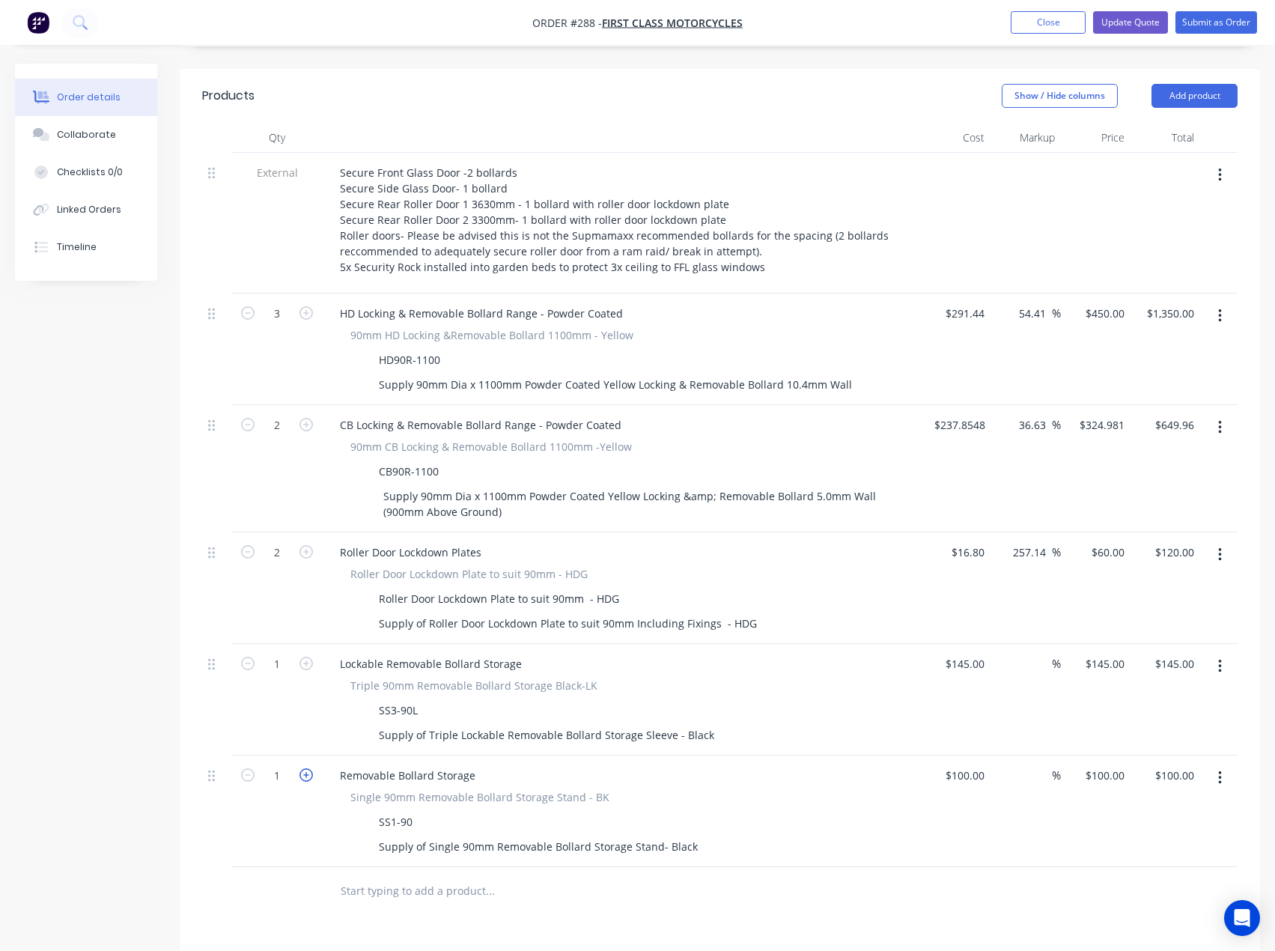
click at [309, 768] on icon "button" at bounding box center [306, 774] width 13 height 13
type input "2"
type input "$200.00"
click at [373, 876] on input "text" at bounding box center [490, 891] width 300 height 30
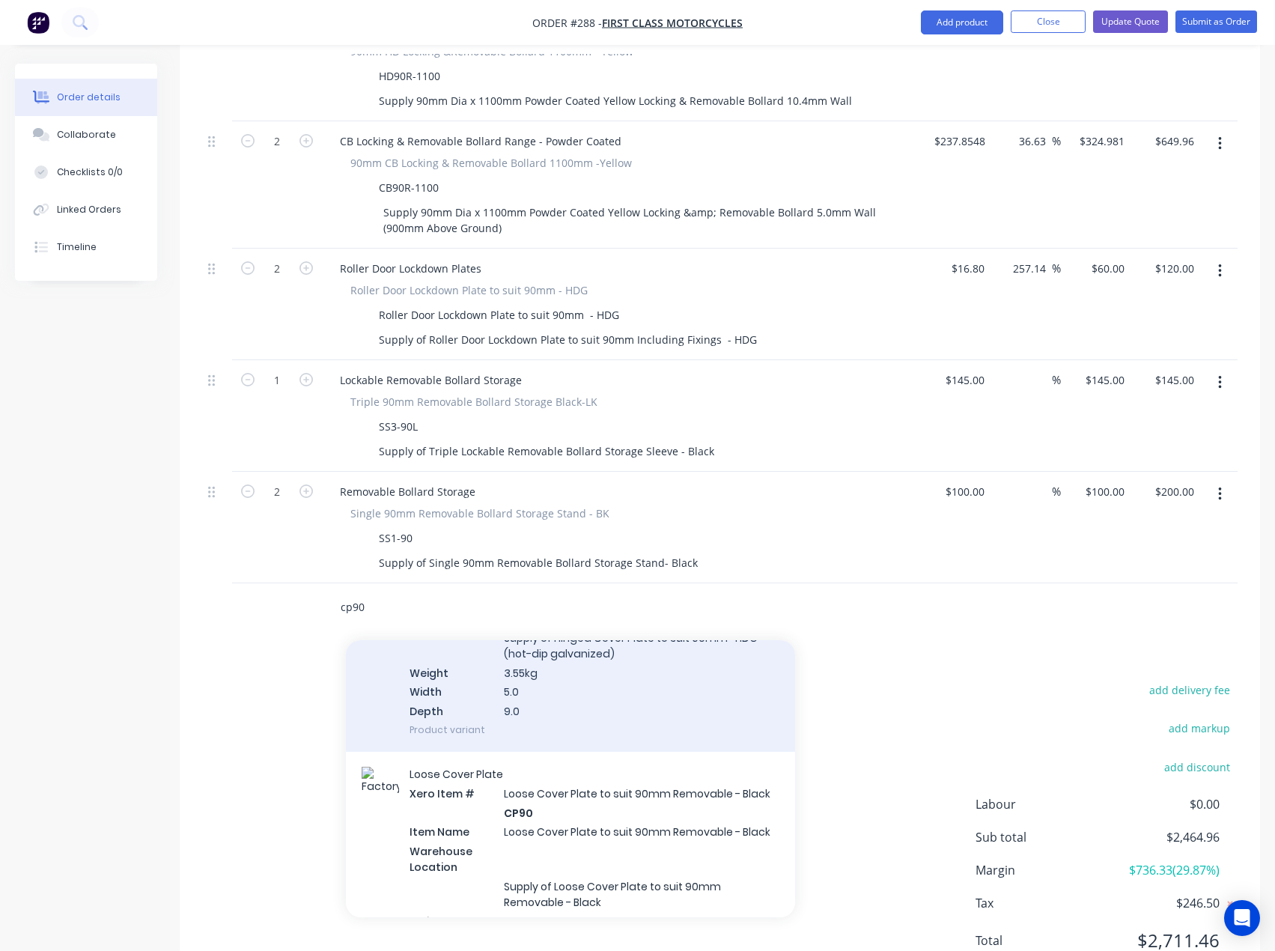
scroll to position [524, 0]
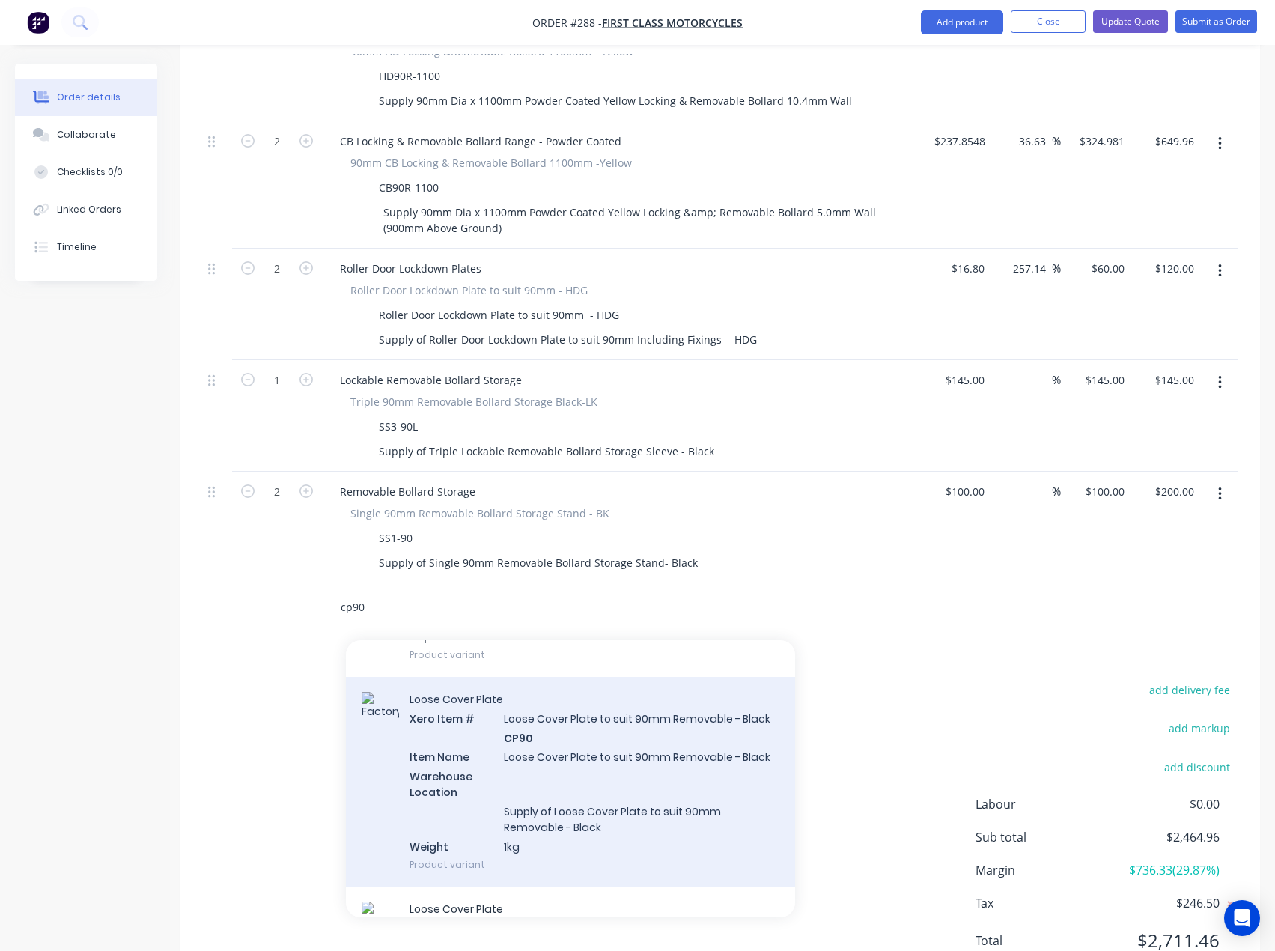
type input "cp90"
click at [544, 705] on div "Loose Cover Plate Xero Item # Loose Cover Plate to suit 90mm Removable - Black …" at bounding box center [570, 782] width 449 height 210
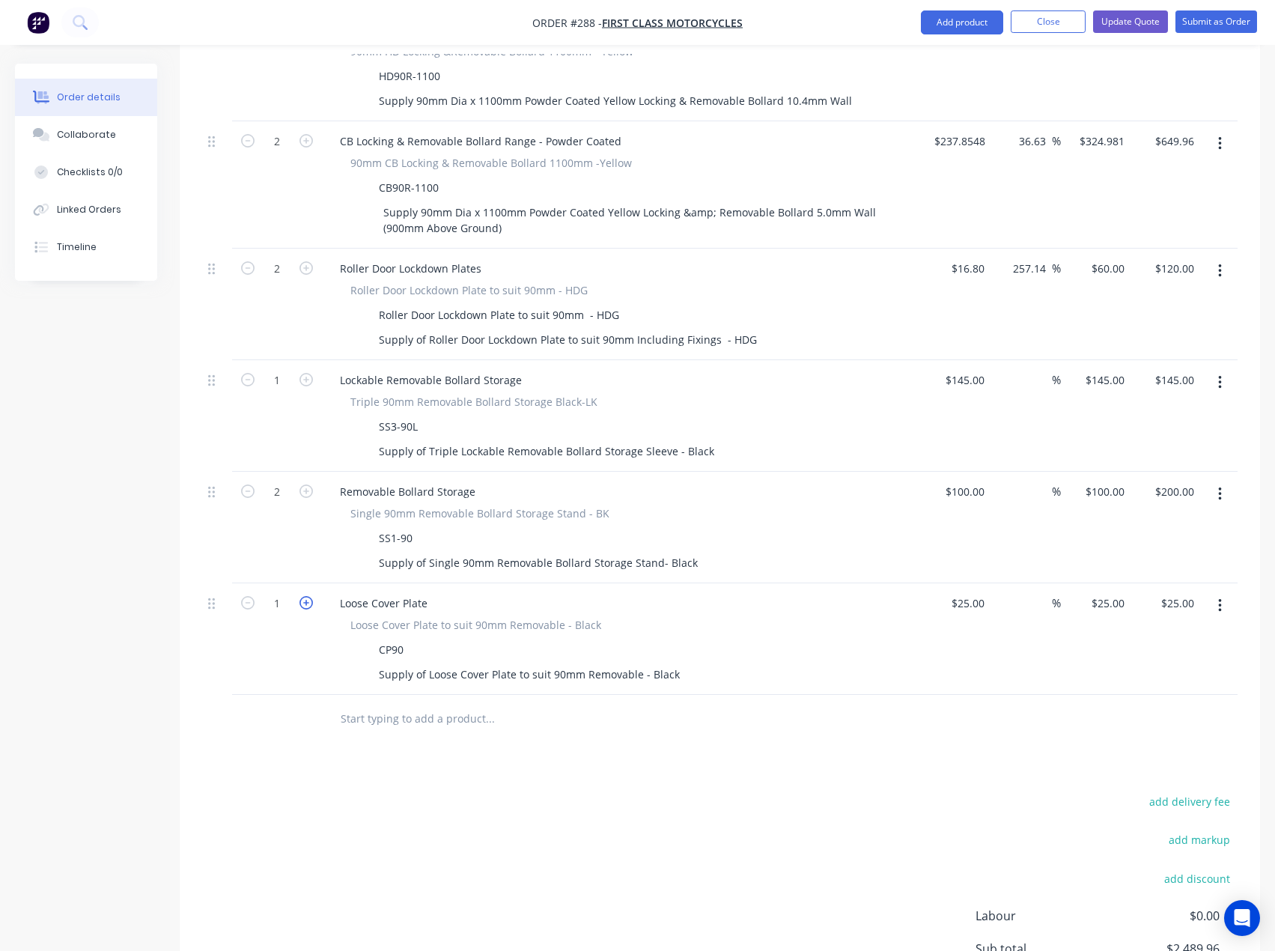
click at [303, 596] on icon "button" at bounding box center [306, 602] width 13 height 13
type input "2"
type input "$50.00"
click at [303, 596] on icon "button" at bounding box center [306, 602] width 13 height 13
type input "3"
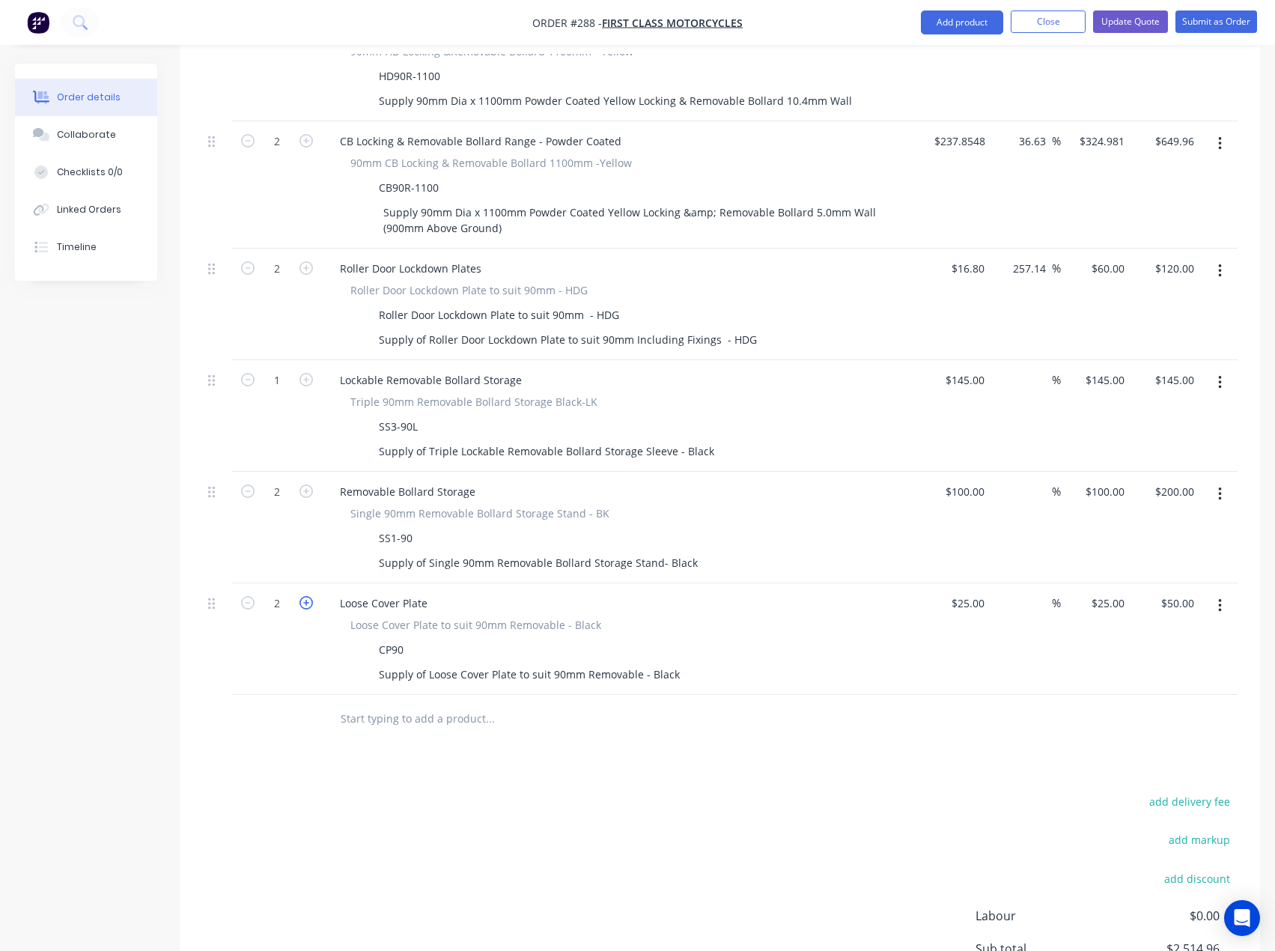
type input "$75.00"
click at [303, 596] on icon "button" at bounding box center [306, 602] width 13 height 13
type input "4"
type input "$100.00"
click at [303, 596] on icon "button" at bounding box center [306, 602] width 13 height 13
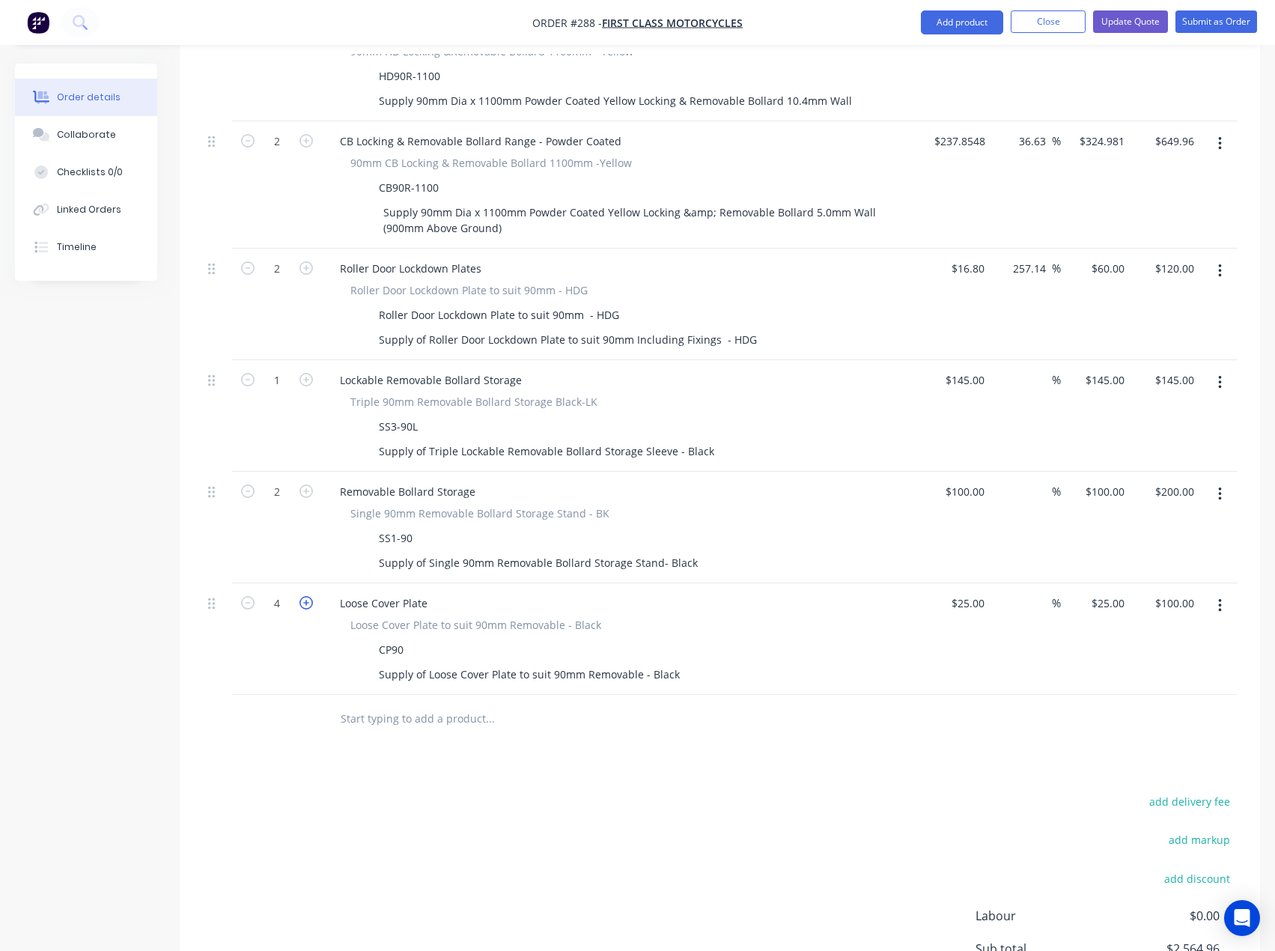
type input "5"
type input "$125.00"
click at [481, 714] on div "Products Show / Hide columns Add product Qty Cost Markup Price Total External S…" at bounding box center [720, 444] width 1081 height 1318
click at [427, 704] on input "text" at bounding box center [490, 719] width 300 height 30
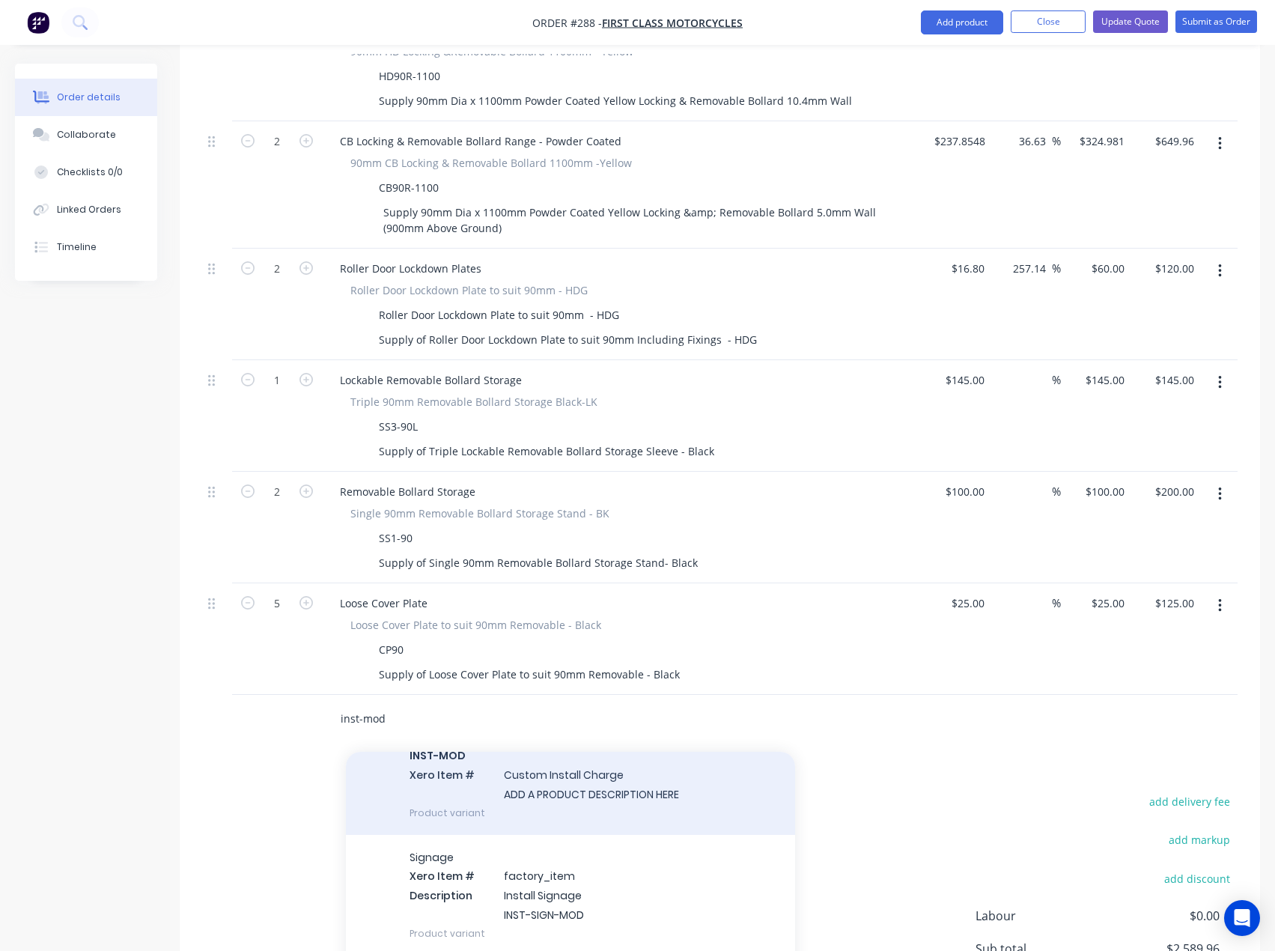
scroll to position [449, 0]
type input "inst-mod"
click at [589, 735] on div "INST-MOD Xero Item # Custom Install Charge ADD A PRODUCT DESCRIPTION HERE Produ…" at bounding box center [570, 782] width 449 height 101
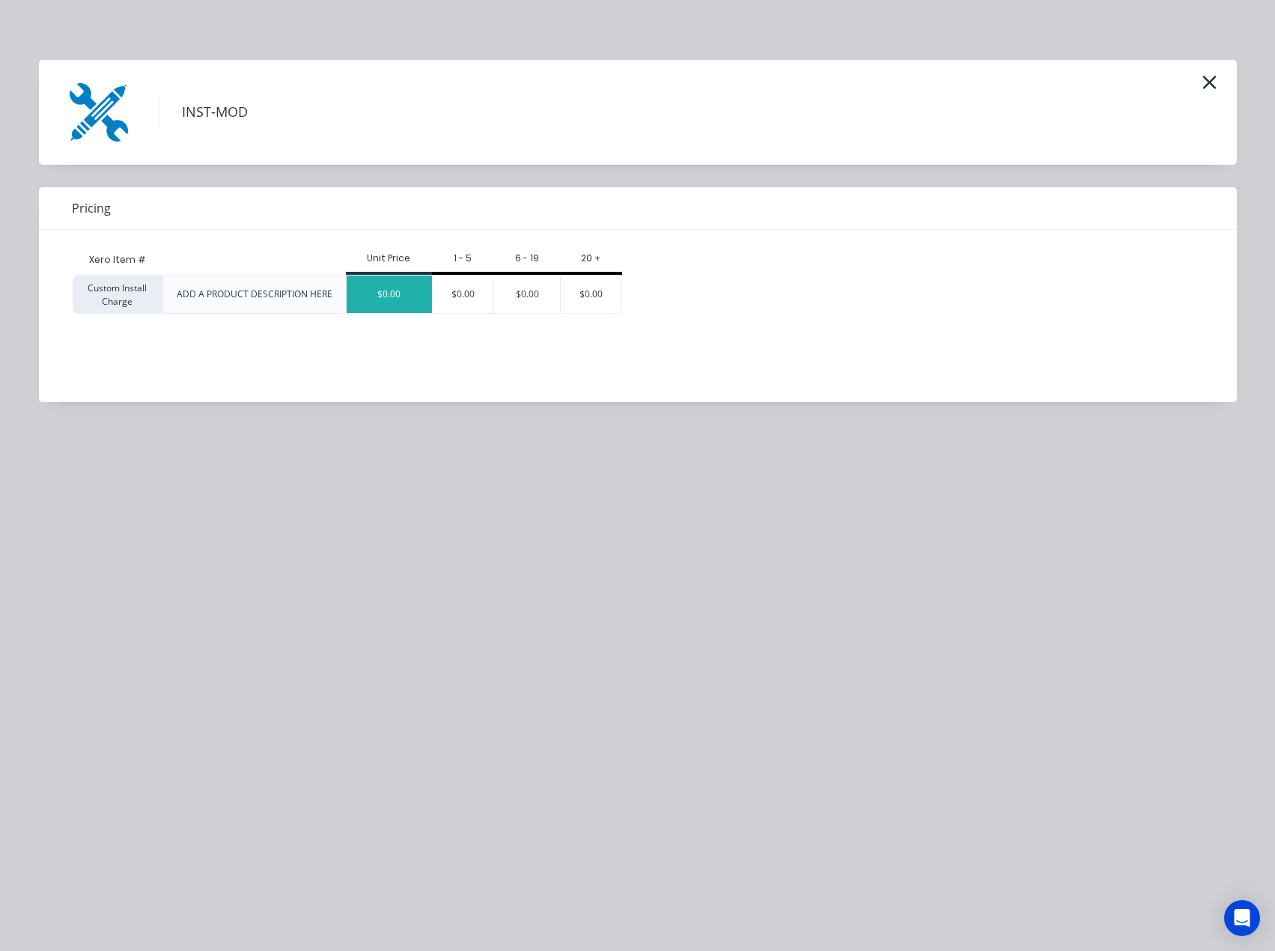
click at [384, 295] on div "$0.00" at bounding box center [389, 294] width 85 height 37
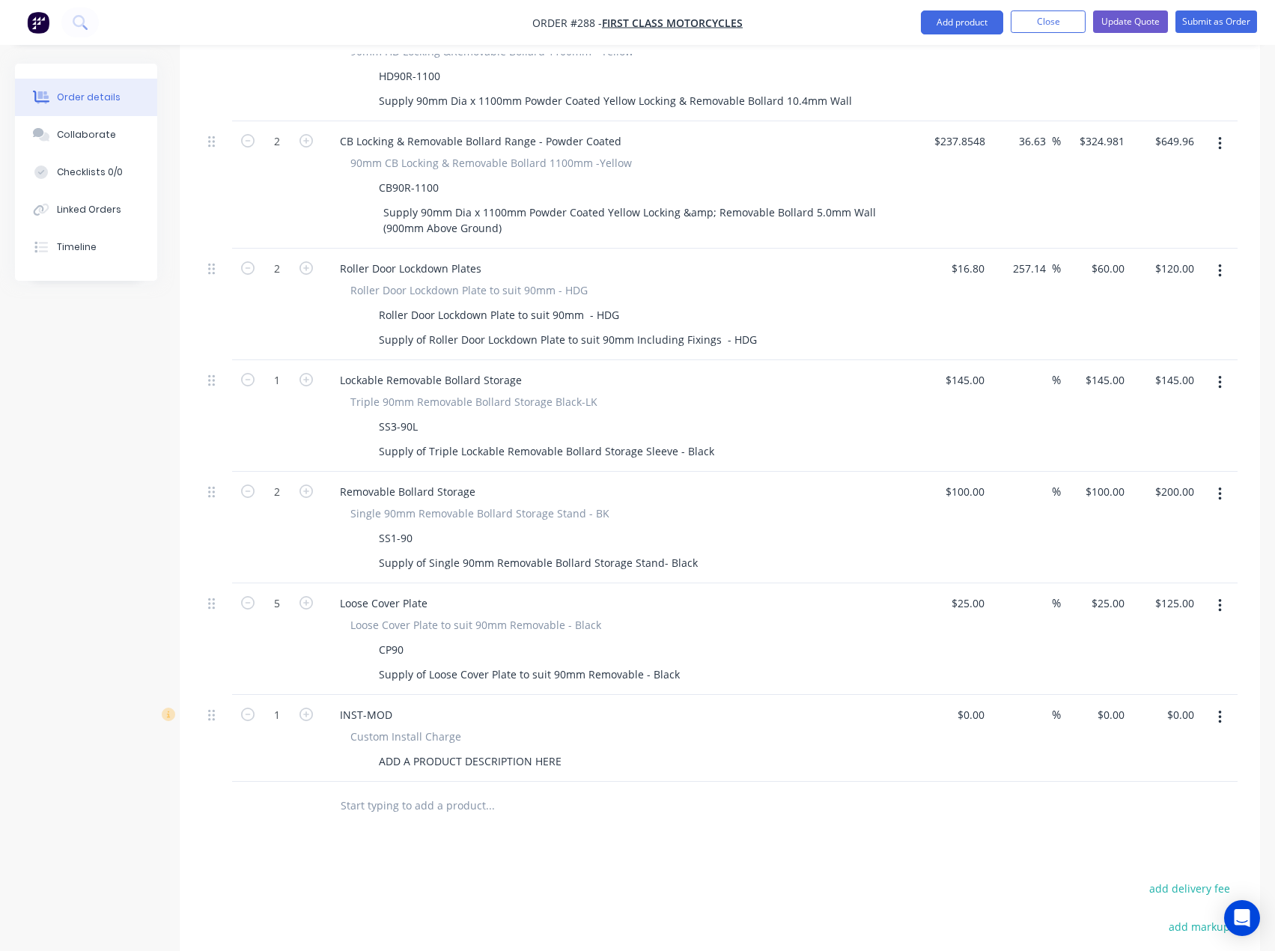
drag, startPoint x: 394, startPoint y: 747, endPoint x: 413, endPoint y: 744, distance: 18.9
click at [395, 791] on input "text" at bounding box center [490, 806] width 300 height 30
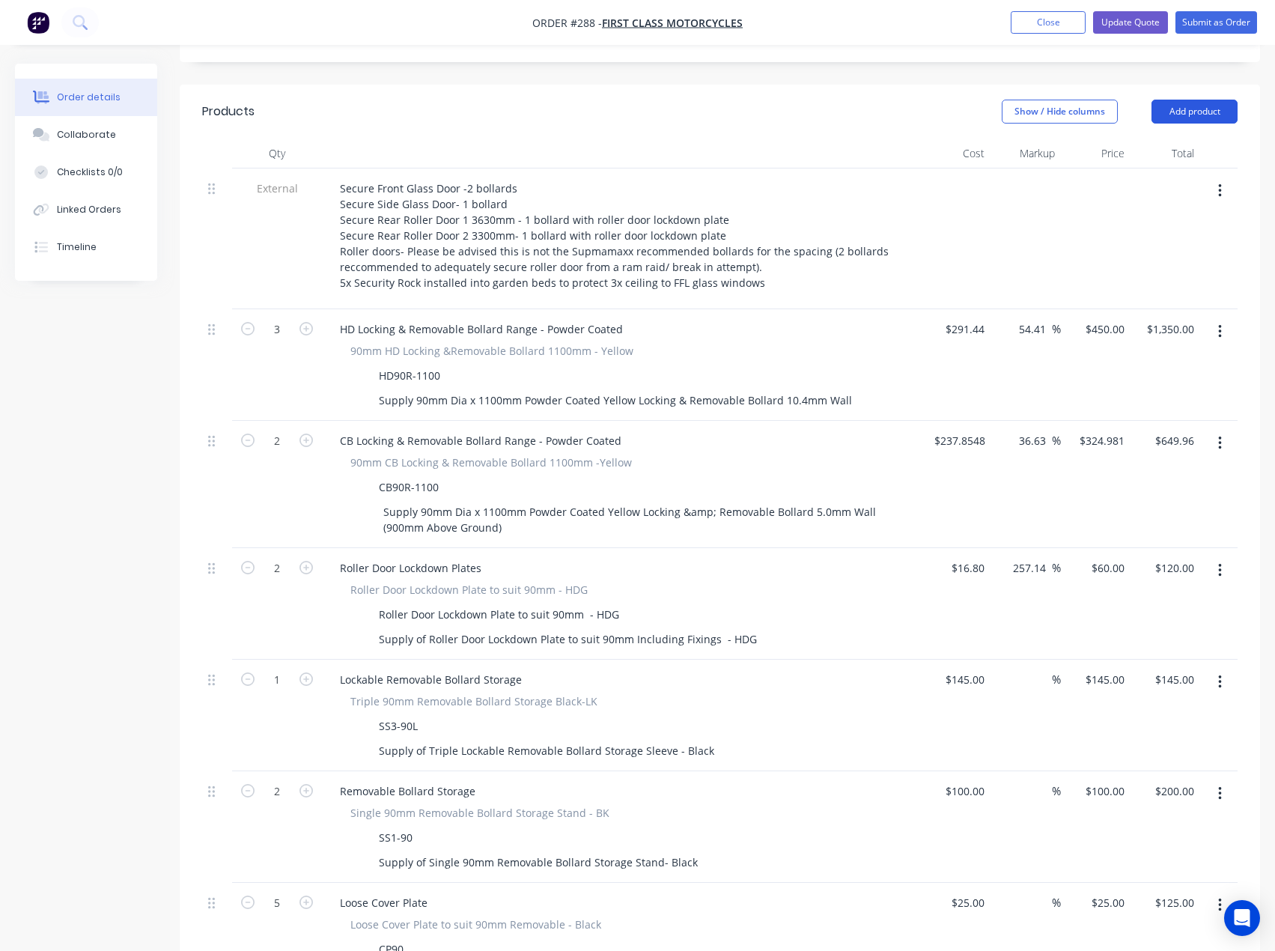
scroll to position [356, 0]
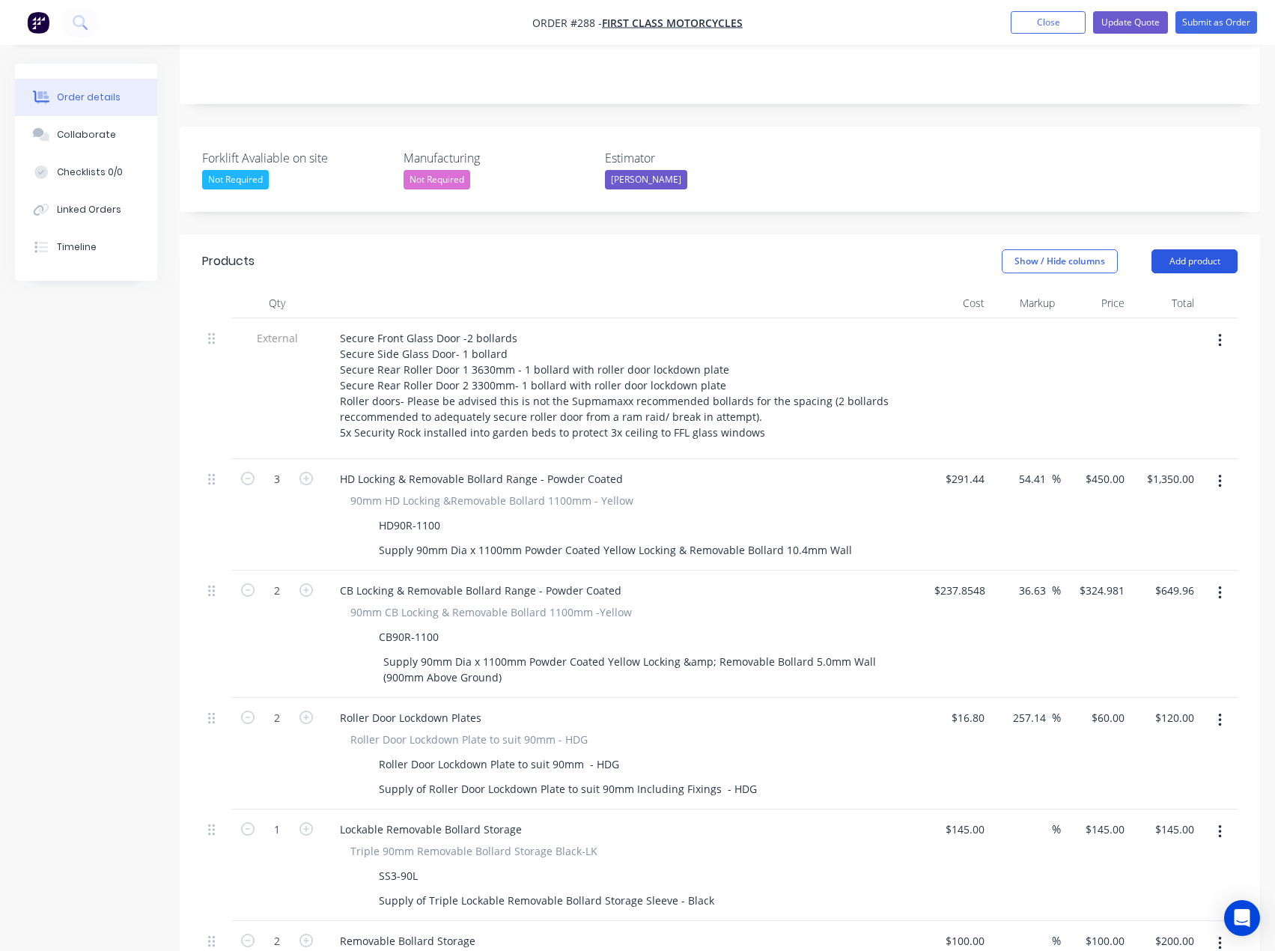
type input "inst-"
click at [1188, 249] on button "Add product" at bounding box center [1195, 261] width 86 height 24
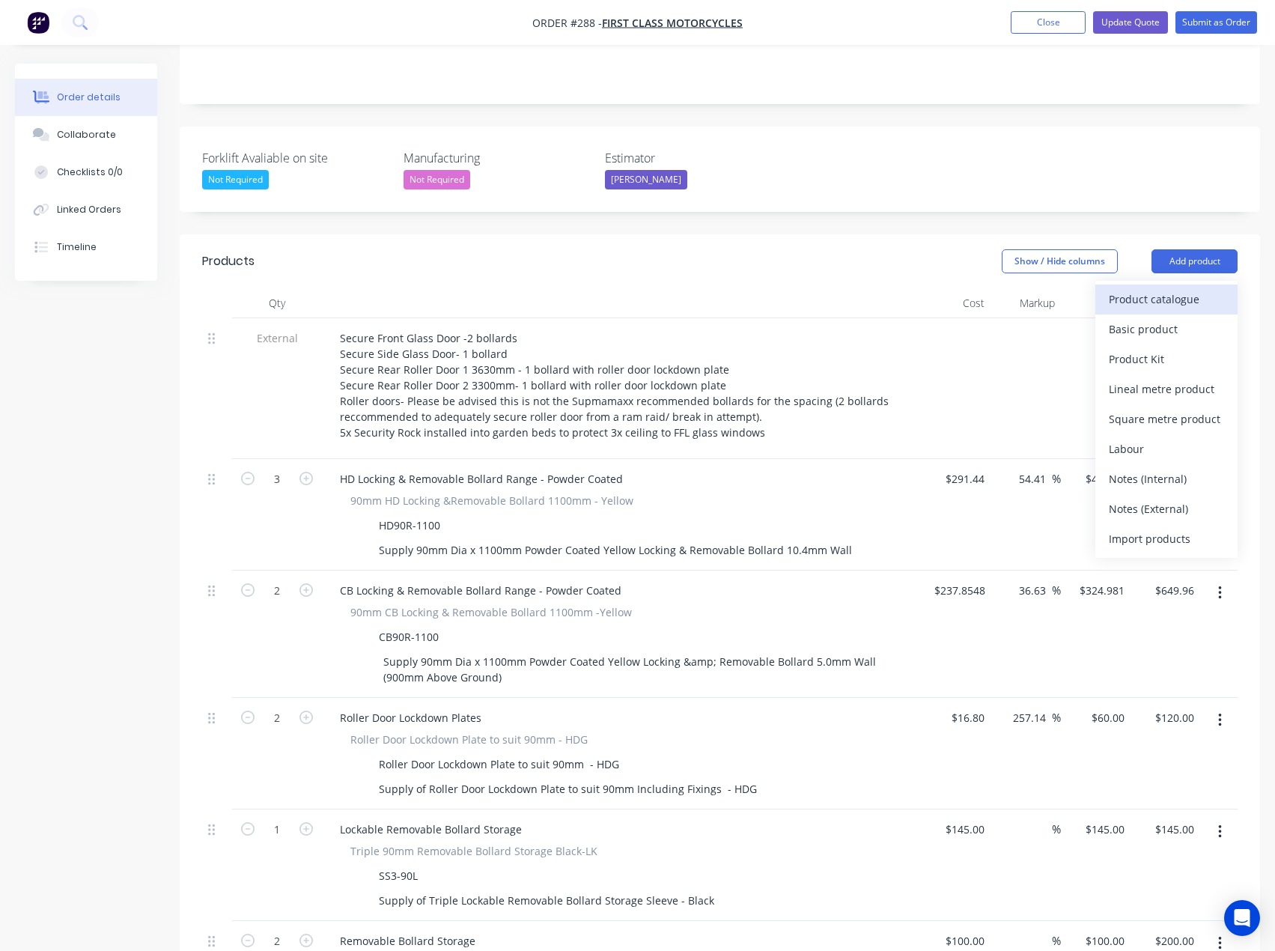
click at [1158, 288] on div "Product catalogue" at bounding box center [1166, 299] width 115 height 22
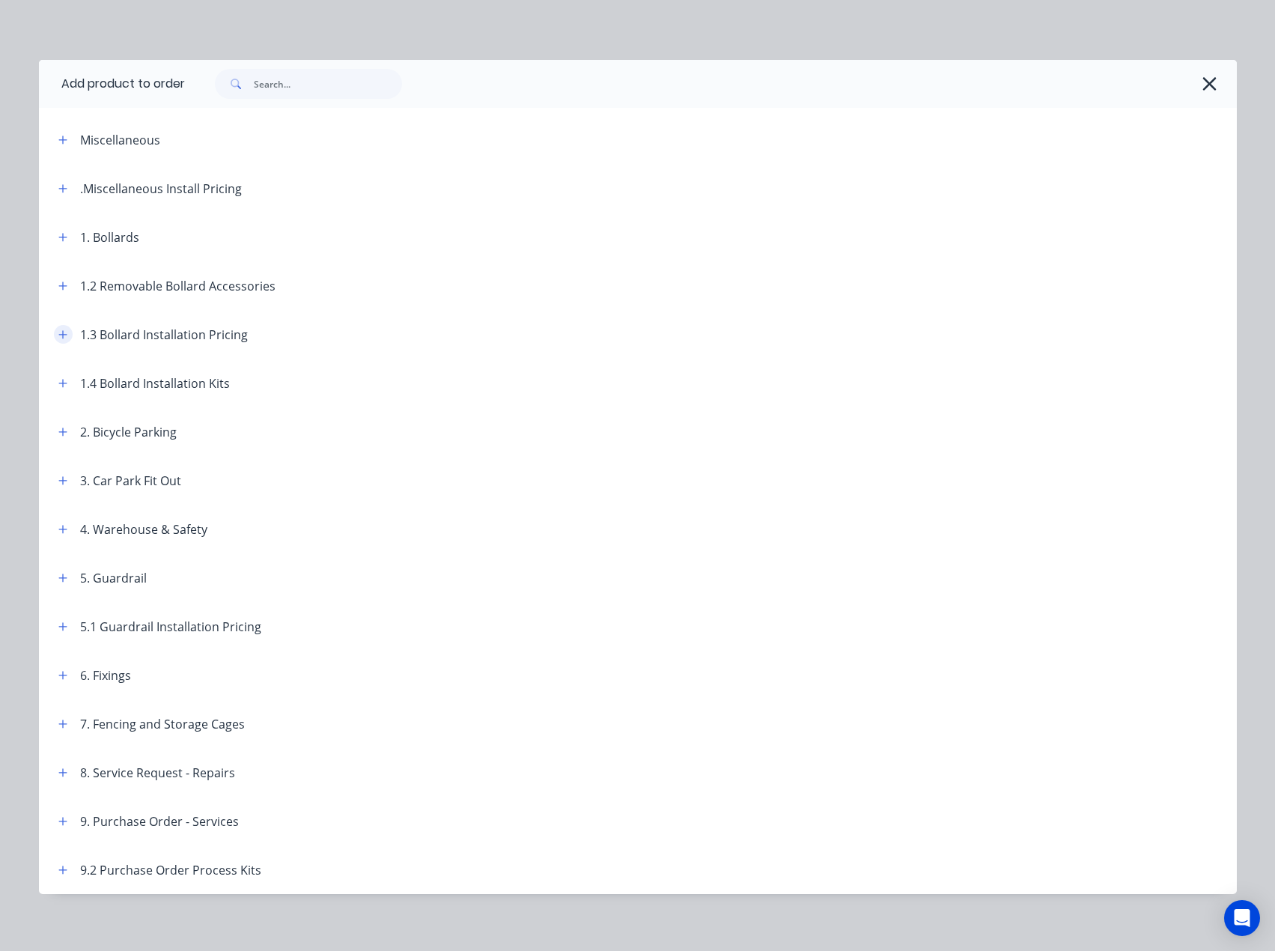
click at [58, 332] on icon "button" at bounding box center [62, 334] width 8 height 8
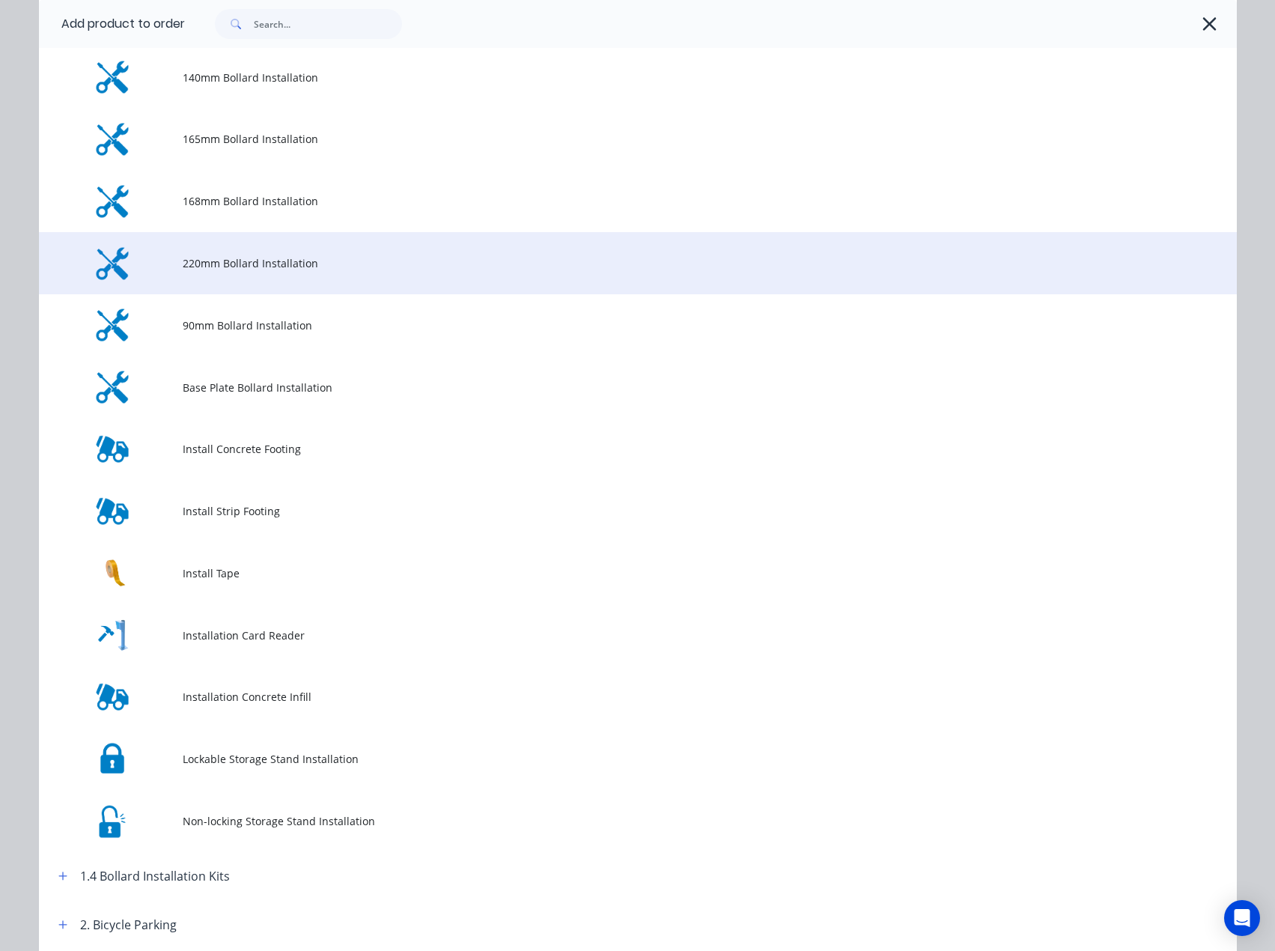
scroll to position [449, 0]
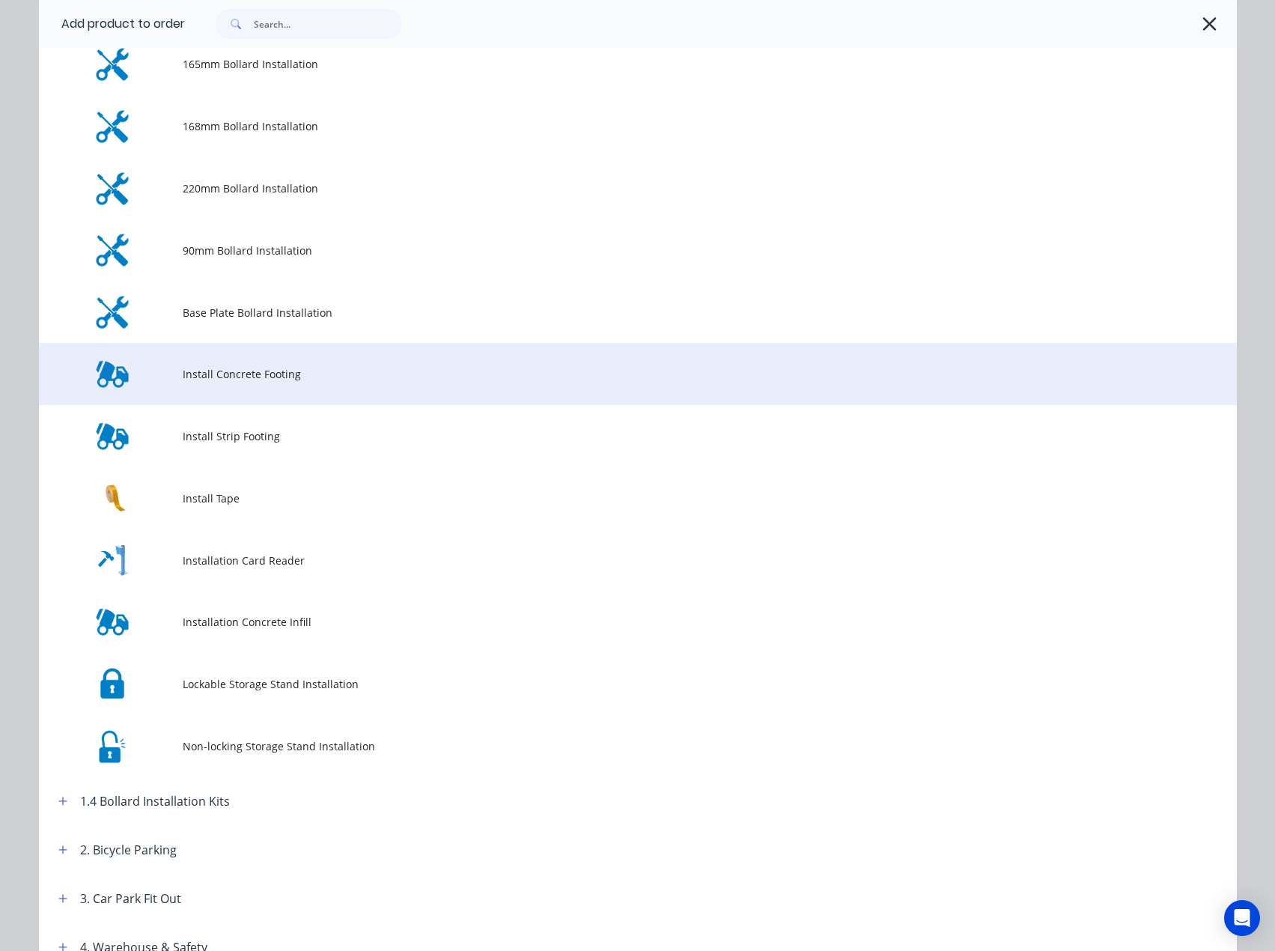
click at [237, 377] on span "Install Concrete Footing" at bounding box center [604, 374] width 843 height 16
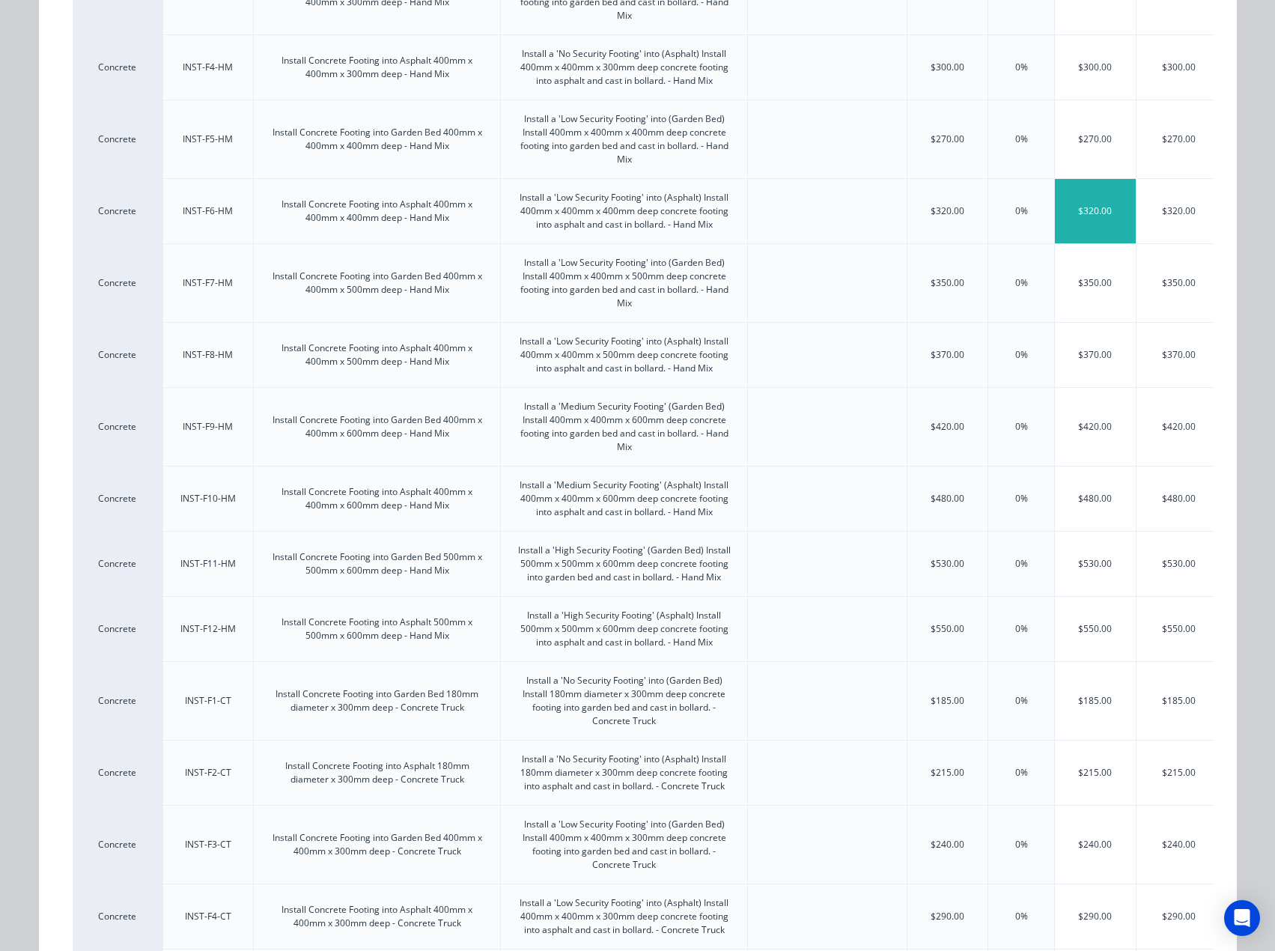
click at [1085, 209] on div "$320.00" at bounding box center [1095, 211] width 81 height 64
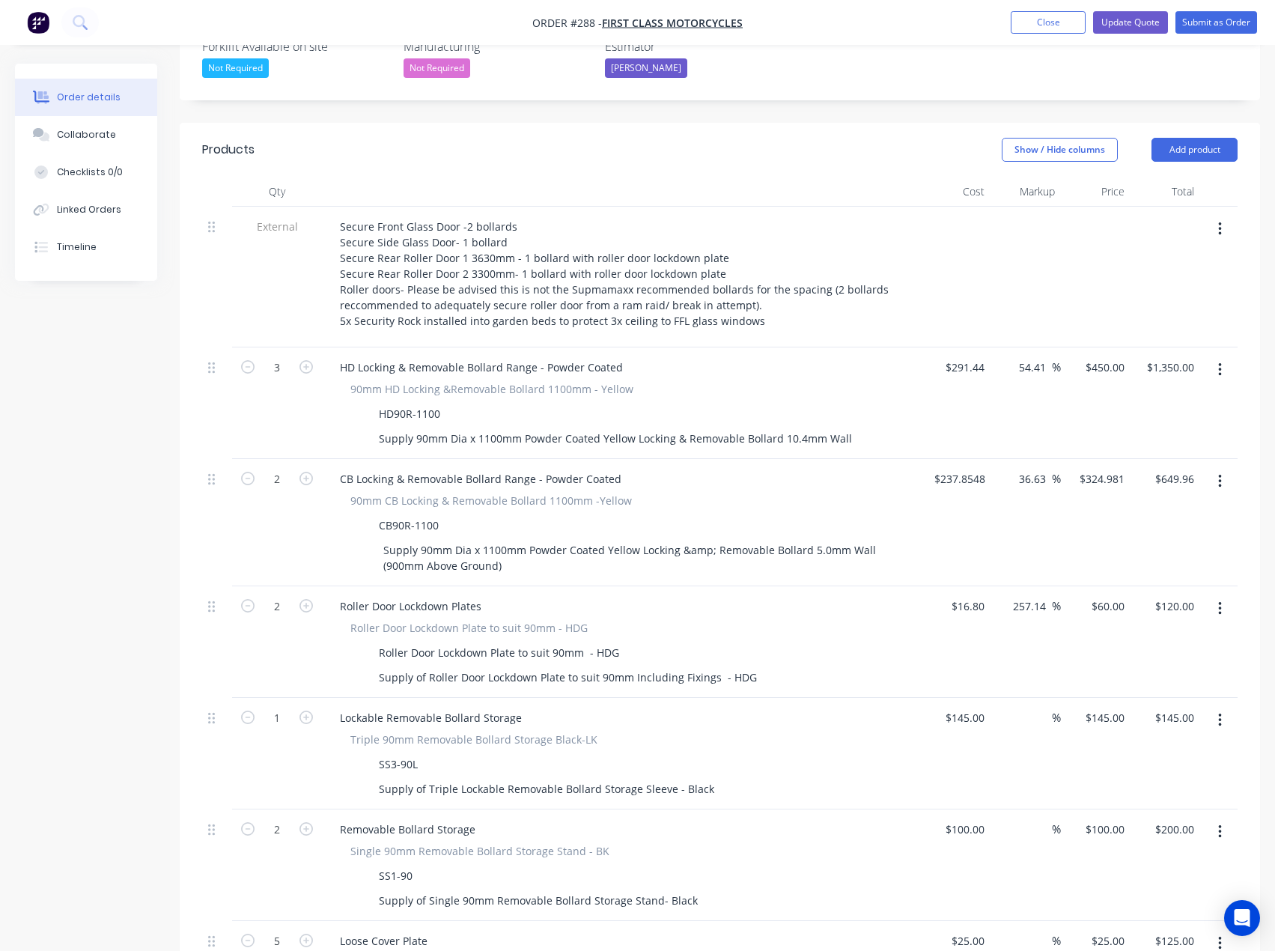
scroll to position [431, 0]
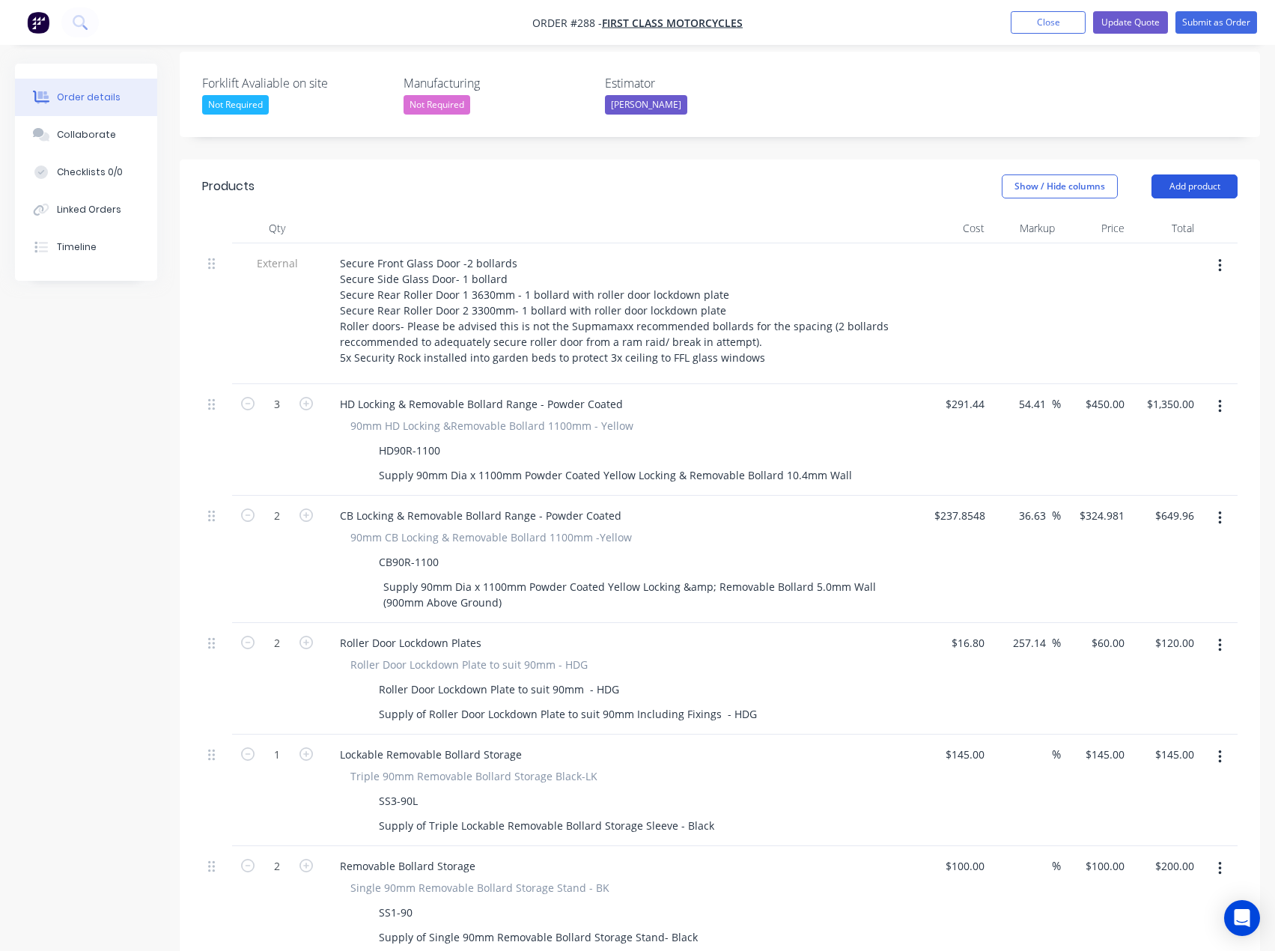
click at [1207, 174] on button "Add product" at bounding box center [1195, 186] width 86 height 24
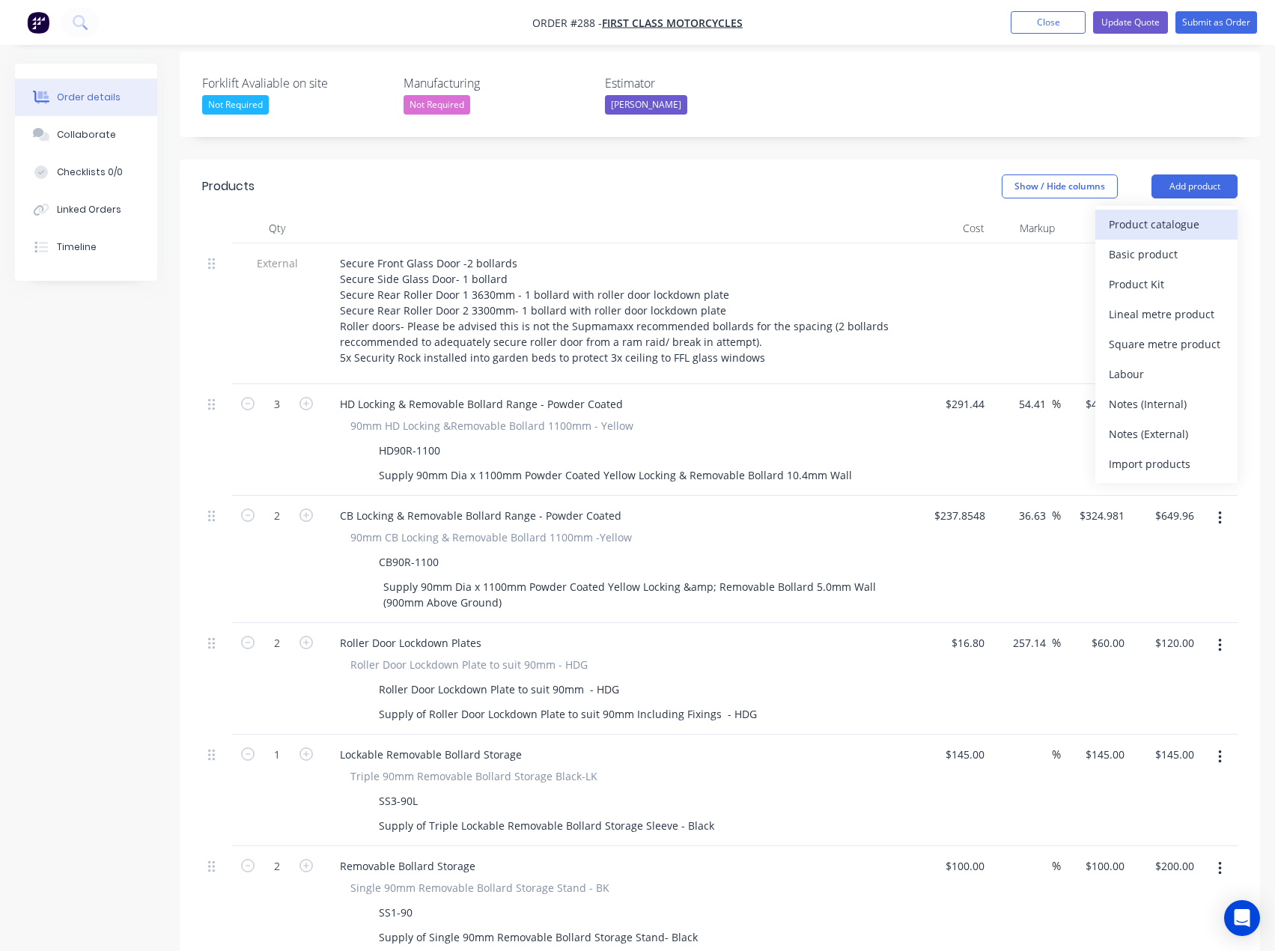
click at [1165, 210] on button "Product catalogue" at bounding box center [1167, 225] width 142 height 30
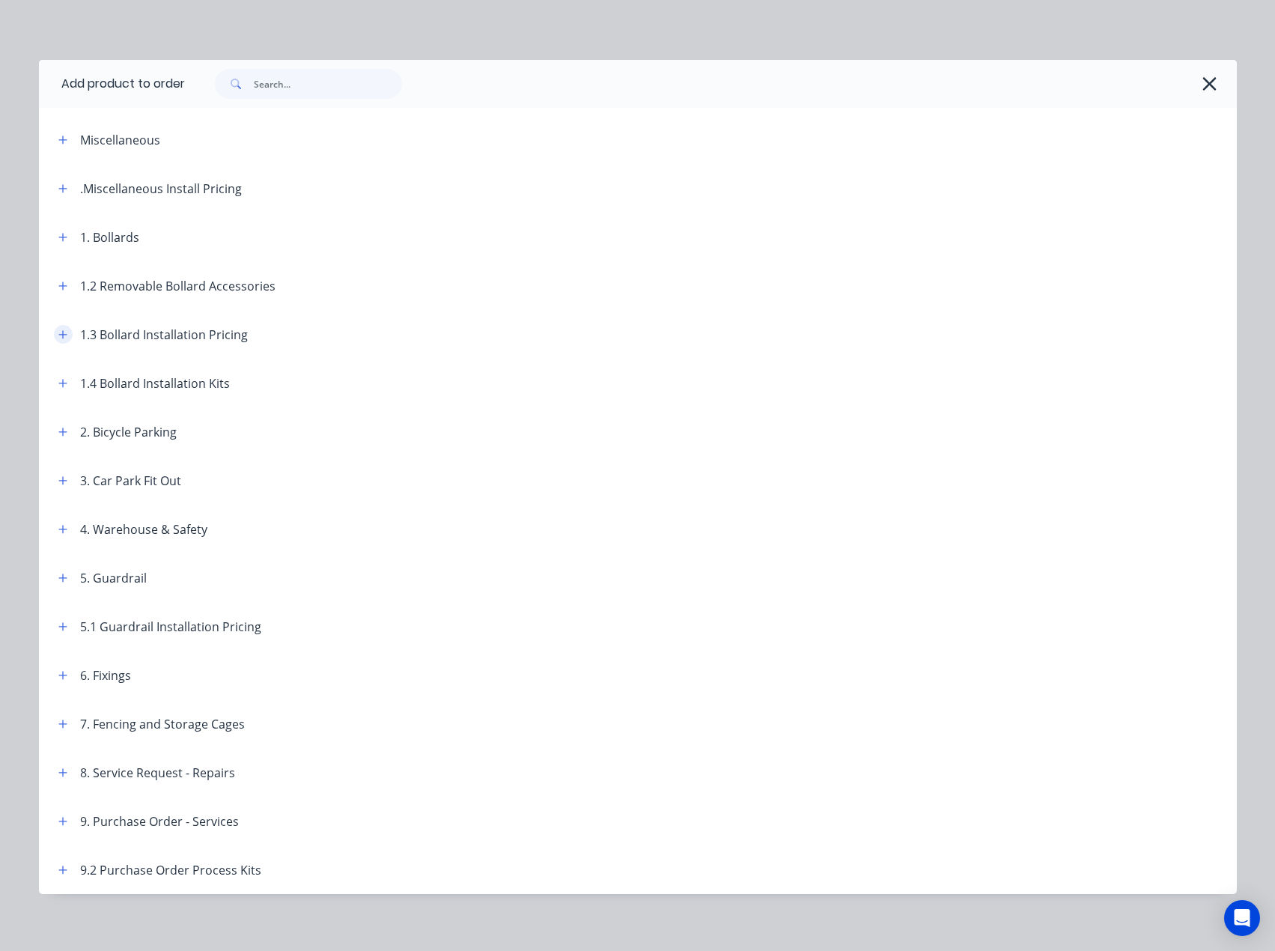
click at [58, 332] on icon "button" at bounding box center [62, 334] width 9 height 10
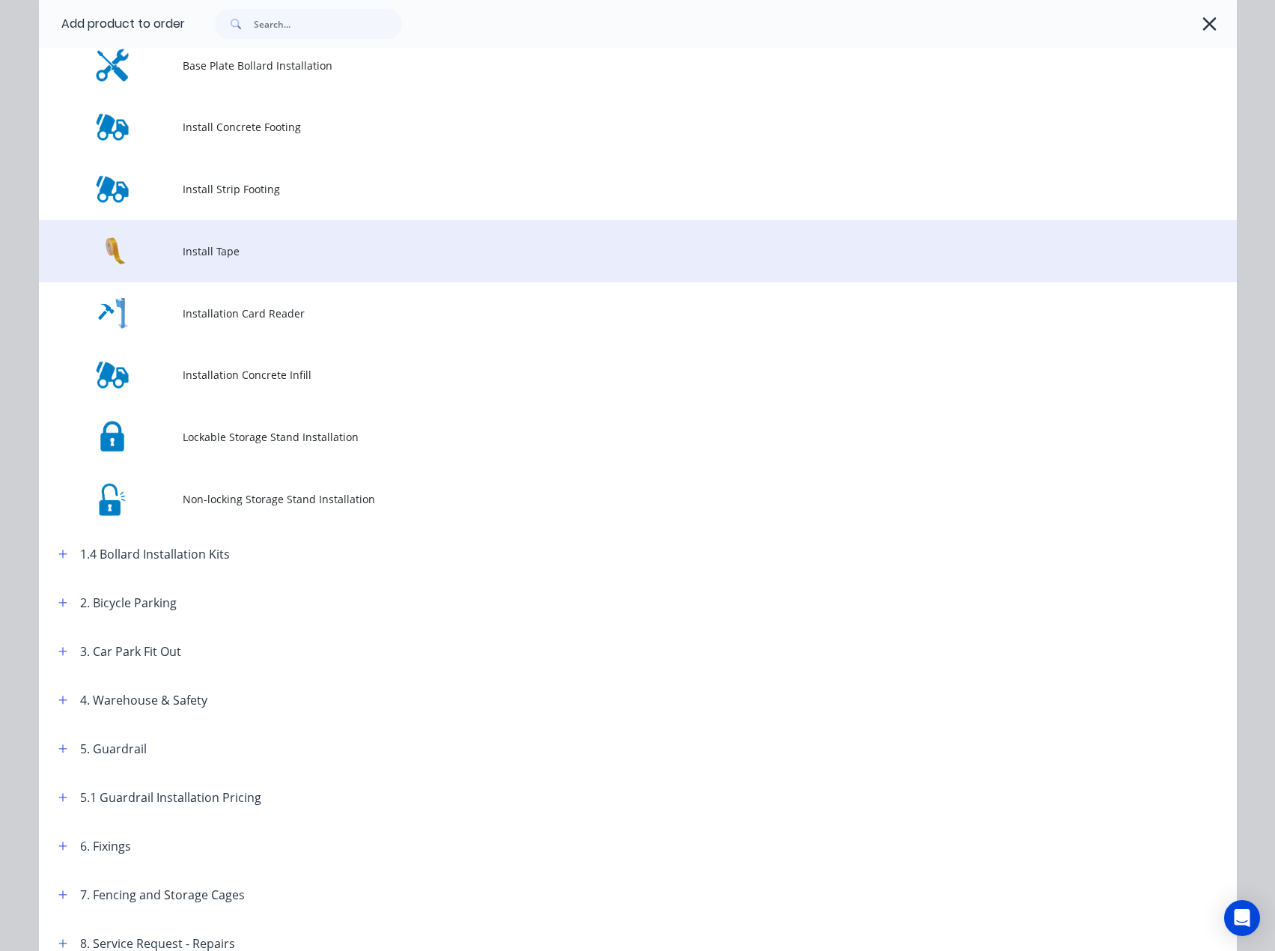
scroll to position [674, 0]
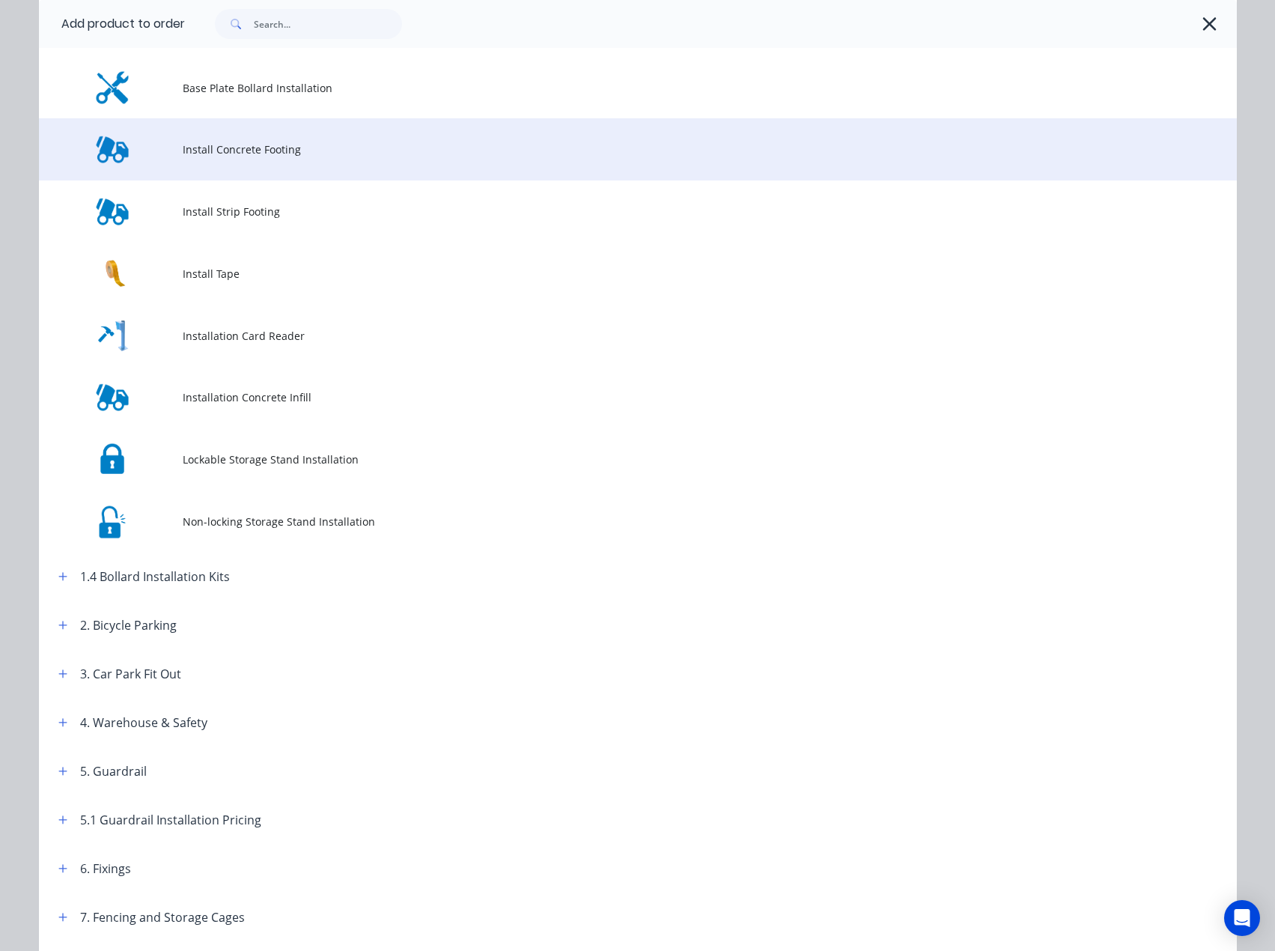
click at [232, 157] on span "Install Concrete Footing" at bounding box center [604, 150] width 843 height 16
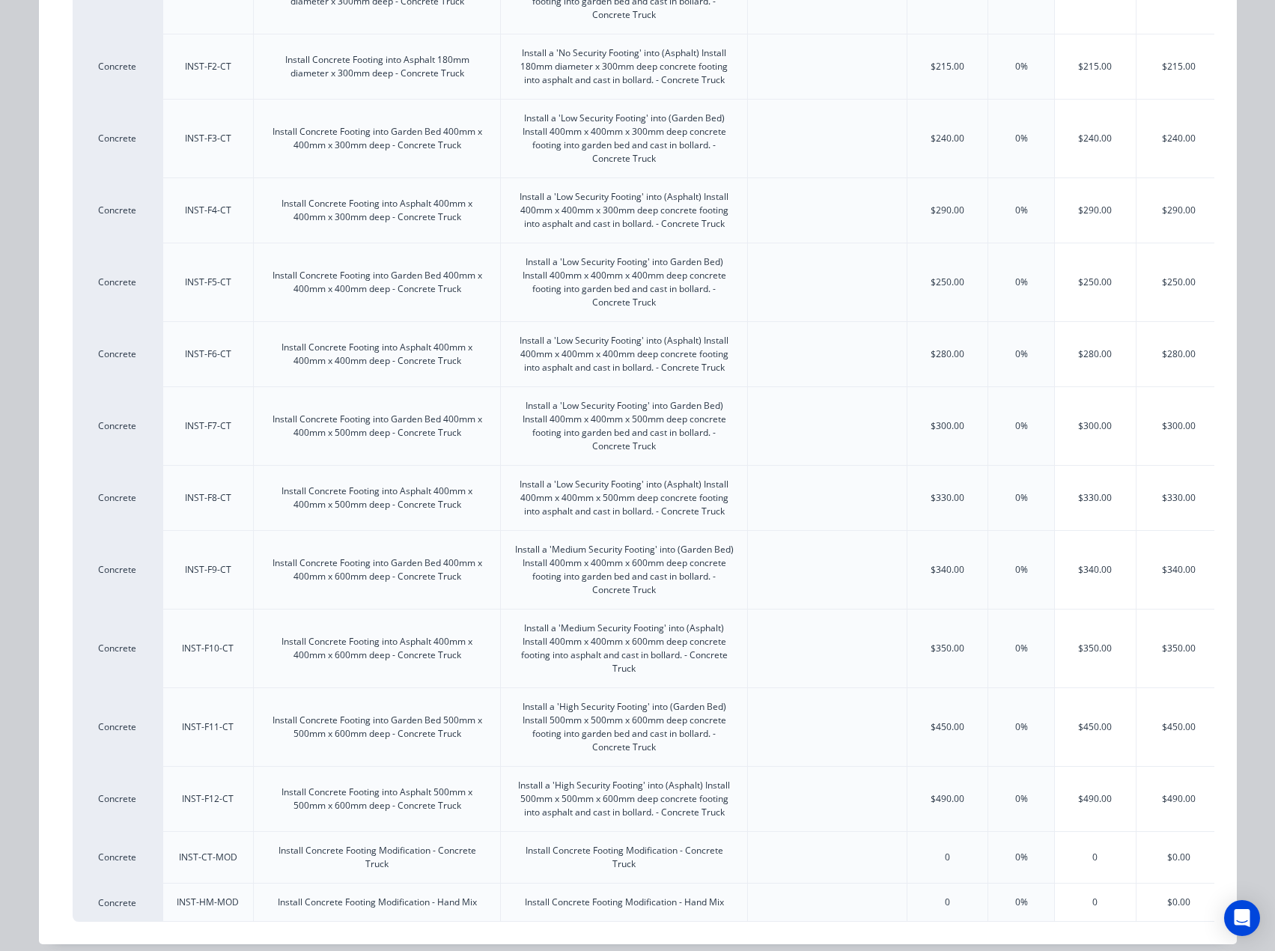
scroll to position [1181, 0]
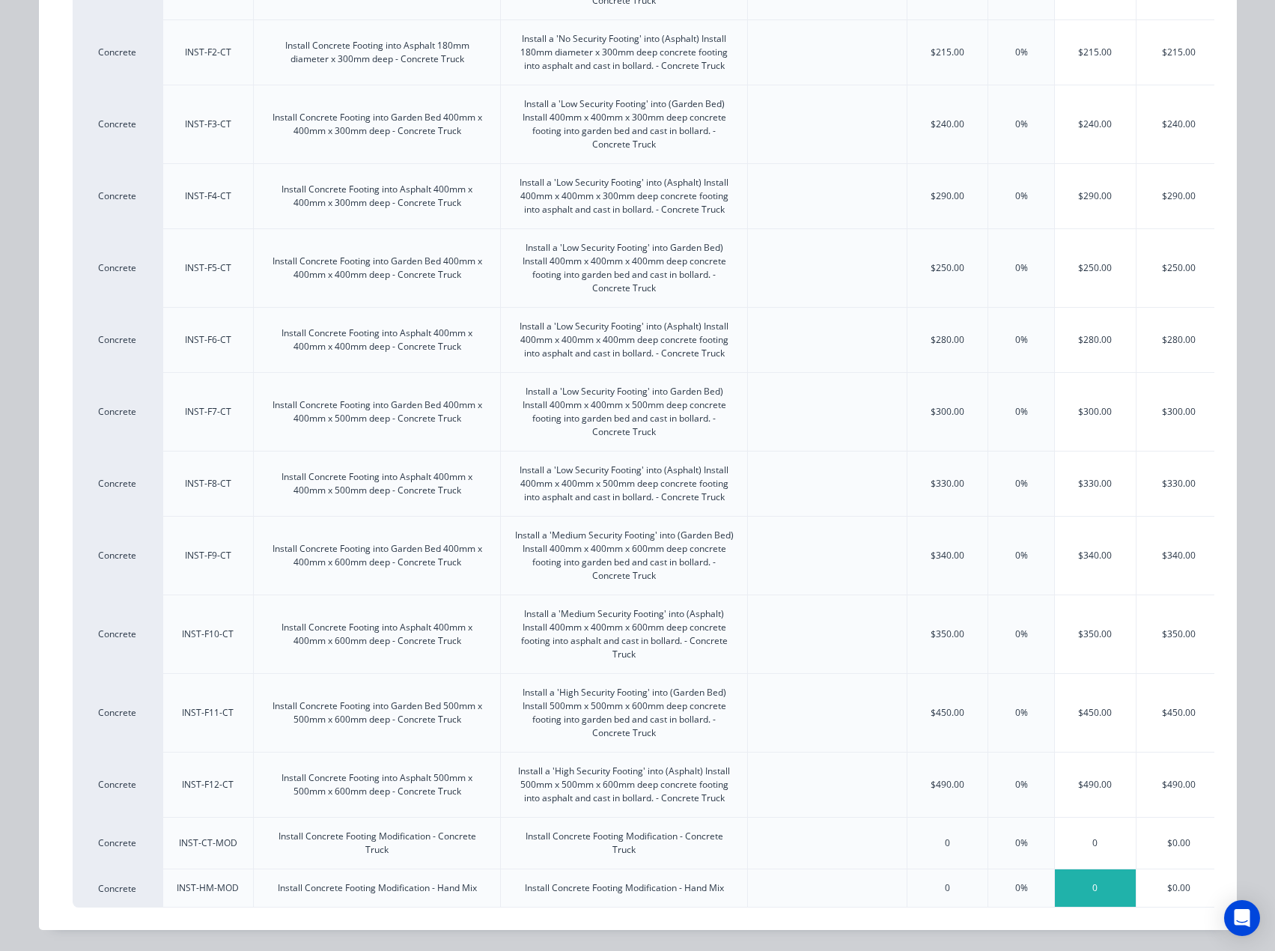
click at [1090, 877] on div "0" at bounding box center [1095, 887] width 81 height 37
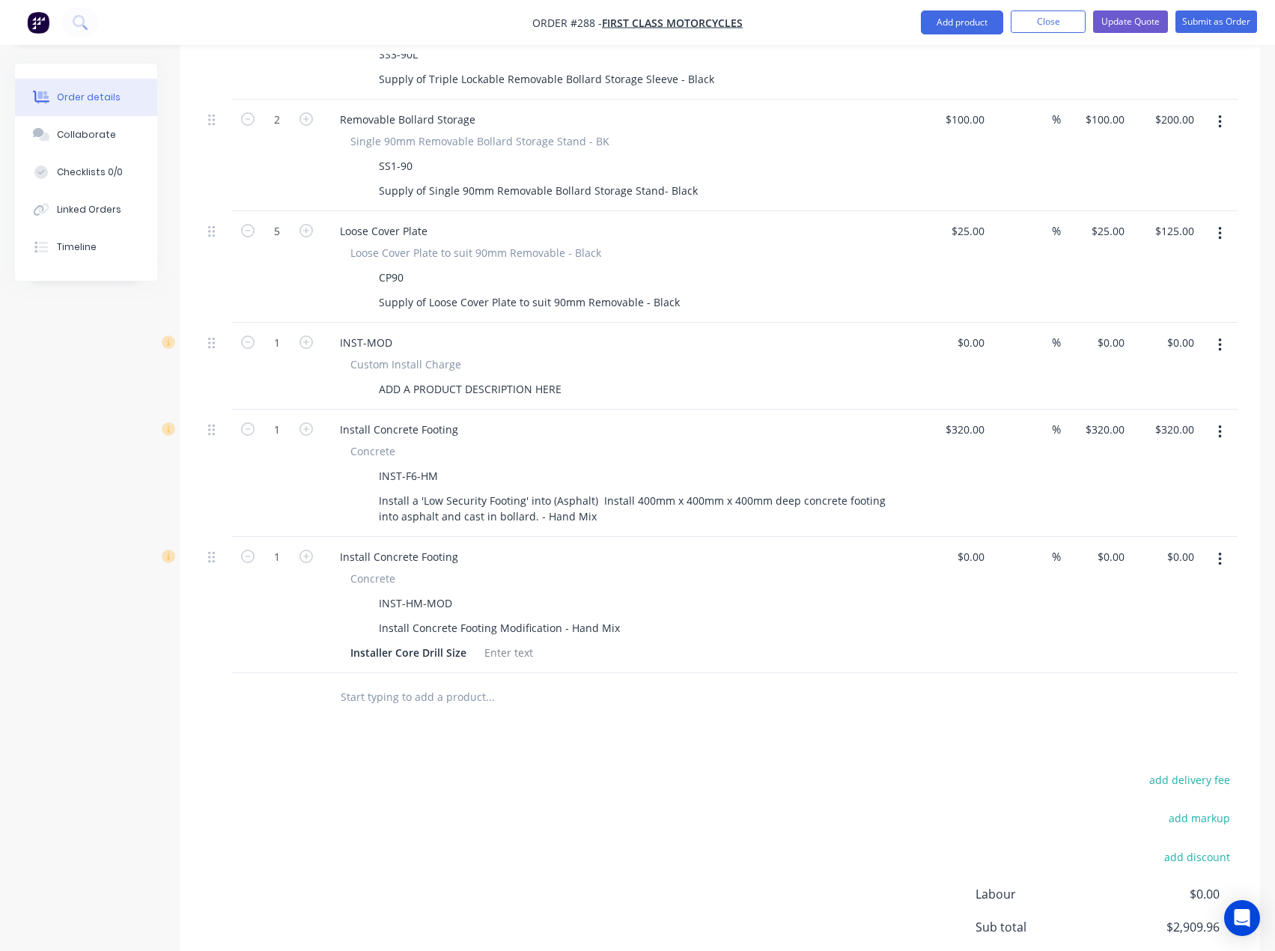
scroll to position [1179, 0]
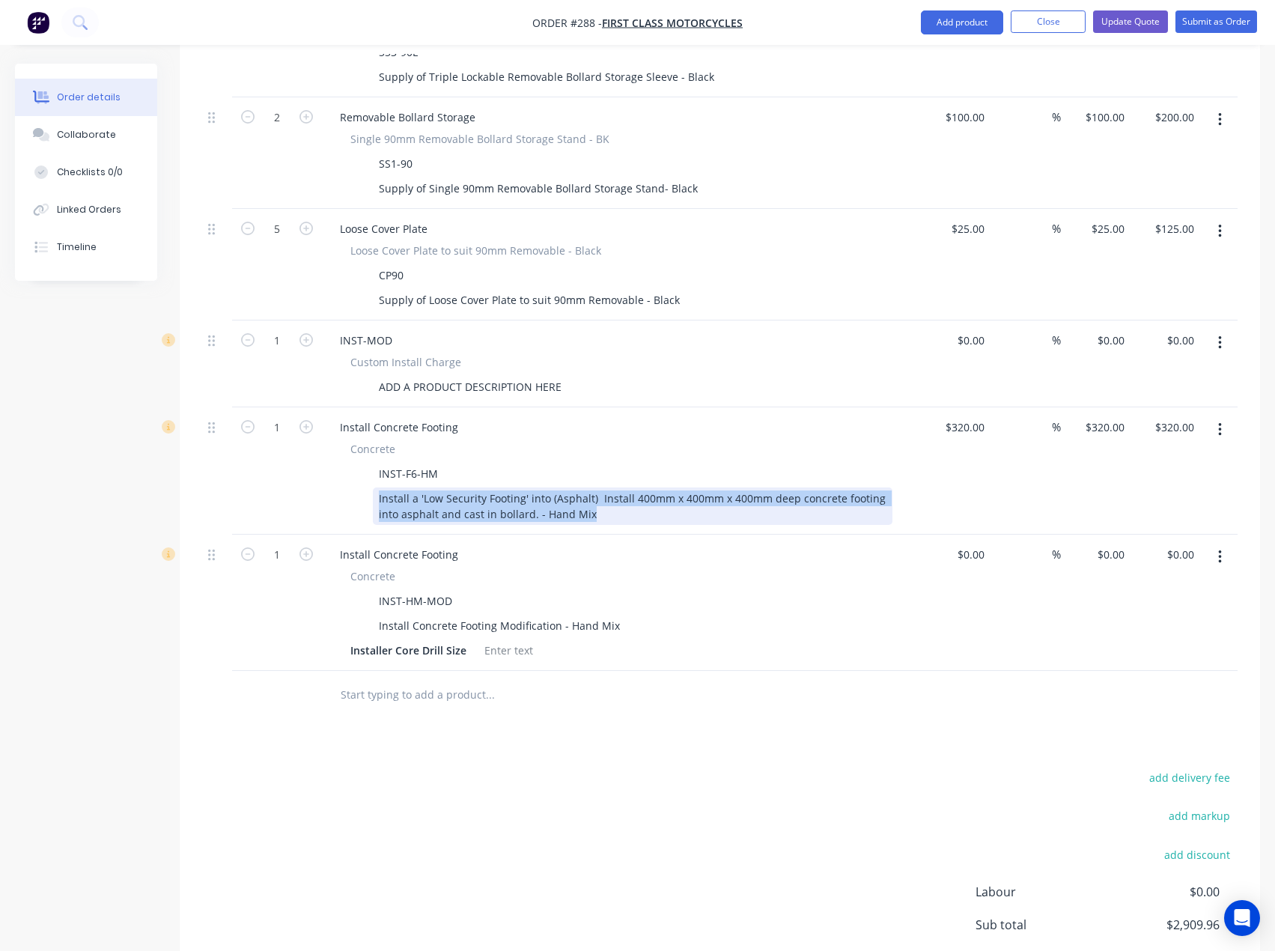
drag, startPoint x: 599, startPoint y: 451, endPoint x: 377, endPoint y: 436, distance: 222.2
click at [377, 487] on div "Install a 'Low Security Footing' into (Asphalt) Install 400mm x 400mm x 400mm d…" at bounding box center [633, 505] width 520 height 37
copy div "Install a 'Low Security Footing' into (Asphalt) Install 400mm x 400mm x 400mm d…"
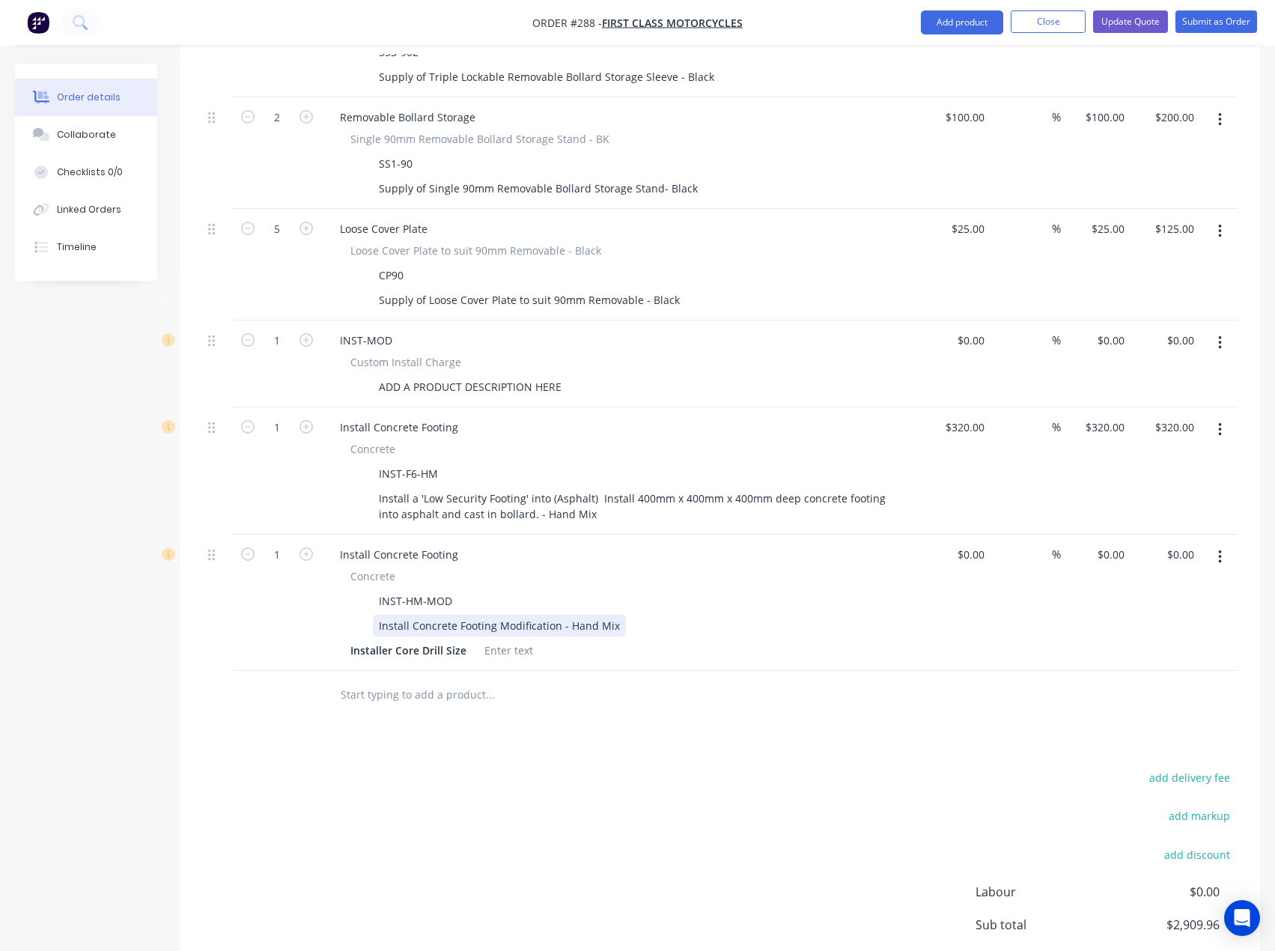
click at [452, 615] on div "Install Concrete Footing Modification - Hand Mix" at bounding box center [499, 626] width 253 height 22
drag, startPoint x: 616, startPoint y: 564, endPoint x: 377, endPoint y: 564, distance: 238.9
click at [377, 615] on div "Install Concrete Footing Modification - Hand Mix" at bounding box center [499, 626] width 253 height 22
paste div
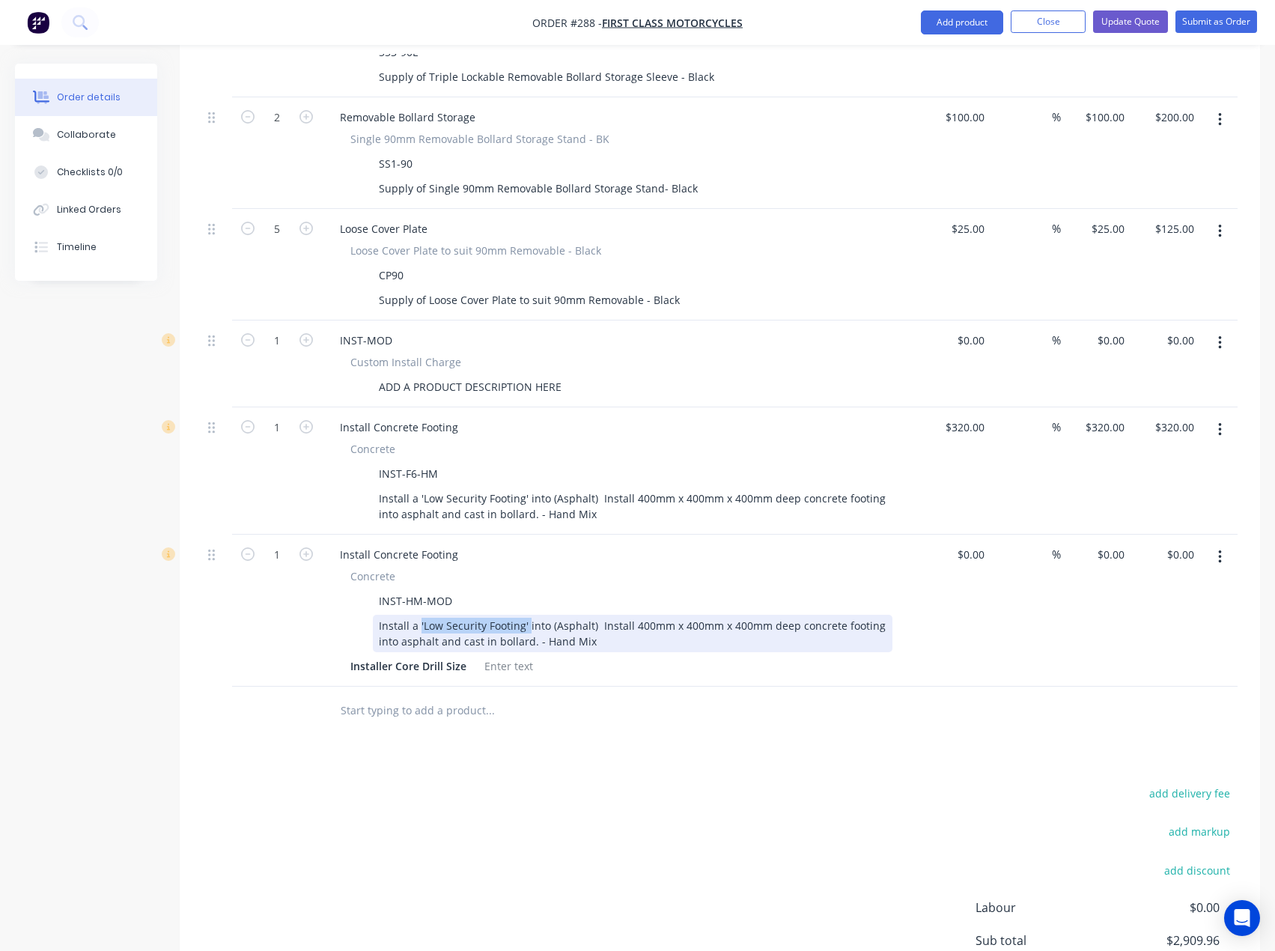
drag, startPoint x: 527, startPoint y: 565, endPoint x: 420, endPoint y: 563, distance: 107.1
click at [420, 615] on div "Install a 'Low Security Footing' into (Asphalt) Install 400mm x 400mm x 400mm d…" at bounding box center [633, 633] width 520 height 37
click at [558, 615] on div "Install concrete footing into (Asphalt) Install 400mm x 400mm x 400mm deep conc…" at bounding box center [633, 633] width 520 height 37
click at [553, 615] on div "Install concrete footing into (Asphalt) Install 400mm x 400mm x 400mm deep conc…" at bounding box center [633, 633] width 520 height 37
click at [550, 615] on div "Install concrete footing into (Brick) Install 400mm x 400mm x 400mm deep concre…" at bounding box center [633, 633] width 520 height 37
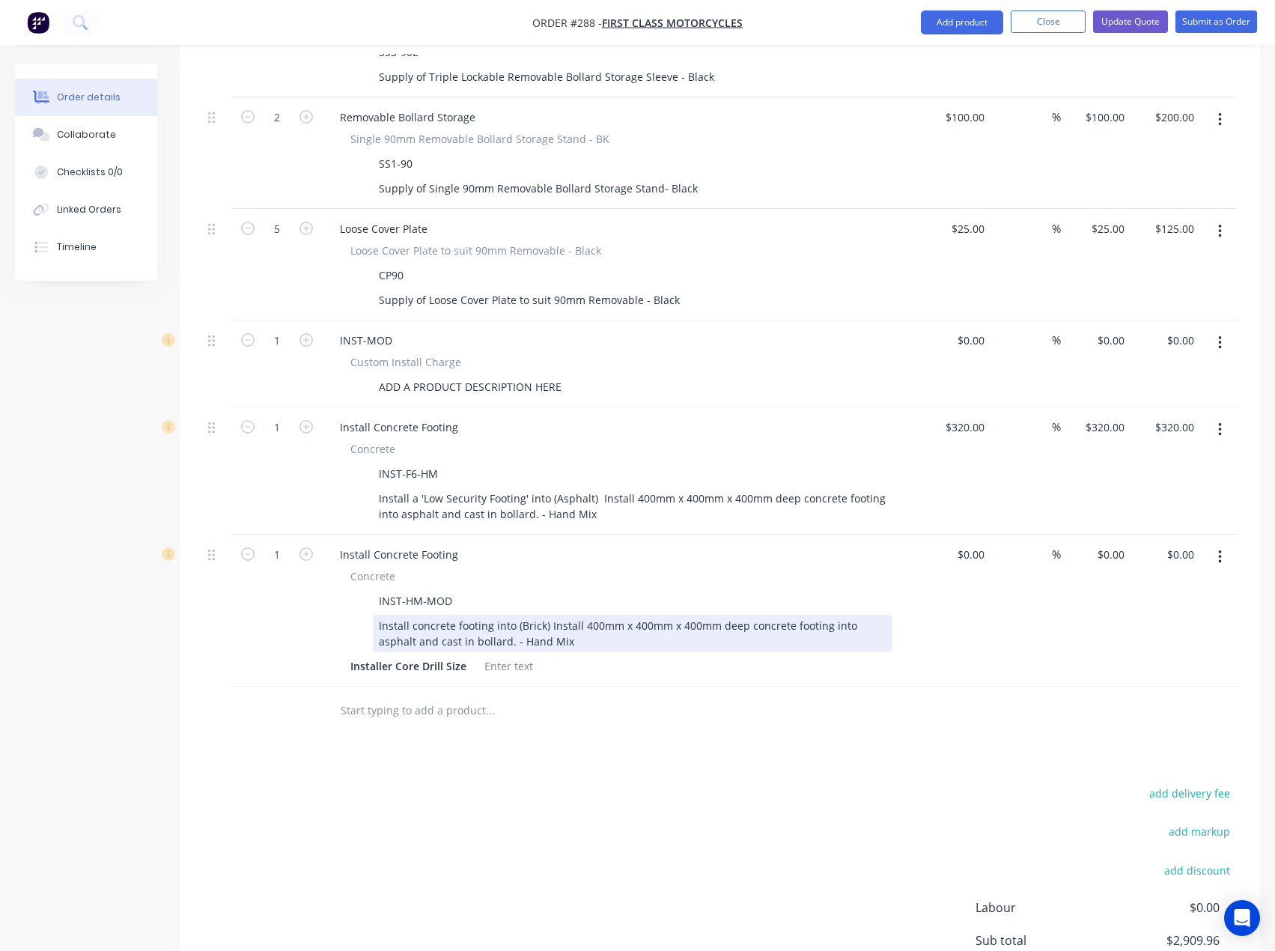
click at [580, 615] on div "Install concrete footing into (Brick) Install 400mm x 400mm x 400mm deep concre…" at bounding box center [633, 633] width 520 height 37
click at [653, 615] on div "Install concrete footing into (Brick) 400mm x 400mm x 400mm deep concrete footi…" at bounding box center [633, 633] width 520 height 37
click at [817, 615] on div "Install concrete footing into (Brick) 400mm x 400mm x 400mm deep concrete footi…" at bounding box center [633, 633] width 520 height 37
click at [854, 615] on div "Install concrete footing into (Brick) 400mm x 400mm x 400mm deep concrete footi…" at bounding box center [633, 633] width 520 height 37
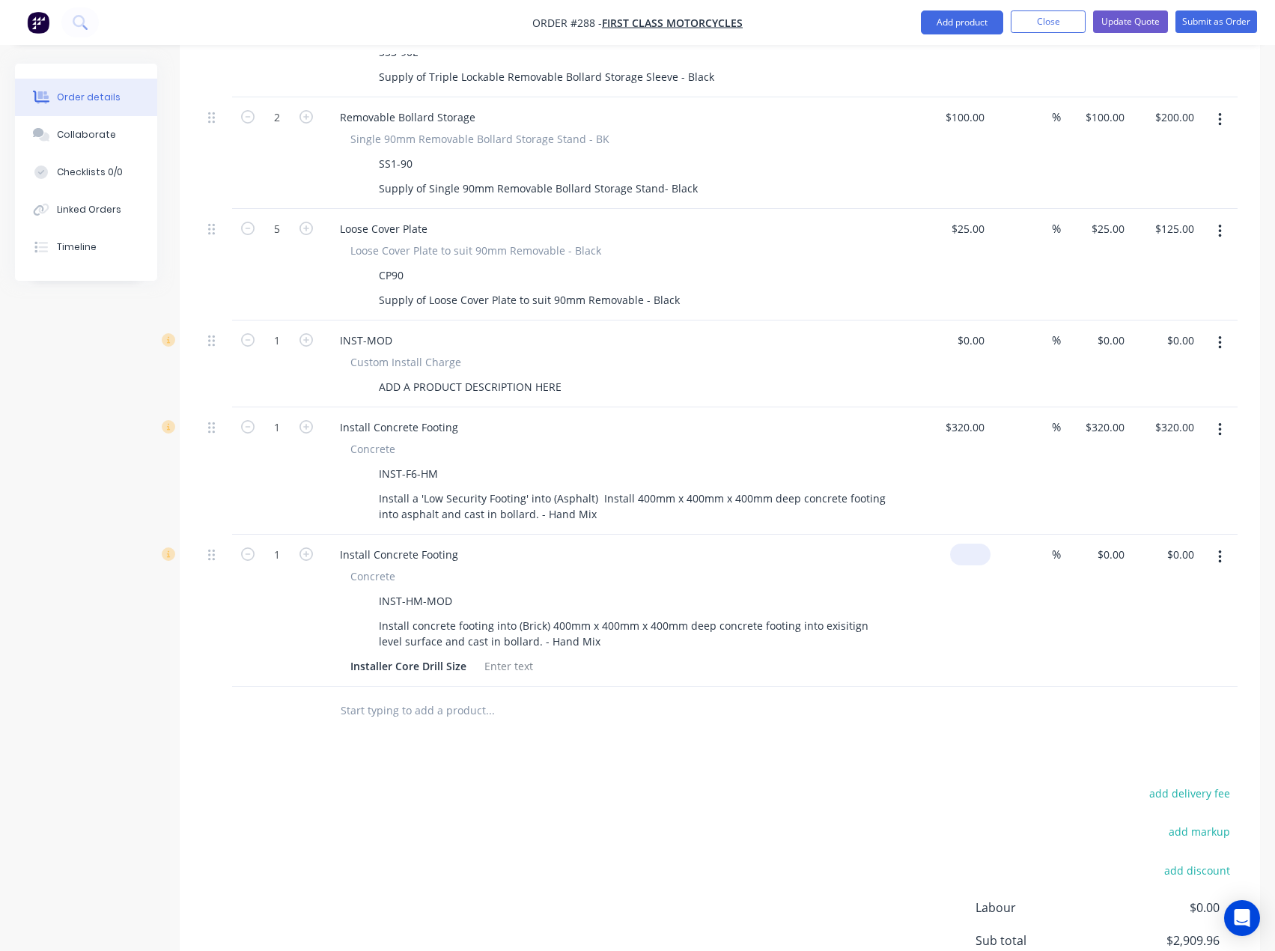
click at [985, 544] on input at bounding box center [973, 555] width 34 height 22
type input "$1.00"
type input "1"
type input "$1.00"
click at [1121, 544] on input "1" at bounding box center [1113, 555] width 34 height 22
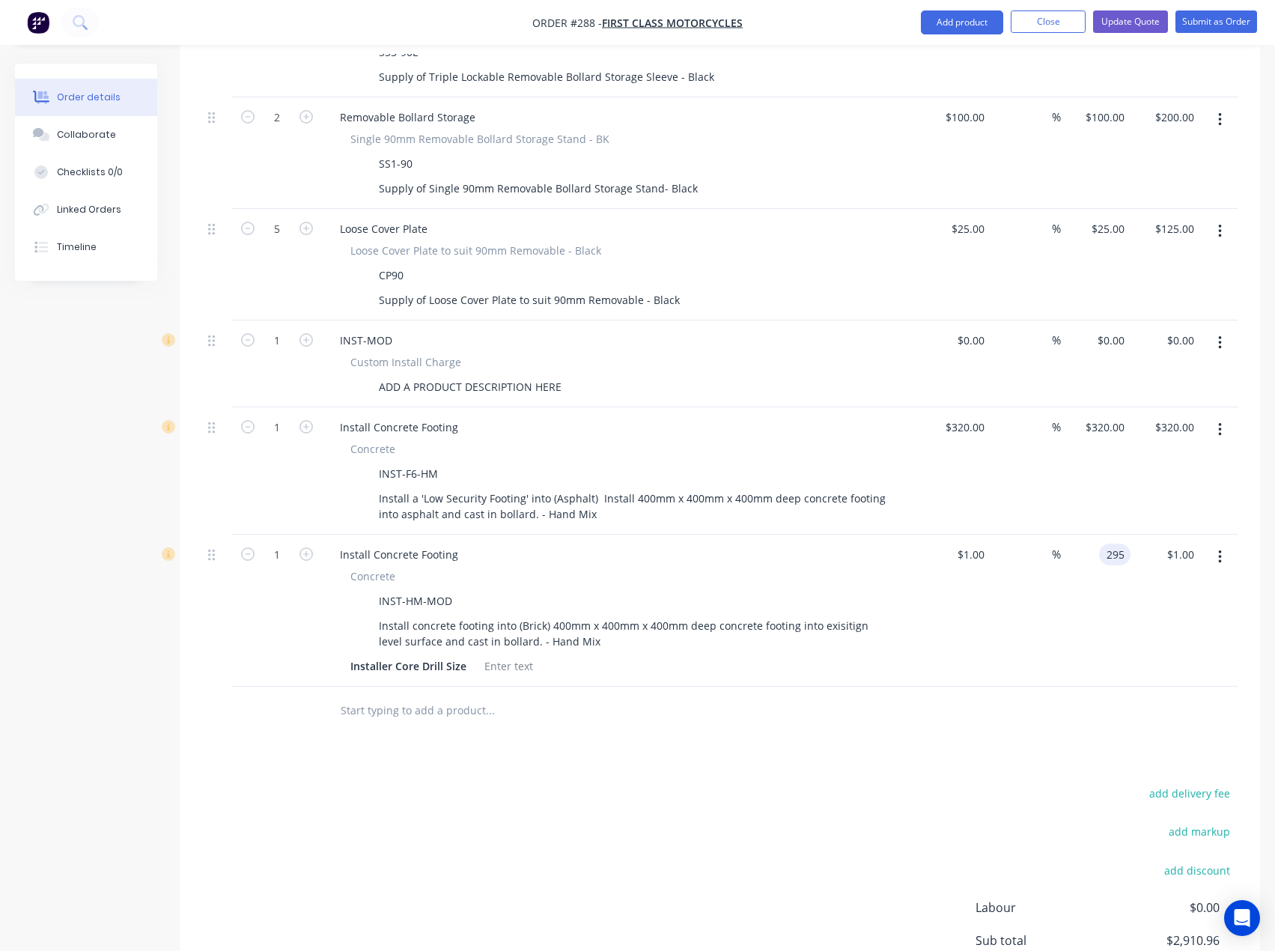
type input "295"
type input "29400"
type input "$295.00"
click at [893, 687] on div at bounding box center [720, 711] width 1036 height 49
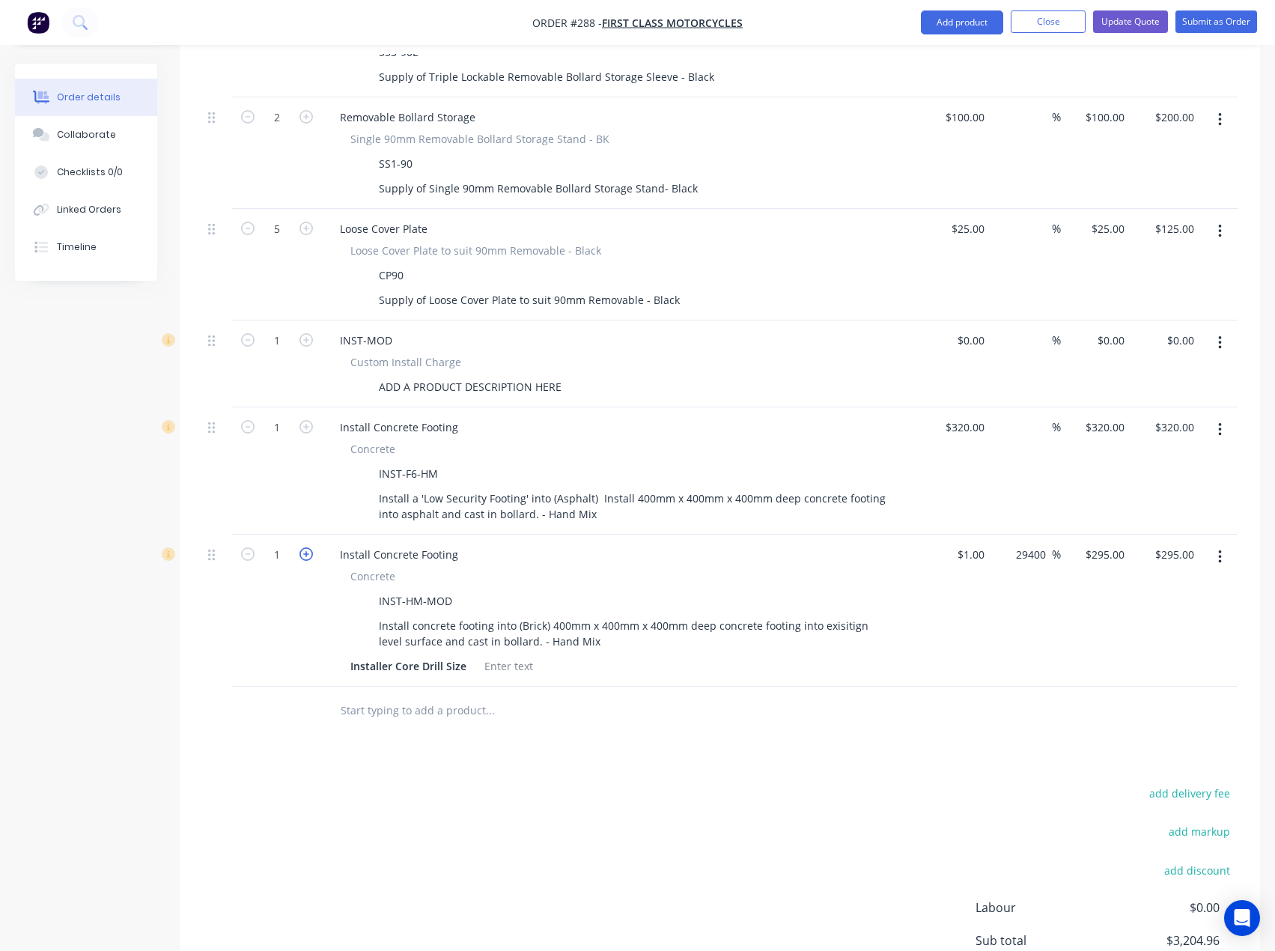
click at [306, 547] on icon "button" at bounding box center [306, 553] width 13 height 13
type input "2"
type input "$590.00"
click at [310, 547] on icon "button" at bounding box center [306, 553] width 13 height 13
type input "3"
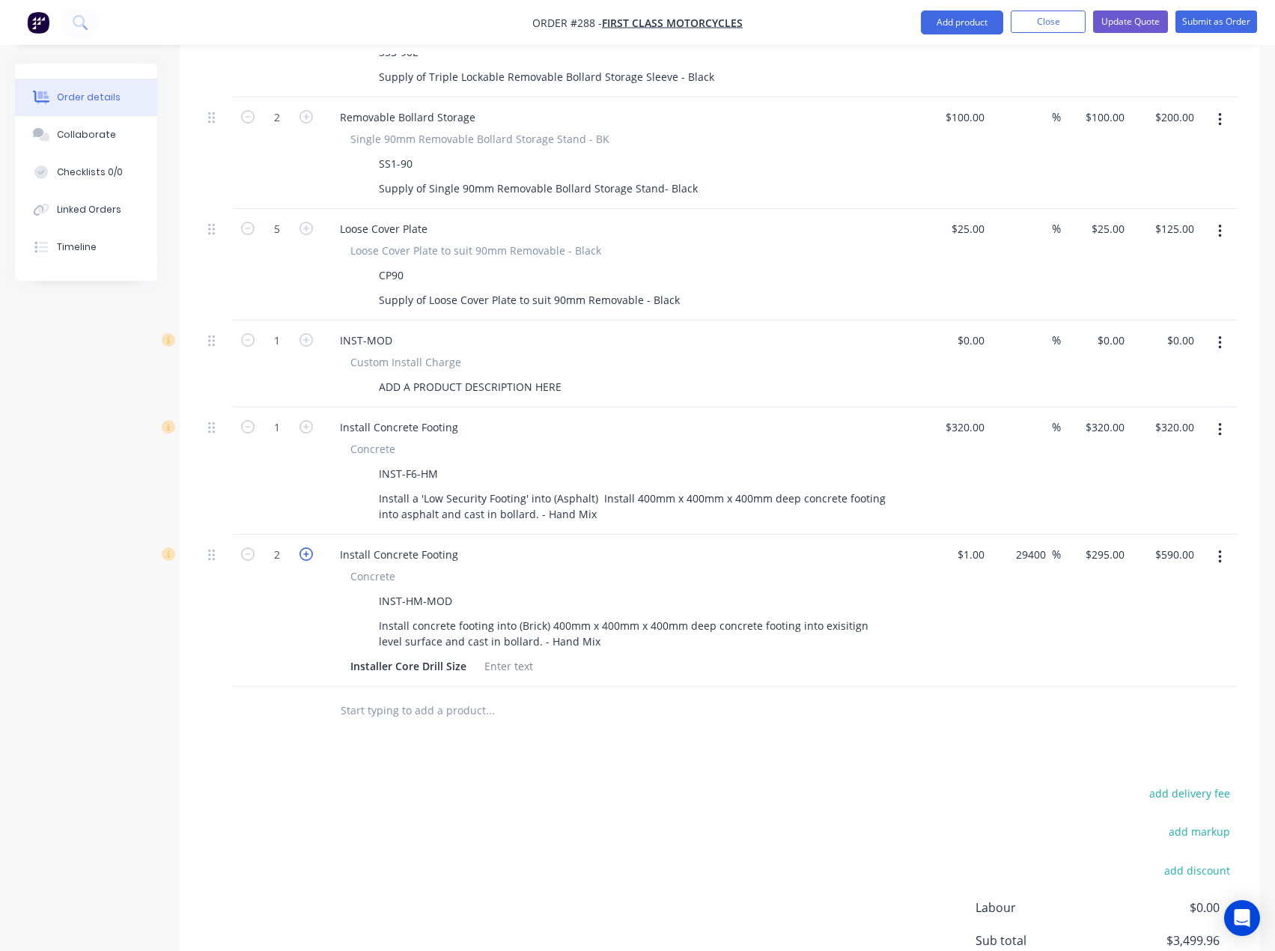
type input "$885.00"
click at [1221, 422] on icon "button" at bounding box center [1220, 430] width 4 height 16
click at [1128, 548] on div "Delete" at bounding box center [1166, 559] width 115 height 22
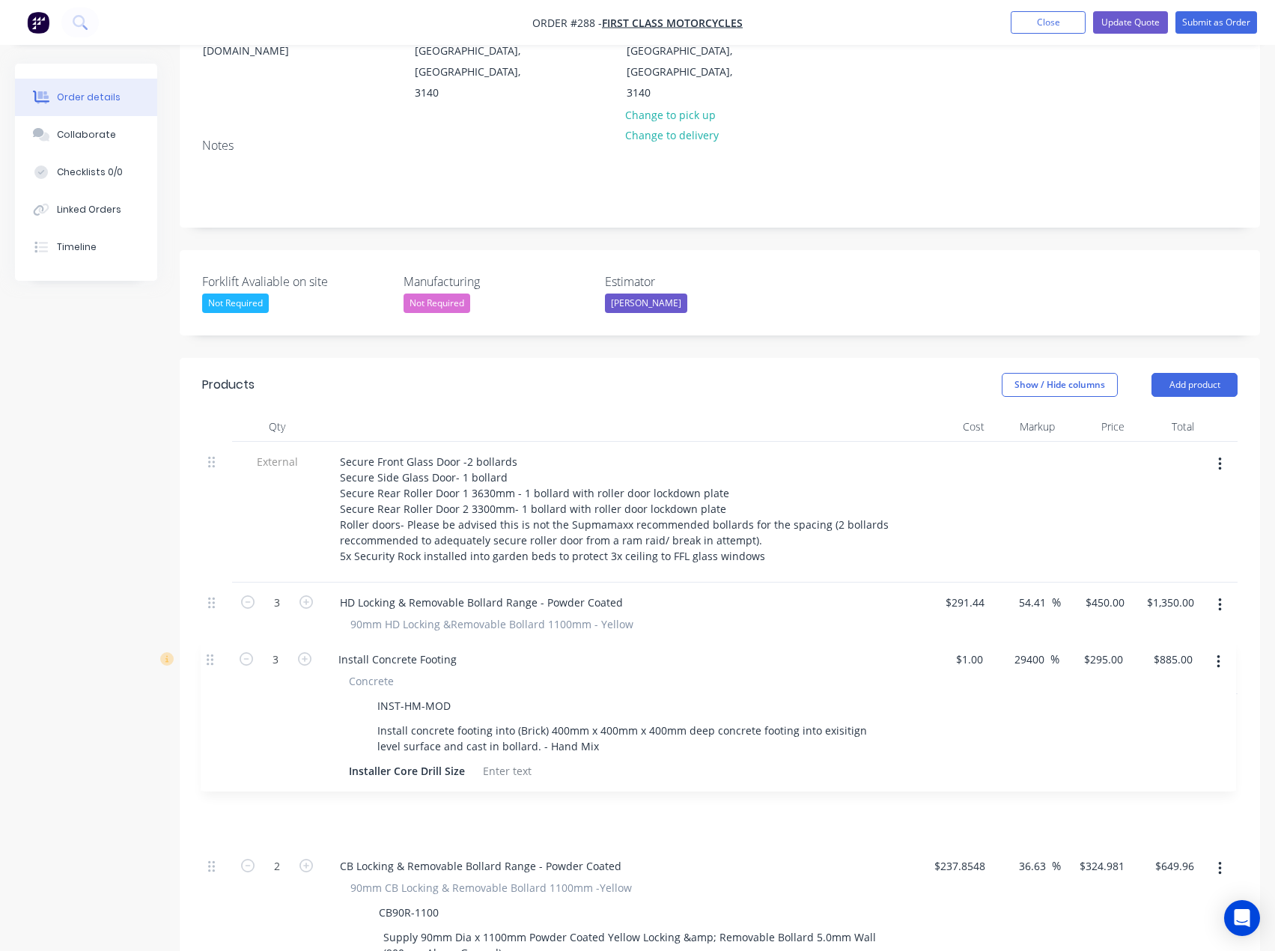
scroll to position [236, 0]
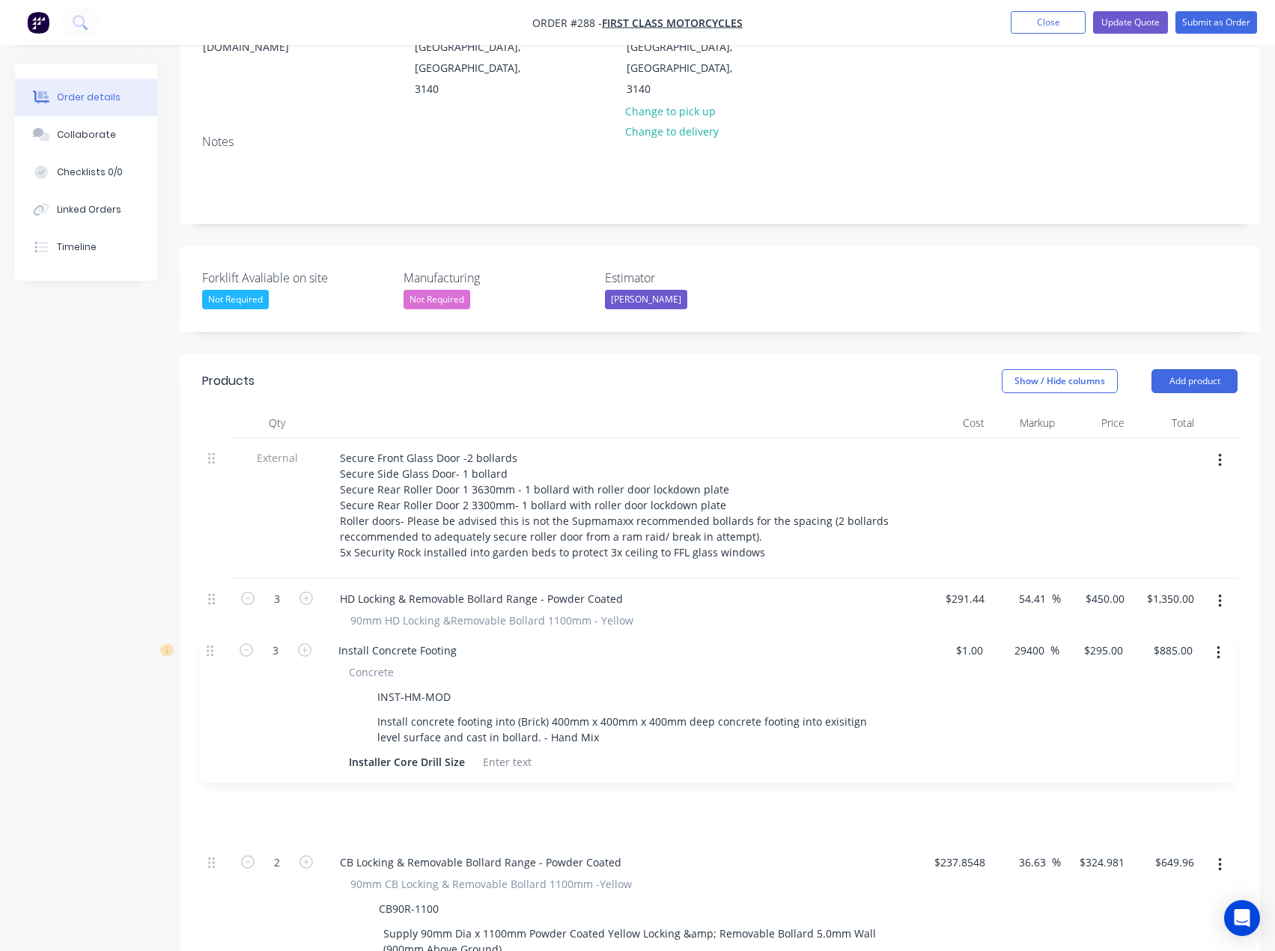
drag, startPoint x: 212, startPoint y: 388, endPoint x: 211, endPoint y: 645, distance: 256.9
click at [211, 645] on div "External Secure Front Glass Door -2 bollards Secure Side Glass Door- 1 bollard …" at bounding box center [720, 970] width 1036 height 1065
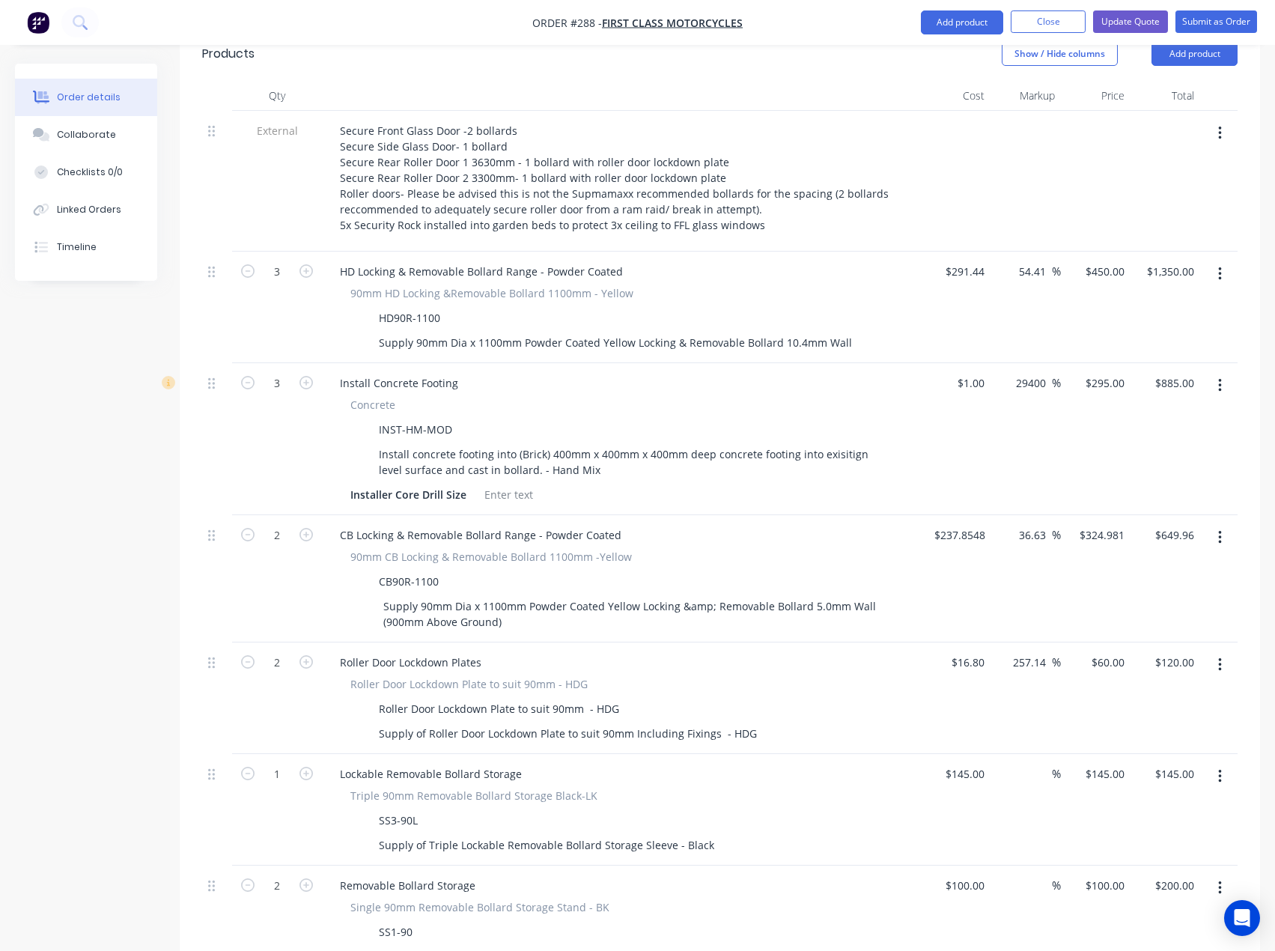
scroll to position [610, 0]
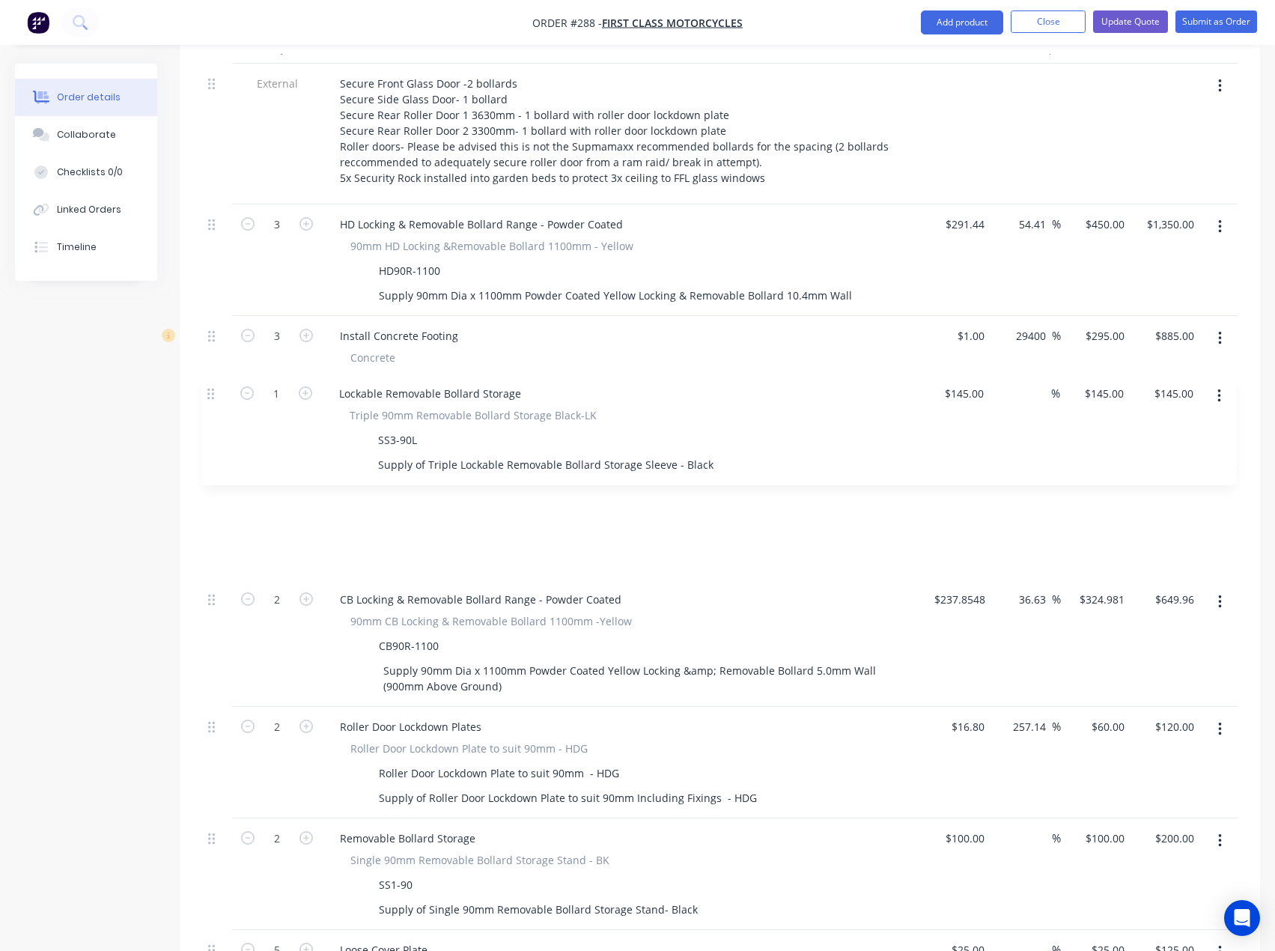
drag, startPoint x: 215, startPoint y: 670, endPoint x: 213, endPoint y: 395, distance: 274.8
click at [213, 395] on div "External Secure Front Glass Door -2 bollards Secure Side Glass Door- 1 bollard …" at bounding box center [720, 596] width 1036 height 1065
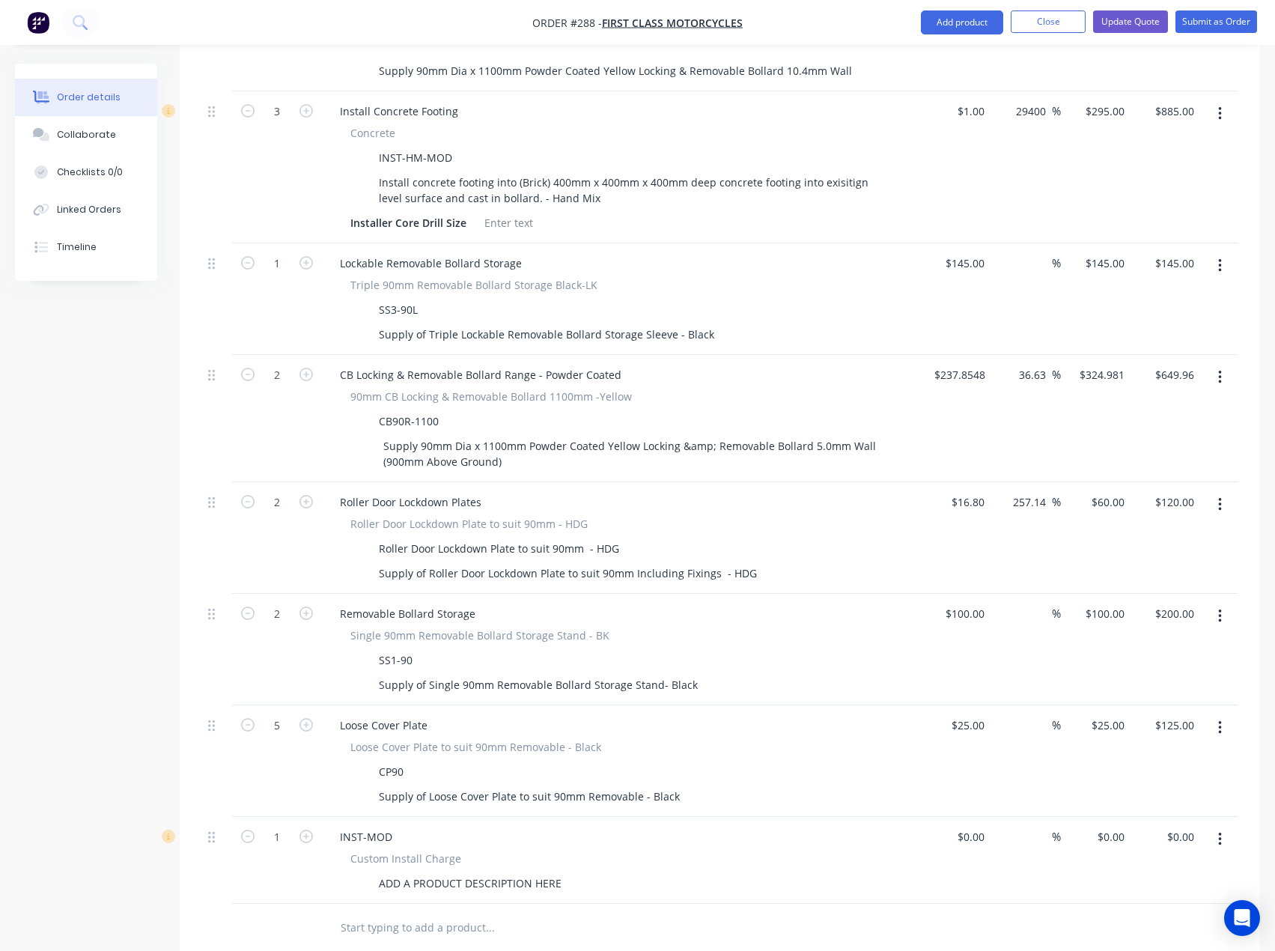
scroll to position [910, 0]
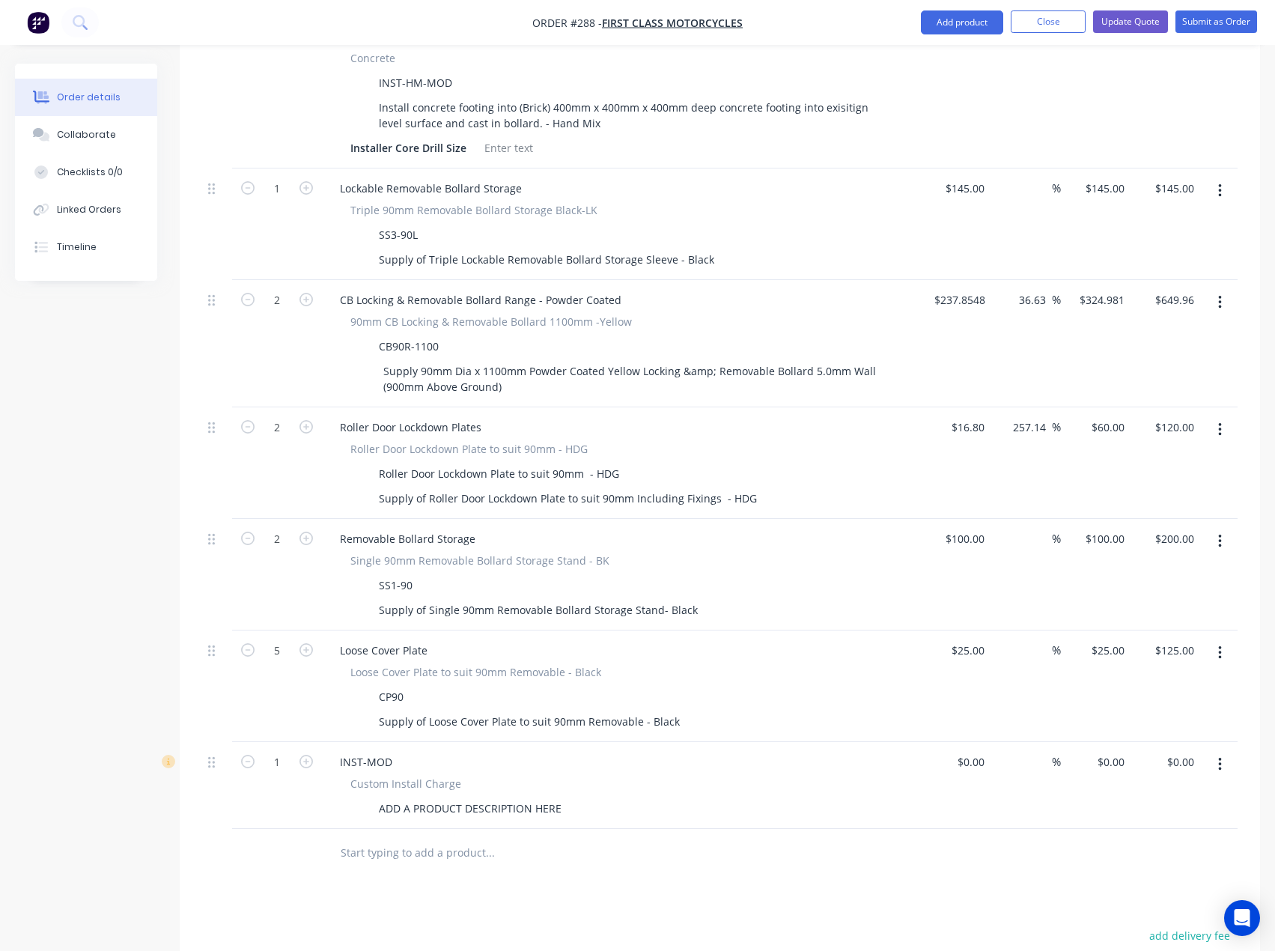
click at [1226, 751] on button "button" at bounding box center [1220, 764] width 35 height 27
click at [1124, 883] on div "Delete" at bounding box center [1166, 894] width 115 height 22
click at [470, 751] on input "text" at bounding box center [490, 766] width 300 height 30
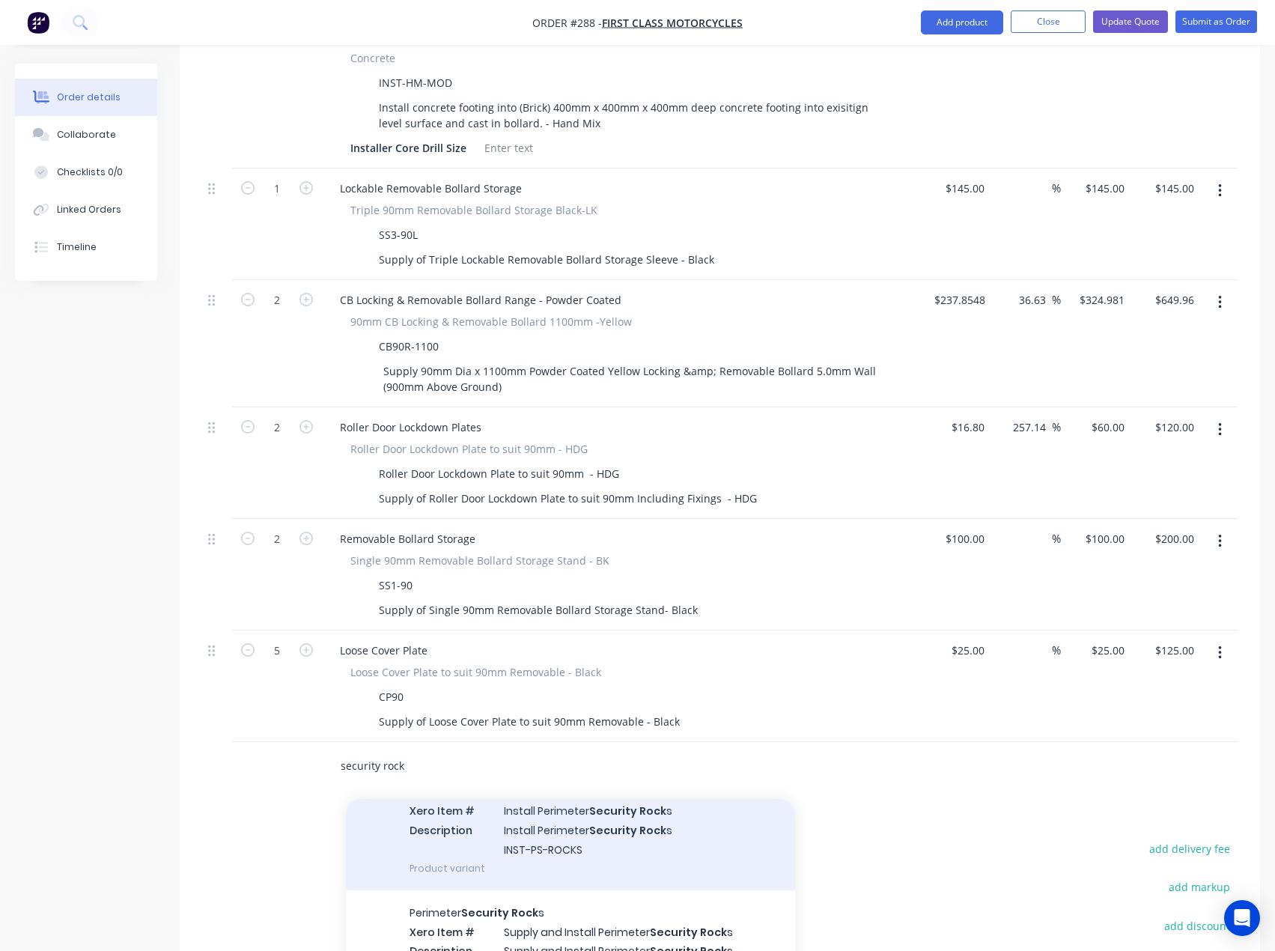
scroll to position [75, 0]
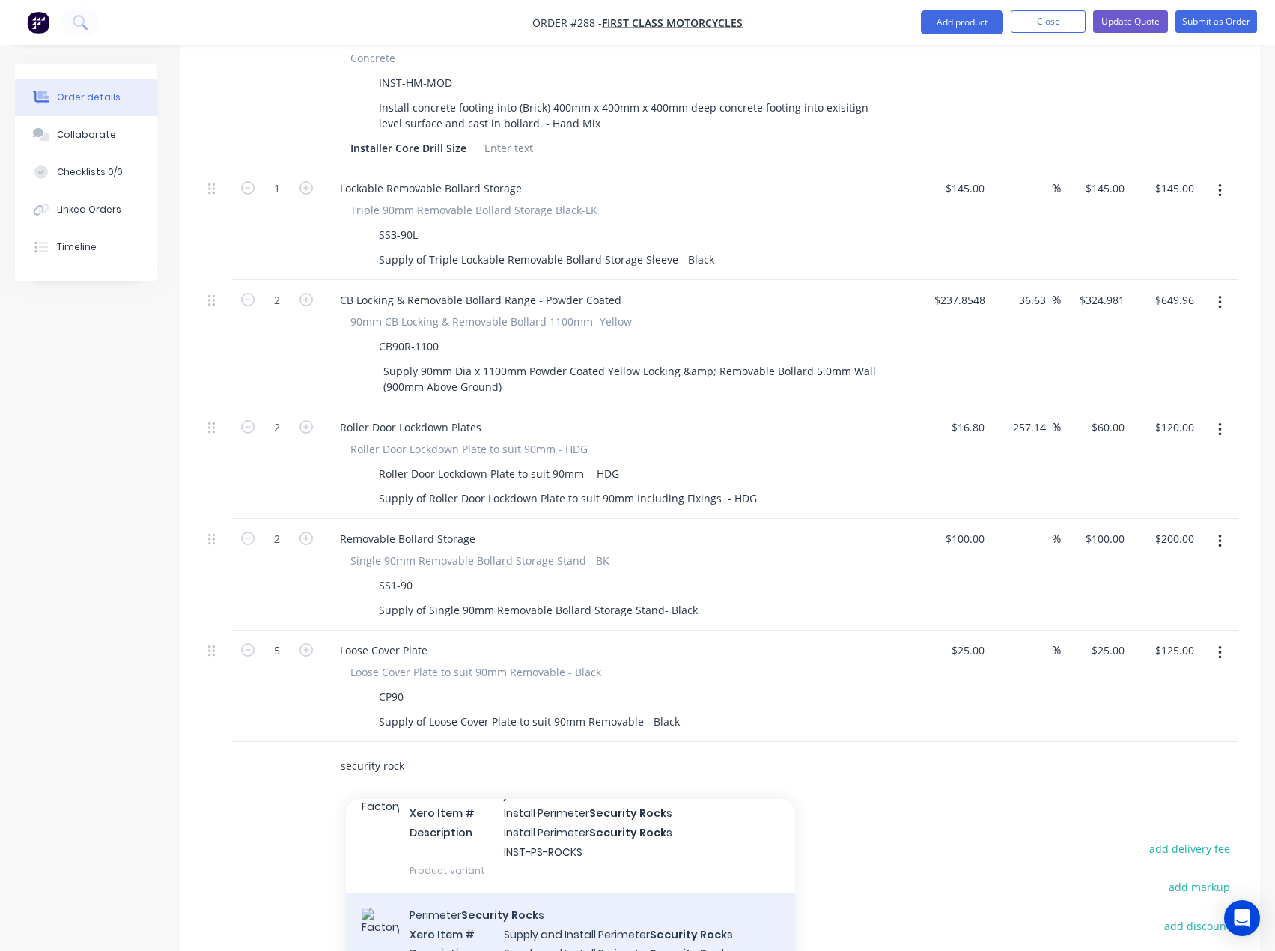
type input "security rock"
click at [595, 893] on div "Perimeter Security Rock s Xero Item # Supply and Install Perimeter Security Roc…" at bounding box center [570, 953] width 449 height 121
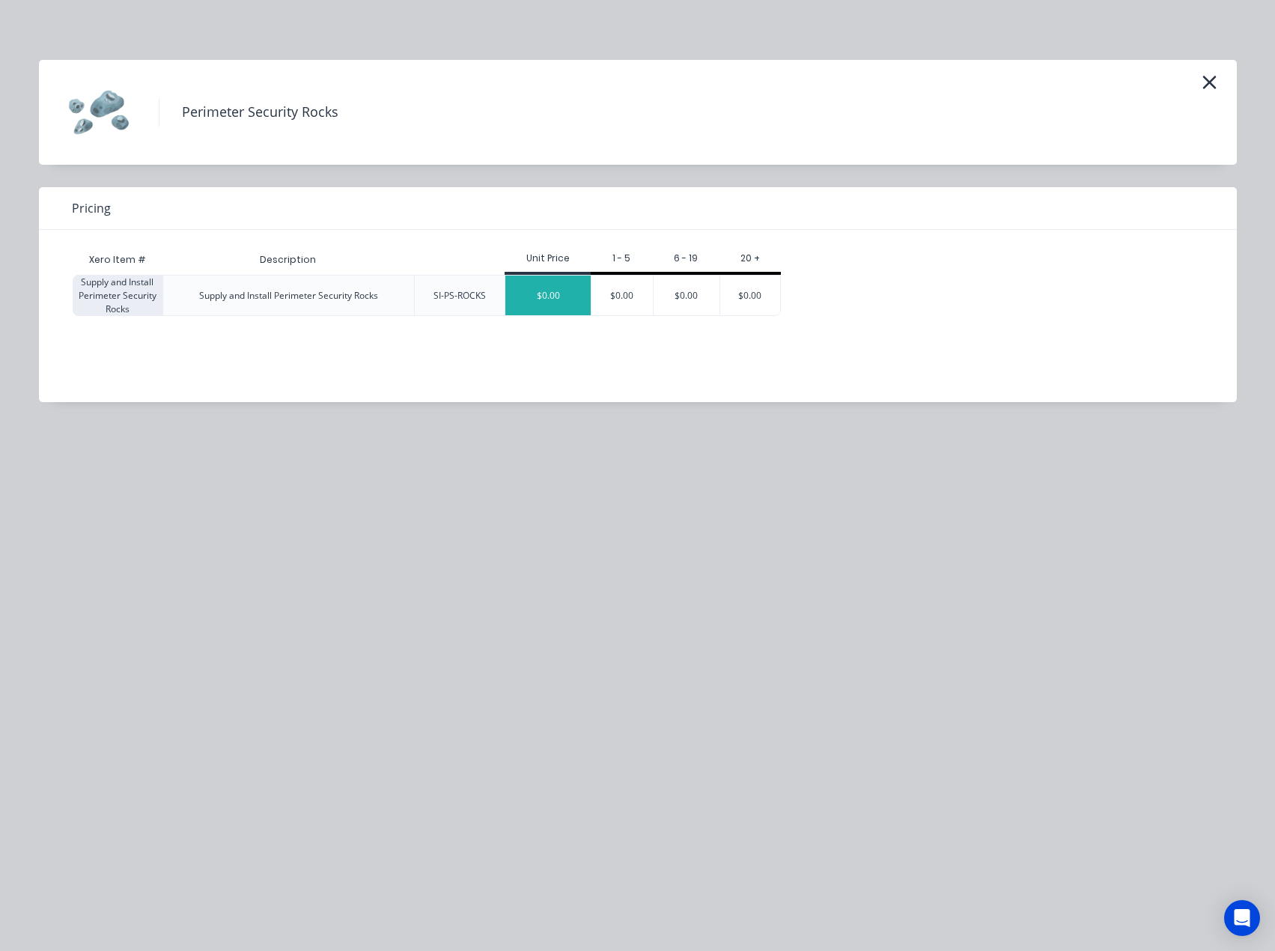
click at [557, 300] on div "$0.00" at bounding box center [547, 296] width 85 height 40
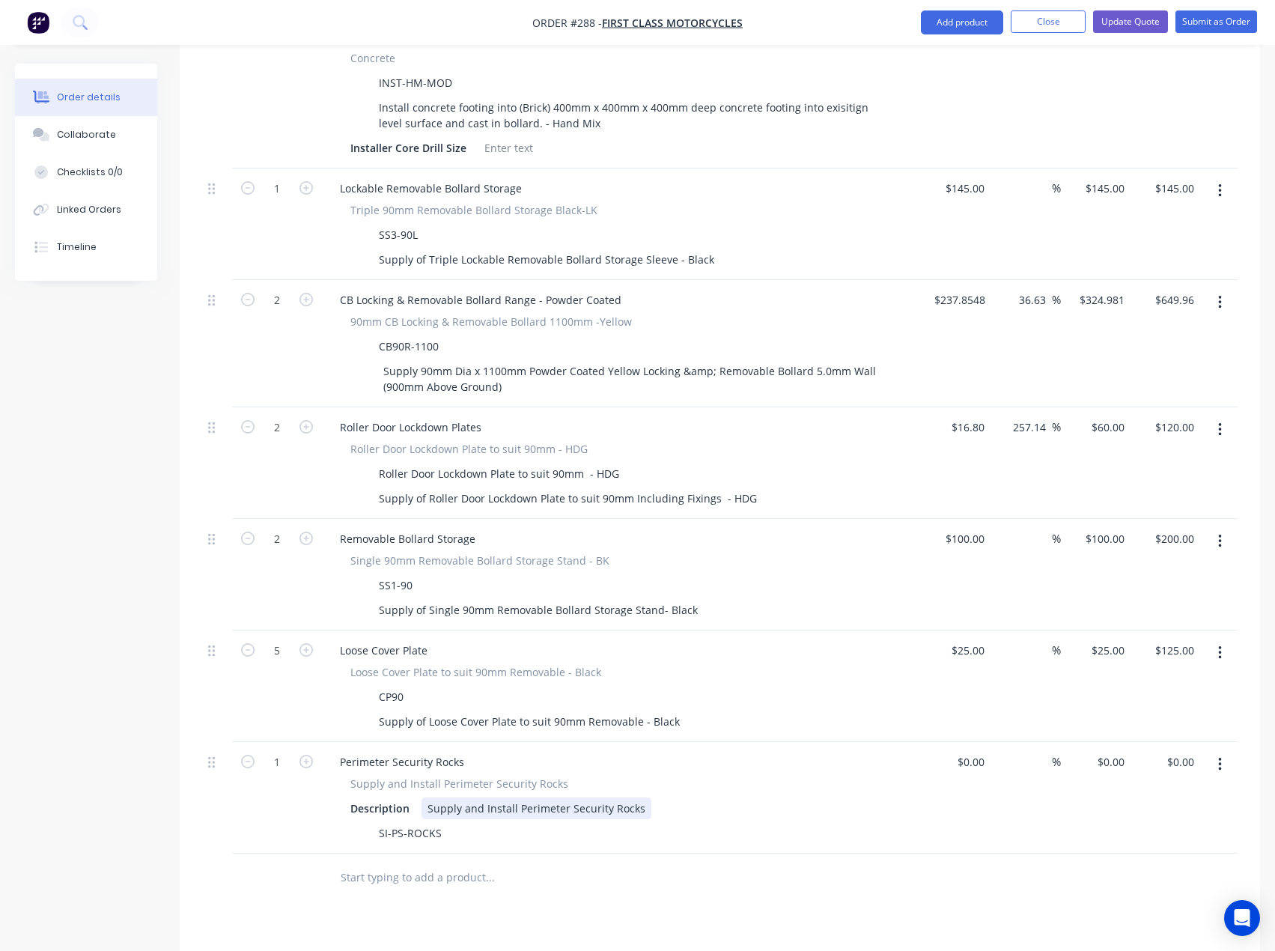
click at [513, 798] on div "Supply and Install Perimeter Security Rocks" at bounding box center [537, 809] width 230 height 22
click at [517, 798] on div "Supply and Install Perimeter Security Rocks" at bounding box center [537, 809] width 230 height 22
click at [681, 798] on div "Supply and Install 5no 1m Perimeter Security Rocks" at bounding box center [557, 809] width 270 height 22
click at [976, 751] on input at bounding box center [973, 762] width 34 height 22
type input "$3,650.00"
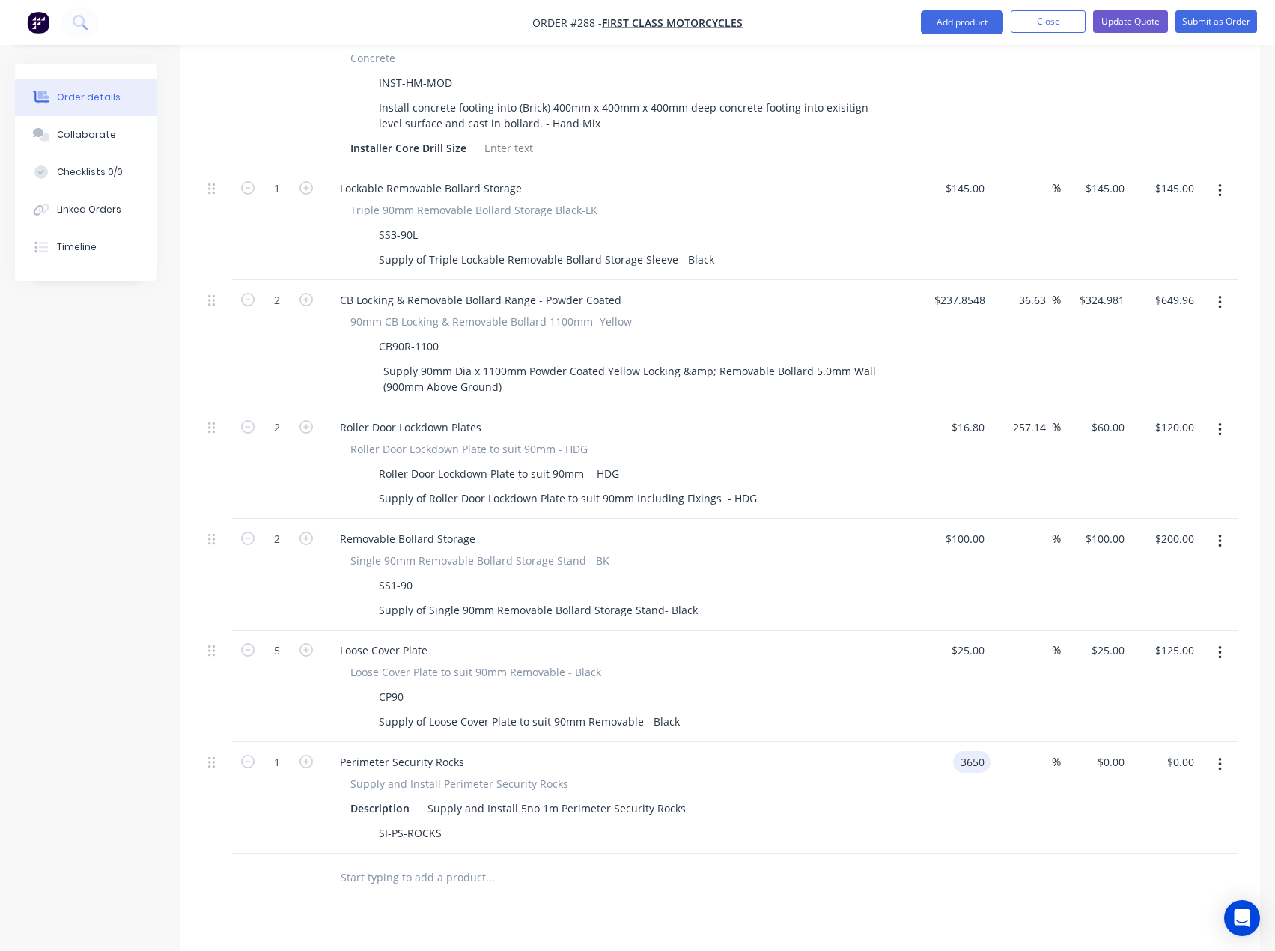
type input "$3,650.00"
click at [957, 847] on div "Products Show / Hide columns Add product Qty Cost Markup Price Total External S…" at bounding box center [720, 471] width 1081 height 1582
click at [1102, 751] on input "3650" at bounding box center [1114, 762] width 31 height 22
type input "3800"
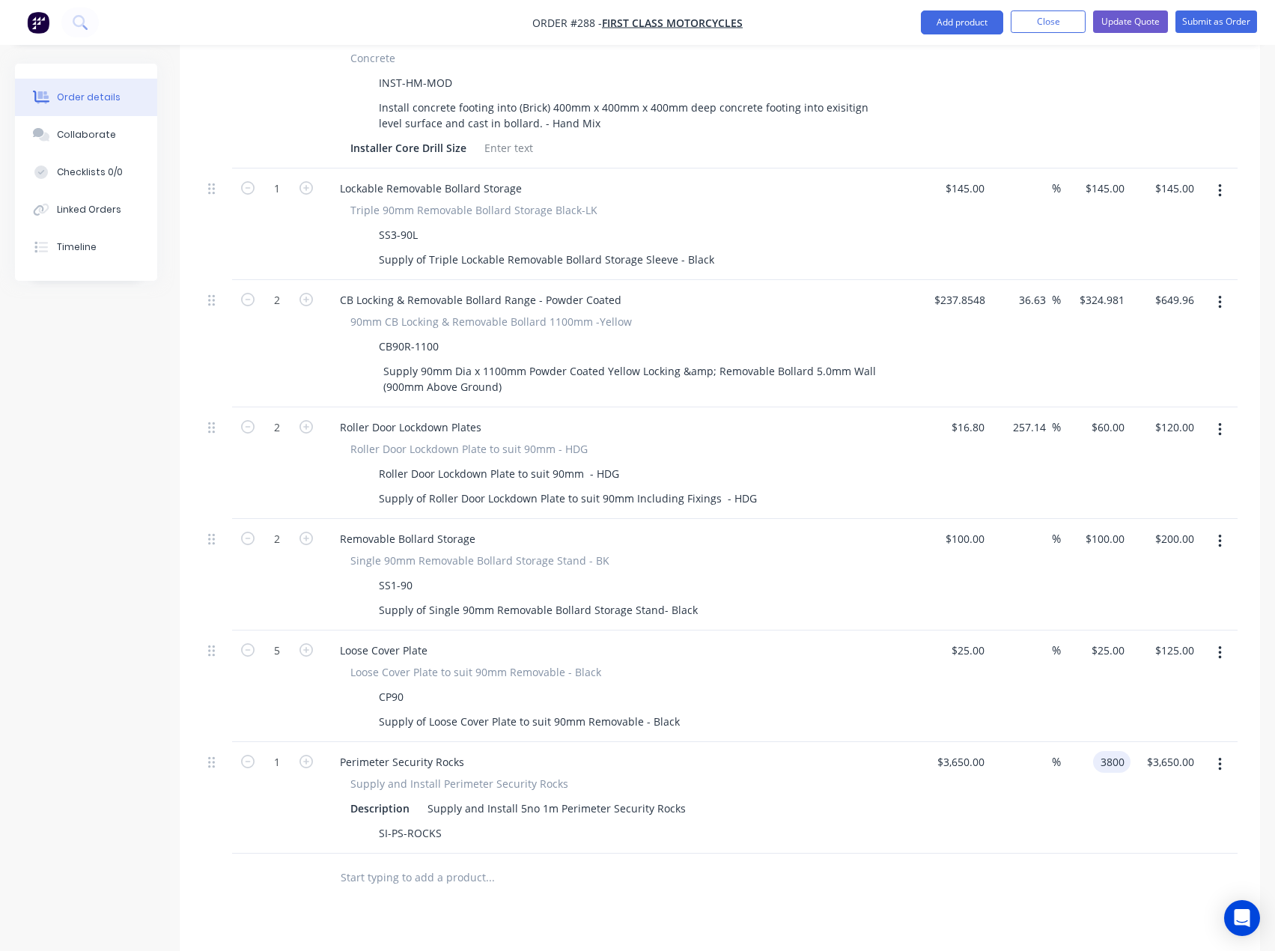
type input "4.11"
type input "$3,800.00"
click at [1099, 751] on div "3800 $3,800.00" at bounding box center [1103, 762] width 55 height 22
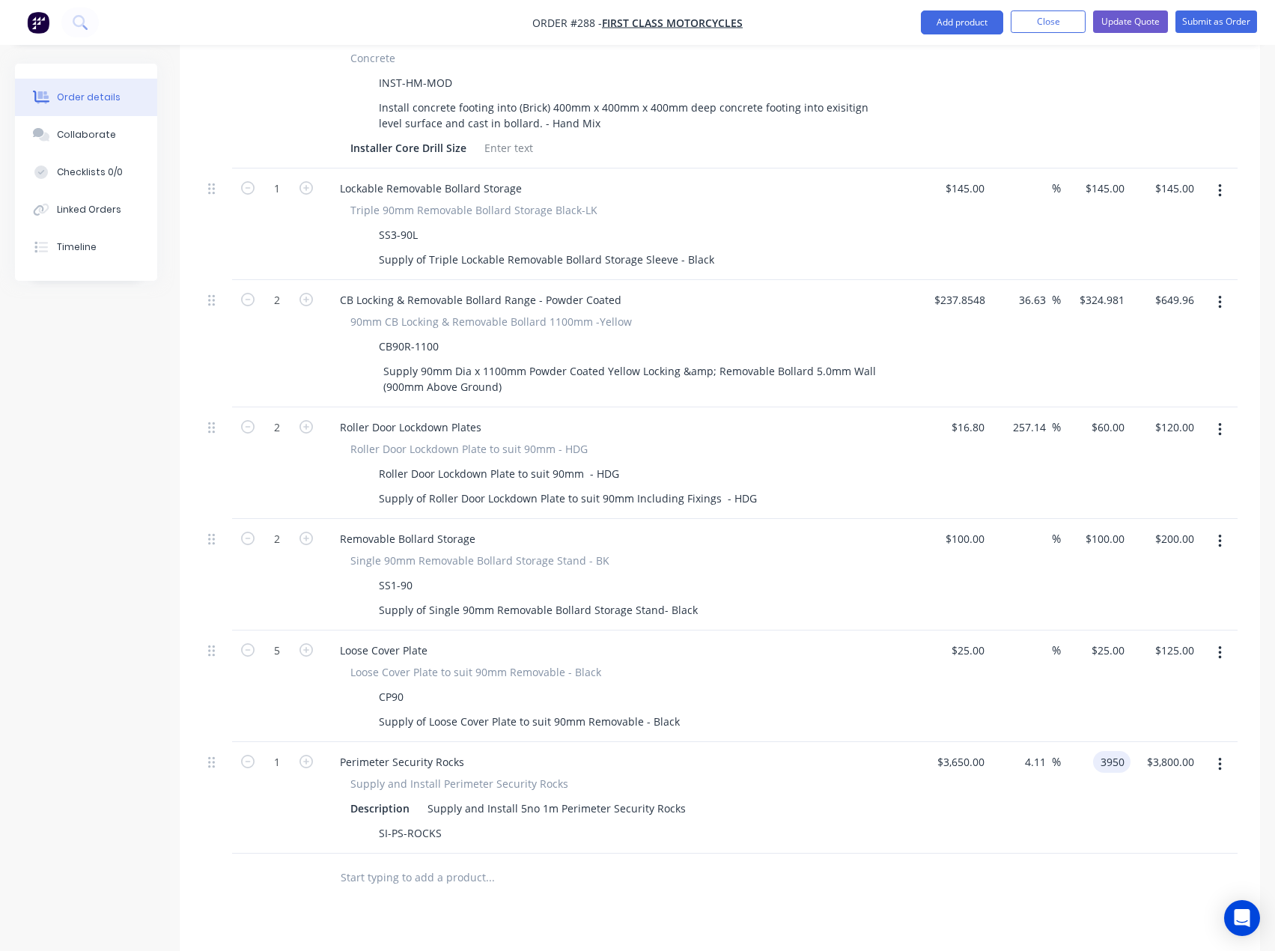
type input "3950"
type input "8.22"
type input "$3,950.00"
click at [990, 860] on div "Products Show / Hide columns Add product Qty Cost Markup Price Total External S…" at bounding box center [720, 471] width 1081 height 1582
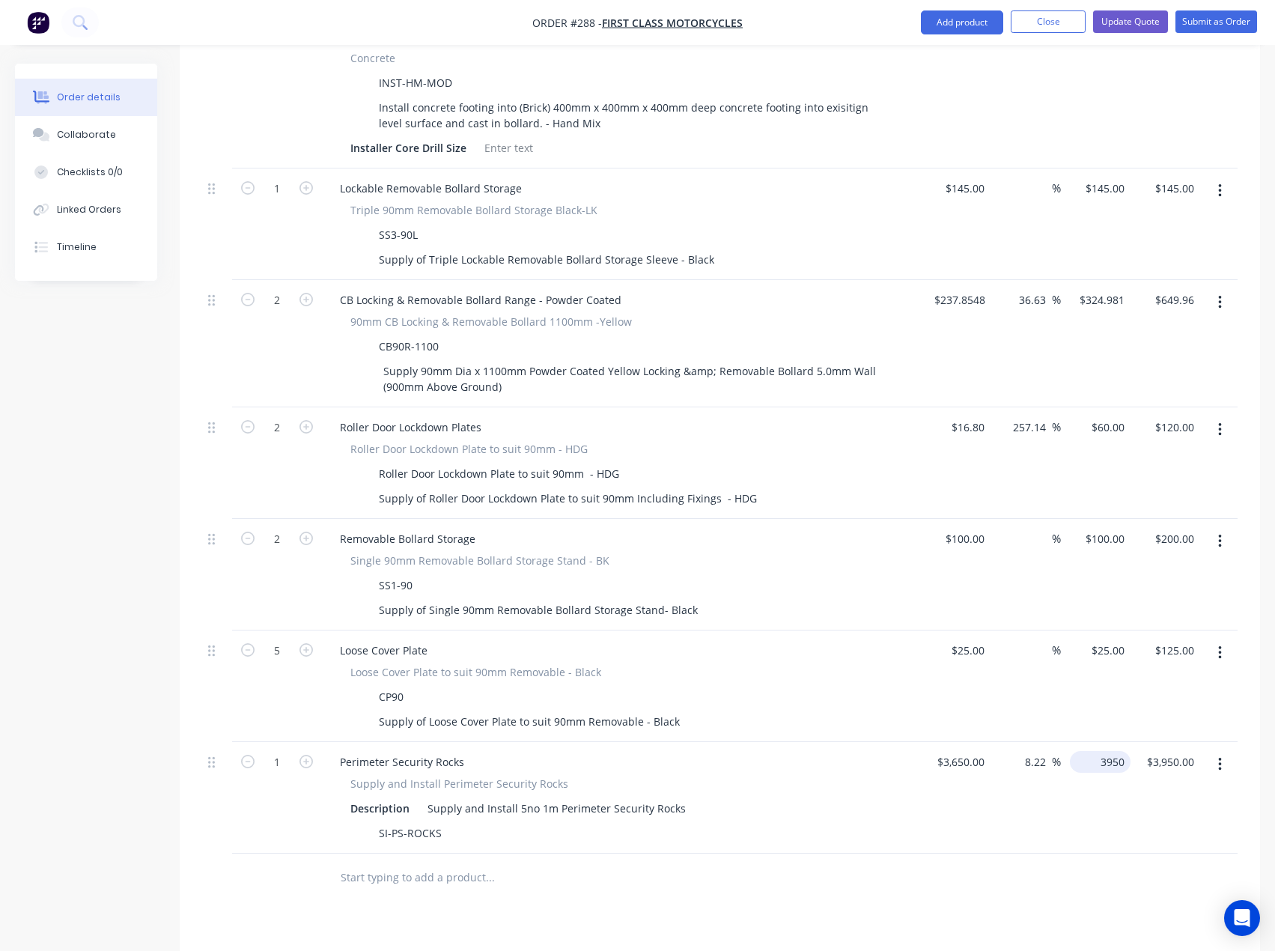
click at [1090, 742] on div "3950 $3,950.00" at bounding box center [1096, 798] width 70 height 112
type input "4350"
type input "19.18"
type input "$4,350.00"
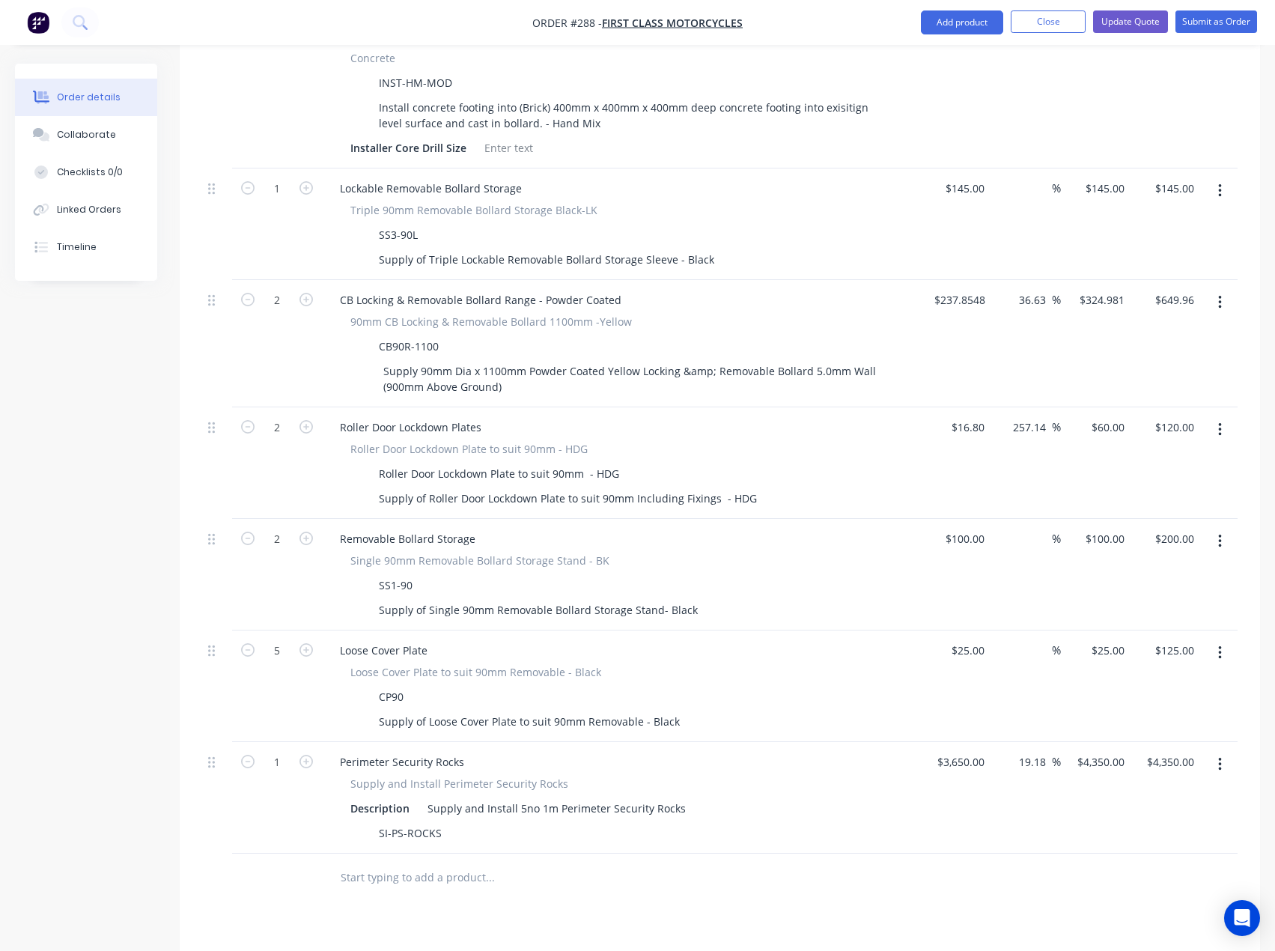
click at [676, 798] on div "Supply and Install 5no 1m Perimeter Security Rocks" at bounding box center [557, 809] width 270 height 22
click at [866, 869] on div at bounding box center [720, 893] width 1036 height 49
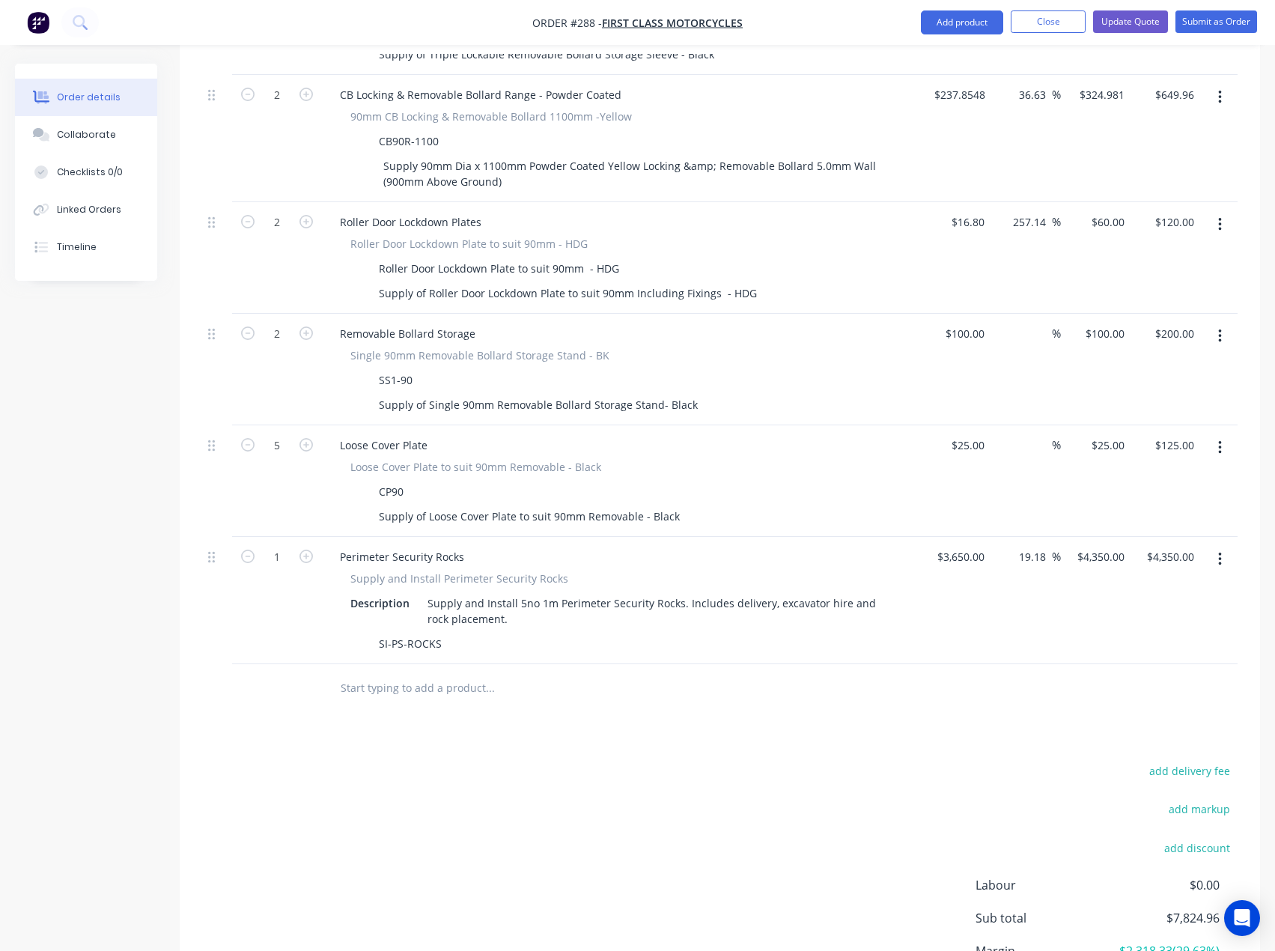
scroll to position [1046, 0]
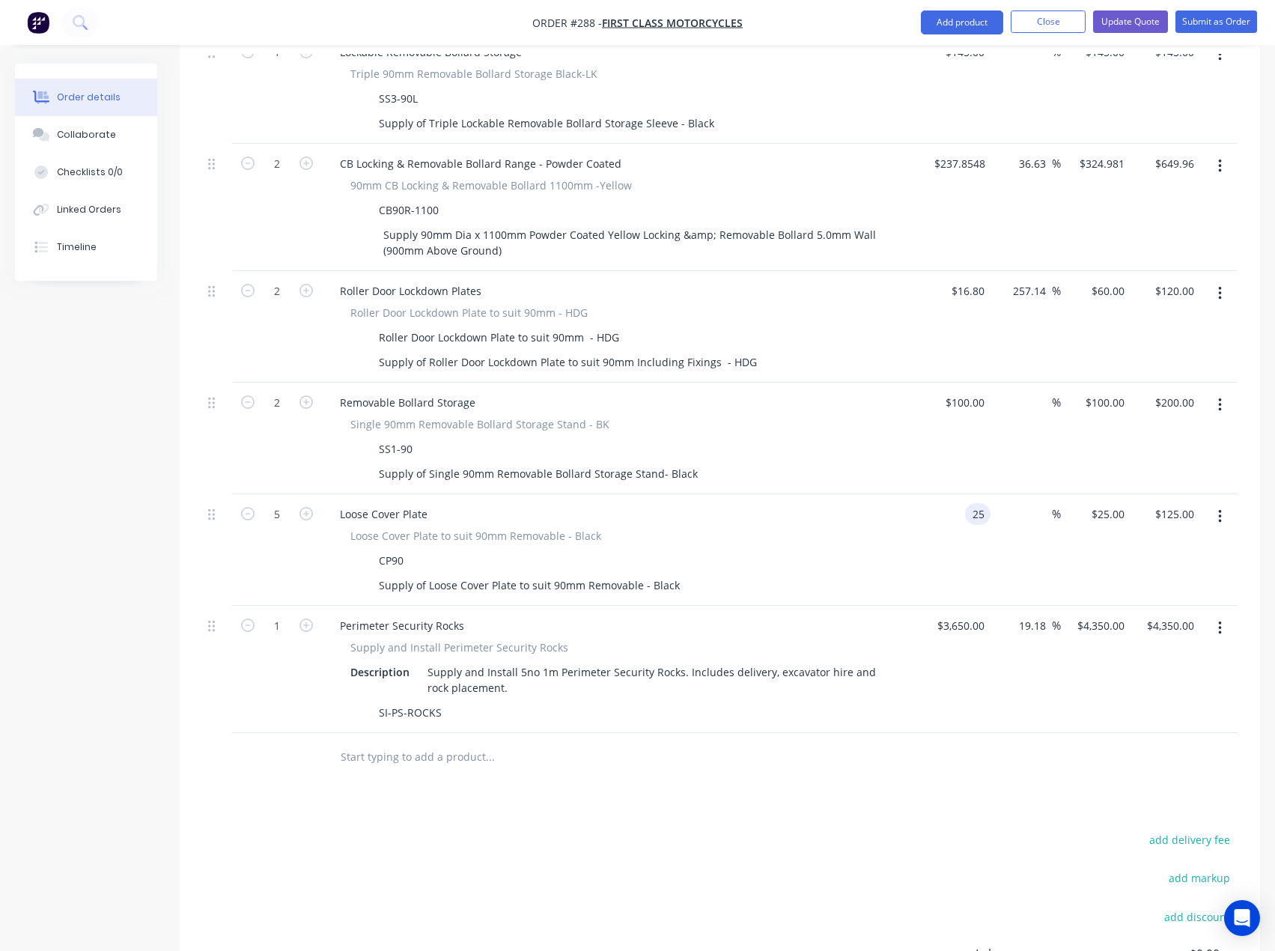
click at [976, 503] on input "25" at bounding box center [980, 514] width 19 height 22
type input "$1.00"
type input "1"
type input "$5.00"
click at [1103, 494] on div "1 $25.00" at bounding box center [1096, 550] width 70 height 112
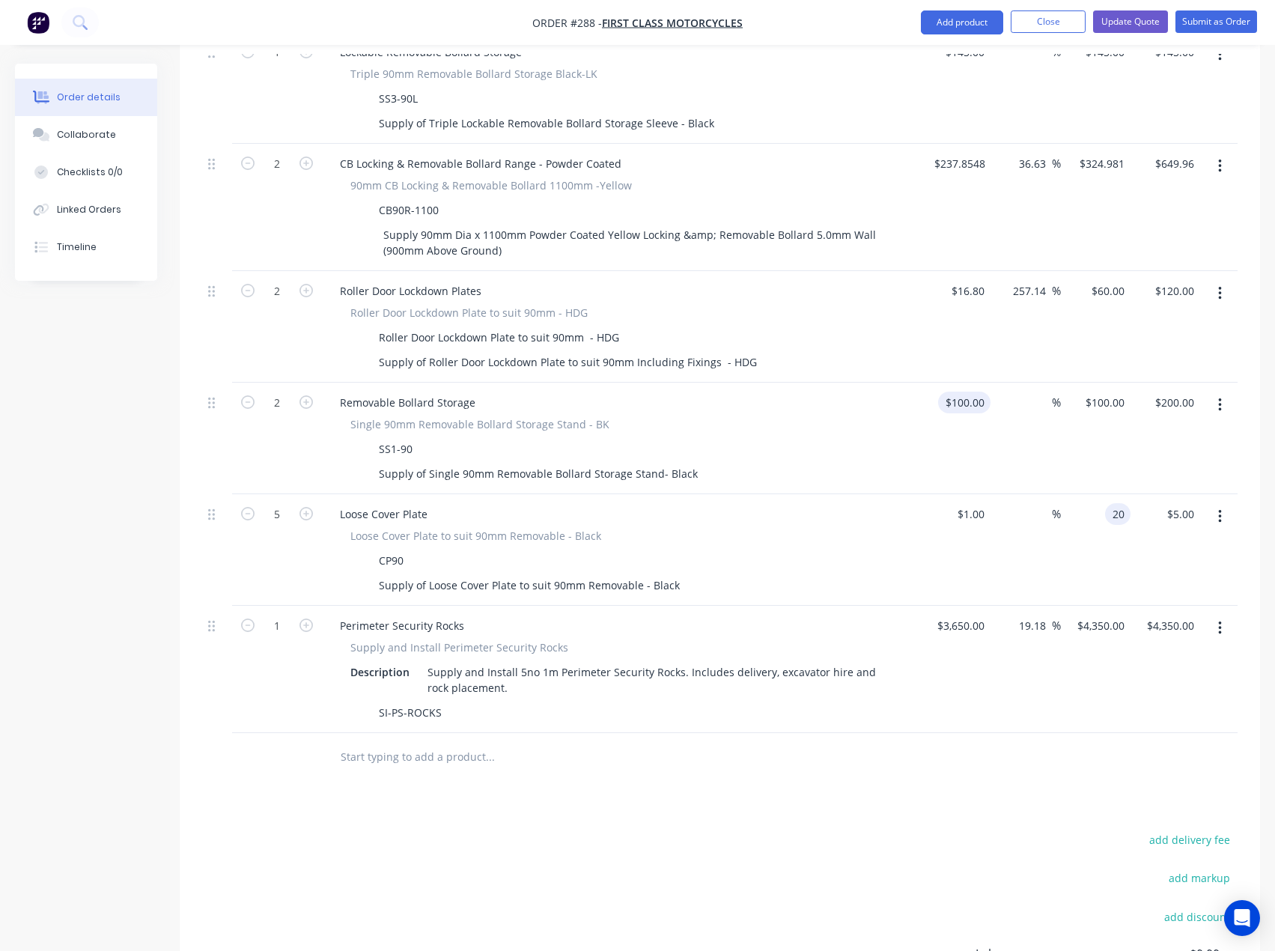
type input "20"
type input "100"
type input "1900"
type input "$20.00"
type input "$100.00"
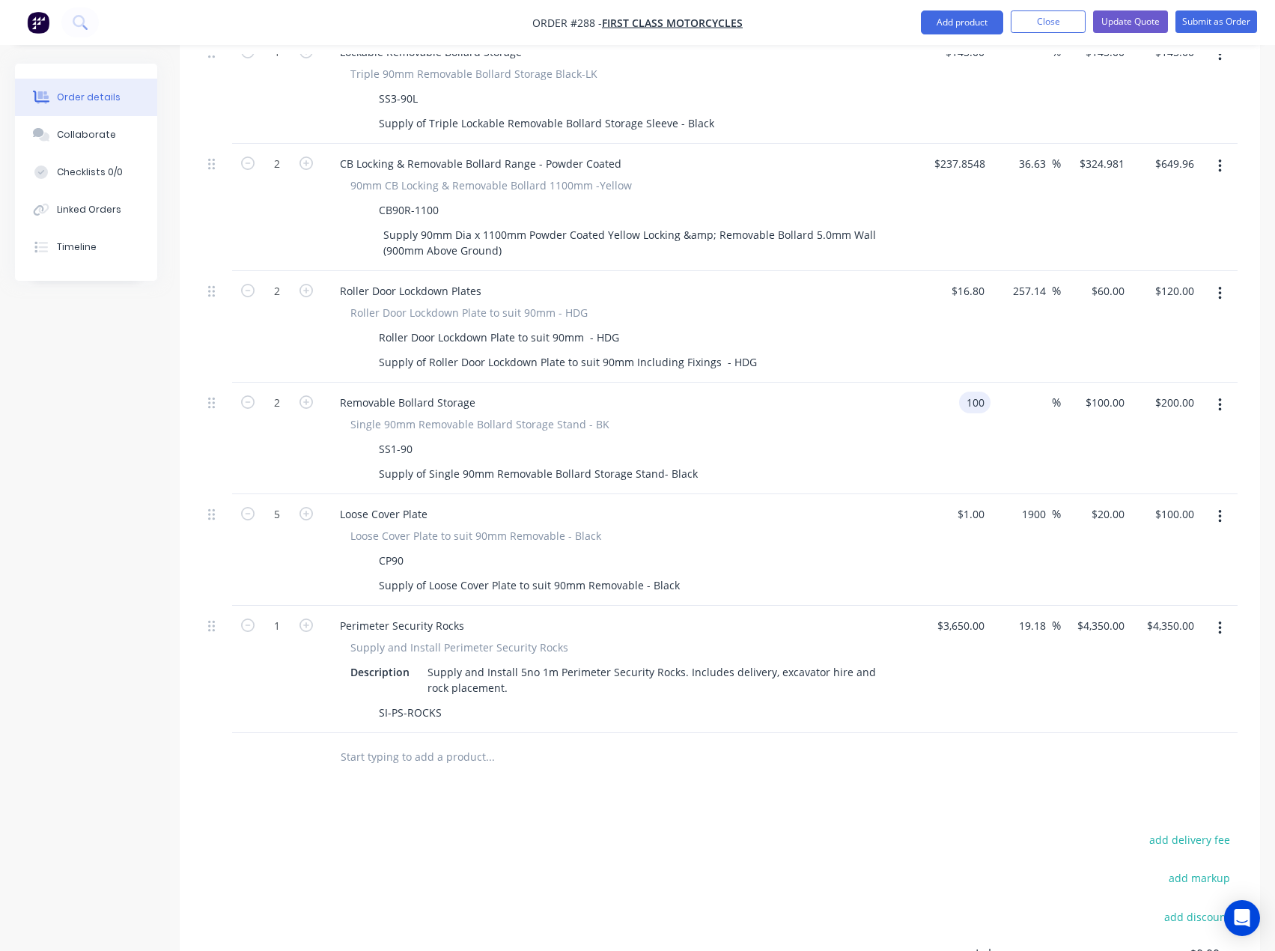
click at [976, 392] on input "100" at bounding box center [977, 403] width 25 height 22
type input "$1.00"
type input "1"
type input "$2.00"
click at [1114, 392] on input "1" at bounding box center [1107, 403] width 46 height 22
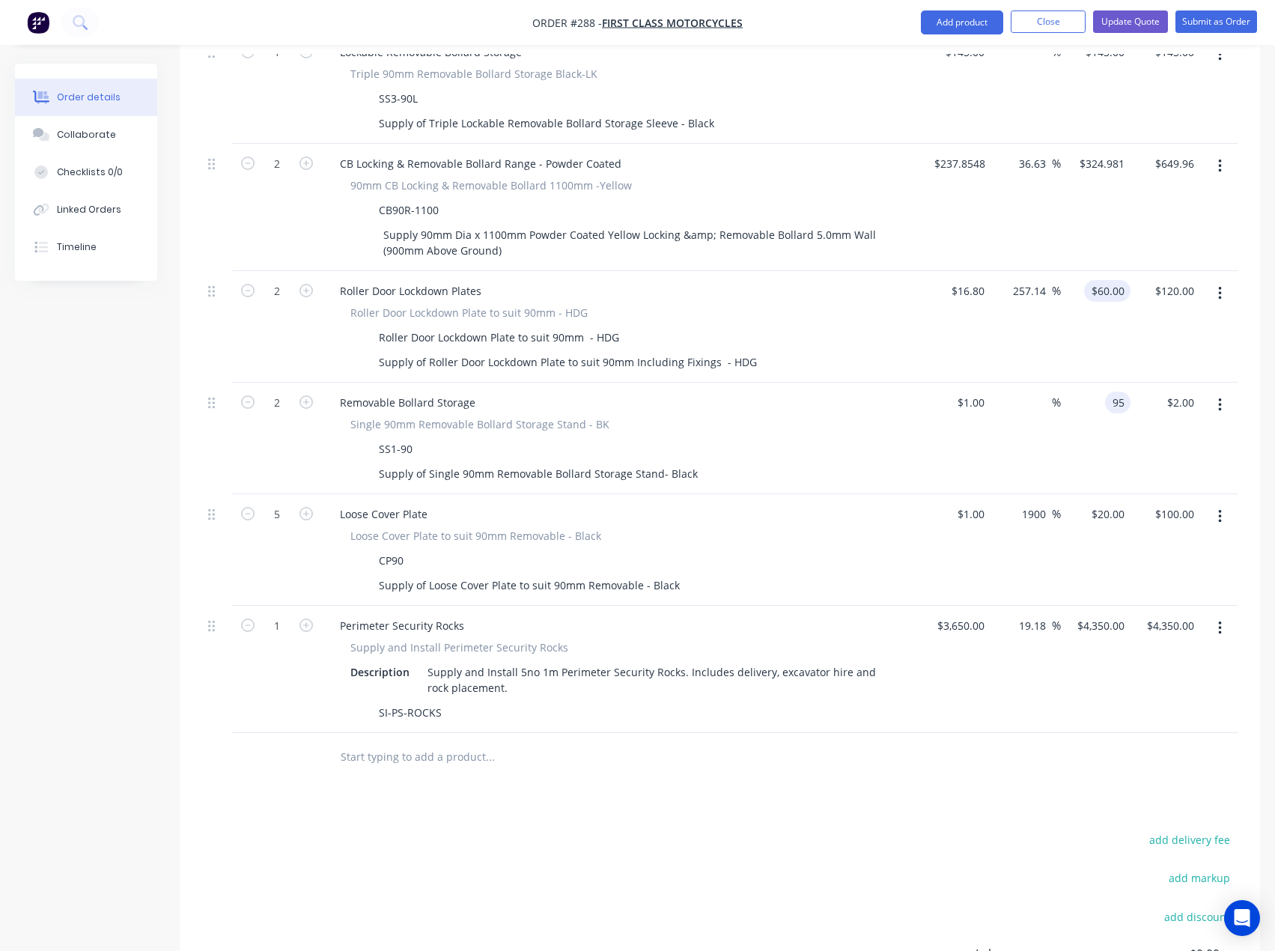
type input "95"
type input "9400"
type input "$95.00"
type input "$190.00"
click at [1123, 280] on input "60" at bounding box center [1120, 291] width 19 height 22
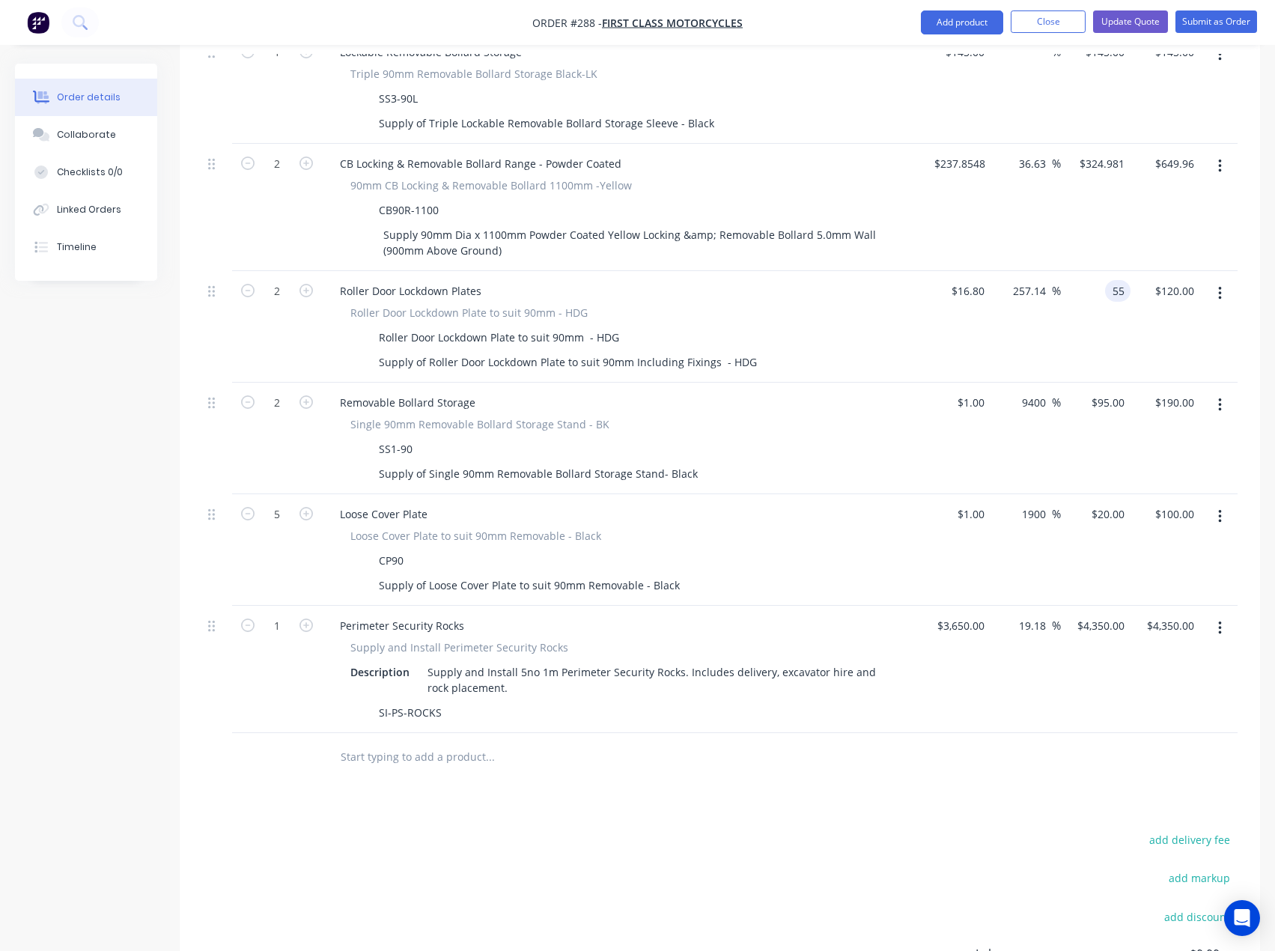
type input "55"
type input "227.38"
type input "$55.00"
type input "$110.00"
click at [783, 756] on div "Products Show / Hide columns Add product Qty Cost Markup Price Total External S…" at bounding box center [720, 342] width 1081 height 1597
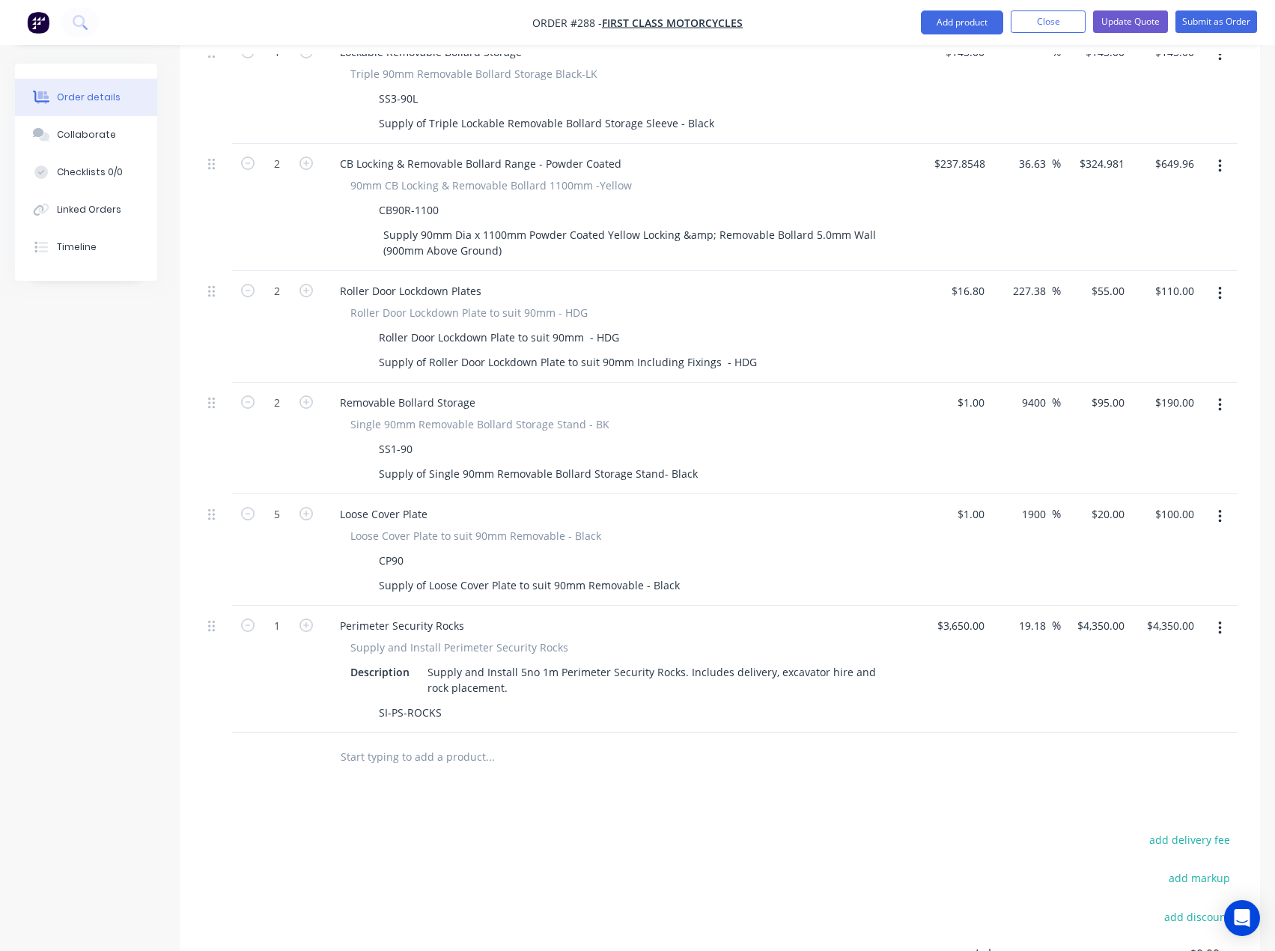
scroll to position [971, 0]
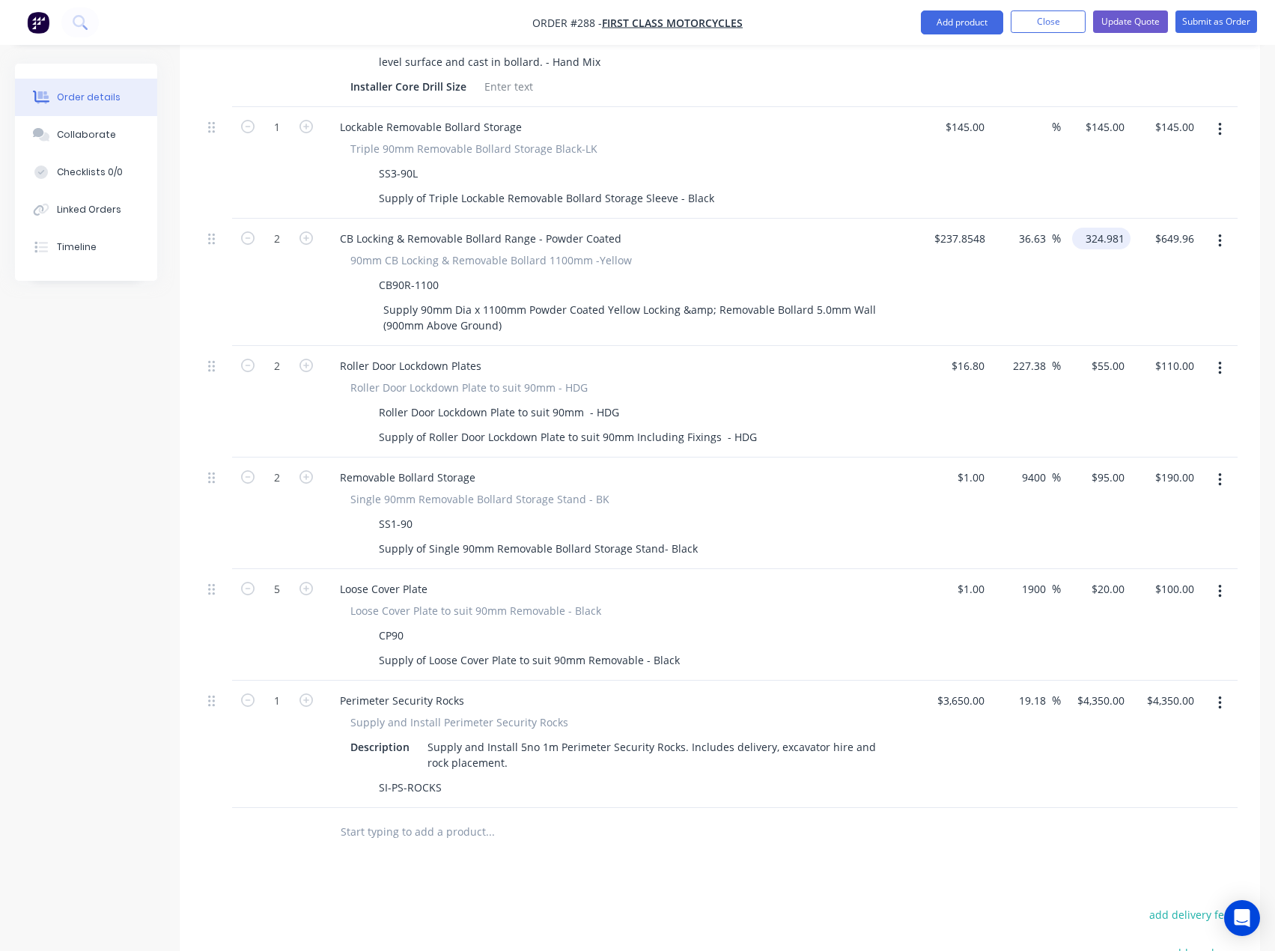
click at [1084, 228] on div "324.981 $324.981" at bounding box center [1101, 239] width 58 height 22
type input "325"
type input "36.64"
type input "$325.00"
type input "$650.00"
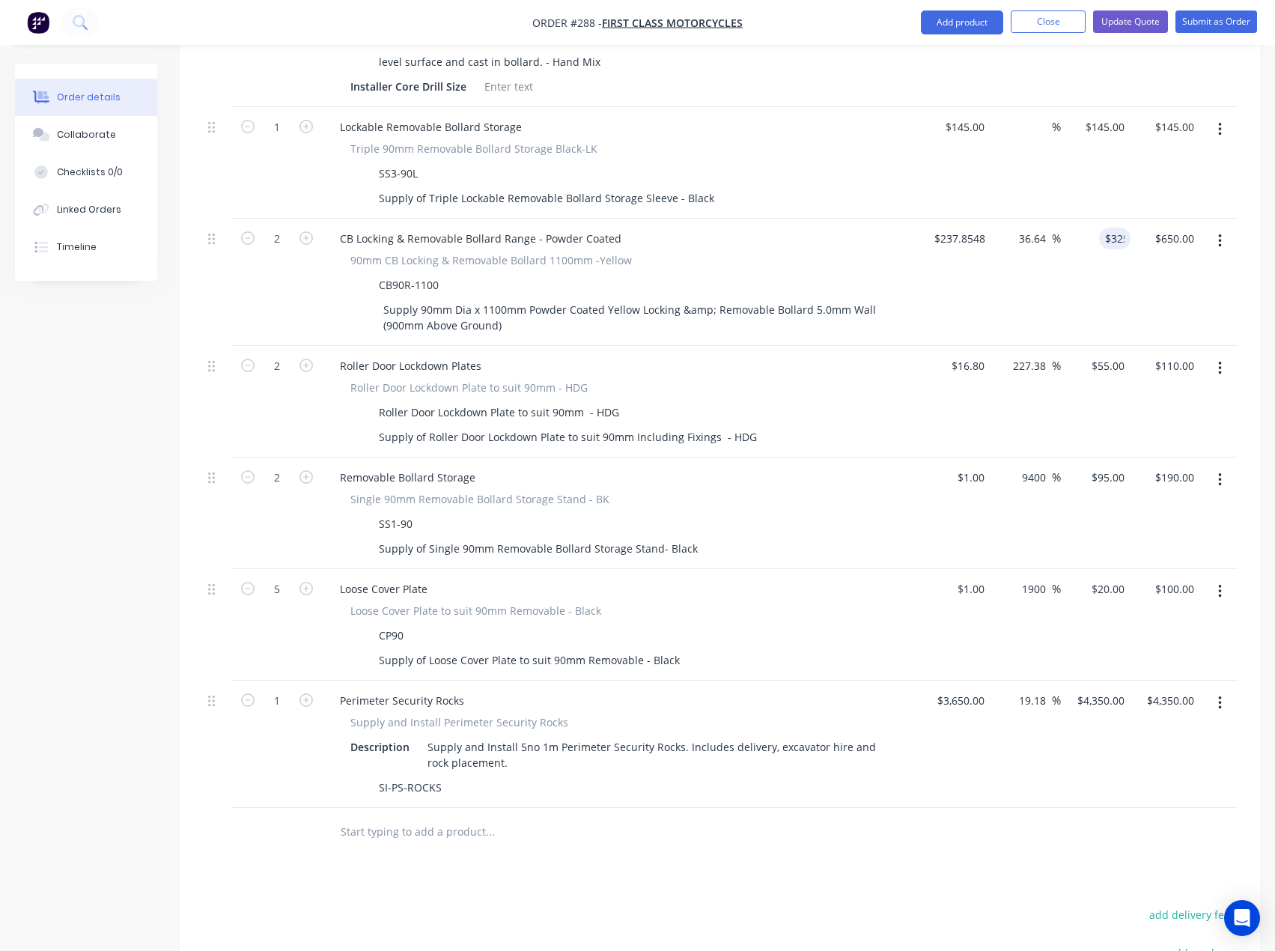
click at [923, 347] on div "$16.80 $16.80" at bounding box center [956, 402] width 70 height 112
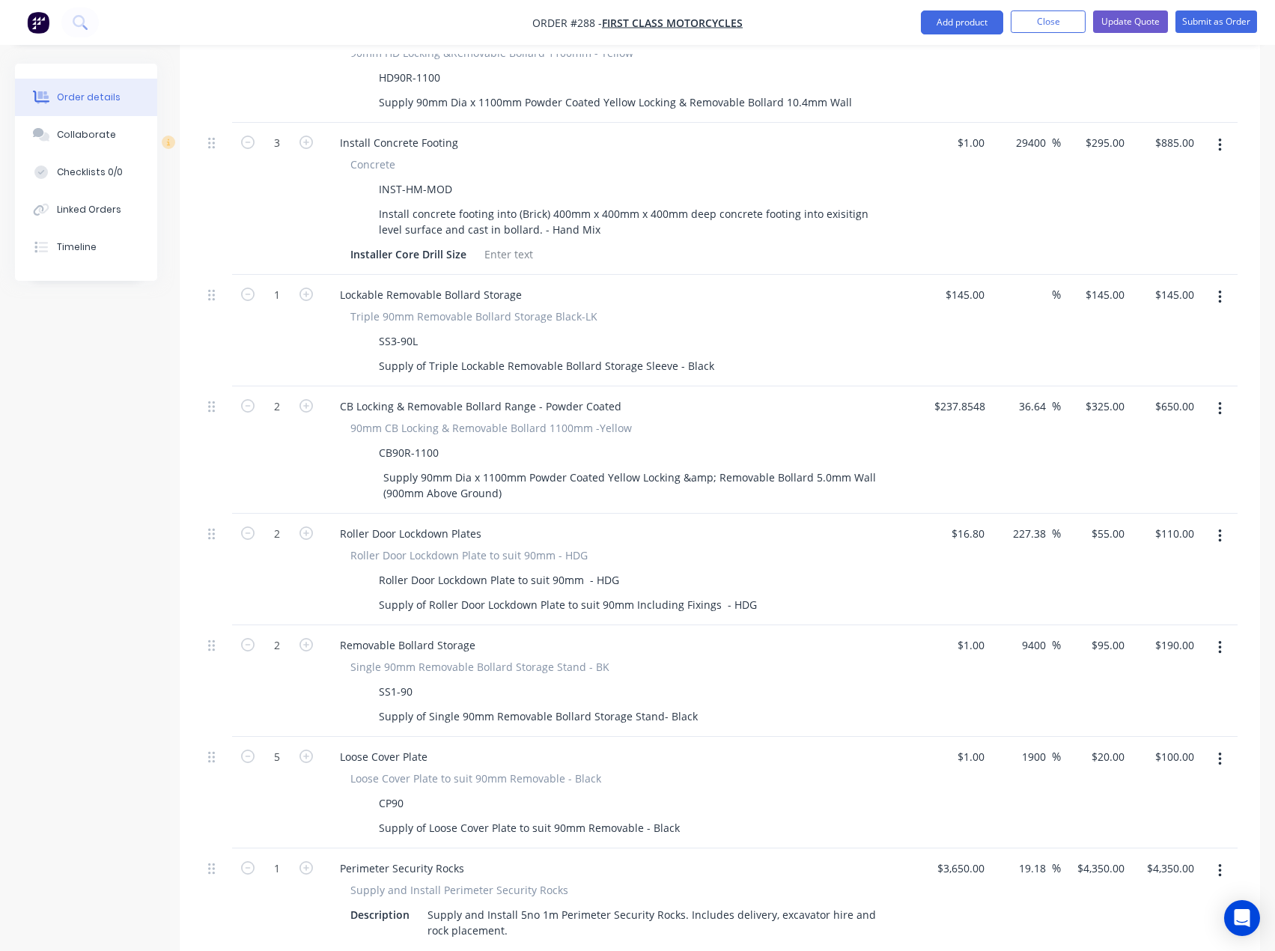
scroll to position [747, 0]
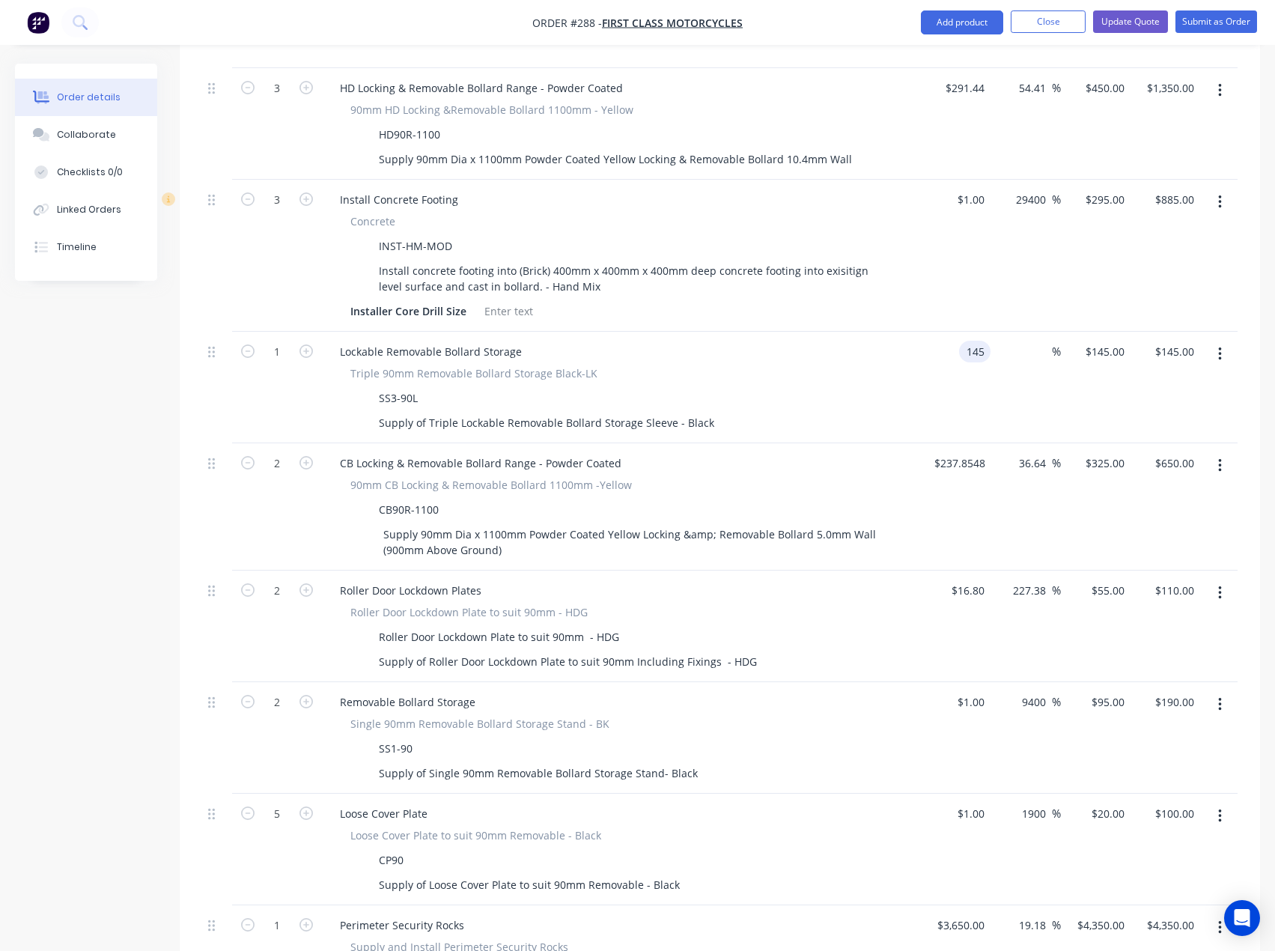
click at [967, 341] on input "145" at bounding box center [977, 352] width 25 height 22
type input "$1.00"
type input "1"
type input "$1.00"
click at [1115, 341] on input "1" at bounding box center [1122, 352] width 17 height 22
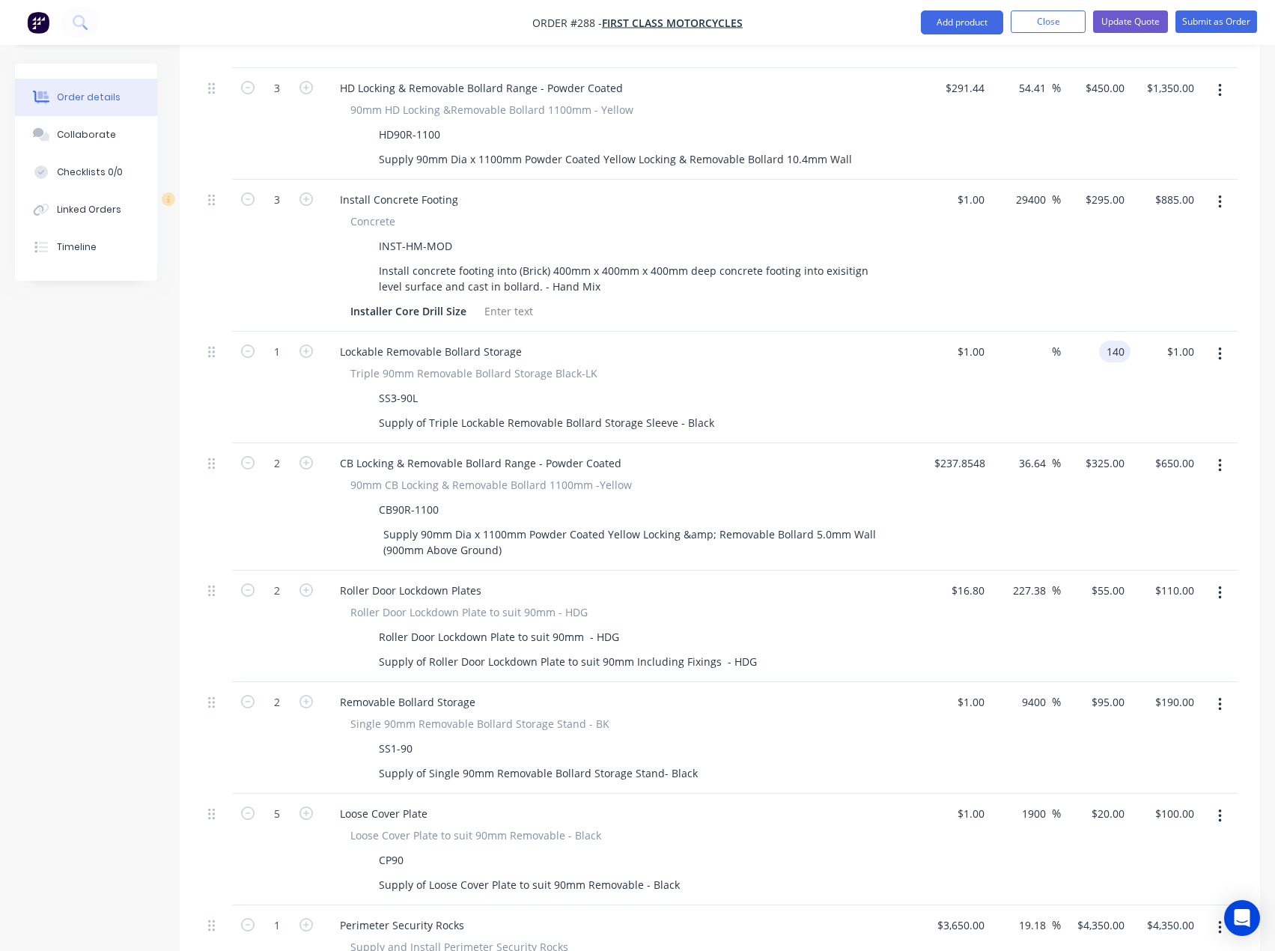
type input "140"
type input "13900"
type input "$140.00"
click at [882, 365] on div "Triple 90mm Removable Bollard Storage Black-LK" at bounding box center [621, 373] width 542 height 16
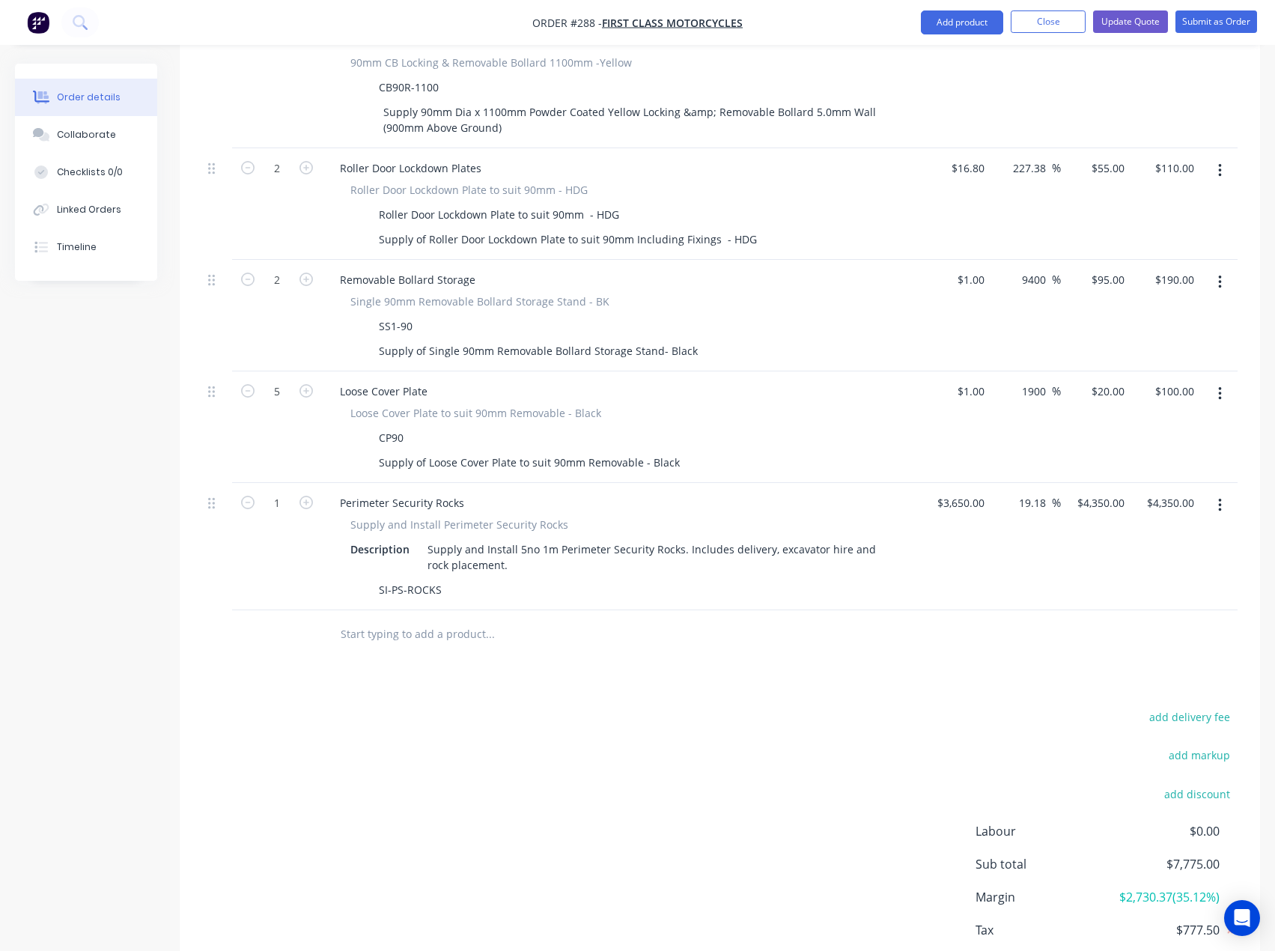
scroll to position [1196, 0]
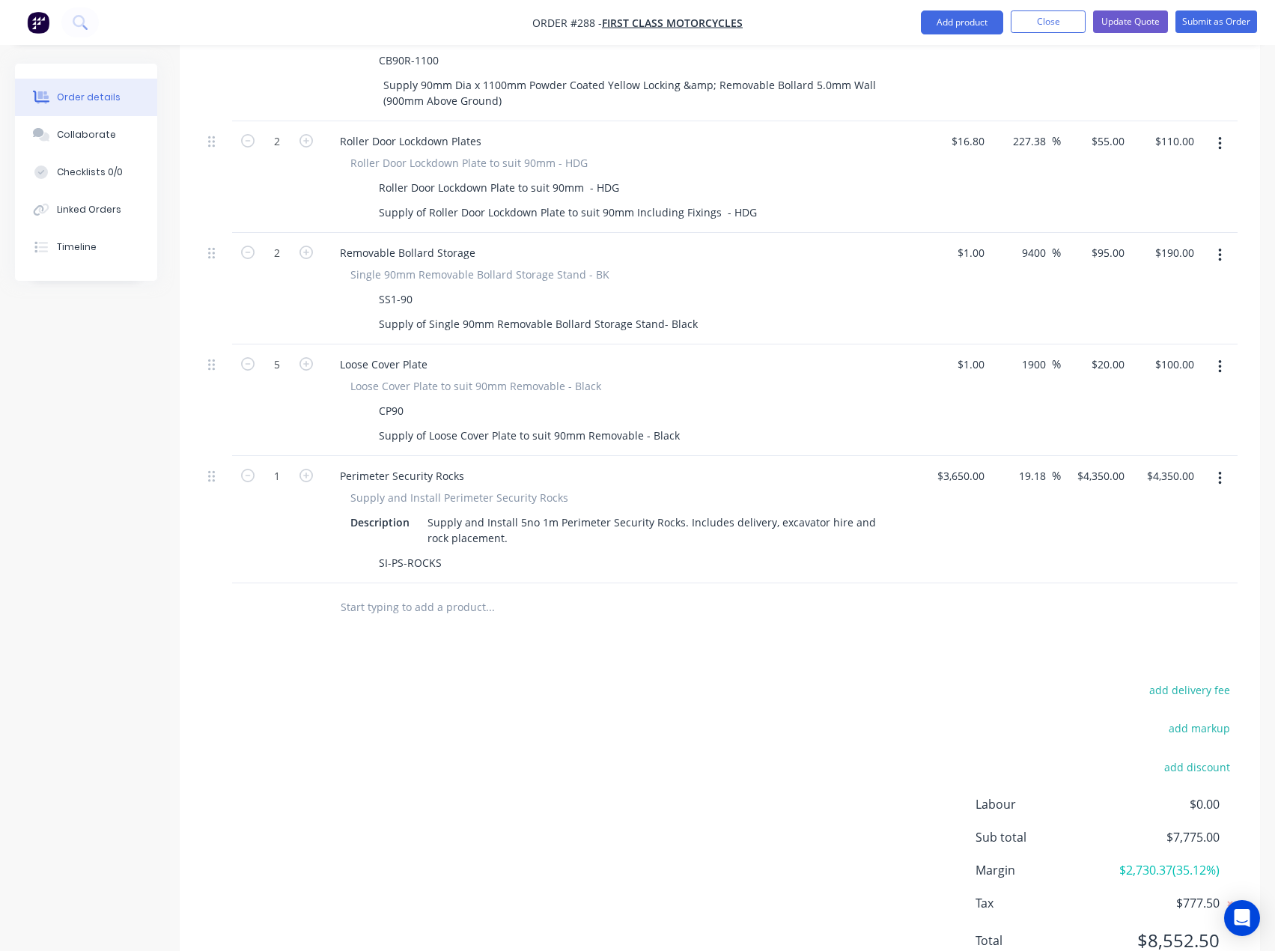
click at [463, 592] on input "text" at bounding box center [490, 607] width 300 height 30
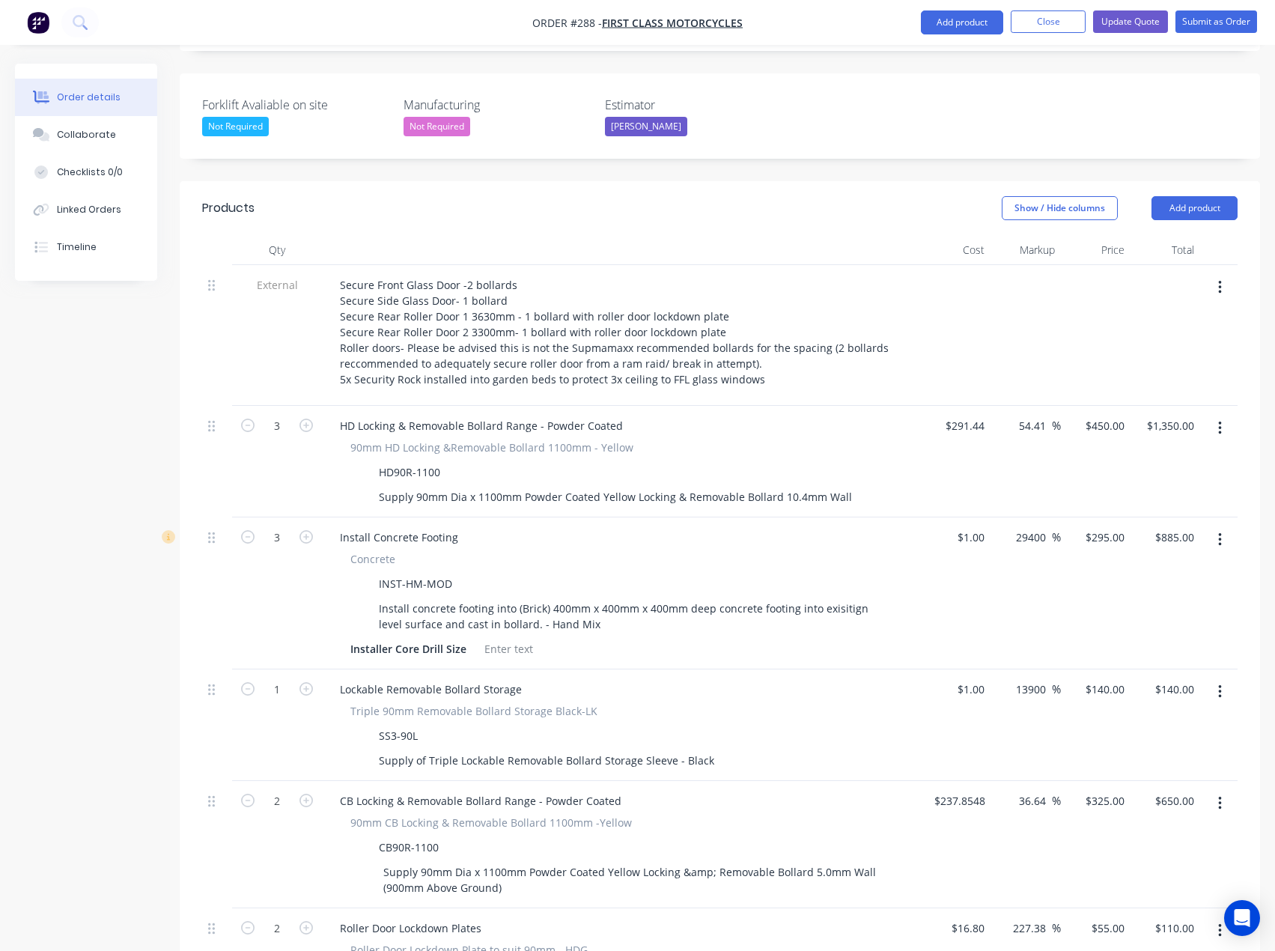
scroll to position [372, 0]
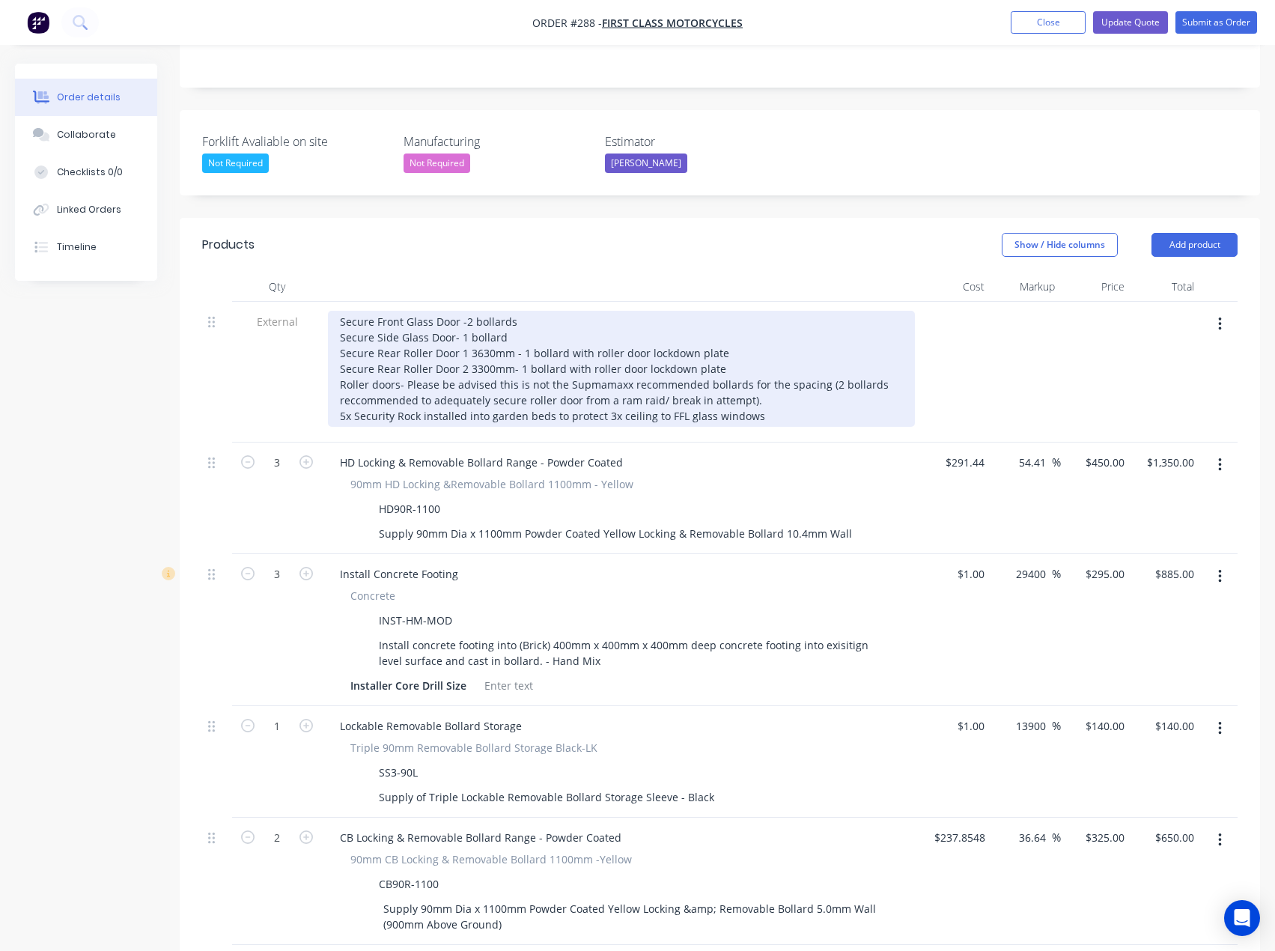
click at [339, 354] on div "Secure Front Glass Door -2 bollards Secure Side Glass Door- 1 bollard Secure Re…" at bounding box center [621, 369] width 587 height 116
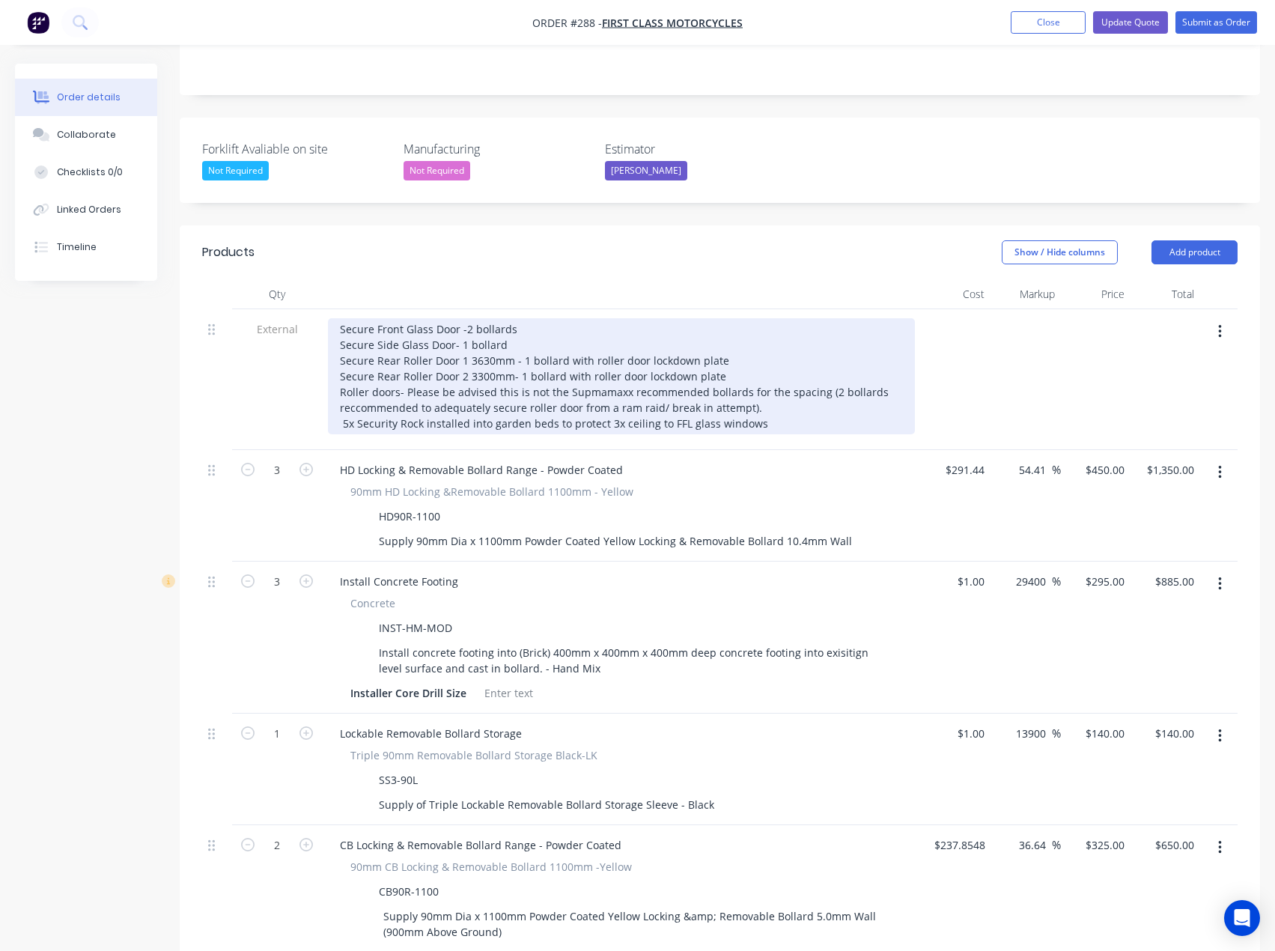
scroll to position [297, 0]
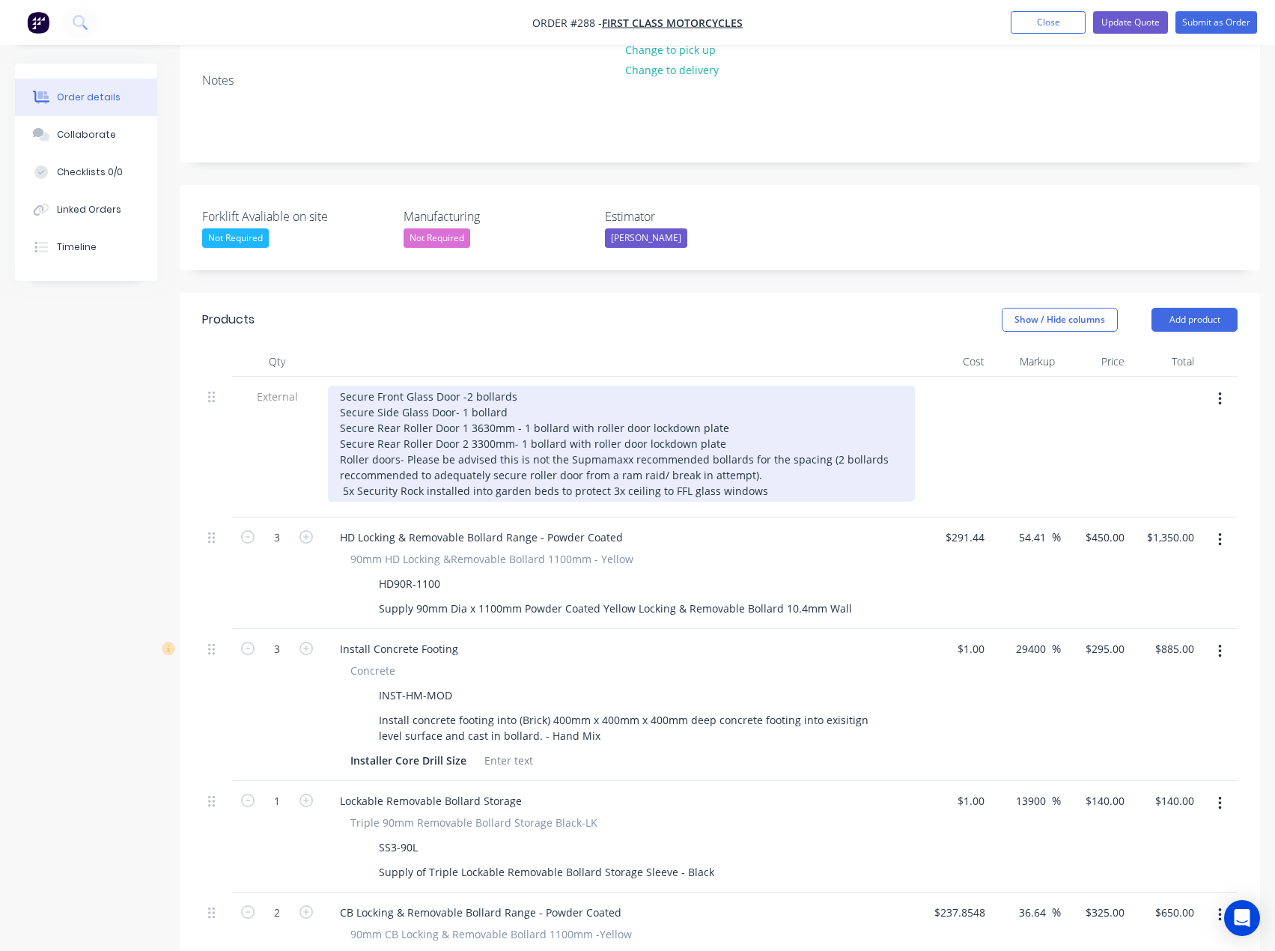
click at [338, 386] on div "Secure Front Glass Door -2 bollards Secure Side Glass Door- 1 bollard Secure Re…" at bounding box center [621, 444] width 587 height 116
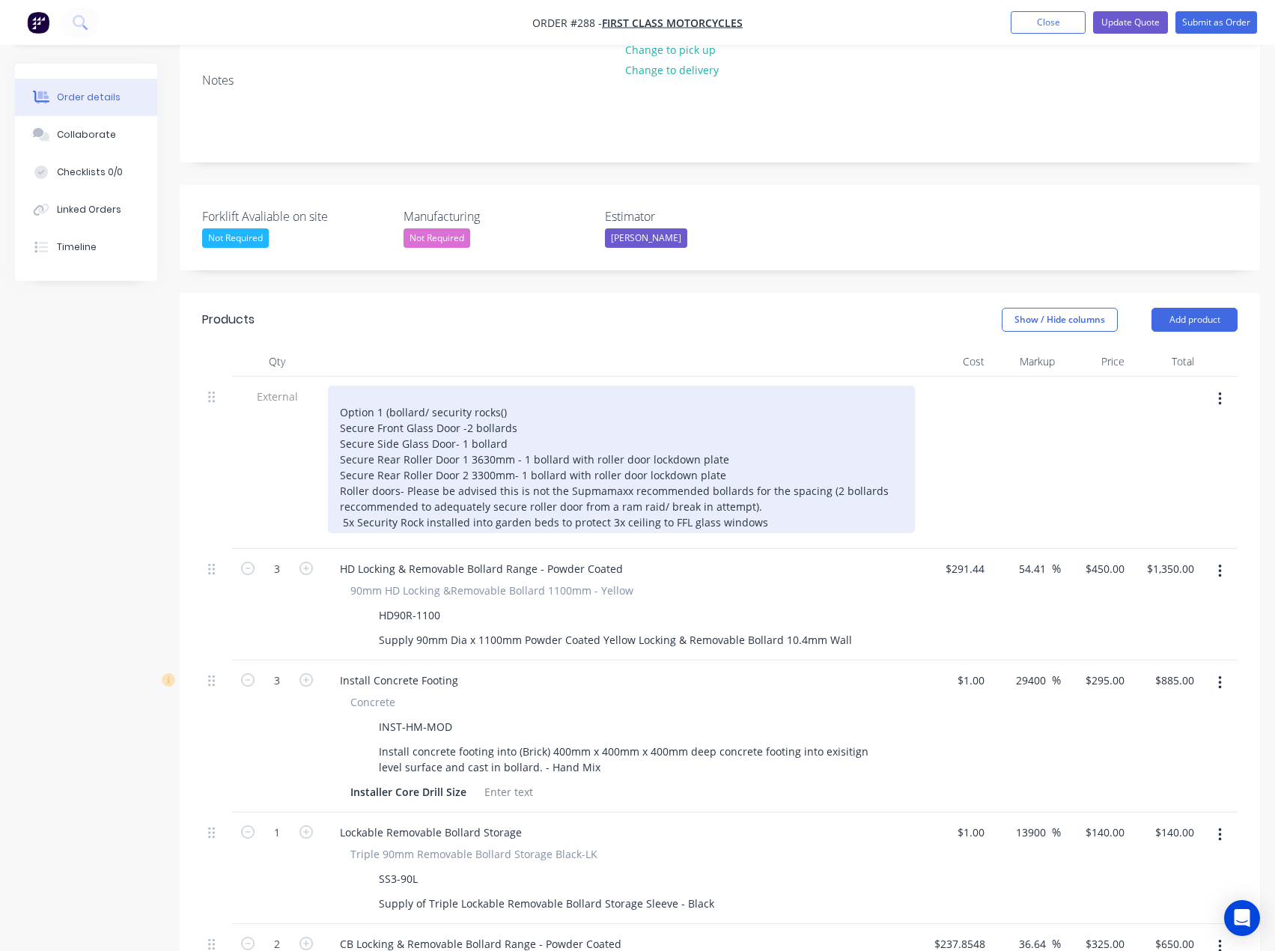
click at [499, 386] on div "Option 1 (bollard/ security rocks() Secure Front Glass Door -2 bollards Secure …" at bounding box center [621, 460] width 587 height 148
click at [385, 386] on div "Option 1 (bollard/ security rocks) Secure Front Glass Door -2 bollards Secure S…" at bounding box center [621, 460] width 587 height 148
click at [508, 386] on div "Option 1-(bollard/ security rocks) Secure Front Glass Door -2 bollards Secure S…" at bounding box center [621, 460] width 587 height 148
click at [394, 386] on div "Option 1-(bollard/ security rocks) Secure Front Glass Door -2 bollards Secure S…" at bounding box center [621, 460] width 587 height 148
click at [424, 386] on div "Option 1-(Bollard/ security rocks) Secure Front Glass Door -2 bollards Secure S…" at bounding box center [621, 460] width 587 height 148
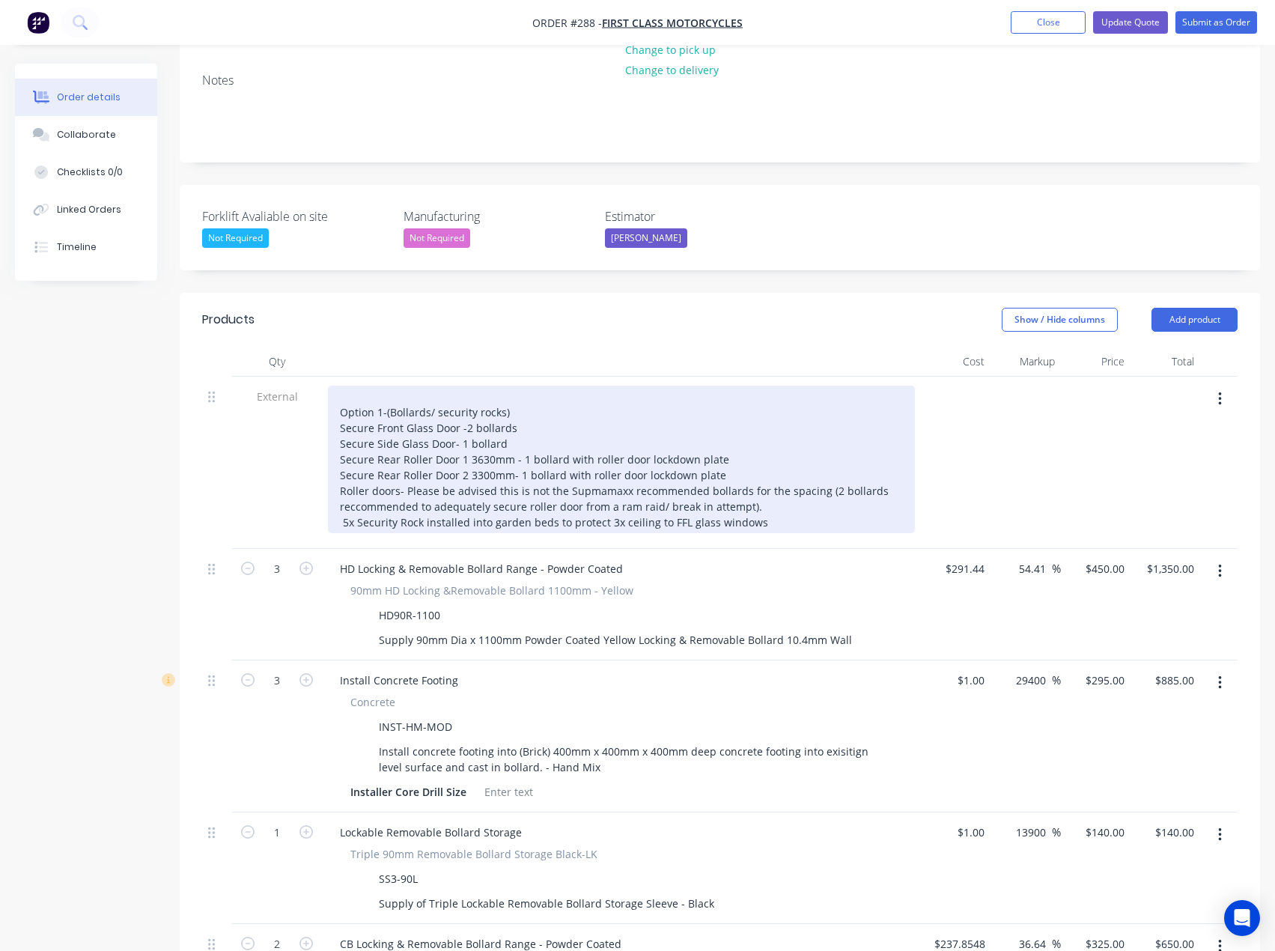
click at [523, 386] on div "Option 1-(Bollards/ security rocks) Secure Front Glass Door -2 bollards Secure …" at bounding box center [621, 460] width 587 height 148
click at [338, 386] on div "Option 1-(Bollards/ security rocks) Secure Front Glass Door -2 bollards Secure …" at bounding box center [621, 460] width 587 height 148
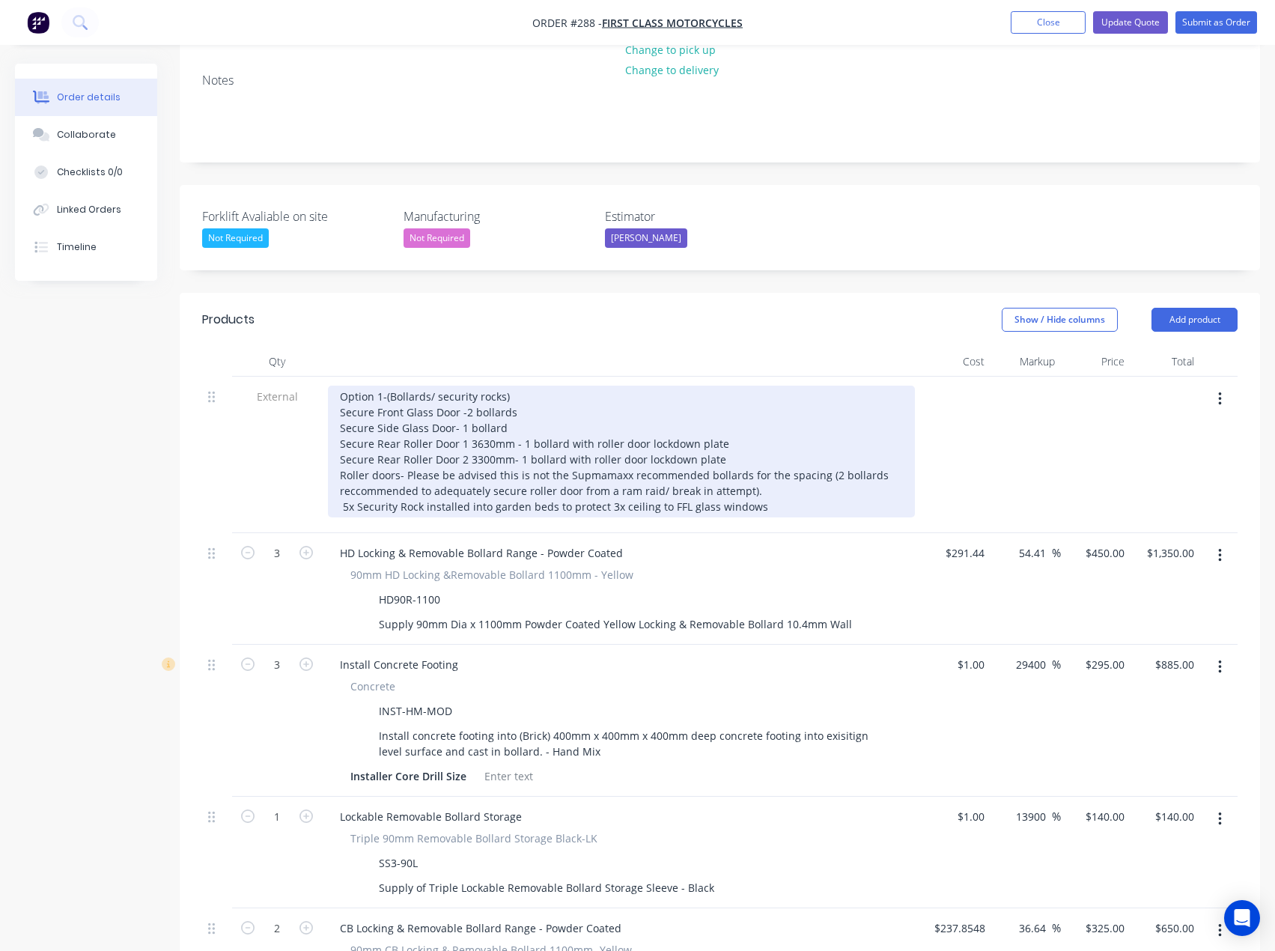
click at [557, 386] on div "Option 1-(Bollards/ security rocks) Secure Front Glass Door -2 bollards Secure …" at bounding box center [621, 452] width 587 height 132
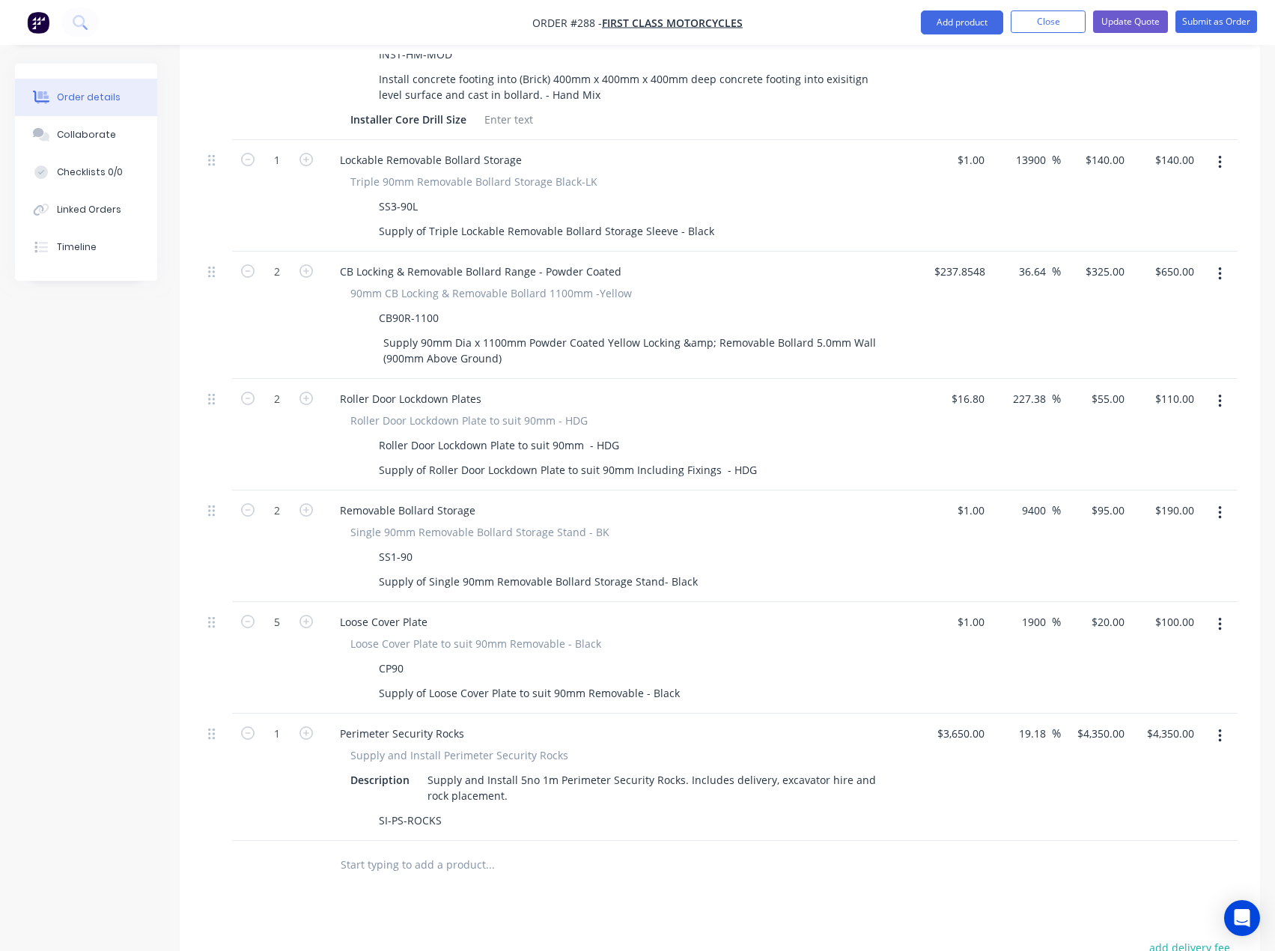
scroll to position [971, 0]
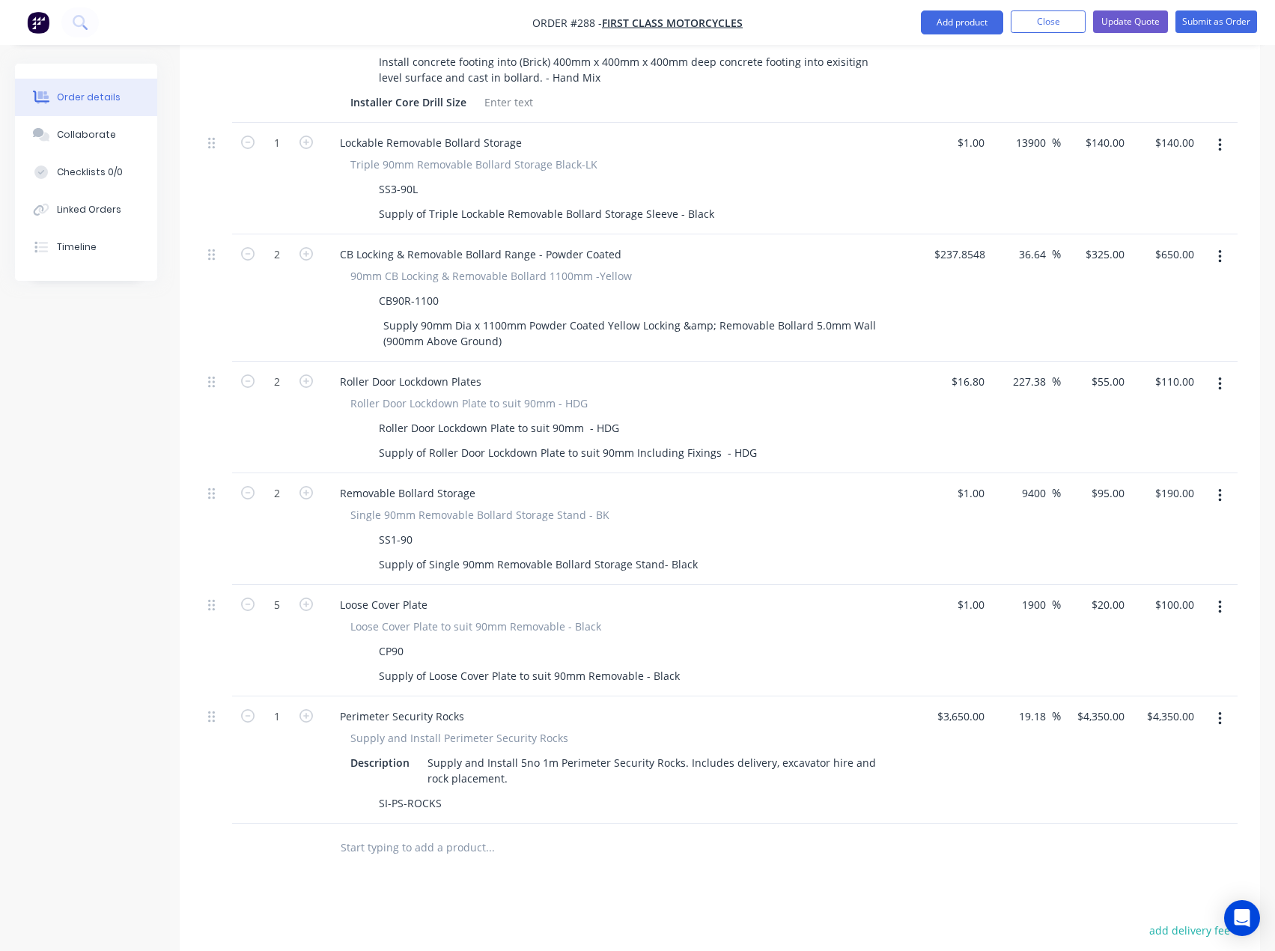
click at [386, 833] on input "text" at bounding box center [490, 848] width 300 height 30
type input "inst-mod"
drag, startPoint x: 399, startPoint y: 788, endPoint x: 309, endPoint y: 787, distance: 90.6
click at [309, 824] on div "inst-mod Add inst-mod to order CB Base Plate Range - Galvanised Xero Item # 115…" at bounding box center [720, 848] width 1036 height 49
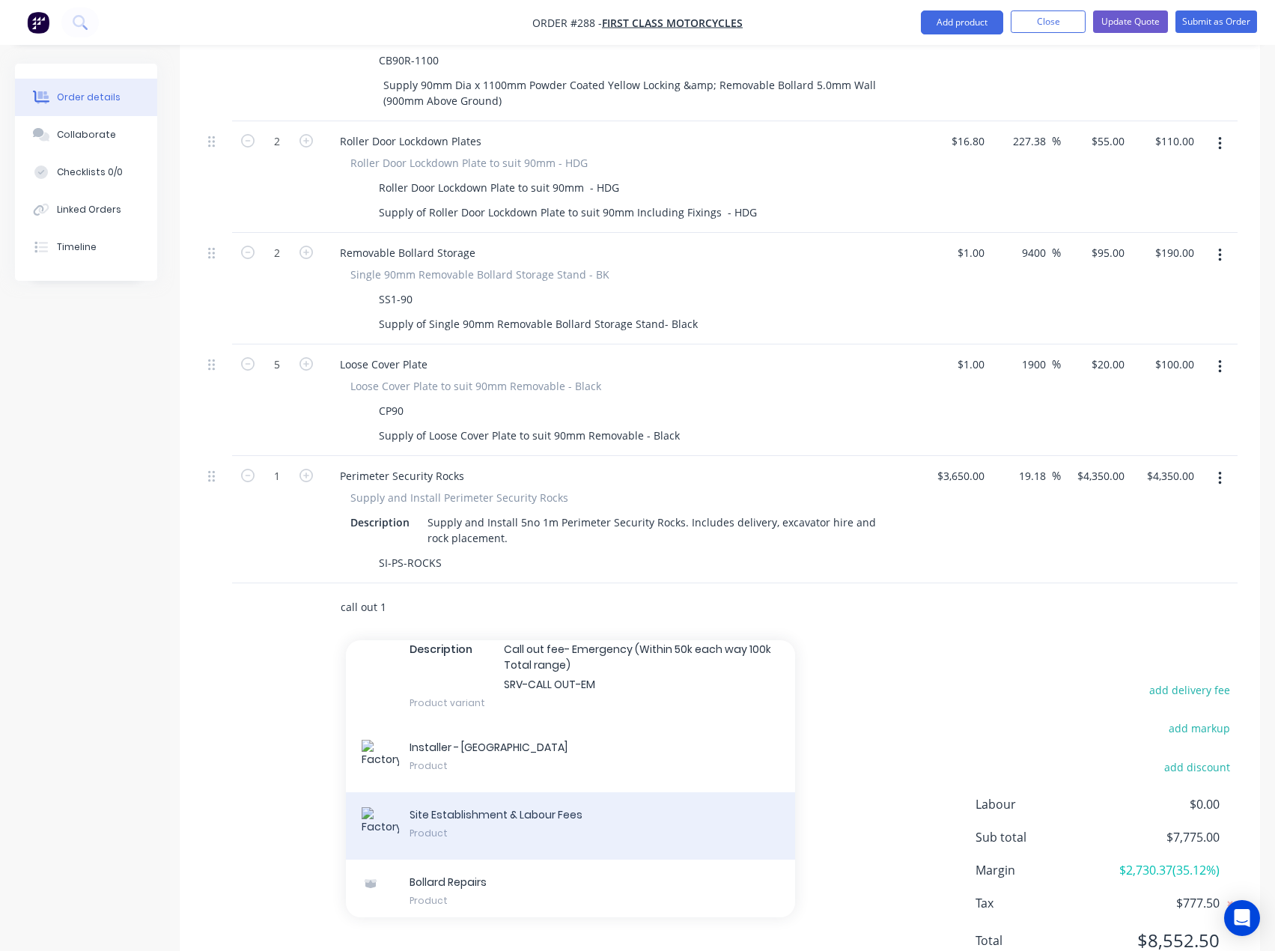
scroll to position [401, 0]
type input "call out 1"
click at [492, 787] on div "Site Establishment & Labour Fees Product" at bounding box center [570, 820] width 449 height 67
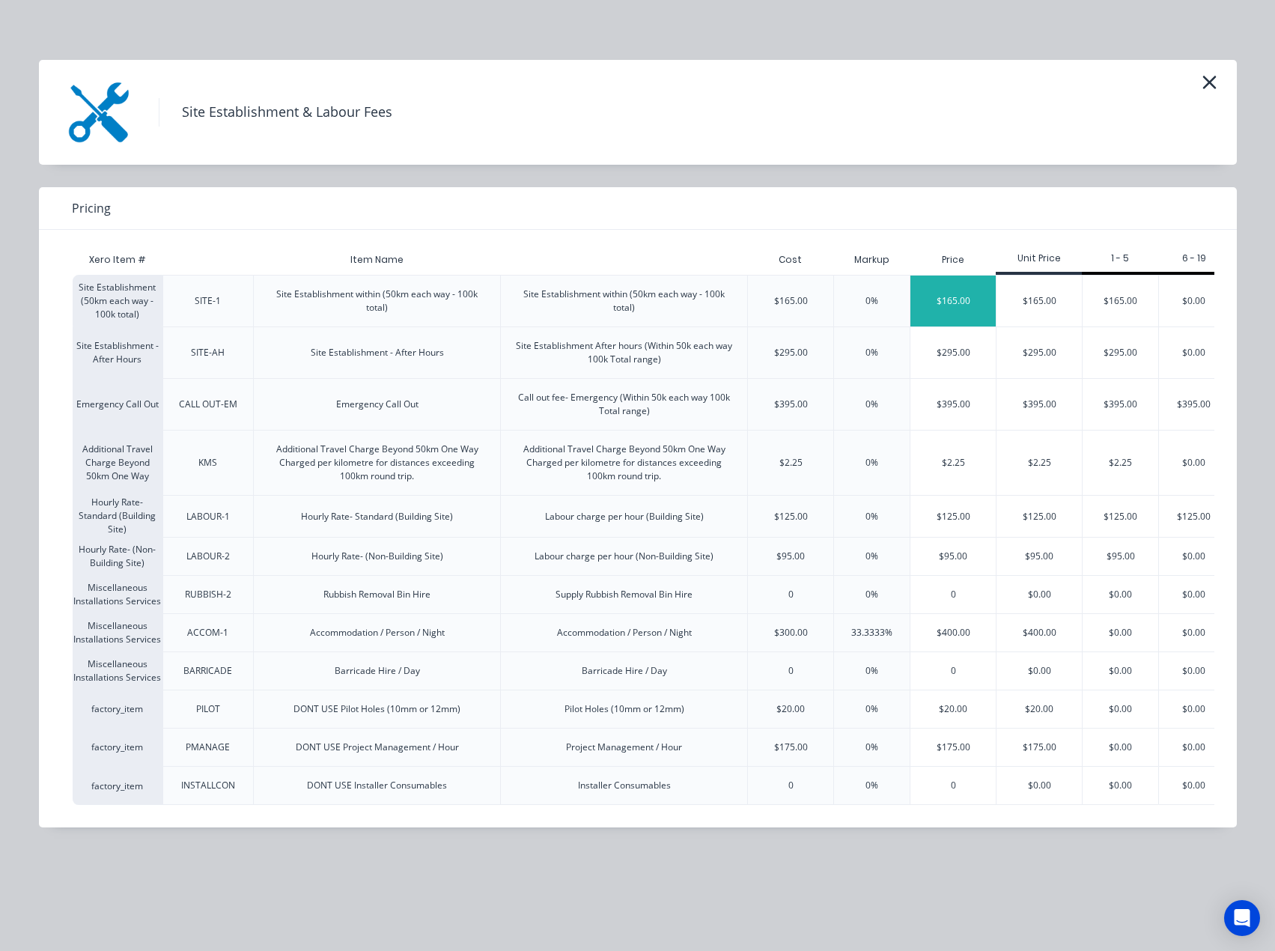
click at [944, 302] on div "$165.00" at bounding box center [953, 301] width 85 height 51
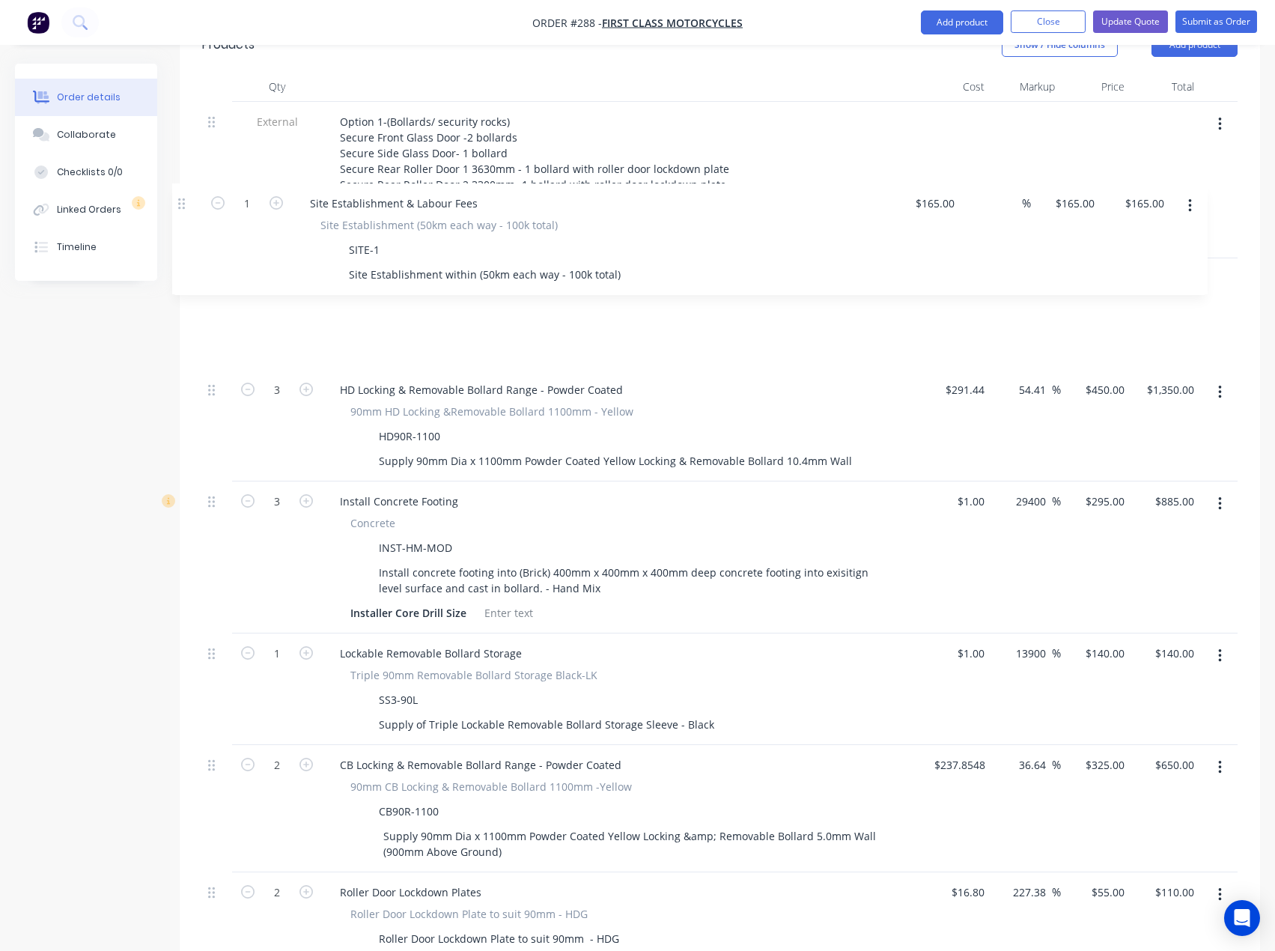
scroll to position [570, 0]
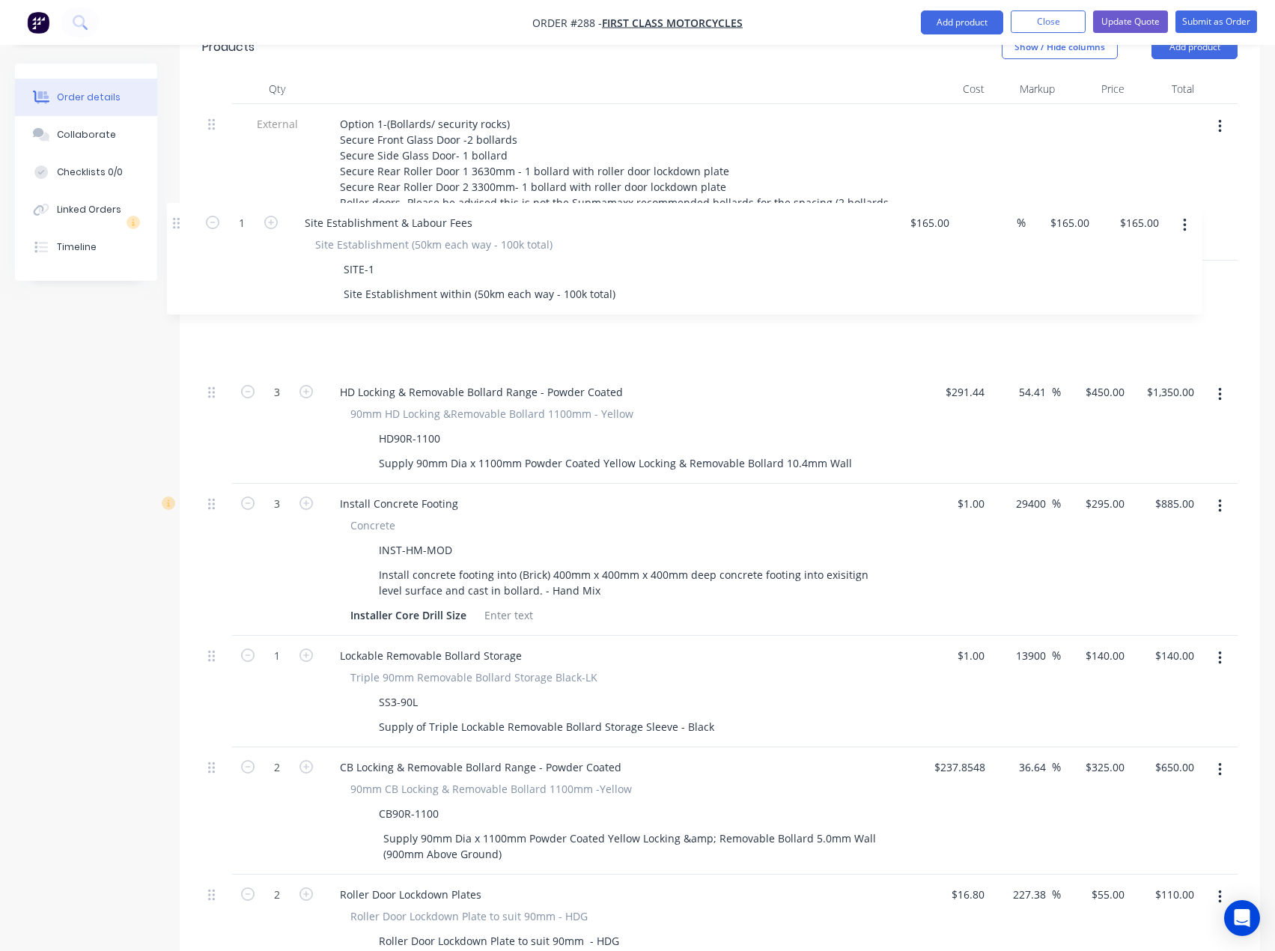
drag, startPoint x: 213, startPoint y: 546, endPoint x: 177, endPoint y: 225, distance: 323.3
click at [177, 225] on div "Order details Collaborate Checklists 0/0 Linked Orders Timeline Order details C…" at bounding box center [637, 630] width 1275 height 2273
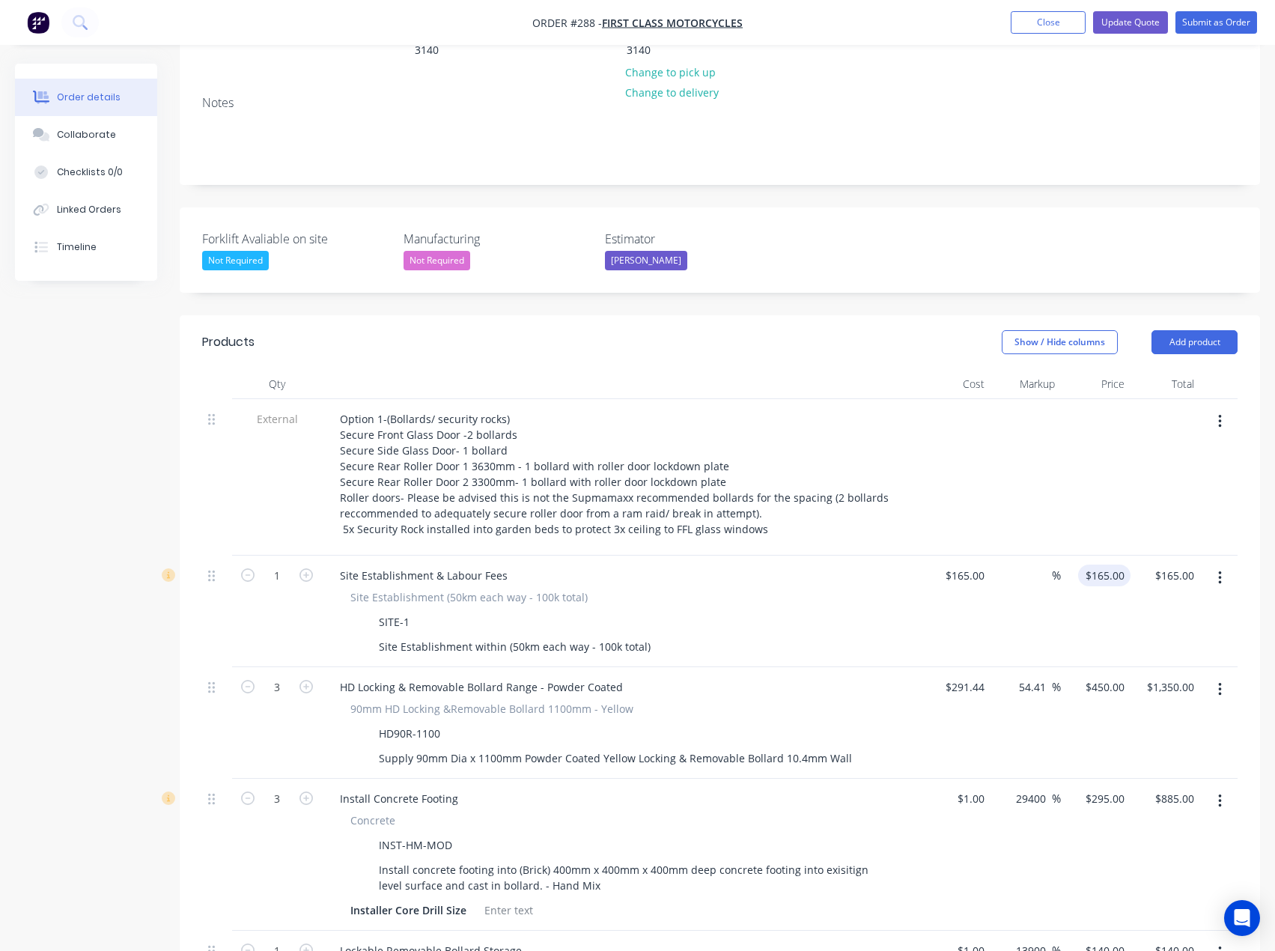
scroll to position [270, 0]
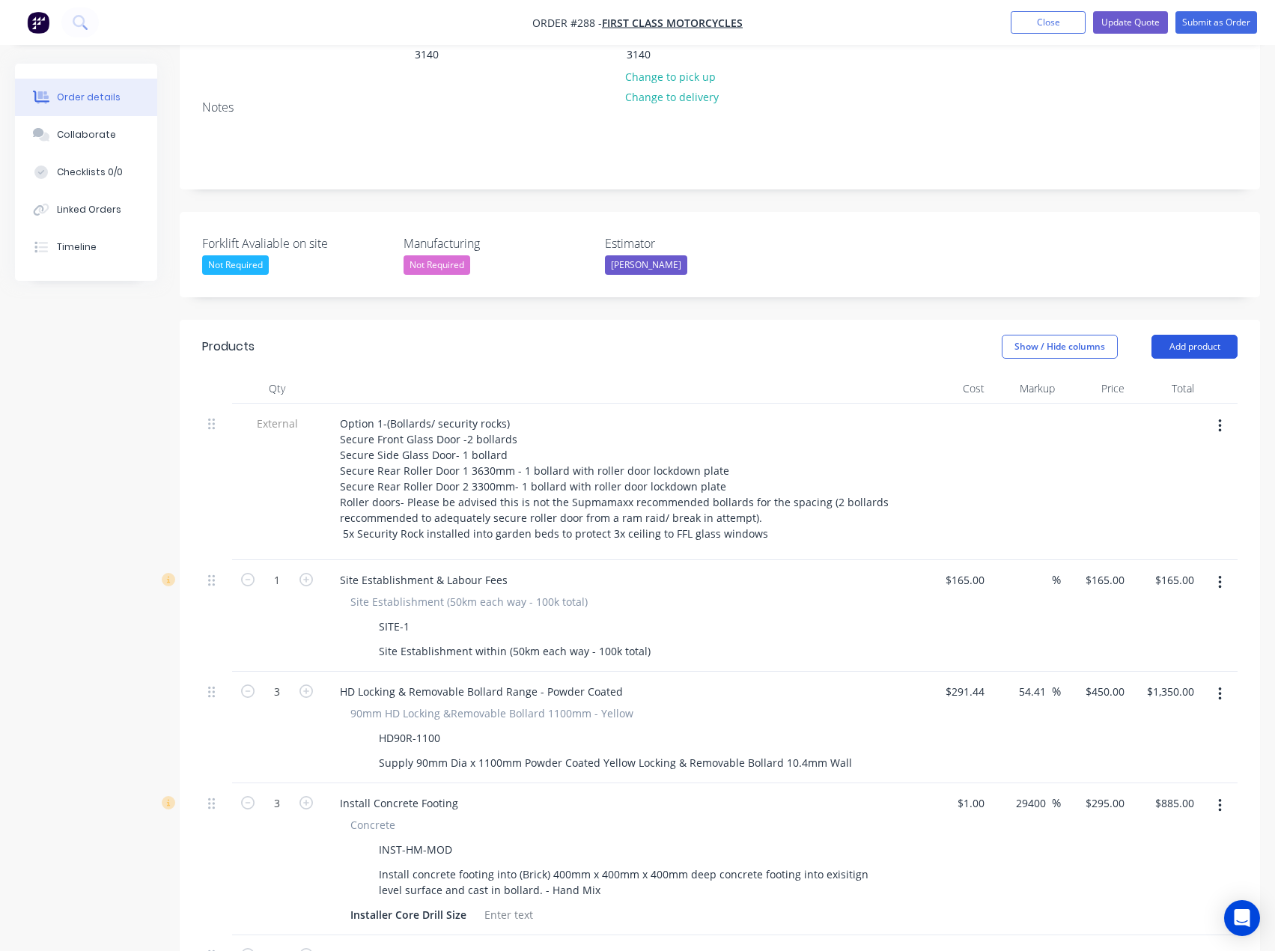
click at [1199, 335] on button "Add product" at bounding box center [1195, 347] width 86 height 24
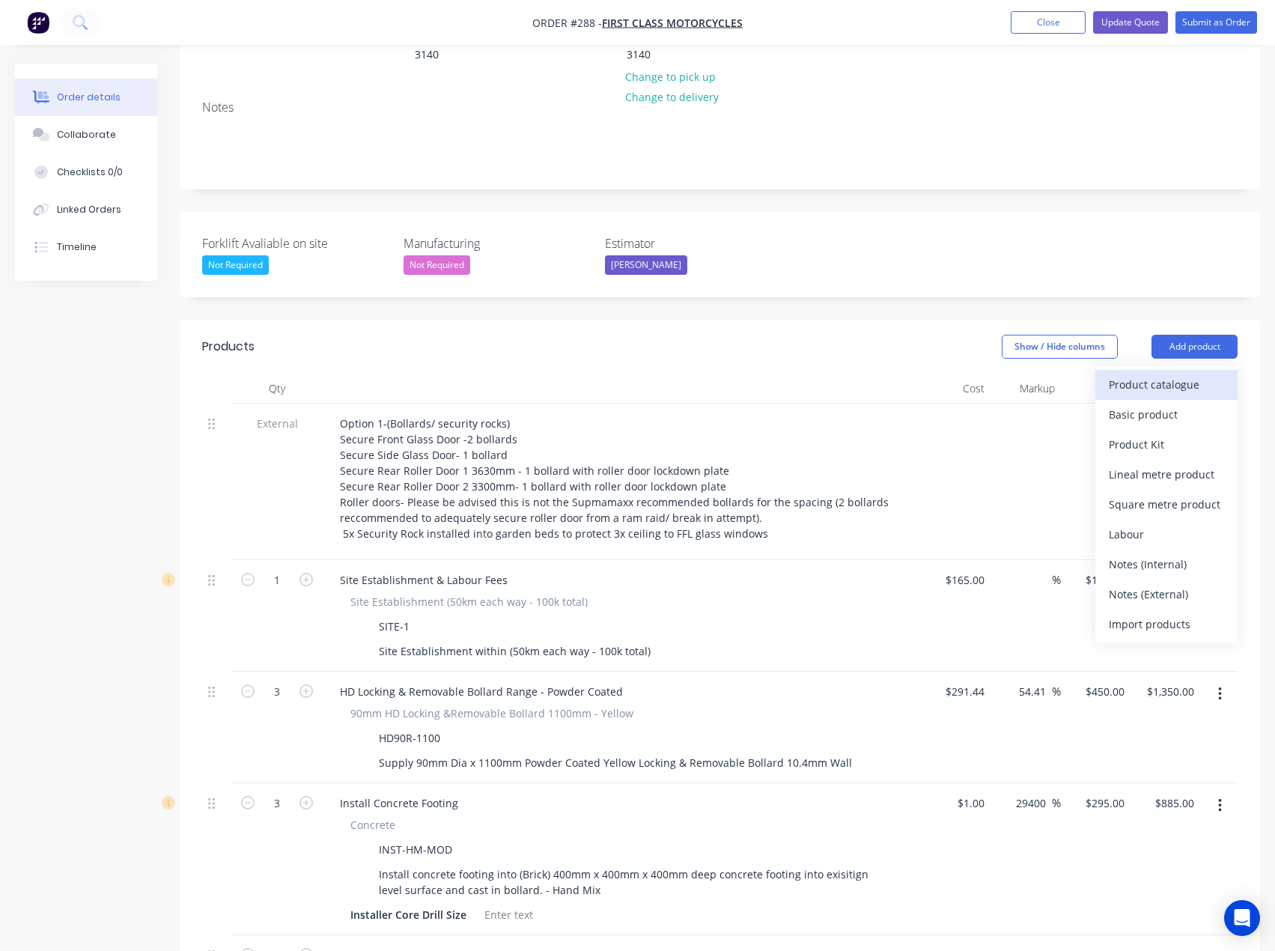
click at [1164, 374] on div "Product catalogue" at bounding box center [1166, 385] width 115 height 22
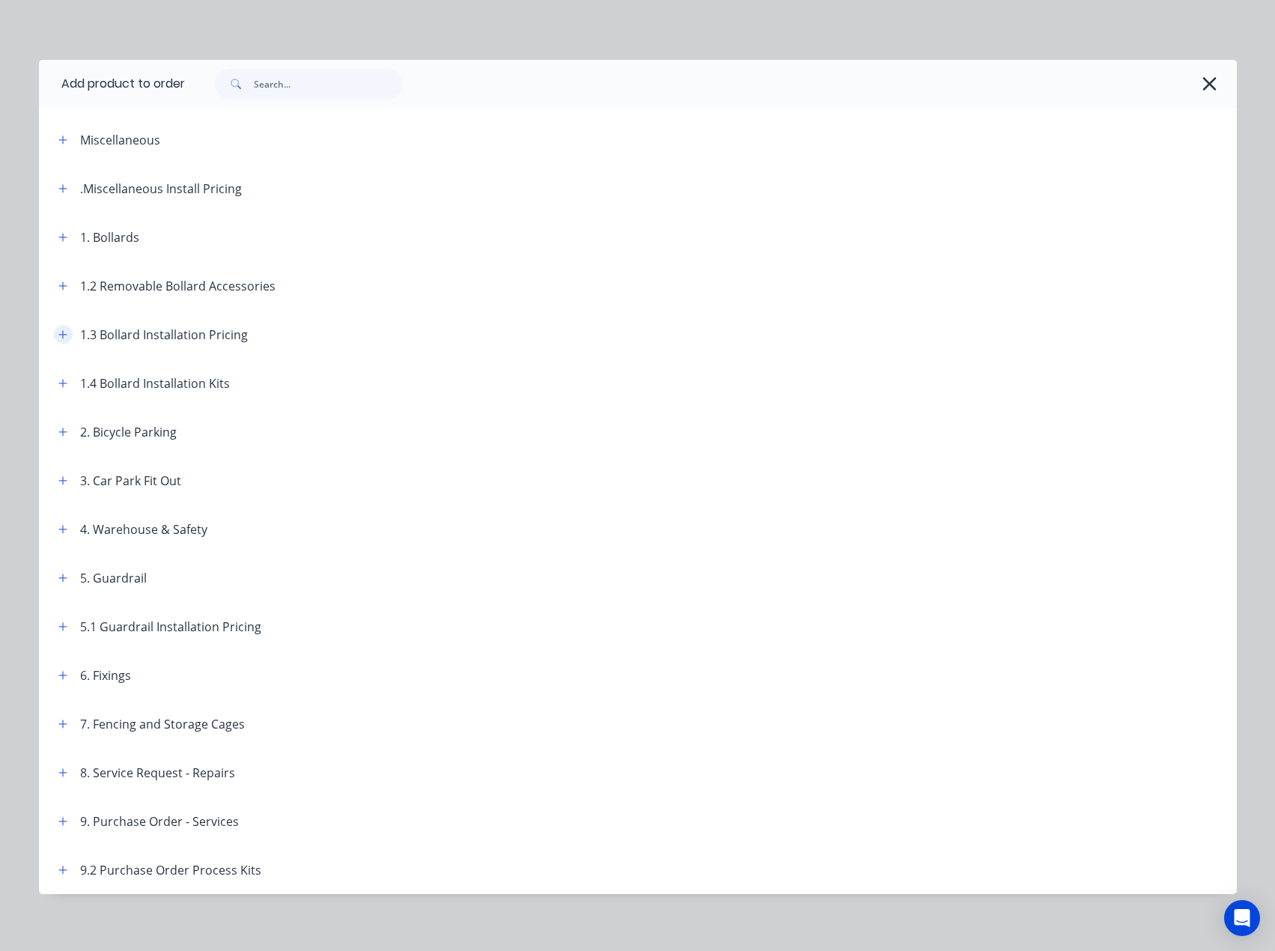
click at [58, 332] on icon "button" at bounding box center [62, 334] width 8 height 8
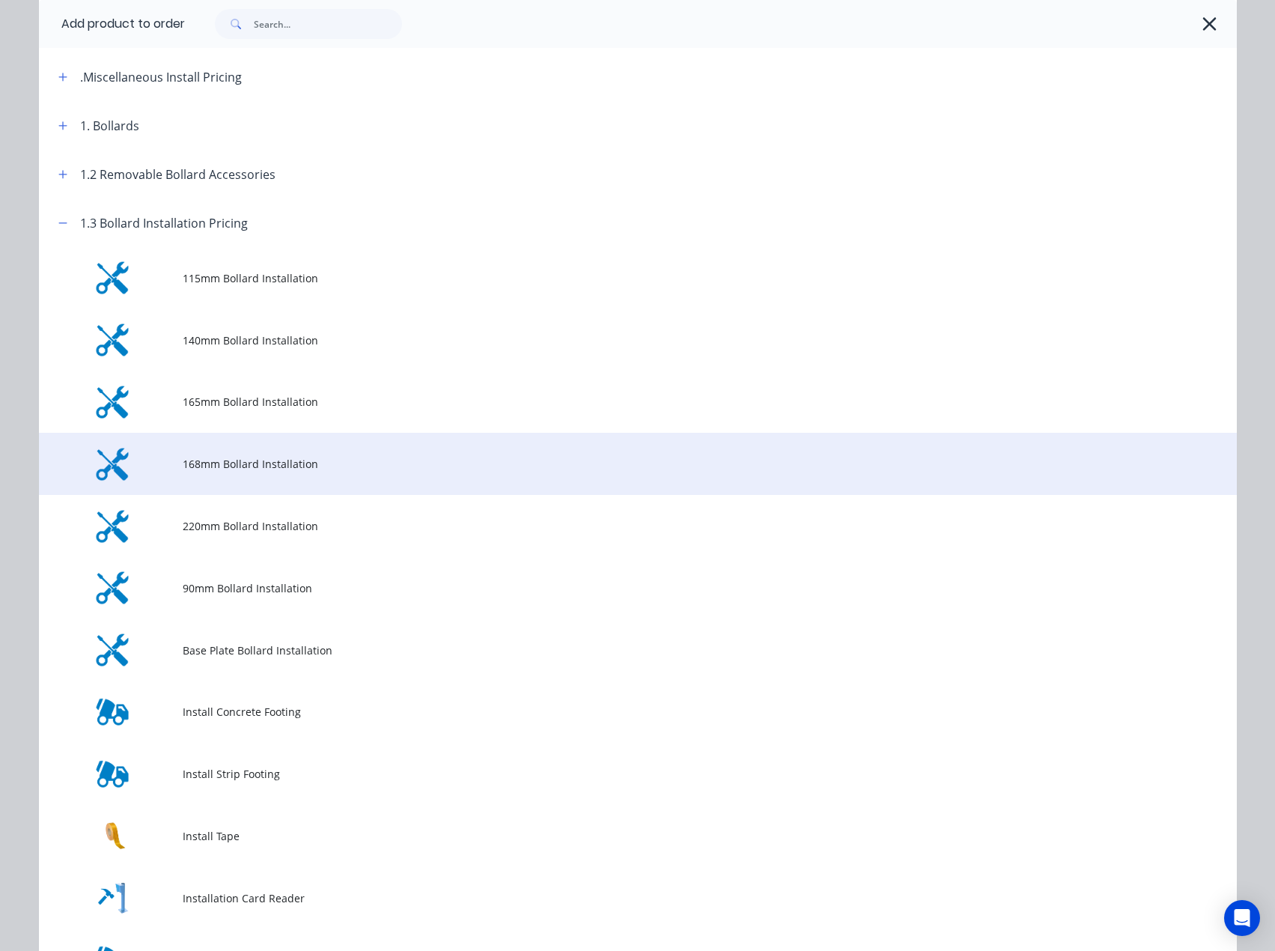
scroll to position [150, 0]
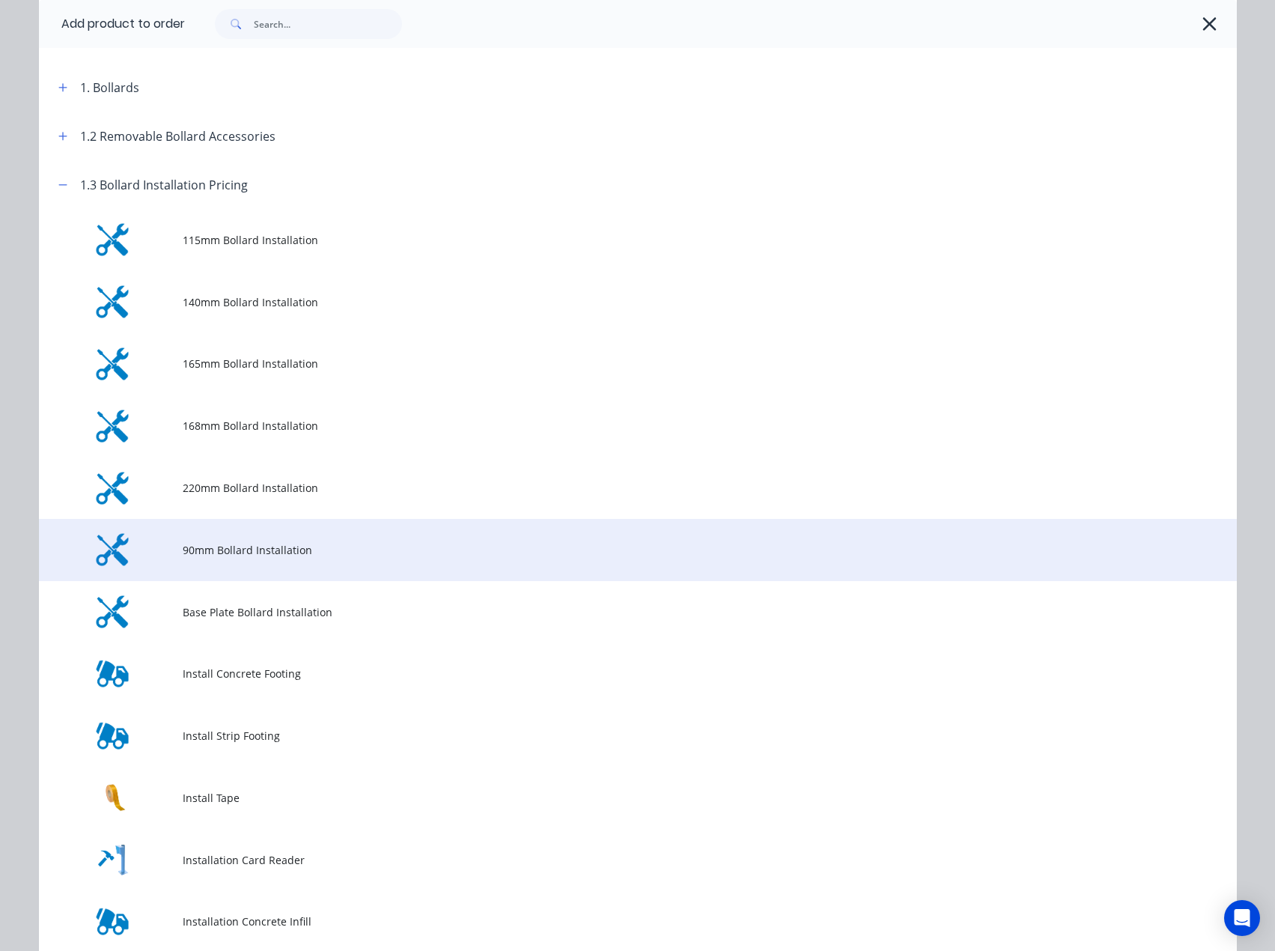
click at [222, 544] on span "90mm Bollard Installation" at bounding box center [604, 550] width 843 height 16
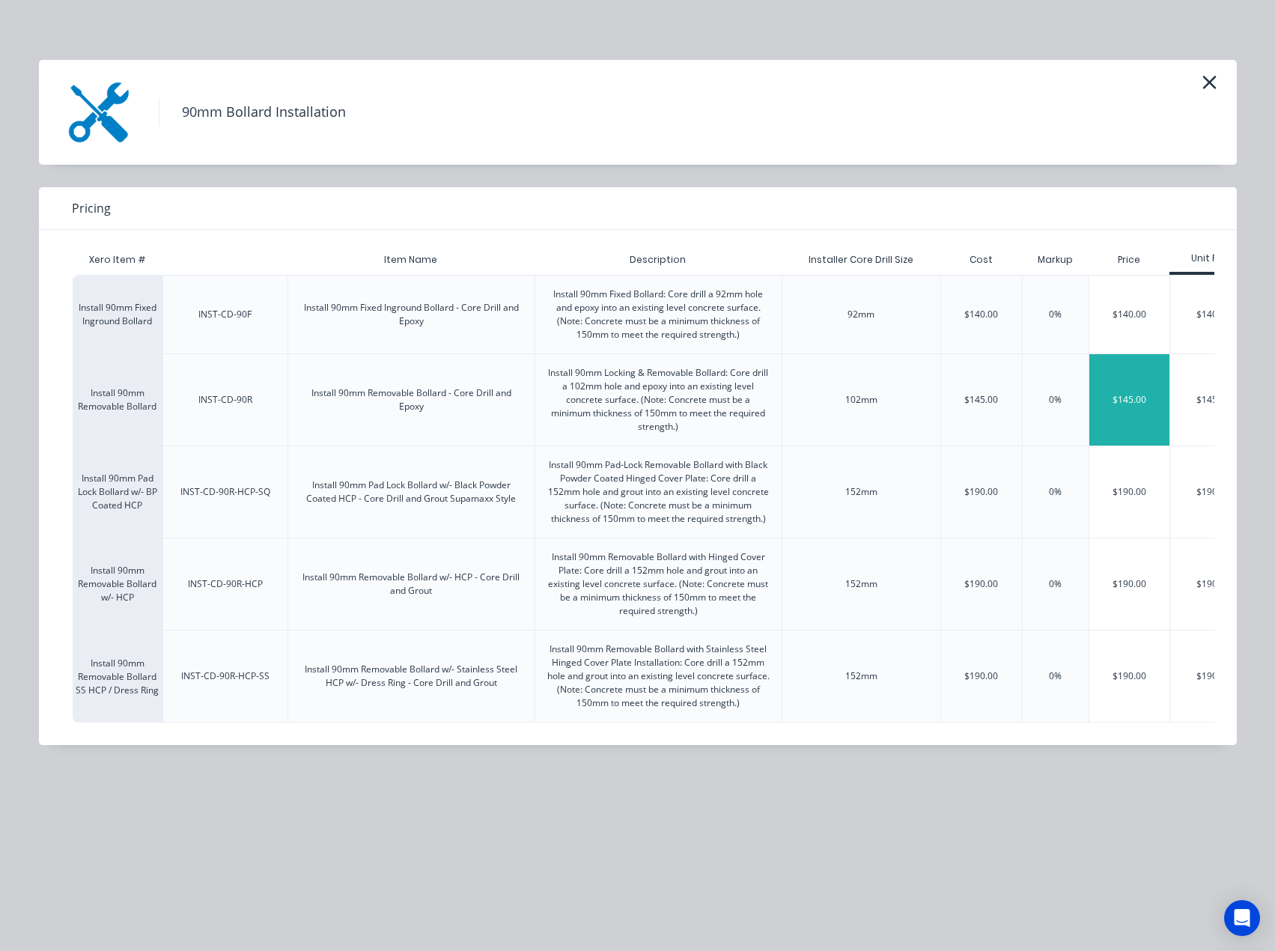
click at [1117, 400] on div "$145.00" at bounding box center [1130, 399] width 81 height 91
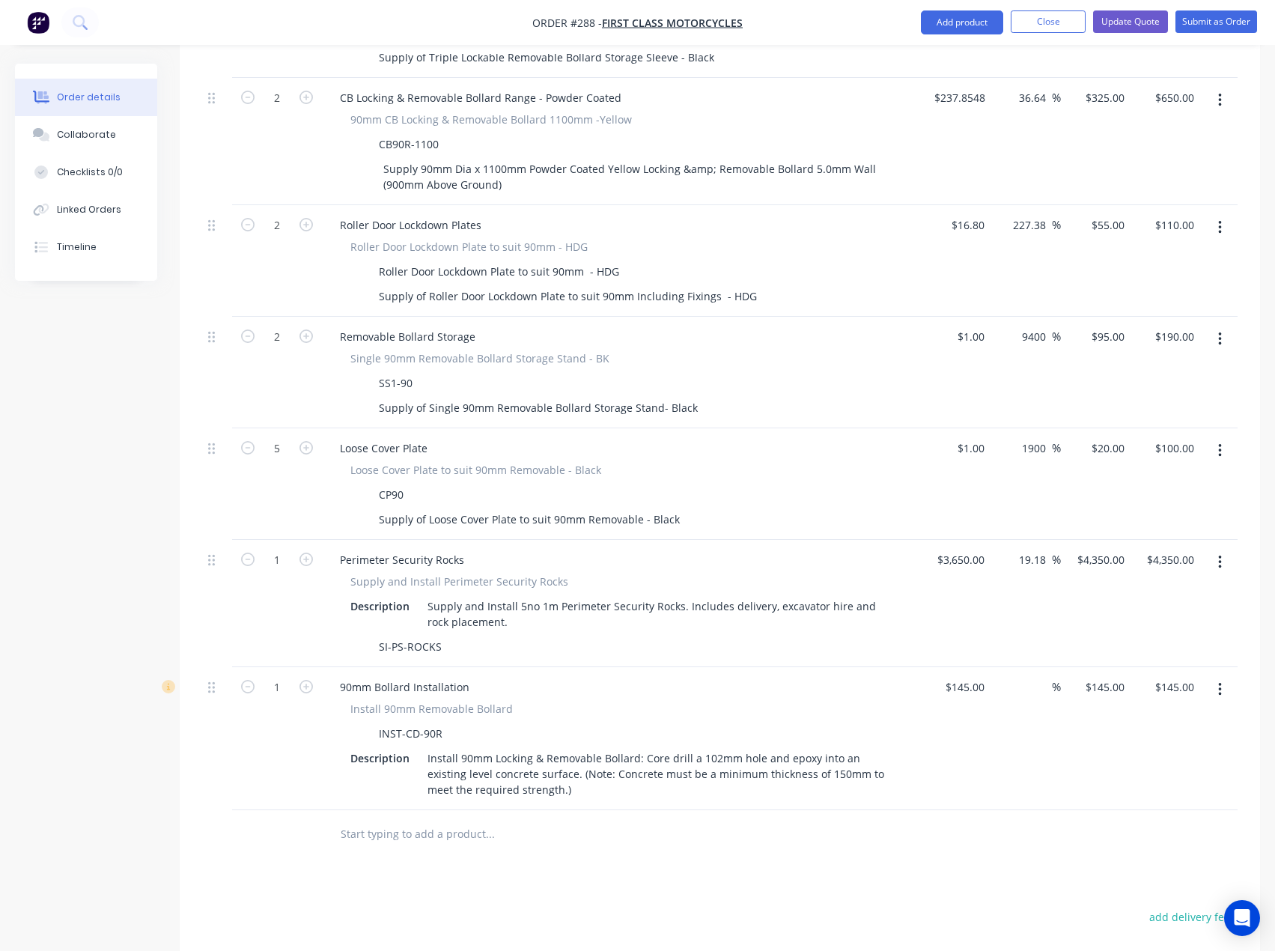
scroll to position [1244, 0]
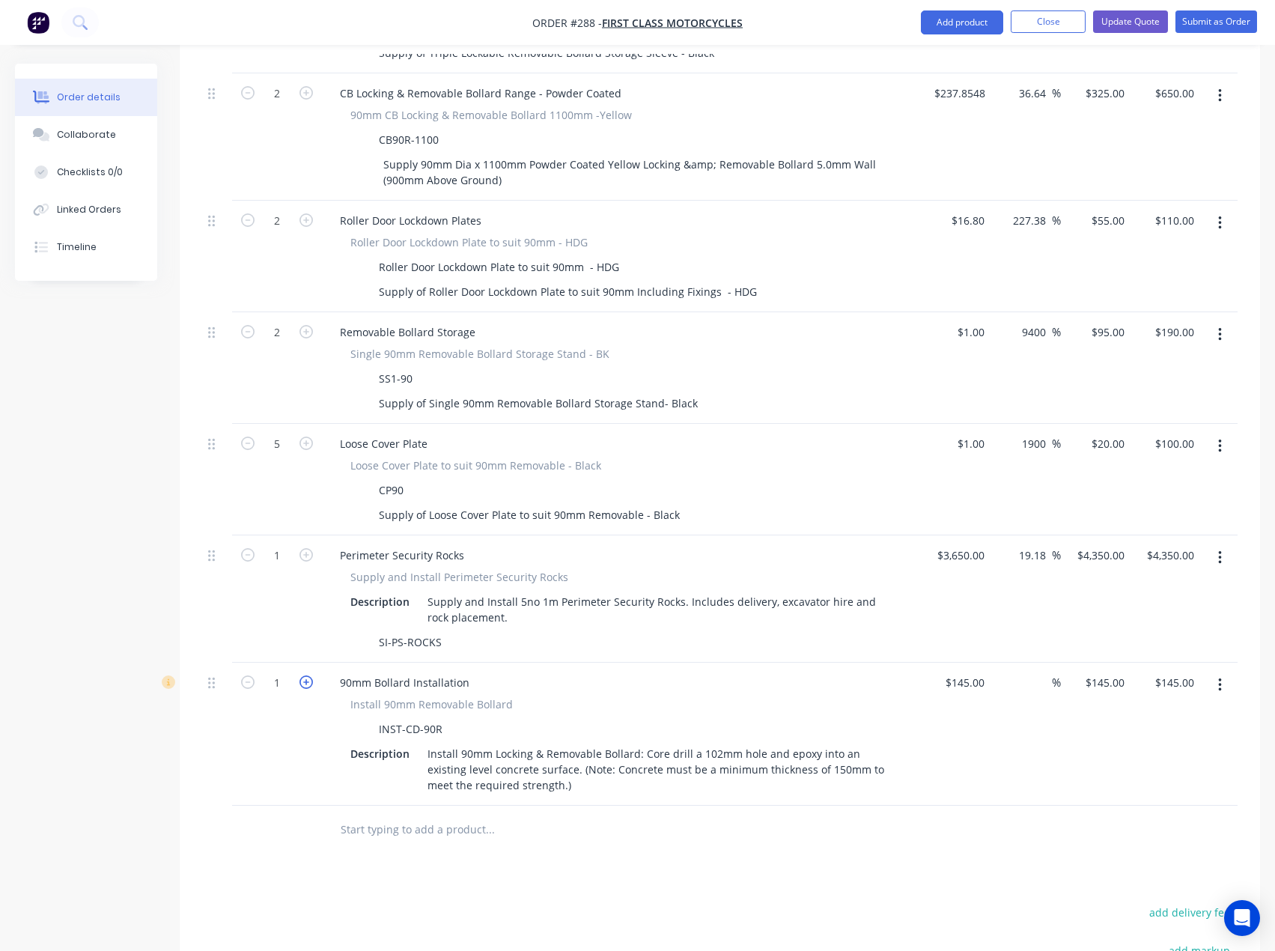
click at [306, 675] on icon "button" at bounding box center [306, 681] width 13 height 13
type input "2"
type input "$290.00"
click at [976, 672] on input "145" at bounding box center [977, 683] width 25 height 22
type input "$1.00"
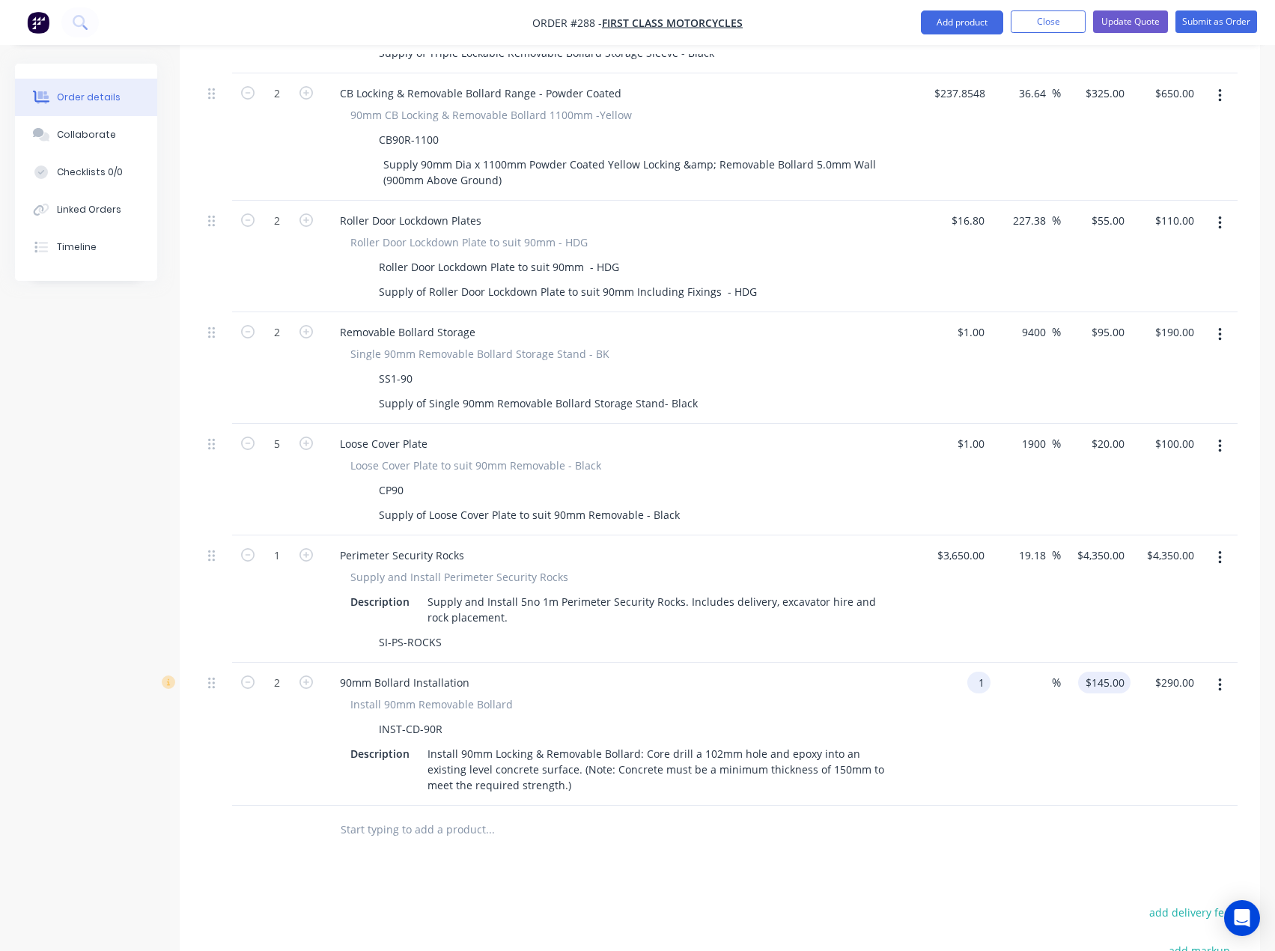
type input "1"
type input "$2.00"
click at [1114, 672] on input "1" at bounding box center [1122, 683] width 17 height 22
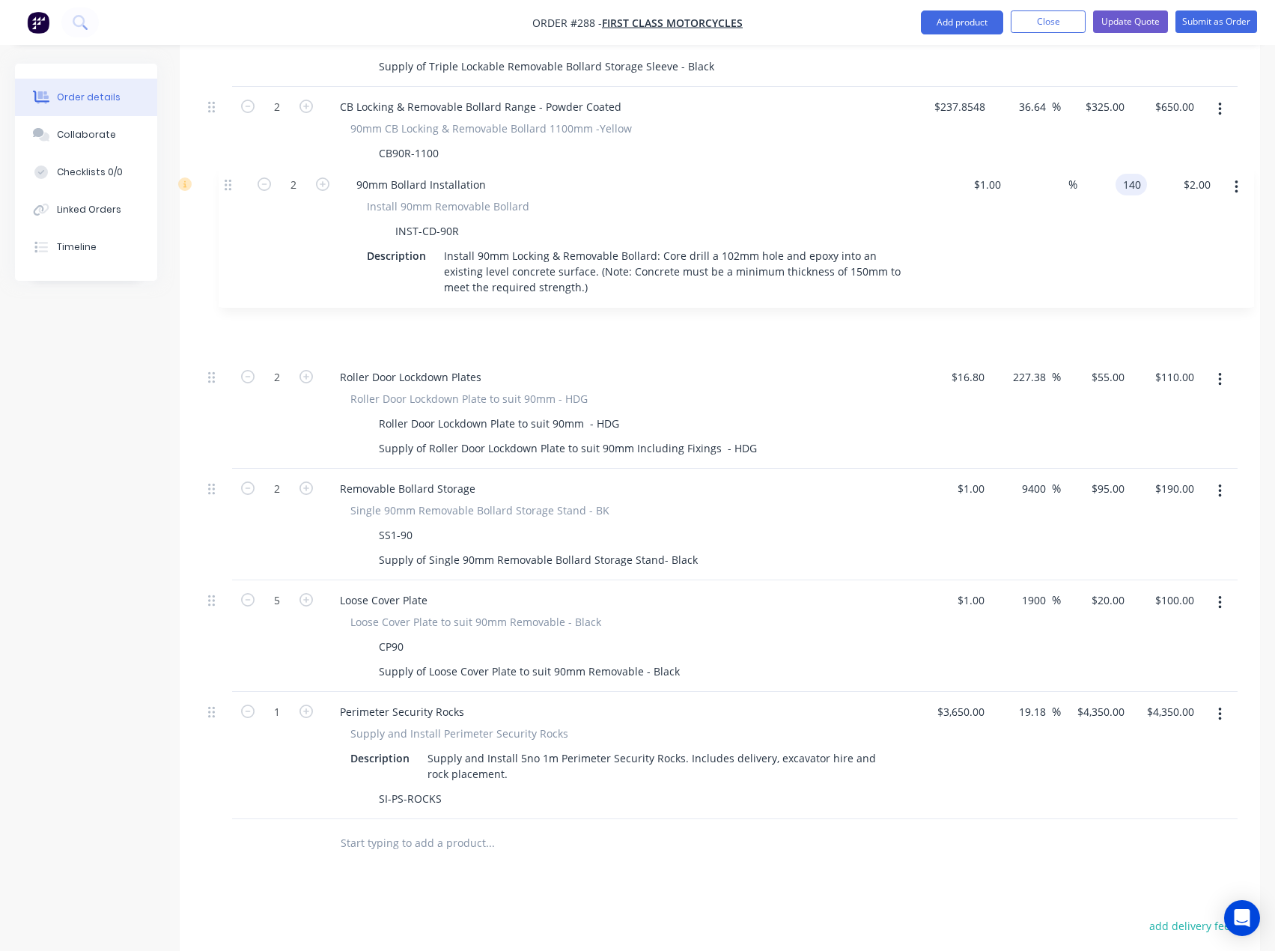
drag, startPoint x: 213, startPoint y: 622, endPoint x: 230, endPoint y: 179, distance: 442.9
click at [230, 179] on div "External Option 1-(Bollards/ security rocks) Secure Front Glass Door -2 bollard…" at bounding box center [720, 132] width 1036 height 1376
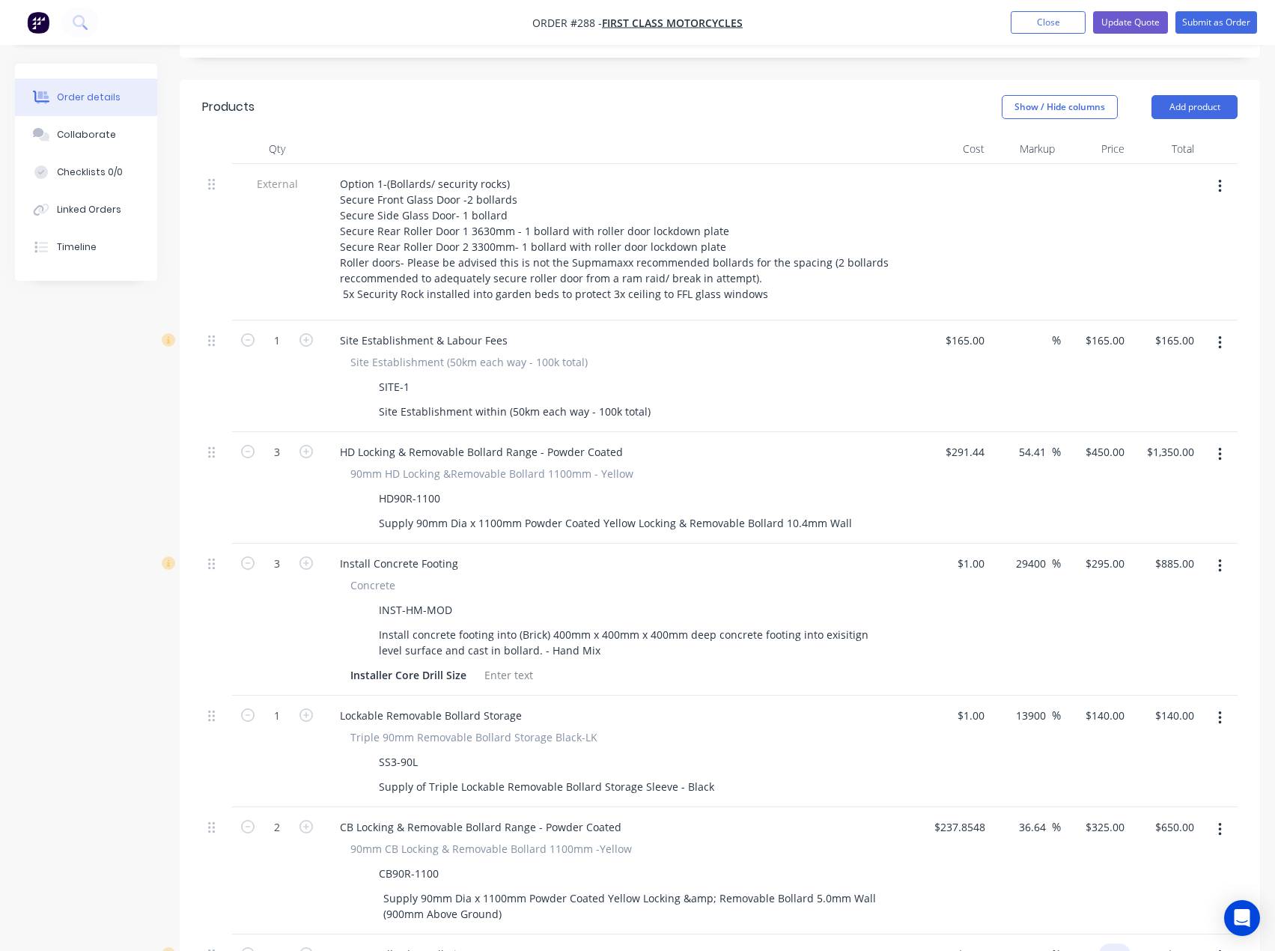
scroll to position [332, 0]
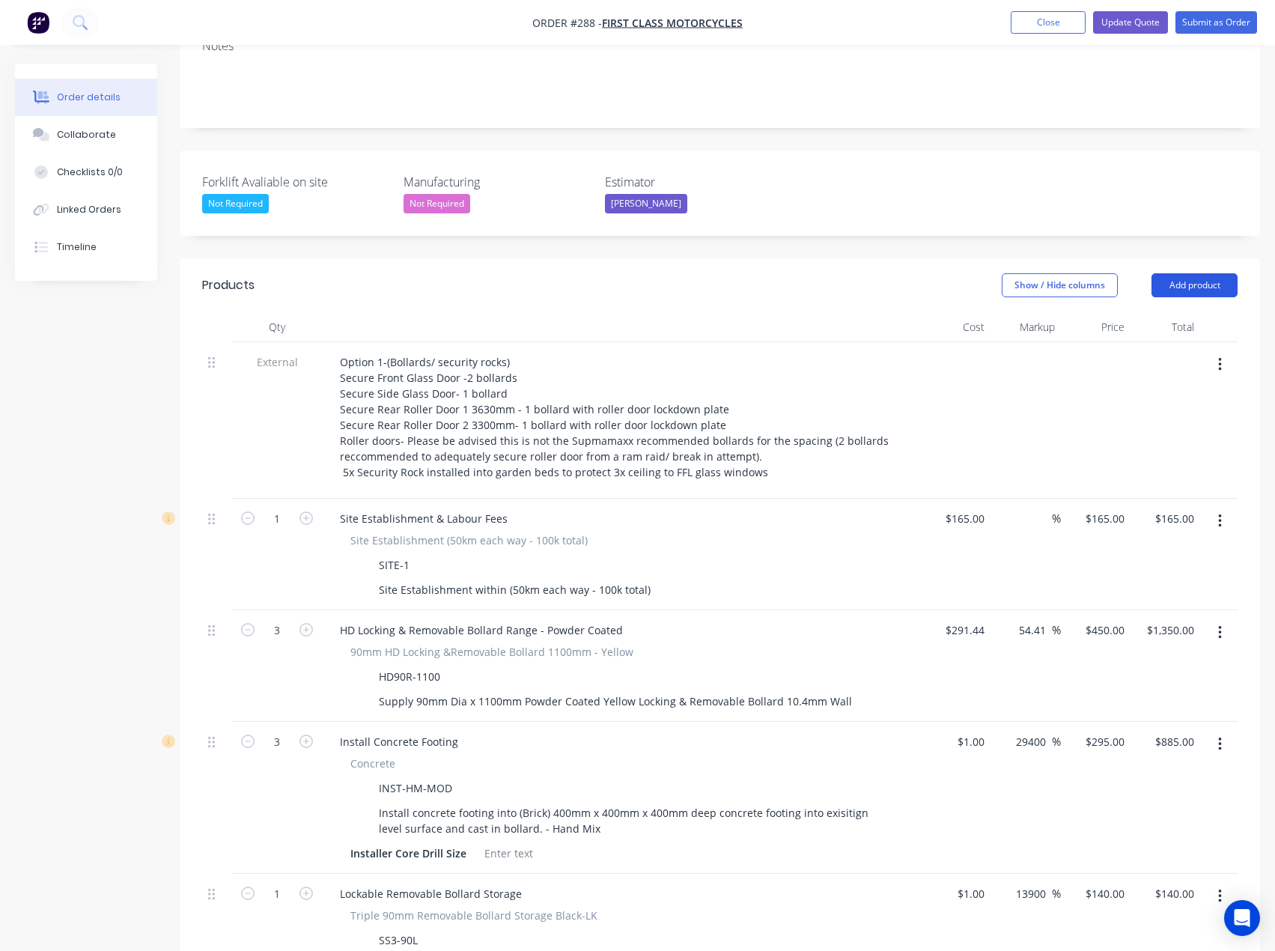
type input "140"
type input "13900"
type input "$140.00"
type input "$280.00"
click at [1190, 273] on button "Add product" at bounding box center [1195, 285] width 86 height 24
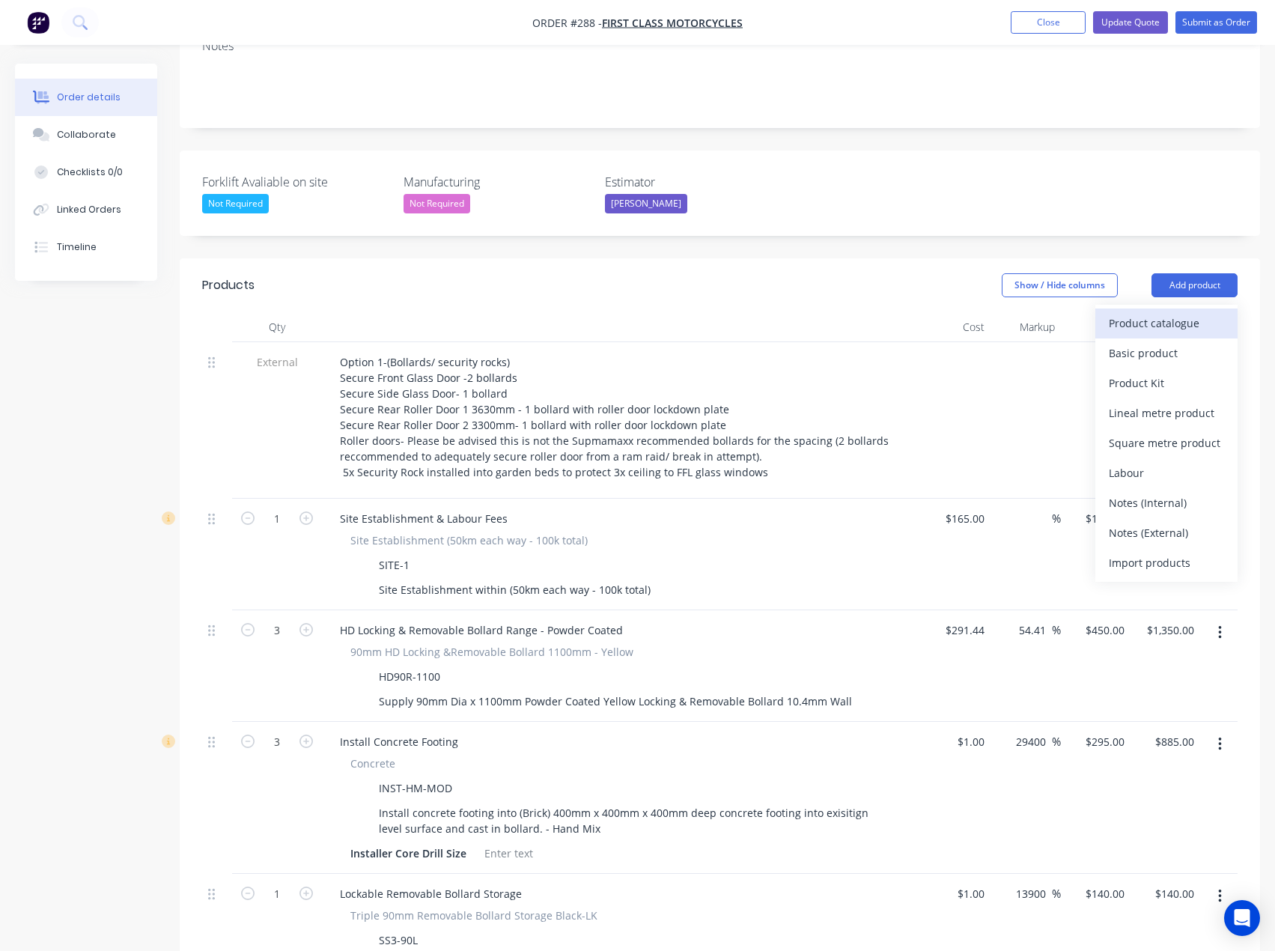
click at [1161, 312] on div "Product catalogue" at bounding box center [1166, 323] width 115 height 22
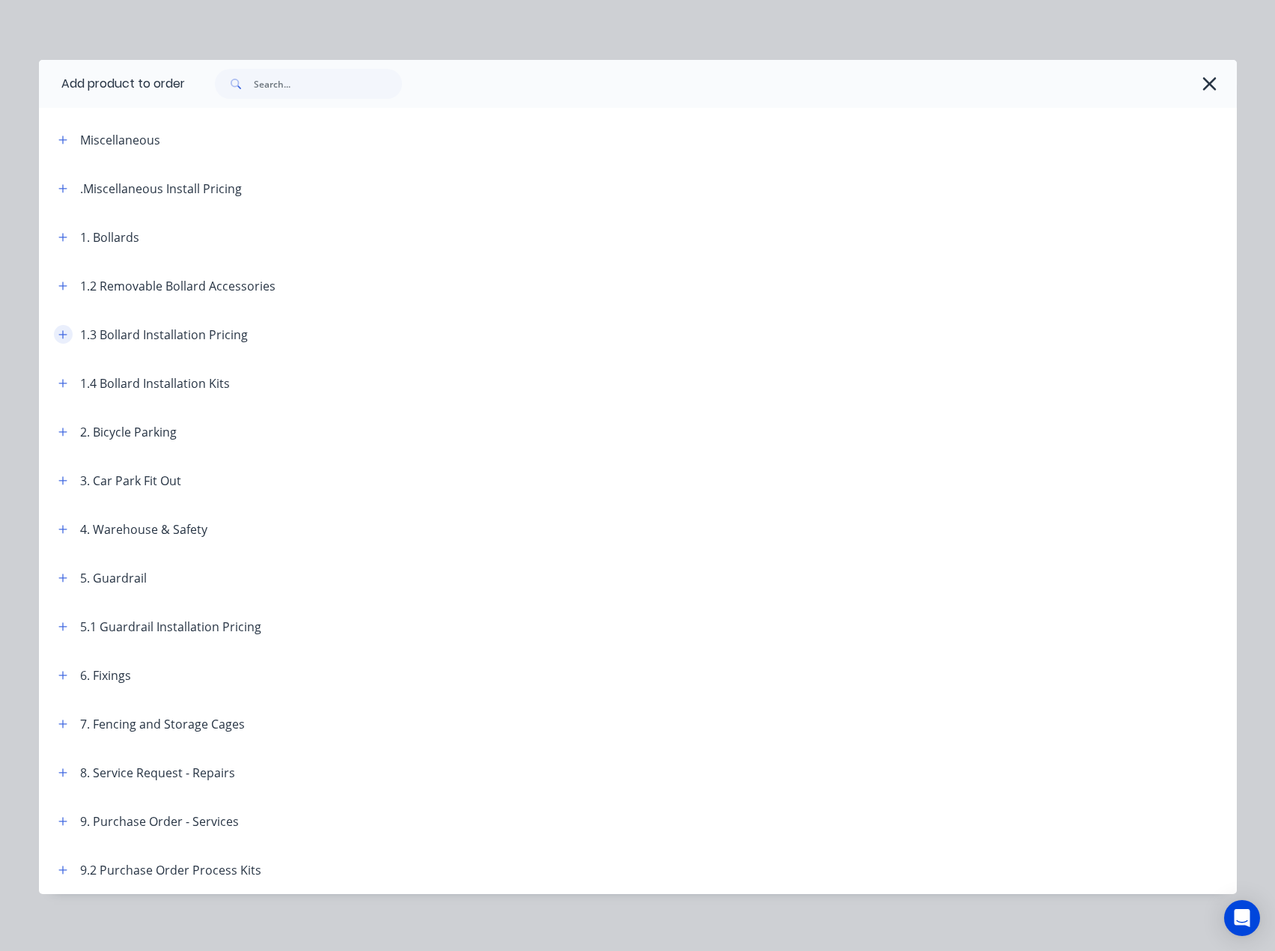
click at [58, 336] on icon "button" at bounding box center [62, 334] width 9 height 10
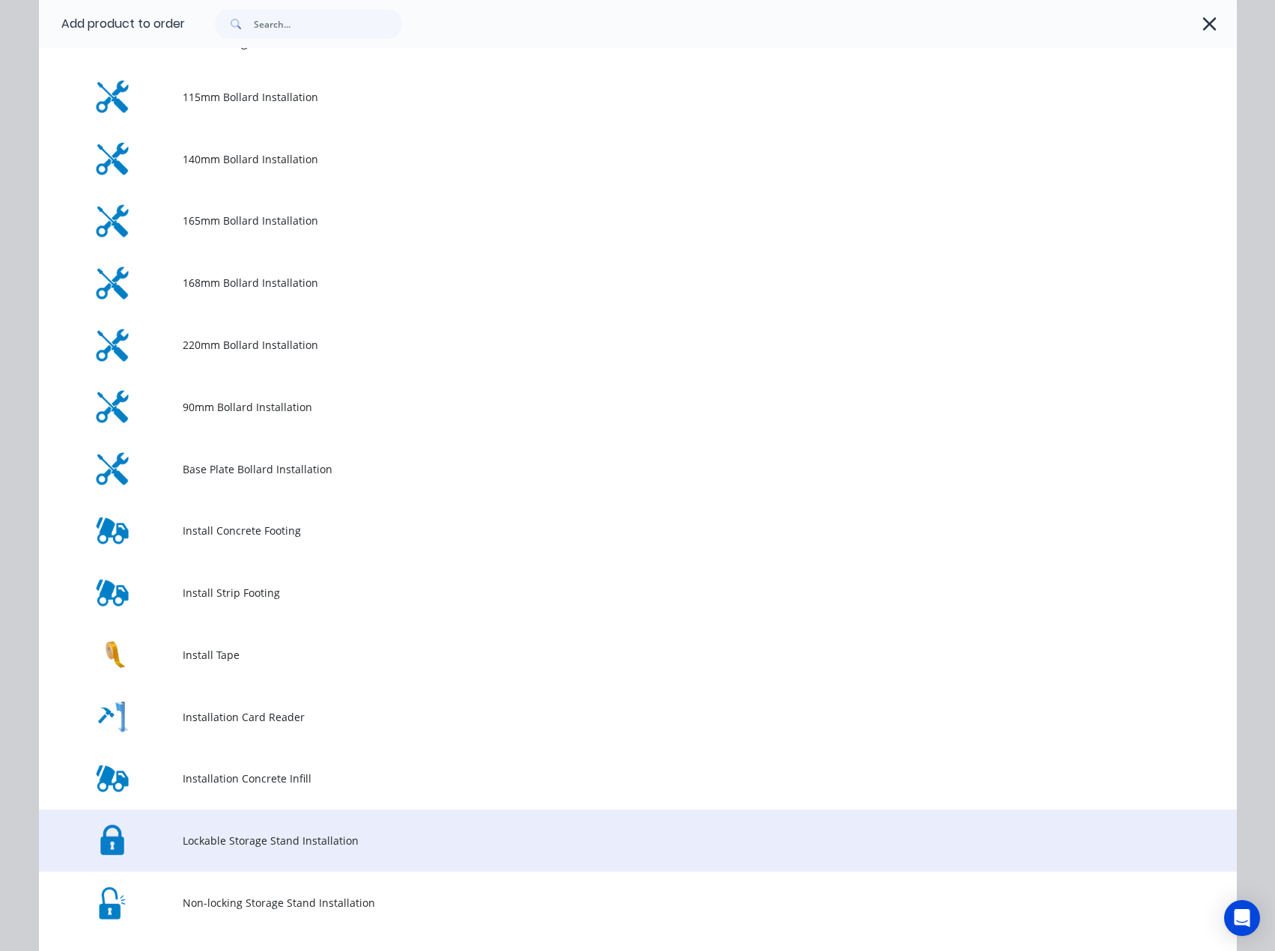
scroll to position [225, 0]
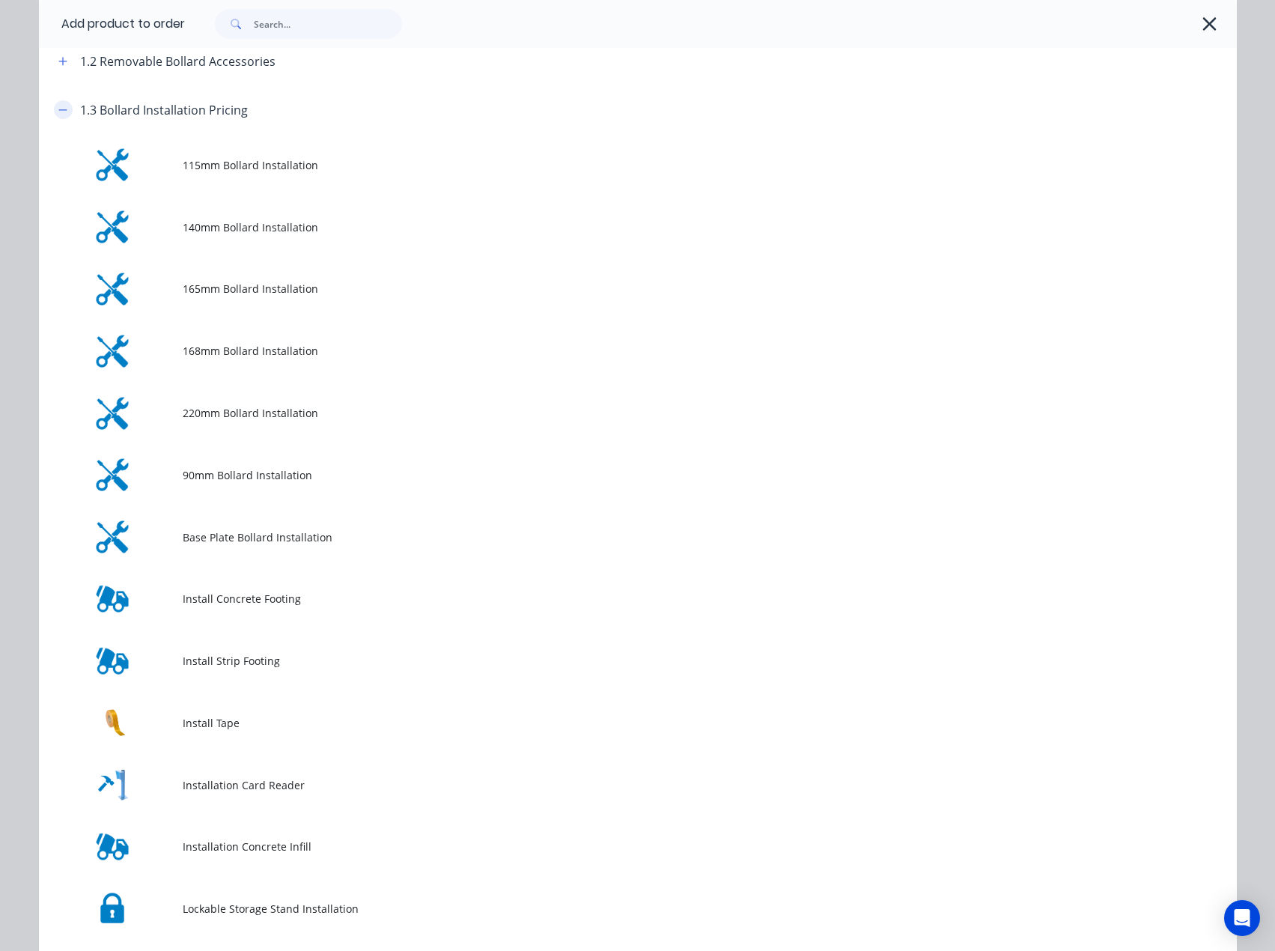
click at [56, 115] on button "button" at bounding box center [63, 109] width 19 height 19
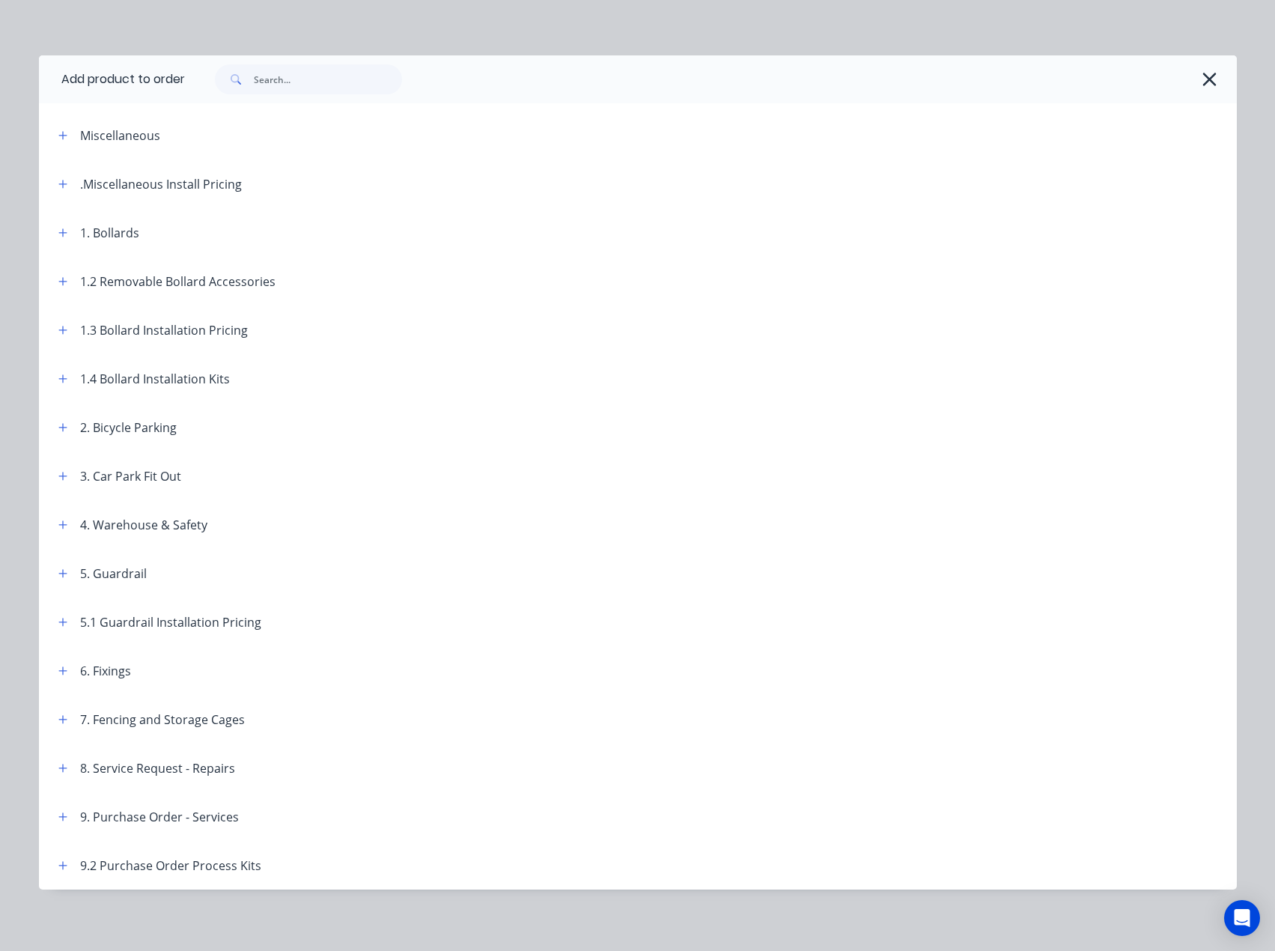
scroll to position [0, 0]
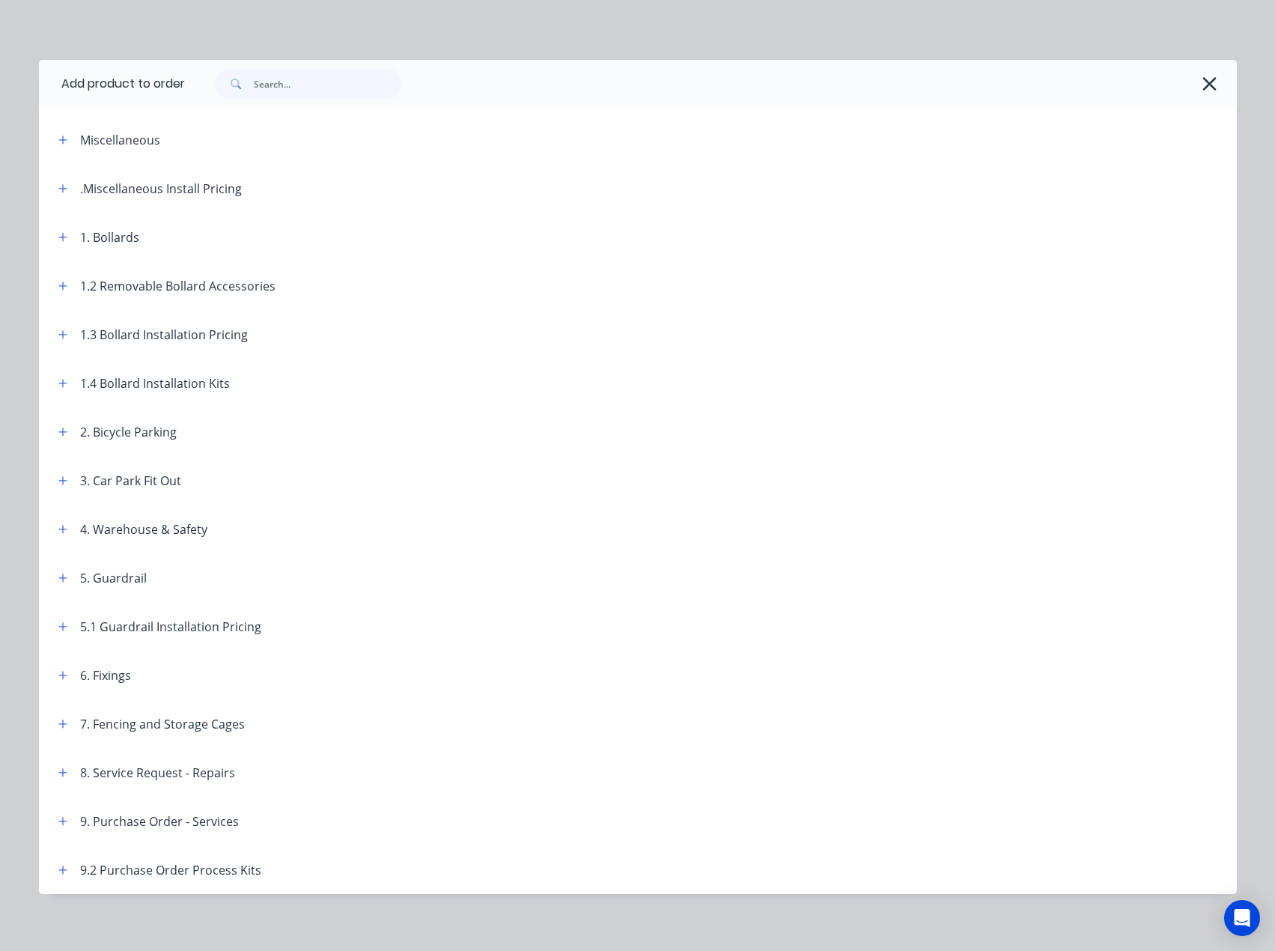
click at [60, 130] on header "Miscellaneous" at bounding box center [638, 139] width 1198 height 49
click at [58, 135] on icon "button" at bounding box center [62, 140] width 9 height 10
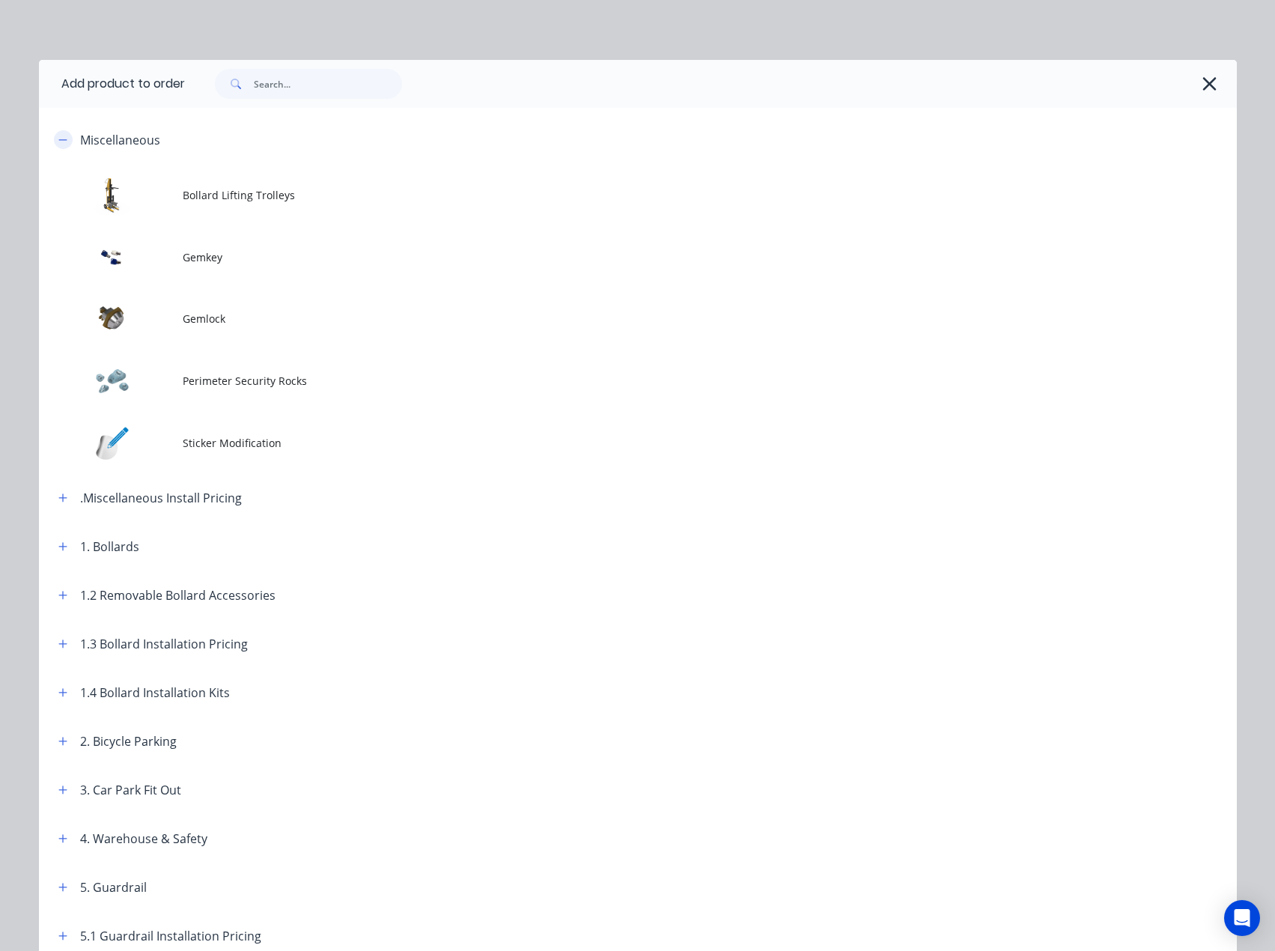
click at [58, 143] on icon "button" at bounding box center [62, 140] width 9 height 10
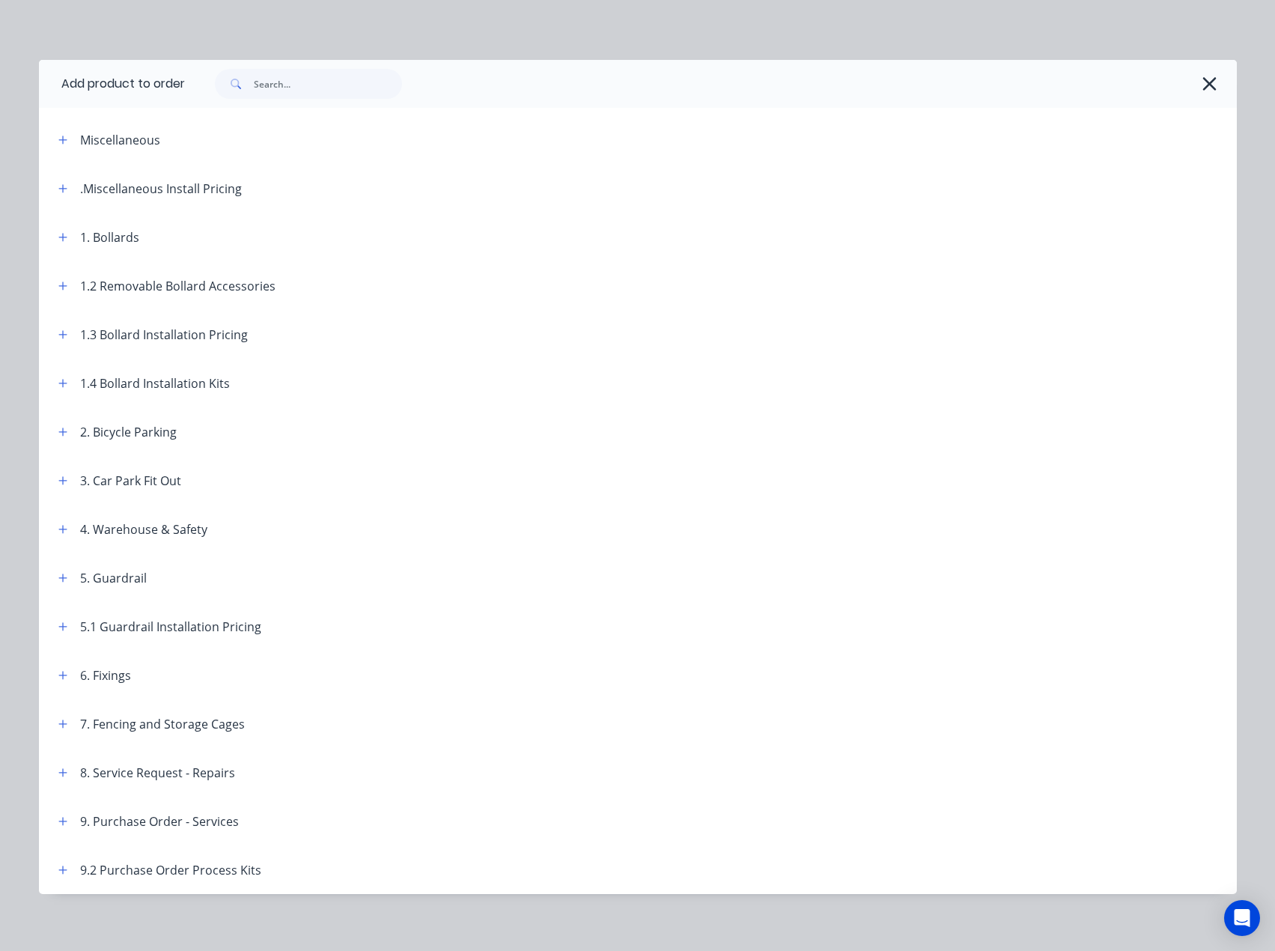
click at [420, 22] on div "Add product to order Miscellaneous Bollard Lifting Trolleys Gemkey Gemlock Peri…" at bounding box center [637, 475] width 1275 height 951
click at [1209, 81] on icon "button" at bounding box center [1210, 83] width 16 height 21
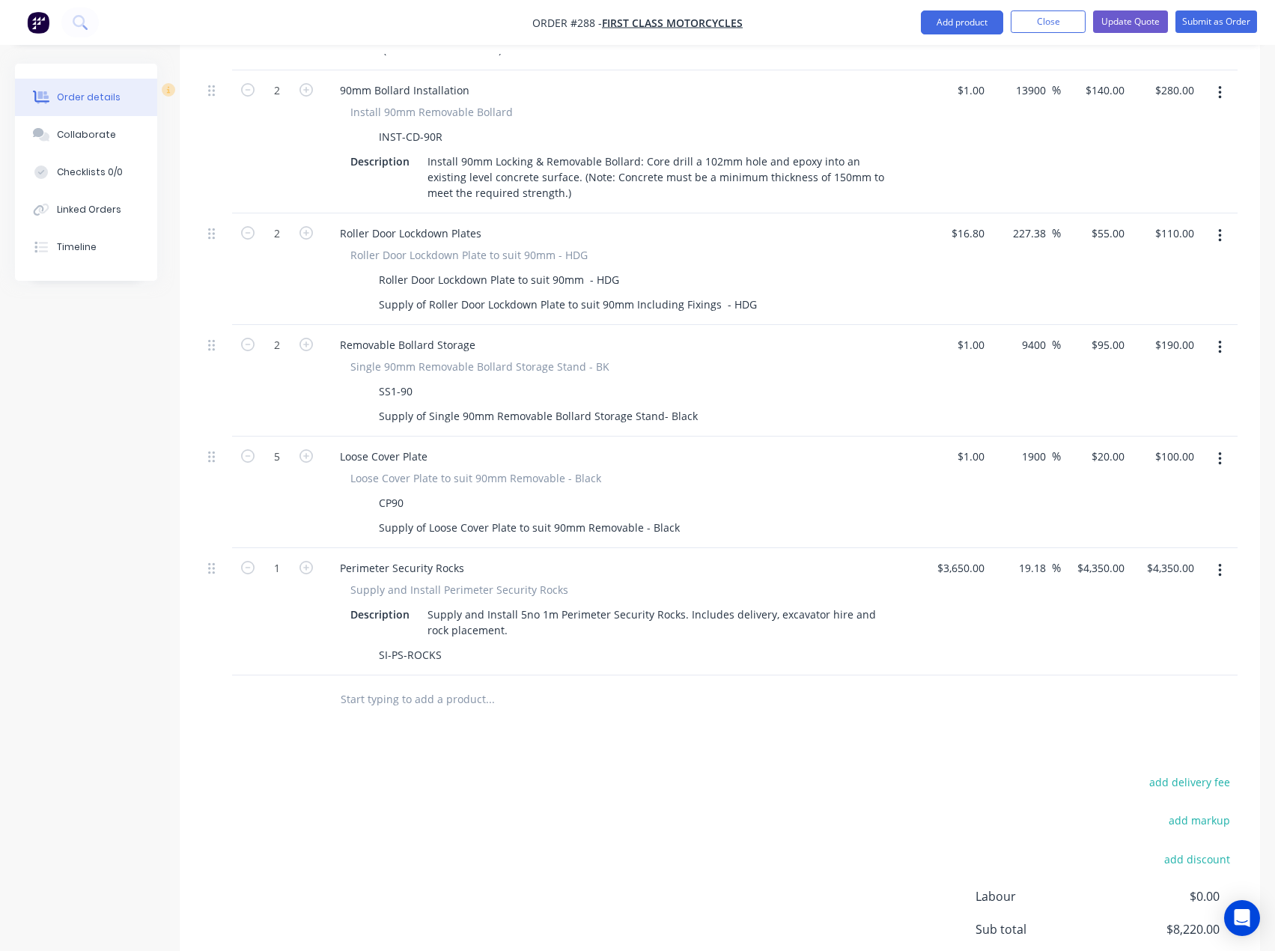
scroll to position [1466, 0]
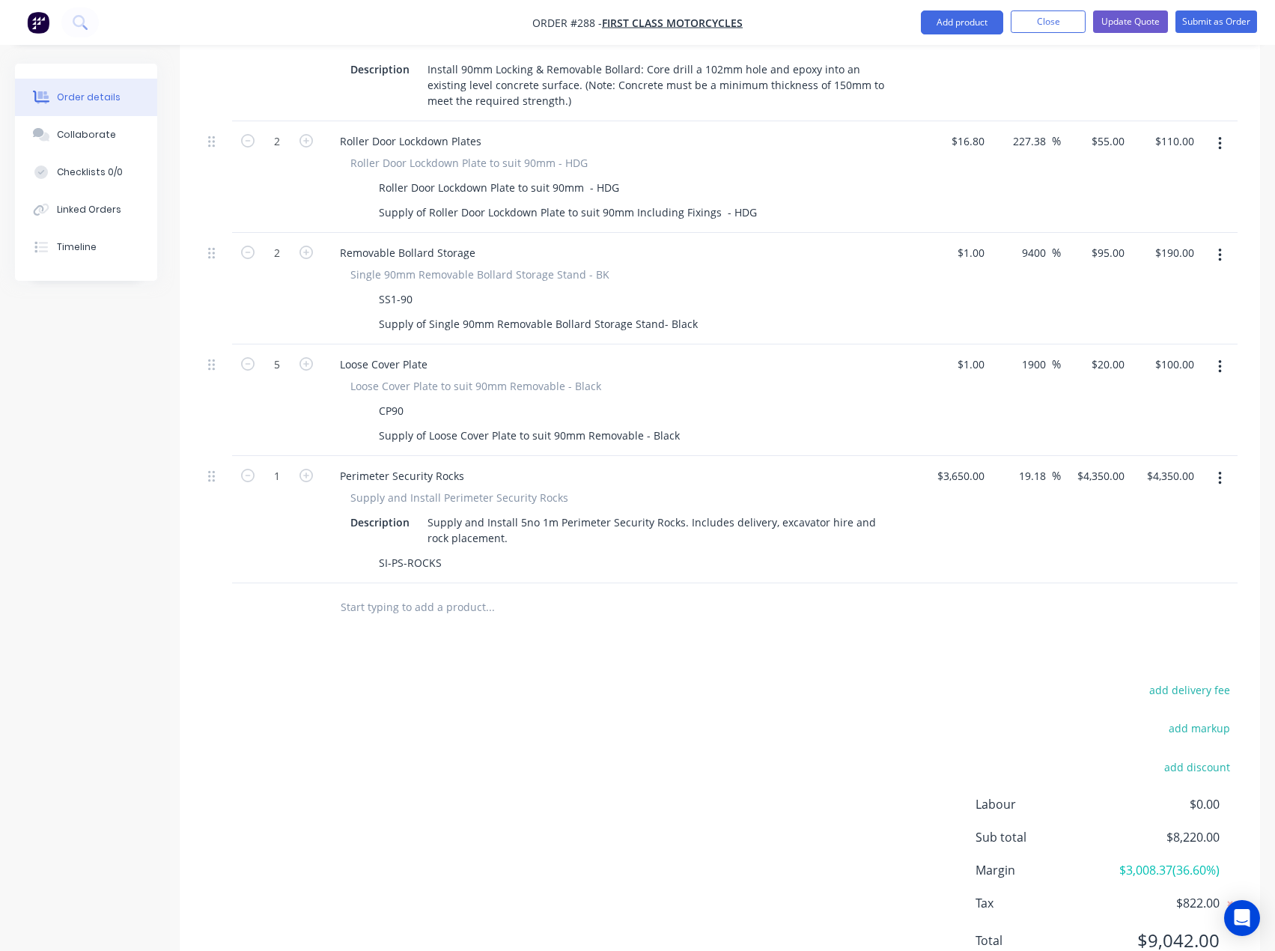
click at [429, 592] on input "text" at bounding box center [490, 607] width 300 height 30
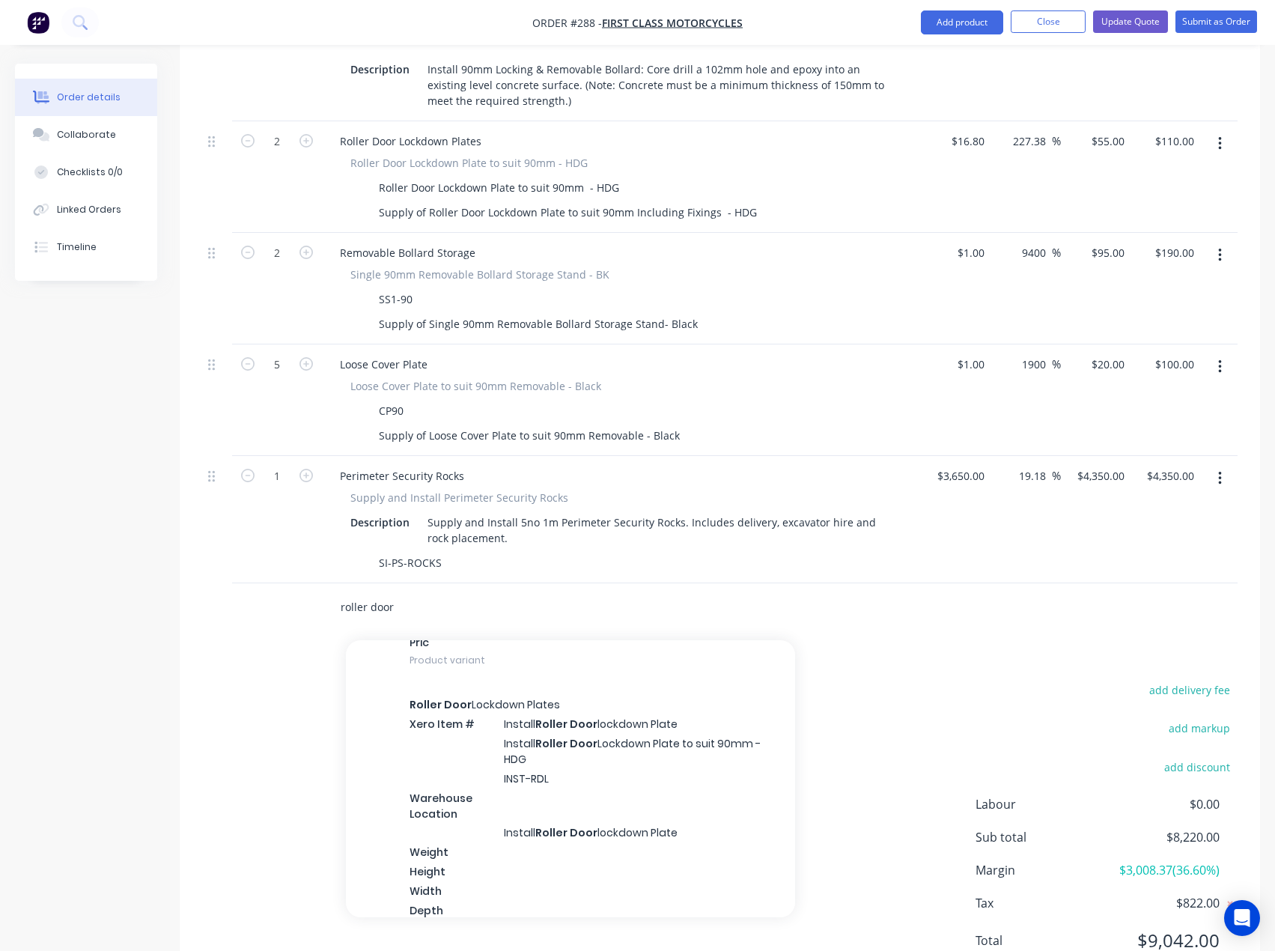
scroll to position [1273, 0]
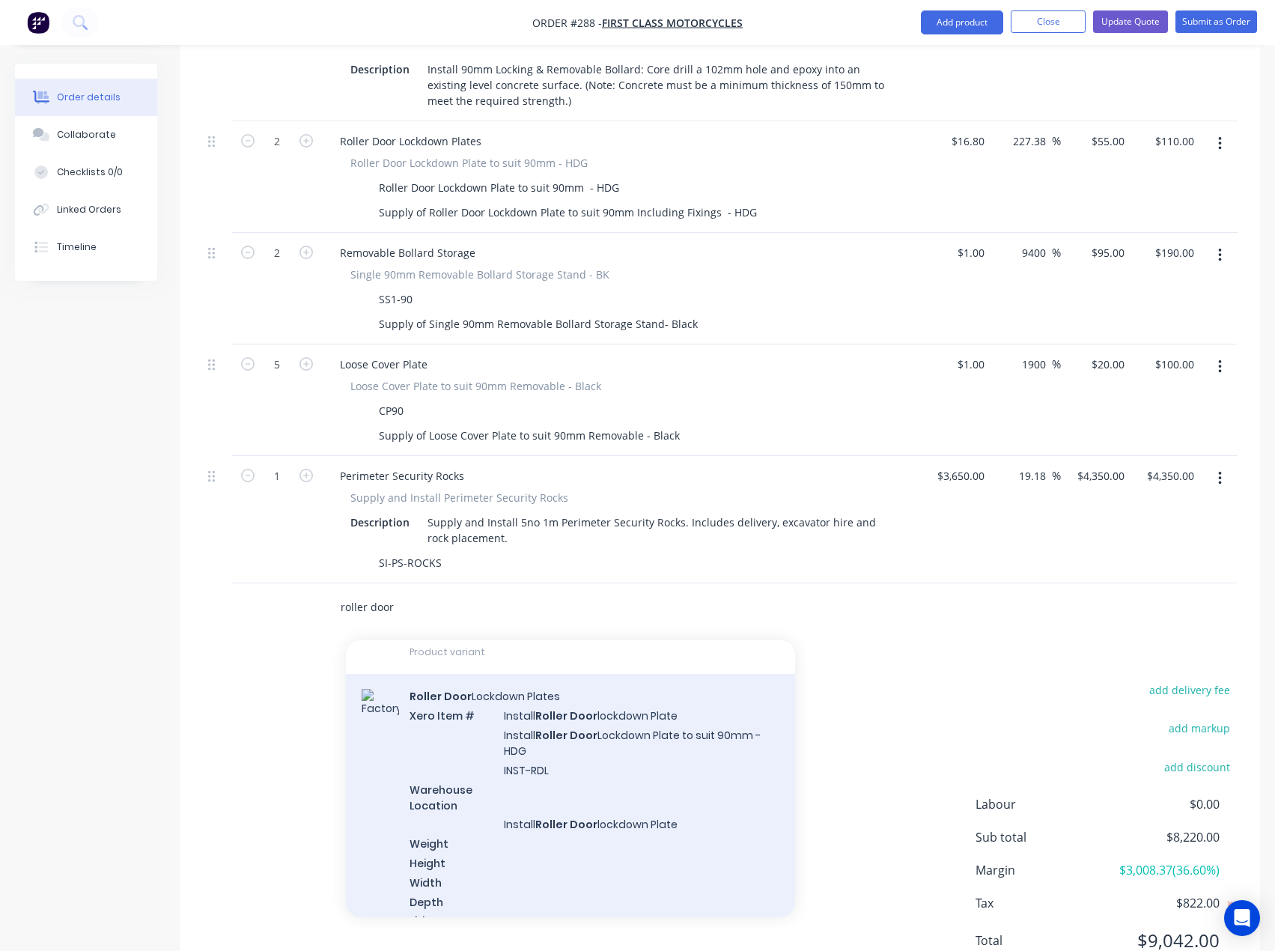
type input "roller door"
click at [557, 683] on div "Roller Door Lockdown Plates Xero Item # Install Roller Door lockdown Plate Inst…" at bounding box center [570, 818] width 449 height 288
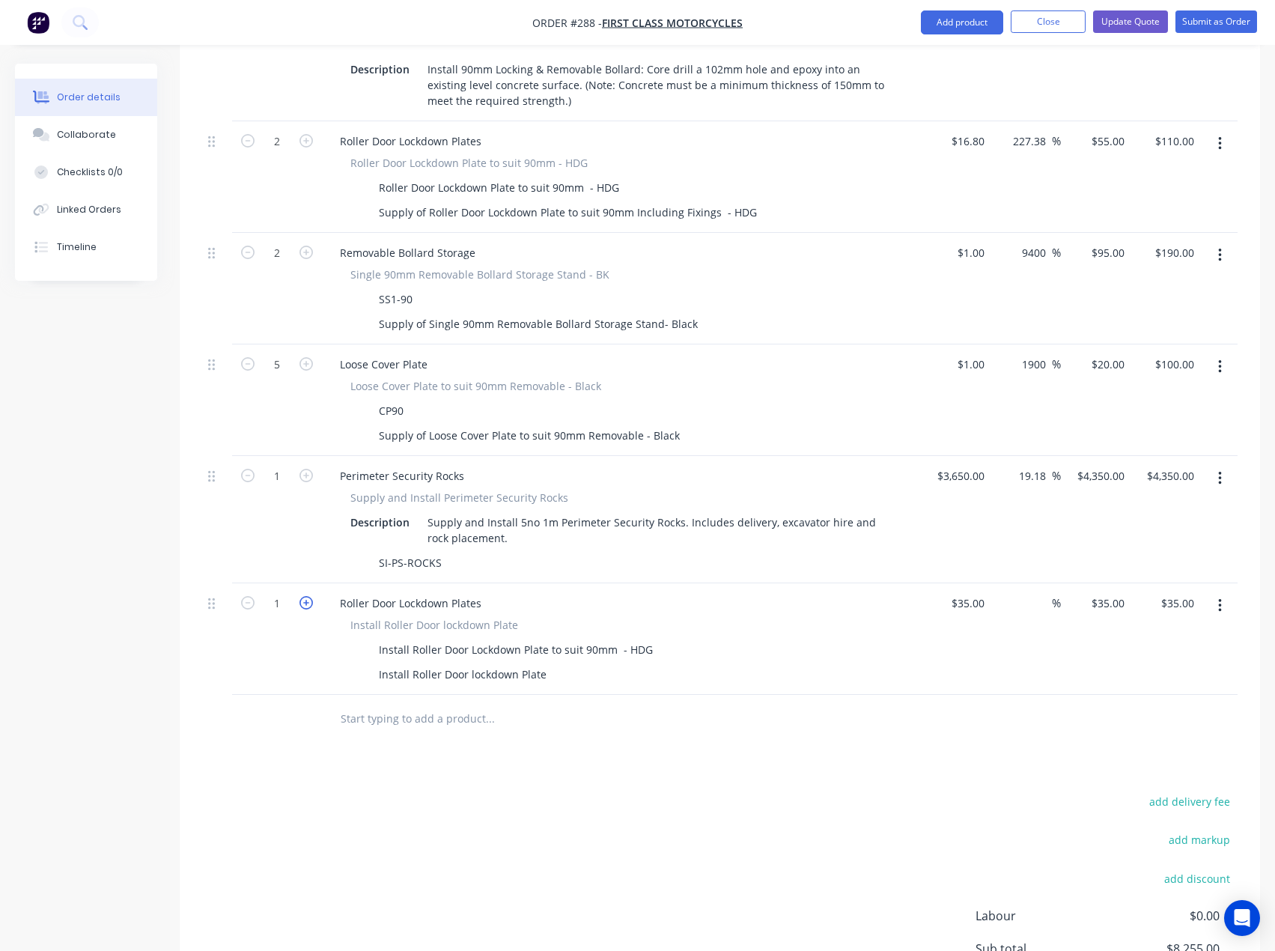
click at [306, 596] on icon "button" at bounding box center [306, 602] width 13 height 13
type input "2"
type input "$70.00"
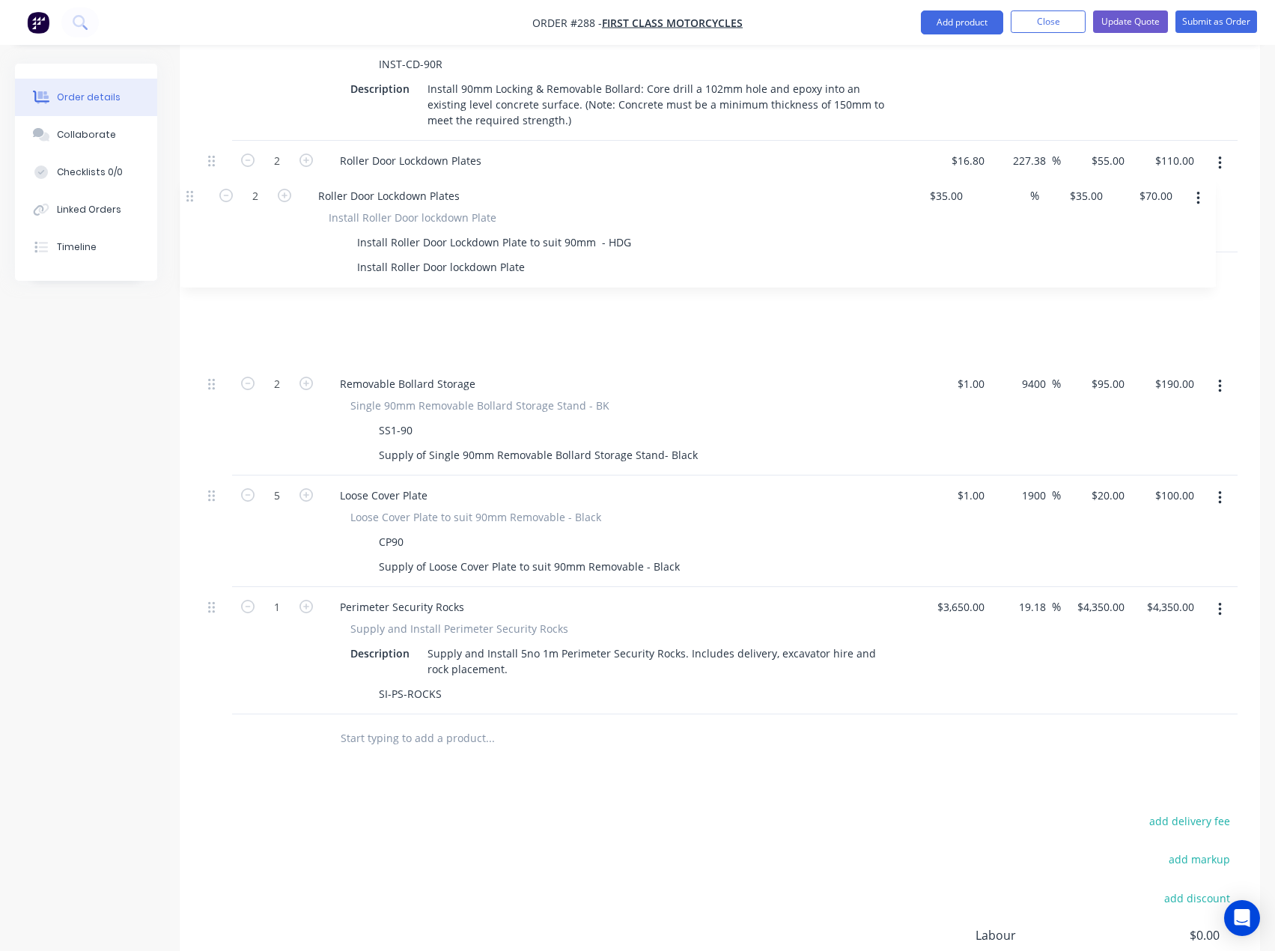
scroll to position [1443, 0]
drag, startPoint x: 214, startPoint y: 543, endPoint x: 191, endPoint y: 193, distance: 350.5
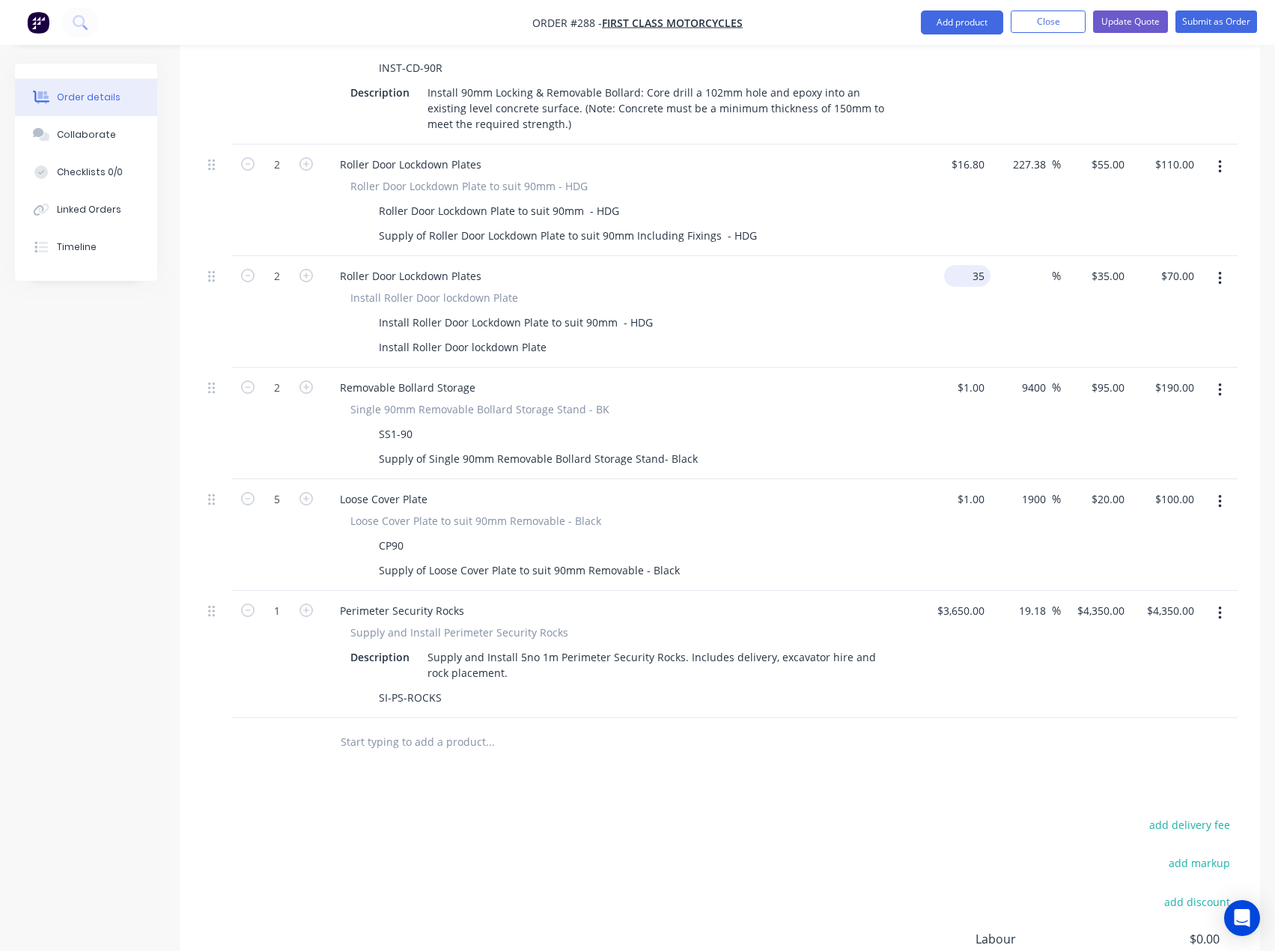
click at [972, 265] on input "35" at bounding box center [970, 276] width 40 height 22
type input "$1.00"
type input "1"
type input "$2.00"
click at [1112, 265] on div "1 1" at bounding box center [1119, 276] width 23 height 22
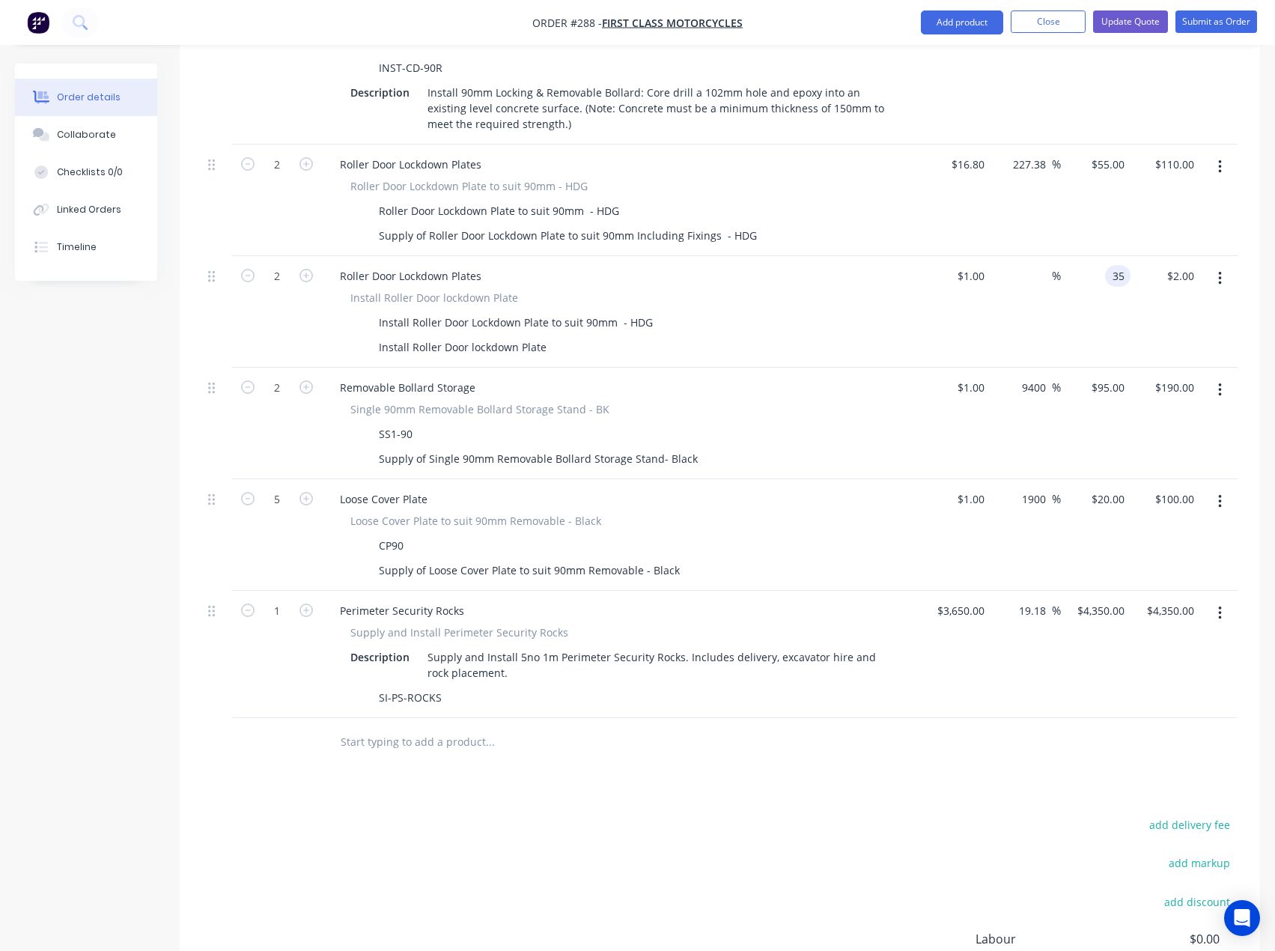
type input "35"
type input "3400"
click at [660, 727] on div at bounding box center [552, 742] width 449 height 30
click at [395, 727] on input "text" at bounding box center [490, 742] width 300 height 30
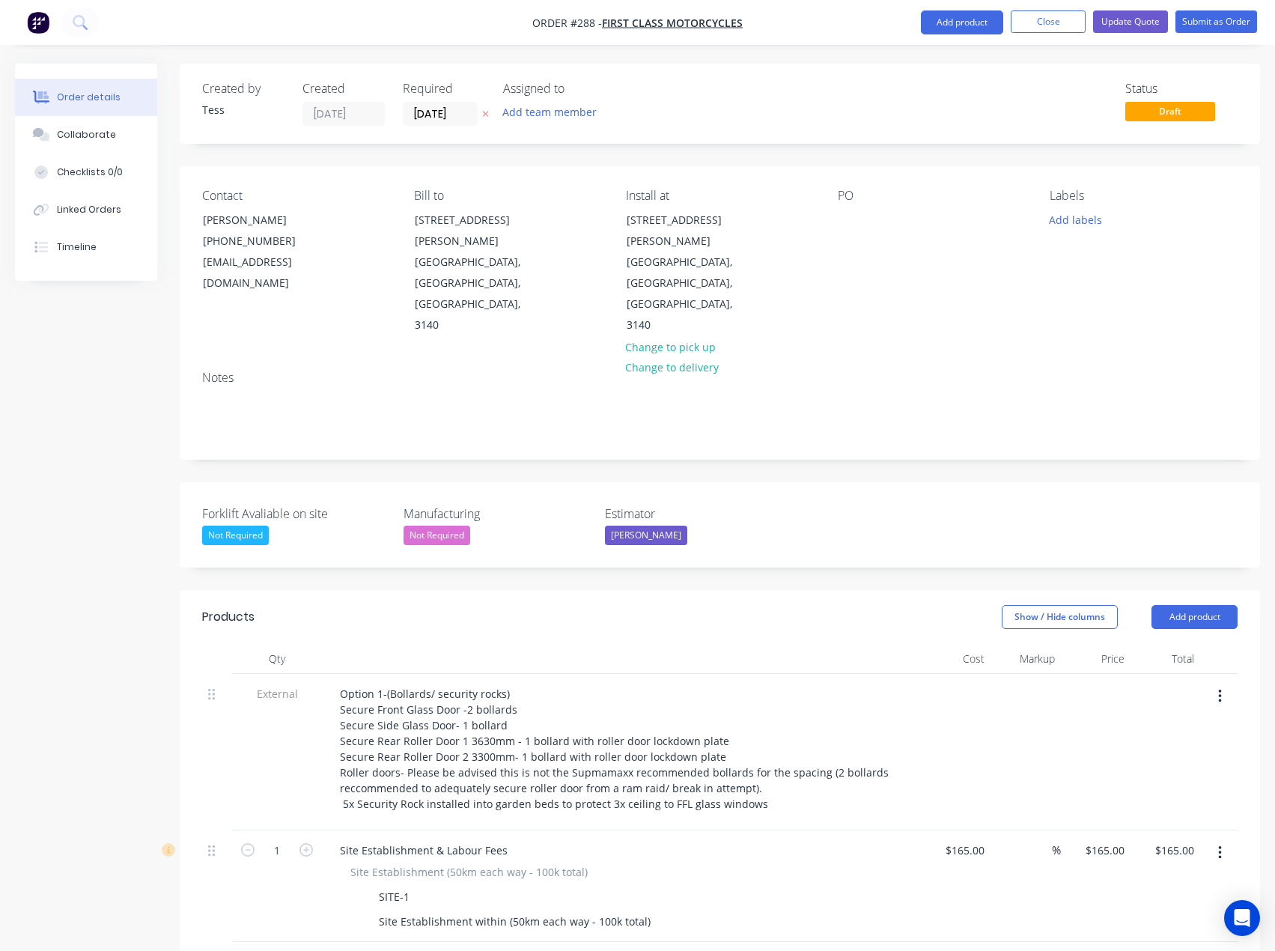
scroll to position [1443, 0]
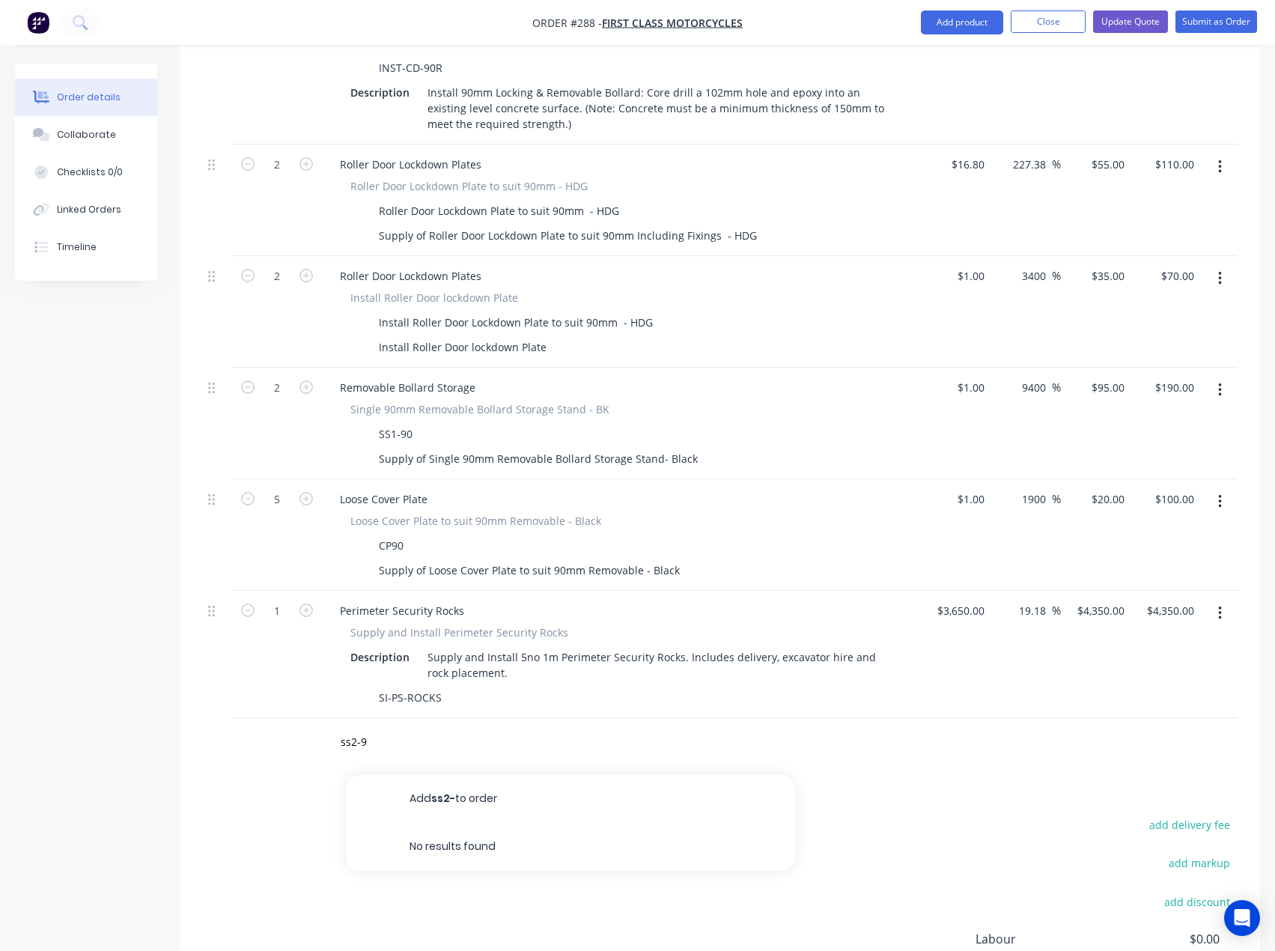
type input "ss2-90"
drag, startPoint x: 395, startPoint y: 681, endPoint x: 295, endPoint y: 681, distance: 100.3
click at [295, 718] on div "ss2-90 Add ss2-90 to order CB Base Plate Range - Galvanised Xero Item # 115mm B…" at bounding box center [720, 742] width 1036 height 49
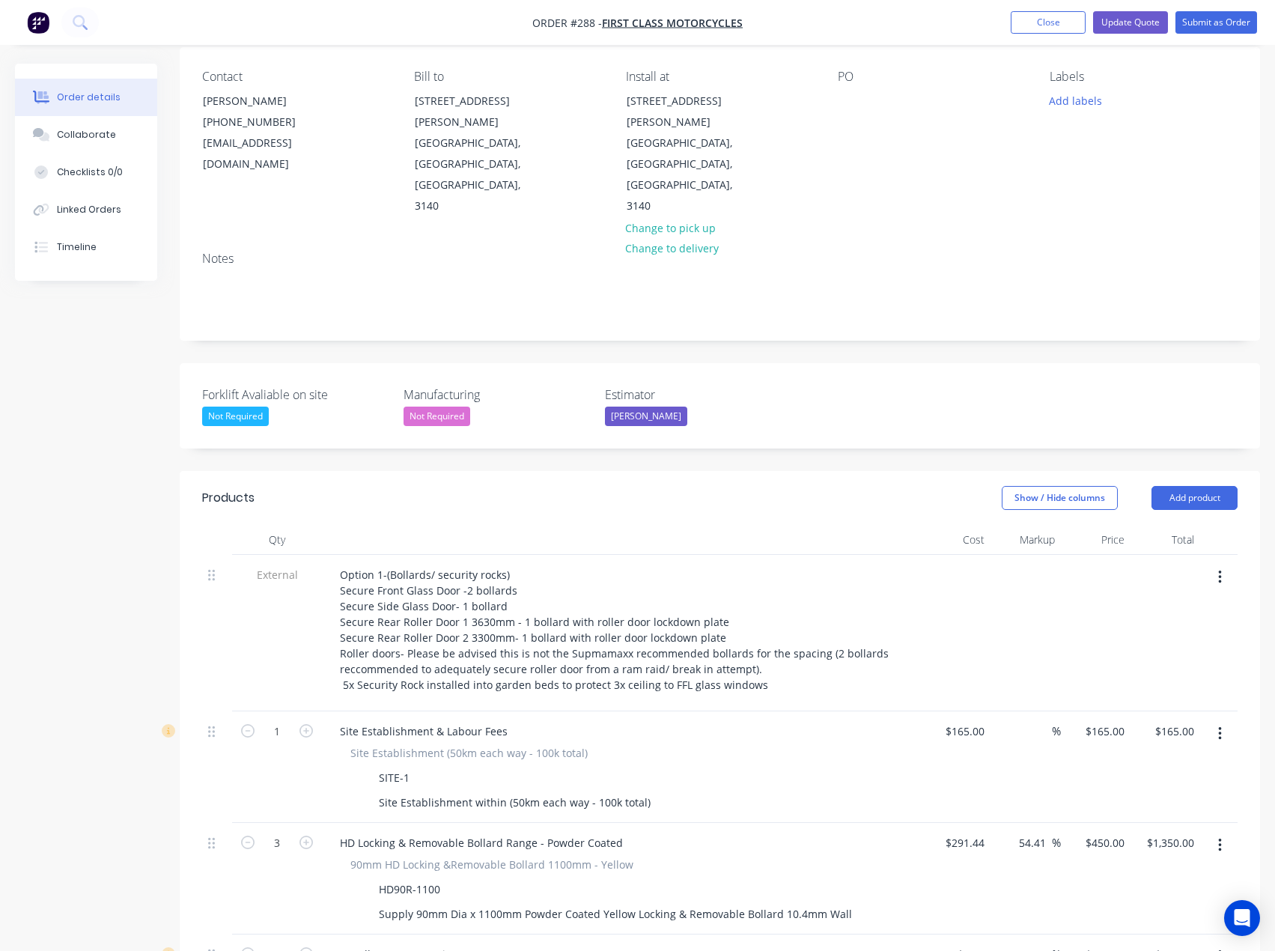
scroll to position [0, 0]
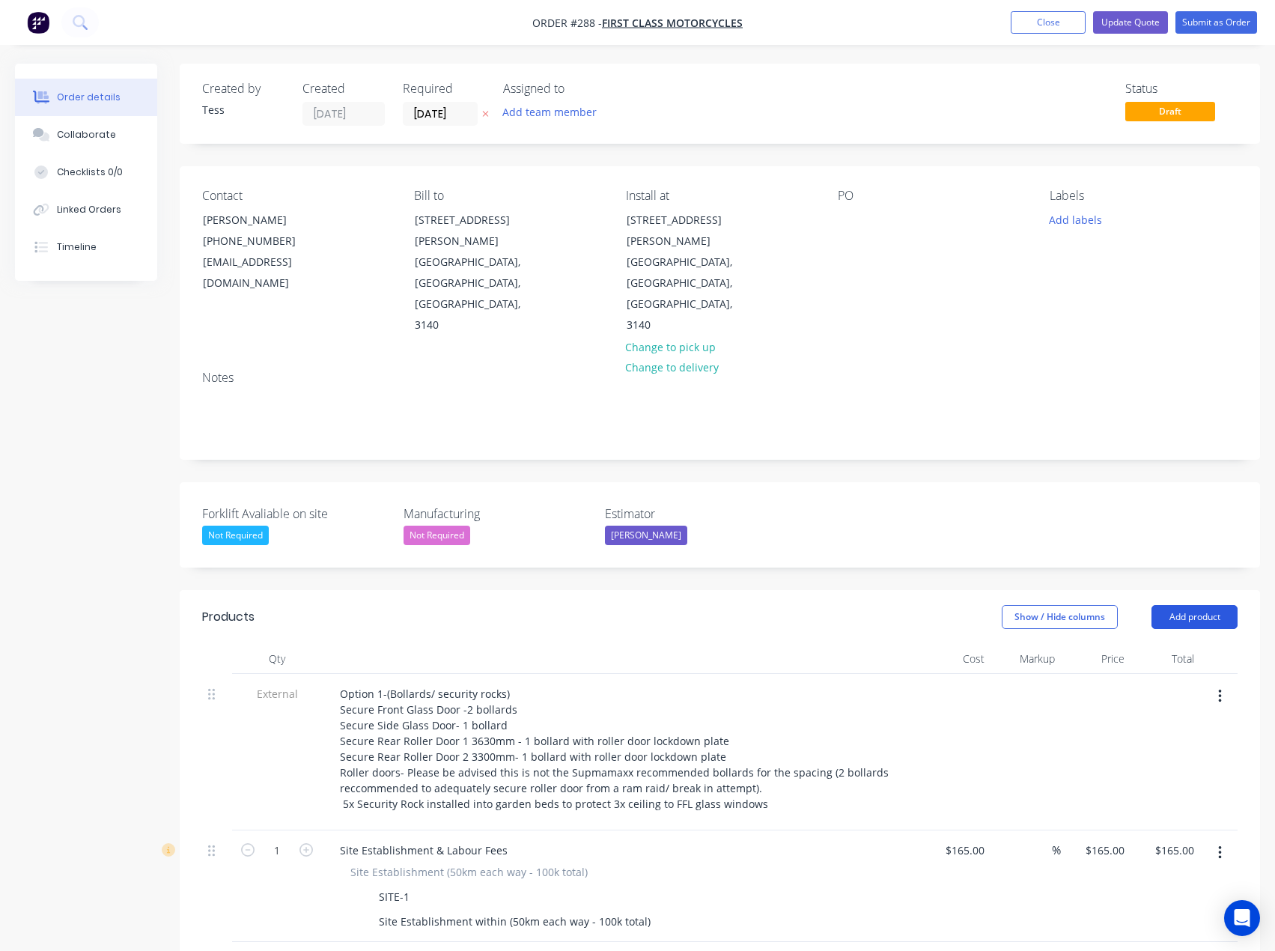
click at [1174, 605] on button "Add product" at bounding box center [1195, 617] width 86 height 24
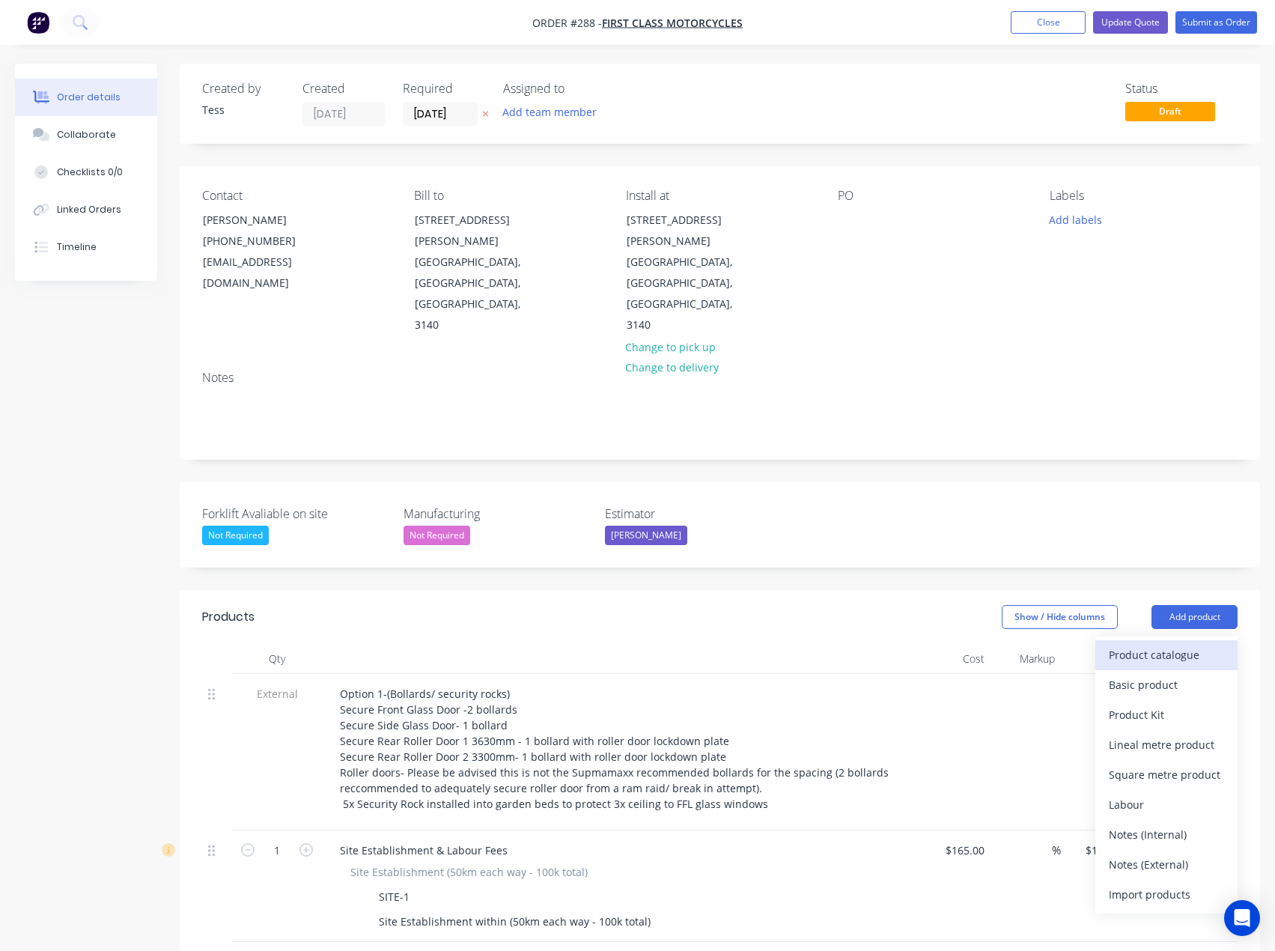
click at [1166, 644] on div "Product catalogue" at bounding box center [1166, 655] width 115 height 22
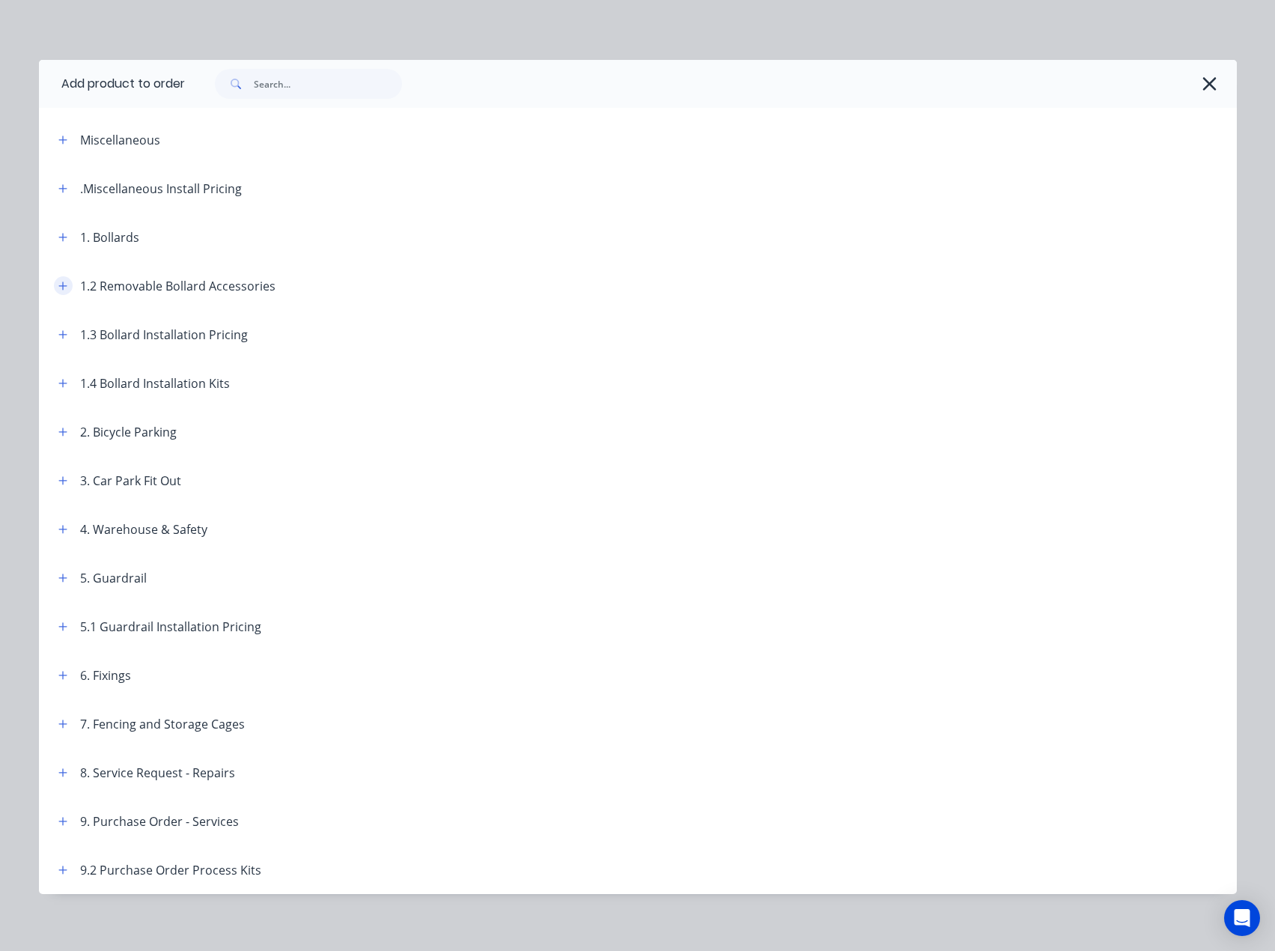
click at [58, 288] on icon "button" at bounding box center [62, 286] width 8 height 8
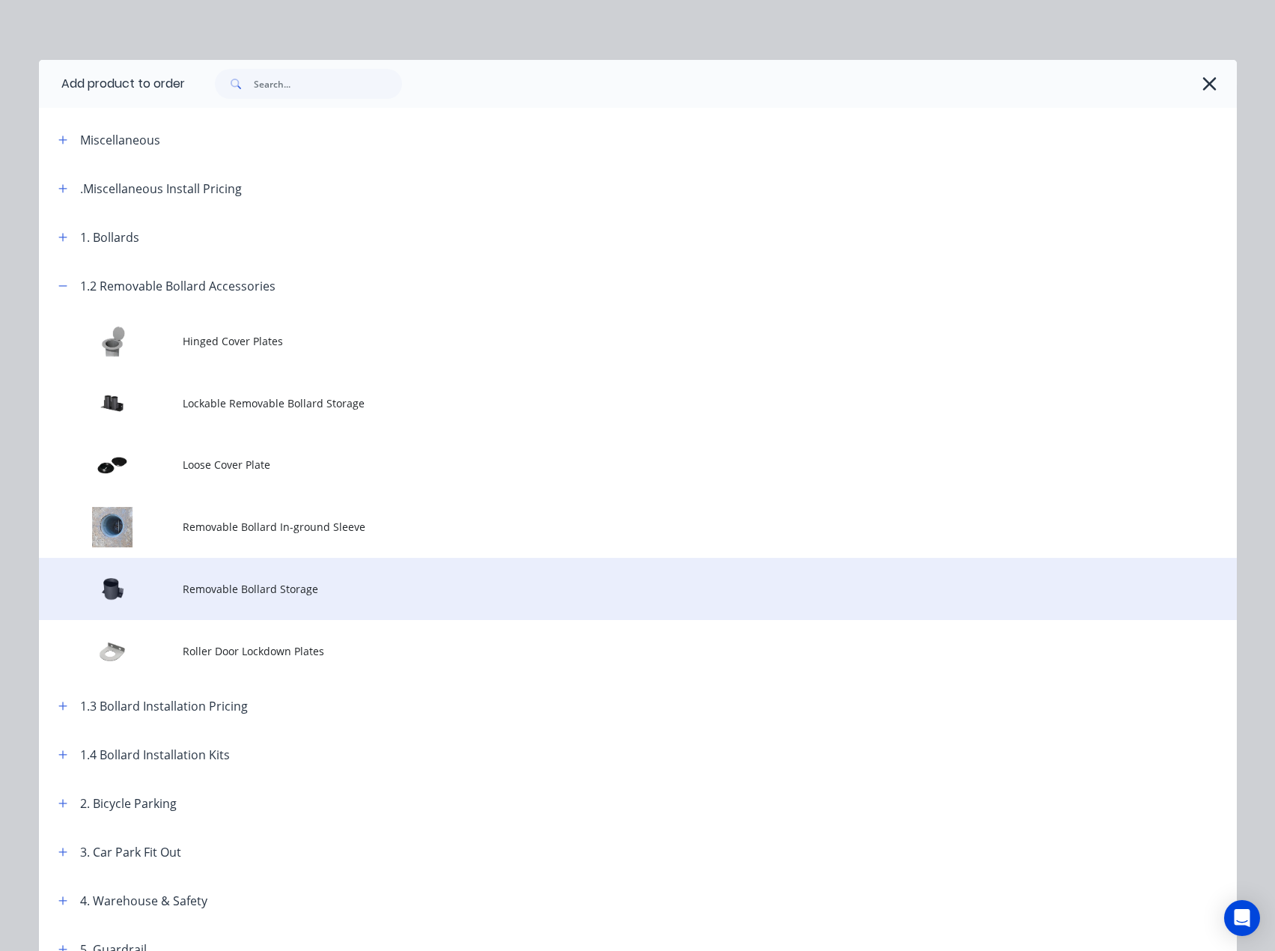
click at [215, 593] on span "Removable Bollard Storage" at bounding box center [604, 589] width 843 height 16
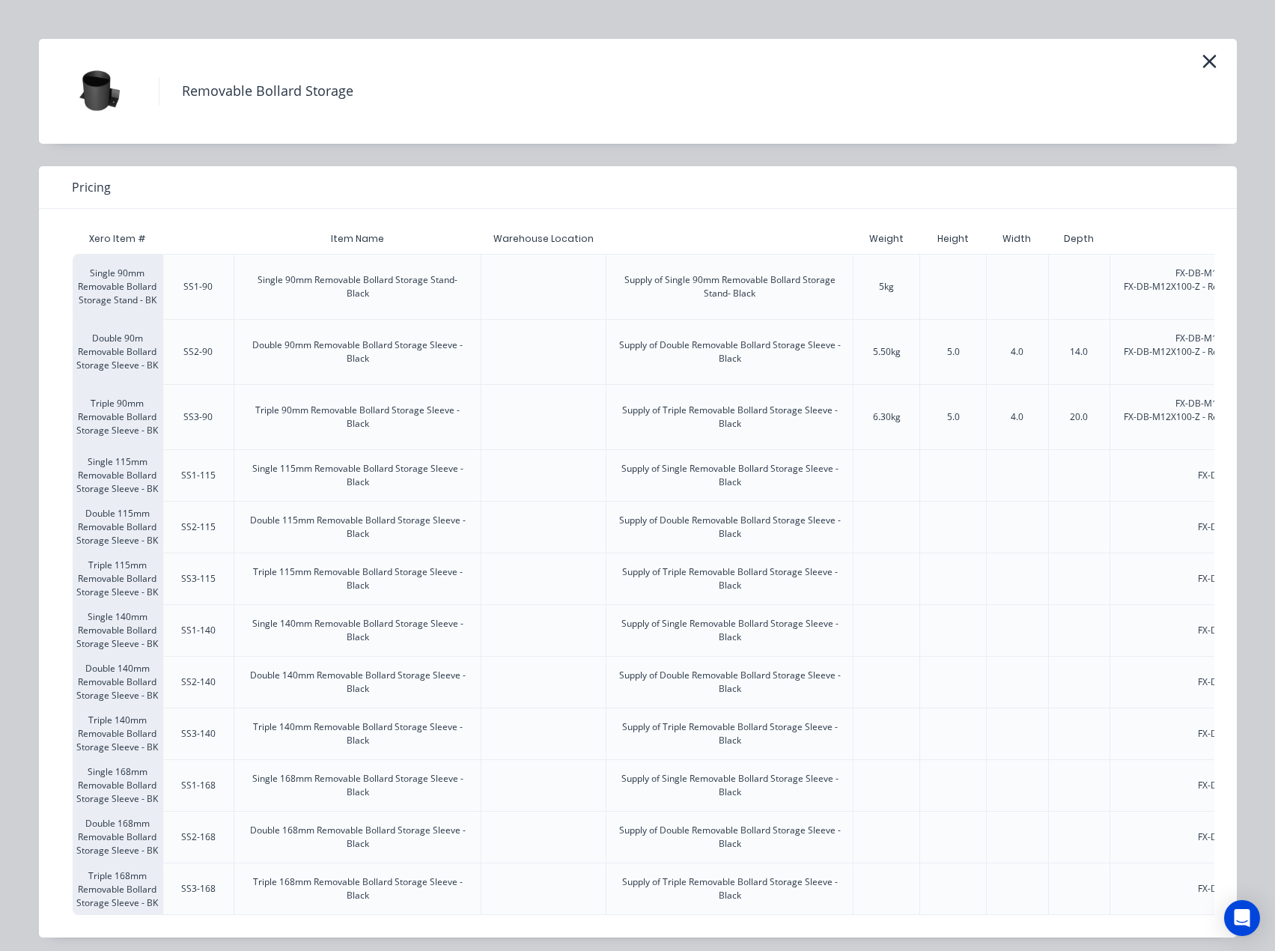
scroll to position [40, 0]
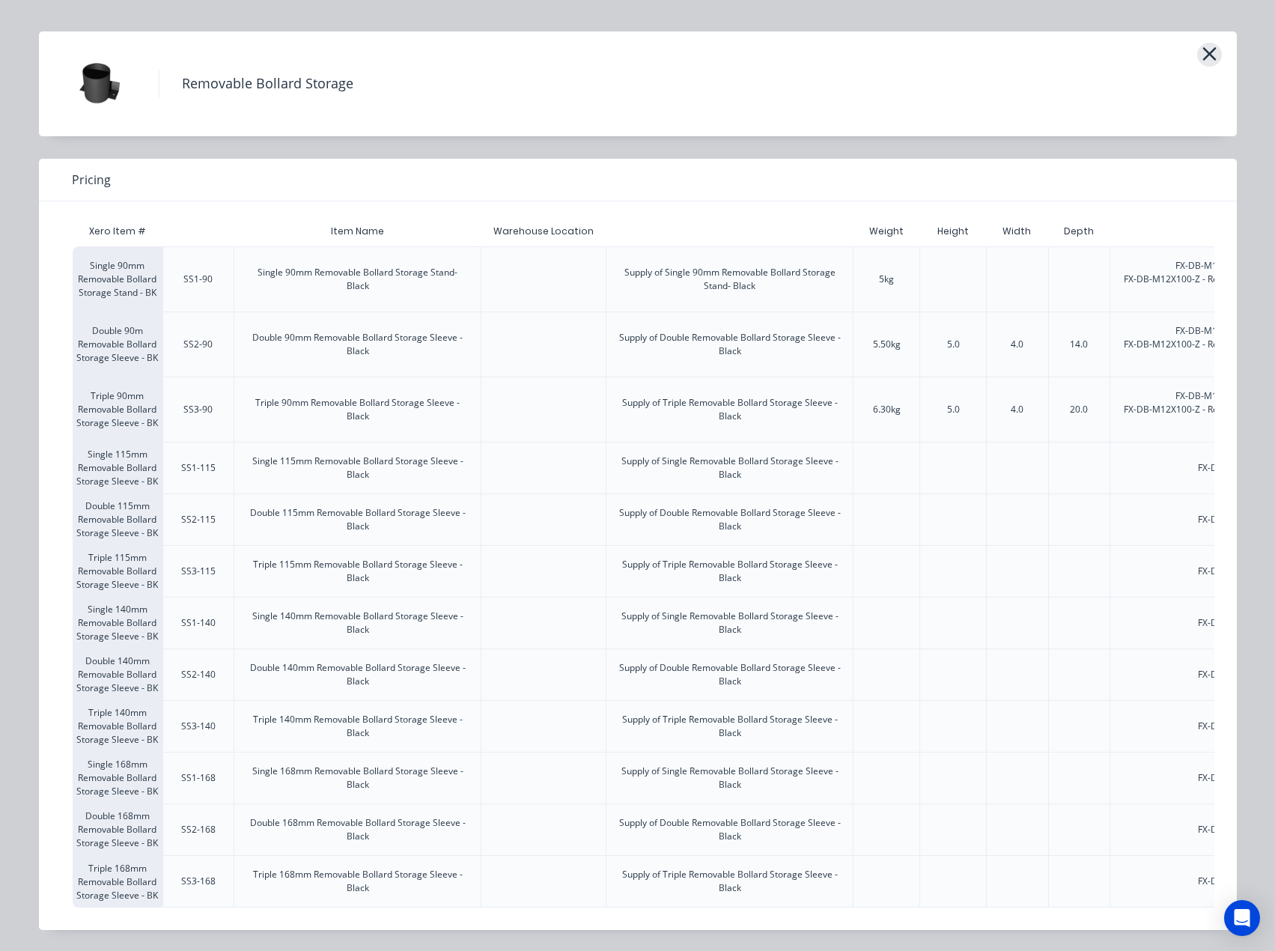
click at [1208, 43] on icon "button" at bounding box center [1210, 53] width 16 height 21
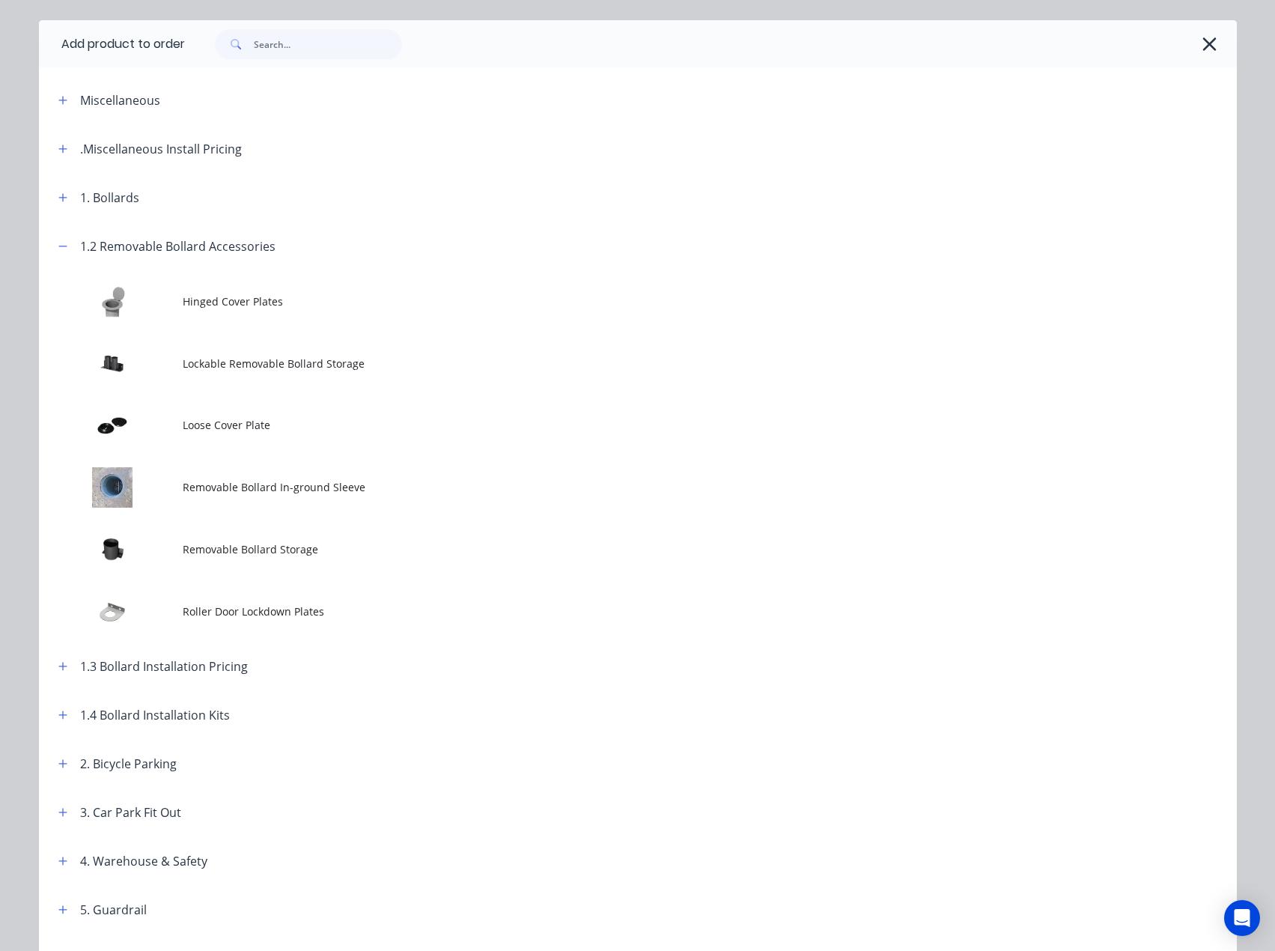
scroll to position [261, 0]
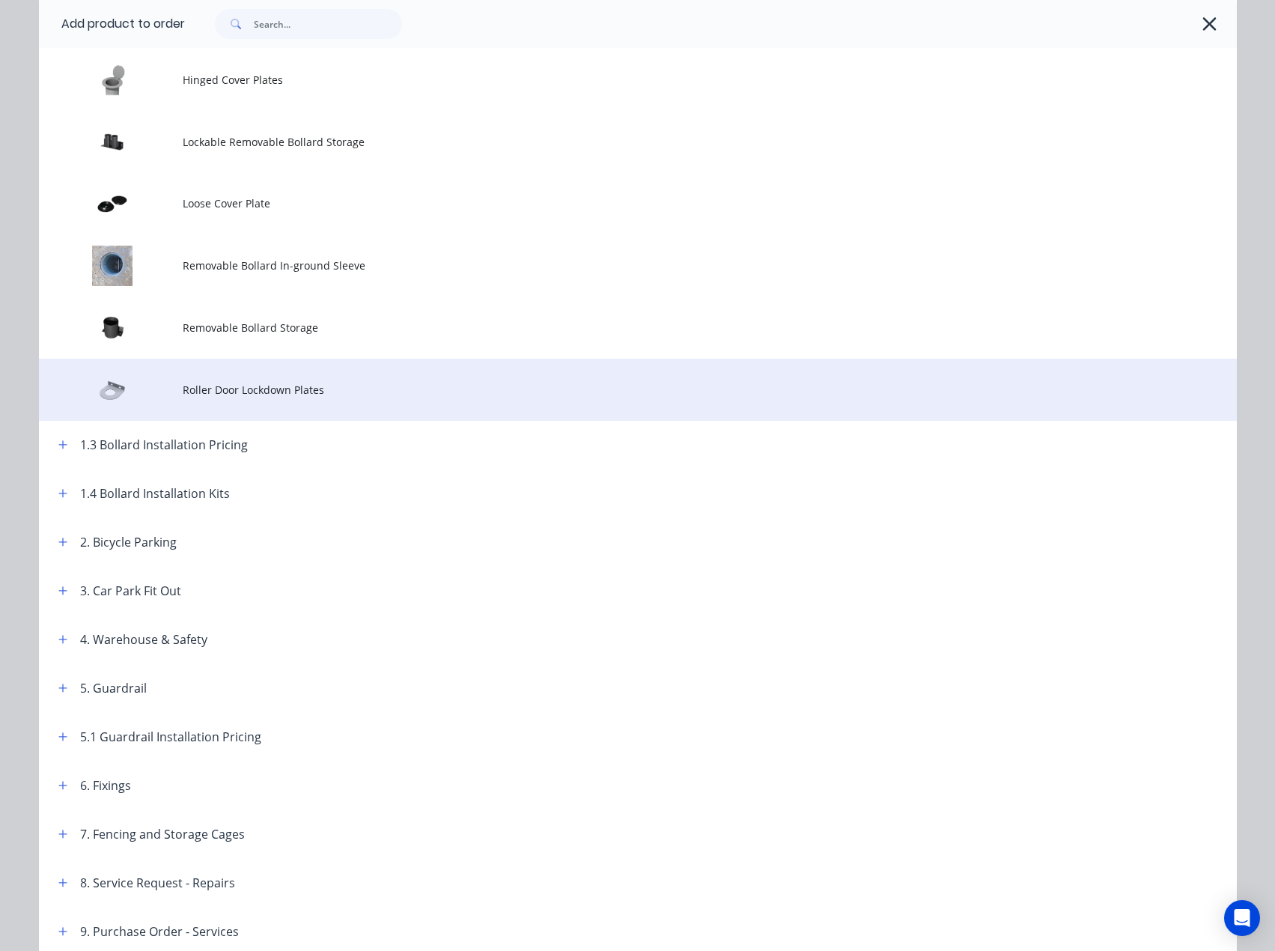
click at [240, 395] on span "Roller Door Lockdown Plates" at bounding box center [604, 390] width 843 height 16
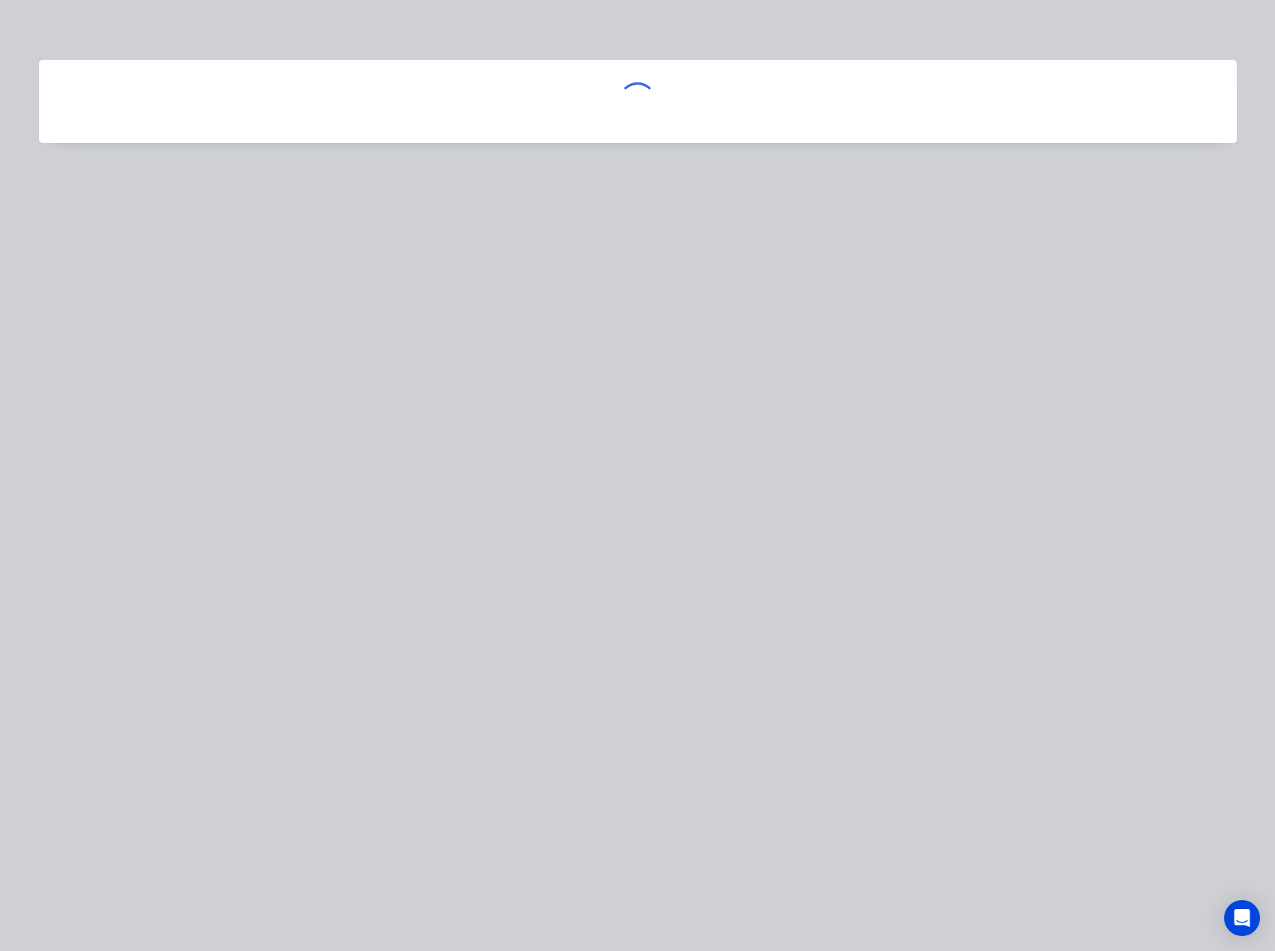
scroll to position [0, 0]
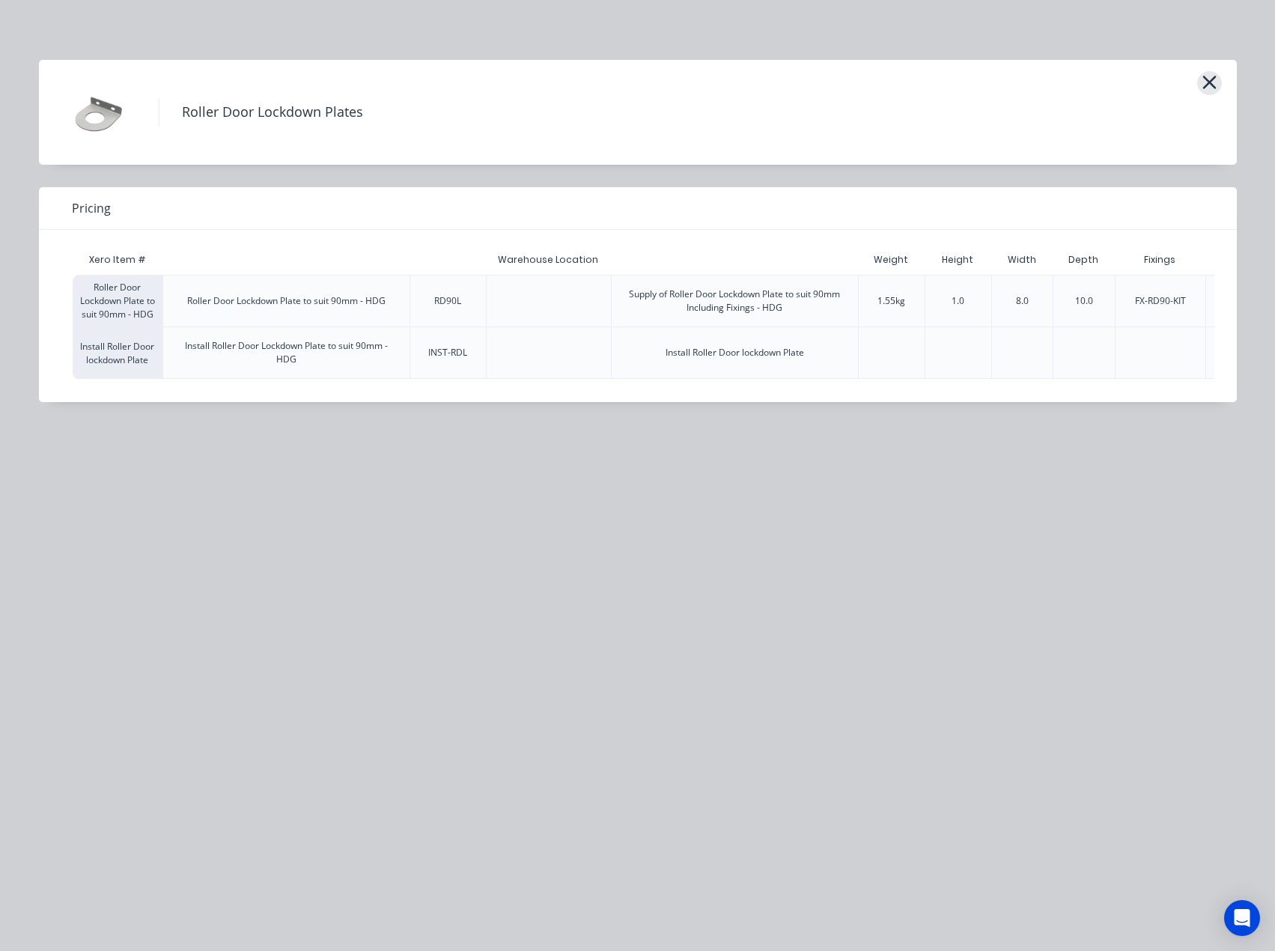
click at [1212, 88] on icon "button" at bounding box center [1210, 82] width 16 height 21
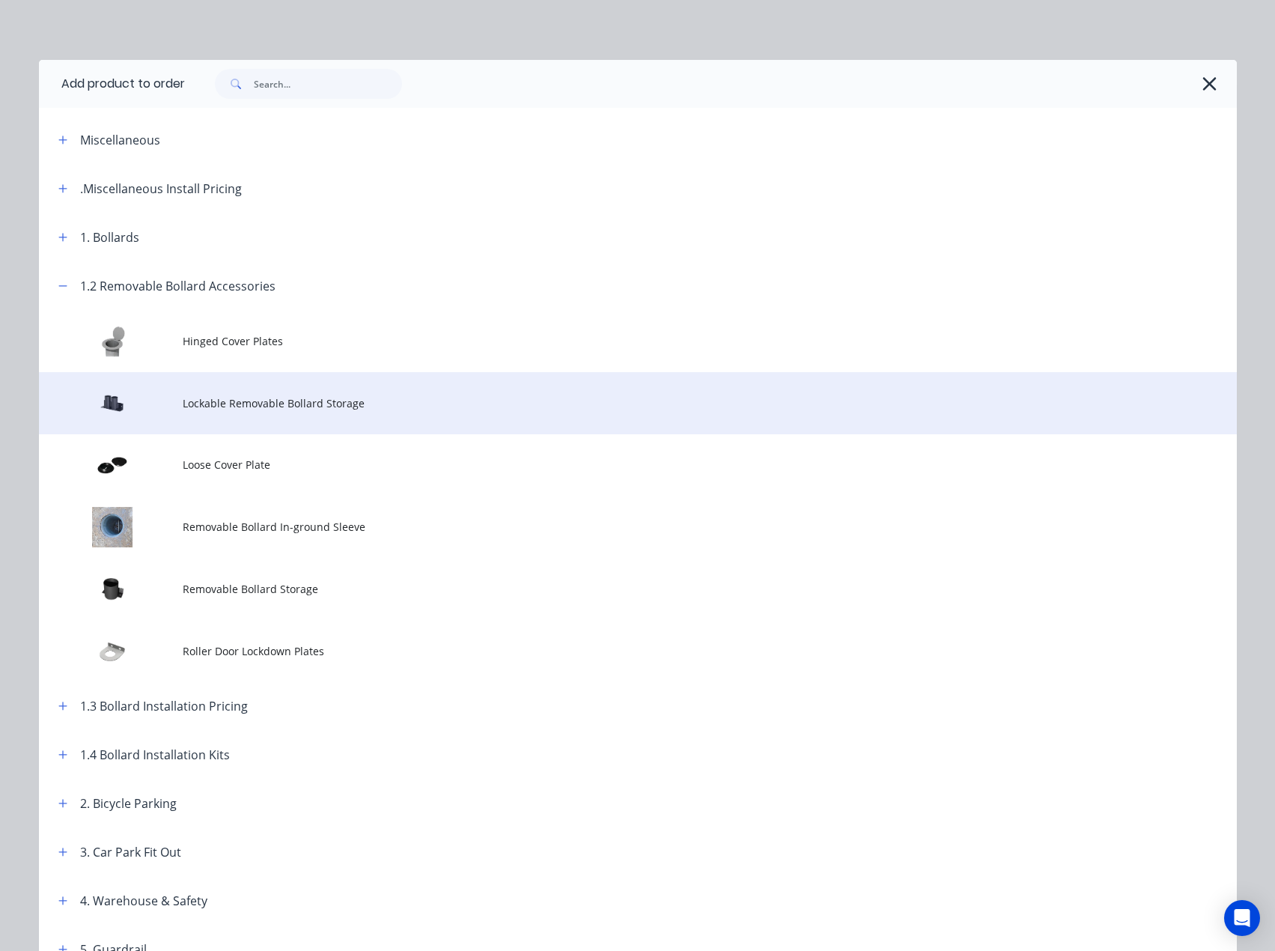
scroll to position [261, 0]
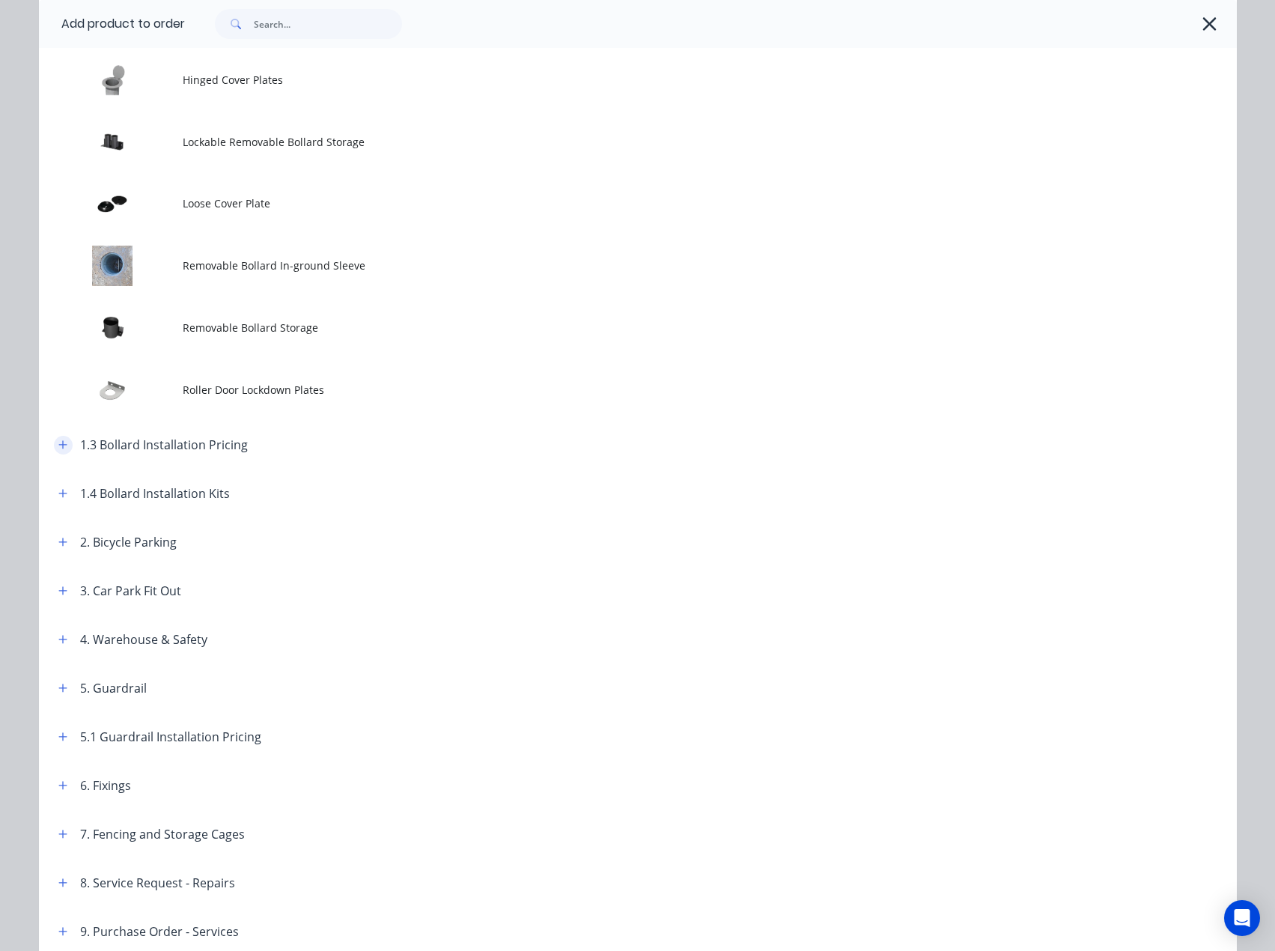
click at [58, 446] on icon "button" at bounding box center [62, 445] width 9 height 10
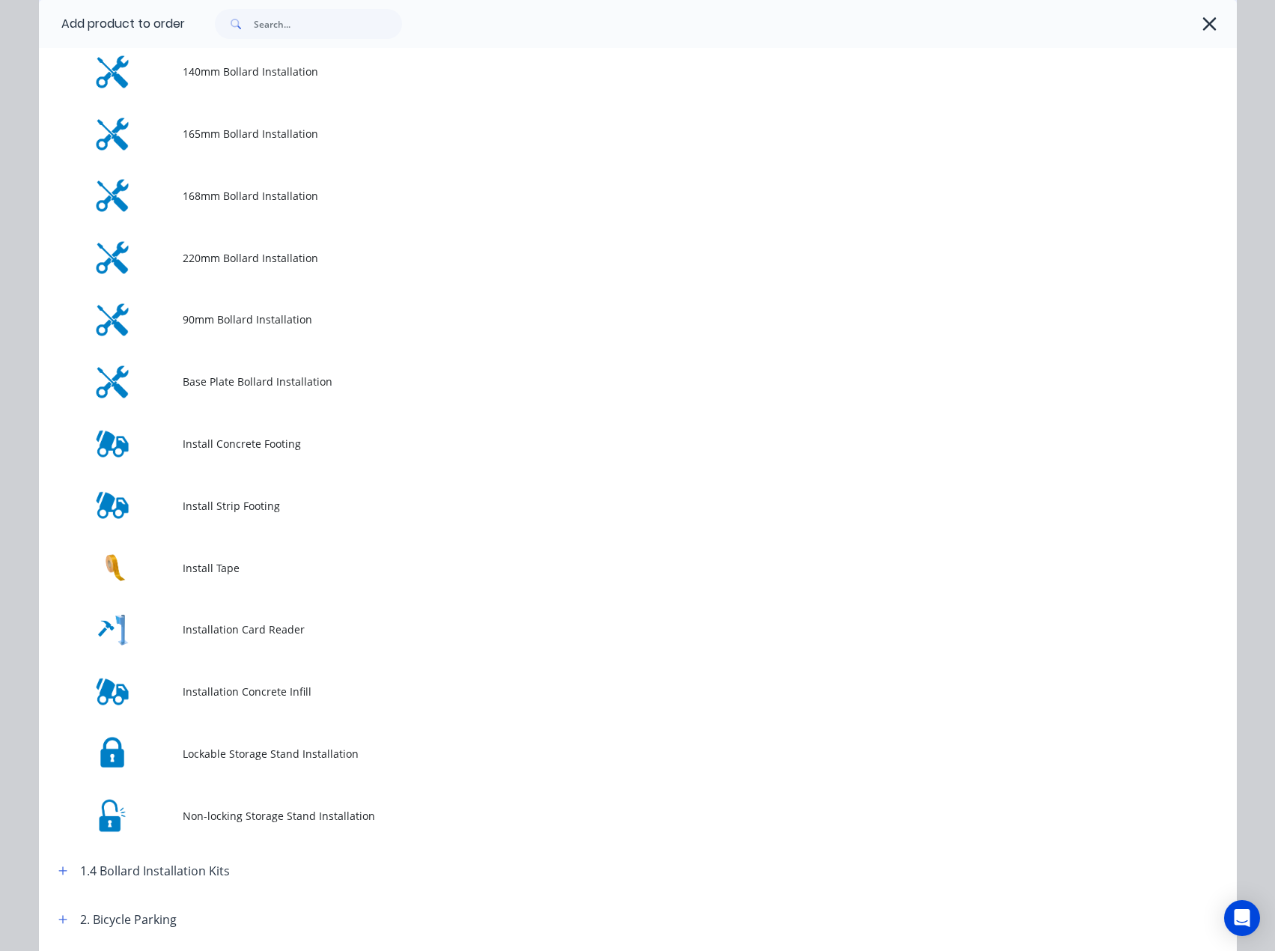
scroll to position [786, 0]
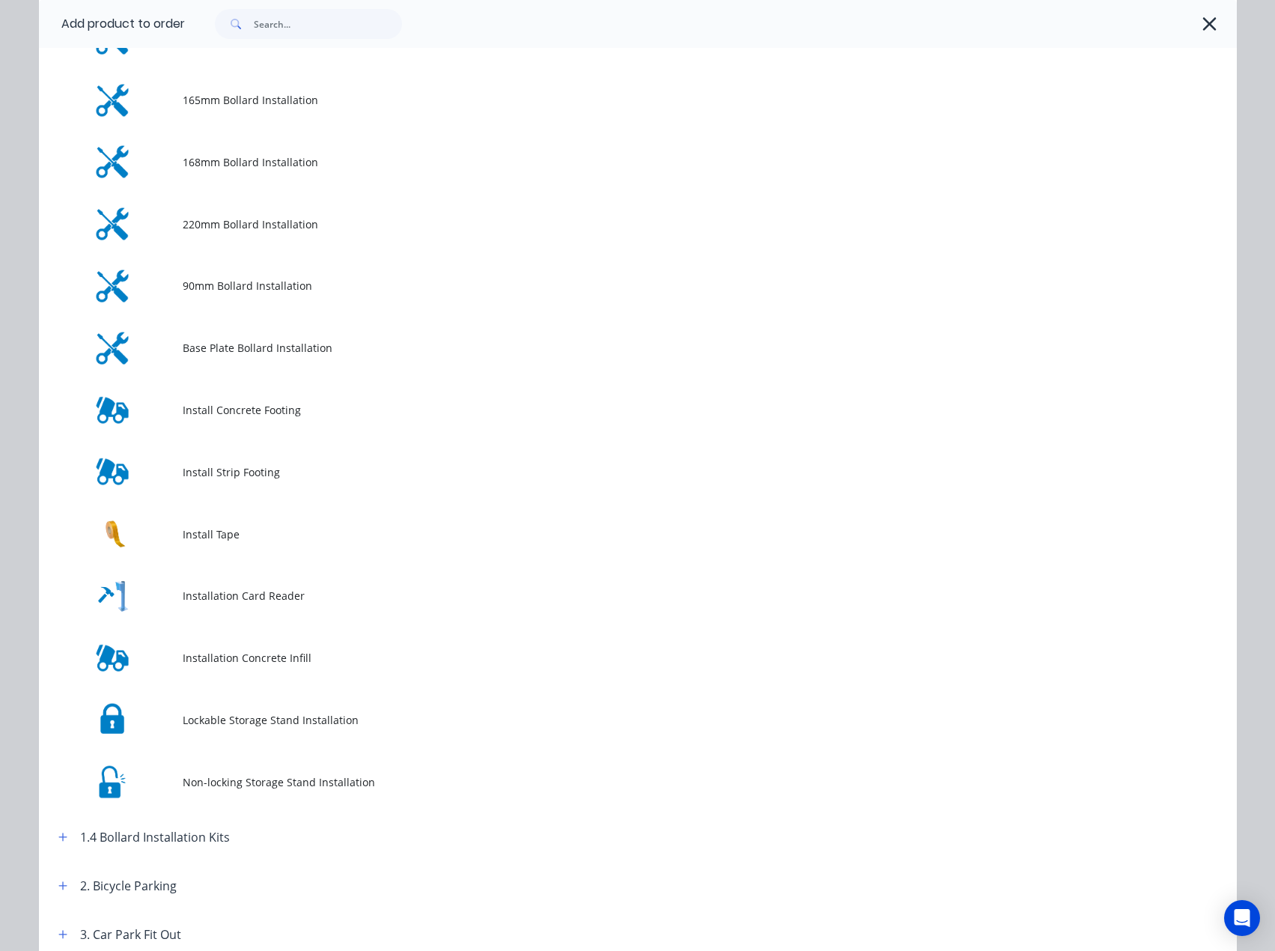
click at [242, 723] on span "Lockable Storage Stand Installation" at bounding box center [604, 720] width 843 height 16
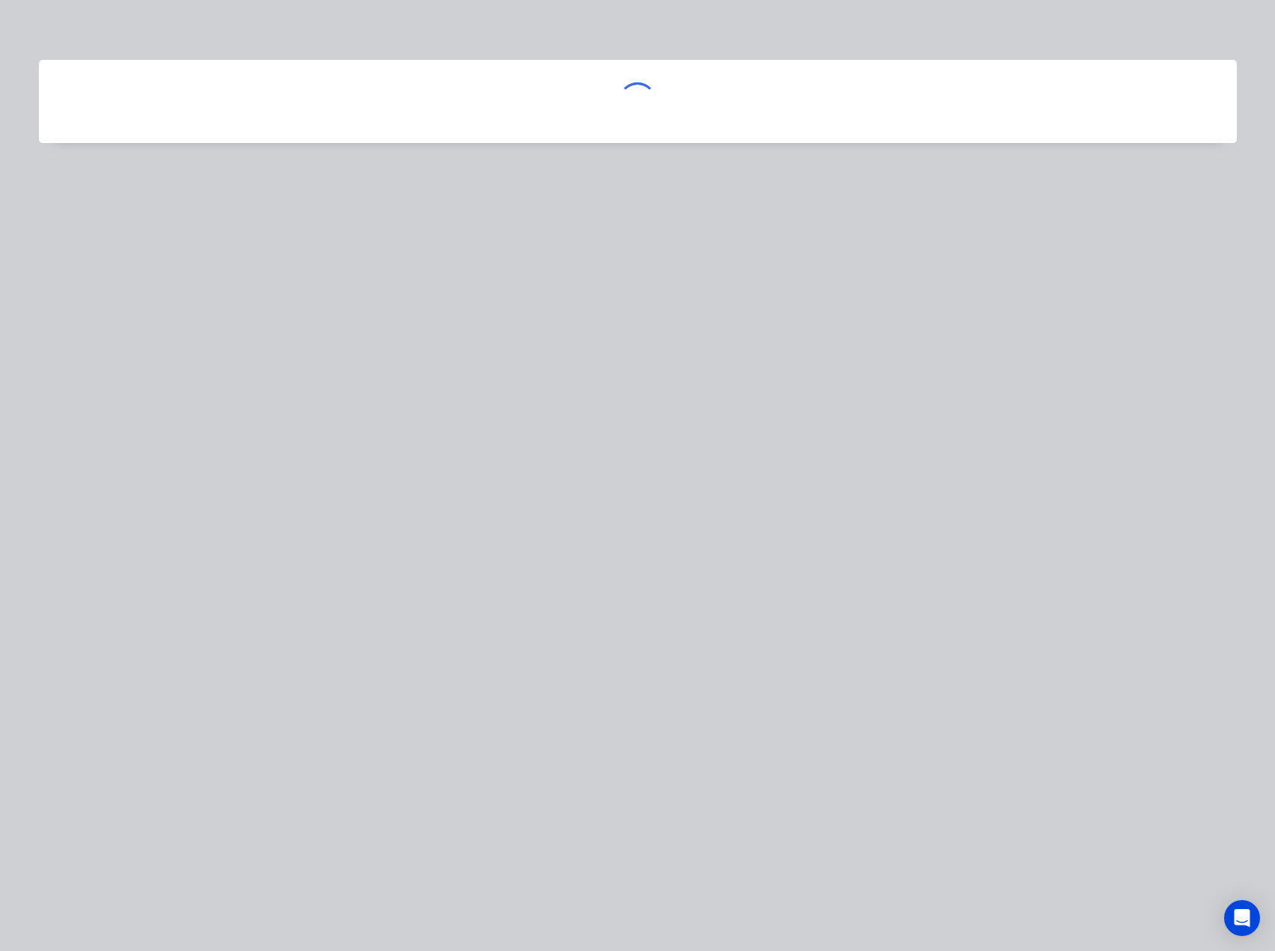
scroll to position [0, 0]
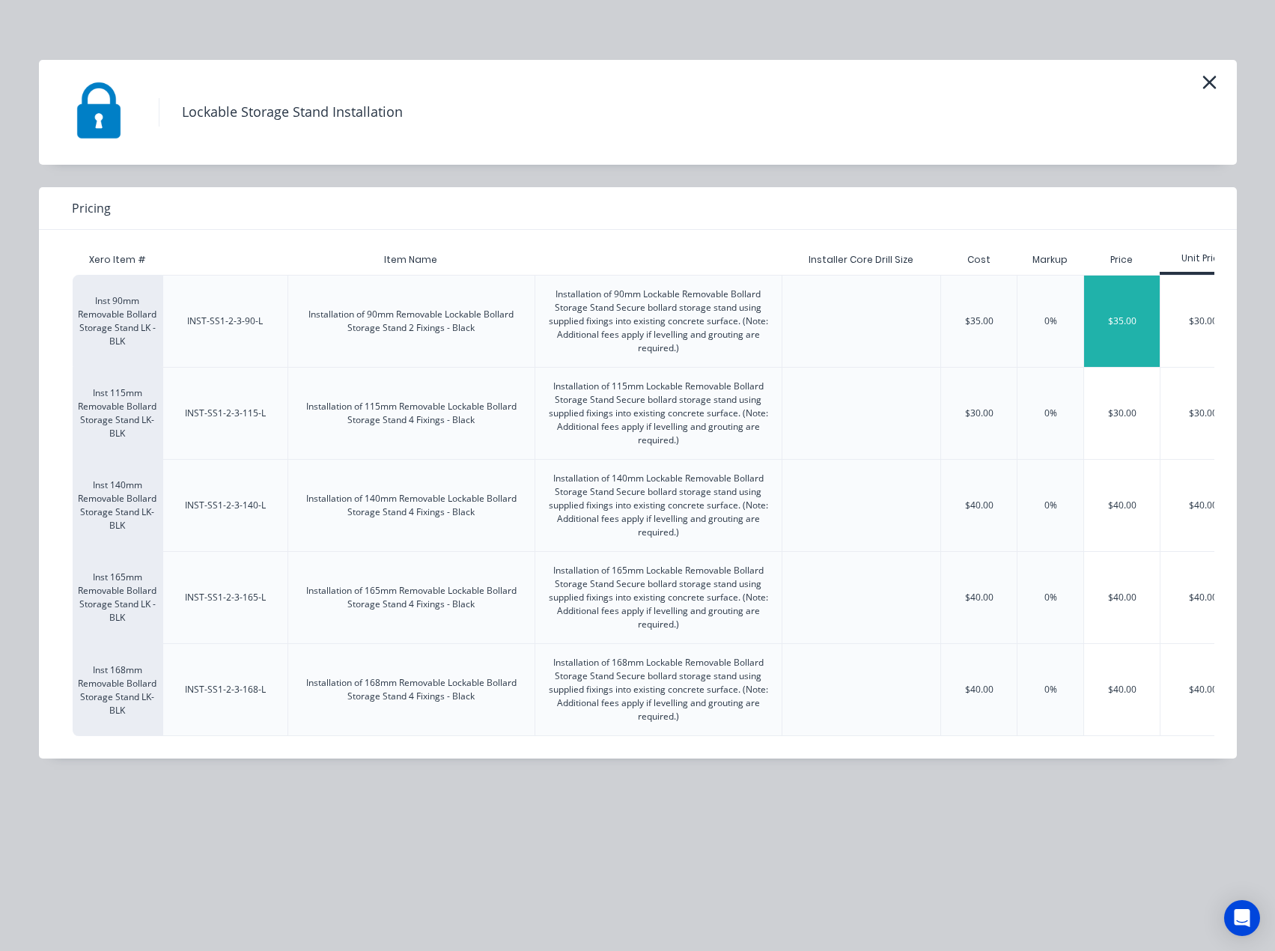
click at [1108, 325] on div "$35.00" at bounding box center [1122, 321] width 76 height 91
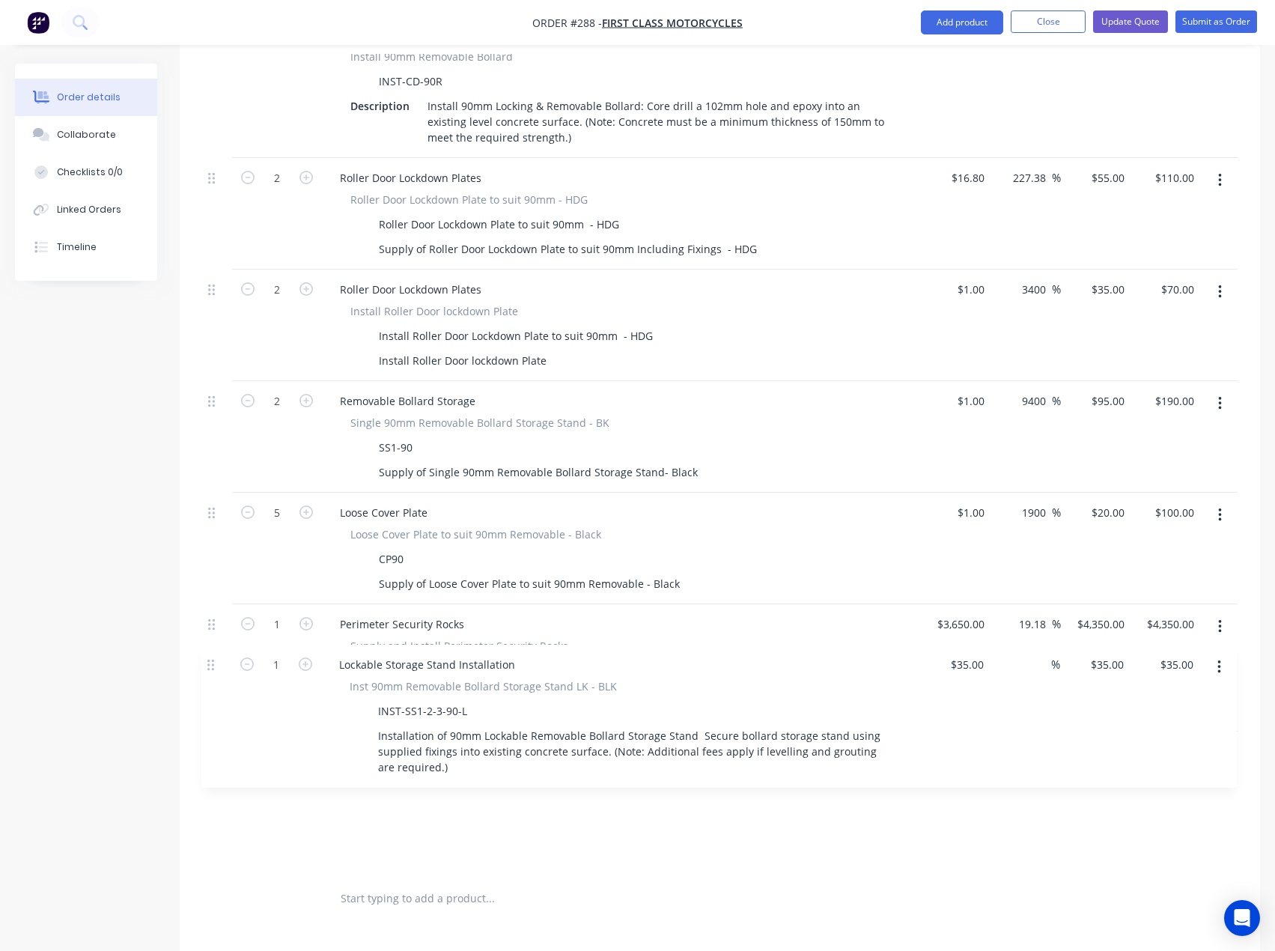
scroll to position [1435, 0]
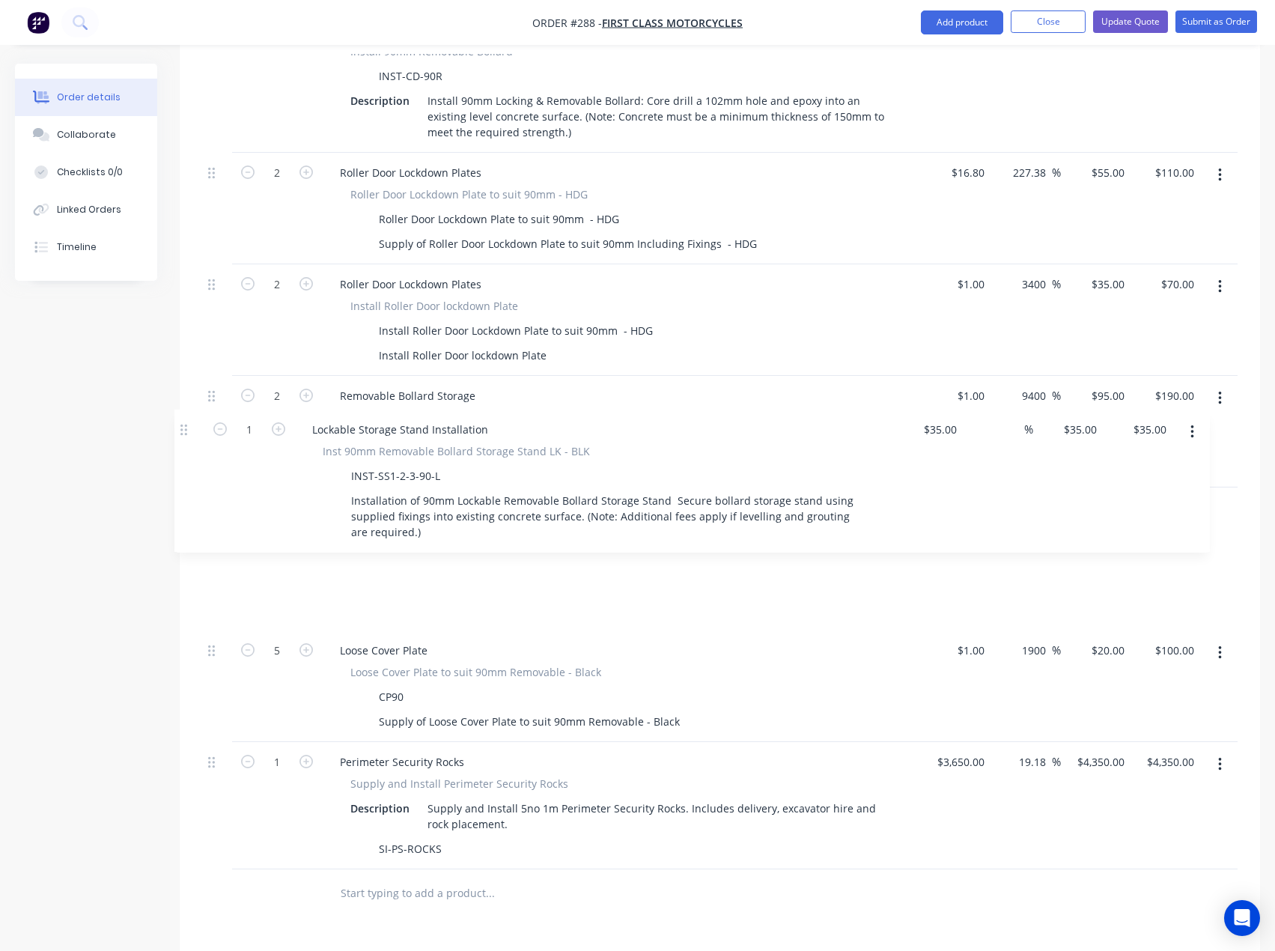
drag, startPoint x: 212, startPoint y: 701, endPoint x: 184, endPoint y: 430, distance: 272.5
click at [184, 430] on div "Qty Cost Markup Price Total External Option 1-(Bollards/ security rocks) Secure…" at bounding box center [720, 63] width 1081 height 1709
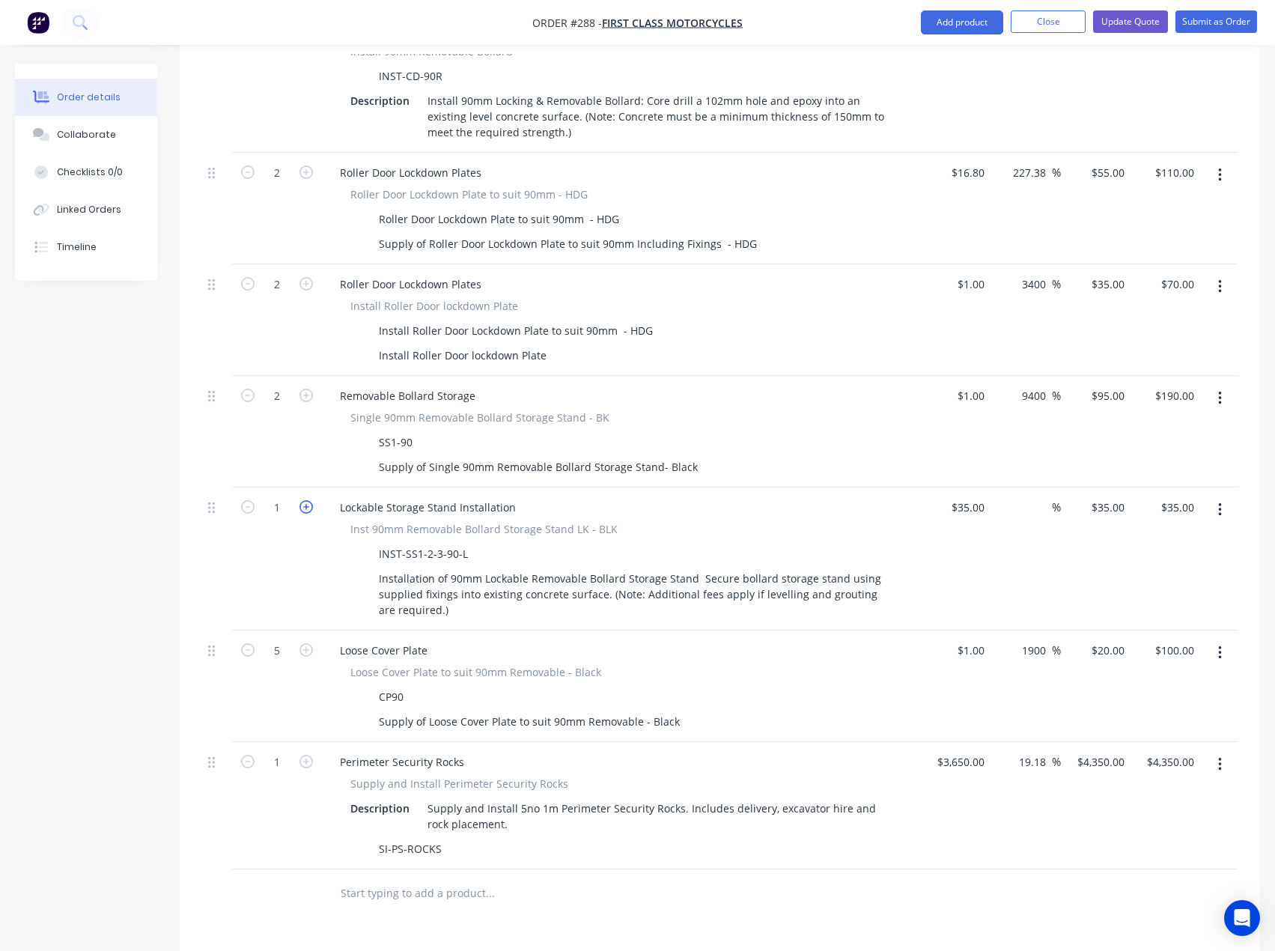
click at [303, 500] on icon "button" at bounding box center [306, 506] width 13 height 13
type input "2"
type input "$70.00"
click at [971, 496] on input "35" at bounding box center [980, 507] width 19 height 22
type input "$1.00"
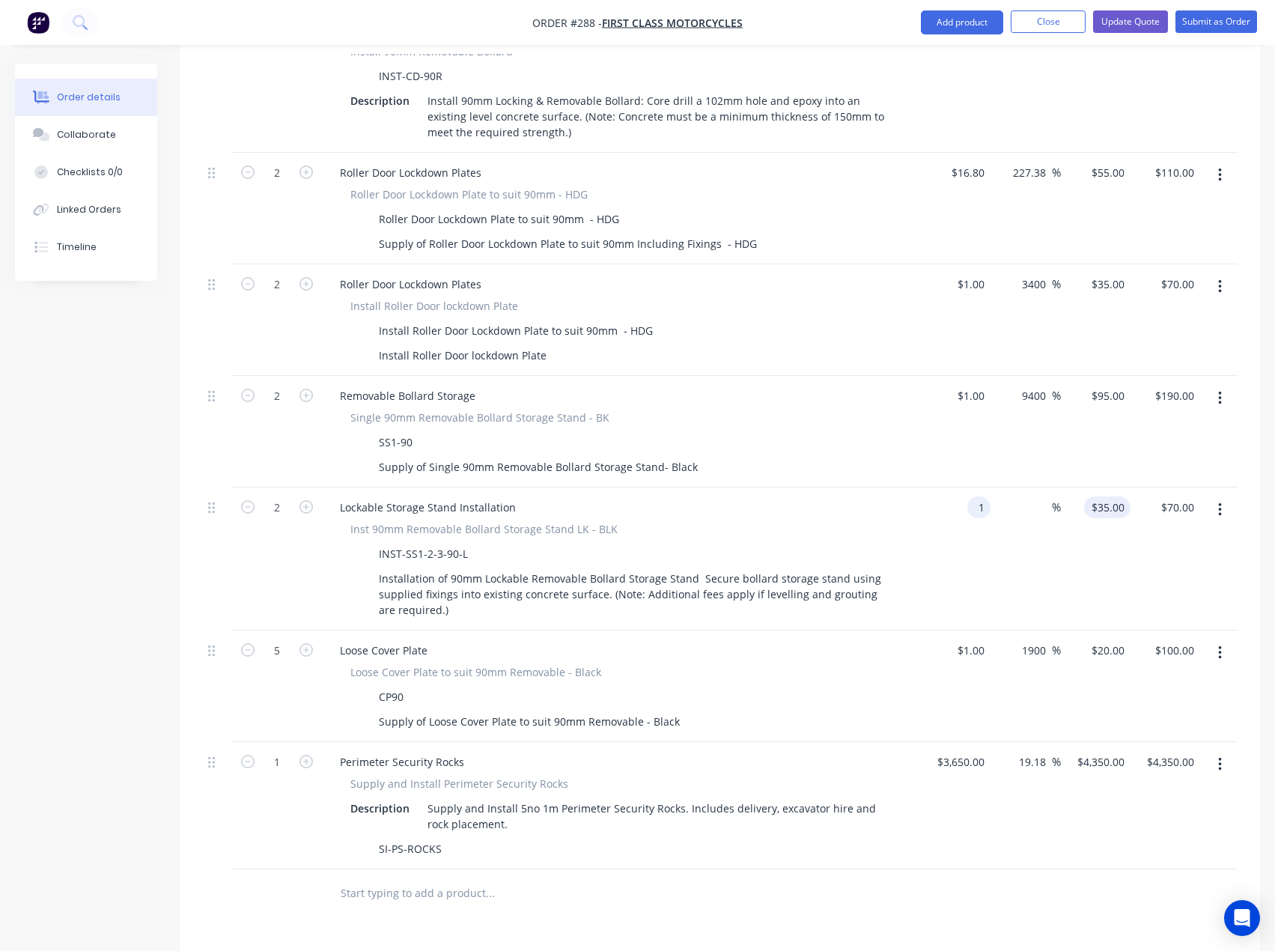
type input "1"
type input "$2.00"
click at [1105, 487] on div "1 $35.00" at bounding box center [1096, 558] width 70 height 143
type input "35"
type input "3400"
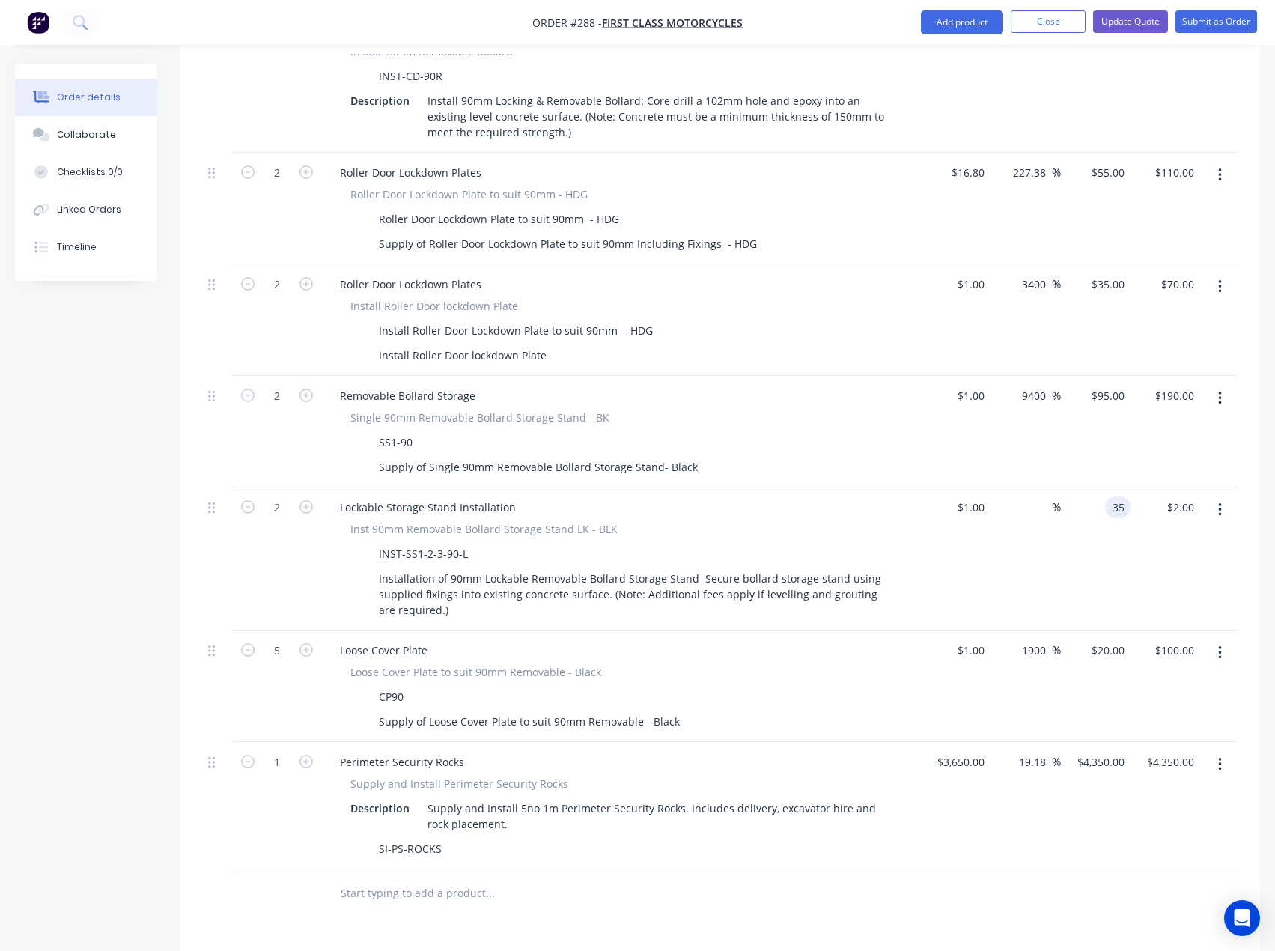
type input "$35.00"
type input "$70.00"
click at [675, 861] on div "Products Show / Hide columns Add product Qty Cost Markup Price Total External O…" at bounding box center [720, 216] width 1081 height 2122
drag, startPoint x: 415, startPoint y: 834, endPoint x: 441, endPoint y: 827, distance: 27.3
click at [416, 878] on input "text" at bounding box center [490, 893] width 300 height 30
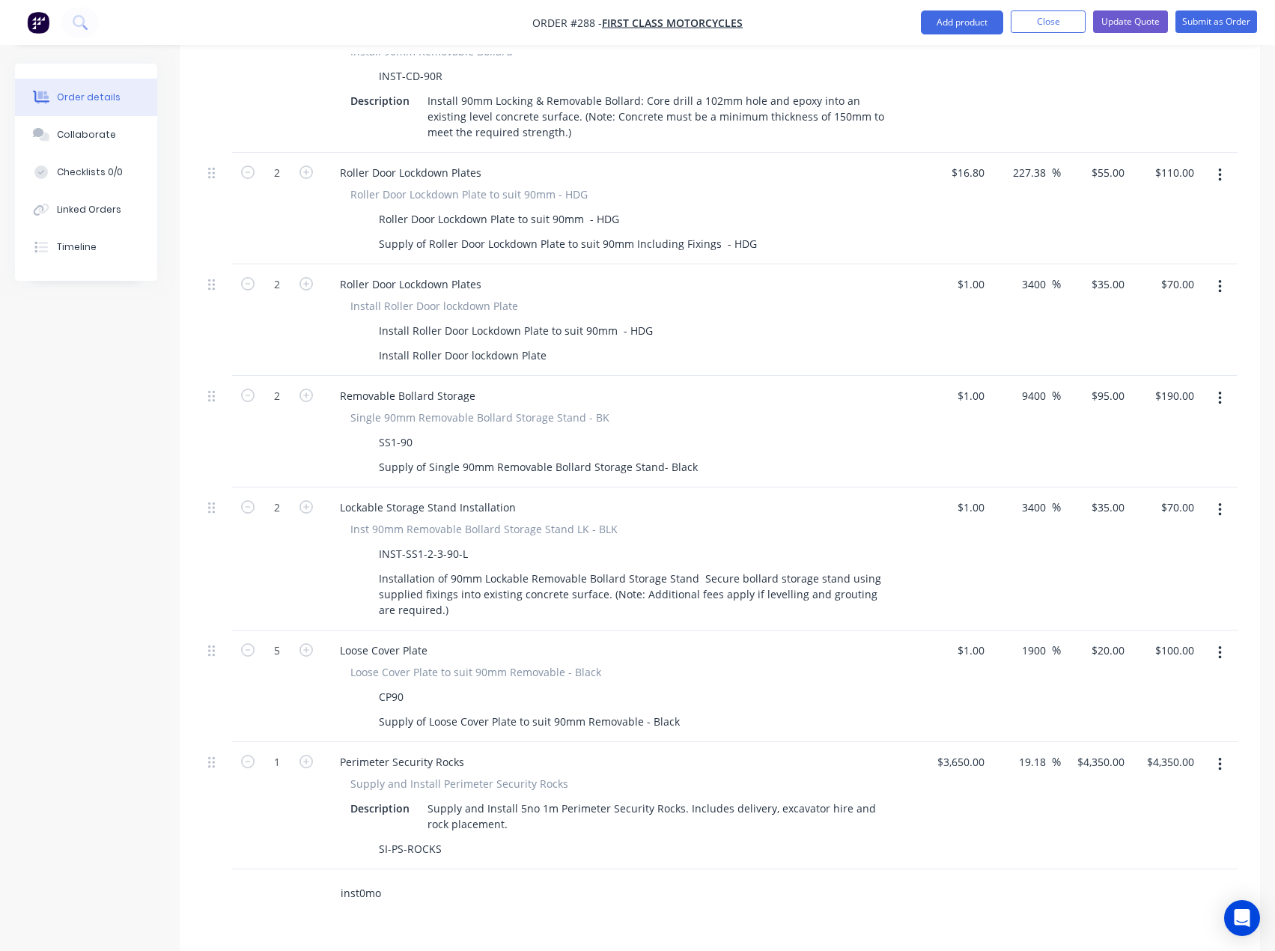
type input "inst0mod"
drag, startPoint x: 314, startPoint y: 838, endPoint x: 297, endPoint y: 839, distance: 17.3
click at [297, 869] on div "inst0mod Add inst0mod to order No results found" at bounding box center [720, 893] width 1036 height 49
click at [385, 887] on div "Products Show / Hide columns Add product Qty Cost Markup Price Total External O…" at bounding box center [720, 216] width 1081 height 2122
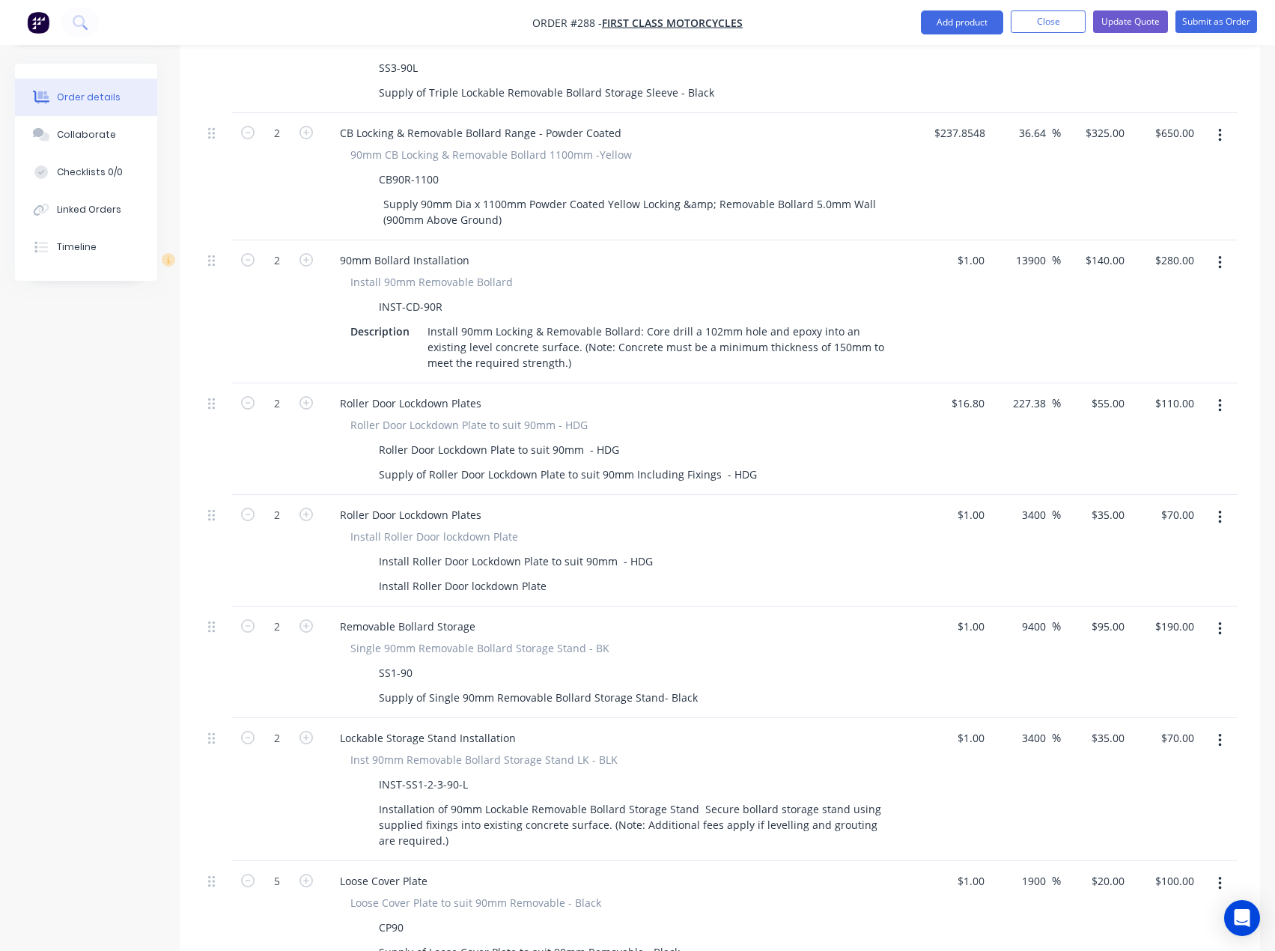
scroll to position [1210, 0]
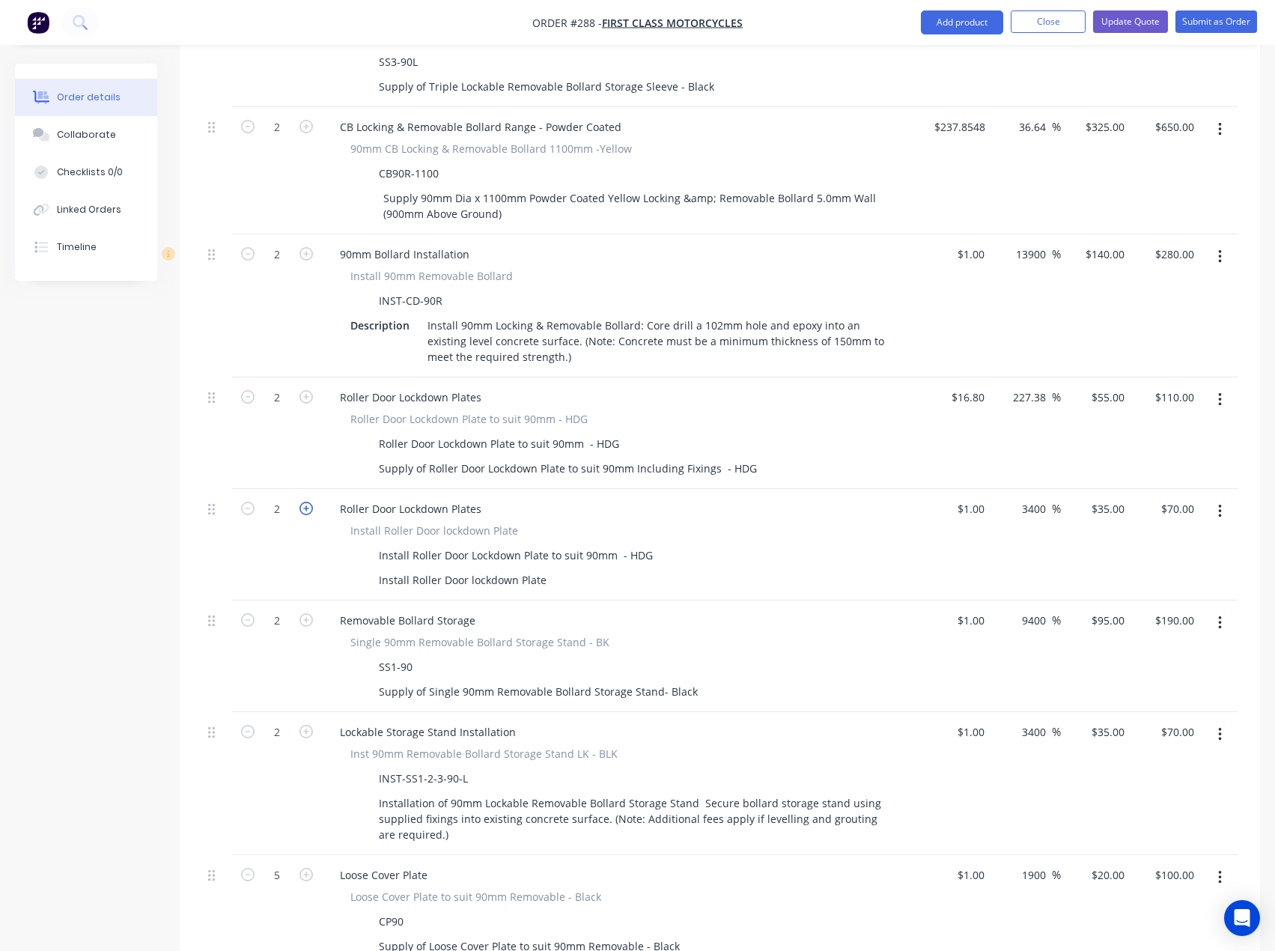
click at [309, 502] on icon "button" at bounding box center [306, 508] width 13 height 13
type input "3"
type input "$105.00"
click at [247, 502] on icon "button" at bounding box center [247, 508] width 13 height 13
type input "2"
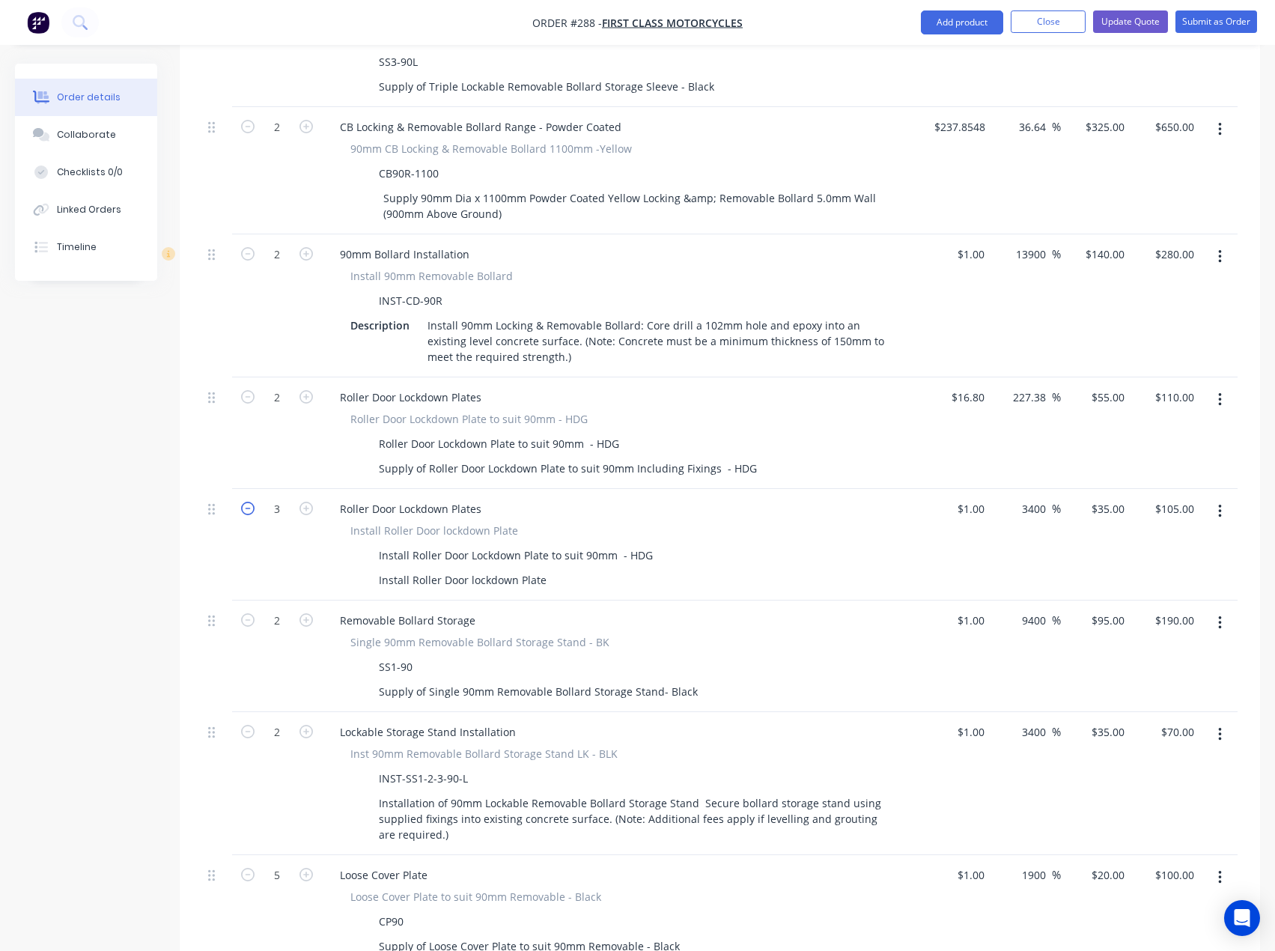
type input "$70.00"
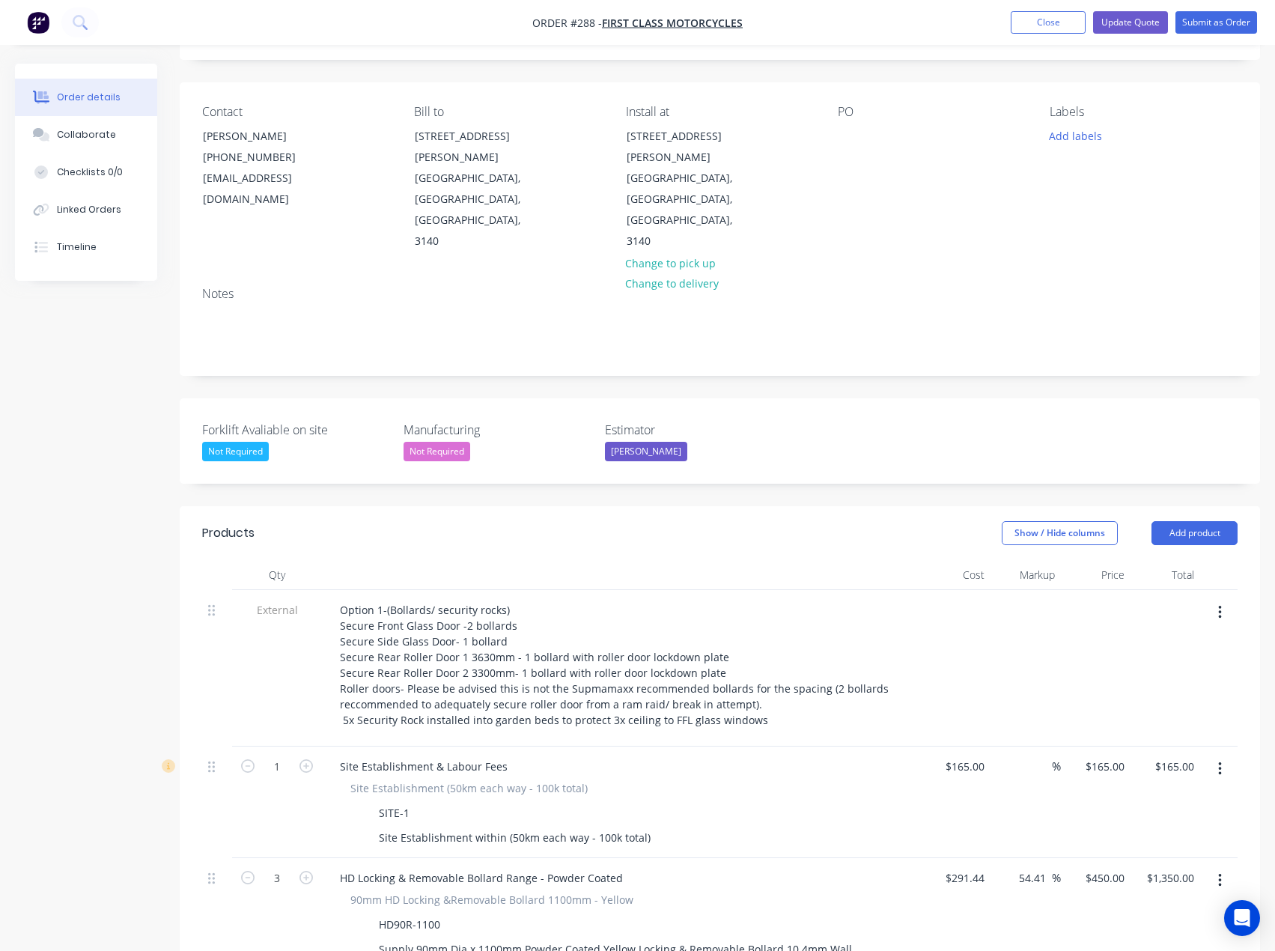
scroll to position [0, 0]
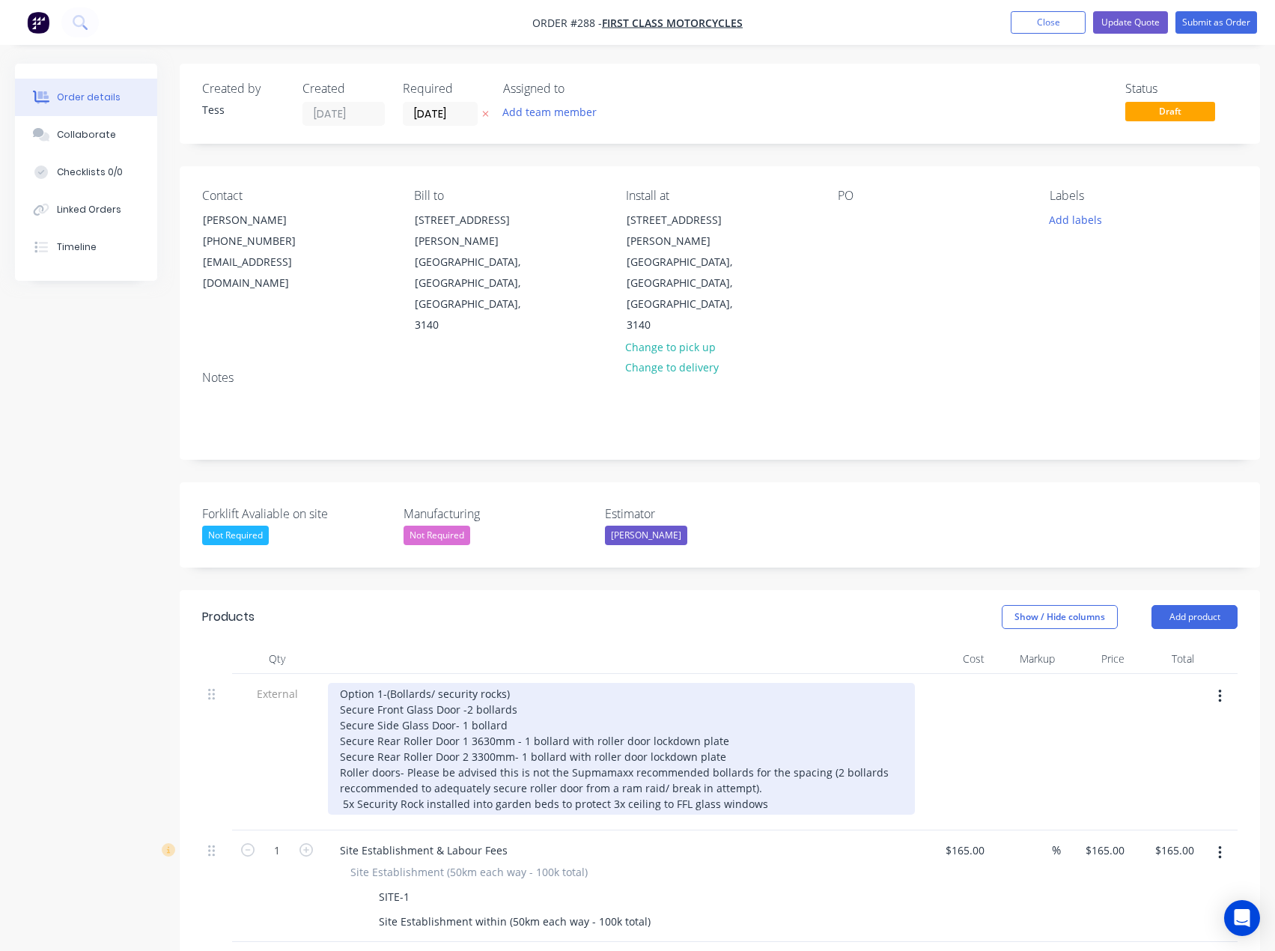
click at [472, 683] on div "Option 1-(Bollards/ security rocks) Secure Front Glass Door -2 bollards Secure …" at bounding box center [621, 749] width 587 height 132
click at [469, 683] on div "Option 1-(Bollards/ security rocks) Secure Front Glass Door -2 Heavy- Duty boll…" at bounding box center [621, 749] width 587 height 132
click at [514, 683] on div "Option 1-(Bollards/ security rocks) Secure Front Glass Door -2 Heavy- Duty boll…" at bounding box center [621, 749] width 587 height 132
click at [501, 683] on div "Option 1-(Bollards/ security rocks) Secure Front Glass Door -2 Heavy- duty boll…" at bounding box center [621, 749] width 587 height 132
click at [570, 683] on div "Option 1-(Bollards/ security rocks) Secure Front Glass Door -2 Heavy- duty boll…" at bounding box center [621, 749] width 587 height 132
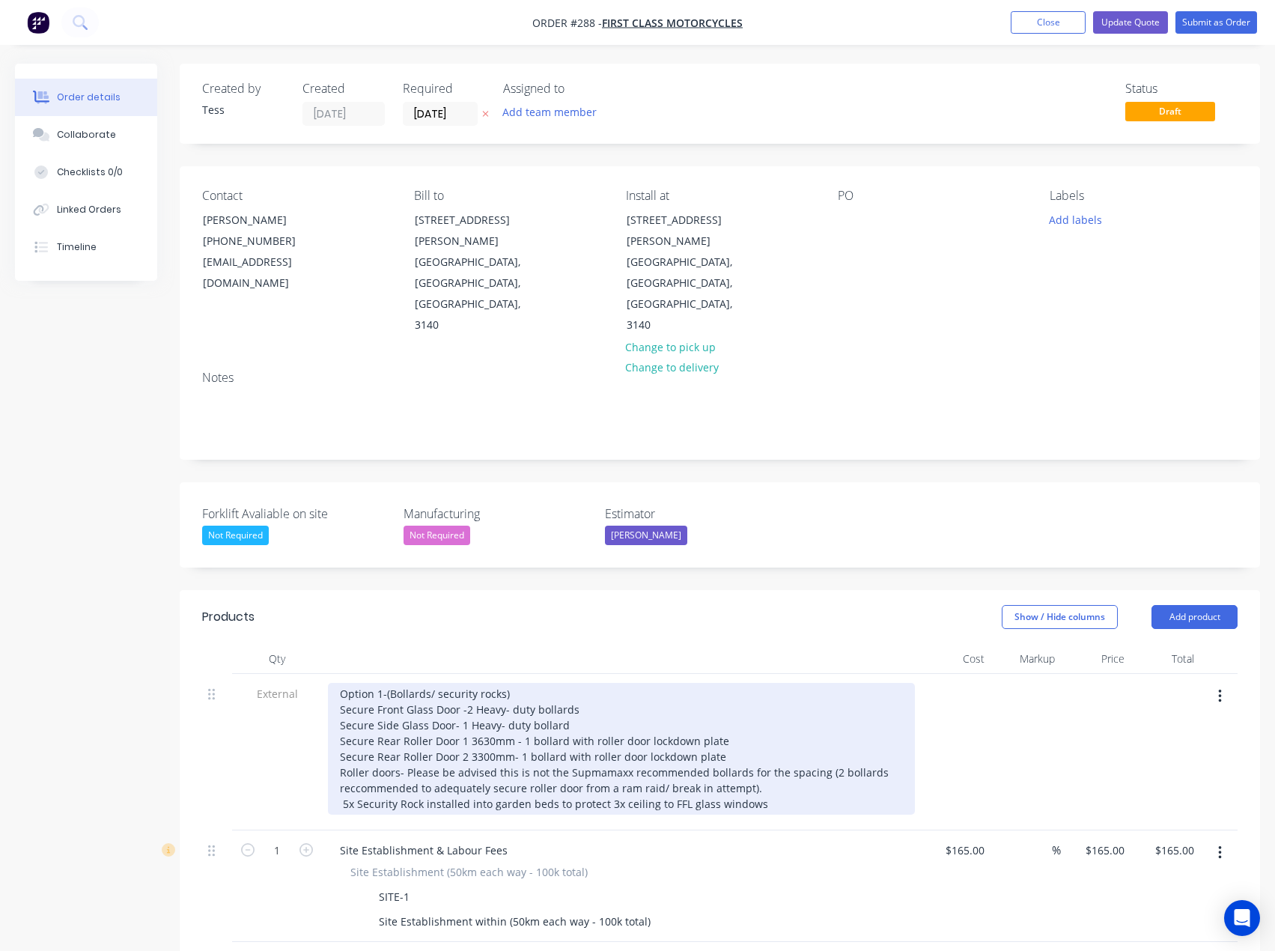
click at [464, 683] on div "Option 1-(Bollards/ security rocks) Secure Front Glass Door -2 Heavy- duty boll…" at bounding box center [621, 749] width 587 height 132
click at [468, 683] on div "Option 1-(Bollards/ security rocks) Secure Front Glass Door -2 Heavy- duty boll…" at bounding box center [621, 749] width 587 height 132
click at [512, 683] on div "Option 1-(Bollards/ security rocks) Secure Front Glass Door -2 Heavy- duty boll…" at bounding box center [621, 749] width 587 height 132
click at [470, 695] on div "Option 1-(Bollards/ security rocks) Secure Front Glass Door -2 Heavy- duty boll…" at bounding box center [621, 749] width 587 height 132
click at [513, 691] on div "Option 1-(Bollards/ security rocks) Secure Front Glass Door -2 Heavy- duty boll…" at bounding box center [621, 749] width 587 height 132
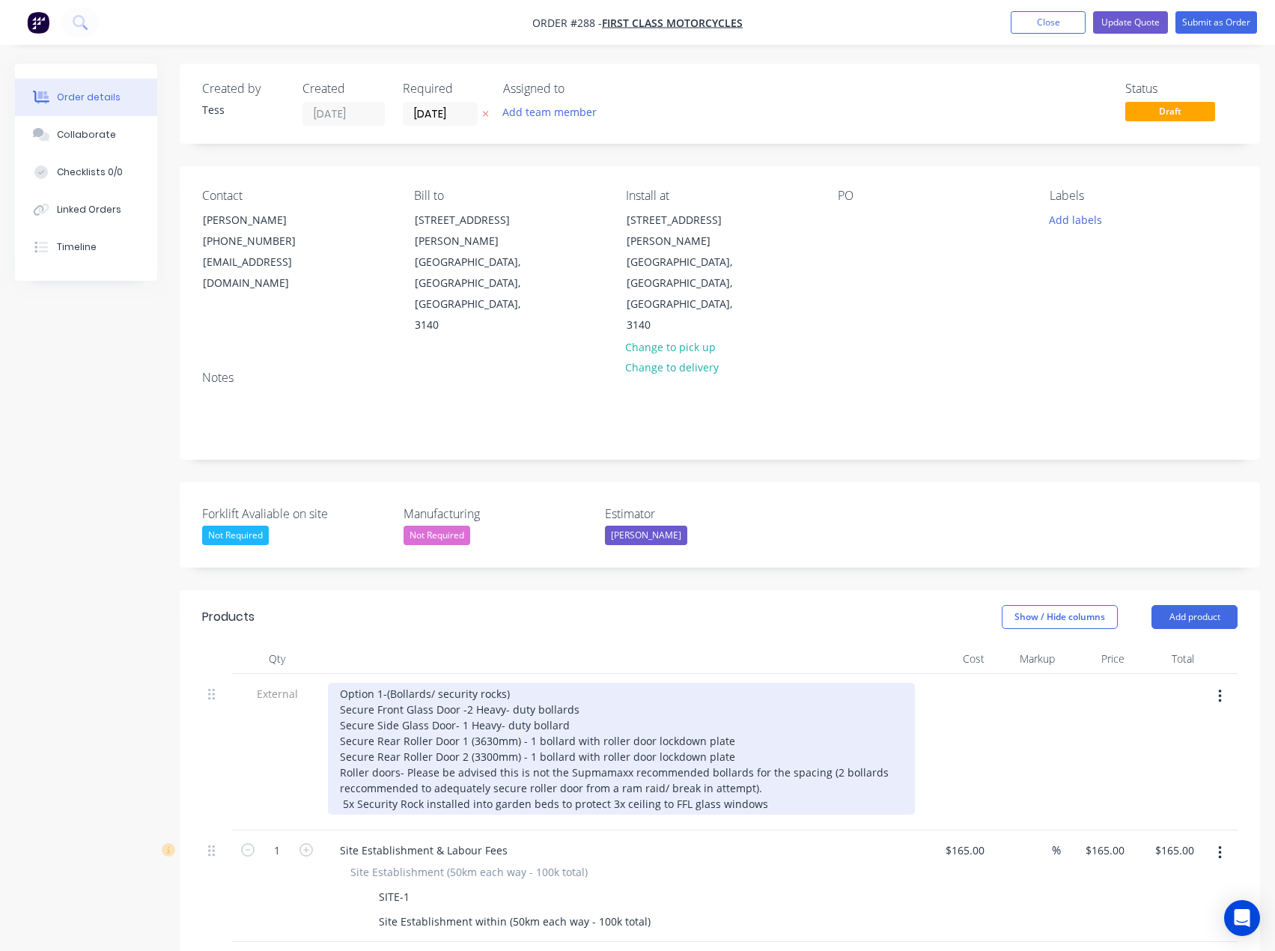
click at [727, 694] on div "Option 1-(Bollards/ security rocks) Secure Front Glass Door -2 Heavy- duty boll…" at bounding box center [621, 749] width 587 height 132
click at [359, 726] on div "Option 1-(Bollards/ security rocks) Secure Front Glass Door -2 Heavy- duty boll…" at bounding box center [621, 749] width 587 height 132
click at [583, 711] on div "Option 1-(Bollards/ security rocks) Secure Front Glass Door -2 Heavy- duty boll…" at bounding box center [621, 749] width 587 height 132
click at [594, 710] on div "Option 1-(Bollards/ security rocks) Secure Front Glass Door -2 Heavy- duty boll…" at bounding box center [621, 749] width 587 height 132
click at [744, 726] on div "Option 1-(Bollards/ security rocks) Secure Front Glass Door -2 Heavy- duty boll…" at bounding box center [621, 749] width 587 height 132
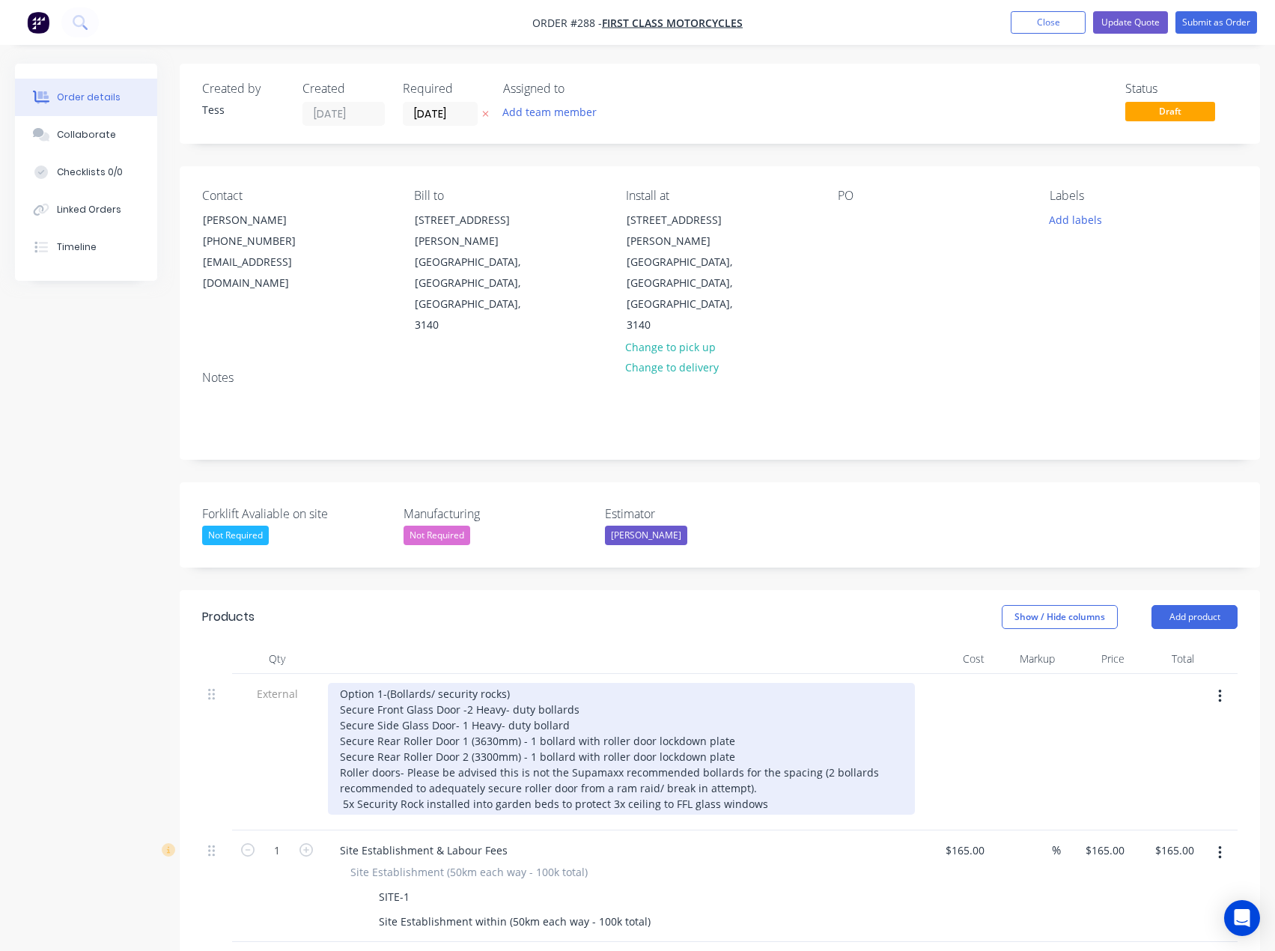
click at [767, 747] on div "Option 1-(Bollards/ security rocks) Secure Front Glass Door -2 Heavy- duty boll…" at bounding box center [621, 749] width 587 height 132
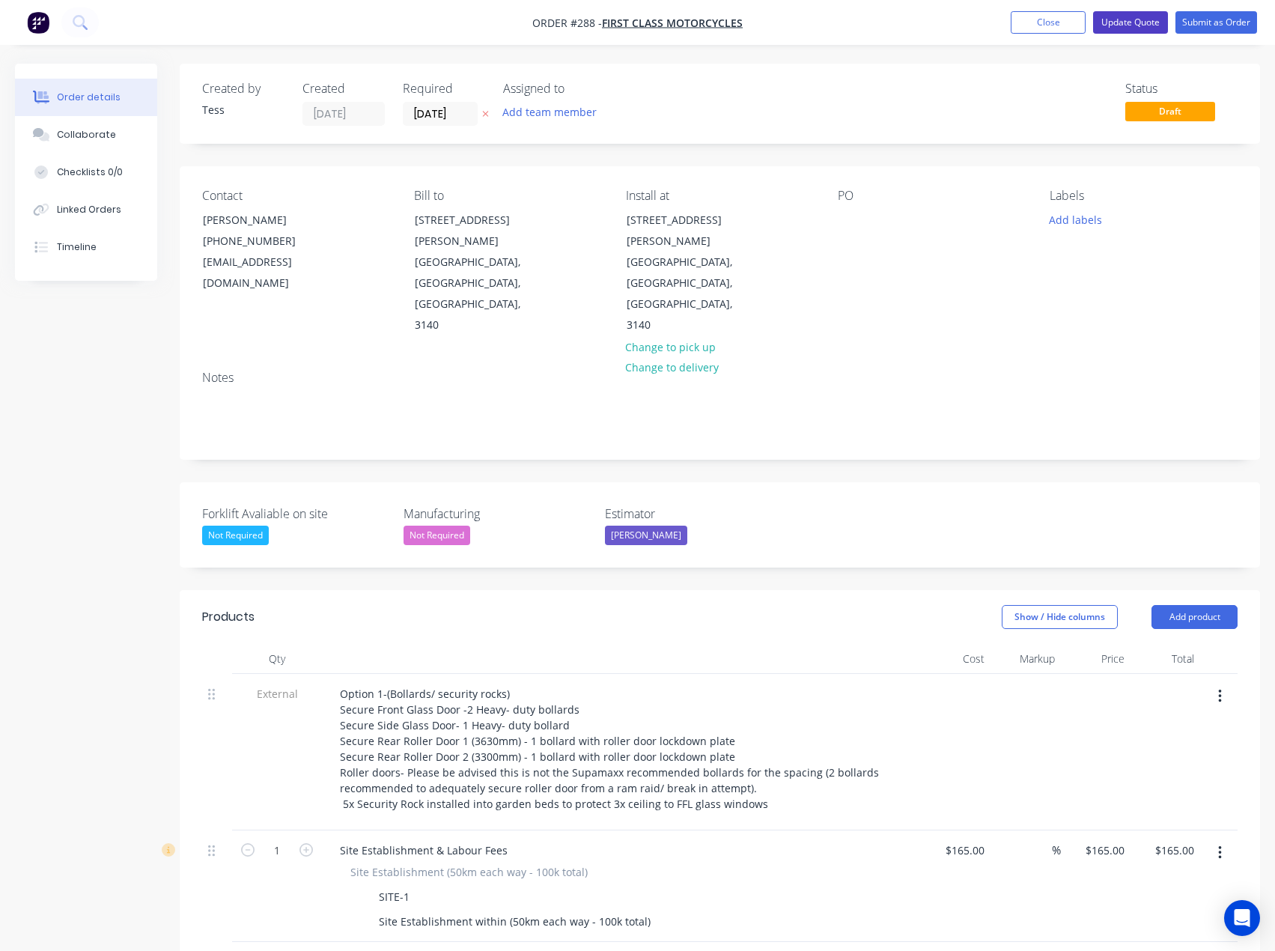
click at [1146, 17] on button "Update Quote" at bounding box center [1130, 22] width 75 height 22
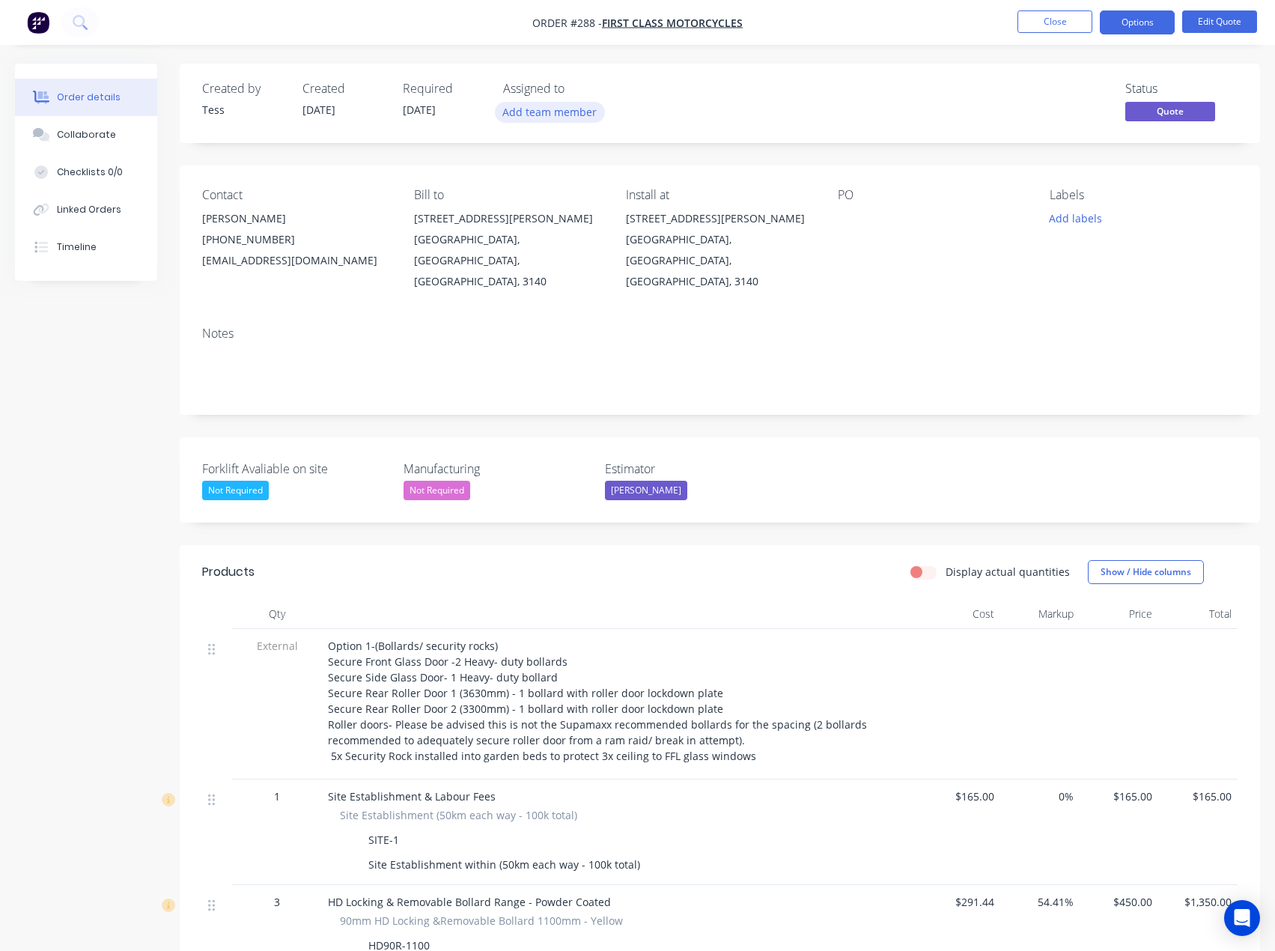
click at [520, 118] on button "Add team member" at bounding box center [550, 112] width 110 height 20
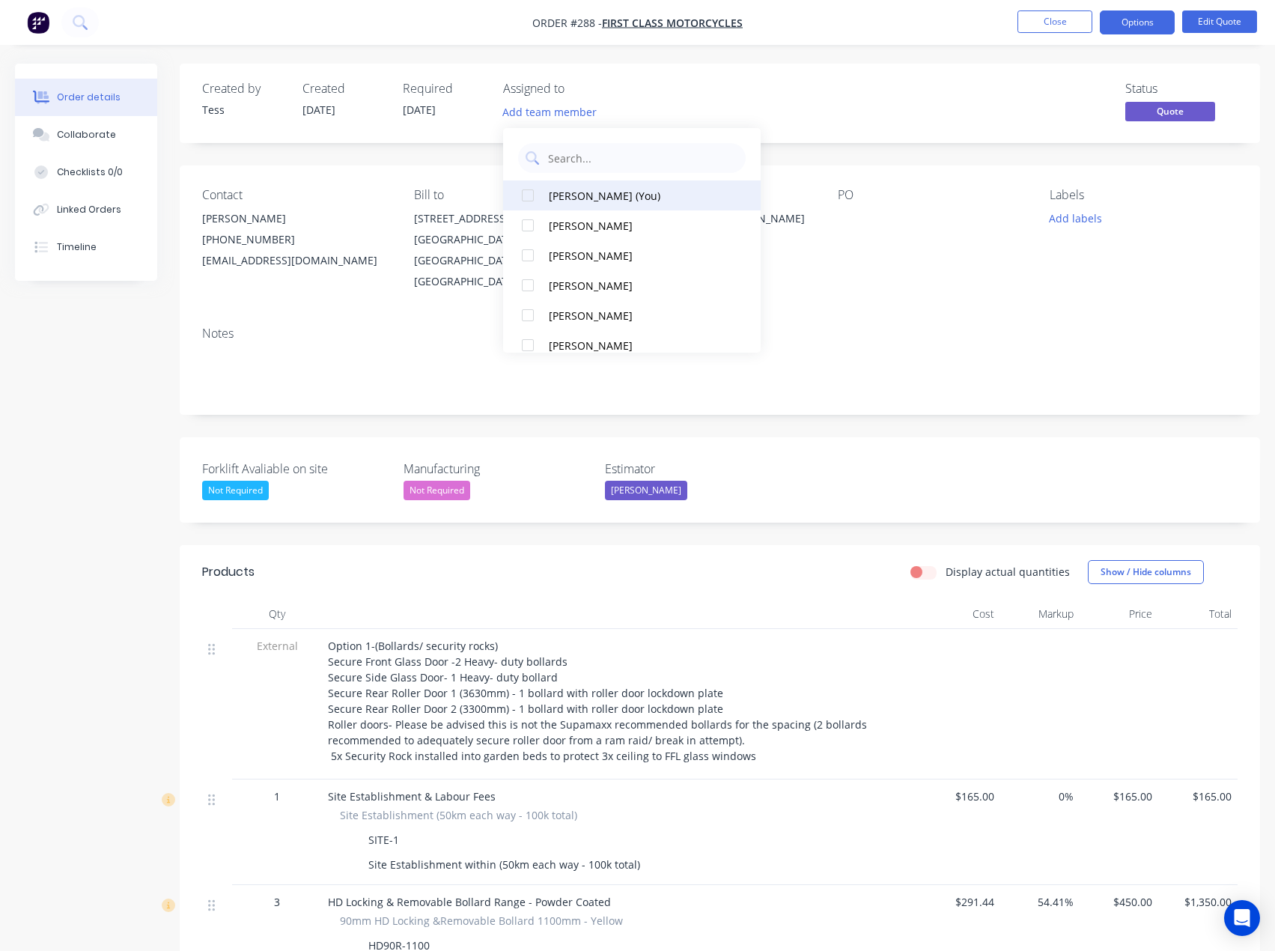
click at [557, 188] on div "[PERSON_NAME] (You)" at bounding box center [637, 196] width 176 height 16
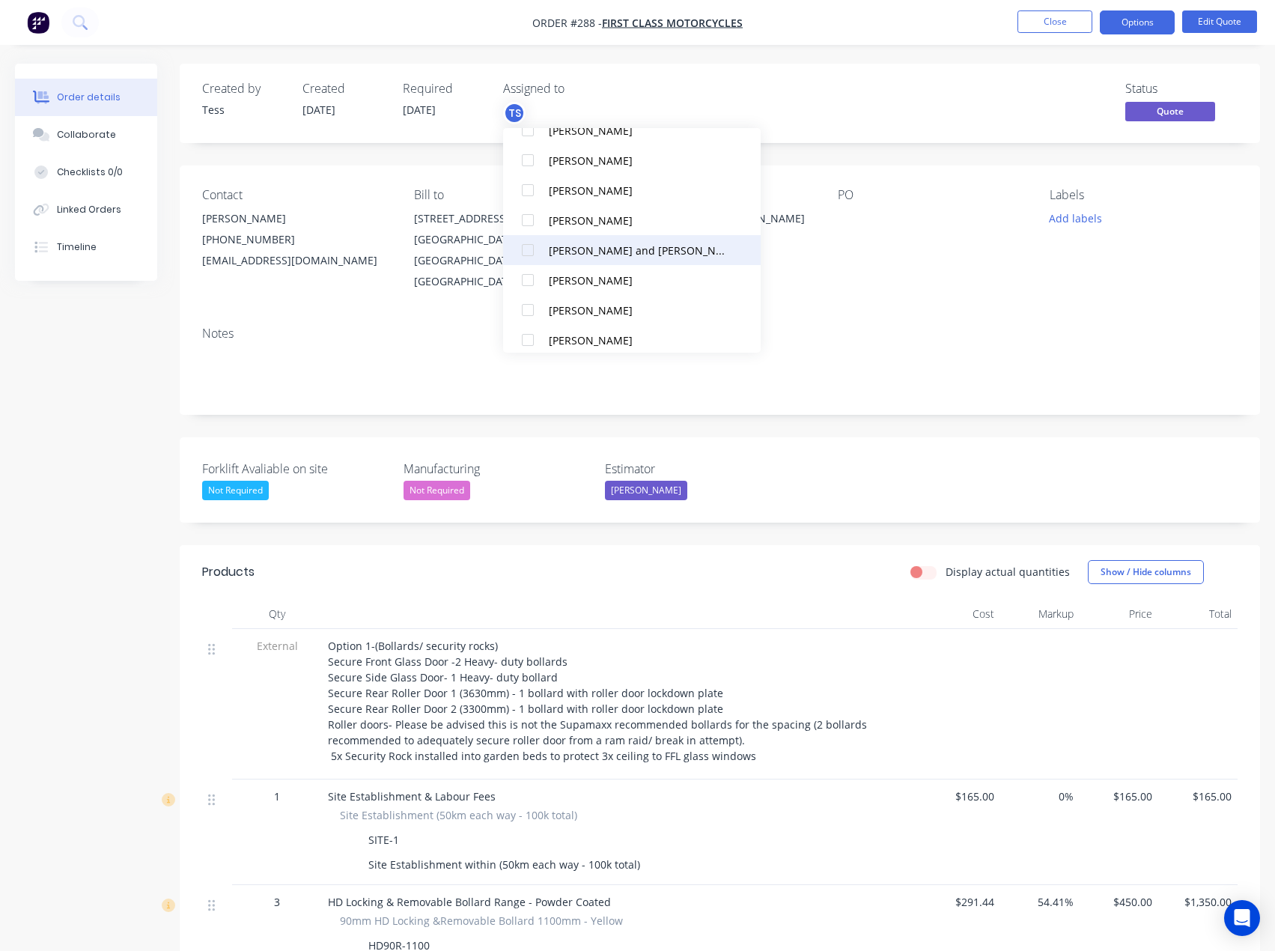
scroll to position [135, 0]
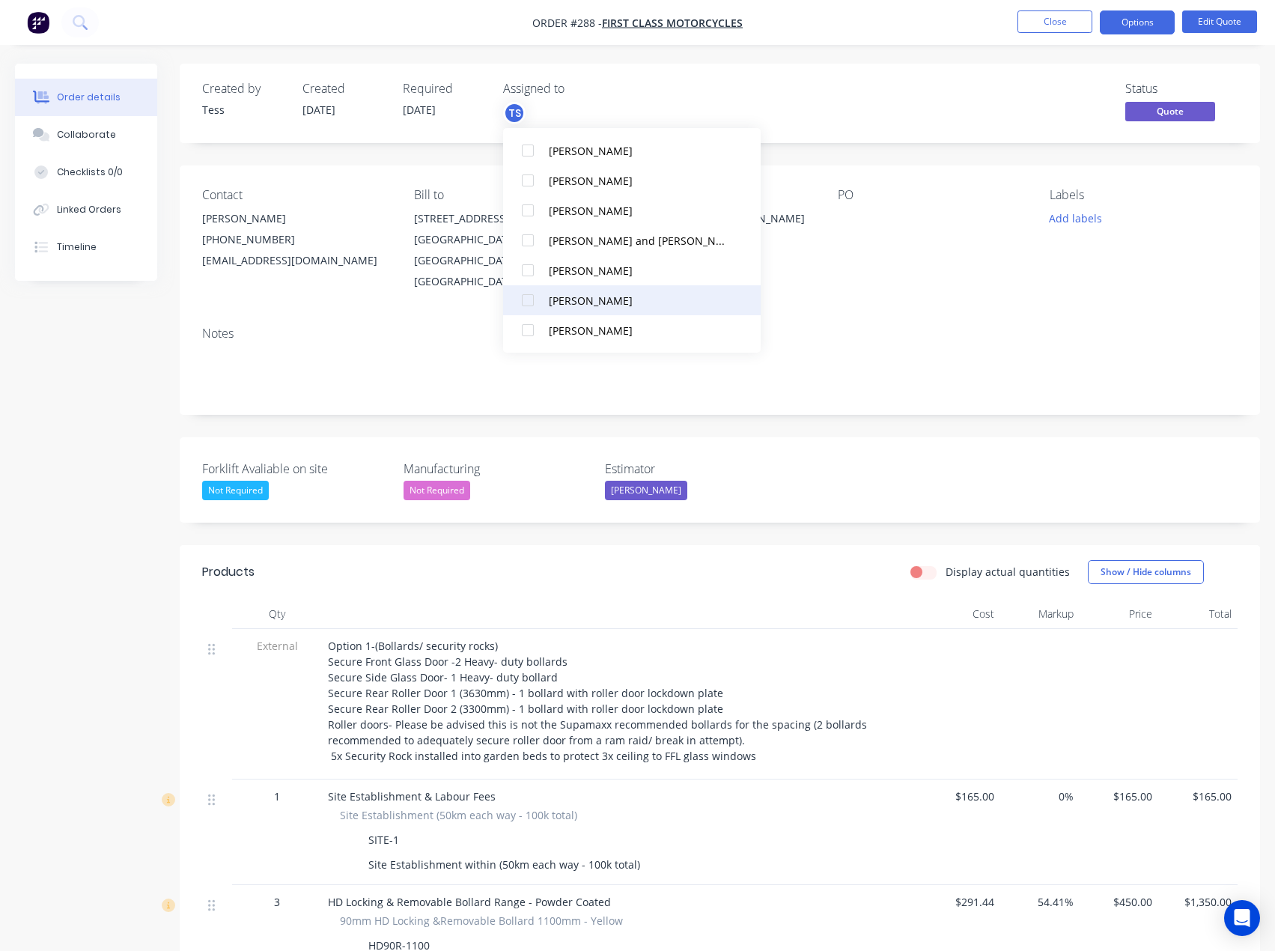
click at [577, 304] on div "[PERSON_NAME]" at bounding box center [637, 301] width 176 height 16
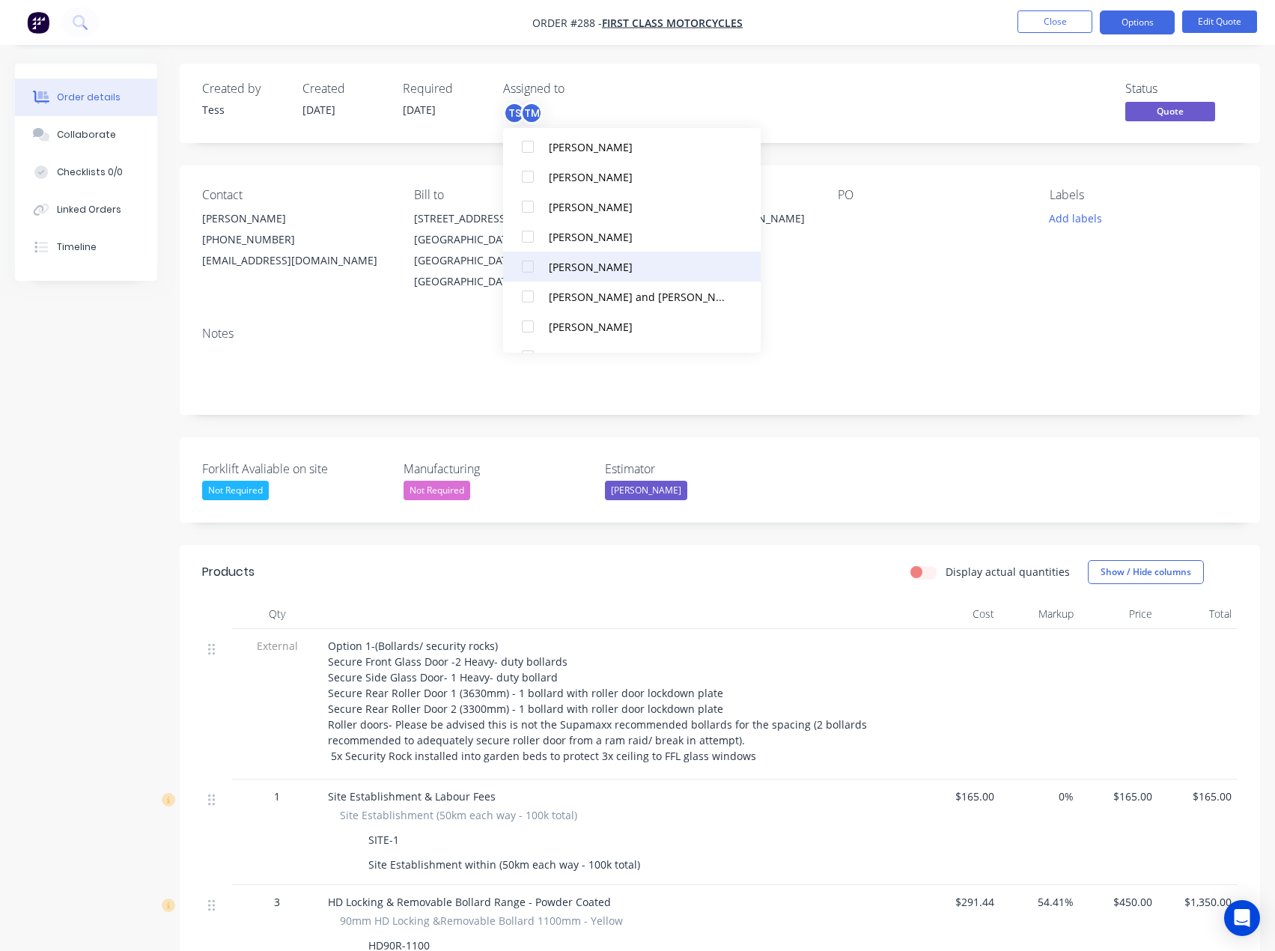
scroll to position [31, 0]
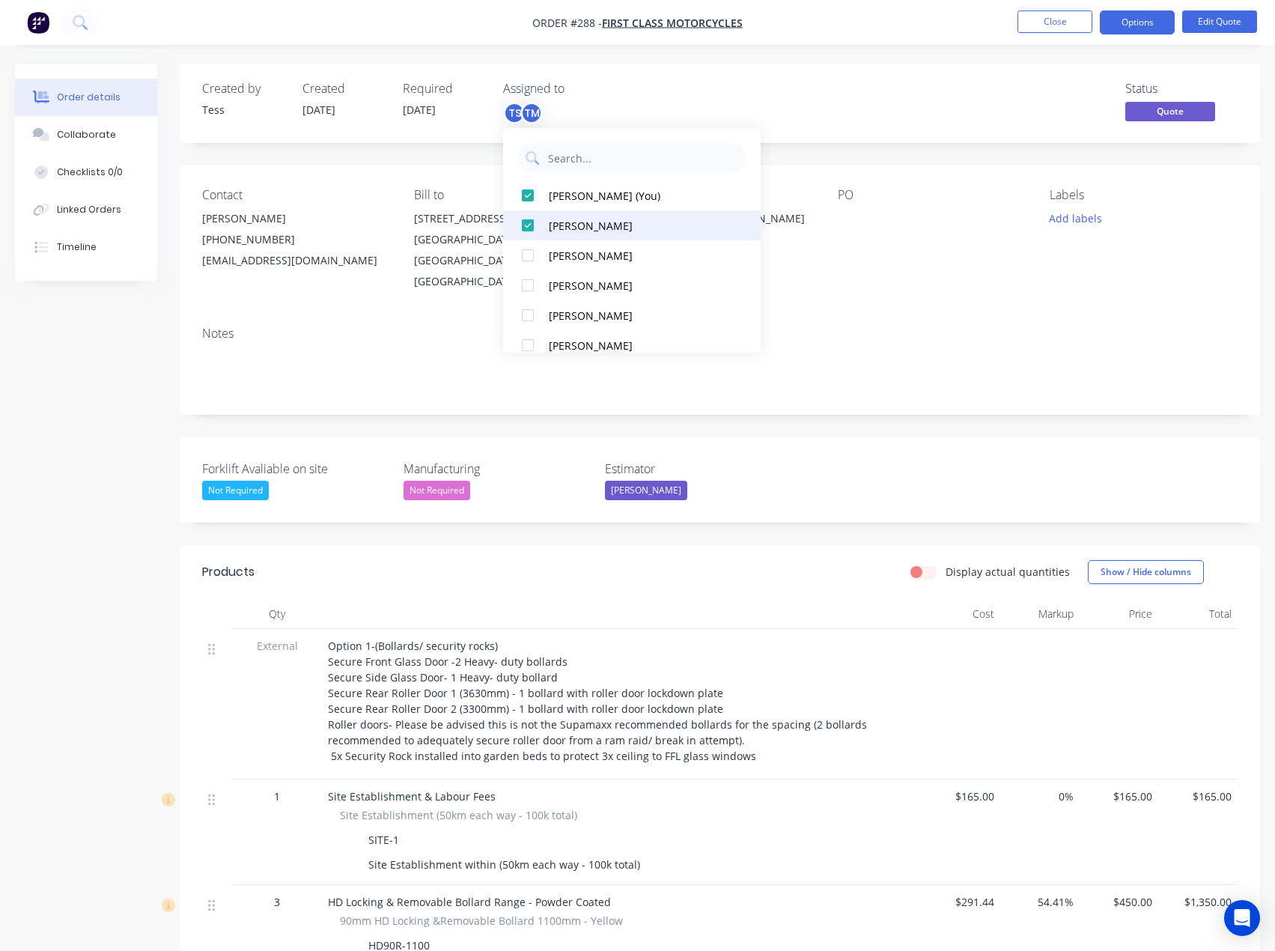
click at [533, 228] on div at bounding box center [528, 225] width 30 height 30
click at [618, 109] on div "TS" at bounding box center [578, 113] width 150 height 22
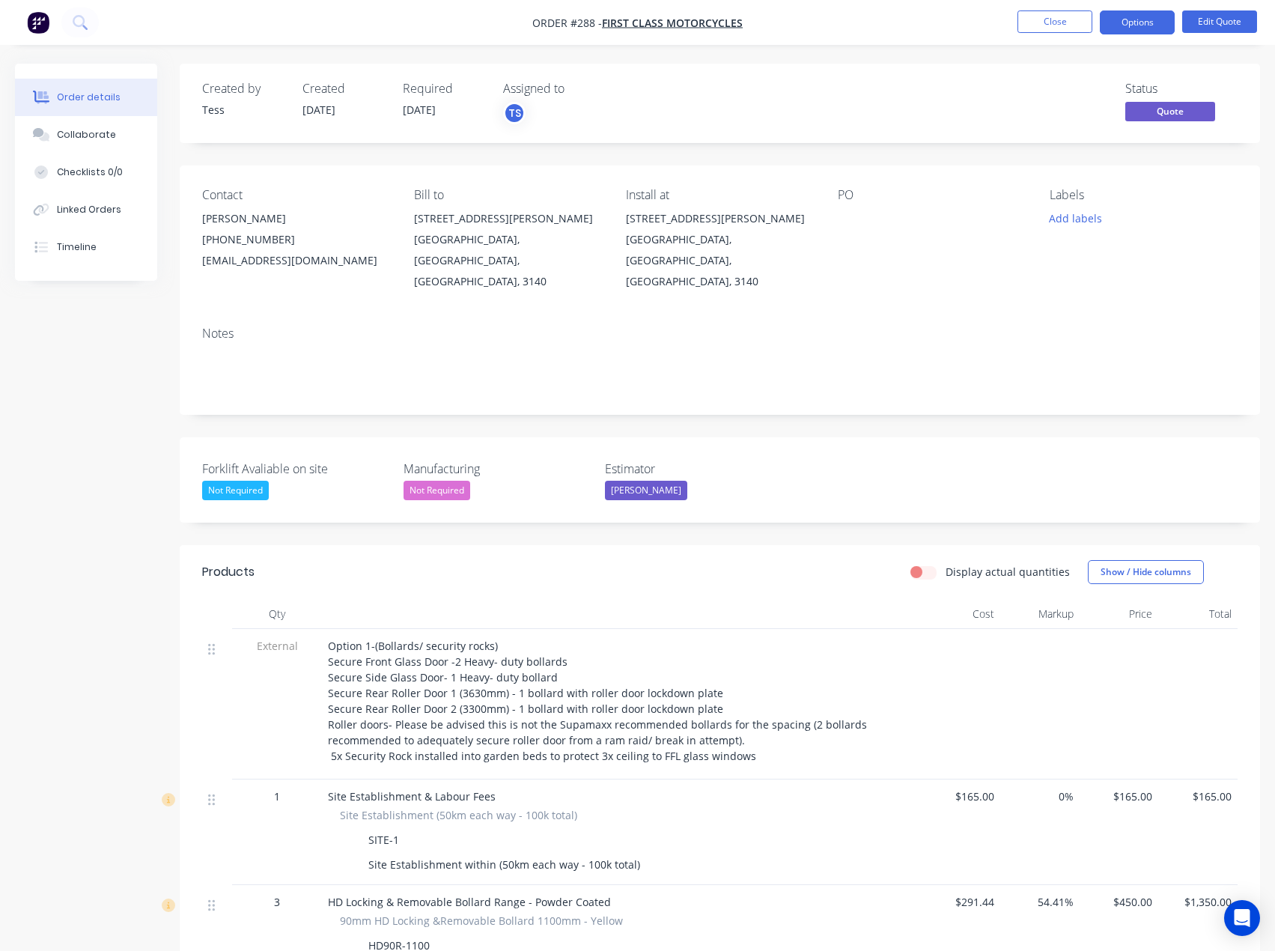
click at [477, 639] on span "Option 1-(Bollards/ security rocks) Secure Front Glass Door -2 Heavy- duty boll…" at bounding box center [599, 701] width 542 height 124
drag, startPoint x: 505, startPoint y: 619, endPoint x: 329, endPoint y: 625, distance: 176.9
click at [329, 638] on div "Option 1-(Bollards/ security rocks) Secure Front Glass Door -2 Heavy- duty boll…" at bounding box center [621, 701] width 587 height 126
click at [357, 639] on span "Option 1-(Bollards/ security rocks) Secure Front Glass Door -2 Heavy- duty boll…" at bounding box center [599, 701] width 542 height 124
drag, startPoint x: 493, startPoint y: 624, endPoint x: 328, endPoint y: 631, distance: 165.6
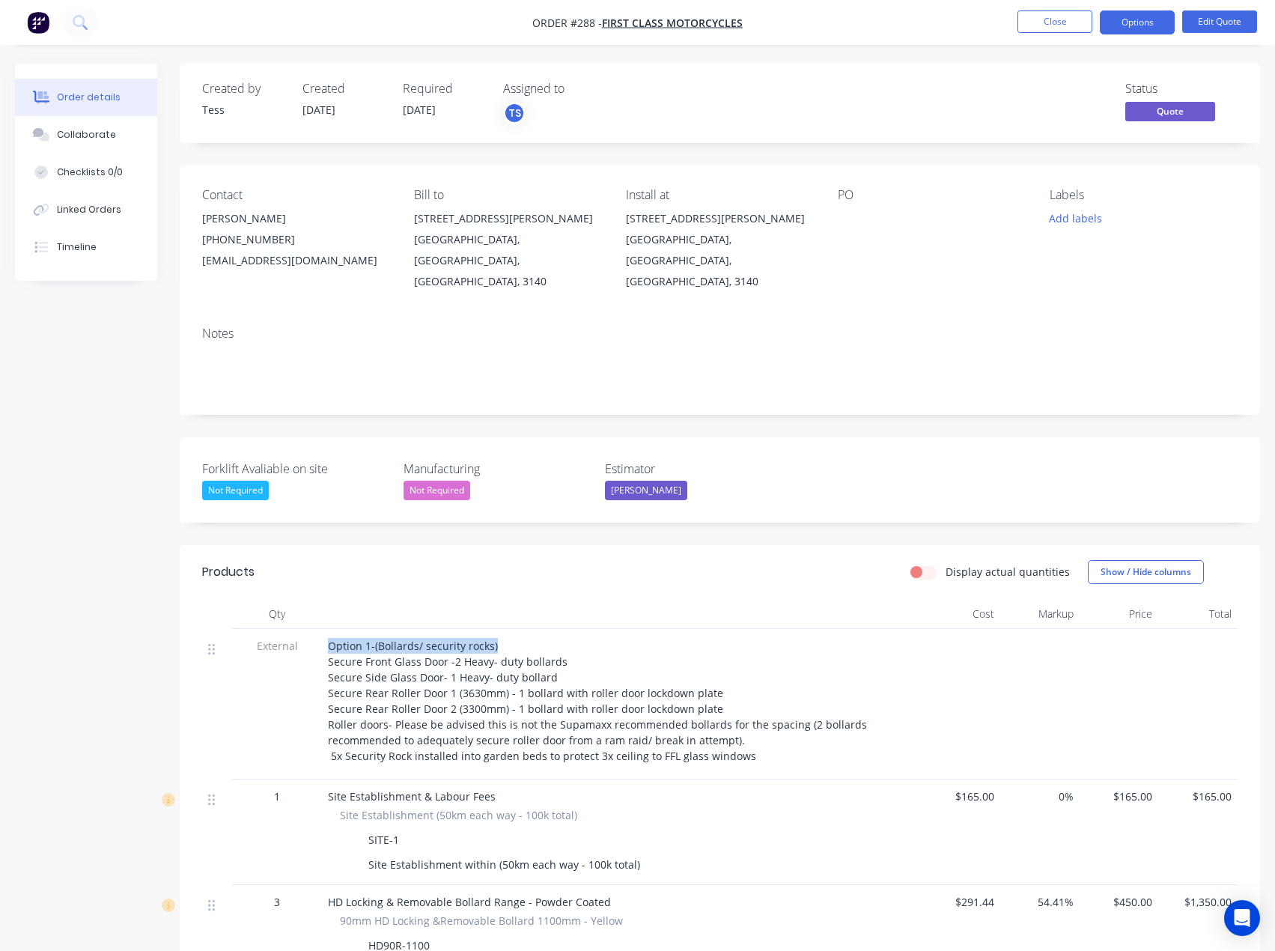
click at [328, 638] on div "Option 1-(Bollards/ security rocks) Secure Front Glass Door -2 Heavy- duty boll…" at bounding box center [621, 701] width 587 height 126
click at [1215, 13] on button "Edit Quote" at bounding box center [1219, 21] width 75 height 22
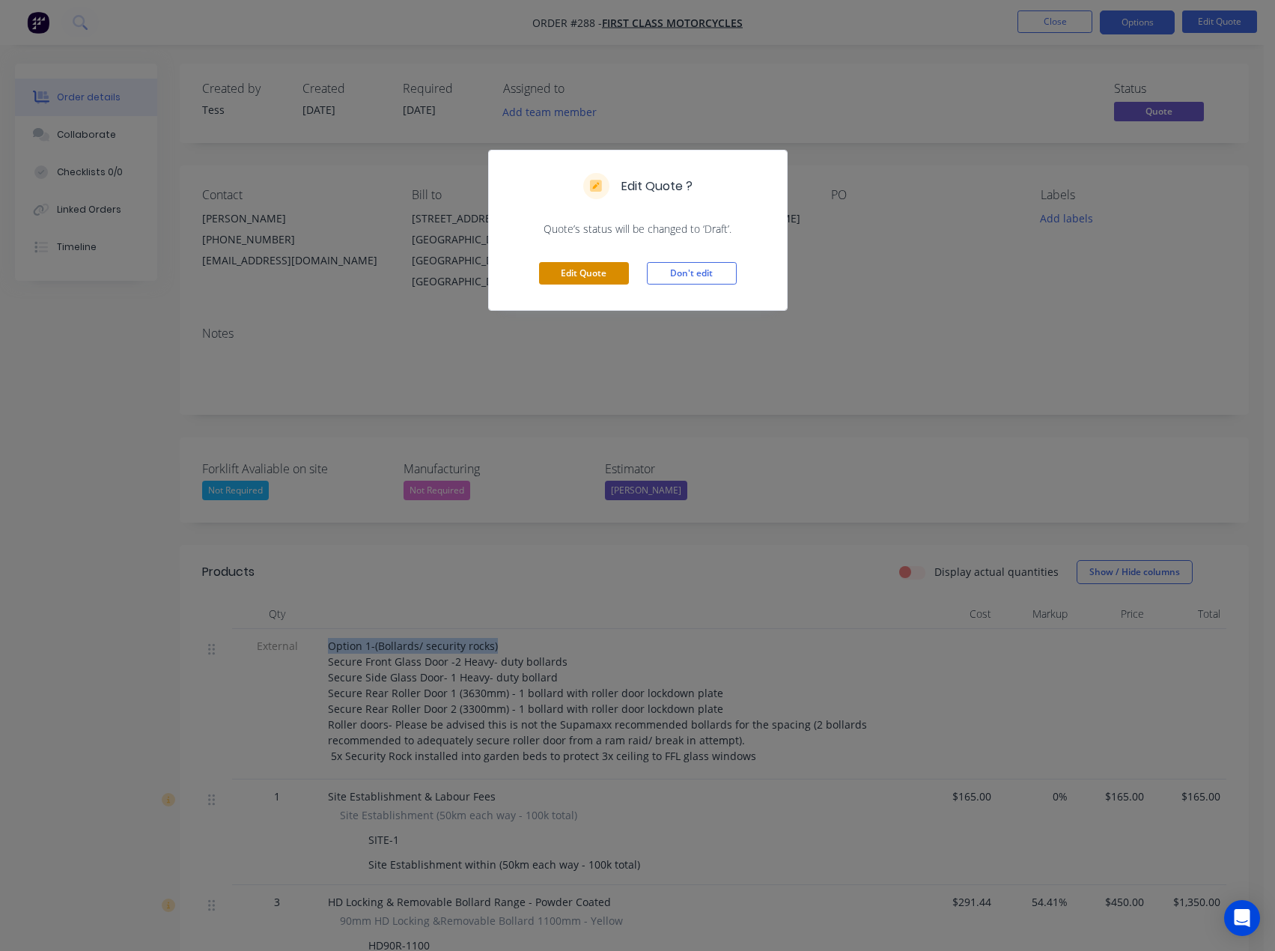
click at [571, 270] on button "Edit Quote" at bounding box center [584, 273] width 90 height 22
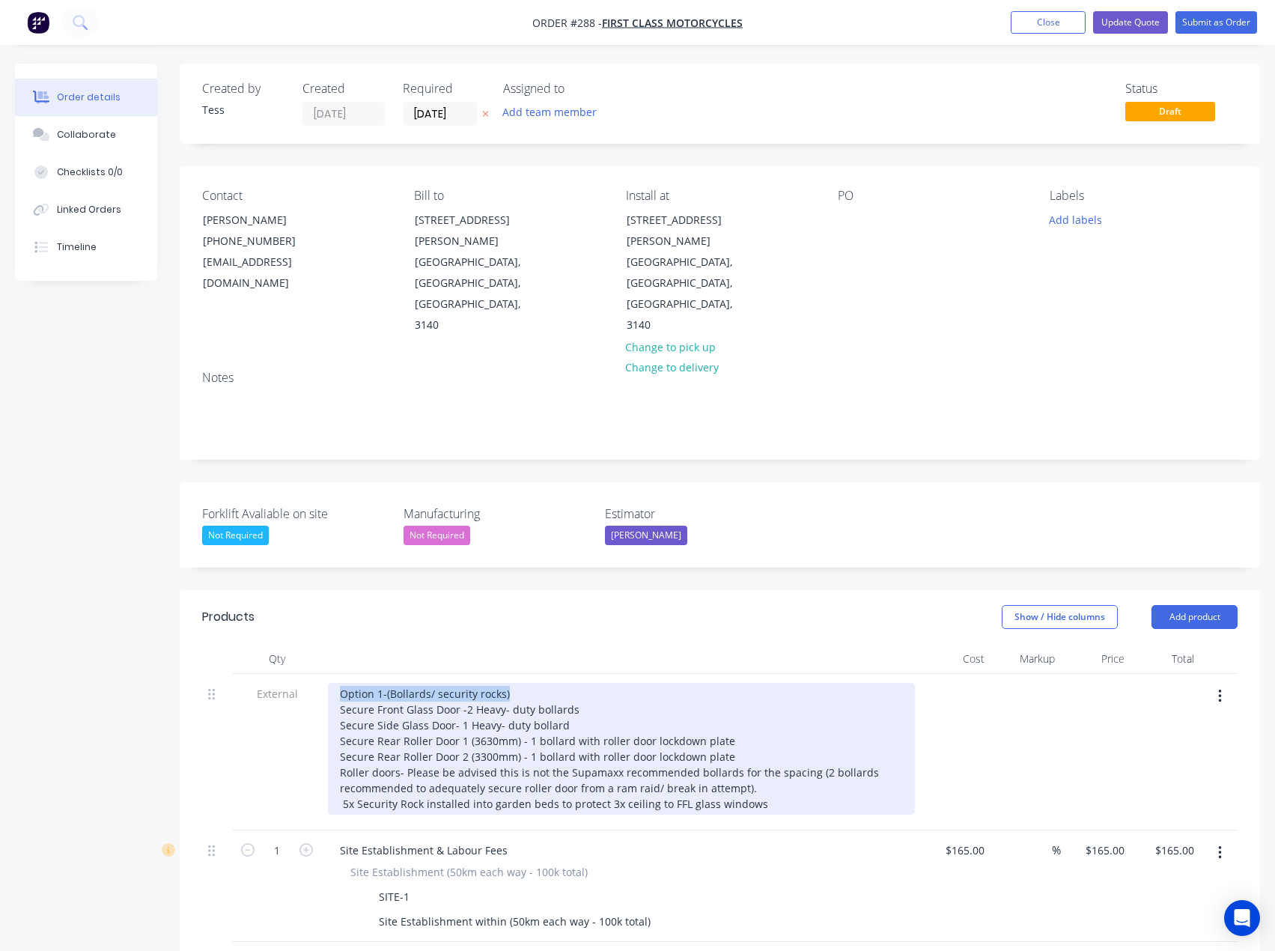
drag, startPoint x: 513, startPoint y: 631, endPoint x: 341, endPoint y: 633, distance: 171.5
click at [341, 683] on div "Option 1-(Bollards/ security rocks) Secure Front Glass Door -2 Heavy- duty boll…" at bounding box center [621, 749] width 587 height 132
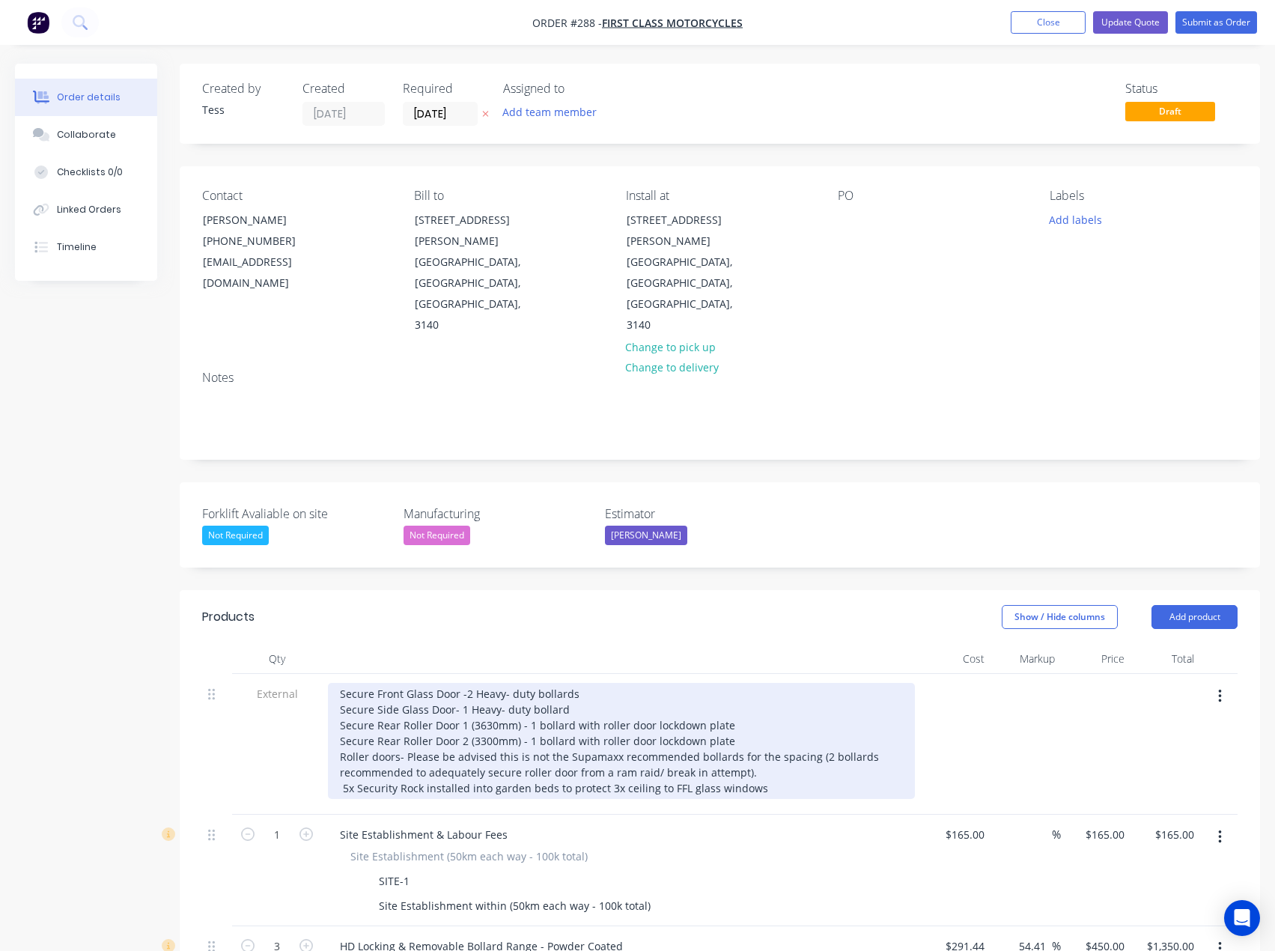
click at [344, 683] on div "Secure Front Glass Door -2 Heavy- duty bollards Secure Side Glass Door- 1 Heavy…" at bounding box center [621, 741] width 587 height 116
click at [342, 683] on div "Secure Front Glass Door -2 Heavy- duty bollards Secure Side Glass Door- 1 Heavy…" at bounding box center [621, 741] width 587 height 116
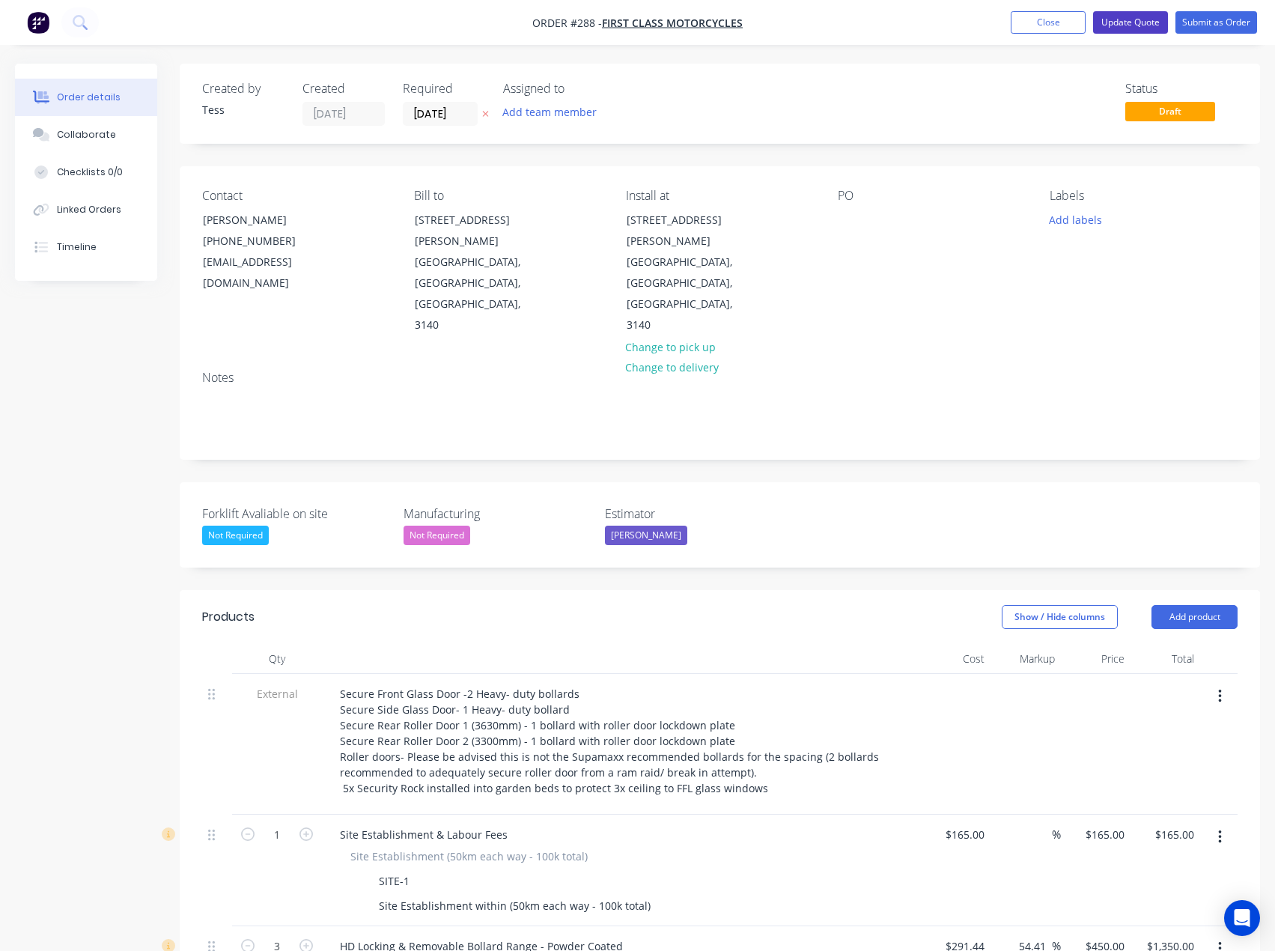
click at [1137, 22] on button "Update Quote" at bounding box center [1130, 22] width 75 height 22
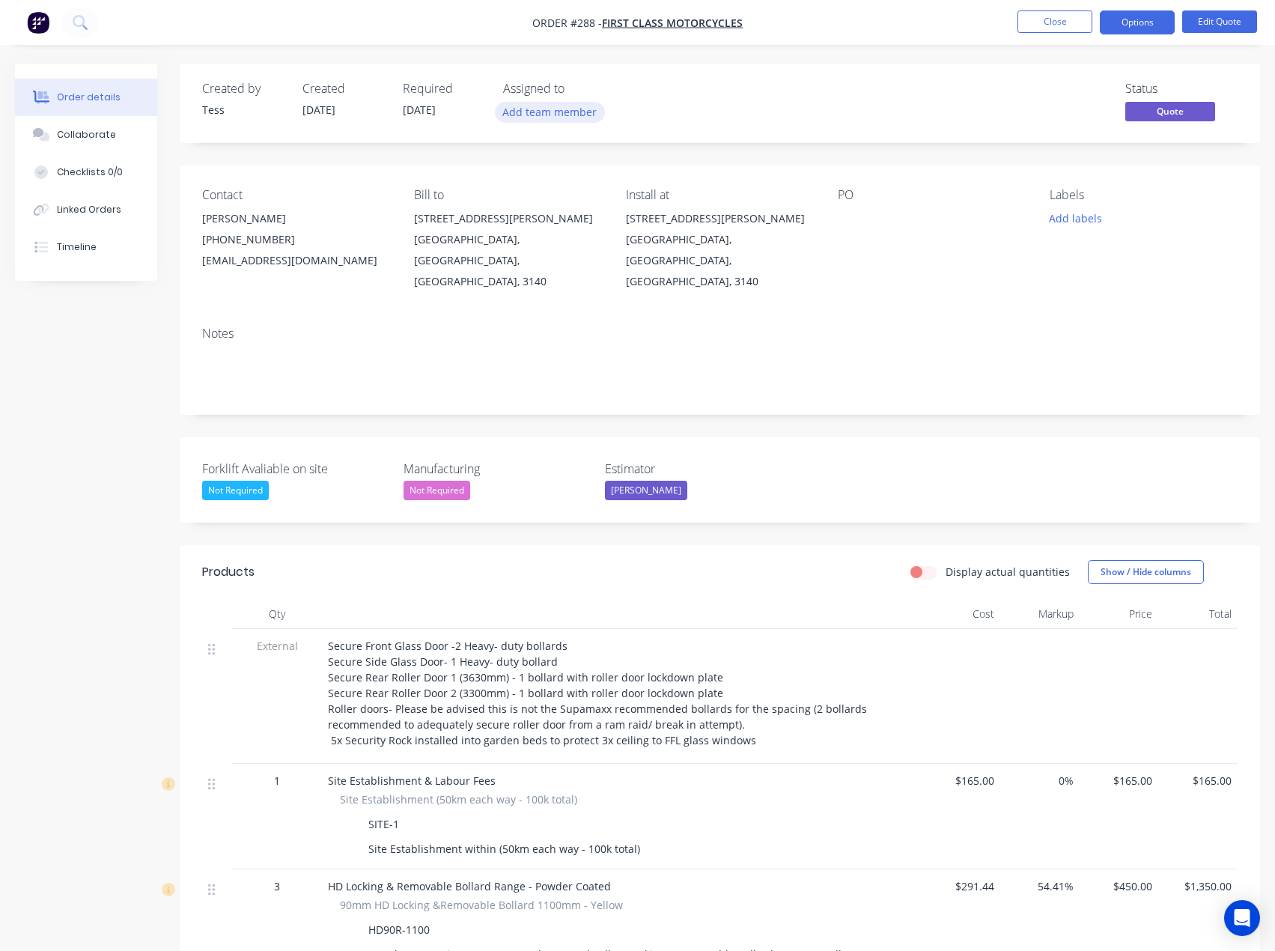
click at [543, 113] on button "Add team member" at bounding box center [550, 112] width 110 height 20
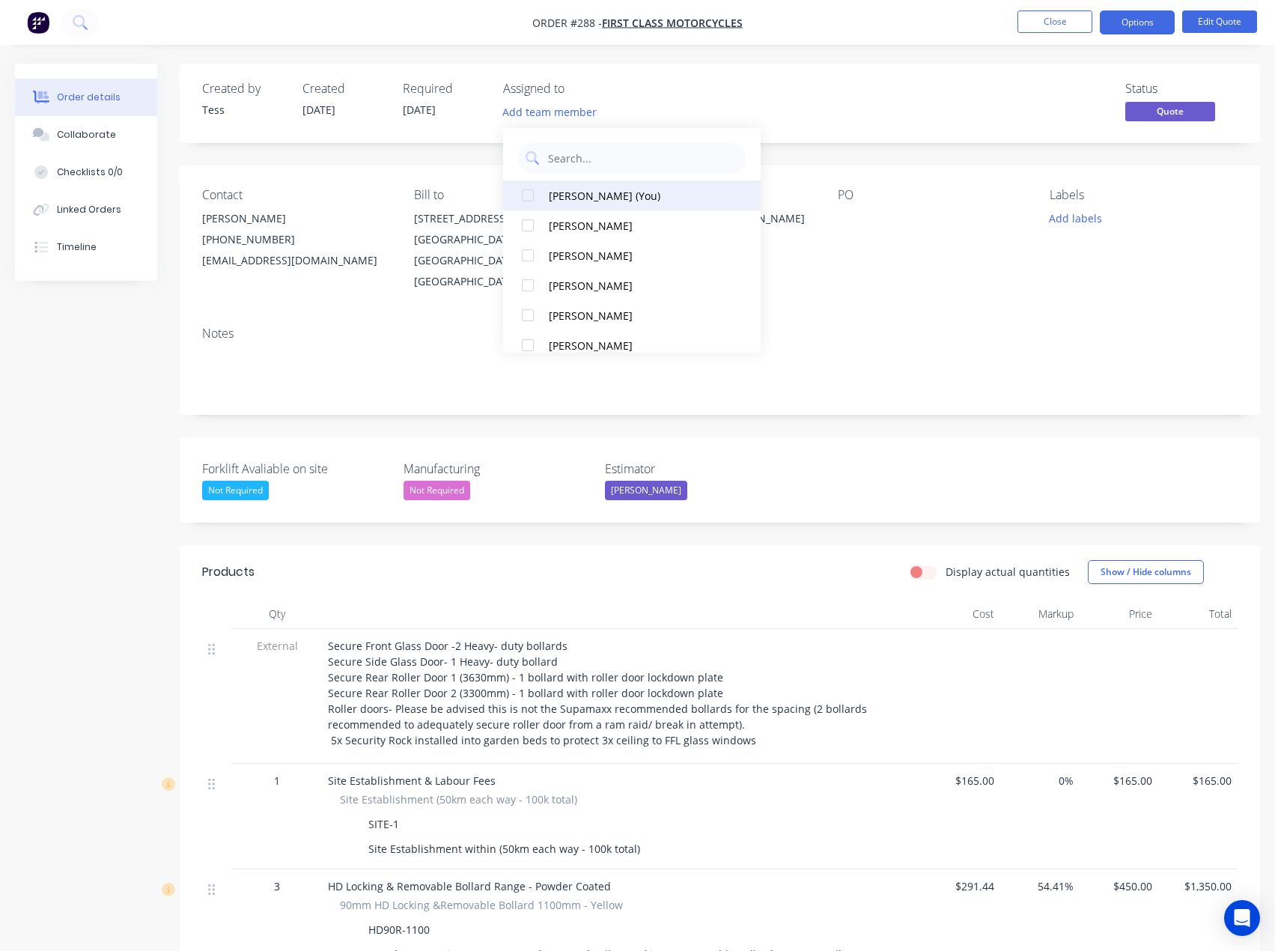
click at [553, 206] on button "[PERSON_NAME] (You)" at bounding box center [632, 195] width 258 height 30
click at [680, 103] on div "Status Quote" at bounding box center [945, 103] width 585 height 43
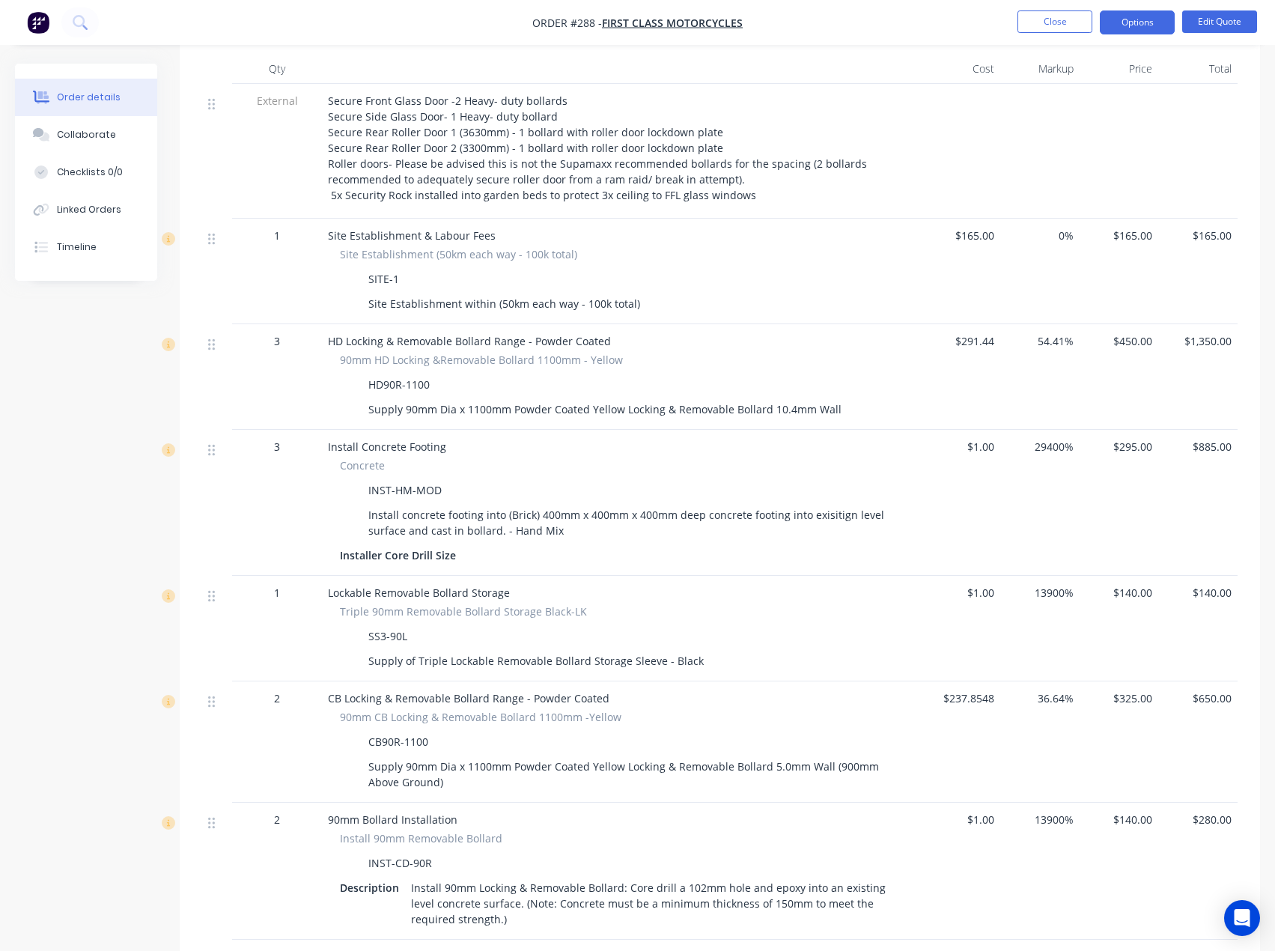
scroll to position [749, 0]
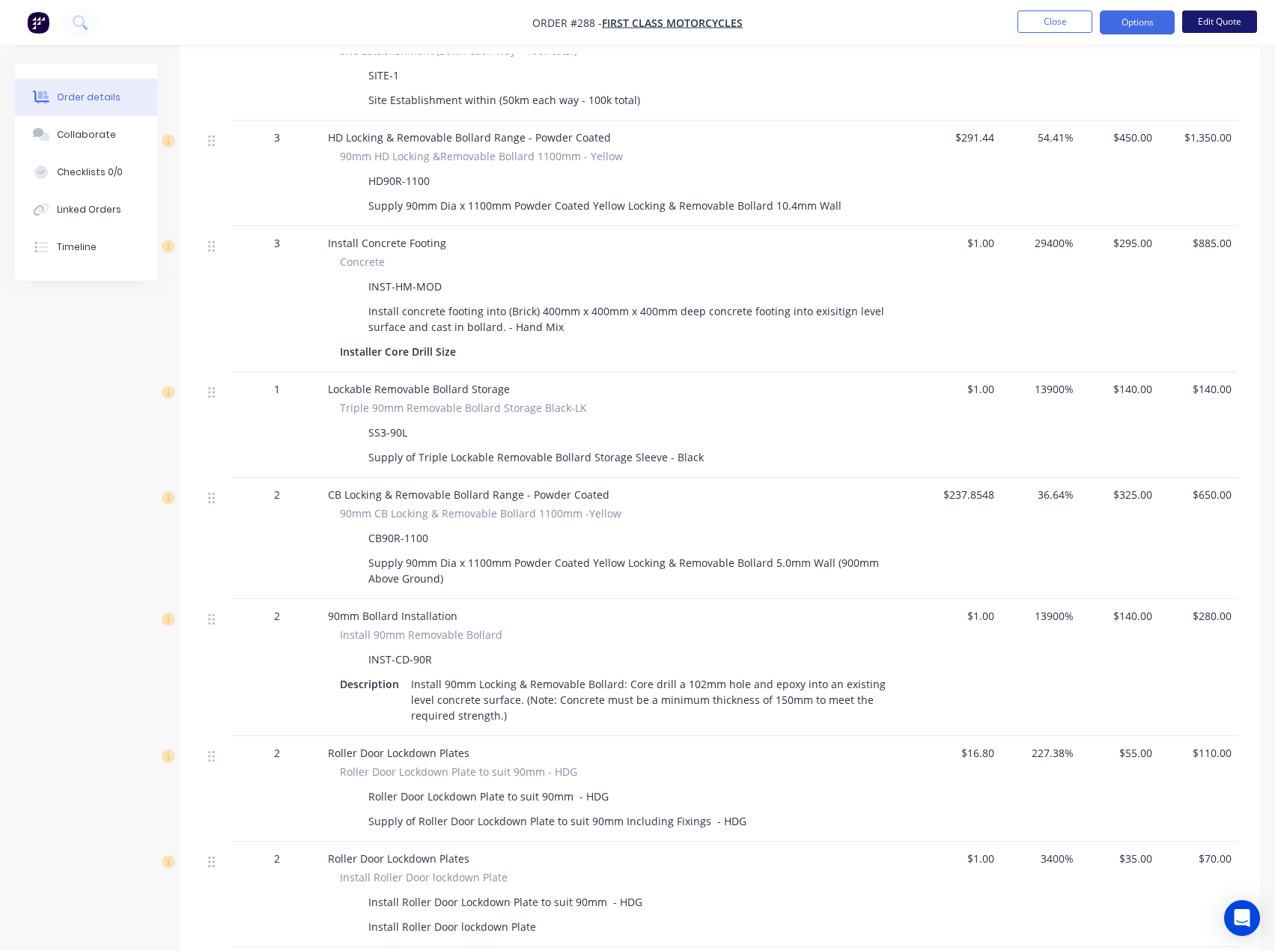
click at [1210, 29] on button "Edit Quote" at bounding box center [1219, 21] width 75 height 22
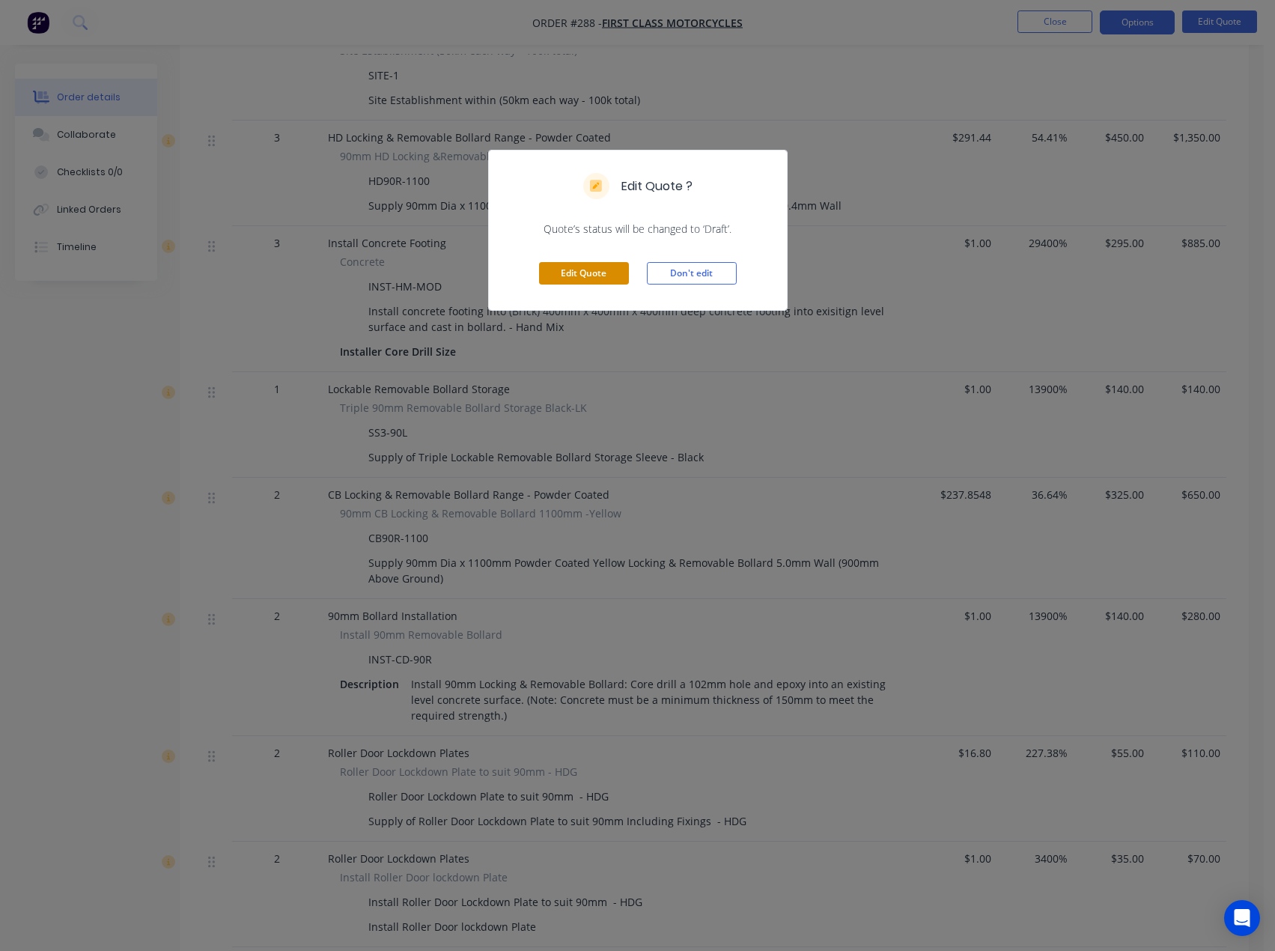
click at [607, 267] on button "Edit Quote" at bounding box center [584, 273] width 90 height 22
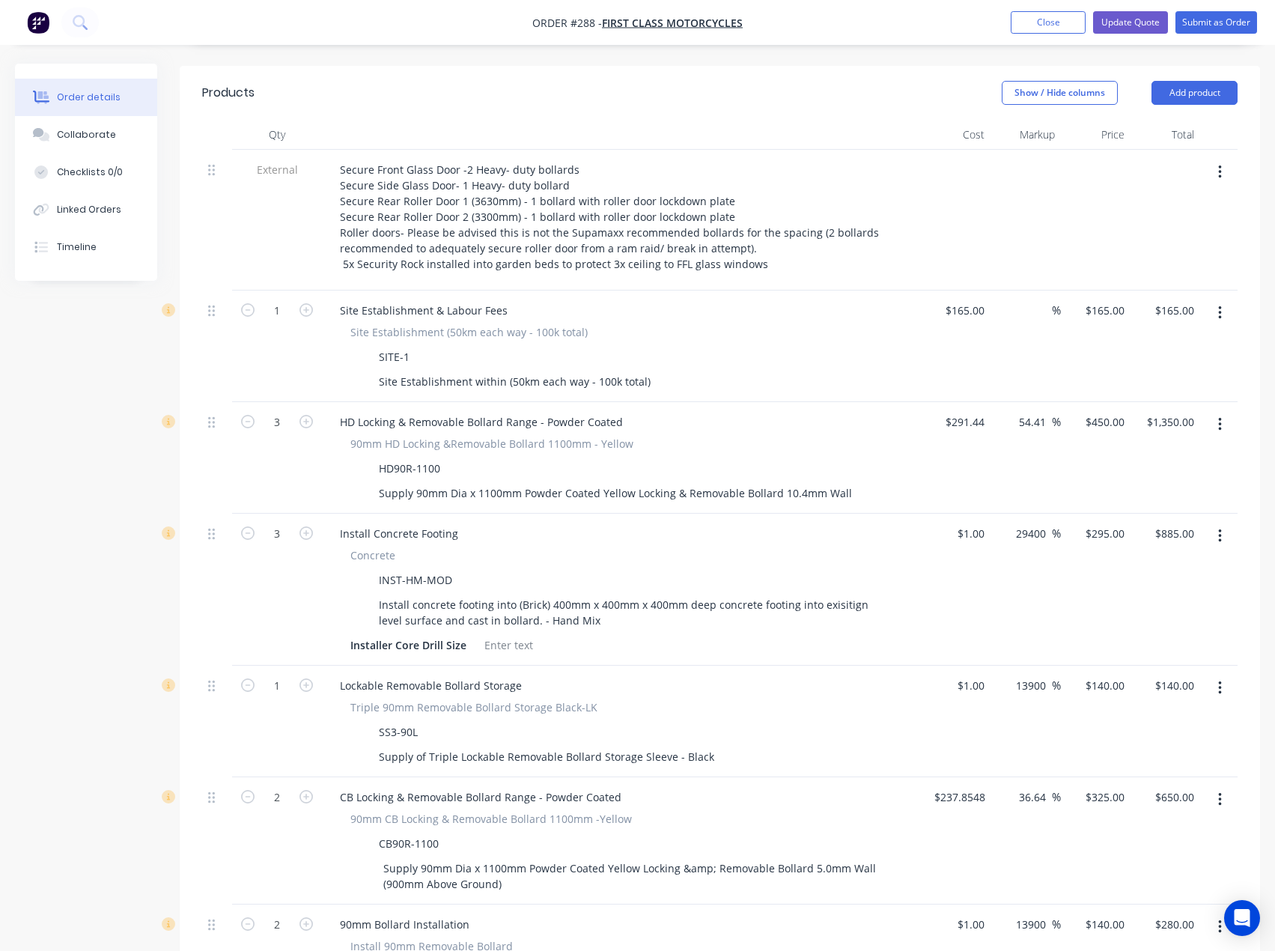
scroll to position [449, 0]
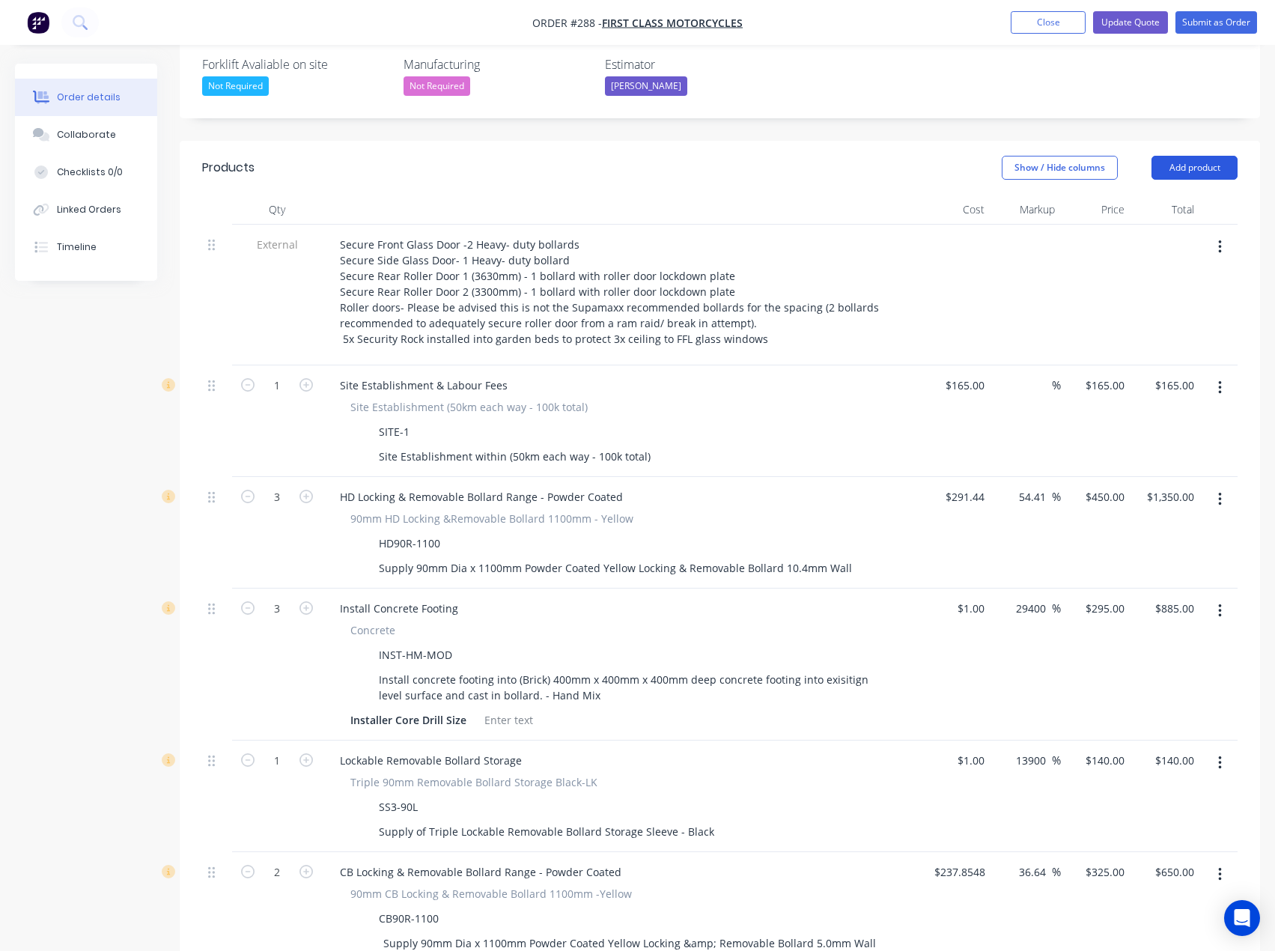
click at [1225, 156] on button "Add product" at bounding box center [1195, 168] width 86 height 24
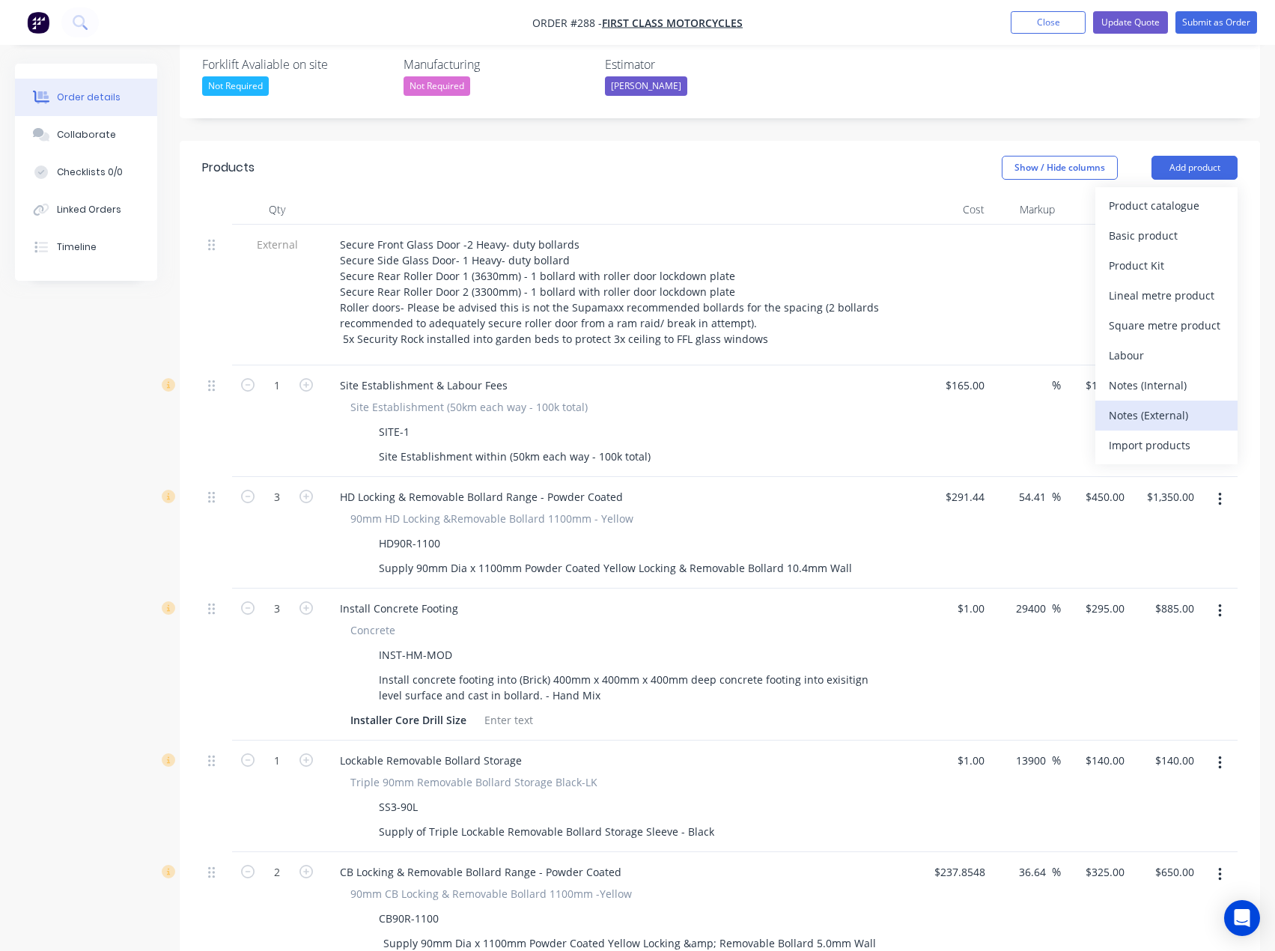
click at [1173, 404] on div "Notes (External)" at bounding box center [1166, 415] width 115 height 22
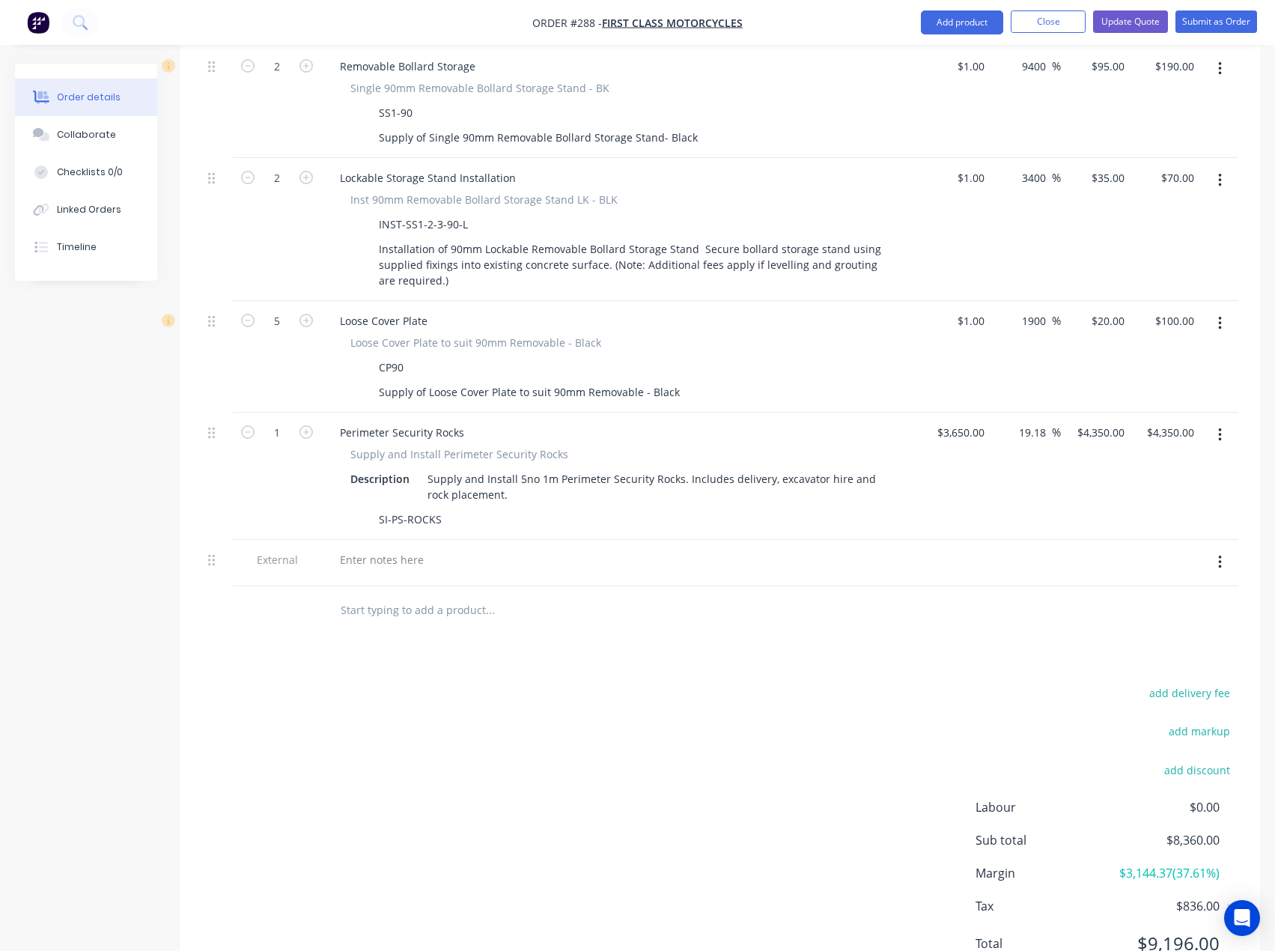
scroll to position [1752, 0]
click at [368, 546] on div at bounding box center [382, 557] width 108 height 22
paste div
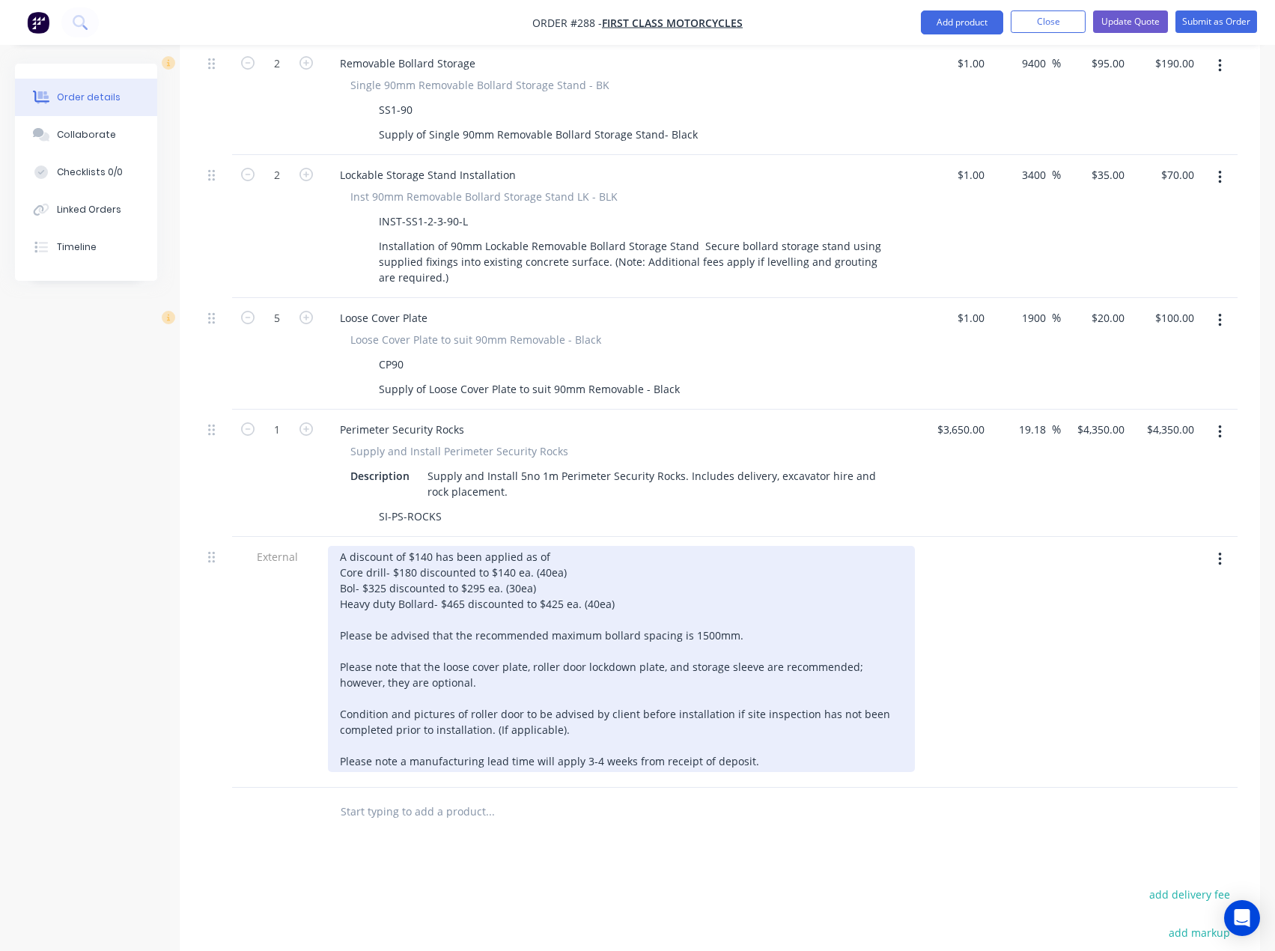
click at [430, 546] on div "A discount of $140 has been applied as of Core drill- $180 discounted to $140 e…" at bounding box center [621, 659] width 587 height 226
drag, startPoint x: 563, startPoint y: 508, endPoint x: 531, endPoint y: 506, distance: 32.3
click at [531, 546] on div "A discount of $140 has been applied as of Core drill- $180 discounted to $140 e…" at bounding box center [621, 659] width 587 height 226
drag, startPoint x: 539, startPoint y: 527, endPoint x: 502, endPoint y: 529, distance: 36.7
click at [502, 546] on div "A discount of $140 has been applied as of Core drill- $180 discounted to $140 e…" at bounding box center [621, 659] width 587 height 226
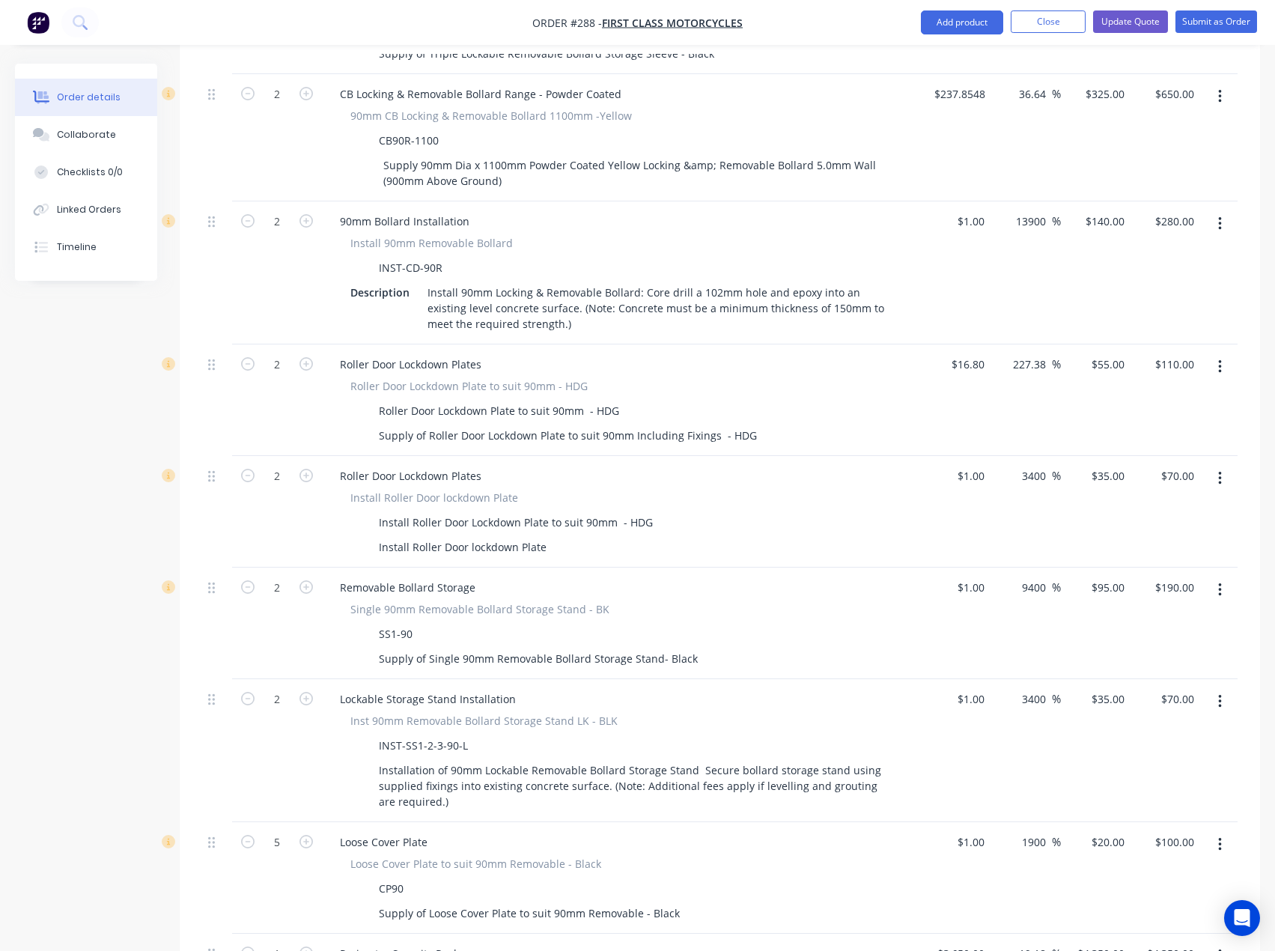
scroll to position [853, 0]
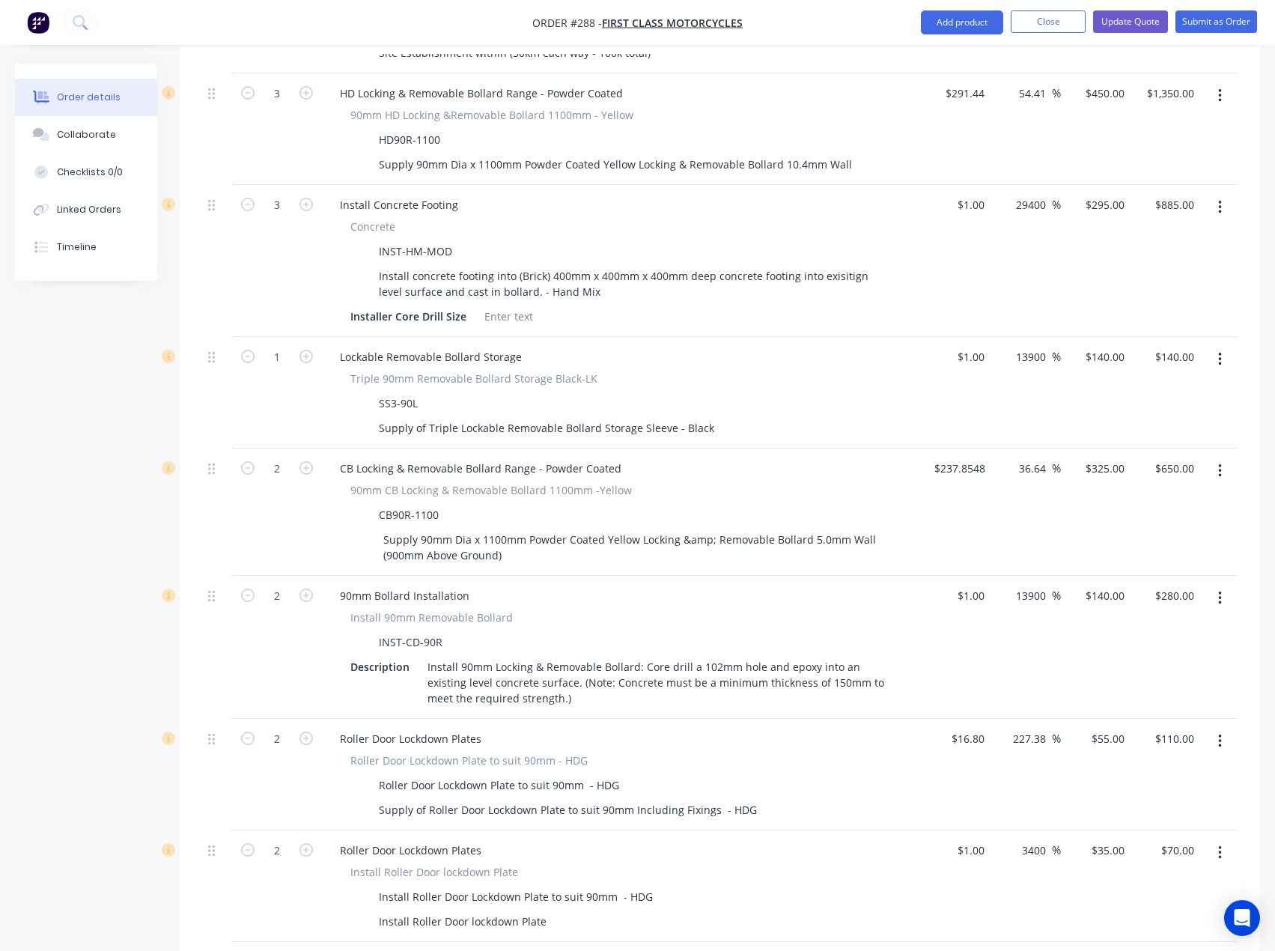
click at [1093, 449] on div "$325.00 $325.00" at bounding box center [1096, 512] width 70 height 127
click at [1096, 449] on div "325 $325.00" at bounding box center [1096, 512] width 70 height 127
click at [1098, 449] on div "$325.00 $325.00" at bounding box center [1096, 512] width 70 height 127
click at [1111, 458] on input "325" at bounding box center [1107, 469] width 46 height 22
type input "295"
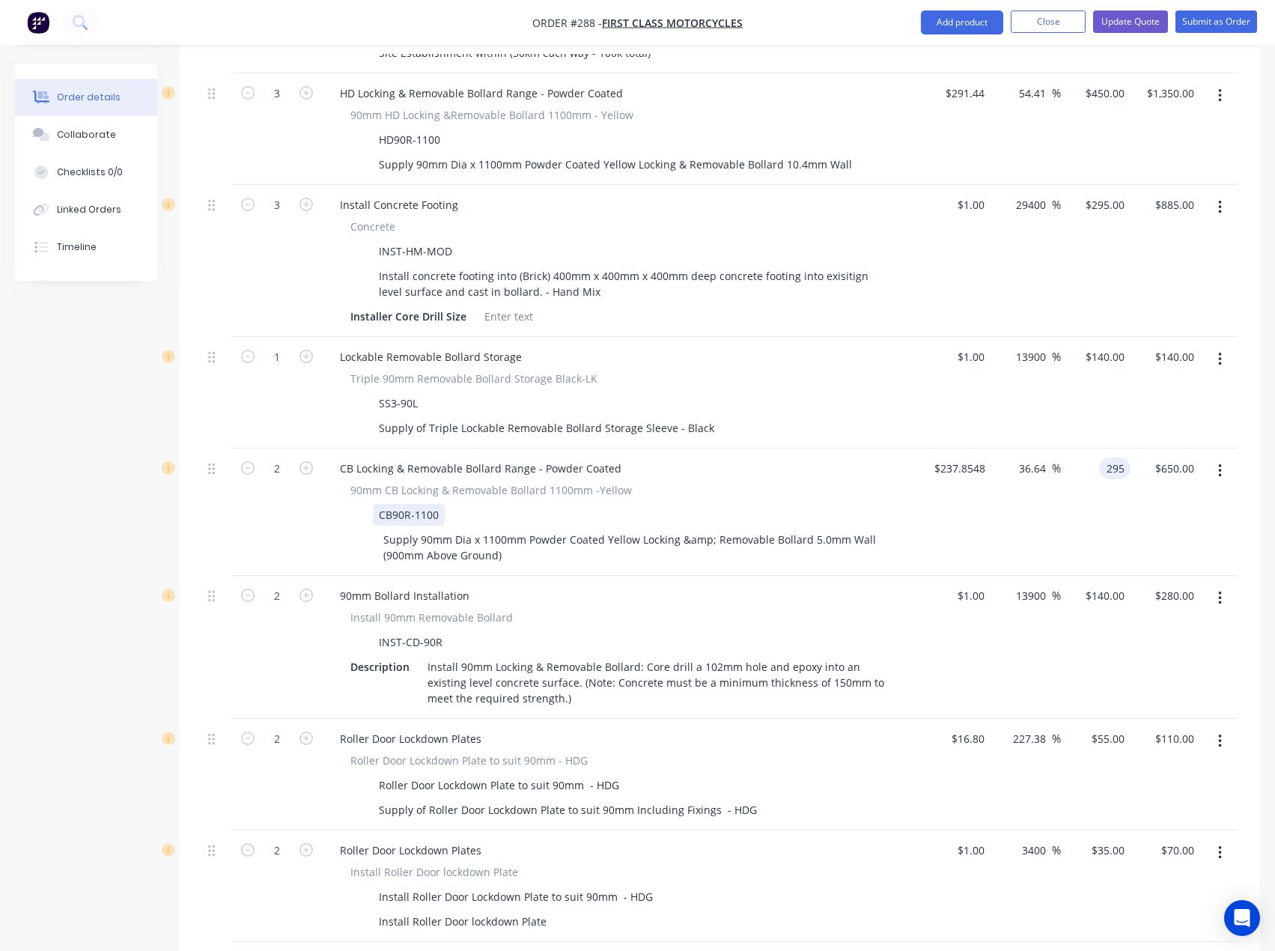
type input "24.03"
type input "$295.00"
type input "$590.00"
click at [918, 460] on div "CB Locking & Removable Bollard Range - Powder Coated 90mm CB Locking & Removabl…" at bounding box center [621, 512] width 599 height 127
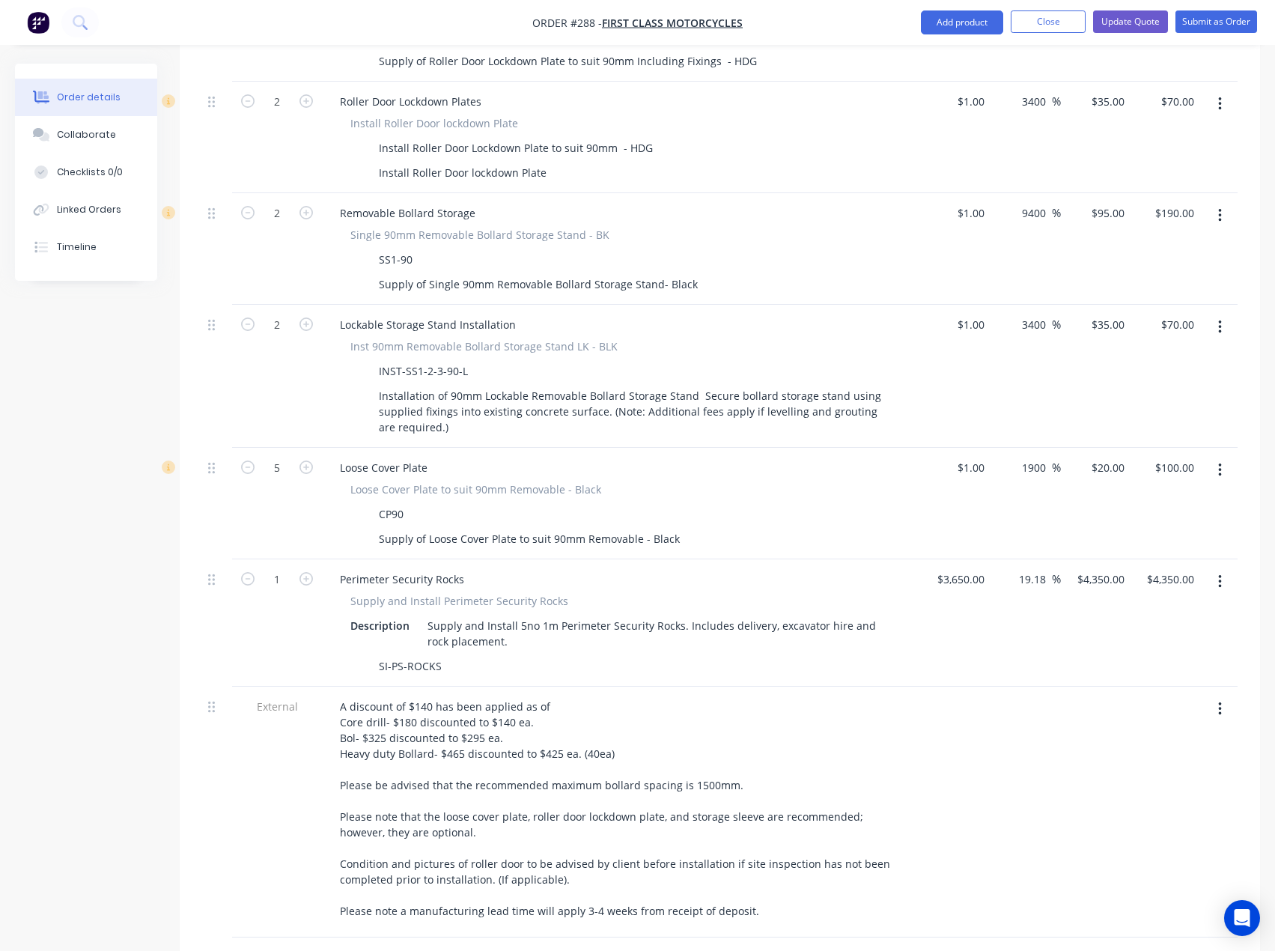
scroll to position [1901, 0]
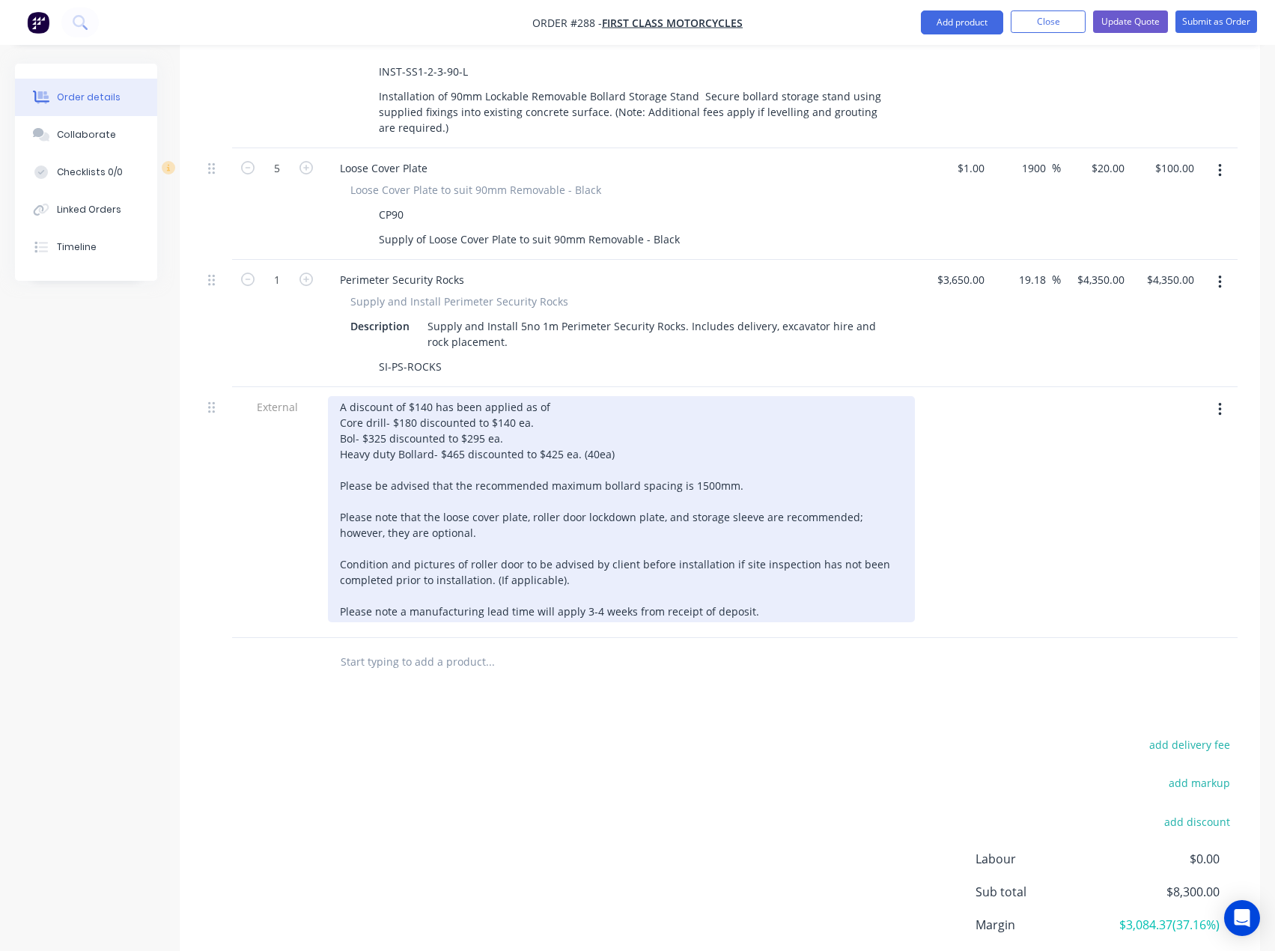
click at [529, 396] on div "A discount of $140 has been applied as of Core drill- $180 discounted to $140 e…" at bounding box center [621, 509] width 587 height 226
click at [624, 396] on div "A discount of $140 has been applied as of Core drill- $180 discounted to $140 e…" at bounding box center [621, 509] width 587 height 226
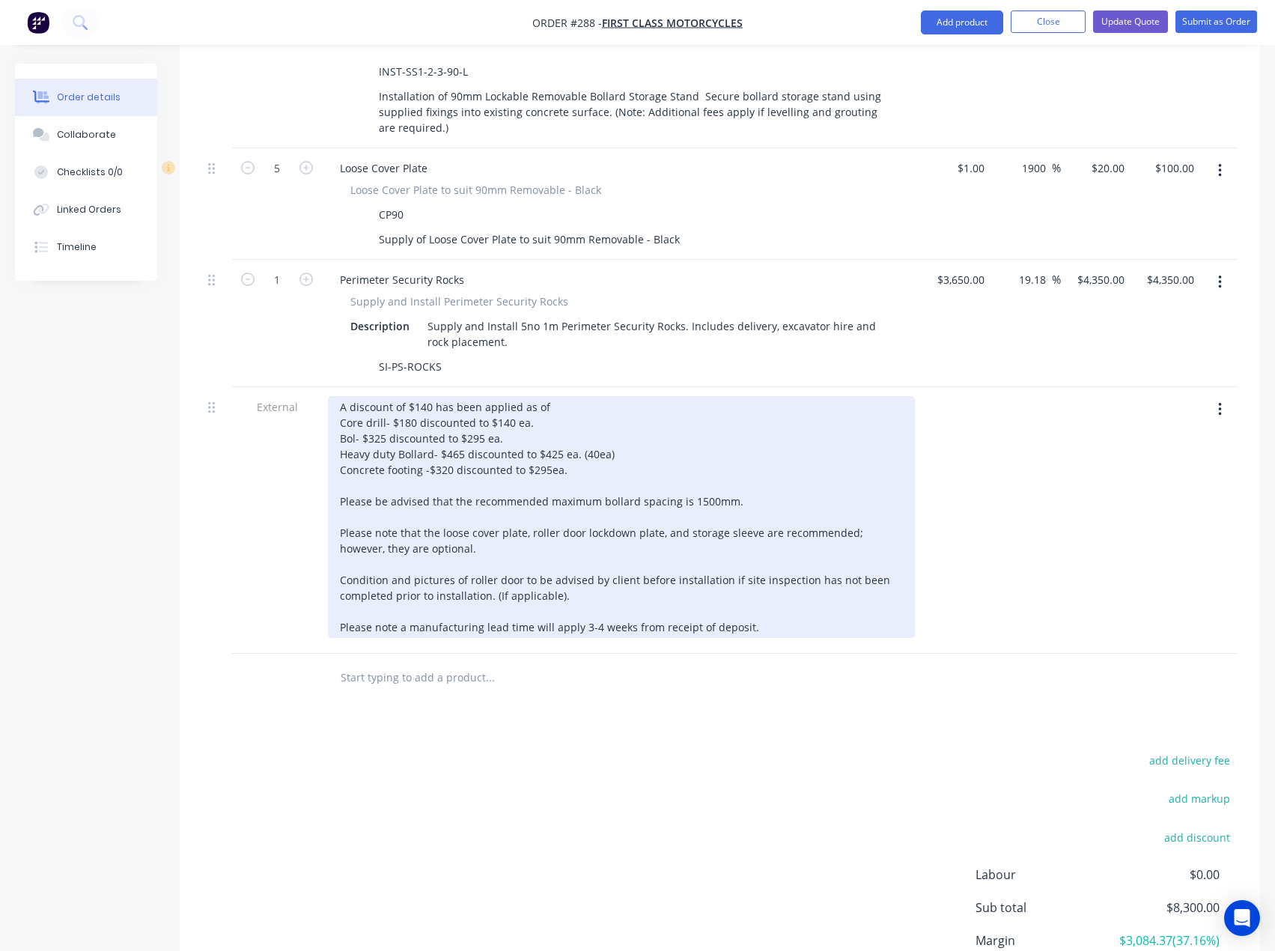
click at [564, 396] on div "A discount of $140 has been applied as of Core drill- $180 discounted to $140 e…" at bounding box center [621, 517] width 587 height 242
drag, startPoint x: 619, startPoint y: 392, endPoint x: 575, endPoint y: 395, distance: 43.5
click at [575, 396] on div "A discount of $140 has been applied as of Core drill- $180 discounted to $140 e…" at bounding box center [621, 517] width 587 height 242
click at [432, 396] on div "A discount of $140 has been applied as of Core drill- $180 discounted to $140 e…" at bounding box center [621, 517] width 587 height 242
click at [576, 396] on div "A discount of $335 has been applied as of Core drill- $180 discounted to $140 e…" at bounding box center [621, 517] width 587 height 242
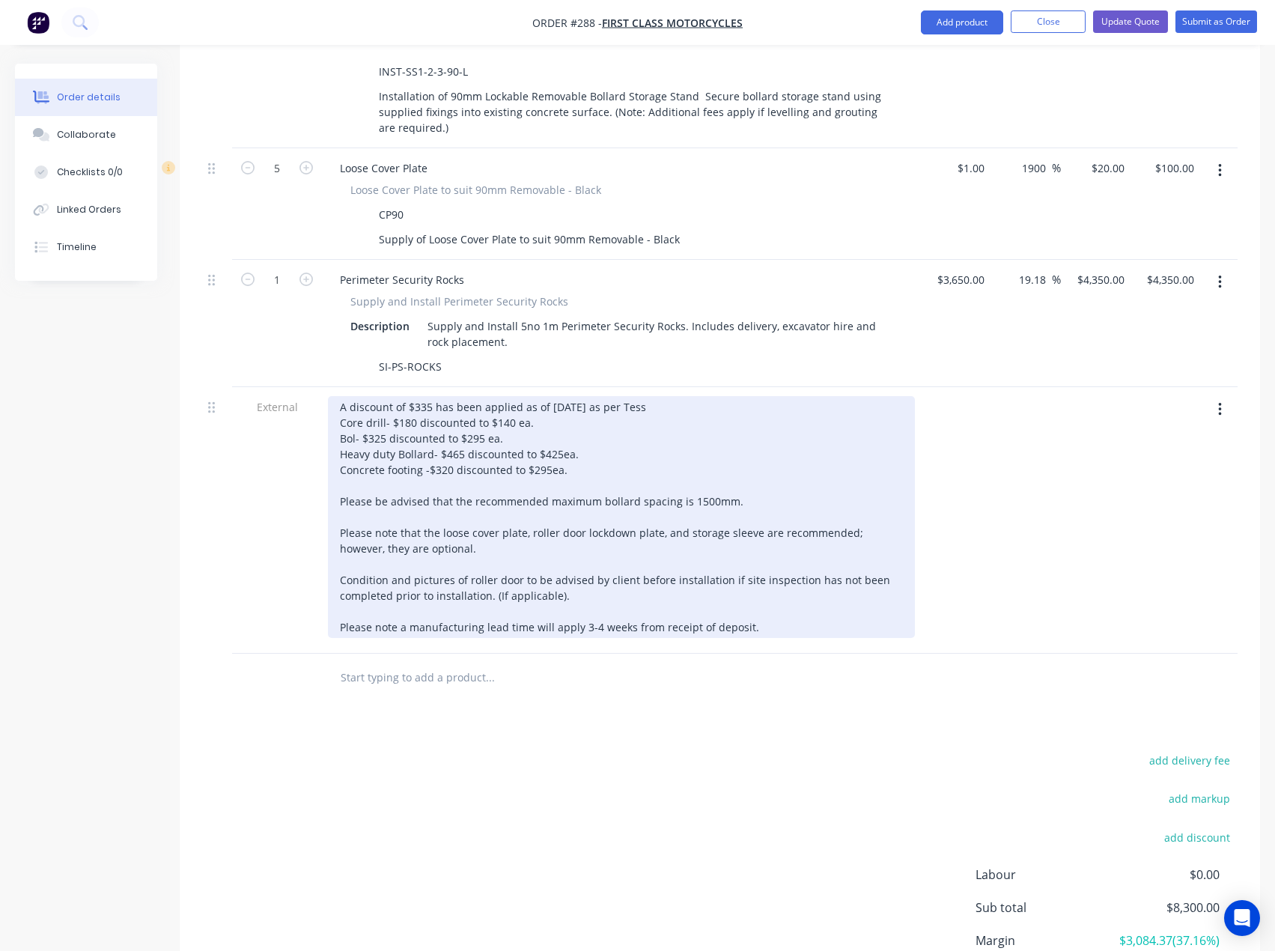
click at [513, 396] on div "A discount of $335 has been applied as of 26/08/2025 as per Tess Core drill- $1…" at bounding box center [621, 517] width 587 height 242
click at [524, 396] on div "A discount of $335 has been applied as of 26/08/2025 as per Tess Core drill- $1…" at bounding box center [621, 517] width 587 height 242
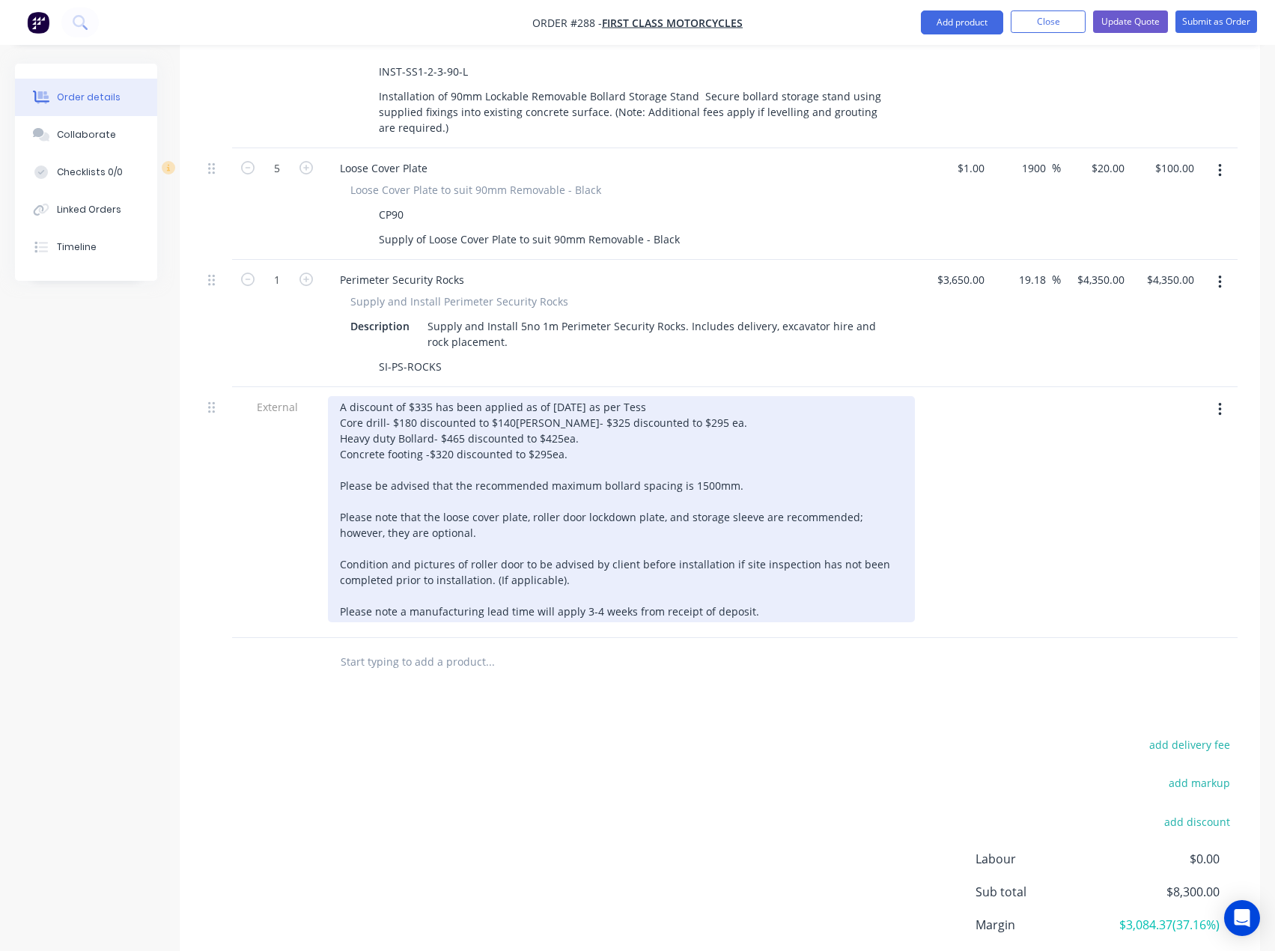
click at [505, 396] on div "A discount of $335 has been applied as of 26/08/2025 as per Tess Core drill- $1…" at bounding box center [621, 509] width 587 height 226
click at [486, 396] on div "A discount of $335 has been applied as of 26/08/2025 as per Tess Core drill- $1…" at bounding box center [621, 509] width 587 height 226
click at [495, 396] on div "A discount of $335 has been applied as of 26/08/2025 as per Tess Core drill- $1…" at bounding box center [621, 509] width 587 height 226
click at [498, 396] on div "A discount of $335 has been applied as of 26/08/2025 as per Tess Core drill- $1…" at bounding box center [621, 509] width 587 height 226
click at [577, 396] on div "A discount of $335 has been applied as of 26/08/2025 as per Tess Core drill- $1…" at bounding box center [621, 509] width 587 height 226
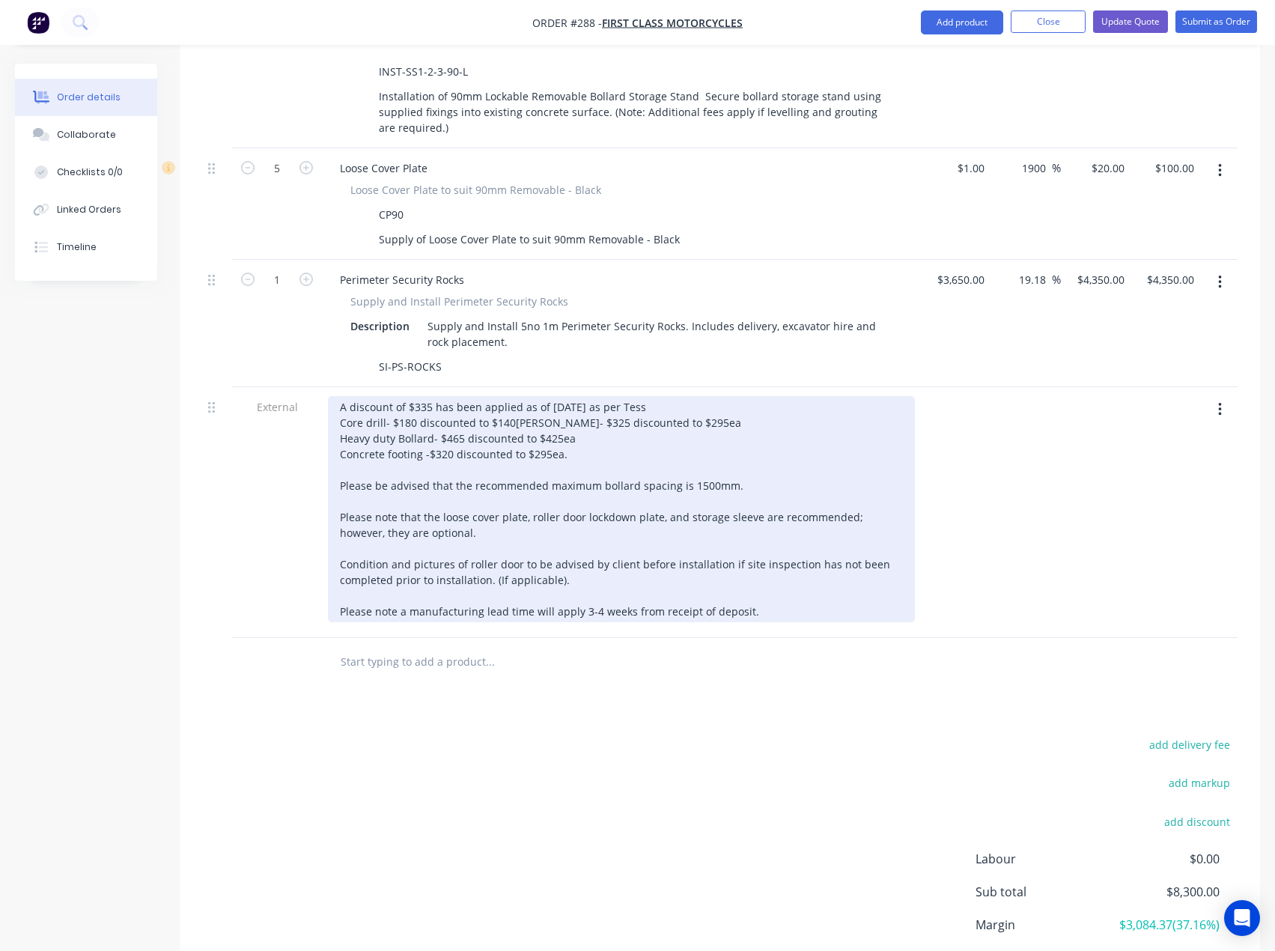
click at [560, 415] on div "A discount of $335 has been applied as of 26/08/2025 as per Tess Core drill- $1…" at bounding box center [621, 509] width 587 height 226
click at [567, 410] on div "A discount of $335 has been applied as of 26/08/2025 as per Tess Core drill- $1…" at bounding box center [621, 509] width 587 height 226
click at [592, 396] on div "A discount of $335 has been applied as of 26/08/2025 as per Tess Core drill- $1…" at bounding box center [621, 509] width 587 height 226
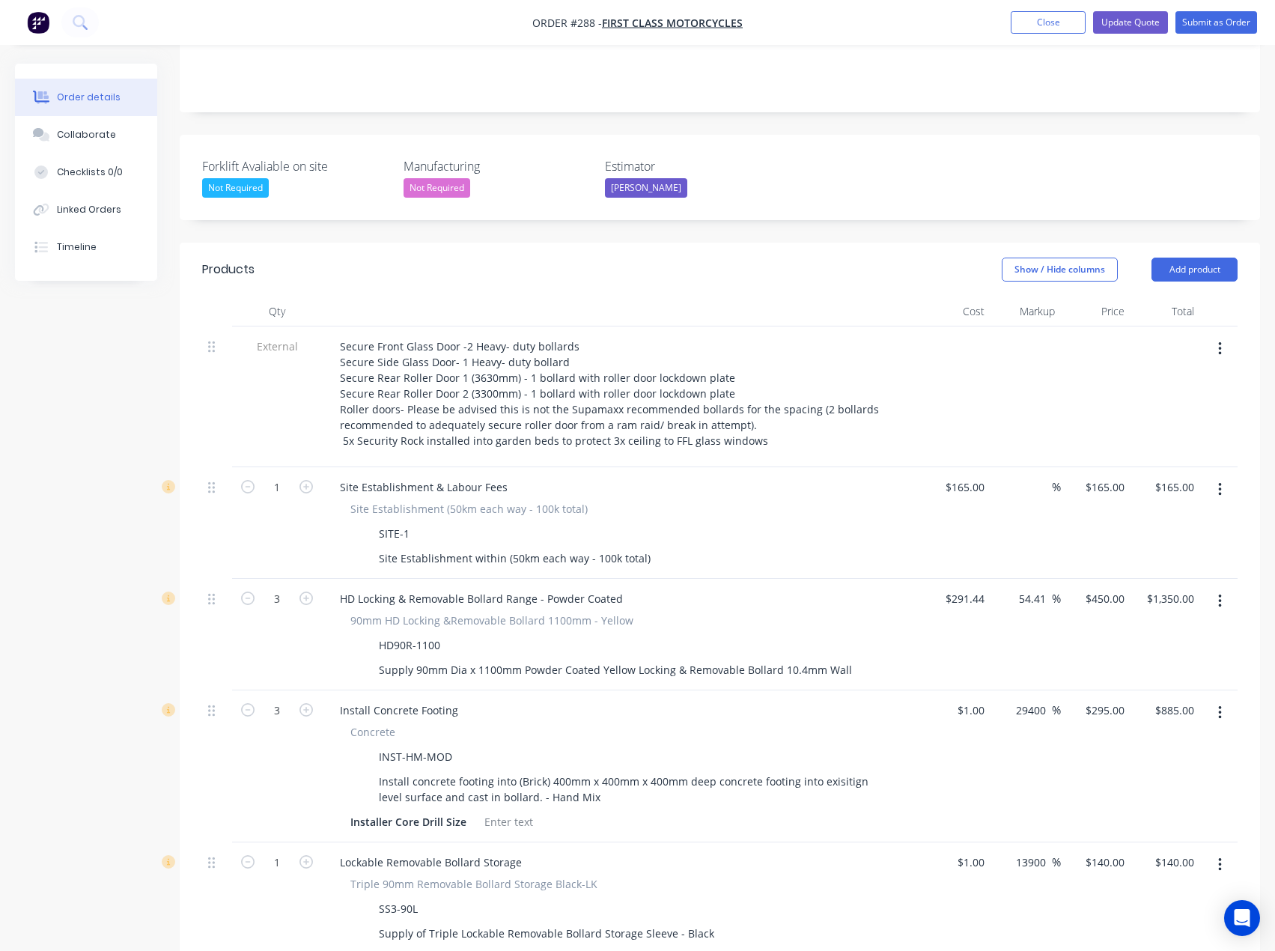
scroll to position [329, 0]
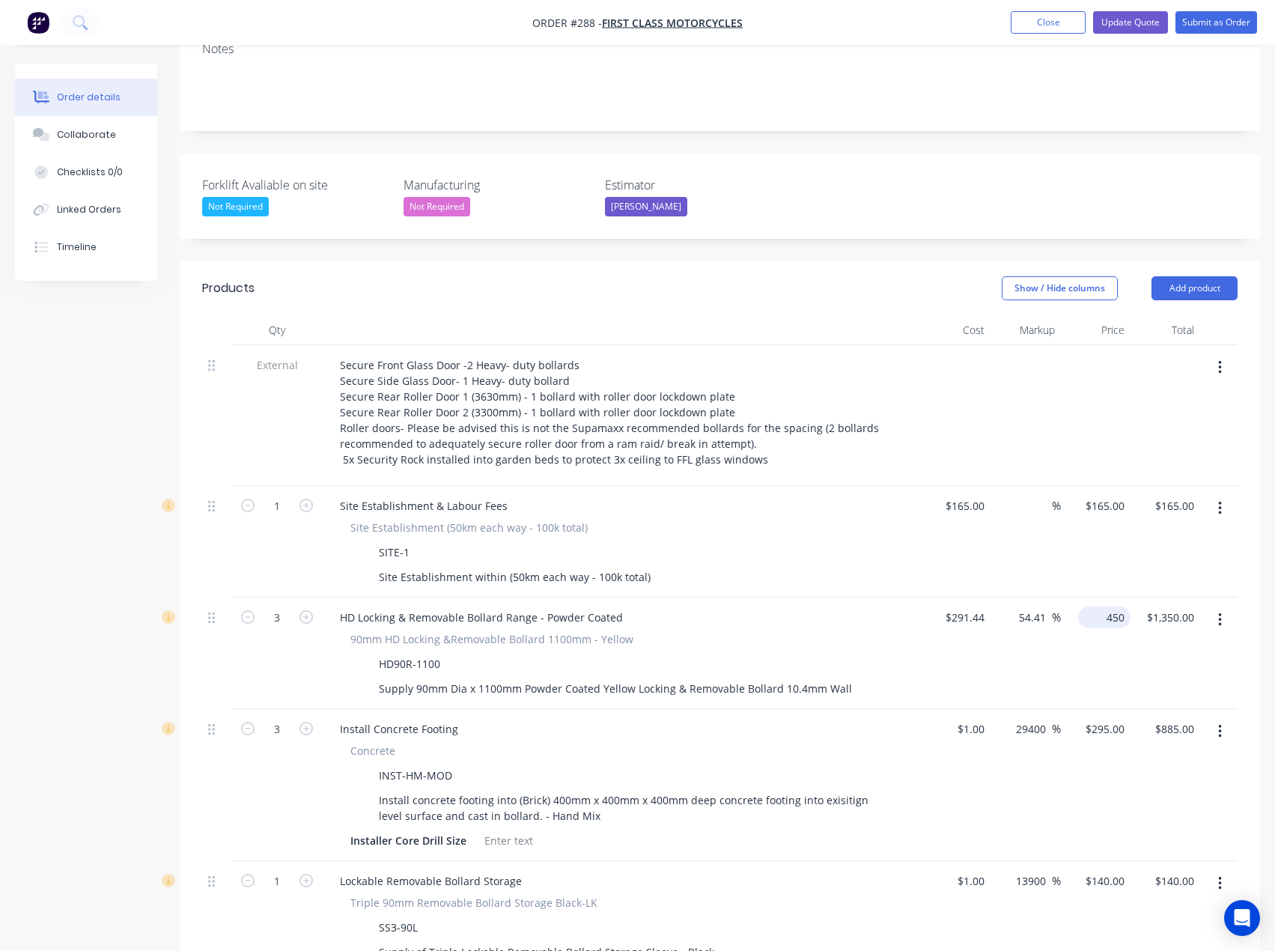
click at [1106, 607] on input "450" at bounding box center [1107, 618] width 46 height 22
type input "425"
type input "45.83"
type input "$425.00"
type input "$1,275.00"
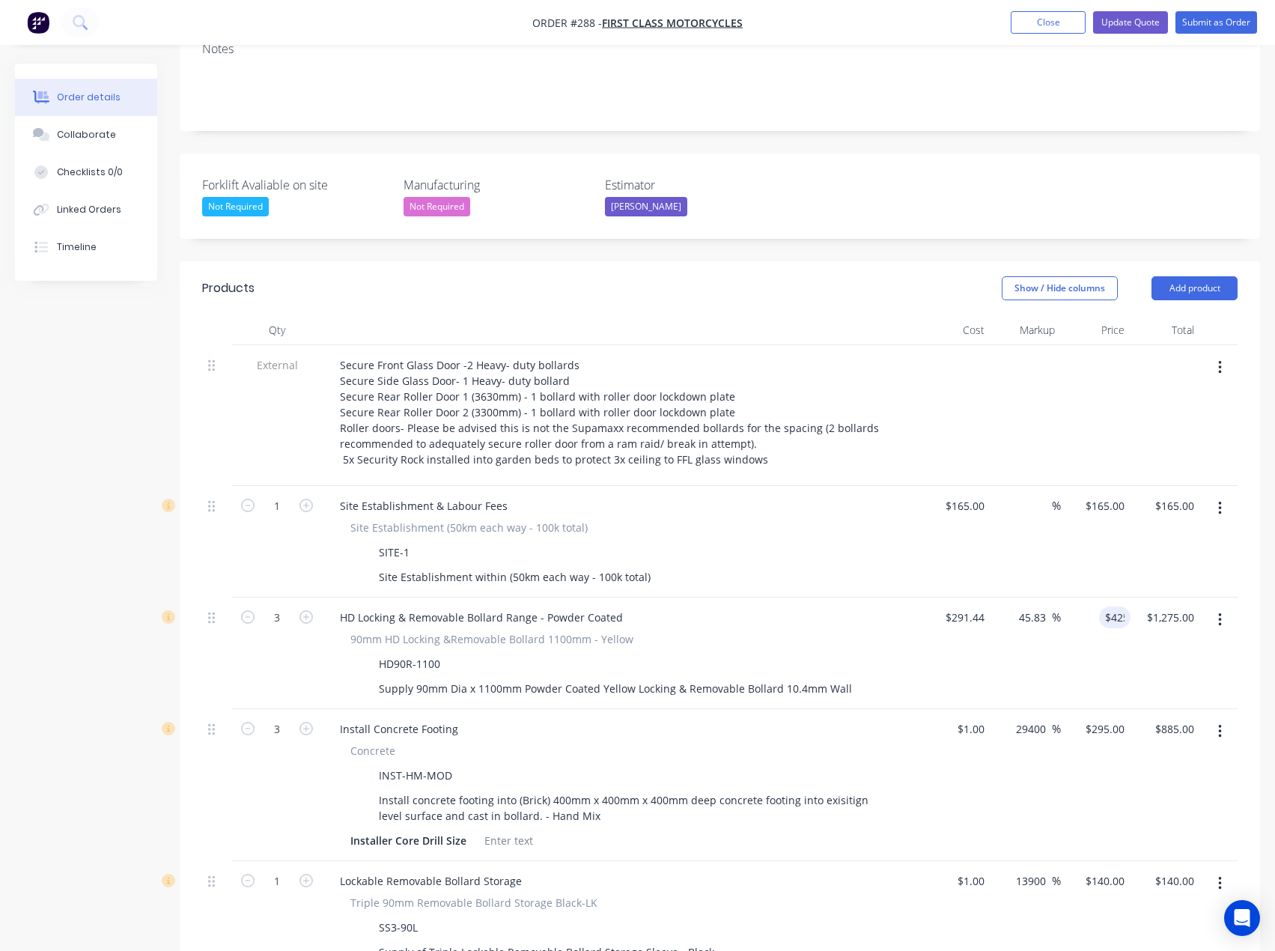
click at [828, 520] on div "Site Establishment (50km each way - 100k total)" at bounding box center [621, 528] width 542 height 16
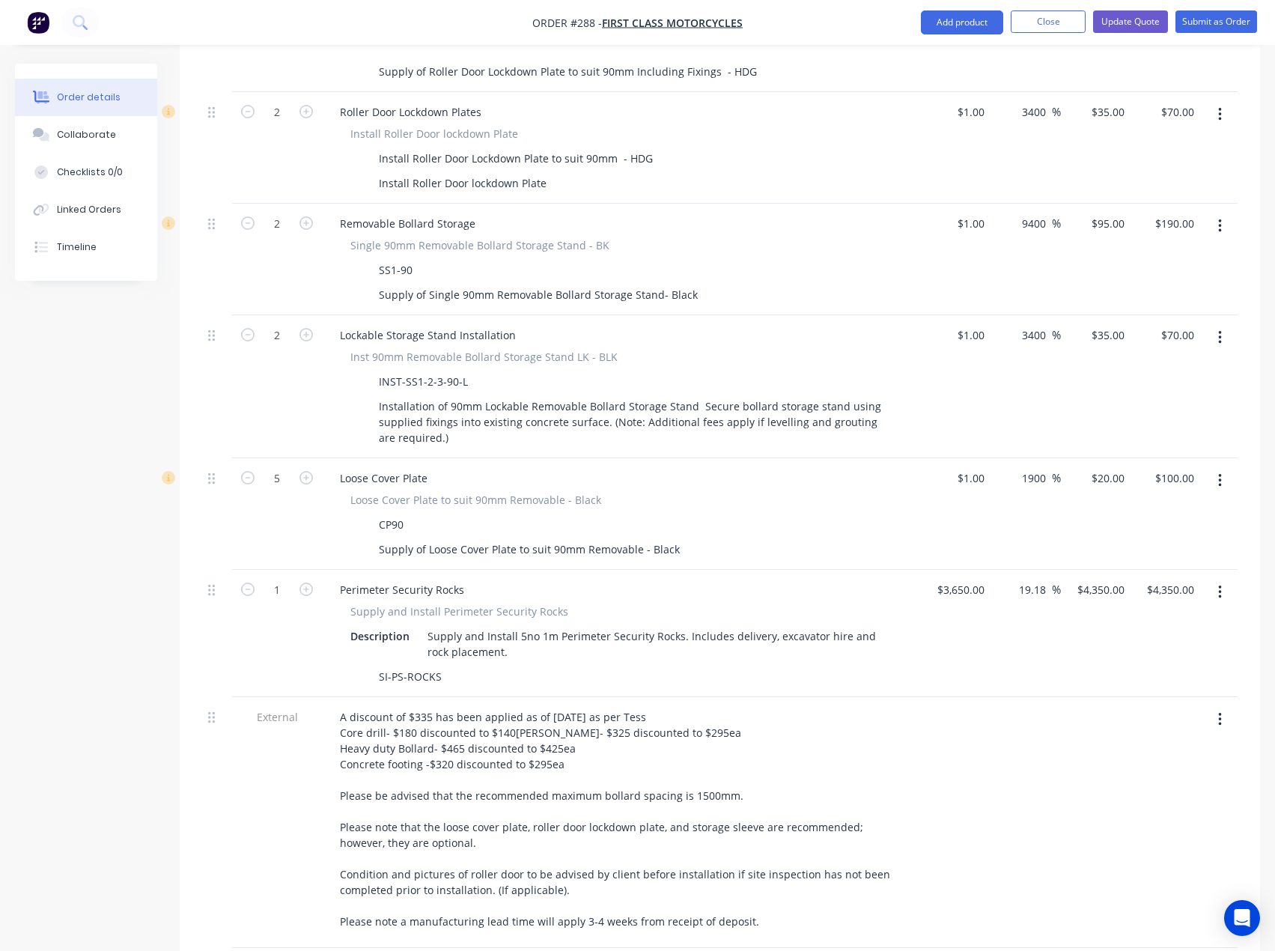
scroll to position [1677, 0]
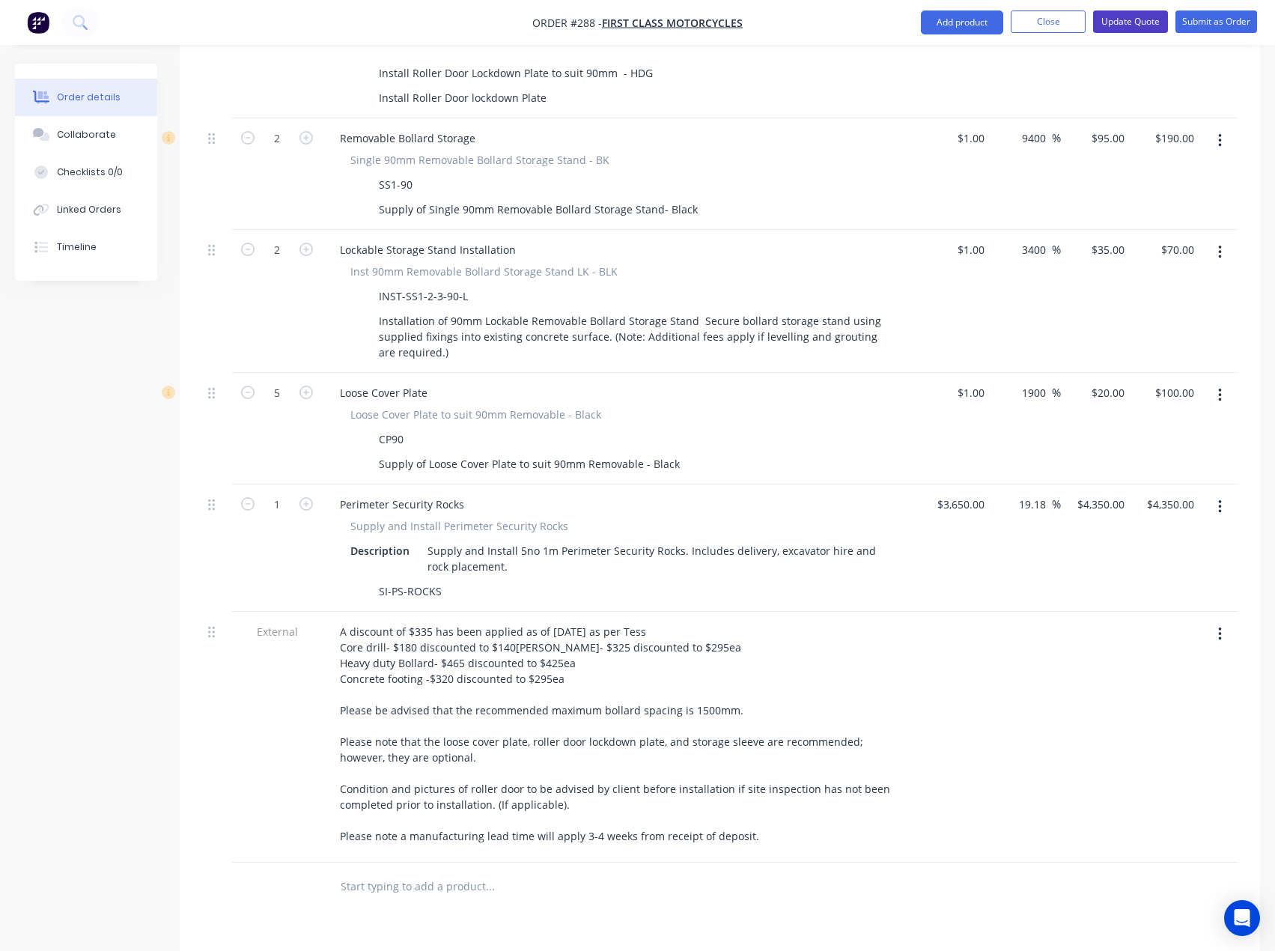
click at [1120, 24] on button "Update Quote" at bounding box center [1130, 21] width 75 height 22
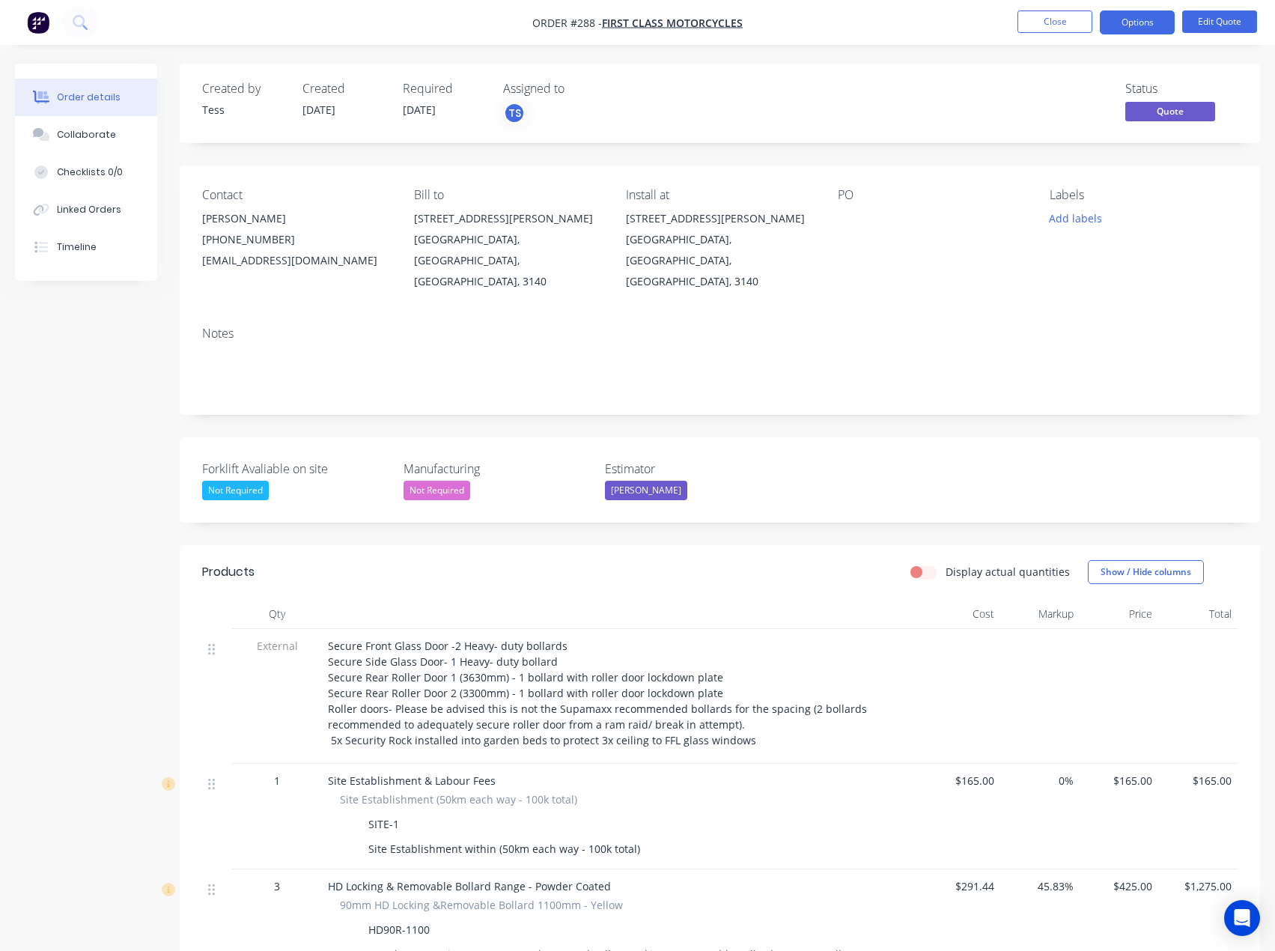
click at [345, 722] on span "Secure Front Glass Door -2 Heavy- duty bollards Secure Side Glass Door- 1 Heavy…" at bounding box center [599, 693] width 542 height 109
click at [347, 722] on span "Secure Front Glass Door -2 Heavy- duty bollards Secure Side Glass Door- 1 Heavy…" at bounding box center [599, 693] width 542 height 109
click at [1212, 16] on button "Edit Quote" at bounding box center [1219, 21] width 75 height 22
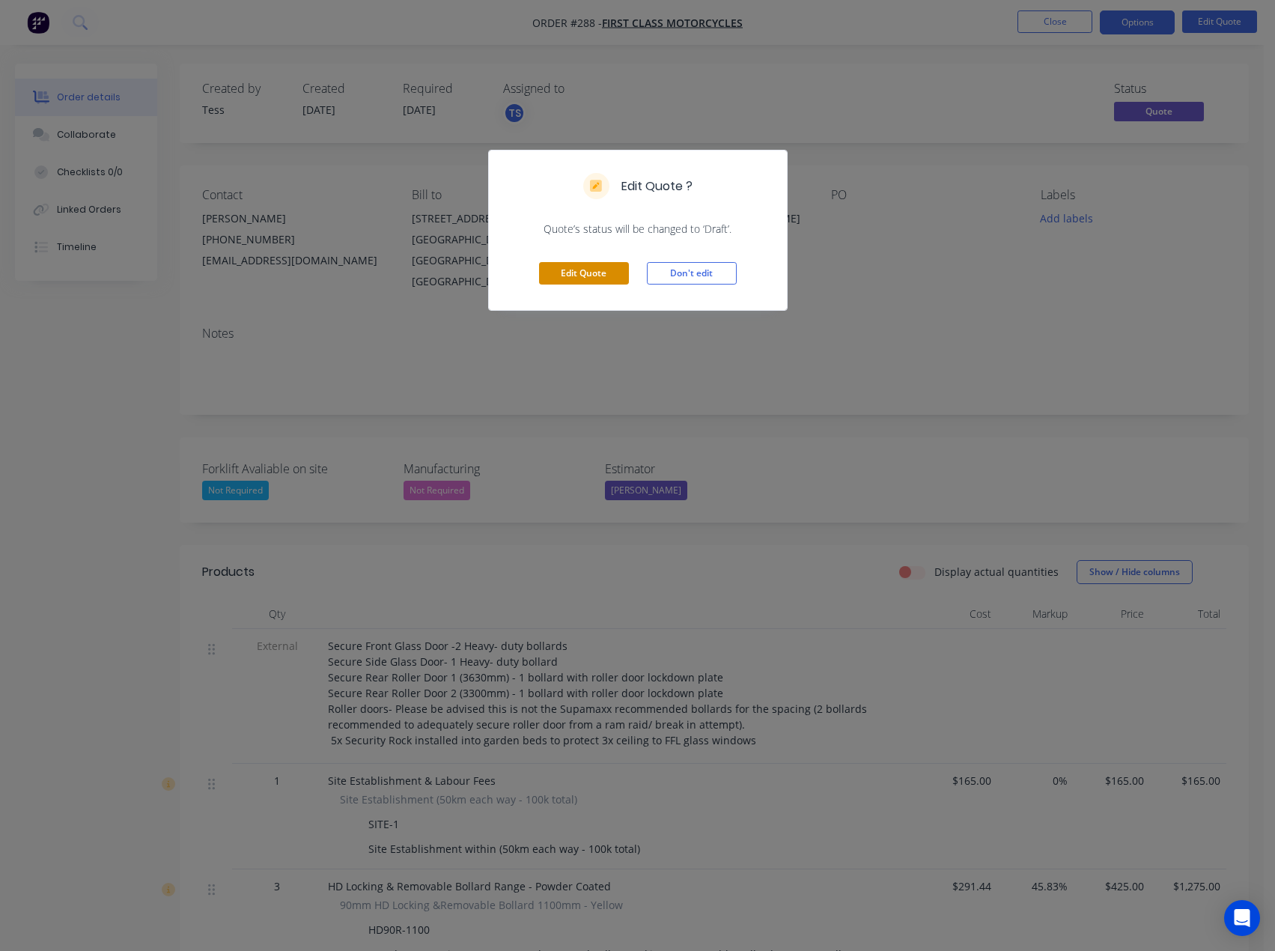
click at [598, 274] on button "Edit Quote" at bounding box center [584, 273] width 90 height 22
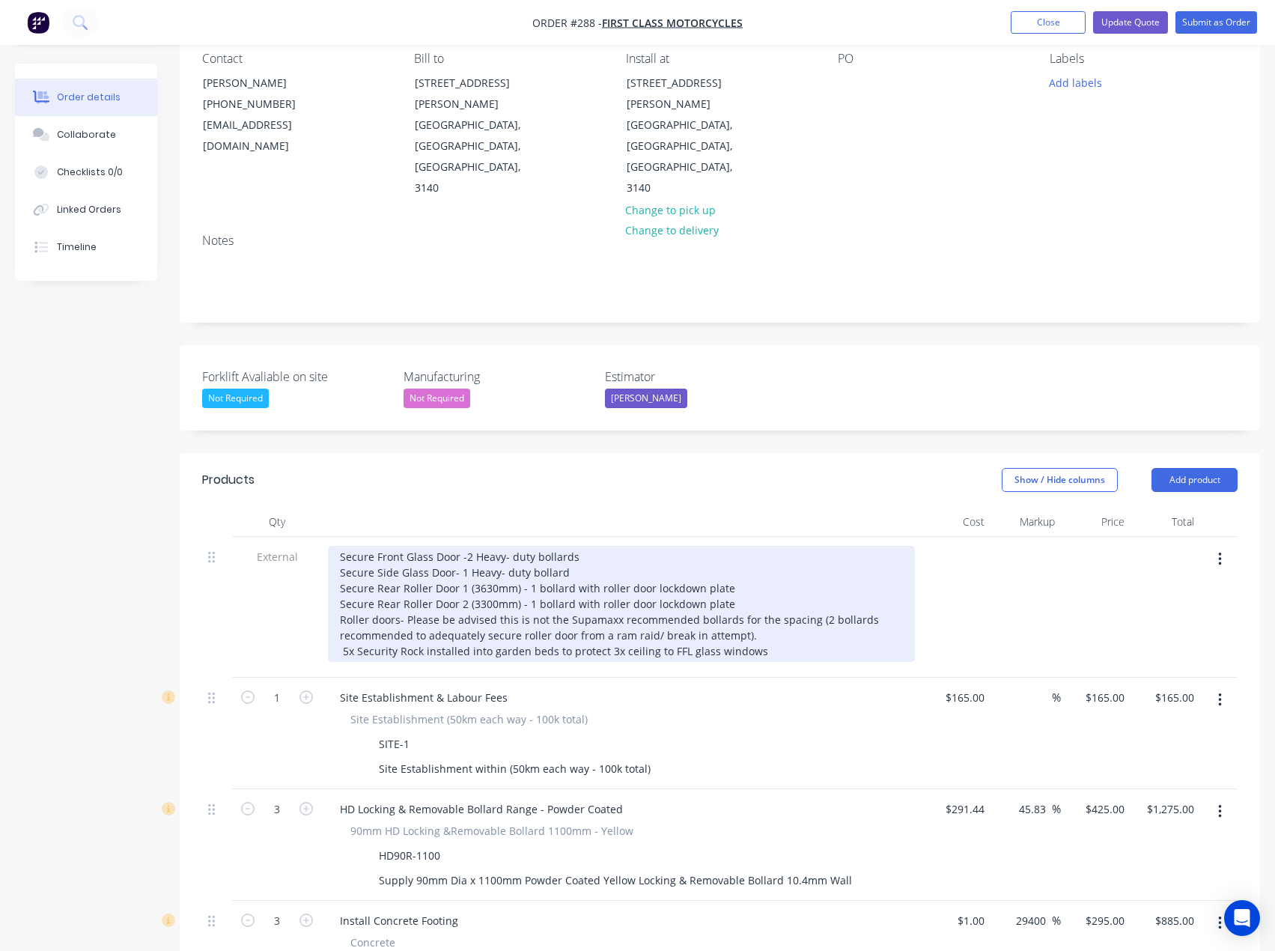
scroll to position [150, 0]
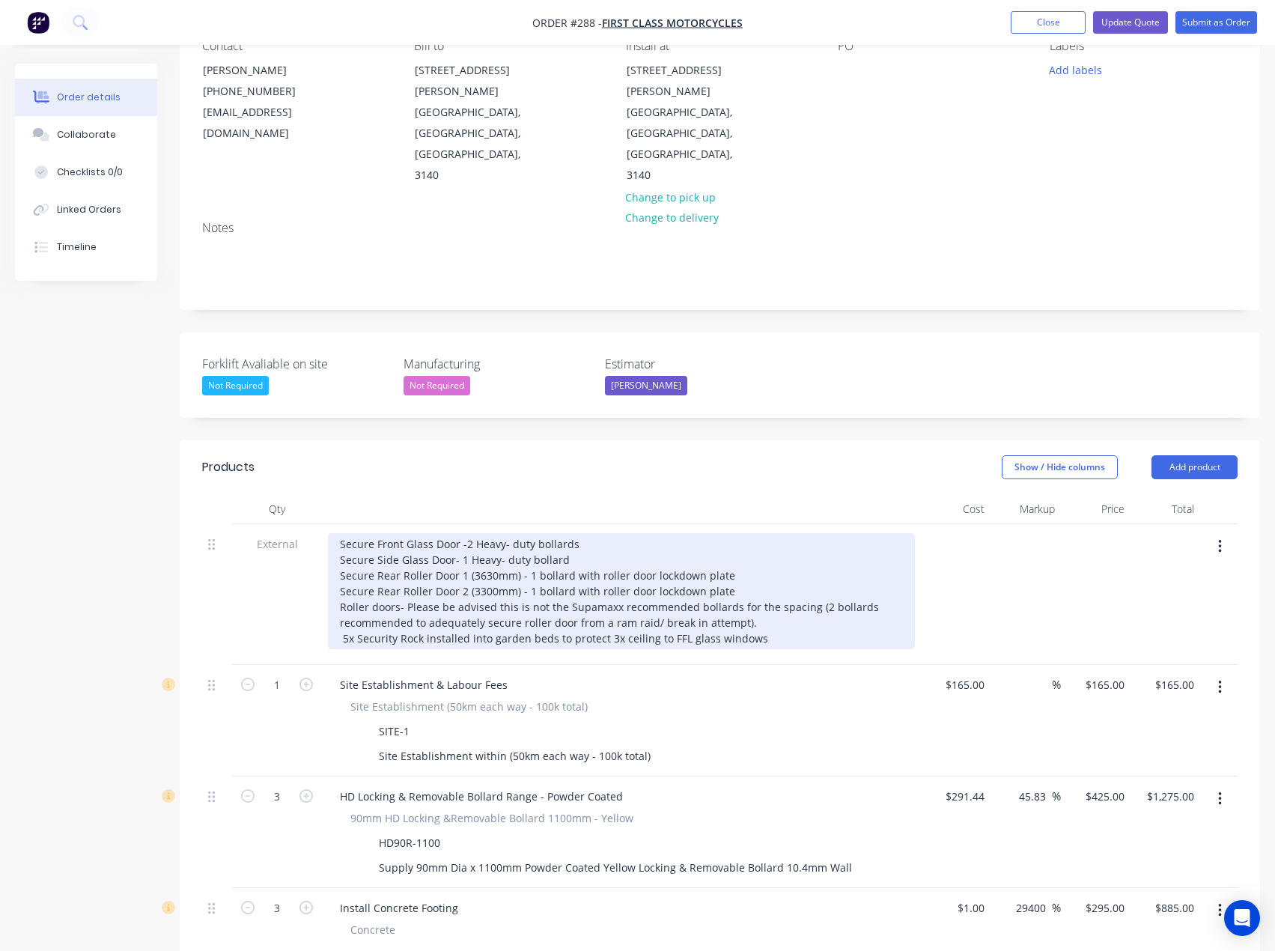
click at [357, 576] on div "Secure Front Glass Door -2 Heavy- duty bollards Secure Side Glass Door- 1 Heavy…" at bounding box center [621, 591] width 587 height 116
drag, startPoint x: 405, startPoint y: 575, endPoint x: 380, endPoint y: 577, distance: 25.5
click at [380, 577] on div "Secure Front Glass Door -2 Heavy- duty bollards Secure Side Glass Door- 1 Heavy…" at bounding box center [621, 591] width 587 height 116
click at [409, 577] on div "Secure Front Glass Door -2 Heavy- duty bollards Secure Side Glass Door- 1 Heavy…" at bounding box center [621, 591] width 587 height 116
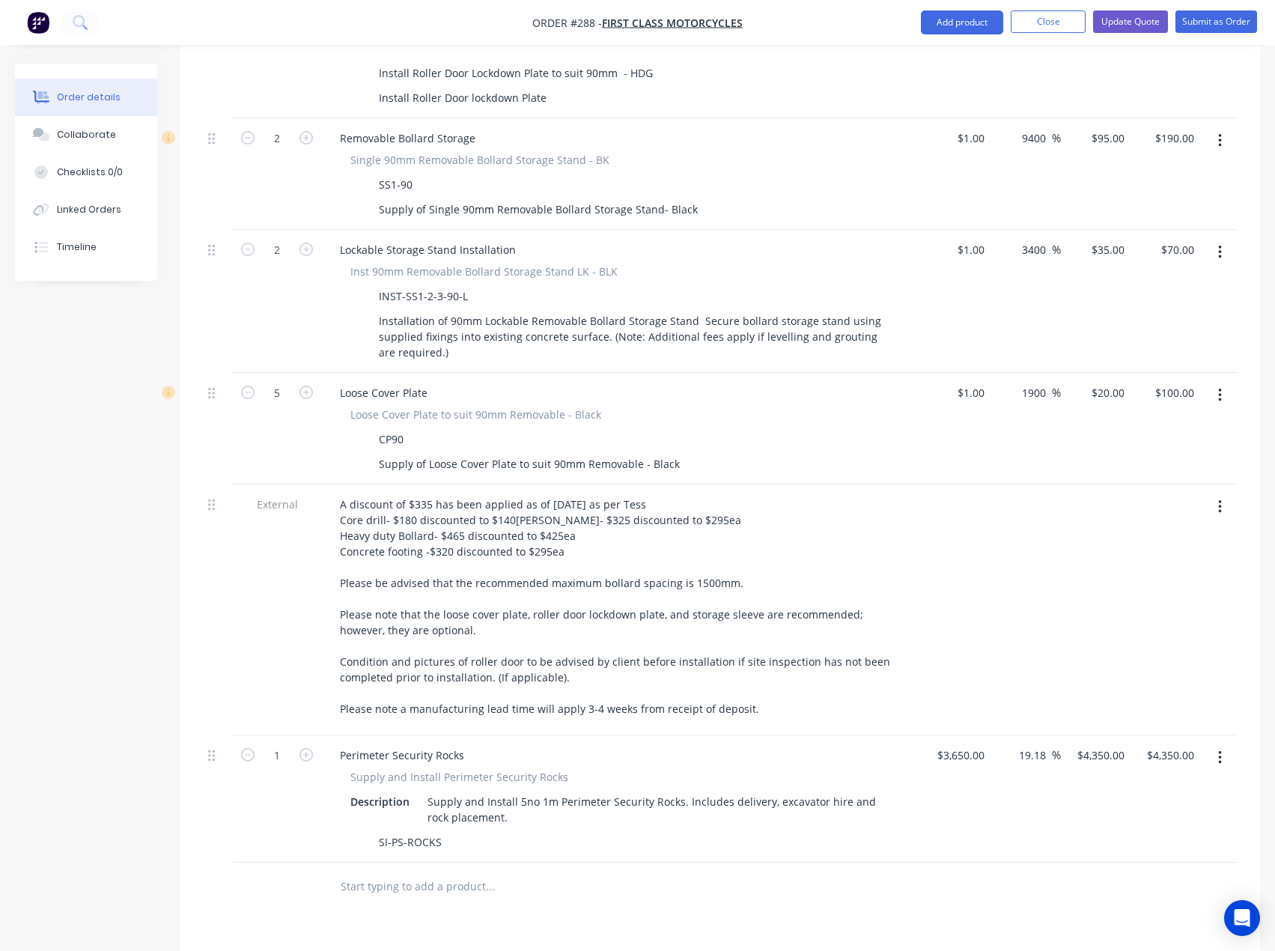
scroll to position [1722, 0]
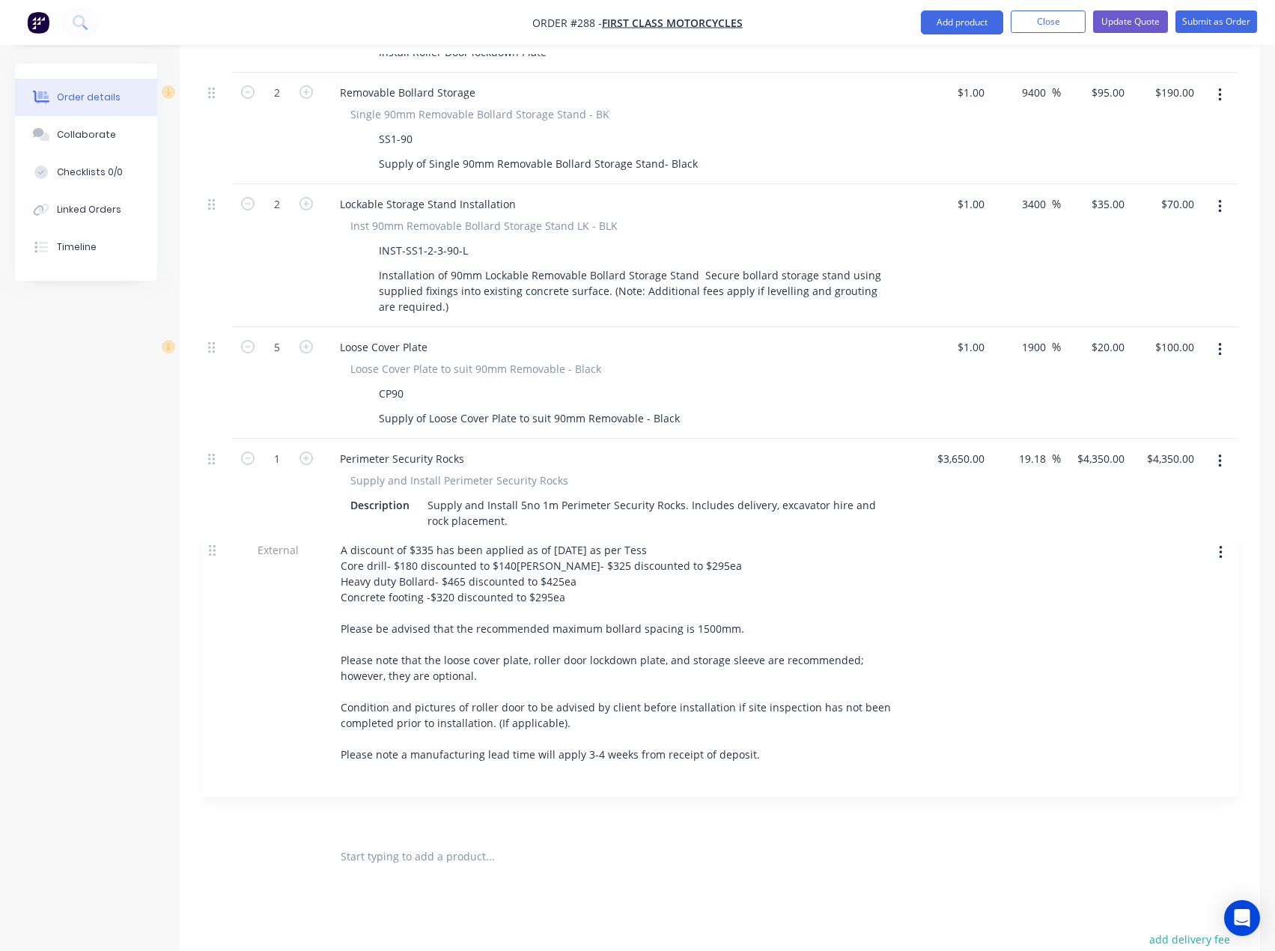
drag, startPoint x: 213, startPoint y: 395, endPoint x: 214, endPoint y: 558, distance: 162.5
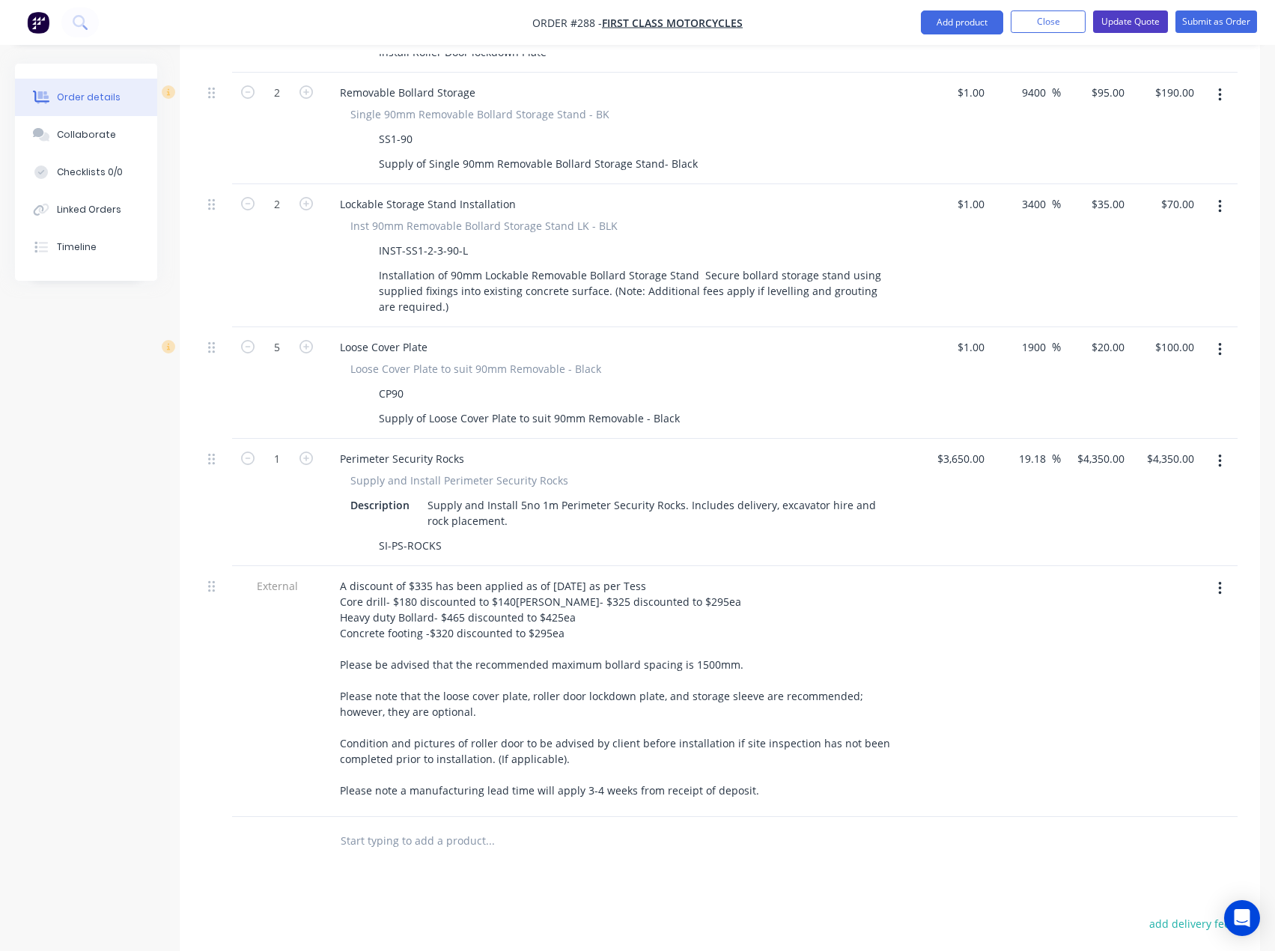
click at [1157, 17] on button "Update Quote" at bounding box center [1130, 21] width 75 height 22
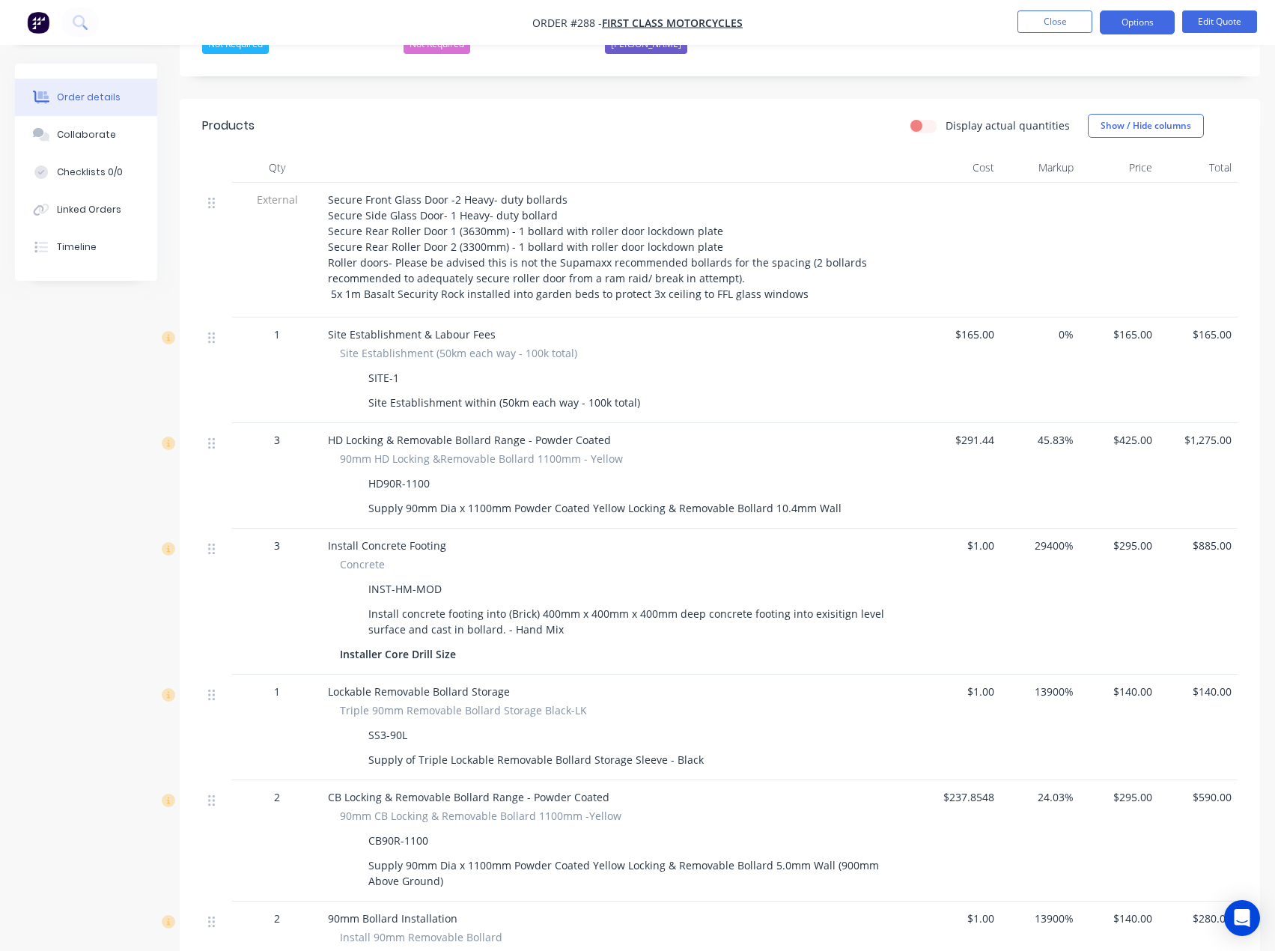
scroll to position [449, 0]
click at [982, 323] on span "$165.00" at bounding box center [960, 331] width 67 height 16
click at [1208, 25] on button "Edit Quote" at bounding box center [1219, 21] width 75 height 22
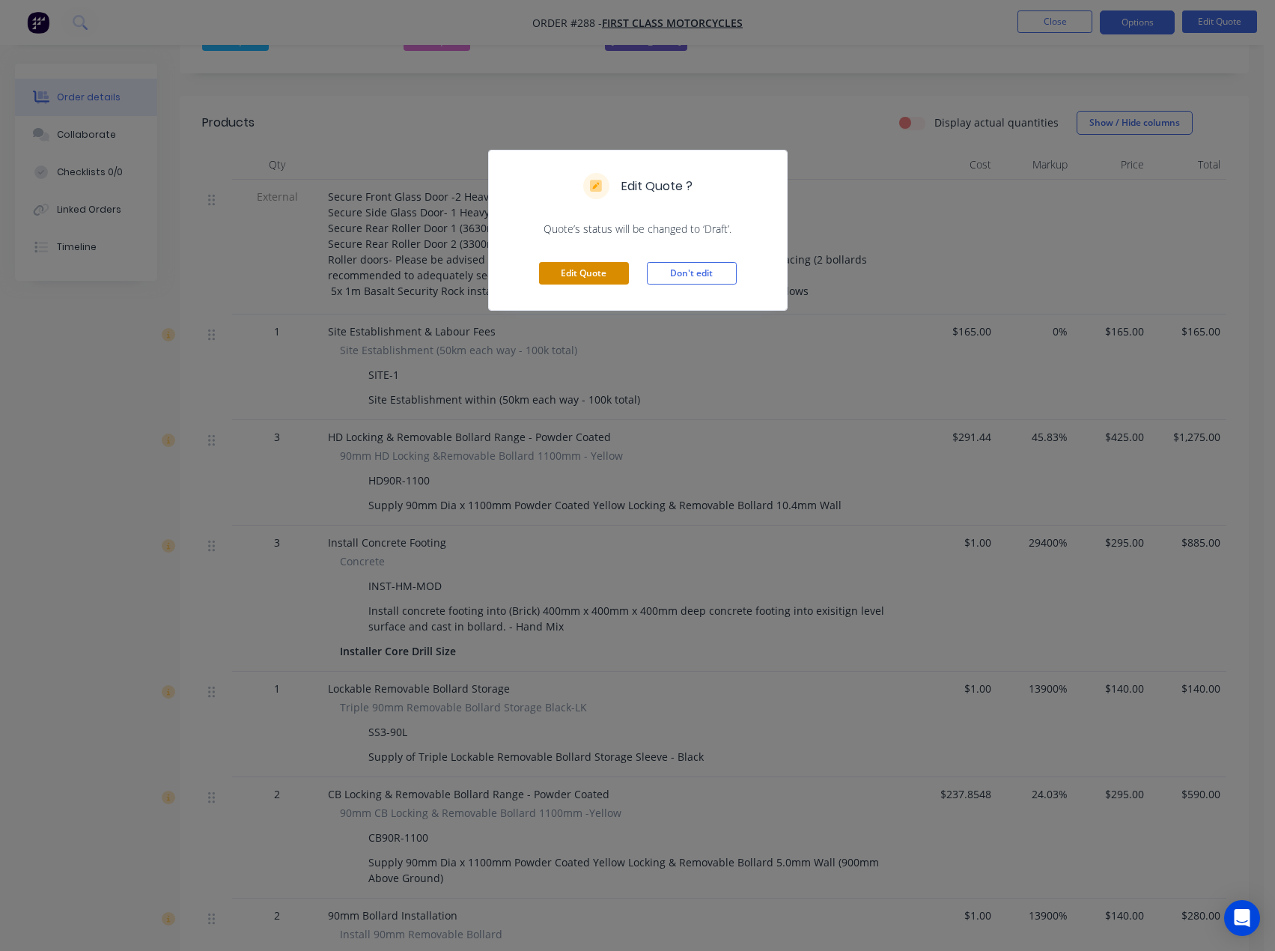
click at [563, 276] on button "Edit Quote" at bounding box center [584, 273] width 90 height 22
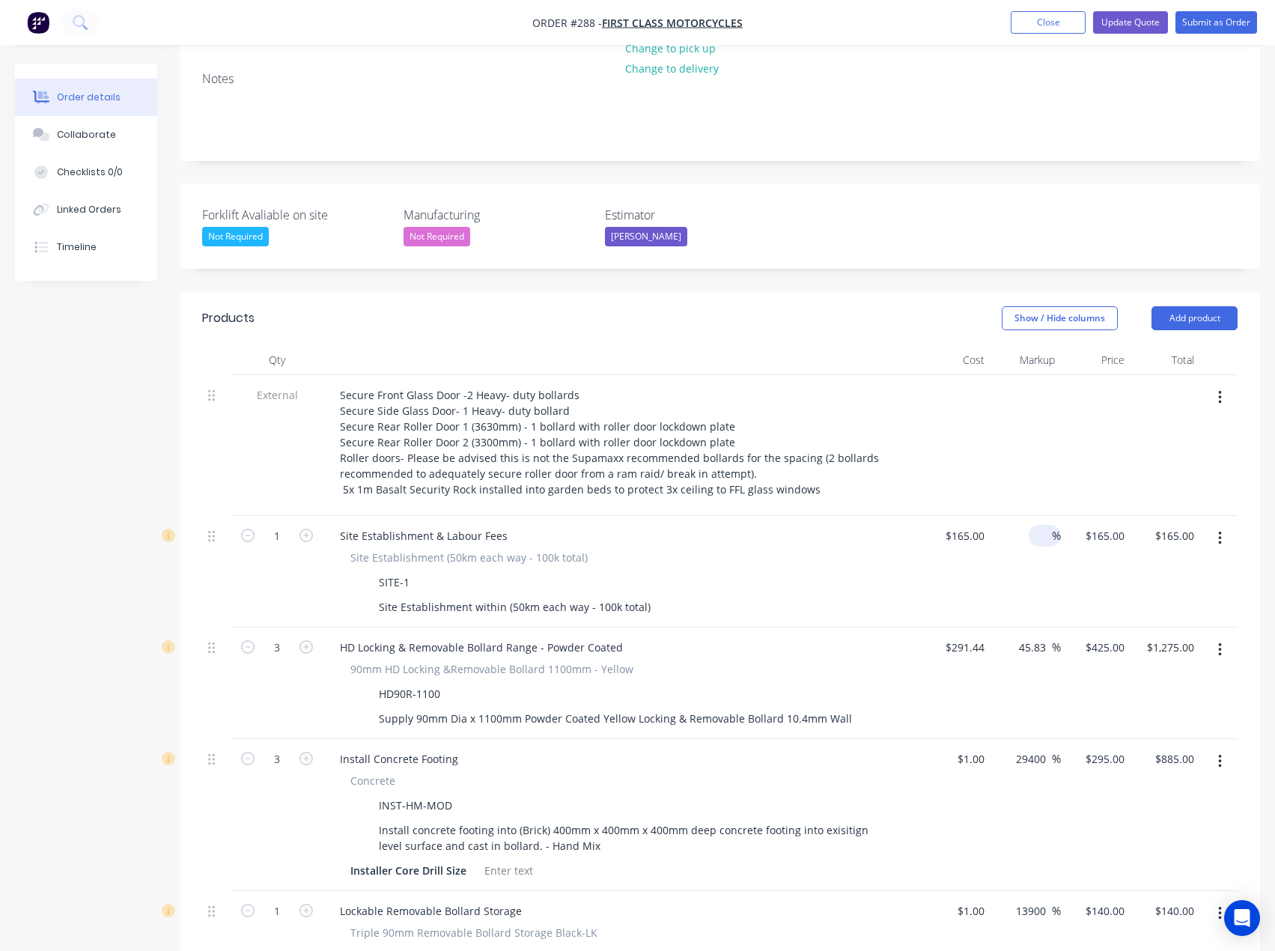
scroll to position [300, 0]
click at [963, 524] on div "165 $165.00" at bounding box center [964, 535] width 52 height 22
type input "$1.00"
type input "1"
type input "$1.00"
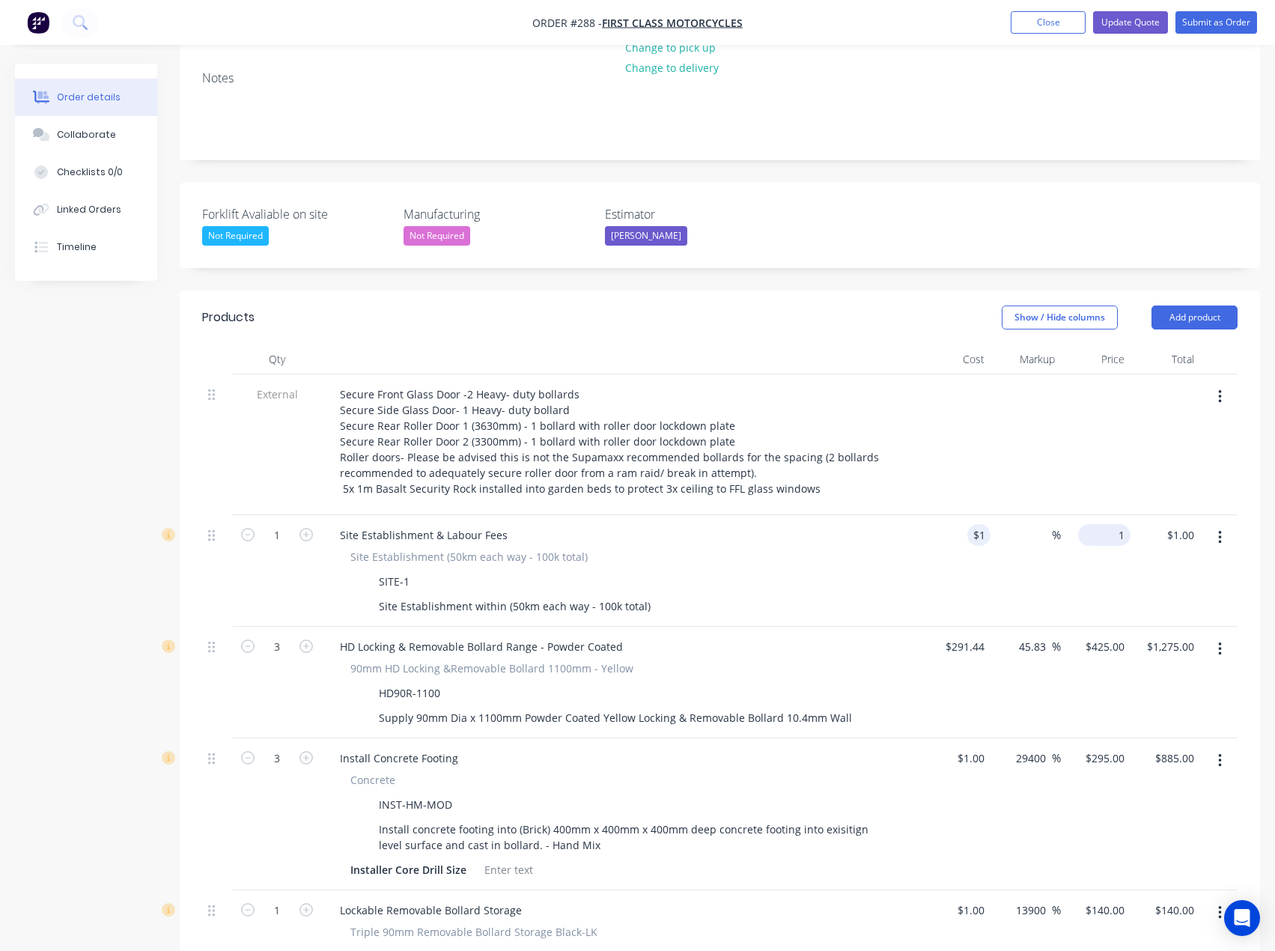
click at [1110, 524] on div "1 $165.00" at bounding box center [1104, 535] width 52 height 22
type input "165"
type input "16400"
type input "$165.00"
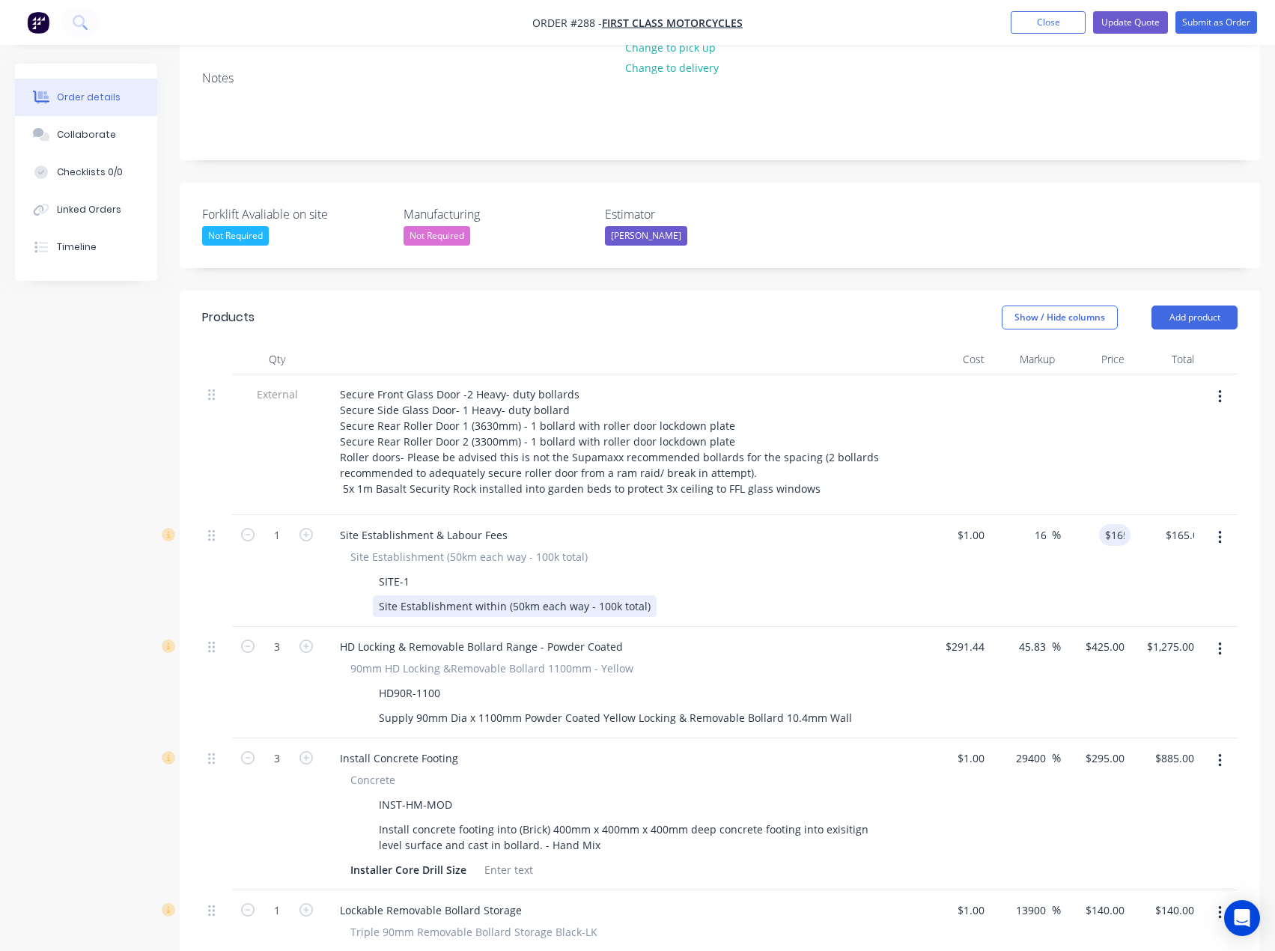
click at [836, 595] on div "Site Establishment within (50km each way - 100k total)" at bounding box center [618, 606] width 548 height 22
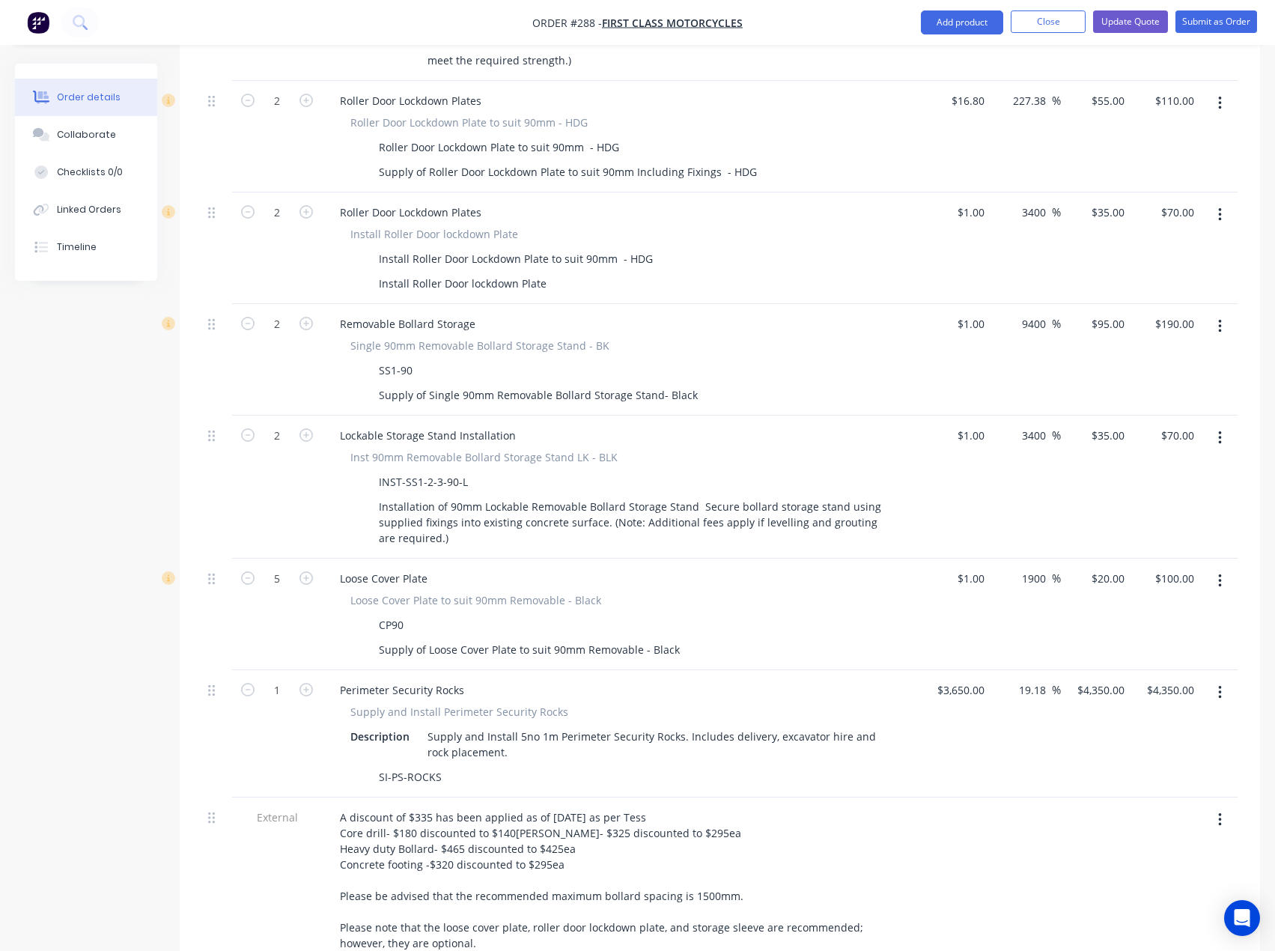
scroll to position [1573, 0]
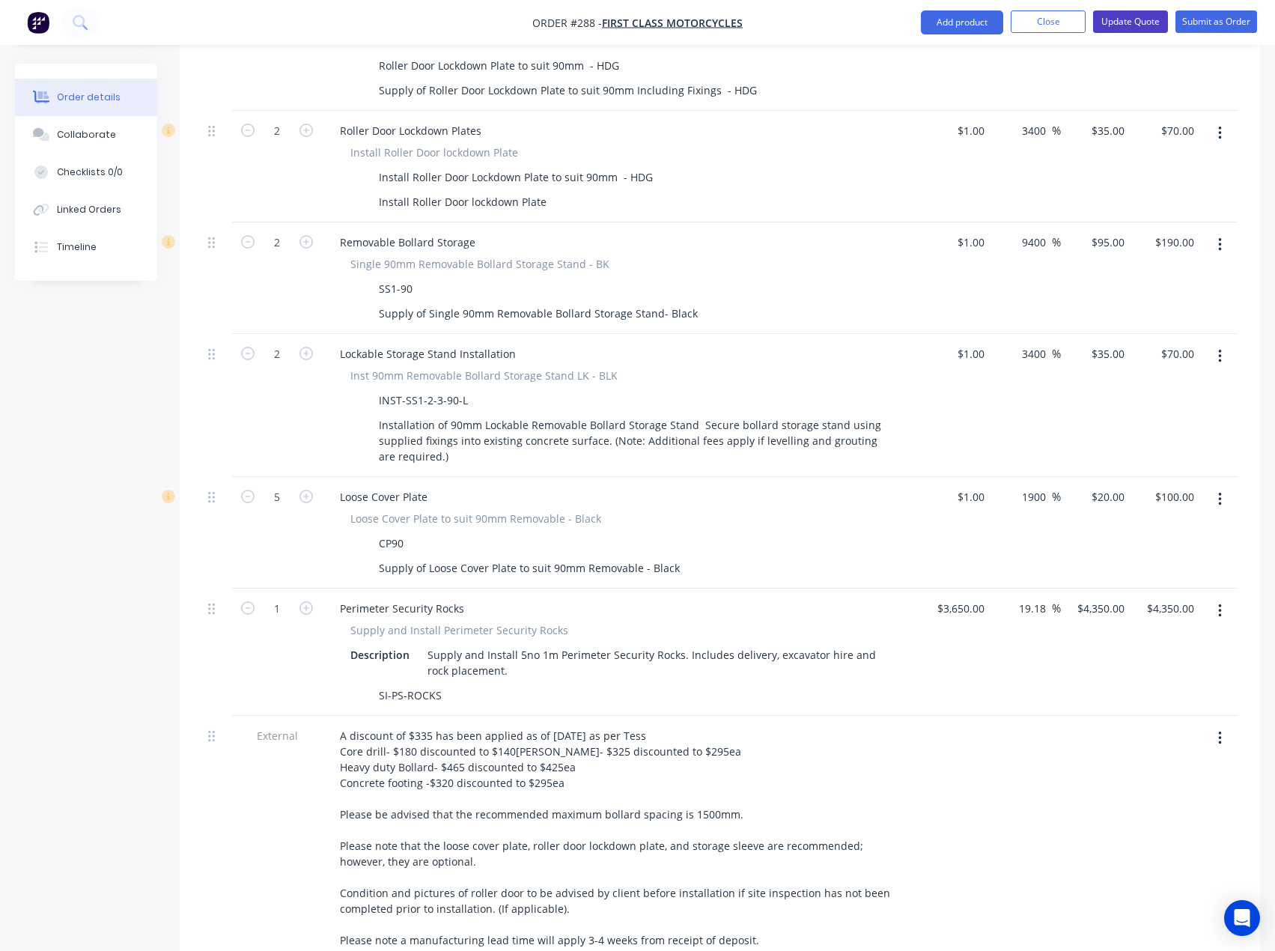
click at [1132, 19] on button "Update Quote" at bounding box center [1130, 21] width 75 height 22
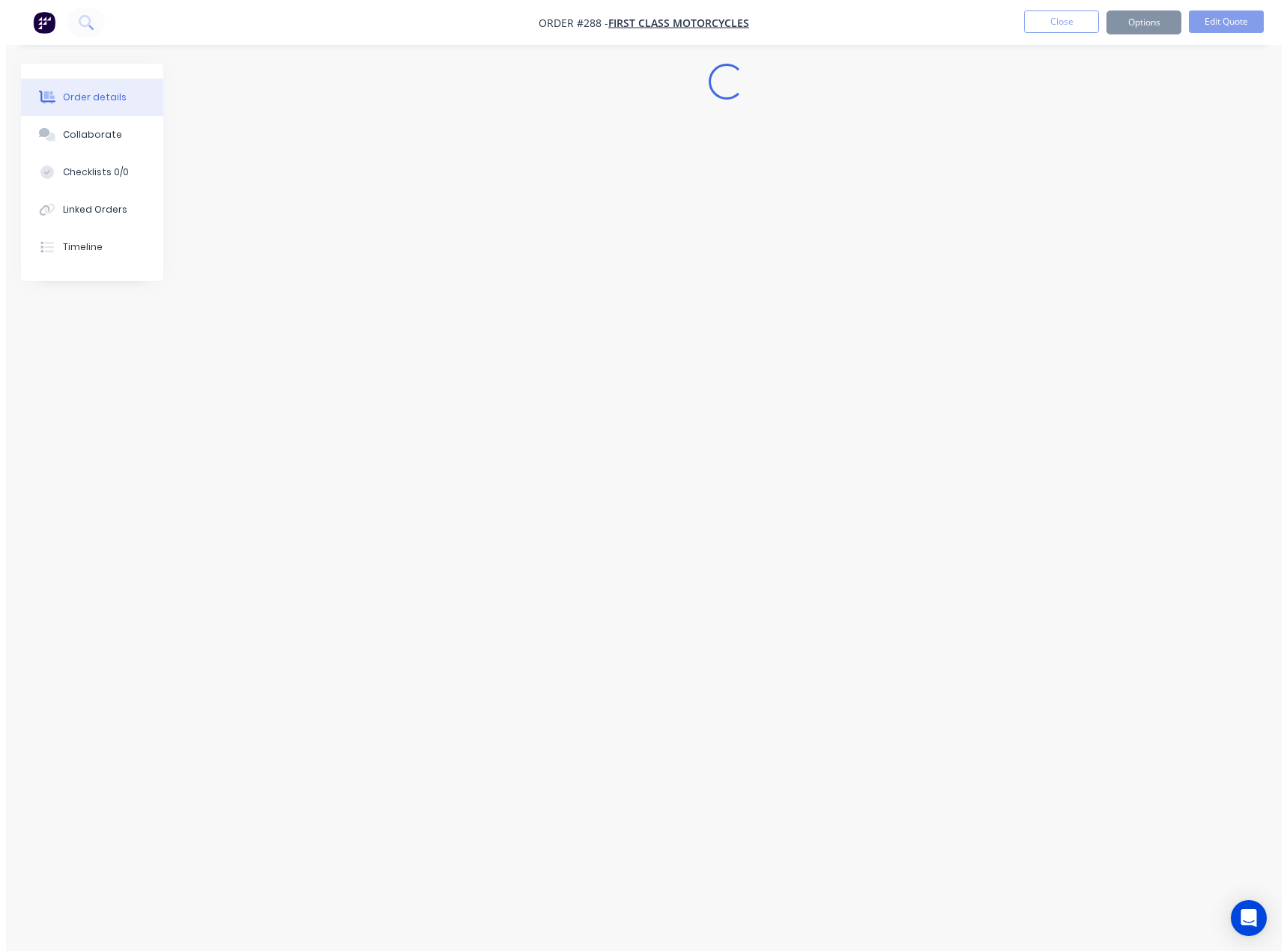
scroll to position [0, 0]
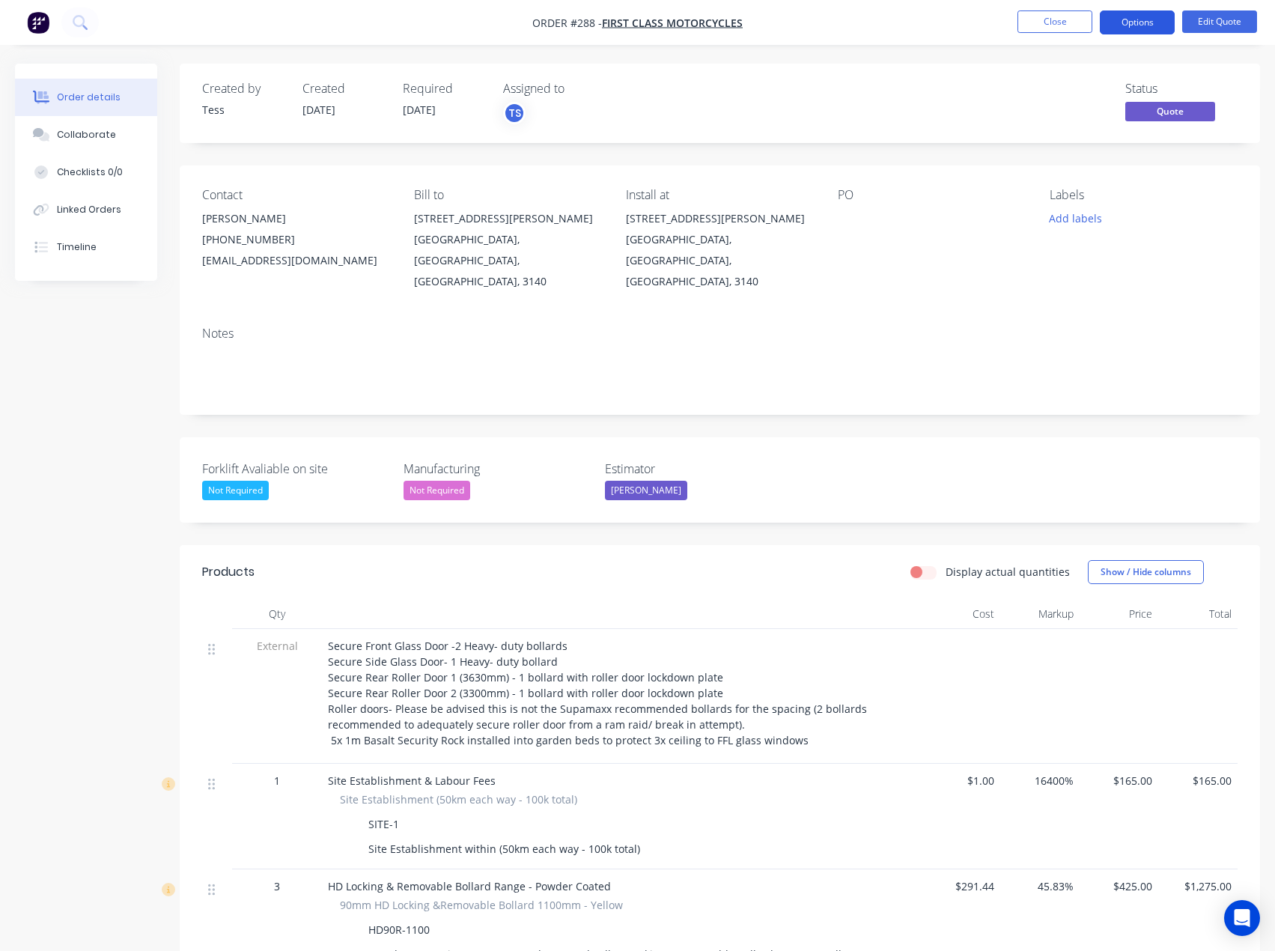
click at [1143, 26] on button "Options" at bounding box center [1137, 22] width 75 height 24
click at [1137, 25] on button "Options" at bounding box center [1137, 22] width 75 height 24
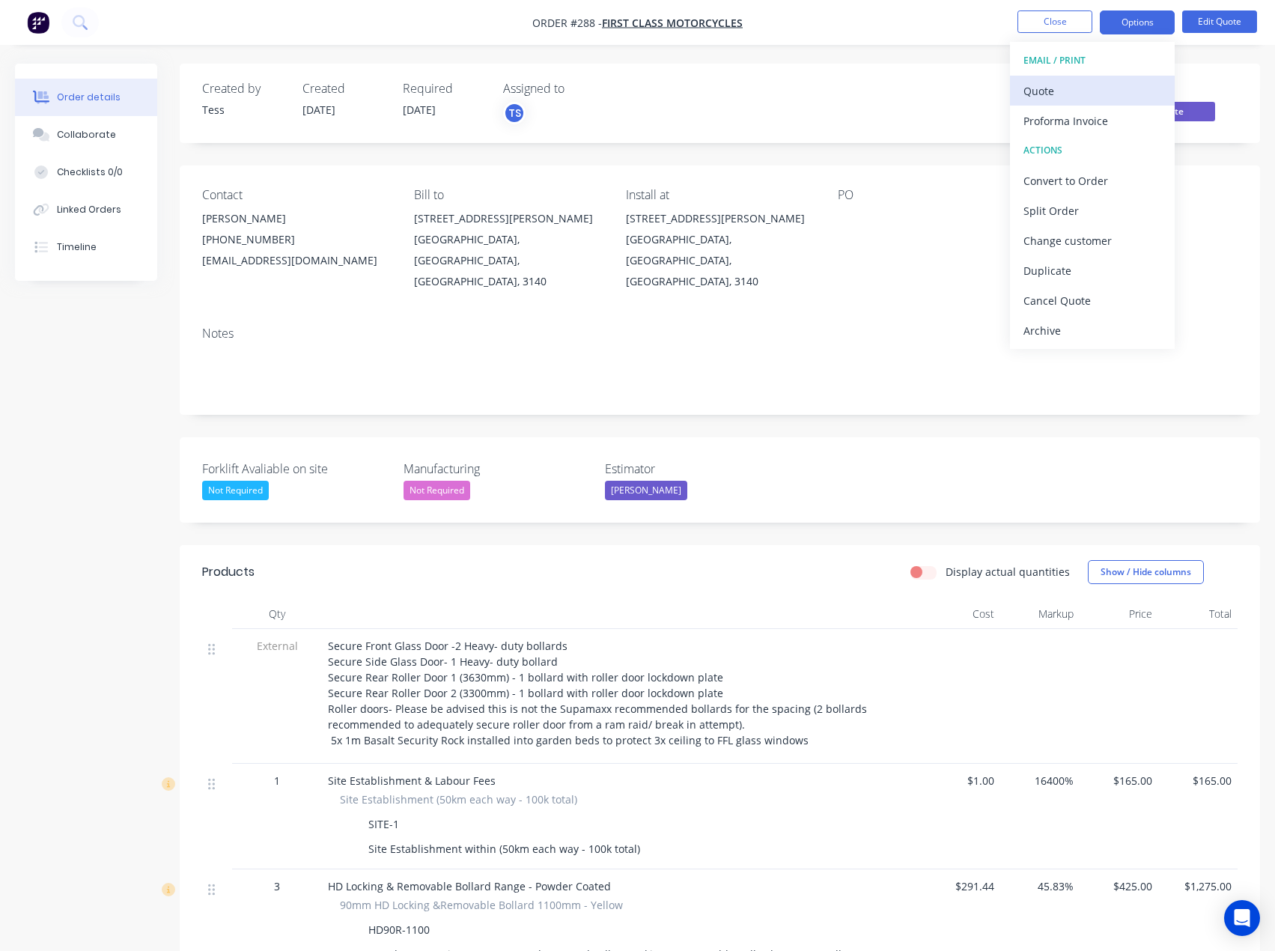
click at [1069, 85] on div "Quote" at bounding box center [1093, 91] width 138 height 22
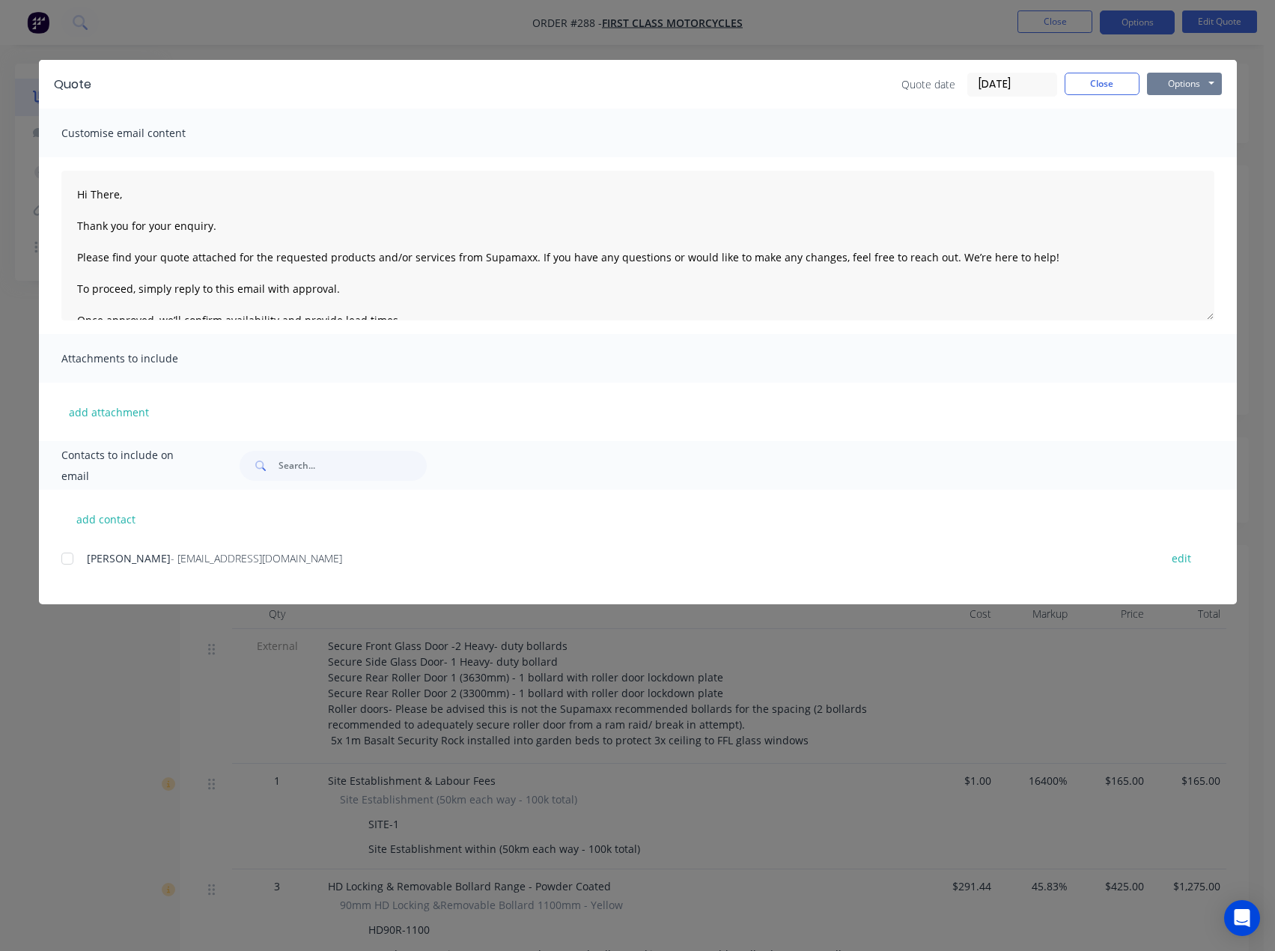
click at [1184, 81] on button "Options" at bounding box center [1184, 84] width 75 height 22
click at [1177, 117] on button "Preview" at bounding box center [1195, 110] width 96 height 25
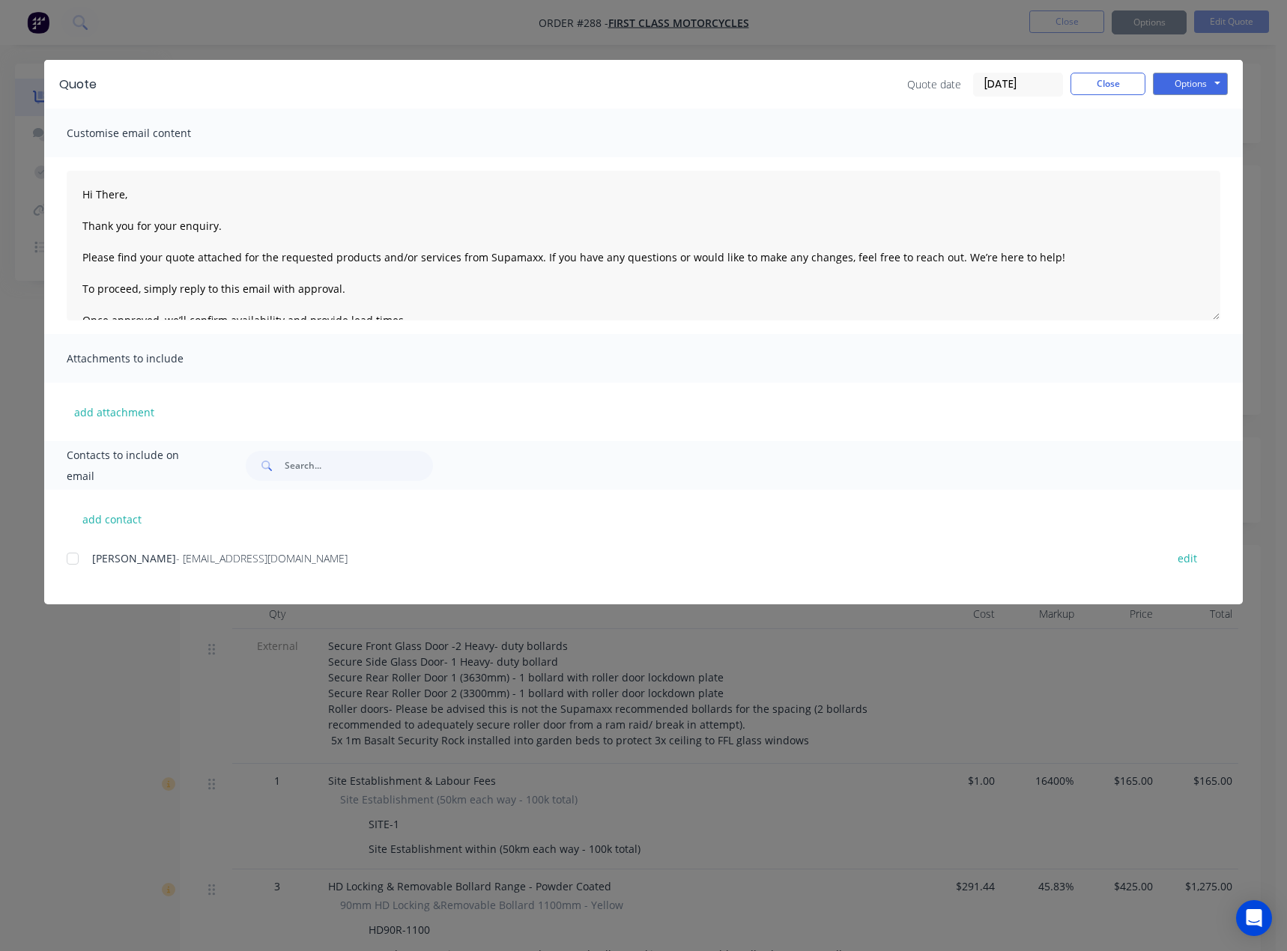
type textarea "Hi There, Thank you for your enquiry. Please find your quote attached for the r…"
